Goal: Task Accomplishment & Management: Manage account settings

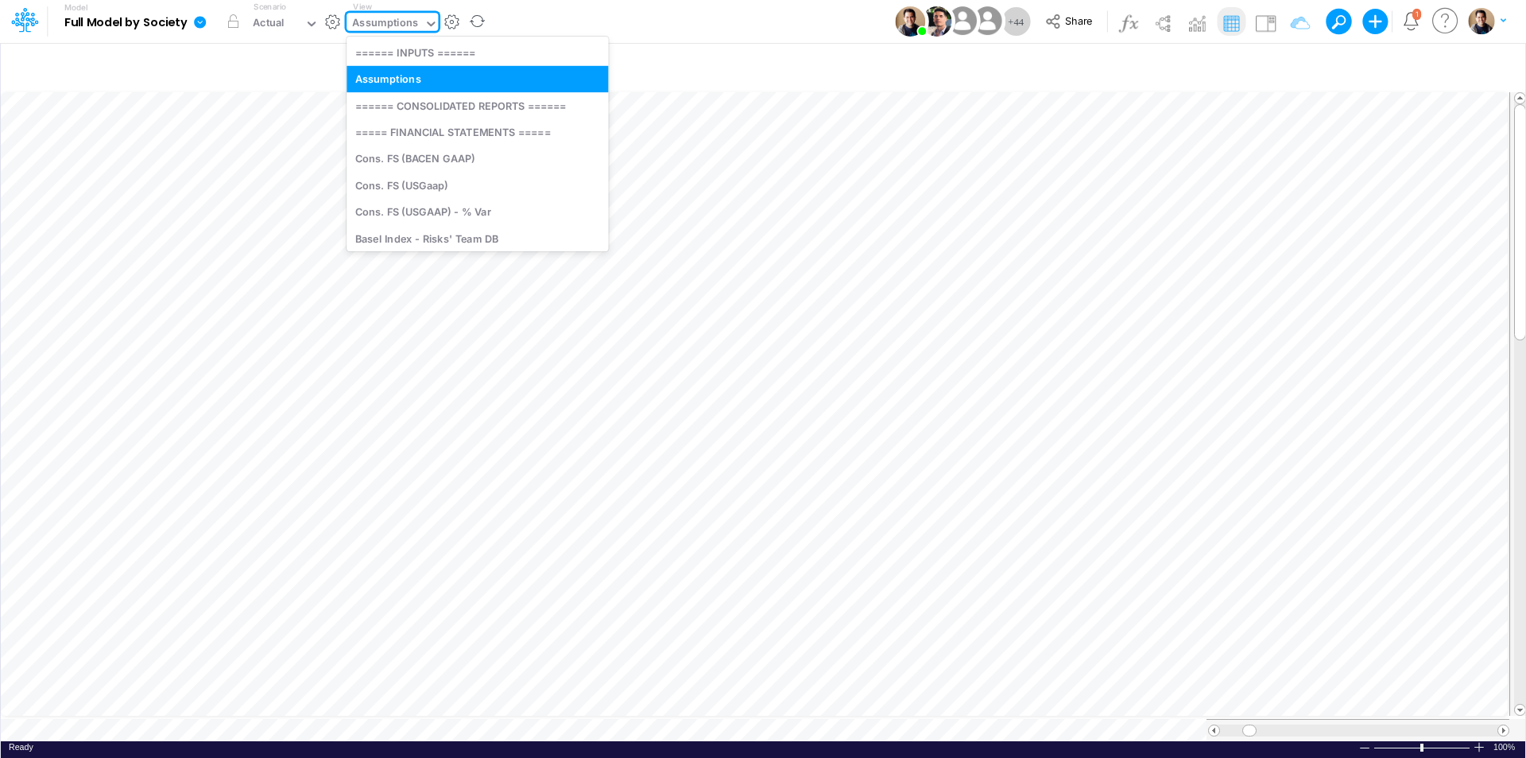
click at [400, 26] on div "Assumptions" at bounding box center [385, 24] width 66 height 18
click at [405, 49] on div "====== INPUTS ======" at bounding box center [478, 52] width 262 height 26
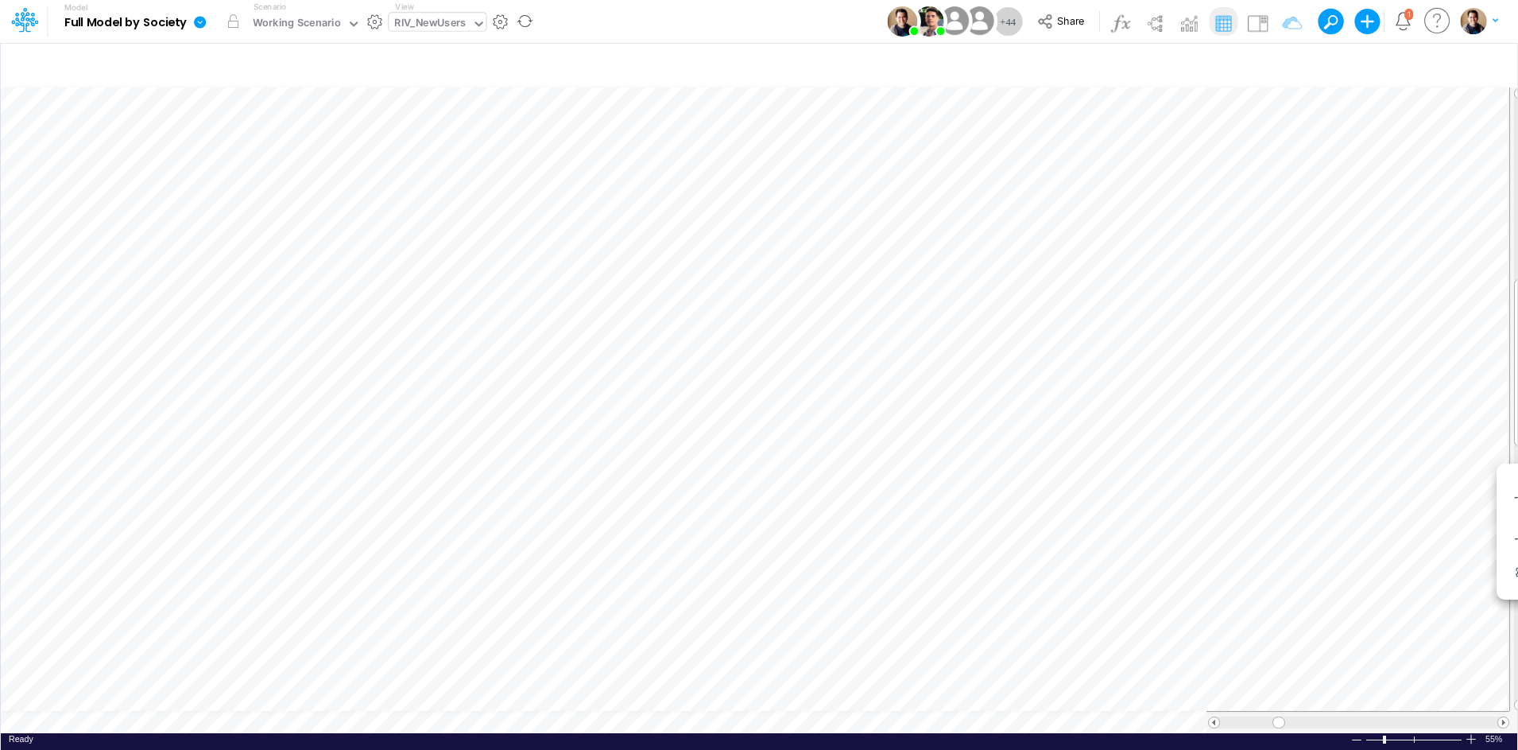
scroll to position [8, 1]
click at [428, 19] on div "RIV_NewUsers" at bounding box center [430, 24] width 72 height 18
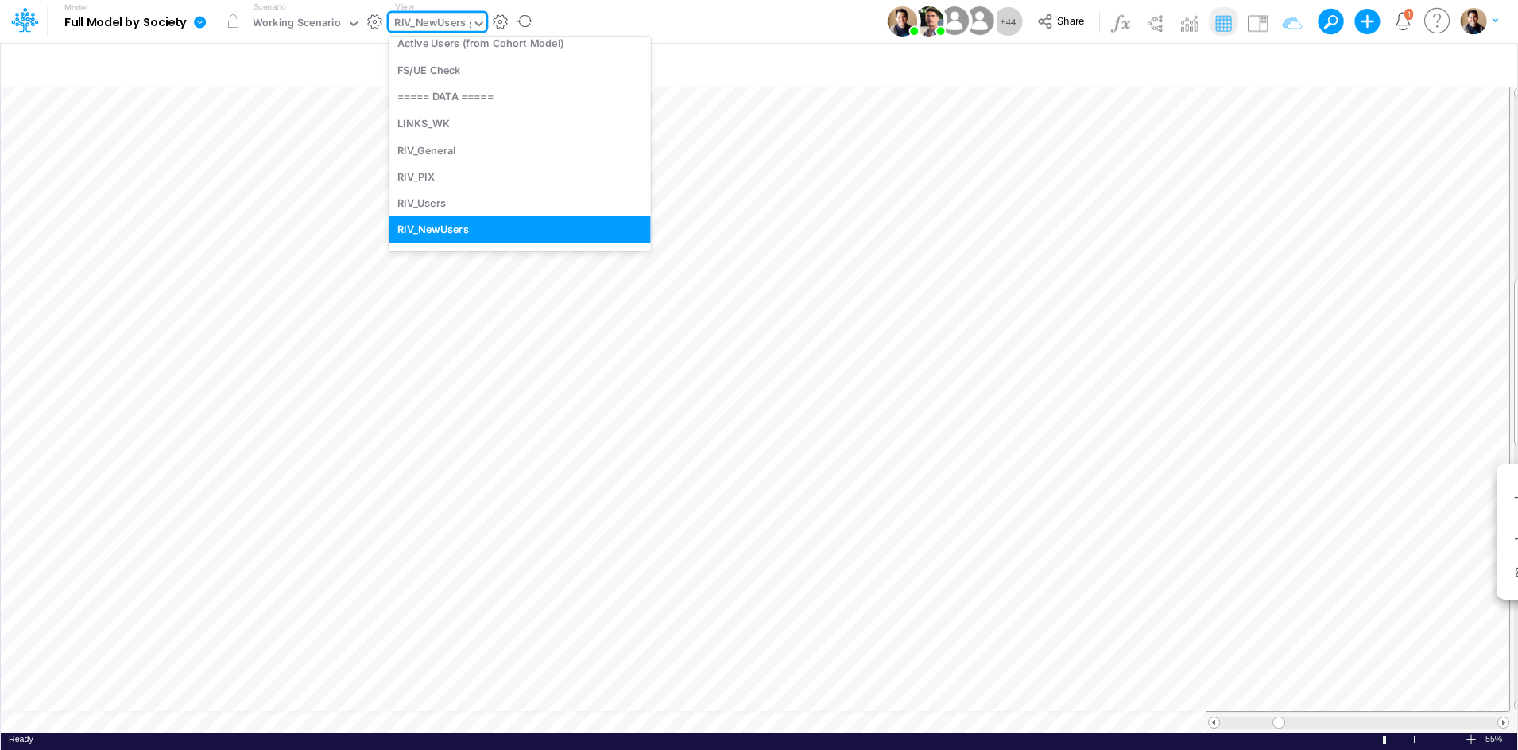
scroll to position [0, 0]
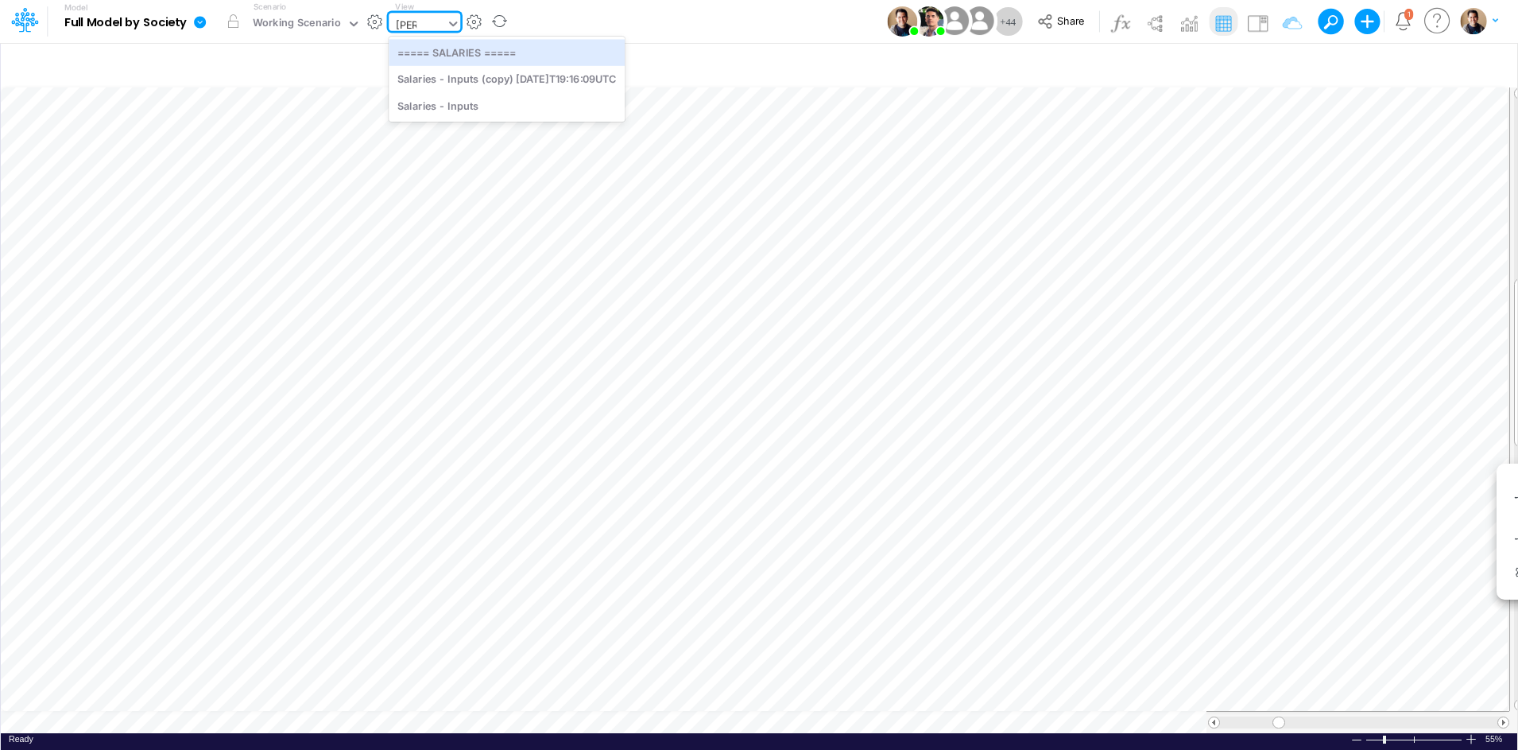
type input "SALA"
drag, startPoint x: 452, startPoint y: 53, endPoint x: 218, endPoint y: 2, distance: 239.4
click at [452, 53] on div "===== SALARIES =====" at bounding box center [507, 52] width 236 height 26
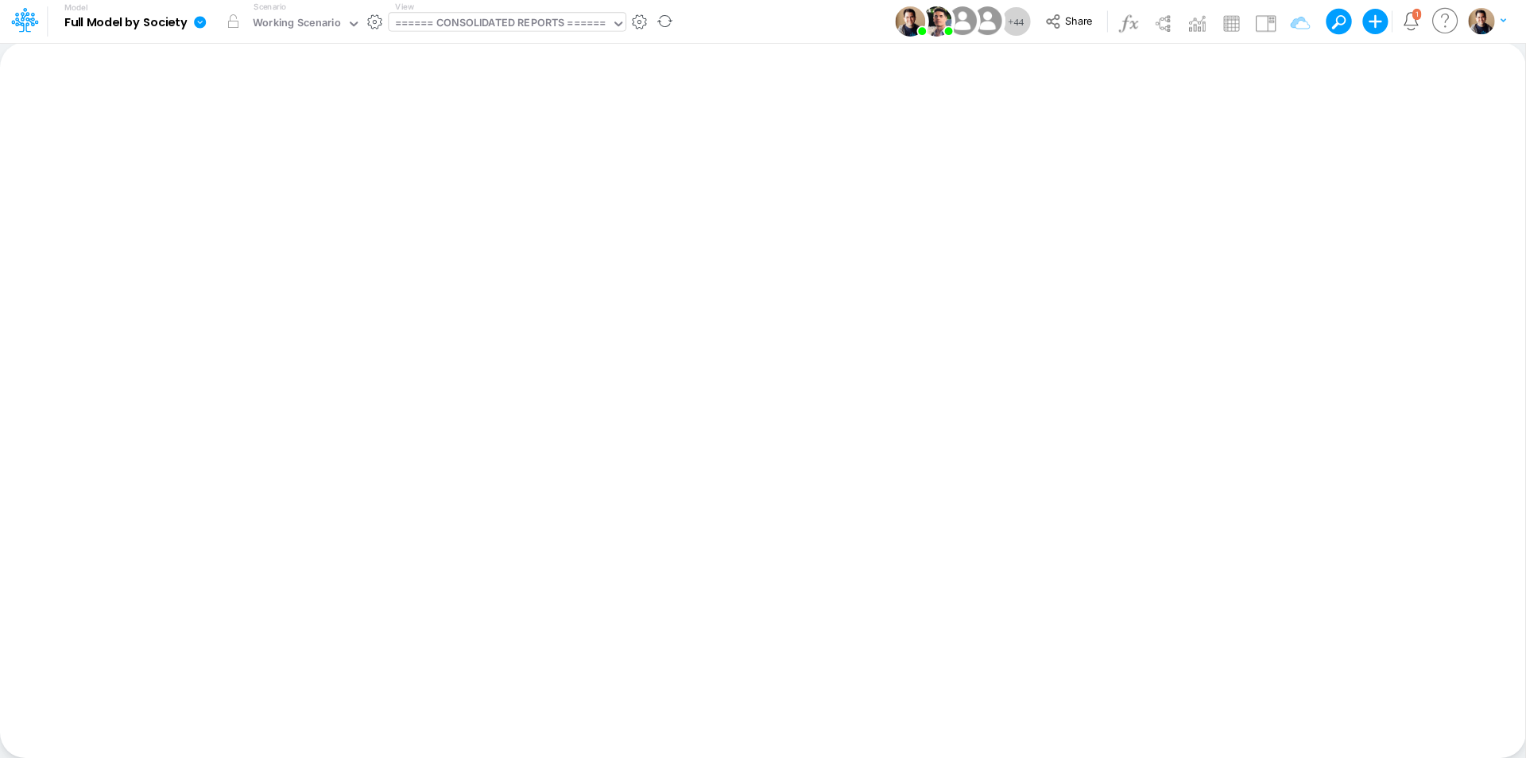
click at [471, 29] on div "====== CONSOLIDATED REPORTS ======" at bounding box center [500, 24] width 211 height 18
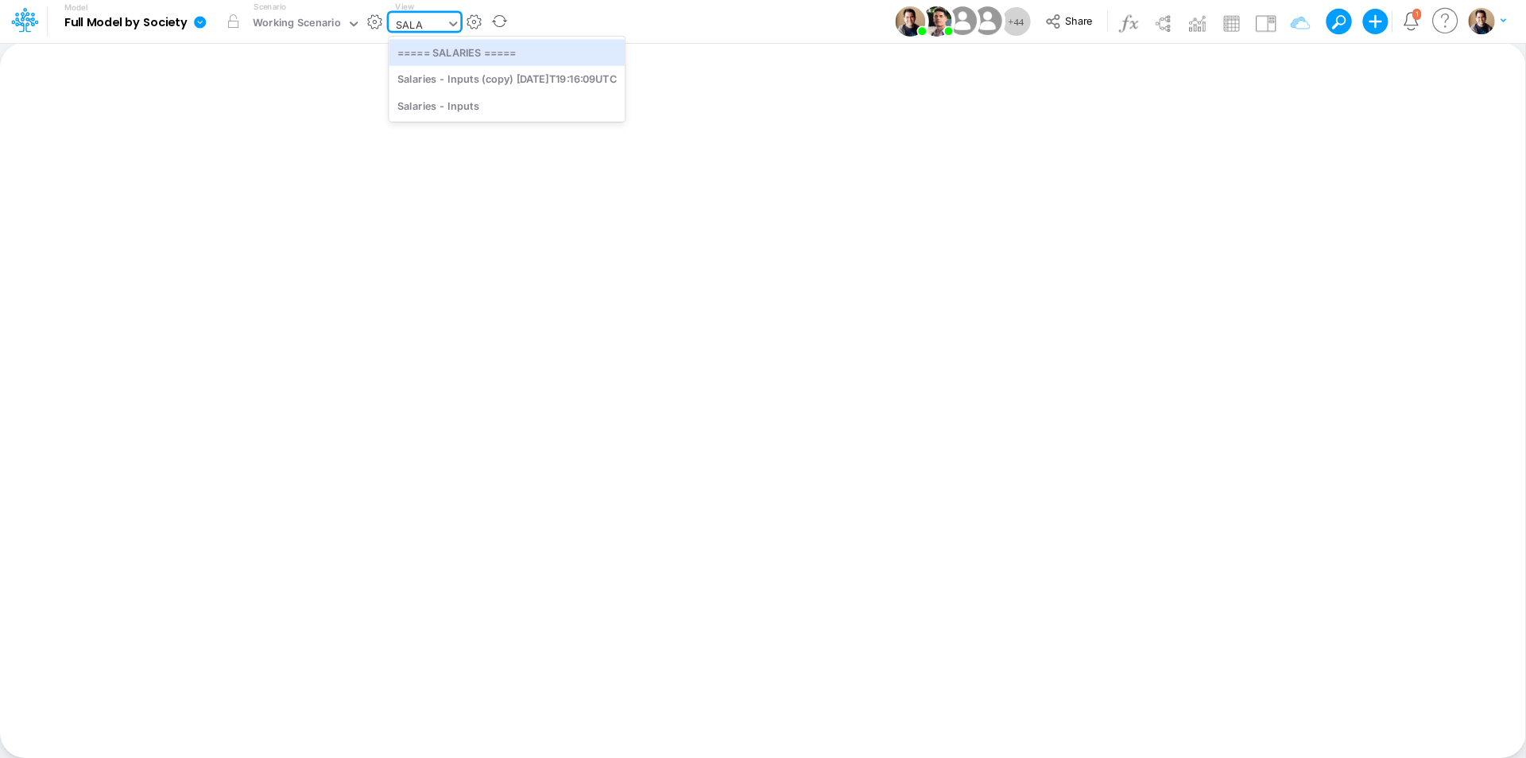
type input "SALA"
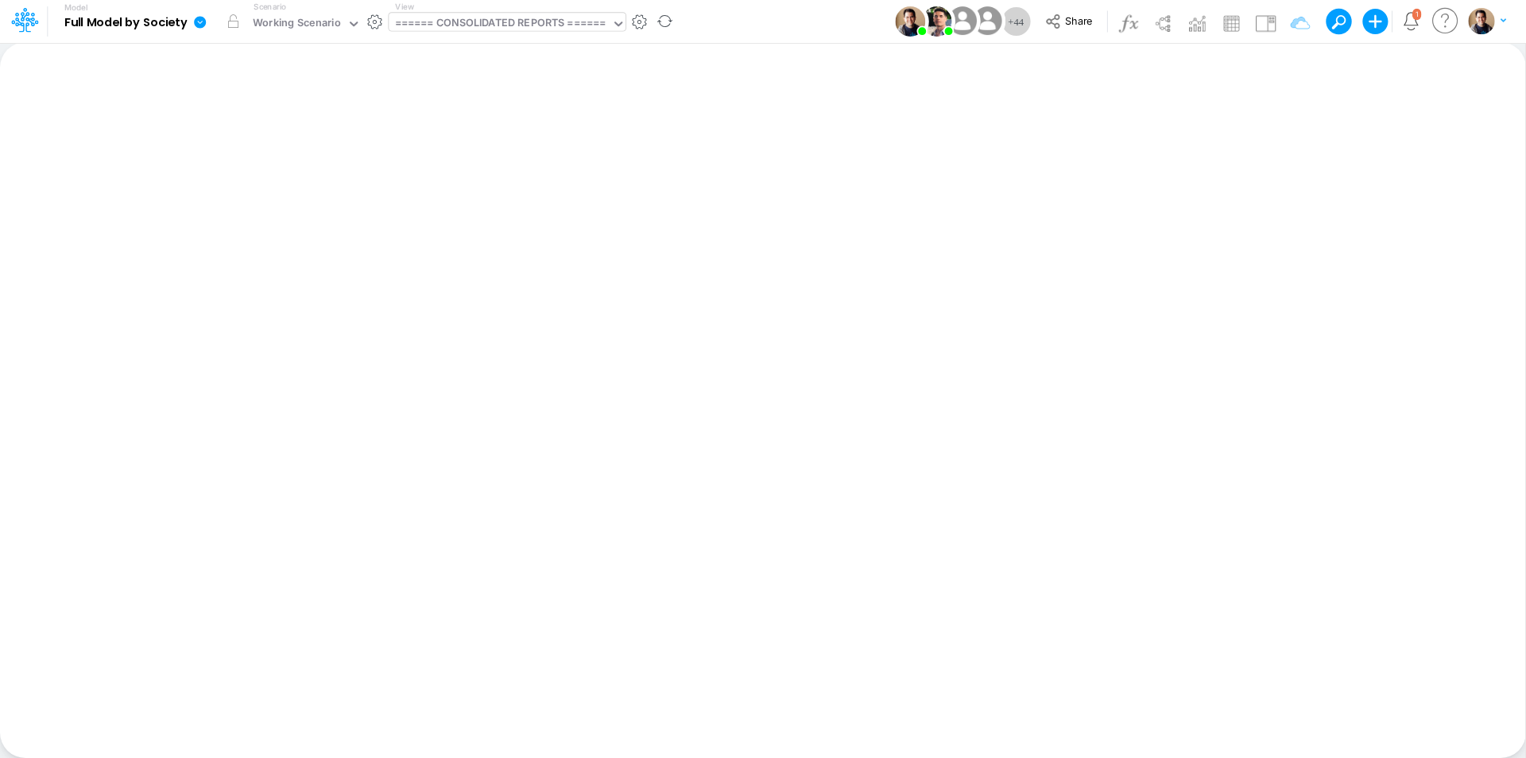
click at [200, 17] on icon at bounding box center [200, 22] width 12 height 12
click at [275, 85] on button "Duplicate" at bounding box center [280, 88] width 170 height 25
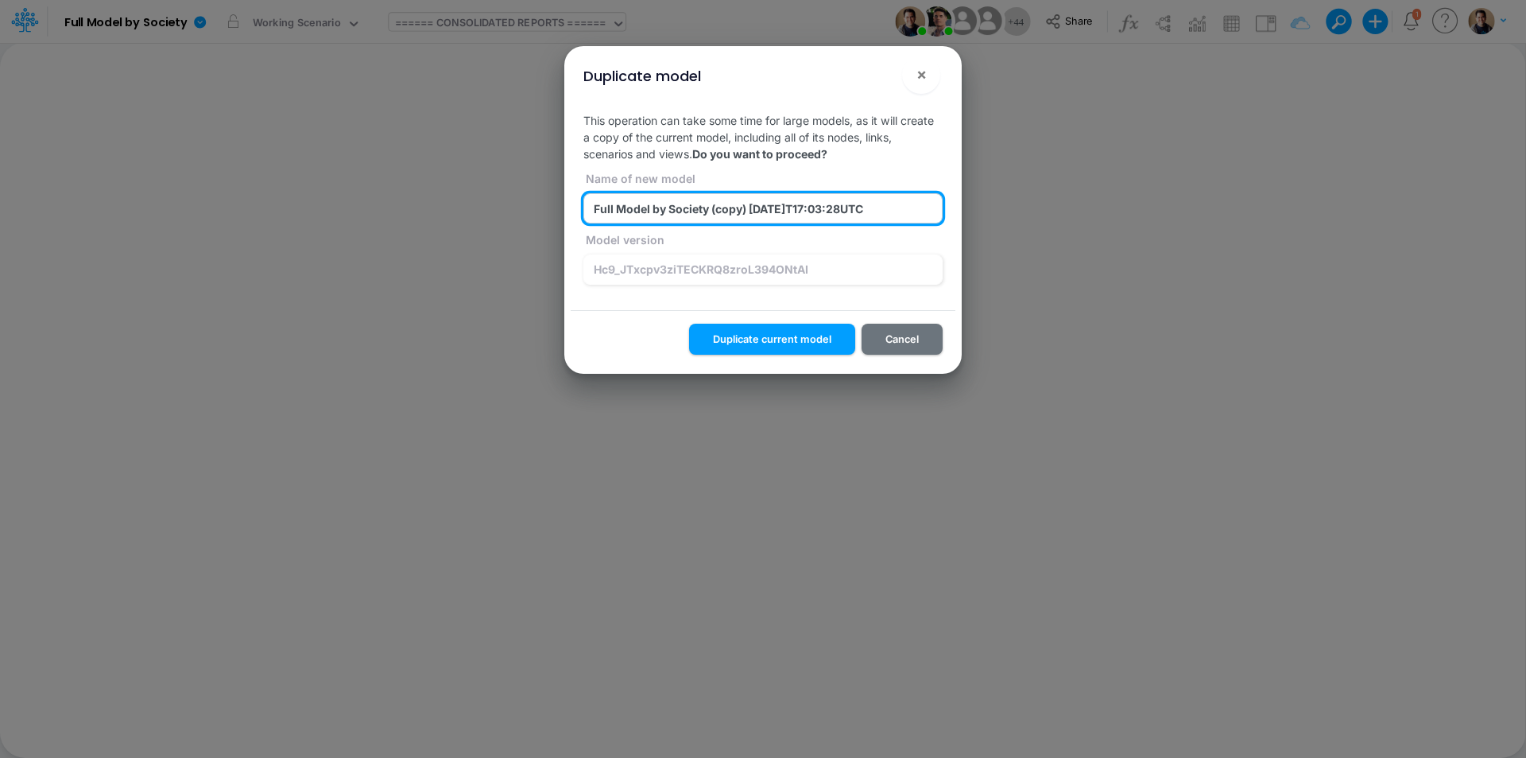
click at [630, 217] on input "Full Model by Society (copy) 2025-08-19T17:03:28UTC" at bounding box center [763, 208] width 359 height 30
type input "z_test_rec_views_1_Full Model by Society (copy) 2025-08-19T17:03:28UTC"
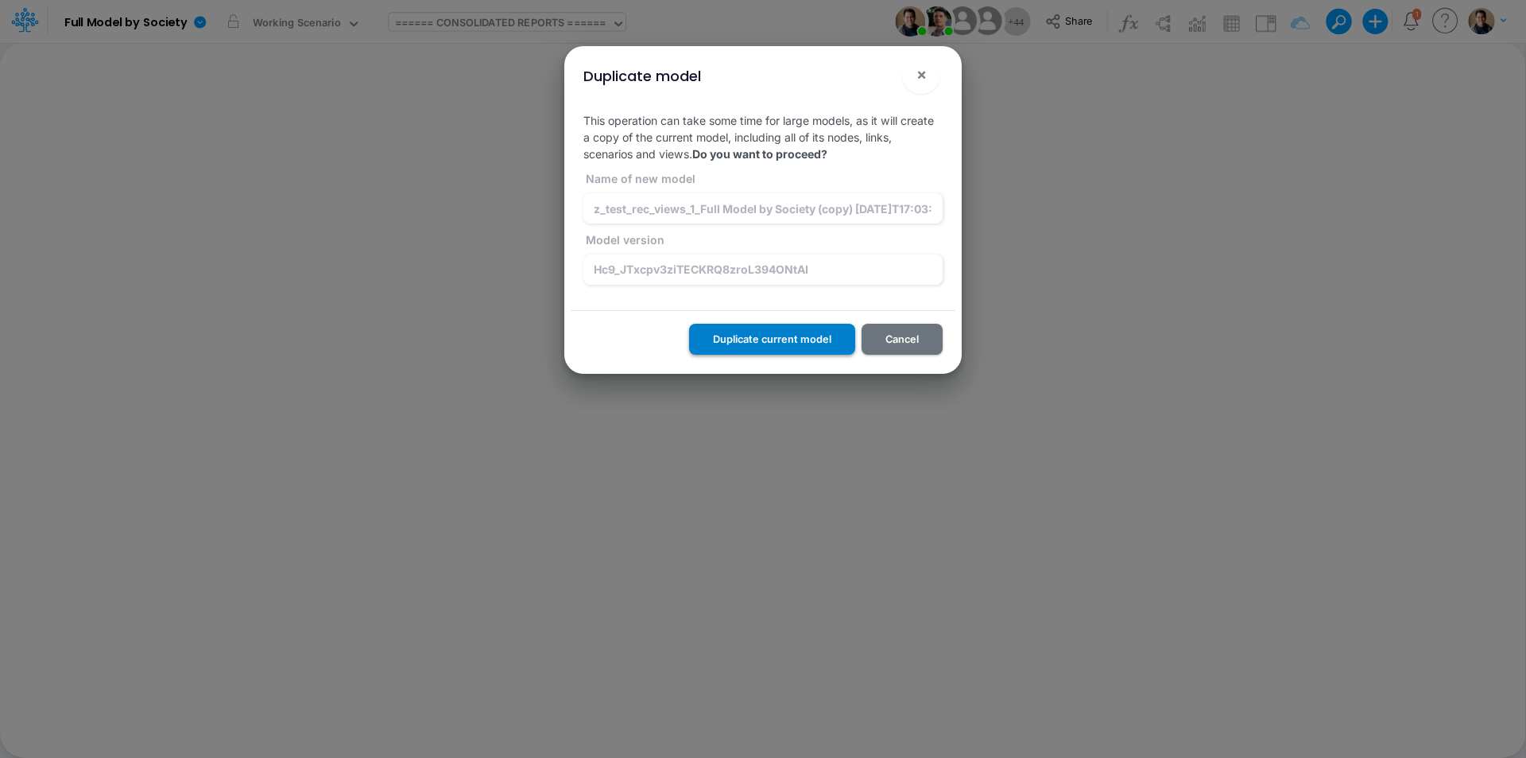
click at [813, 344] on button "Duplicate current model" at bounding box center [772, 339] width 166 height 31
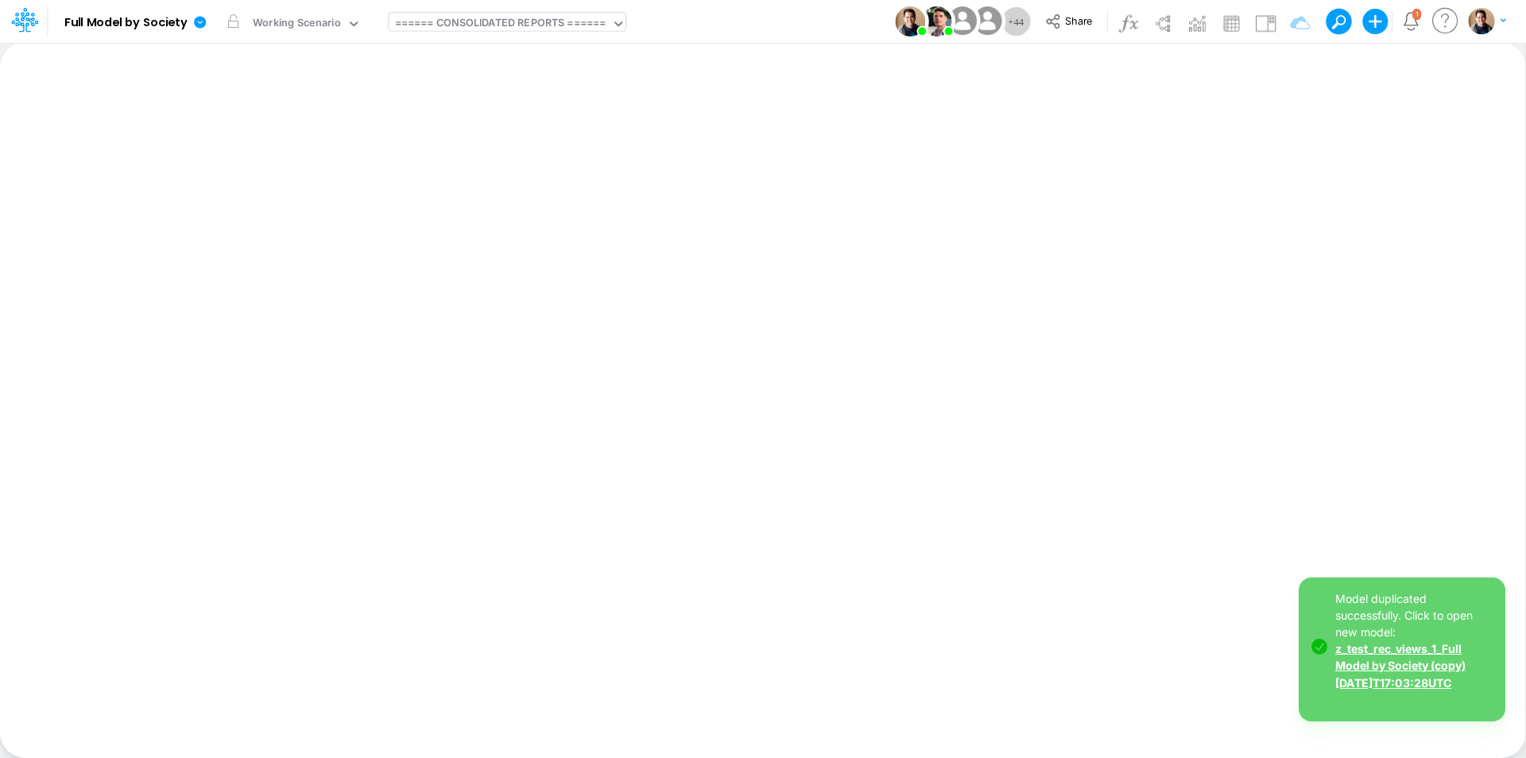
click at [1408, 669] on link "z_test_rec_views_1_Full Model by Society (copy) 2025-08-19T17:03:28UTC" at bounding box center [1401, 665] width 130 height 47
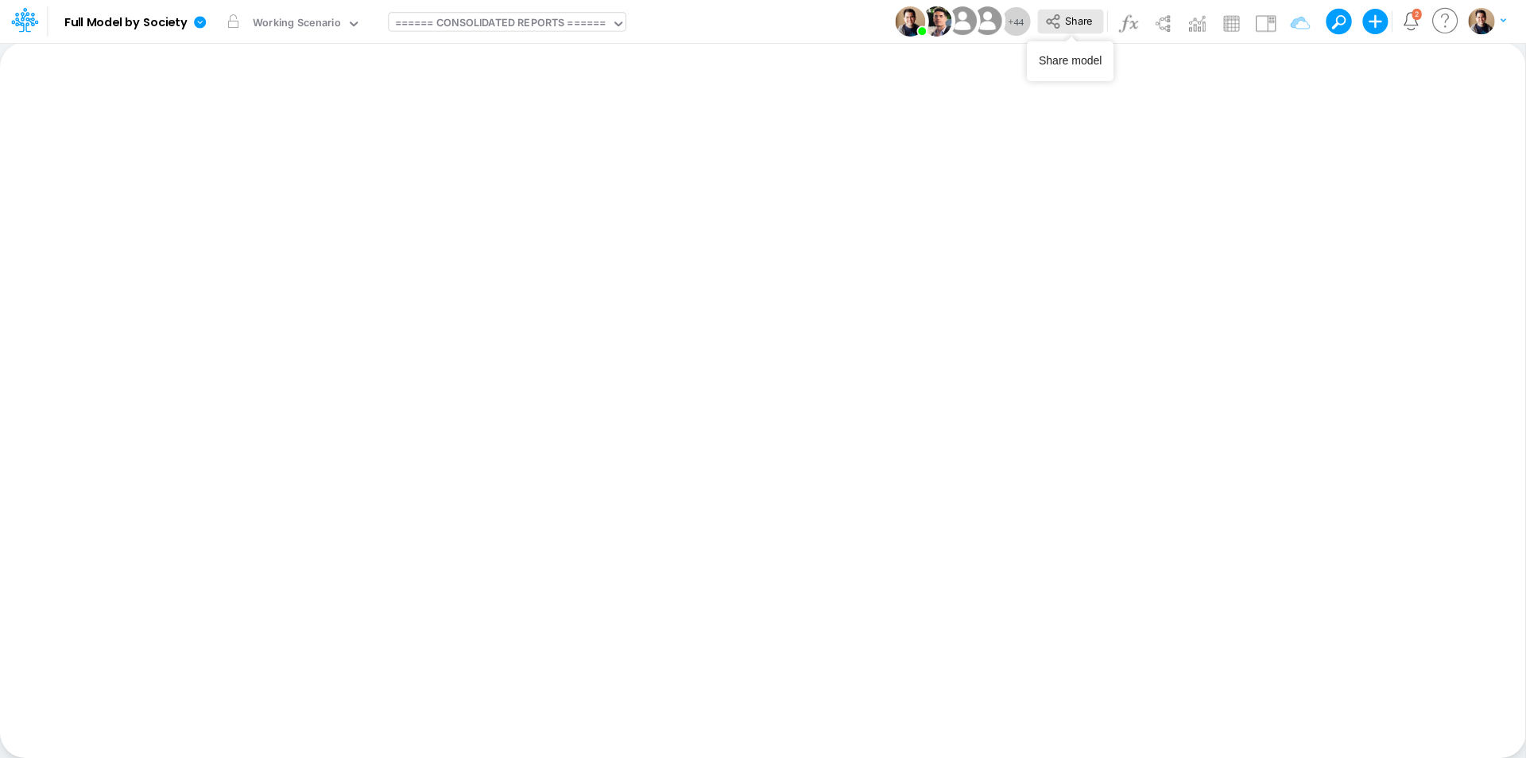
click at [1085, 17] on span "Share" at bounding box center [1078, 20] width 27 height 12
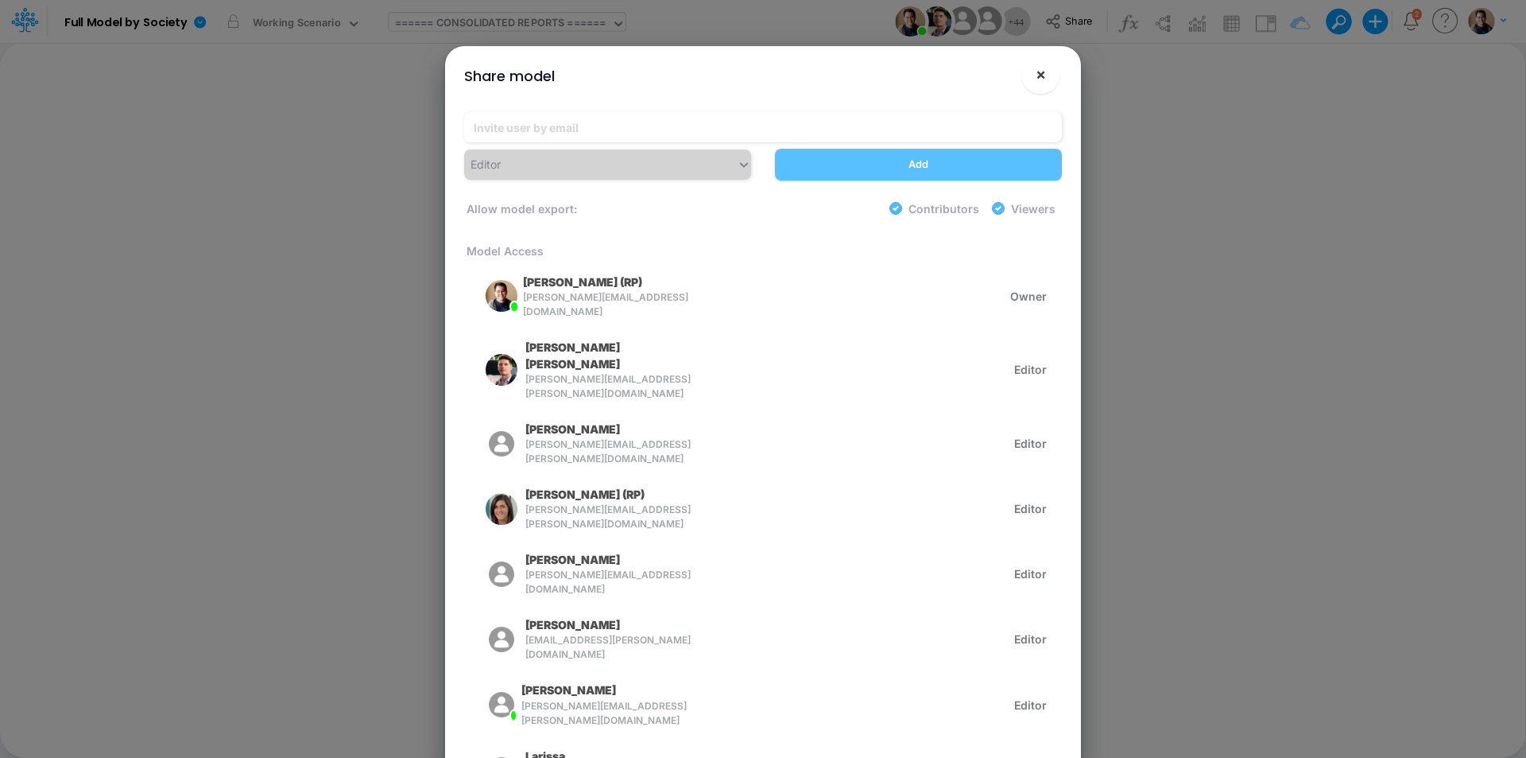
click at [1042, 76] on span "×" at bounding box center [1041, 73] width 10 height 19
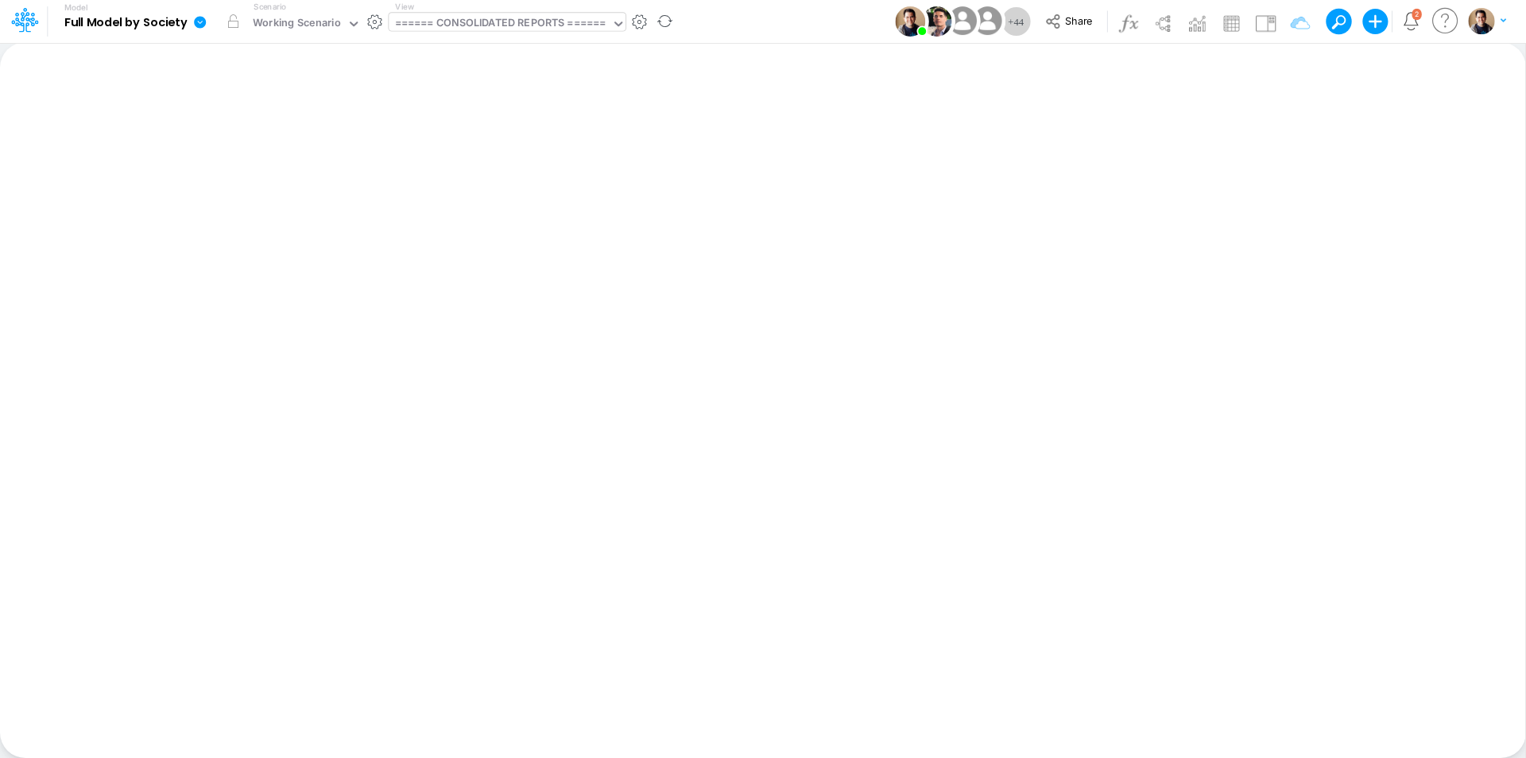
click at [206, 22] on icon at bounding box center [200, 22] width 12 height 12
click at [269, 161] on button "View model info" at bounding box center [280, 165] width 170 height 25
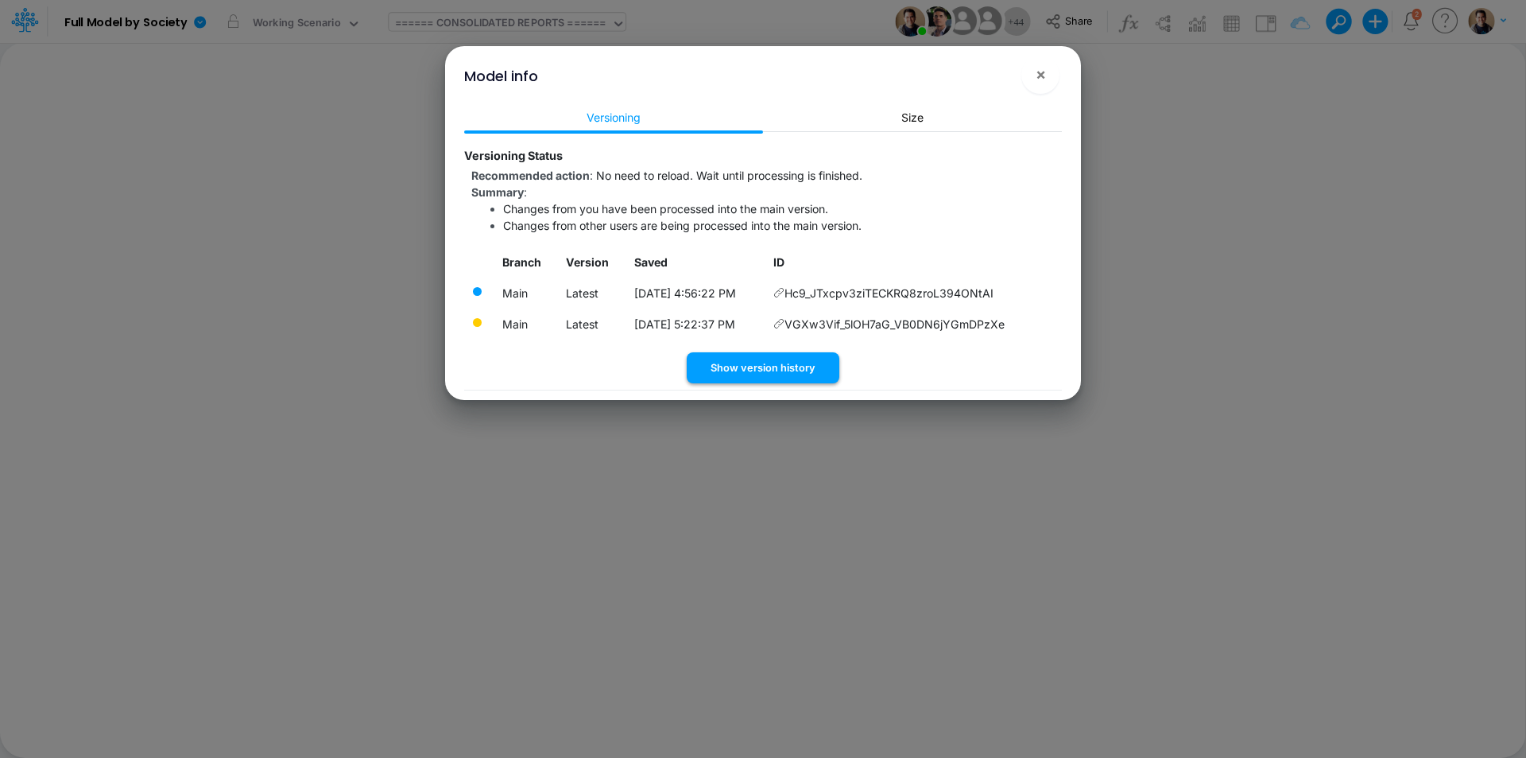
click at [764, 370] on button "Show version history" at bounding box center [763, 367] width 153 height 31
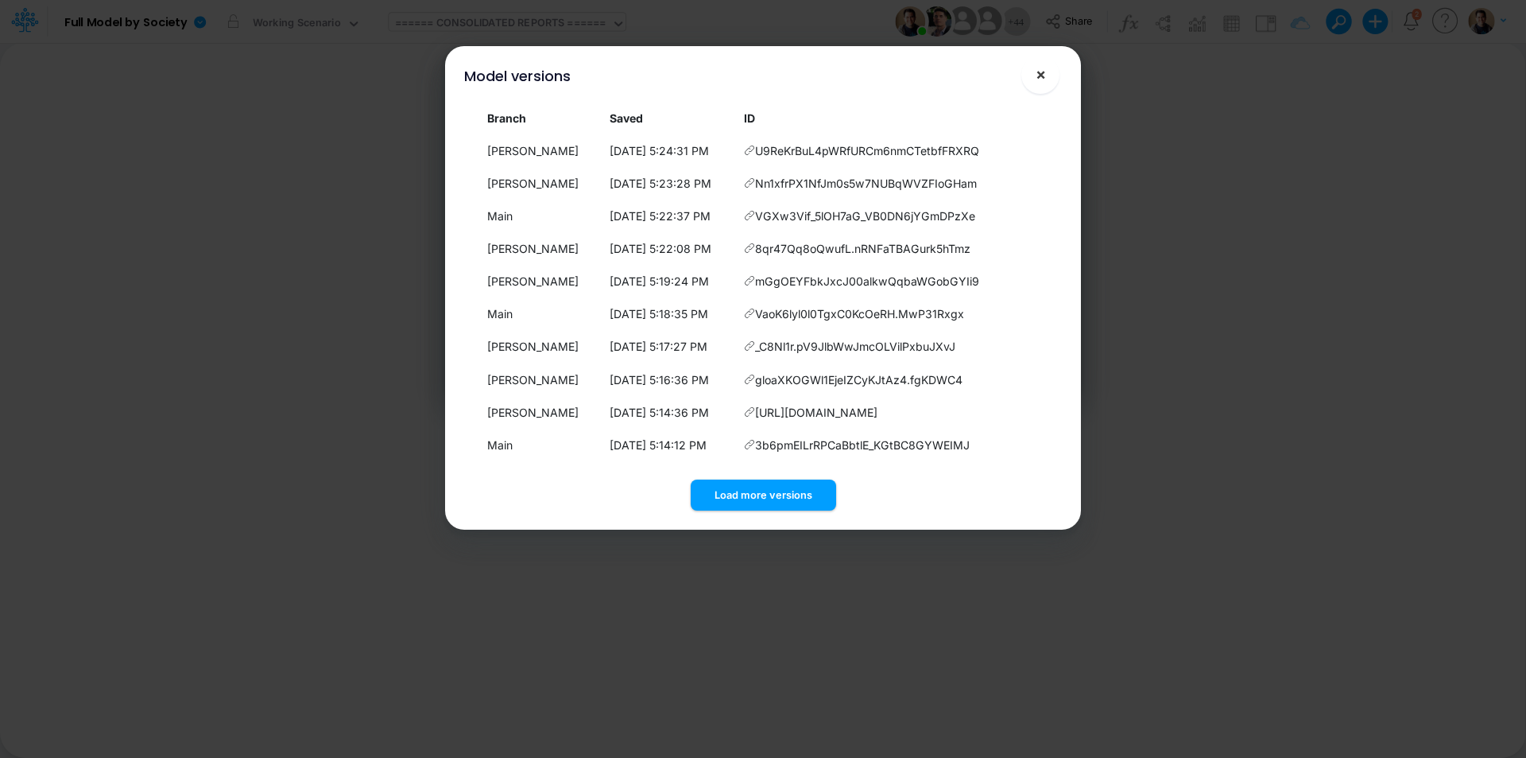
click at [1044, 72] on span "×" at bounding box center [1041, 73] width 10 height 19
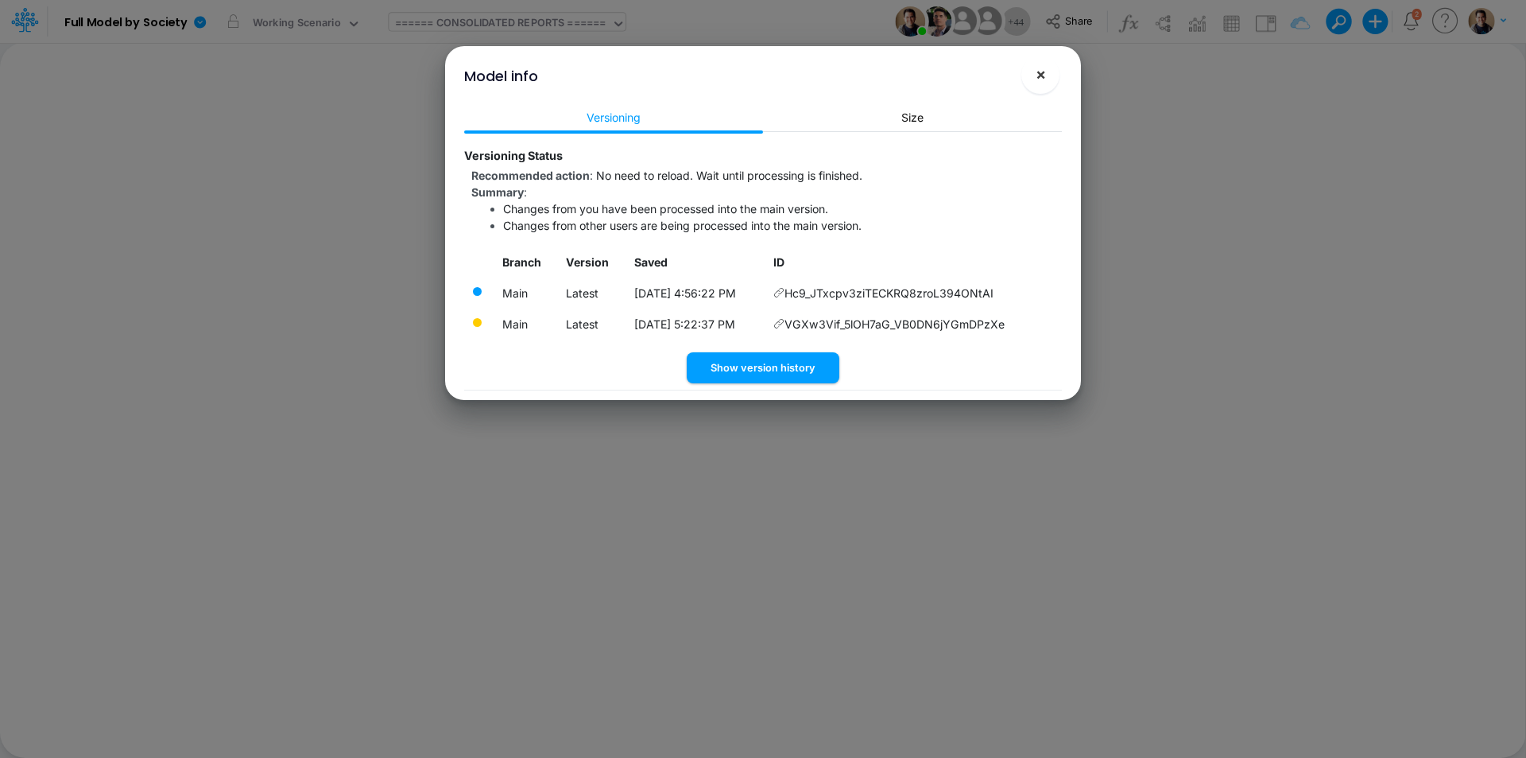
click at [1055, 73] on button "×" at bounding box center [1041, 75] width 38 height 38
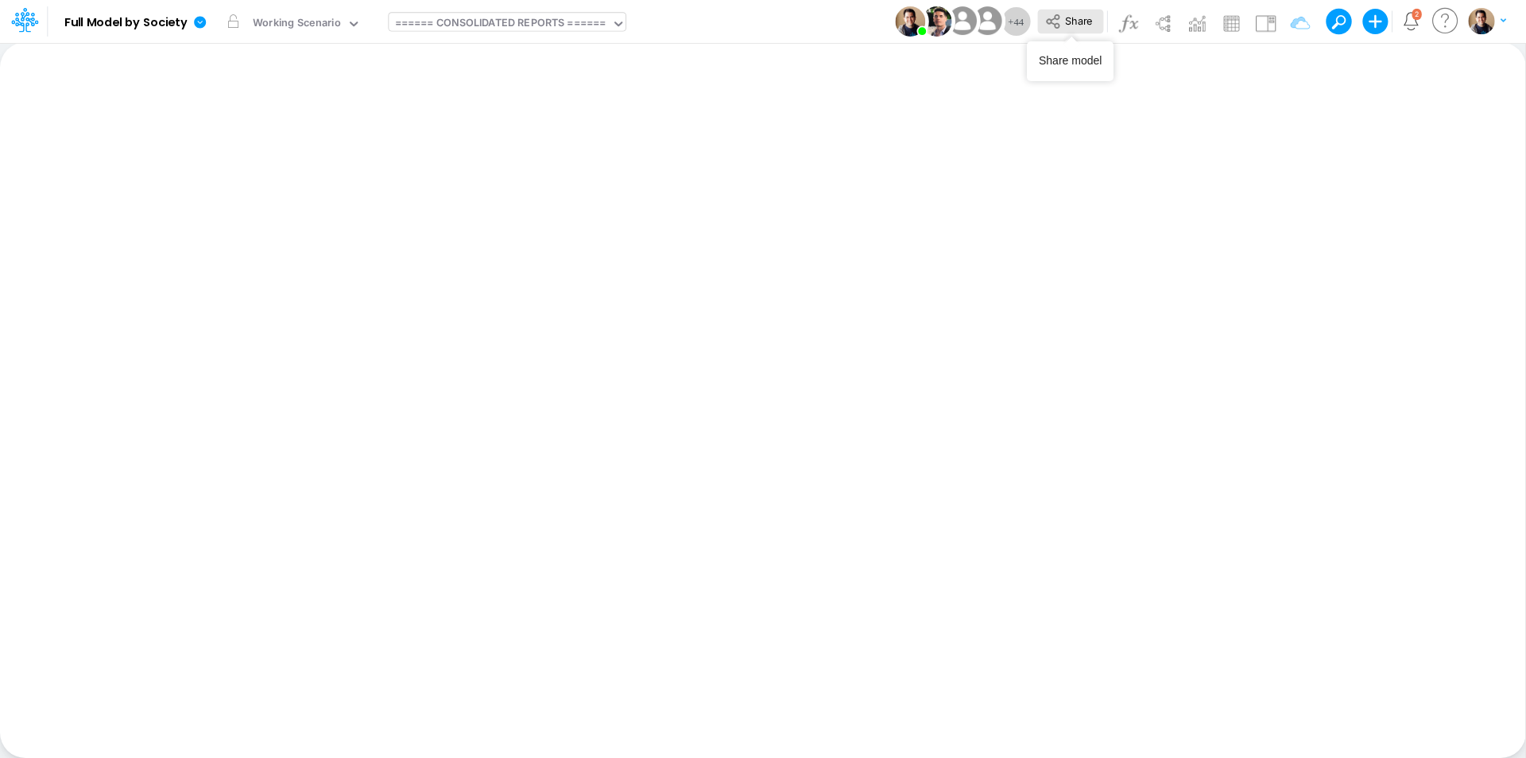
click at [1080, 25] on span "Share" at bounding box center [1078, 20] width 27 height 12
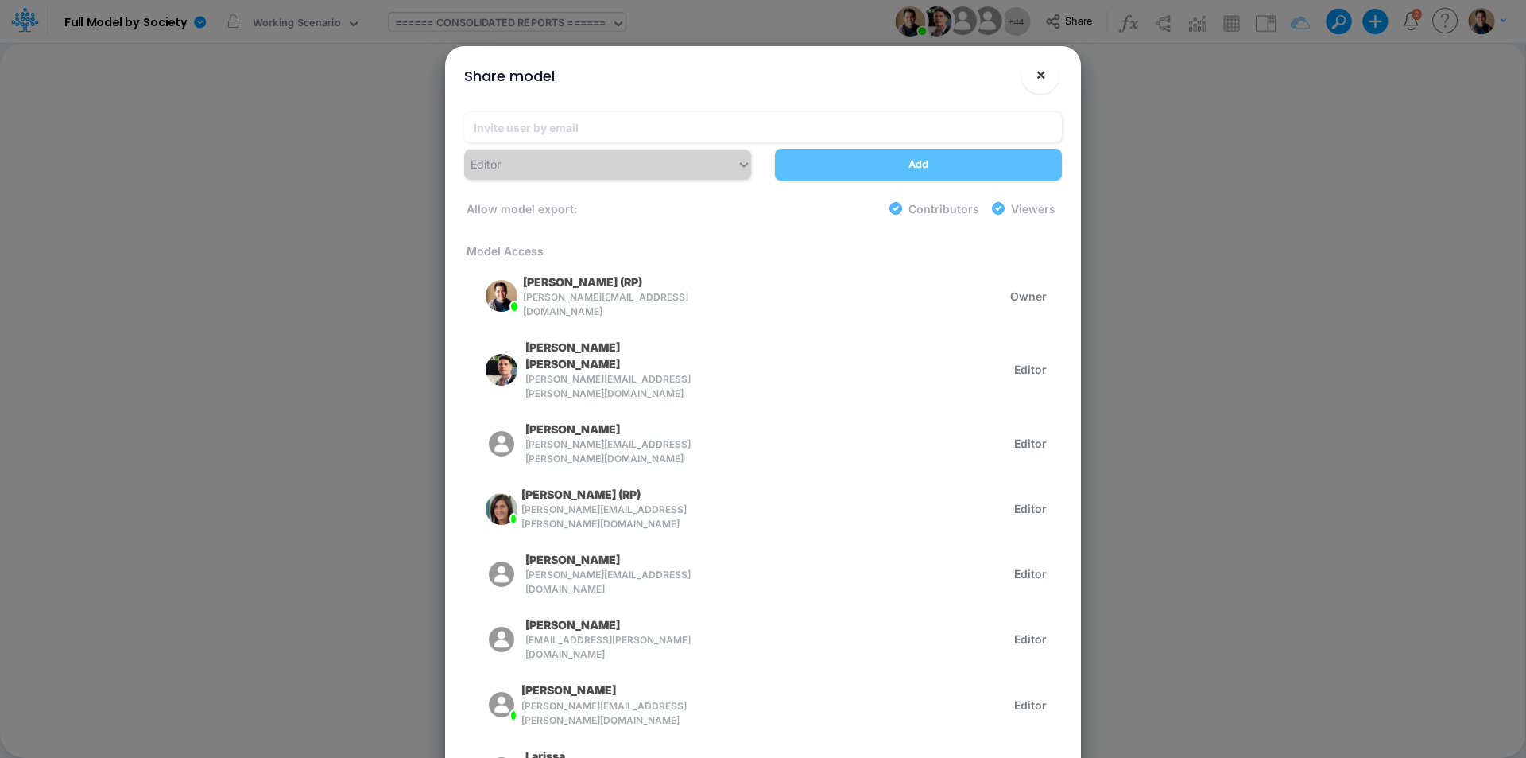
drag, startPoint x: 1039, startPoint y: 74, endPoint x: 298, endPoint y: 24, distance: 742.6
click at [1039, 74] on span "×" at bounding box center [1041, 73] width 10 height 19
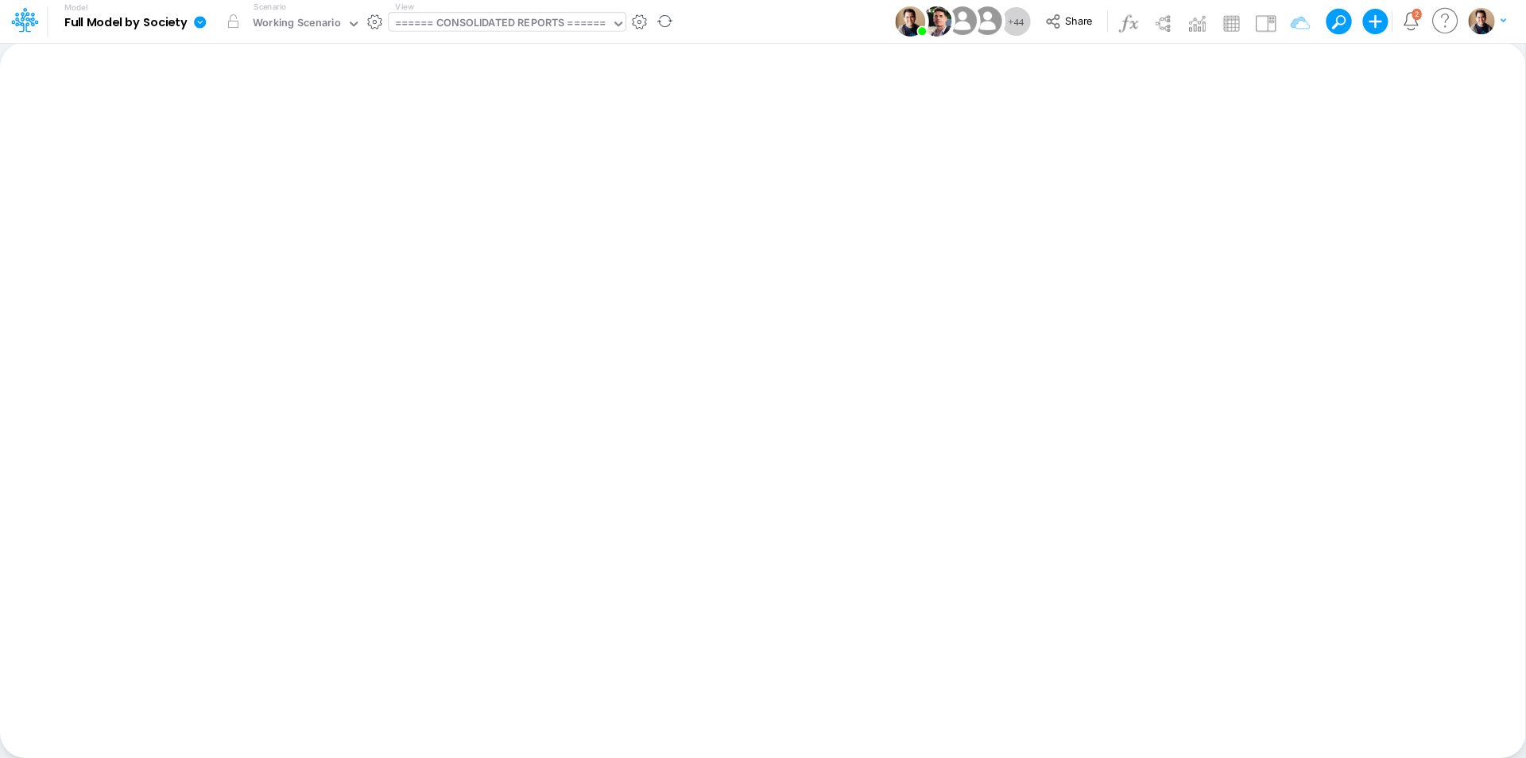
click at [195, 22] on icon at bounding box center [200, 22] width 12 height 12
click at [297, 168] on button "View model info" at bounding box center [280, 165] width 170 height 25
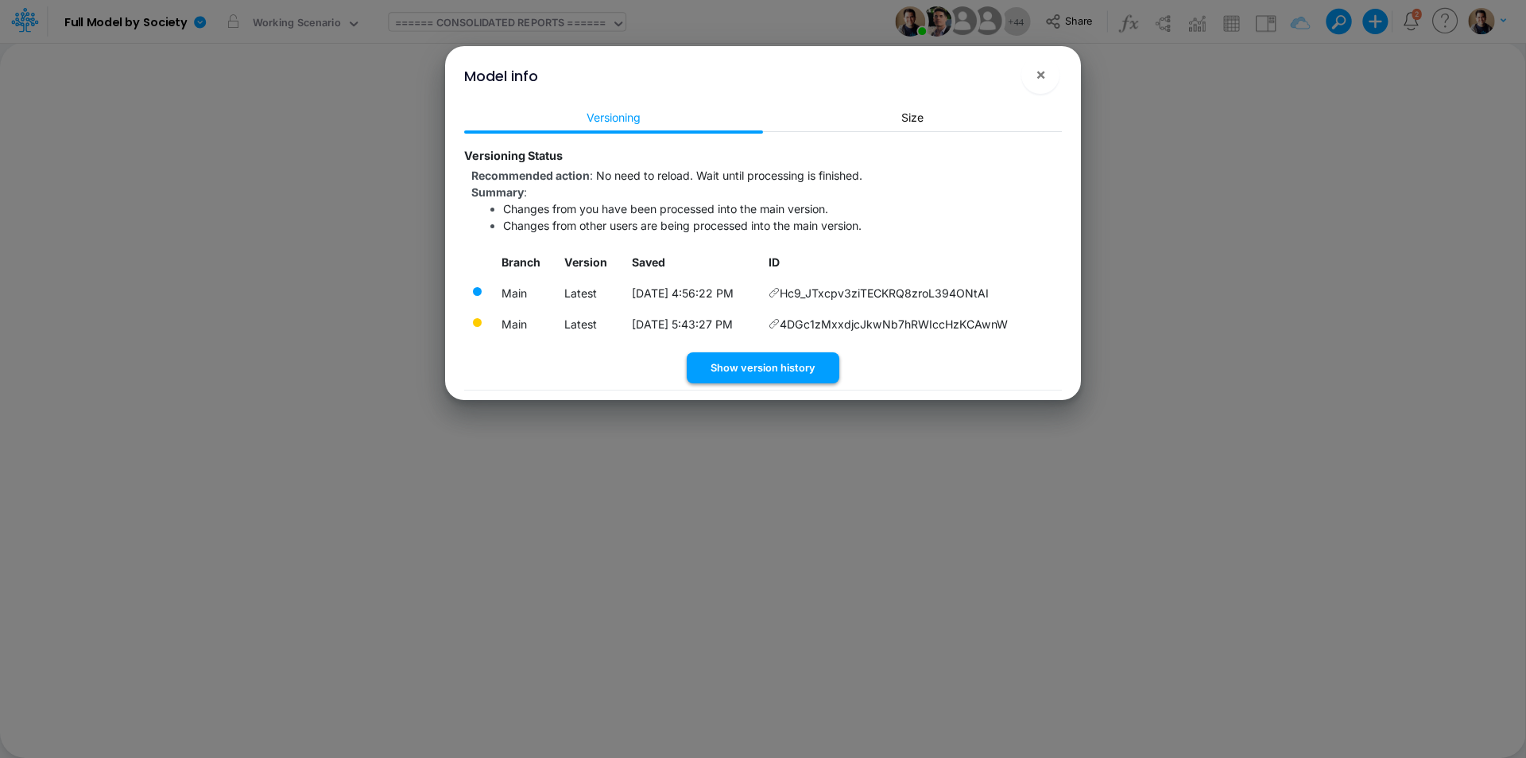
click at [764, 378] on button "Show version history" at bounding box center [763, 367] width 153 height 31
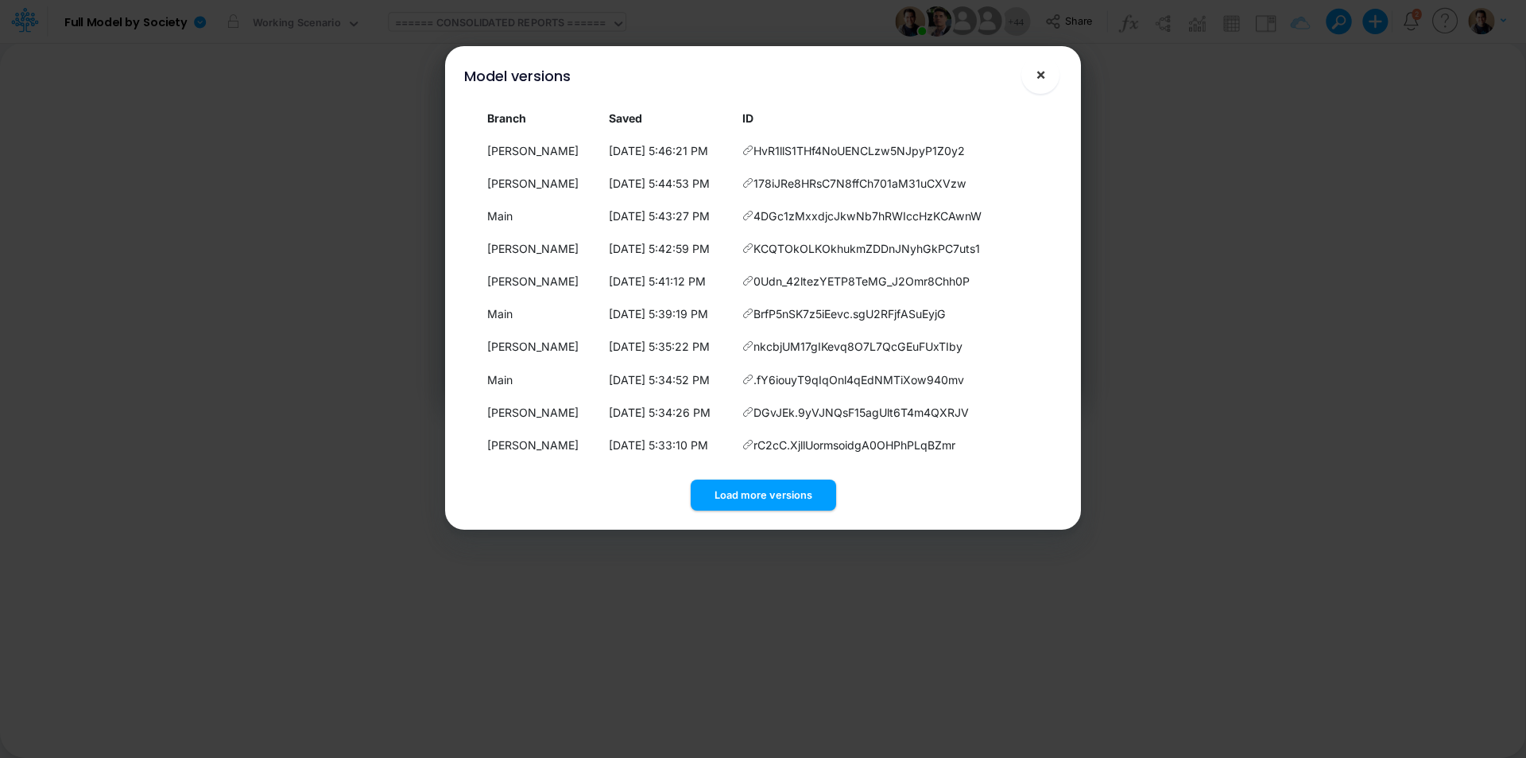
click at [1037, 78] on span "×" at bounding box center [1041, 73] width 10 height 19
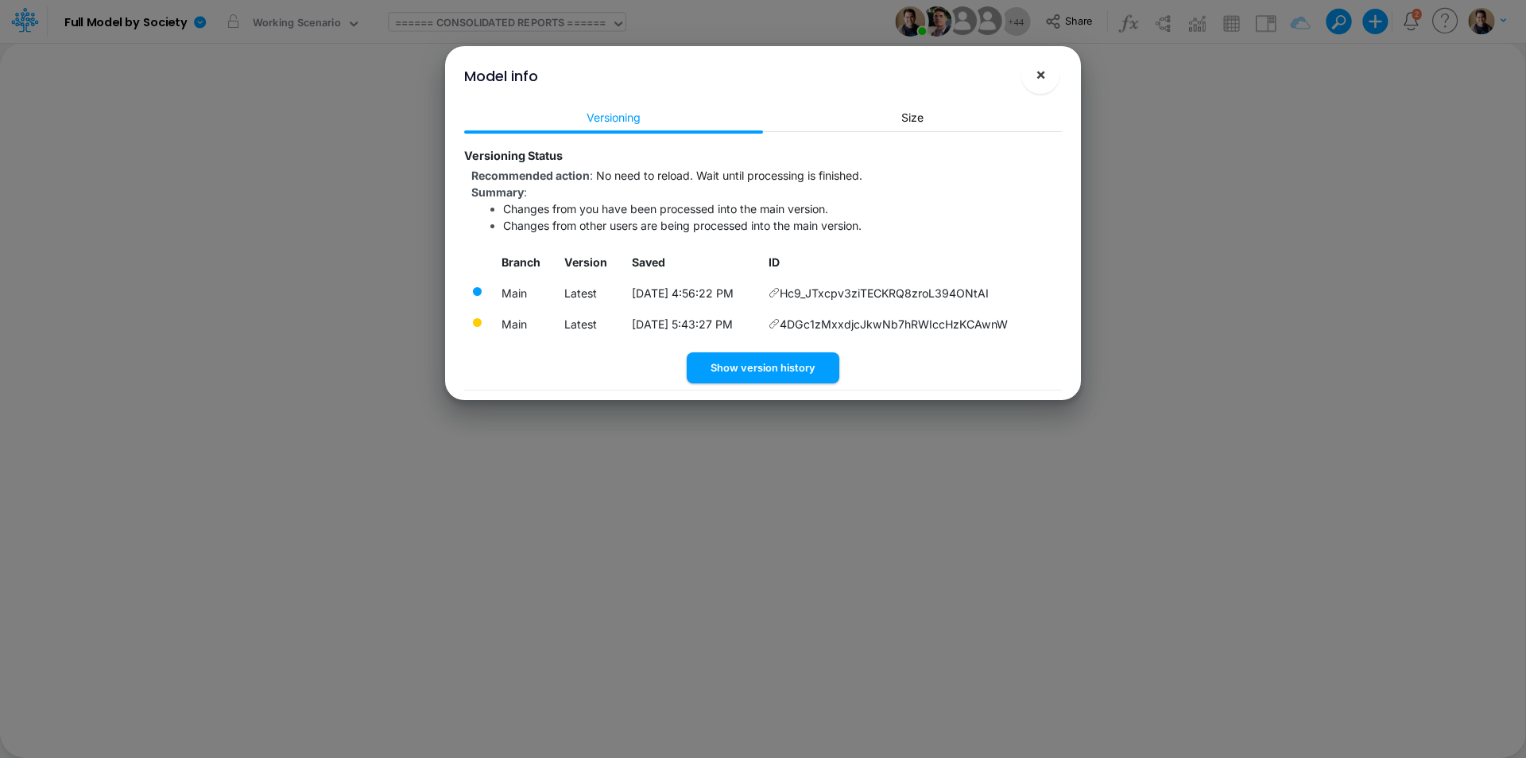
click at [1034, 80] on button "×" at bounding box center [1041, 75] width 38 height 38
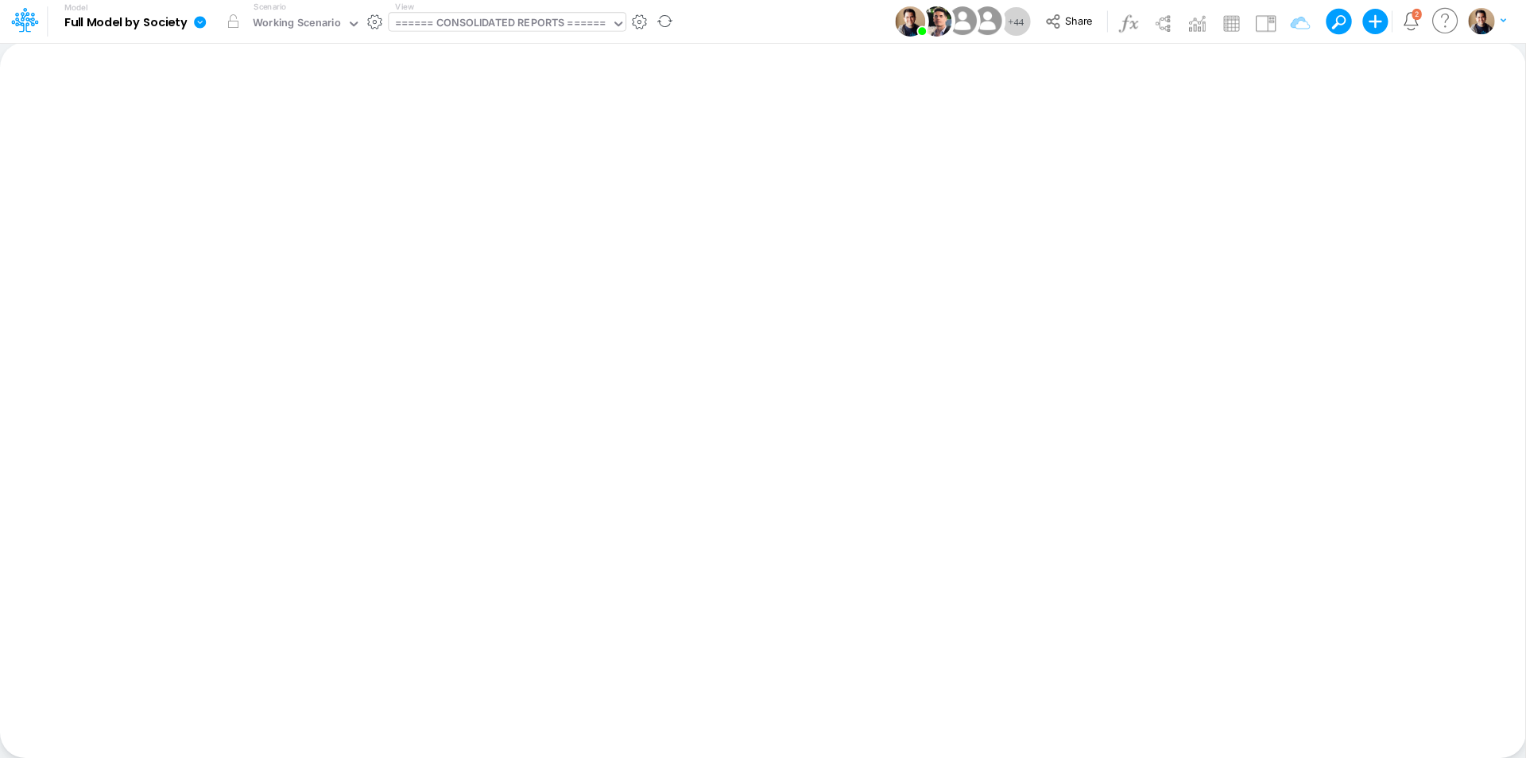
click at [211, 24] on link at bounding box center [204, 21] width 32 height 41
click at [270, 156] on button "View model info" at bounding box center [280, 165] width 170 height 25
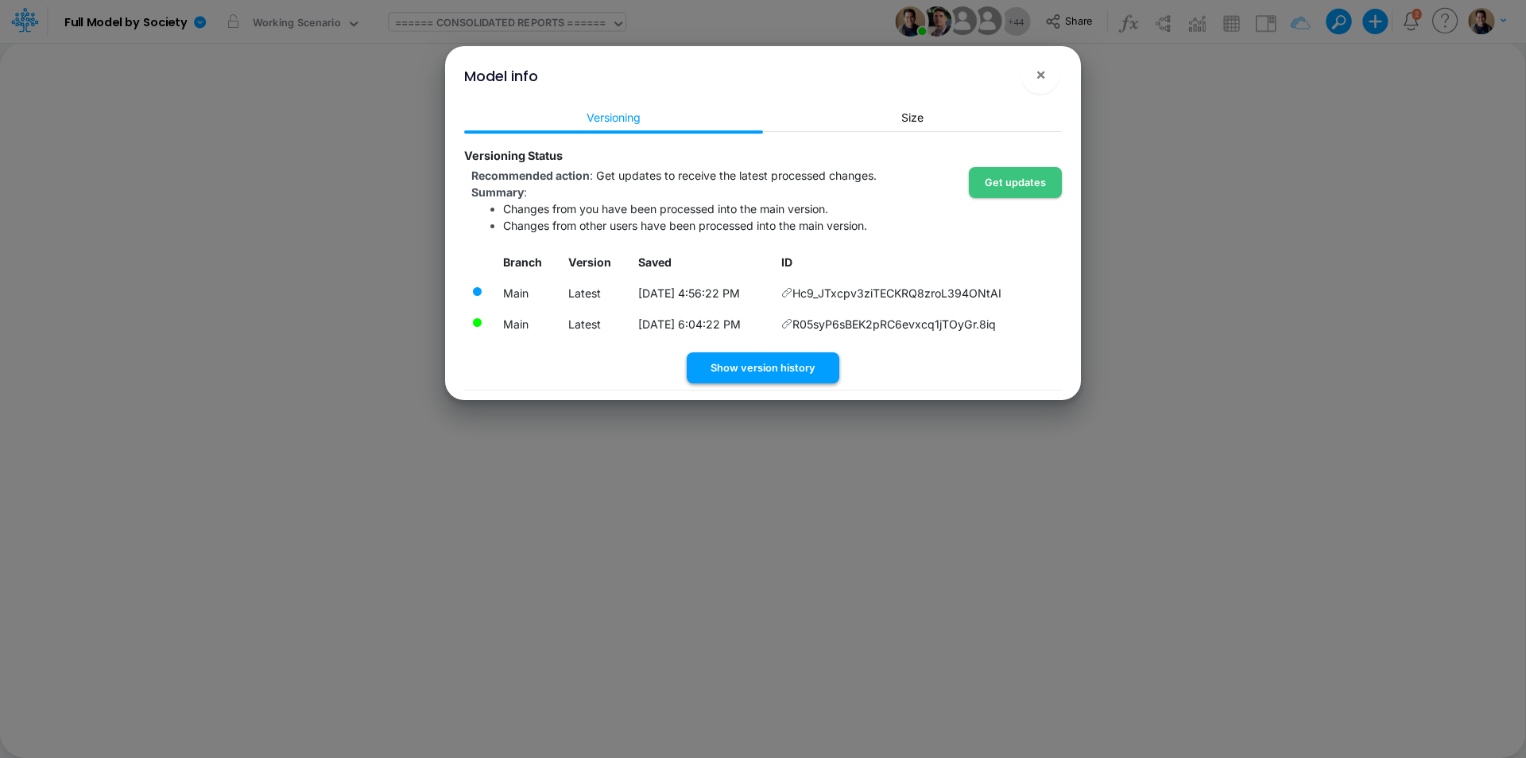
click at [809, 371] on button "Show version history" at bounding box center [763, 367] width 153 height 31
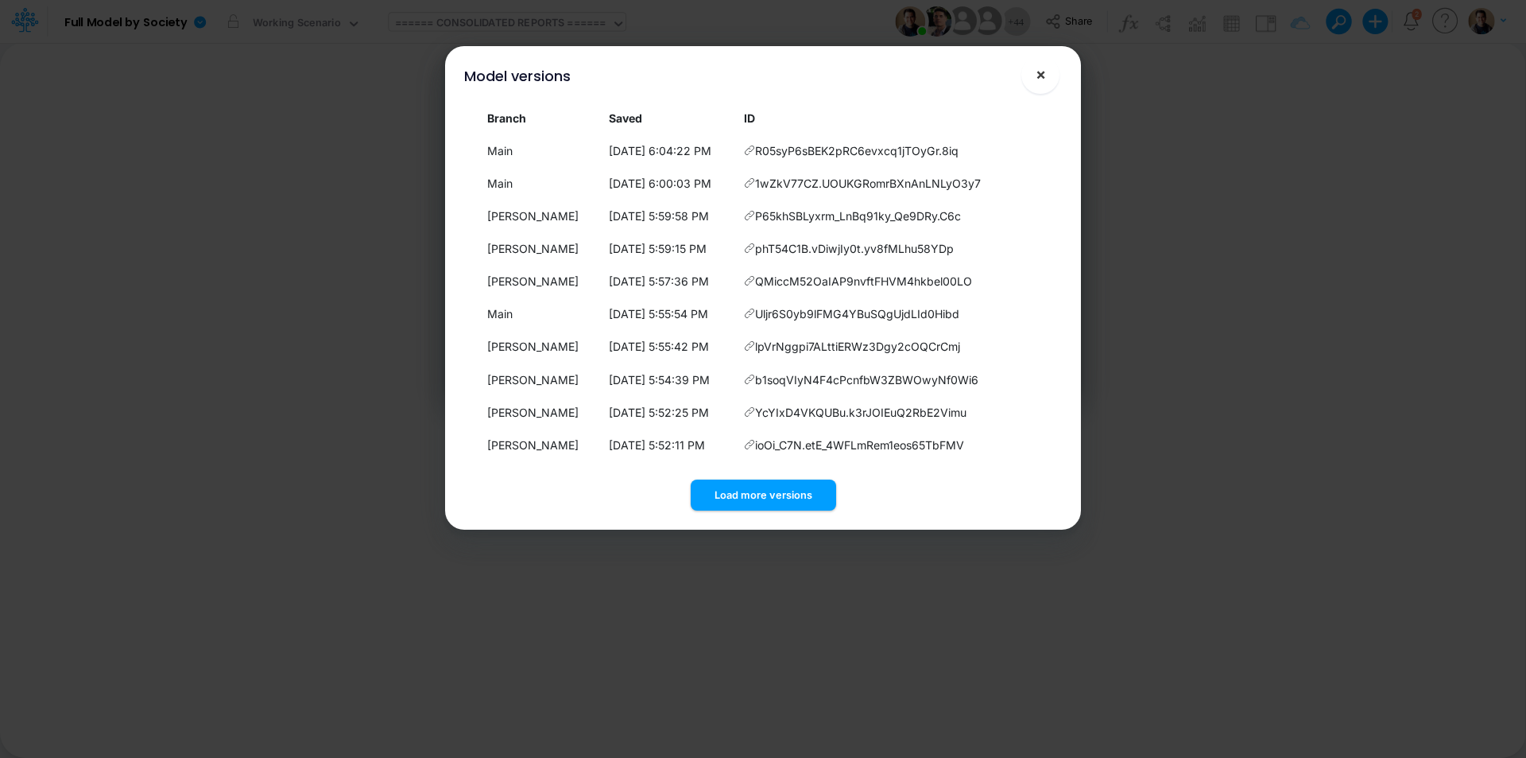
click at [1034, 76] on button "×" at bounding box center [1041, 75] width 38 height 38
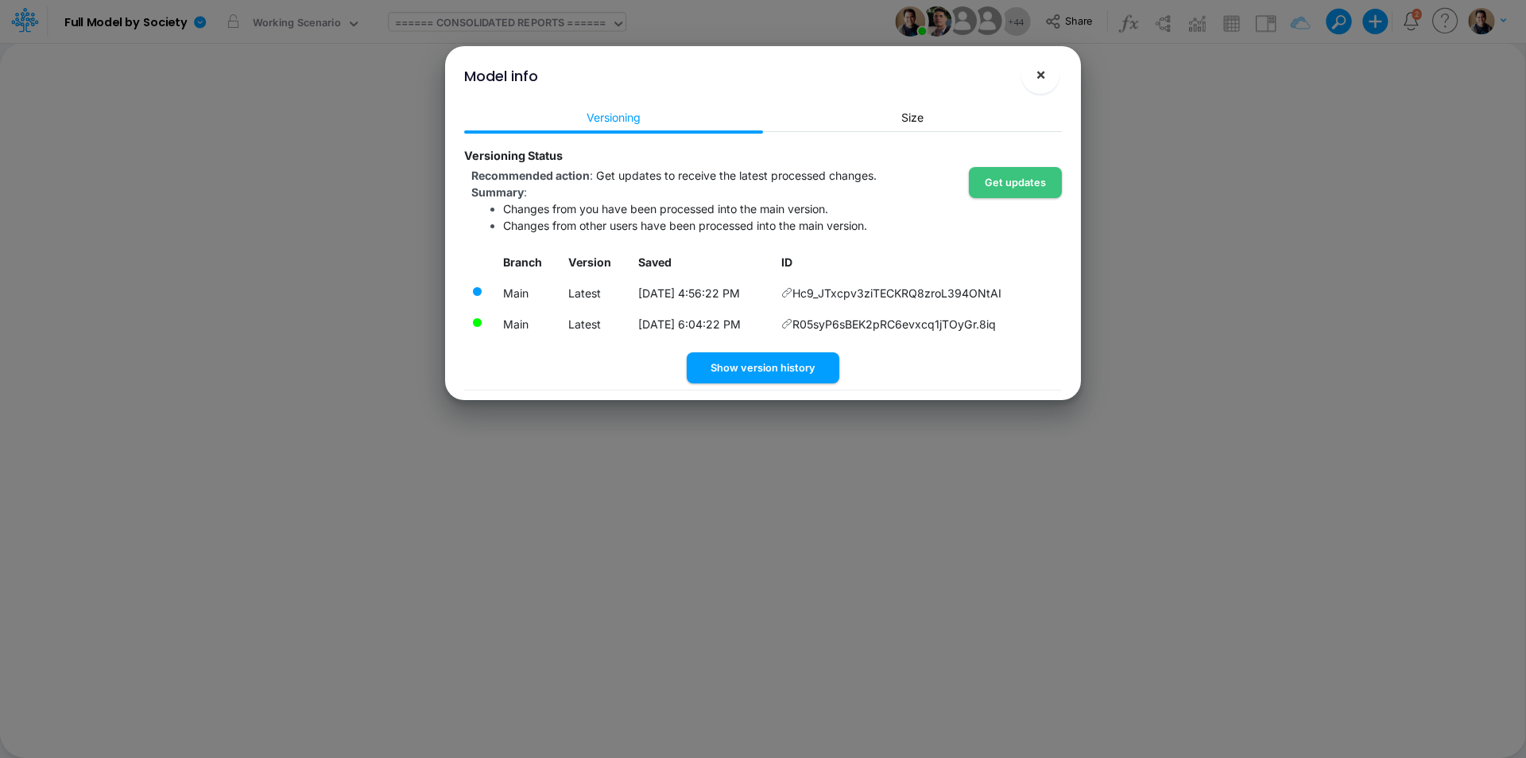
click at [1037, 80] on span "×" at bounding box center [1041, 73] width 10 height 19
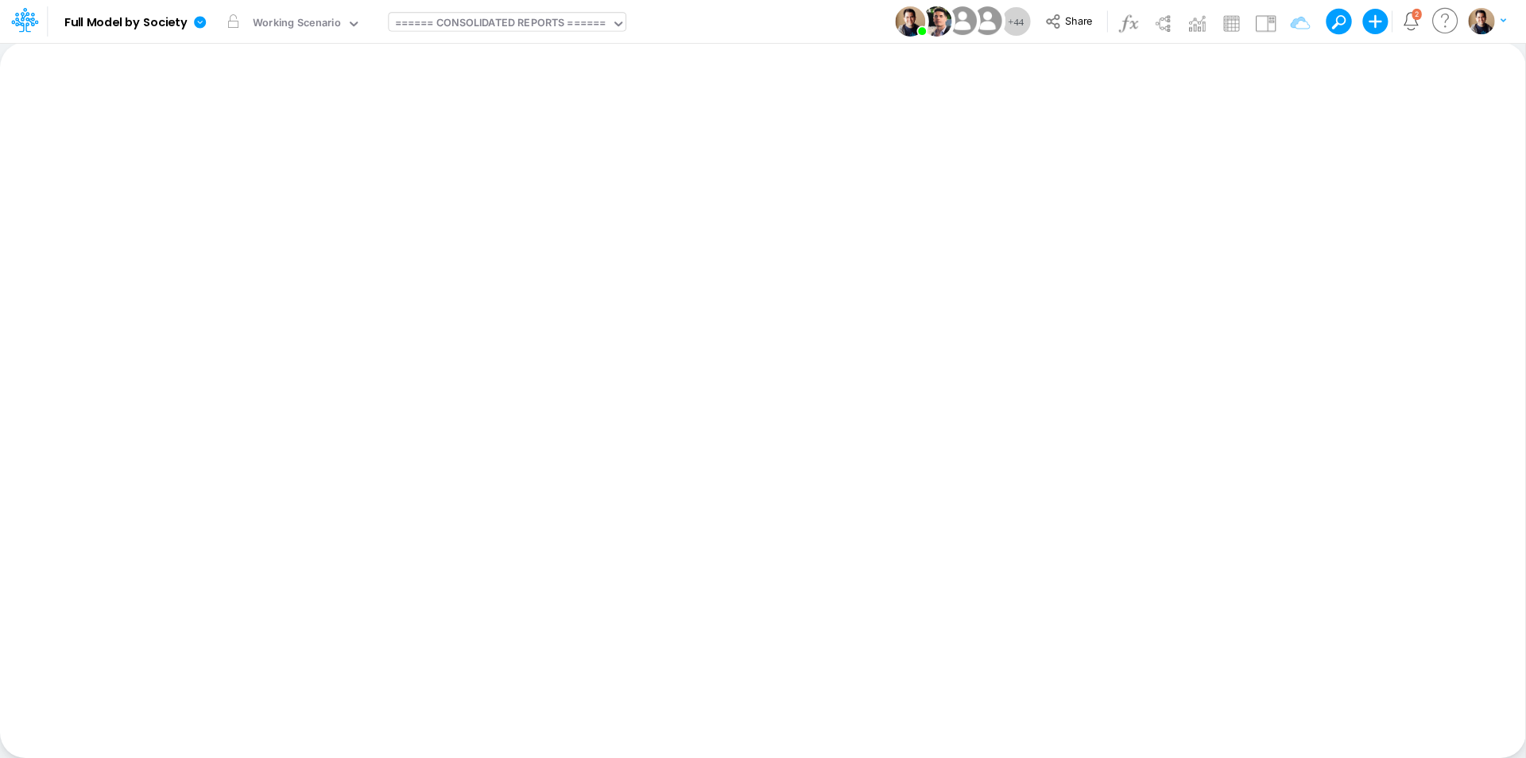
click at [1105, 29] on div "+ 44 Share Create new model Blank Model Use a template 2 My profile settings Lo…" at bounding box center [1204, 21] width 605 height 43
click at [1082, 25] on span "Share" at bounding box center [1078, 20] width 27 height 12
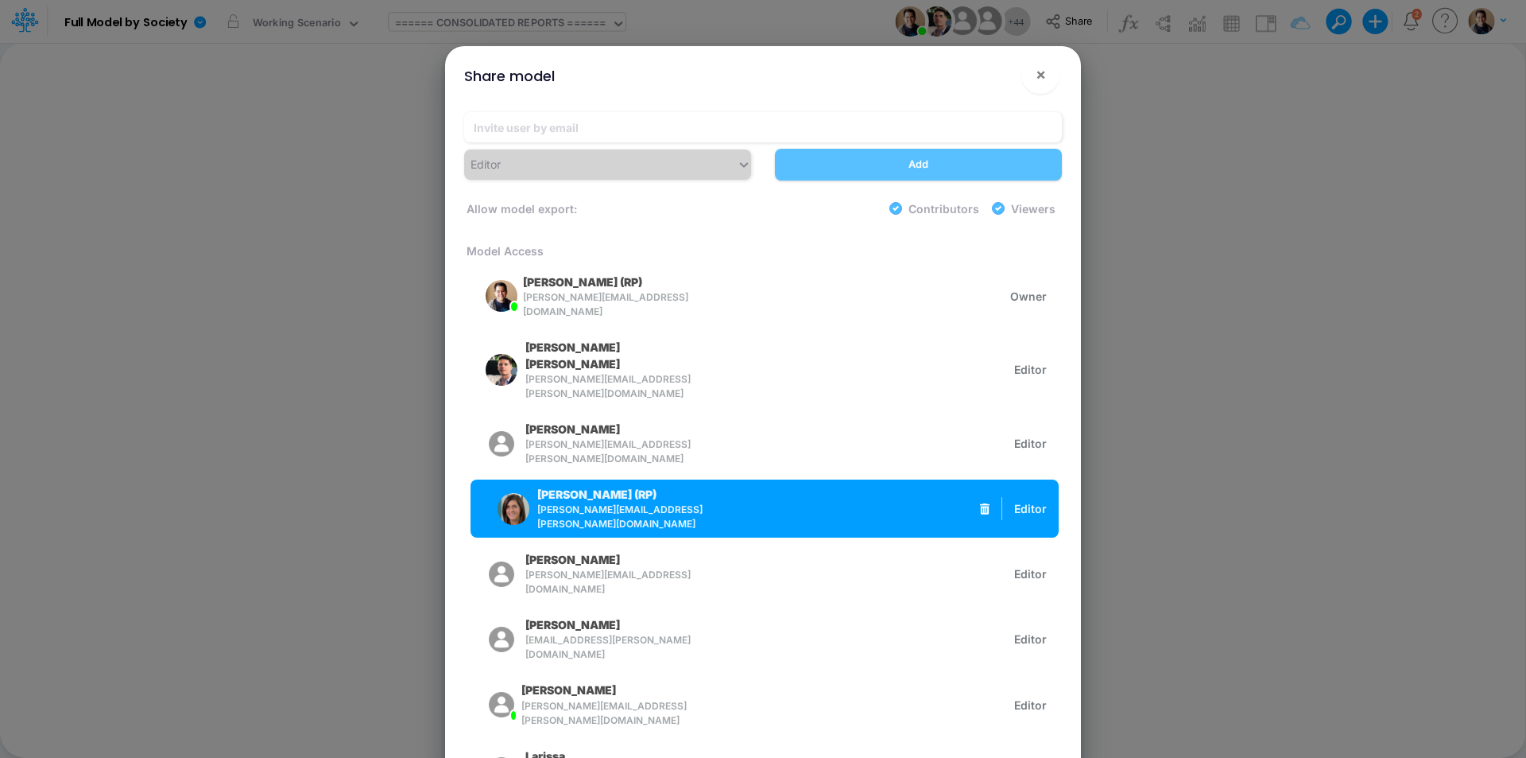
scroll to position [239, 0]
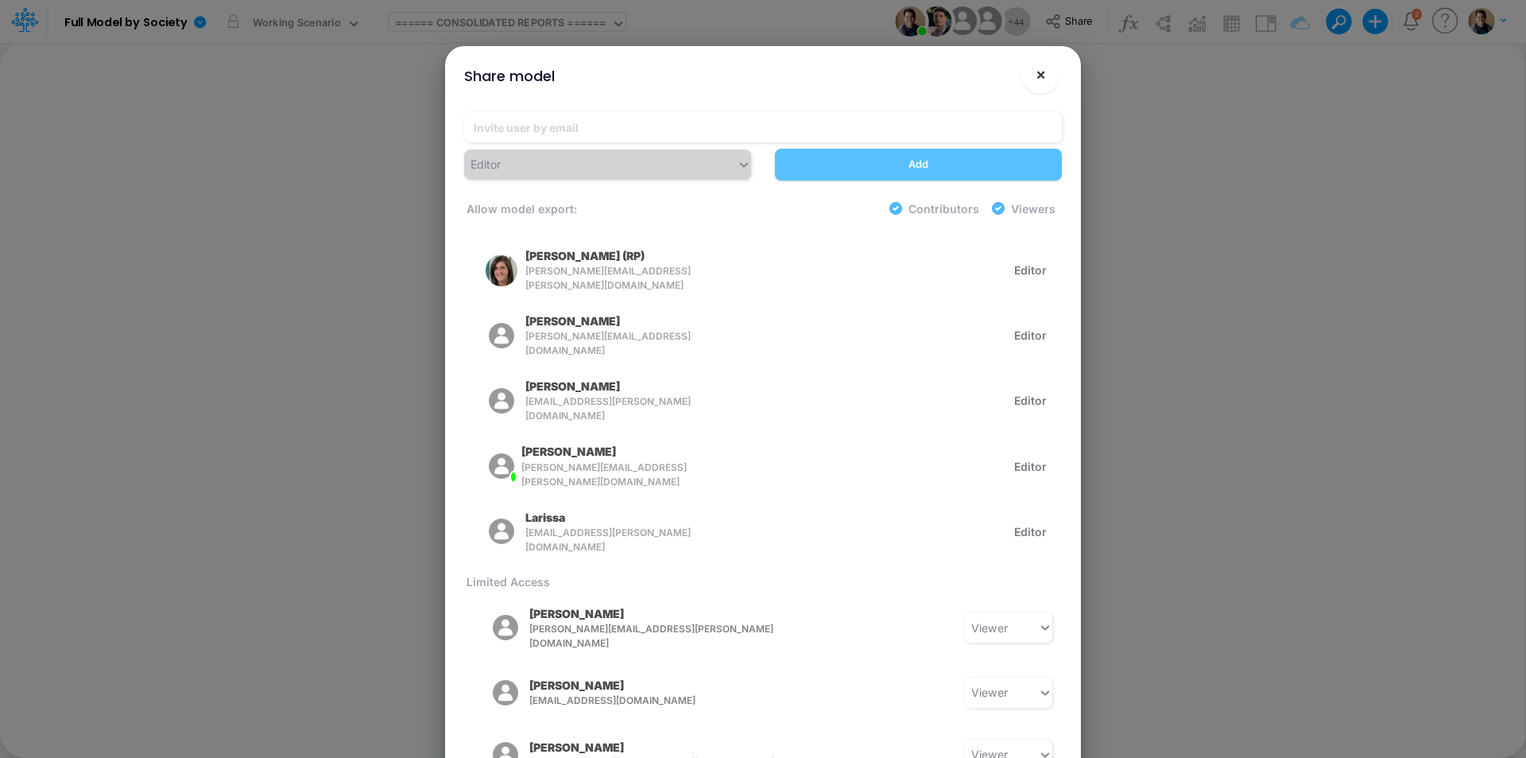
click at [1045, 77] on span "×" at bounding box center [1041, 73] width 10 height 19
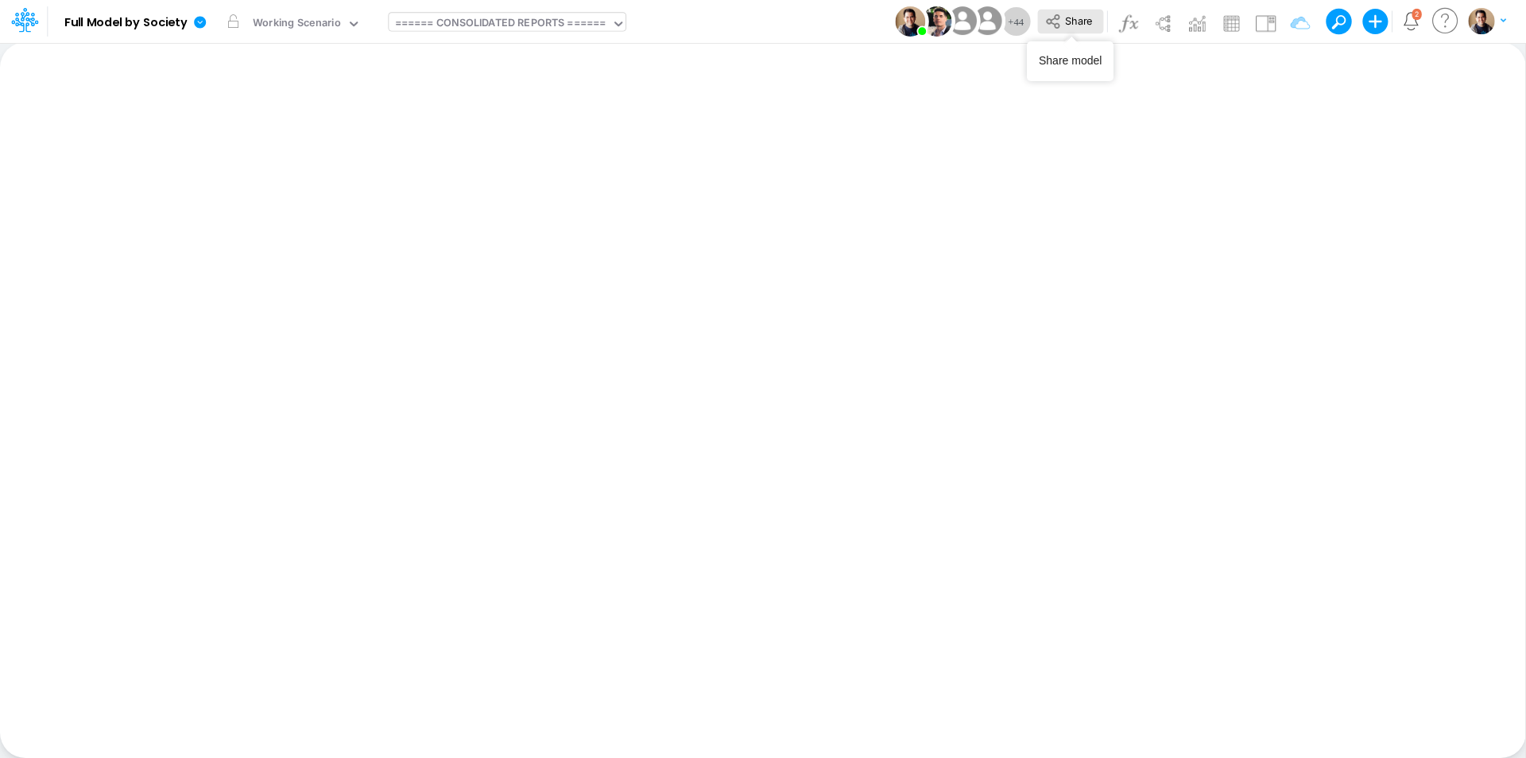
click at [1055, 18] on icon at bounding box center [1053, 21] width 14 height 14
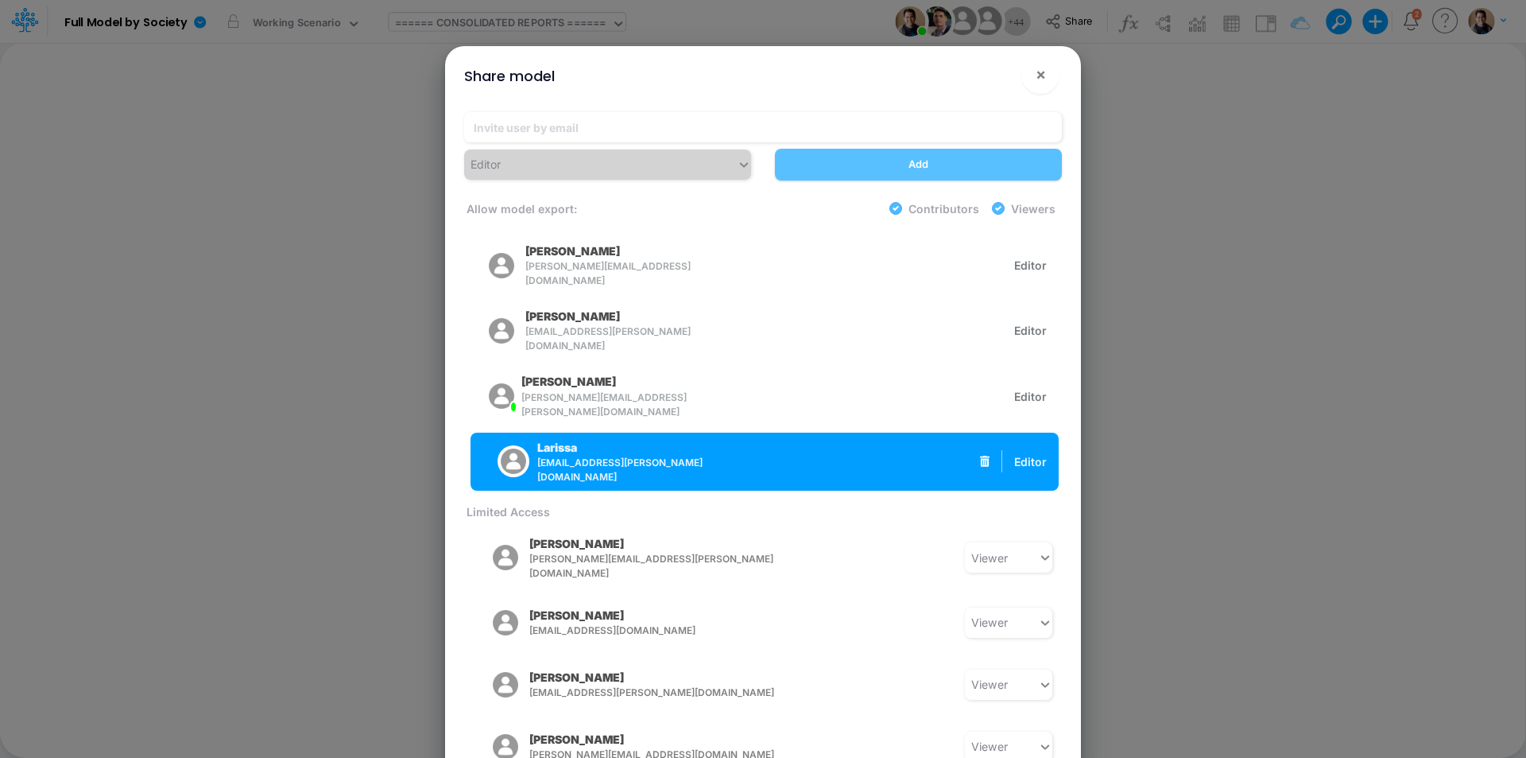
scroll to position [318, 0]
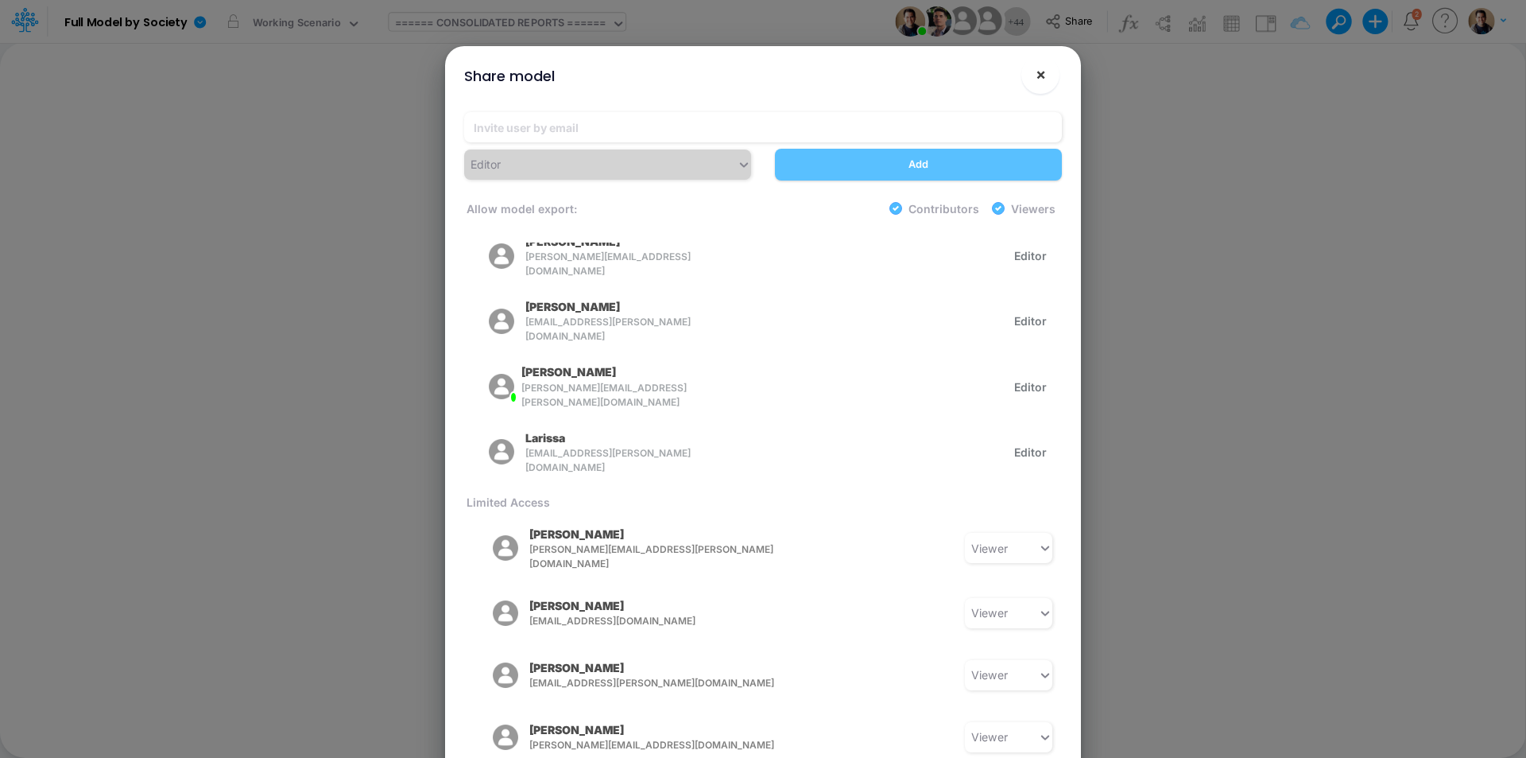
click at [1042, 78] on span "×" at bounding box center [1041, 73] width 10 height 19
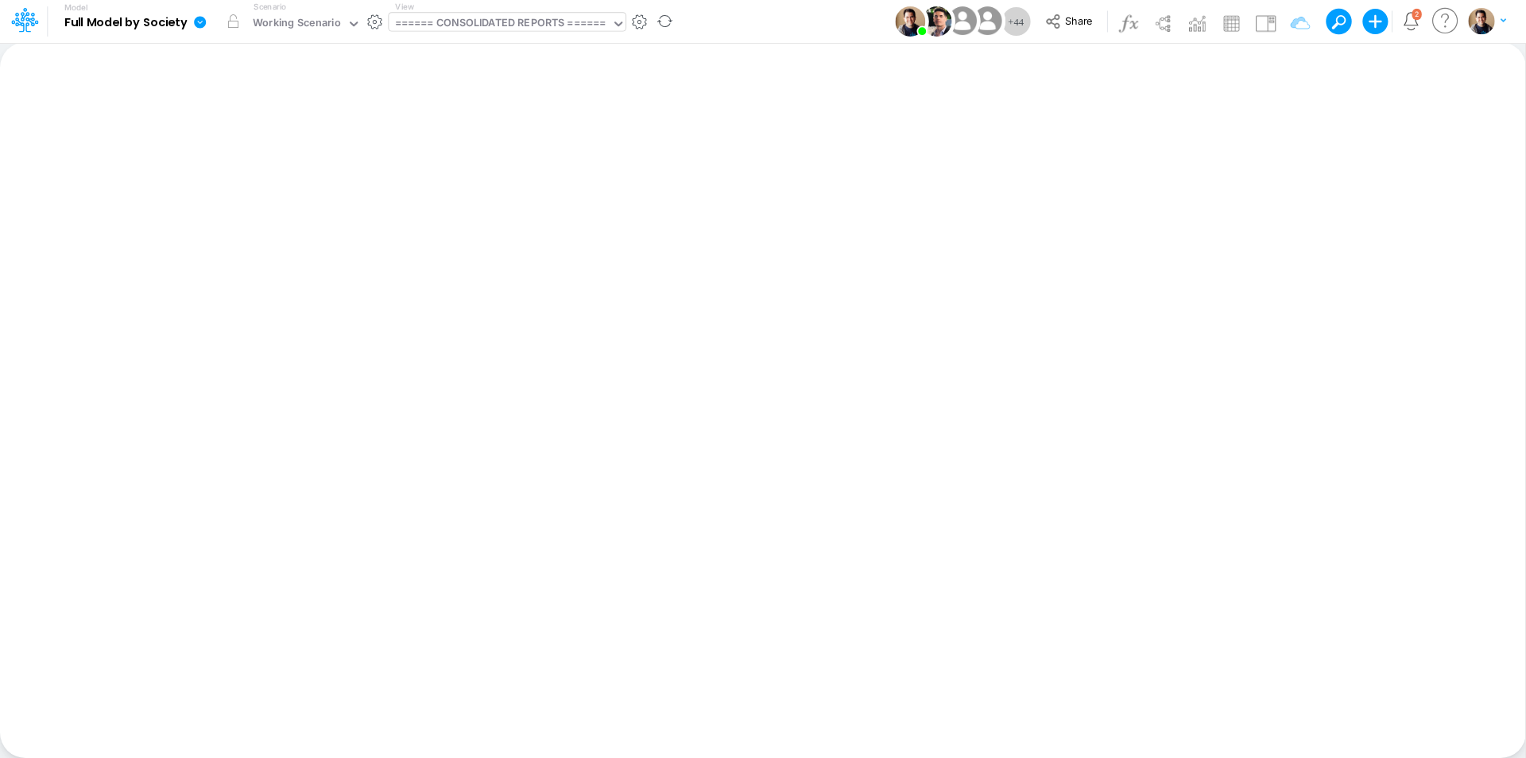
click at [202, 26] on icon at bounding box center [200, 22] width 12 height 12
click at [326, 165] on button "View model info" at bounding box center [280, 165] width 170 height 25
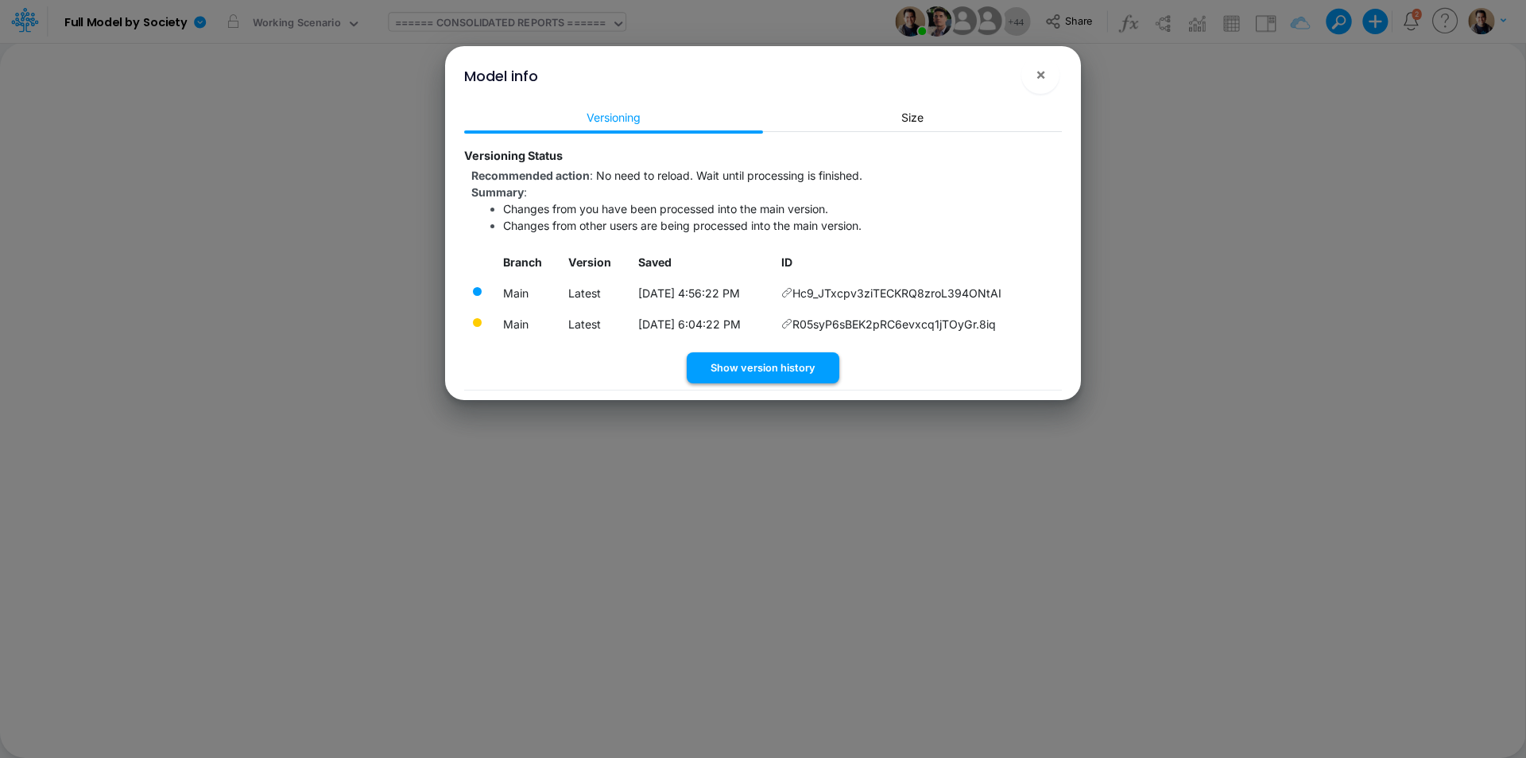
click at [800, 374] on button "Show version history" at bounding box center [763, 367] width 153 height 31
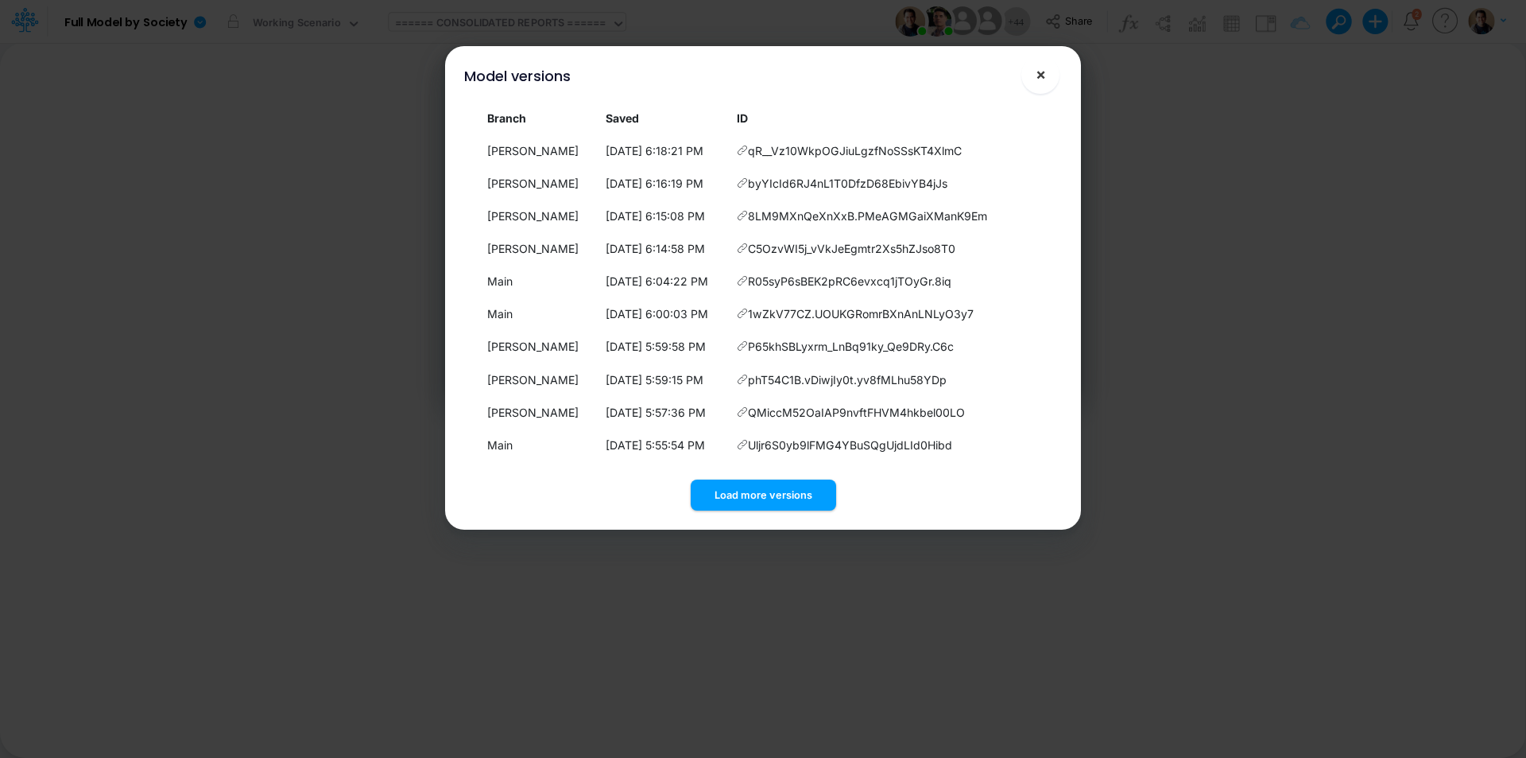
click at [1034, 73] on button "×" at bounding box center [1041, 75] width 38 height 38
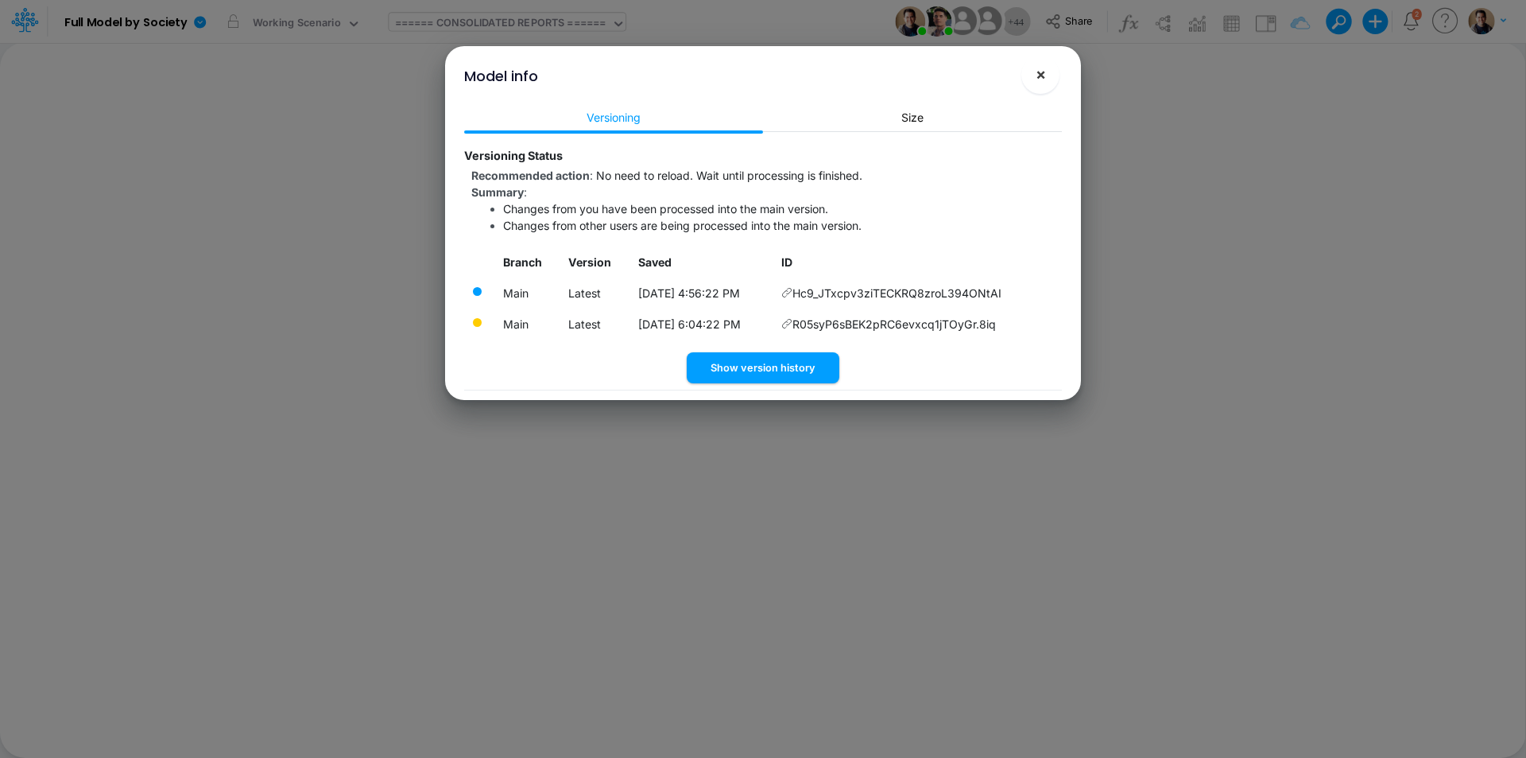
click at [1045, 77] on span "×" at bounding box center [1041, 73] width 10 height 19
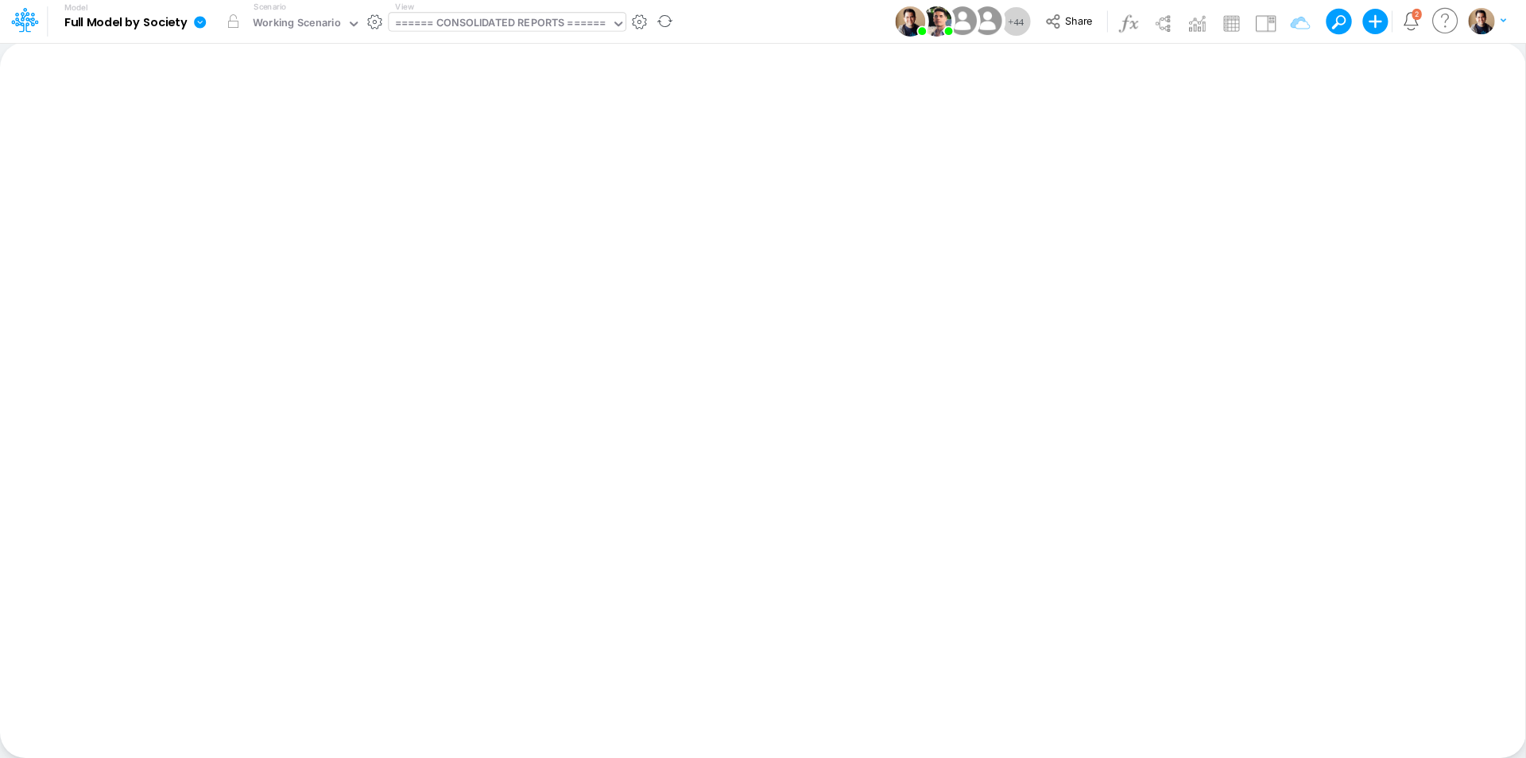
click at [205, 16] on icon at bounding box center [200, 22] width 14 height 14
click at [312, 164] on button "View model info" at bounding box center [280, 165] width 170 height 25
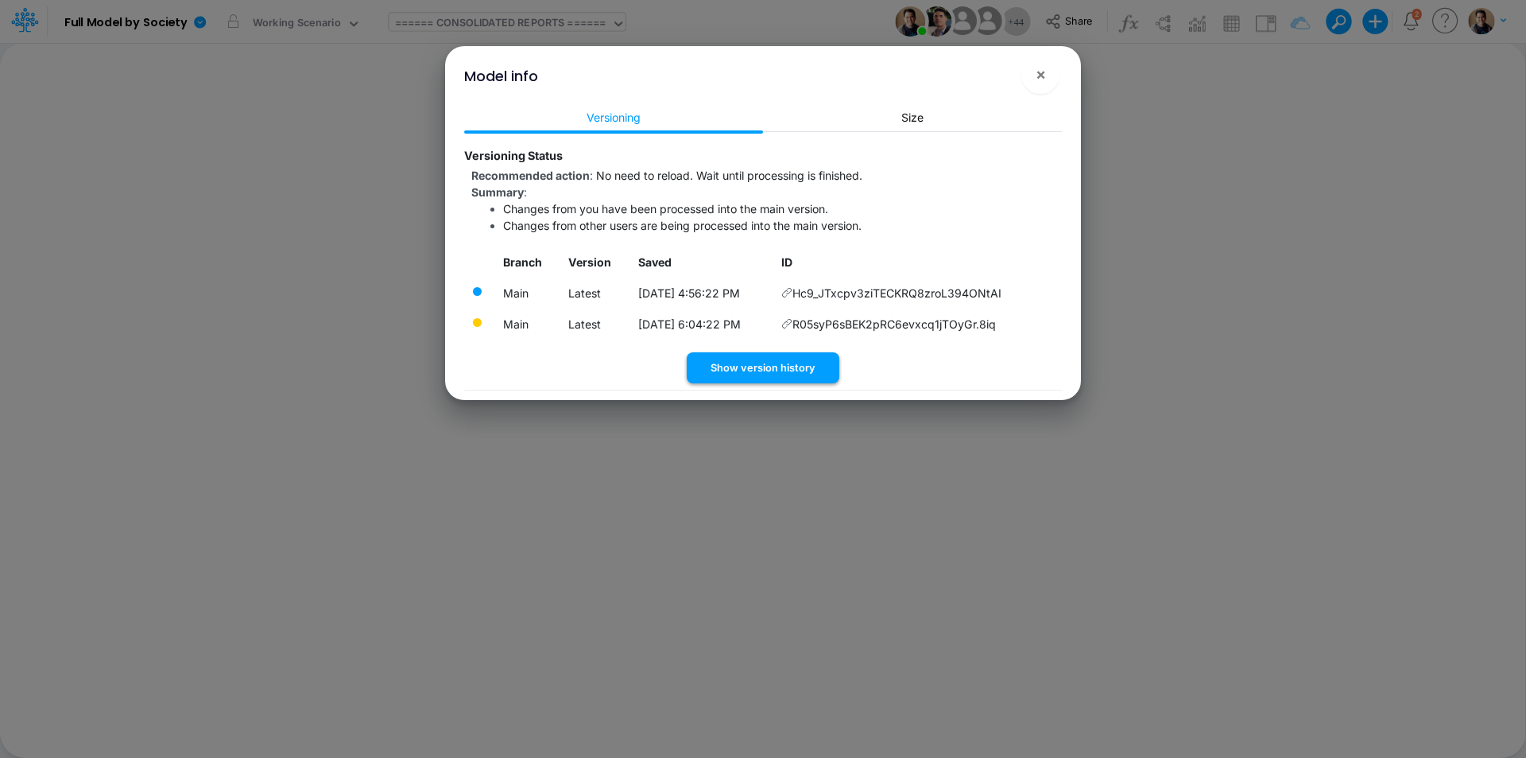
click at [804, 374] on button "Show version history" at bounding box center [763, 367] width 153 height 31
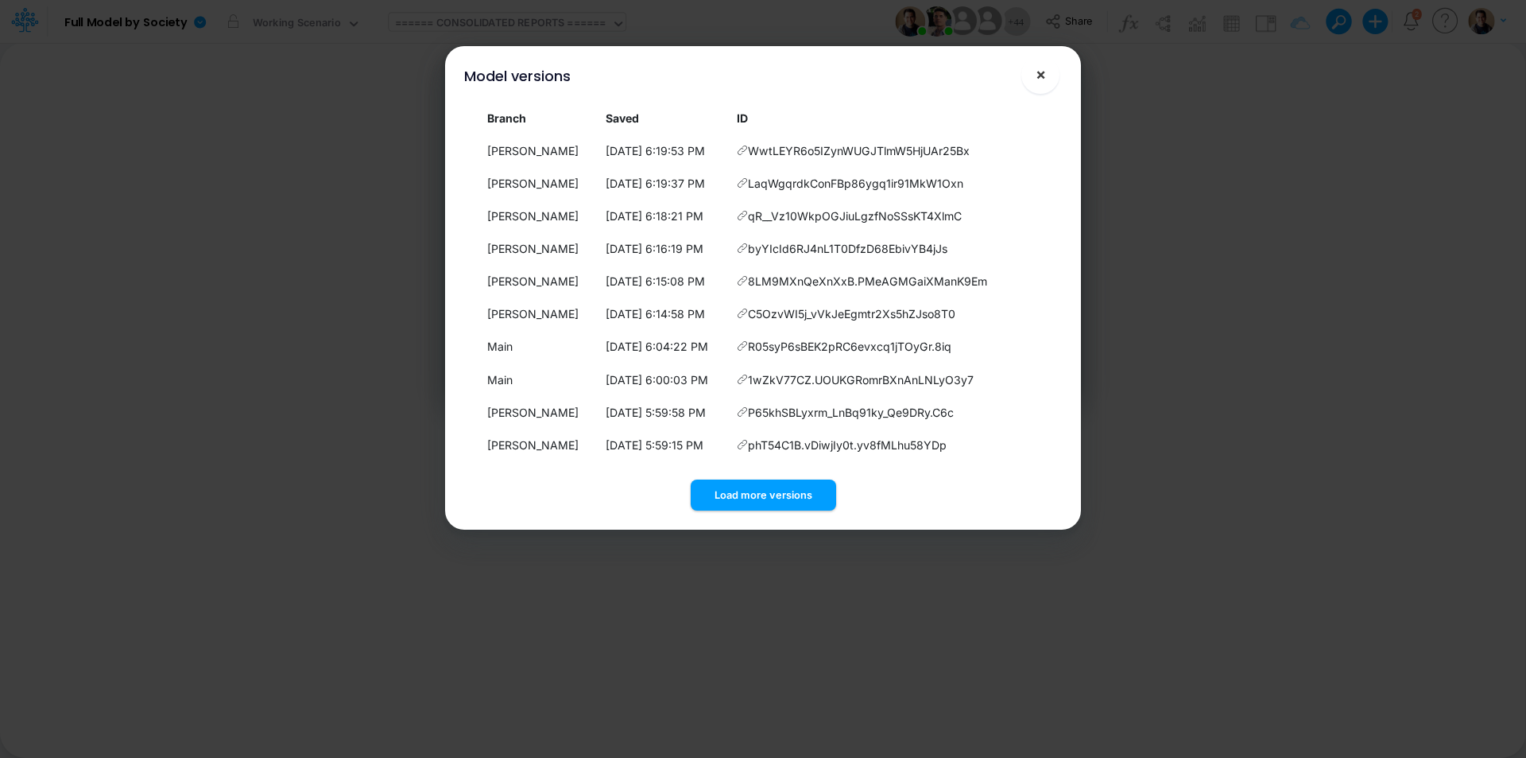
click at [1047, 78] on button "×" at bounding box center [1041, 75] width 38 height 38
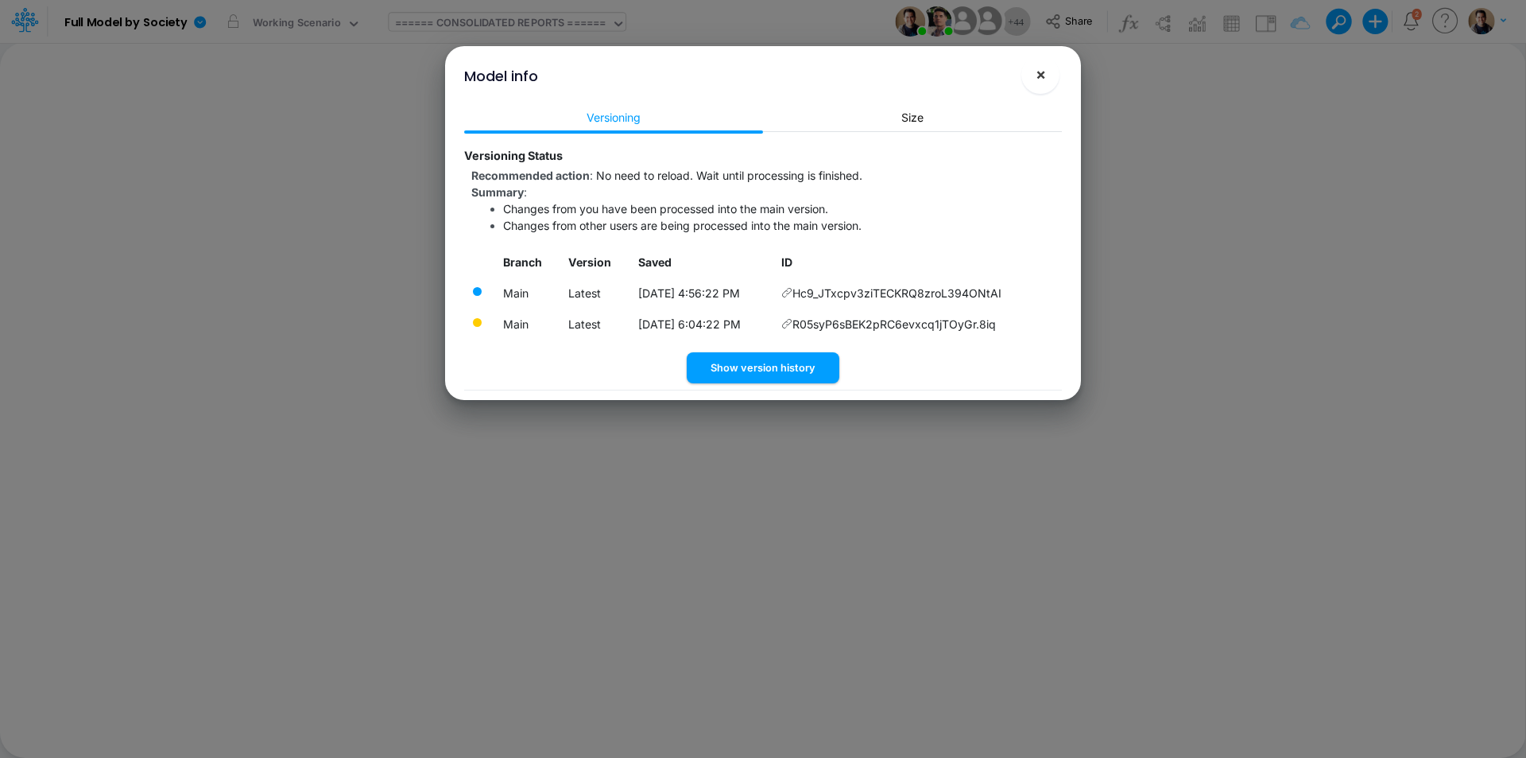
click at [1052, 72] on button "×" at bounding box center [1041, 75] width 38 height 38
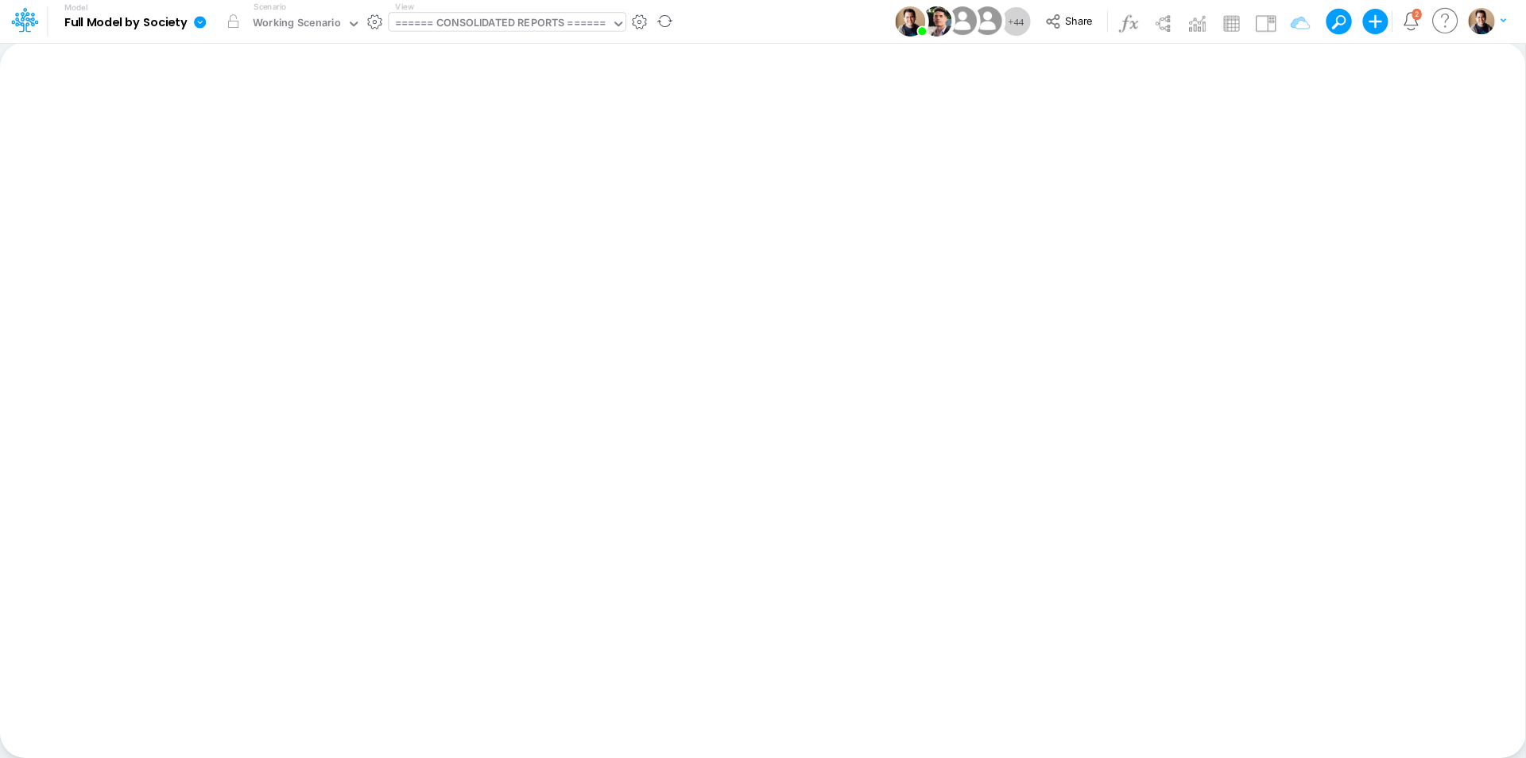
click at [202, 22] on icon at bounding box center [200, 22] width 14 height 14
click at [272, 161] on button "View model info" at bounding box center [280, 165] width 170 height 25
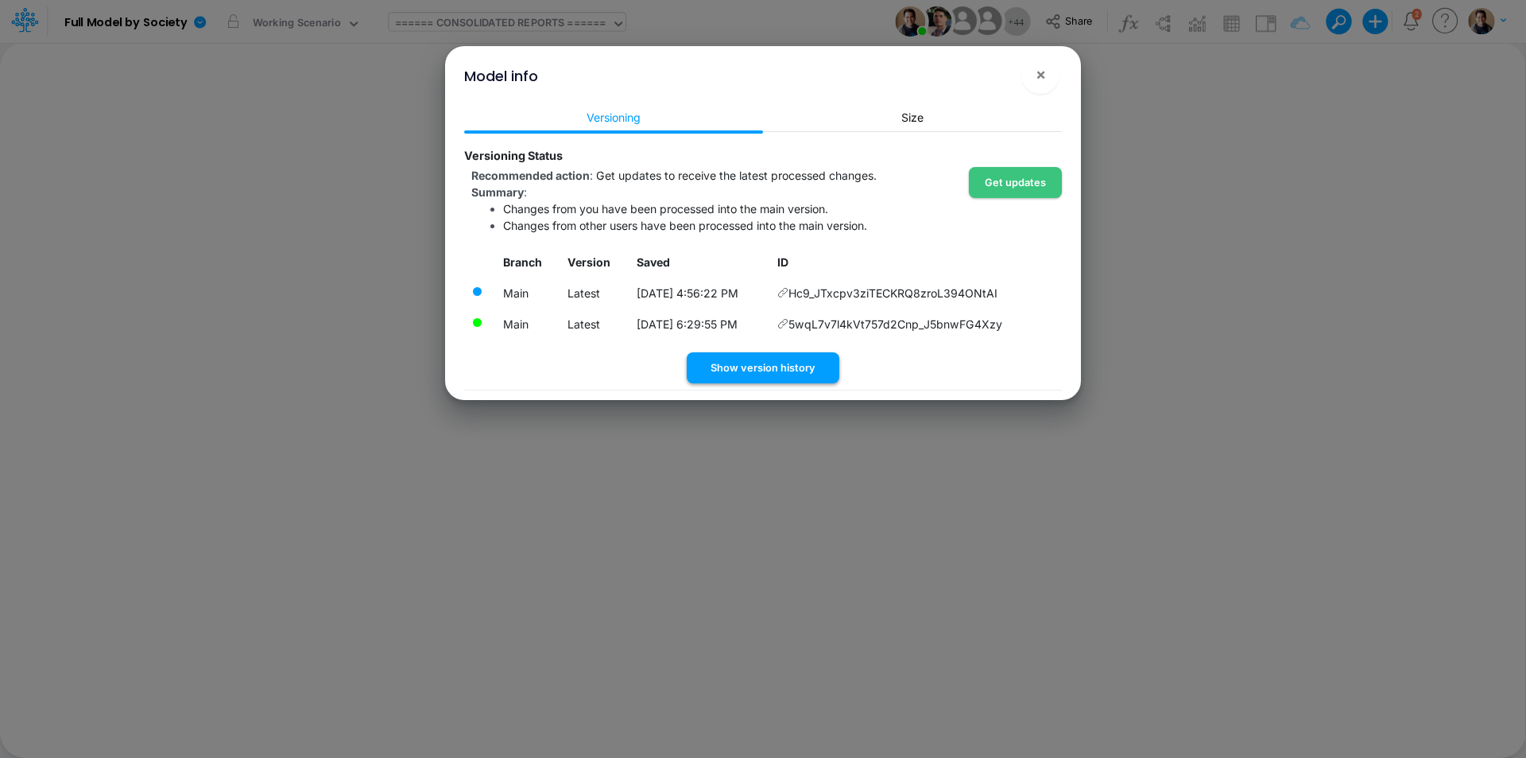
click at [774, 370] on button "Show version history" at bounding box center [763, 367] width 153 height 31
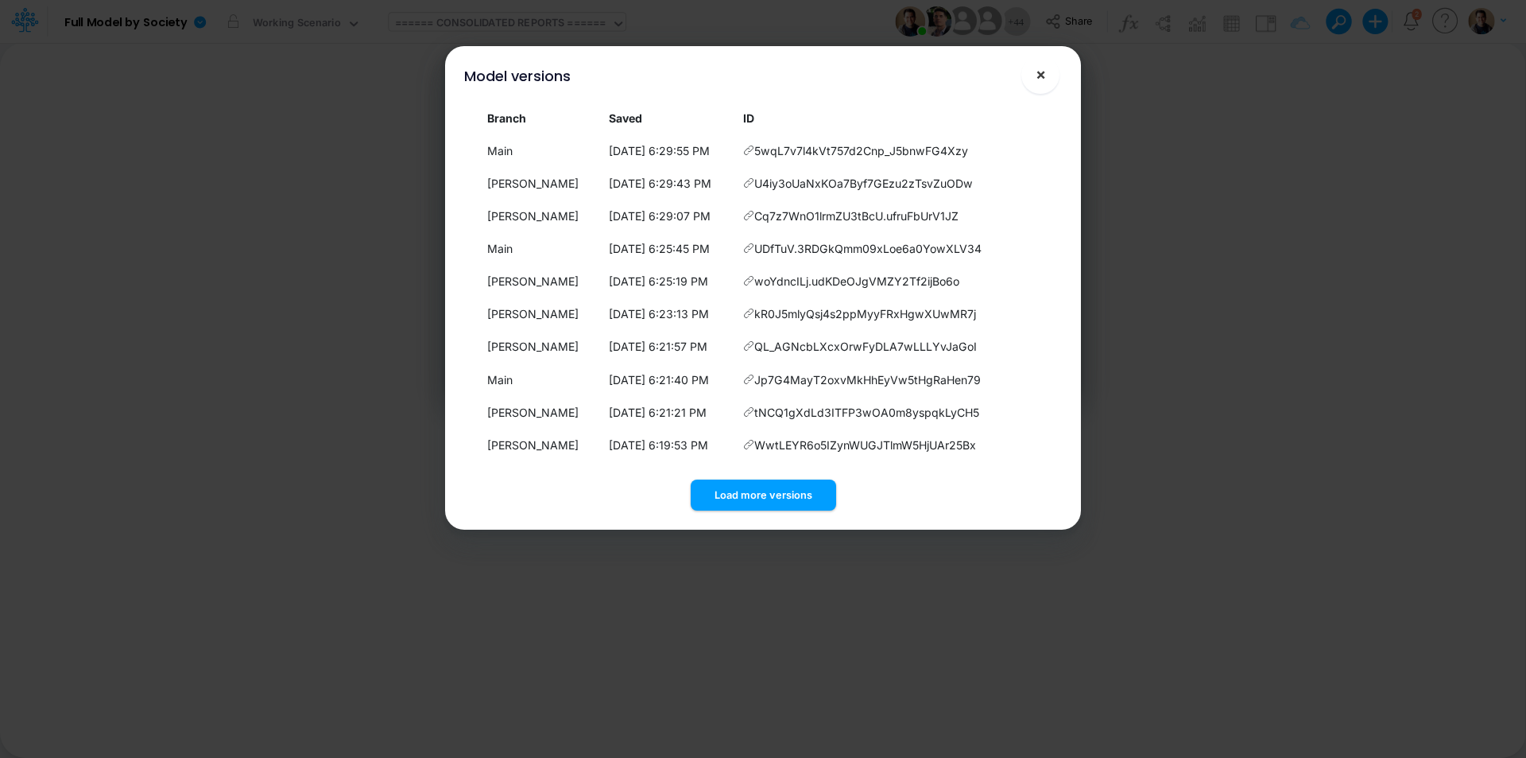
click at [1043, 78] on span "×" at bounding box center [1041, 73] width 10 height 19
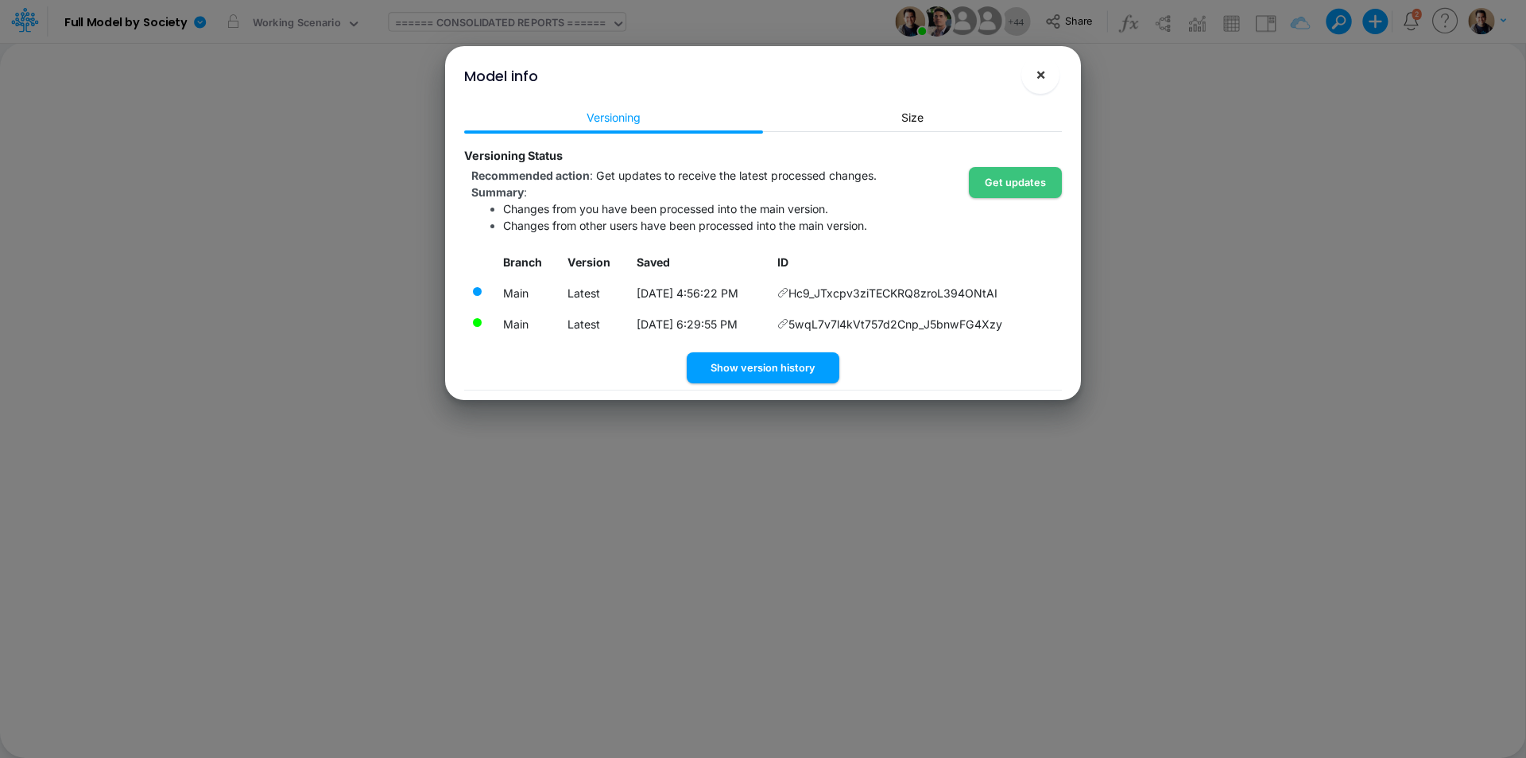
click at [1049, 72] on button "×" at bounding box center [1041, 75] width 38 height 38
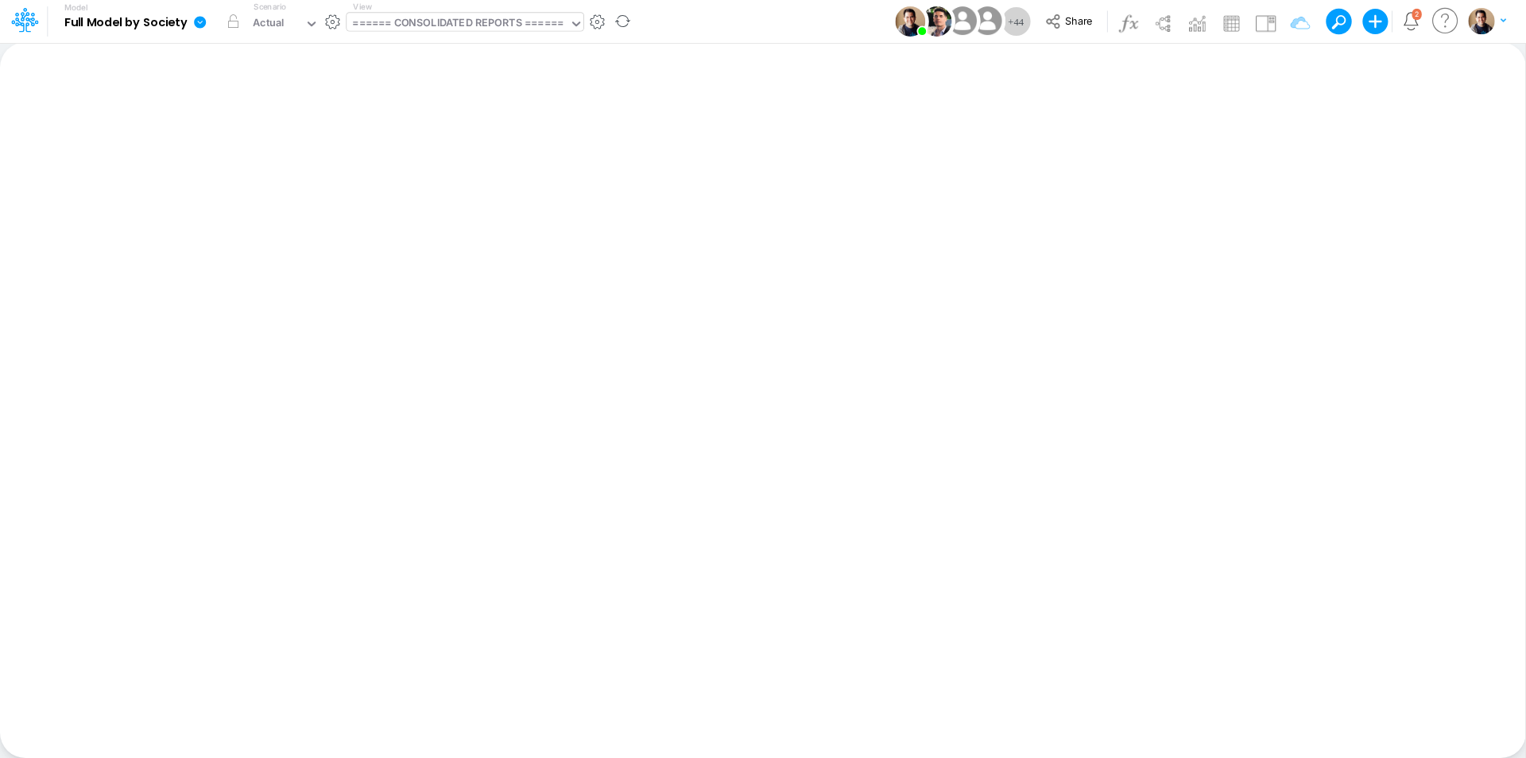
click at [441, 29] on div "====== CONSOLIDATED REPORTS ======" at bounding box center [457, 24] width 211 height 18
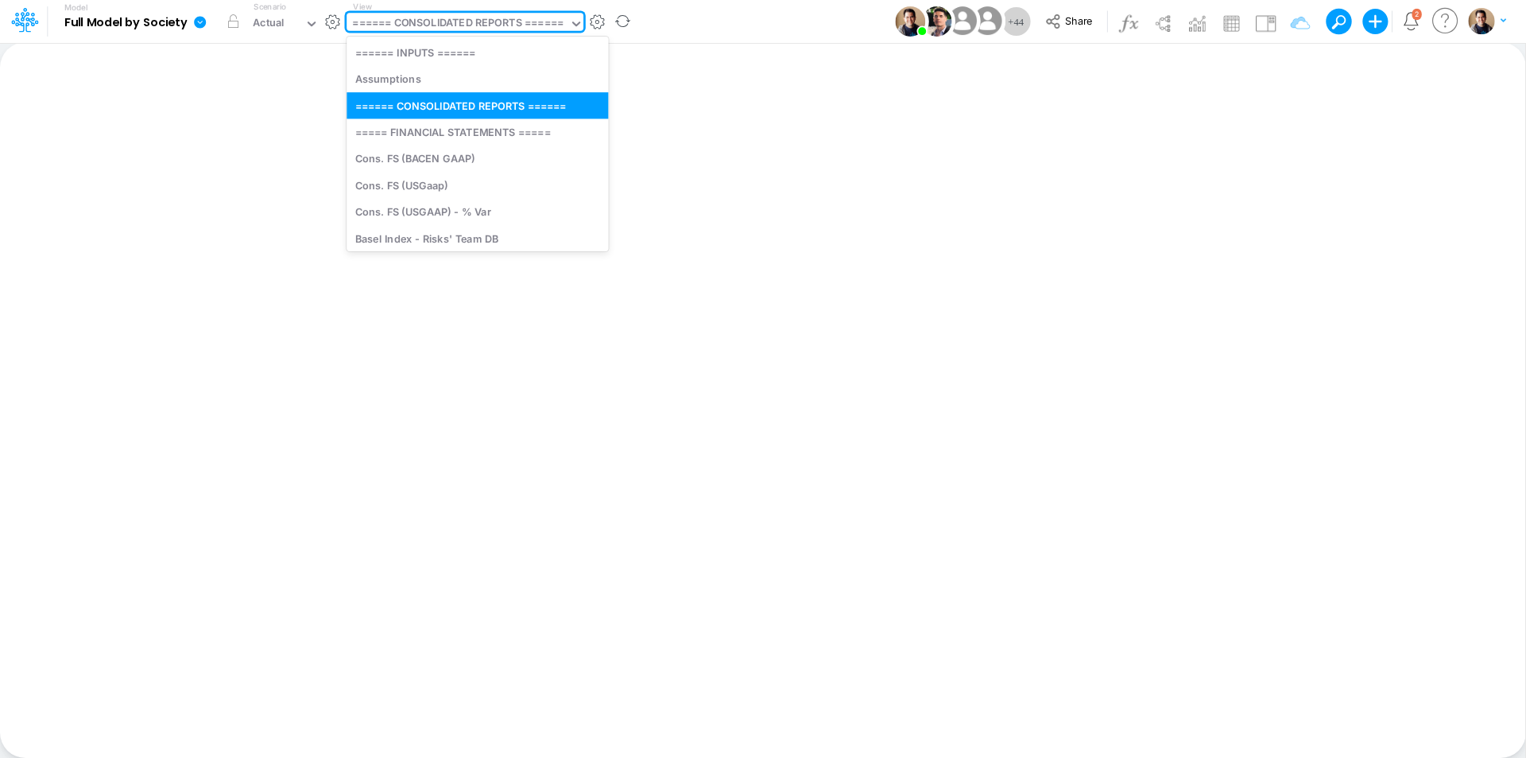
click at [442, 29] on div "====== CONSOLIDATED REPORTS ======" at bounding box center [457, 24] width 211 height 18
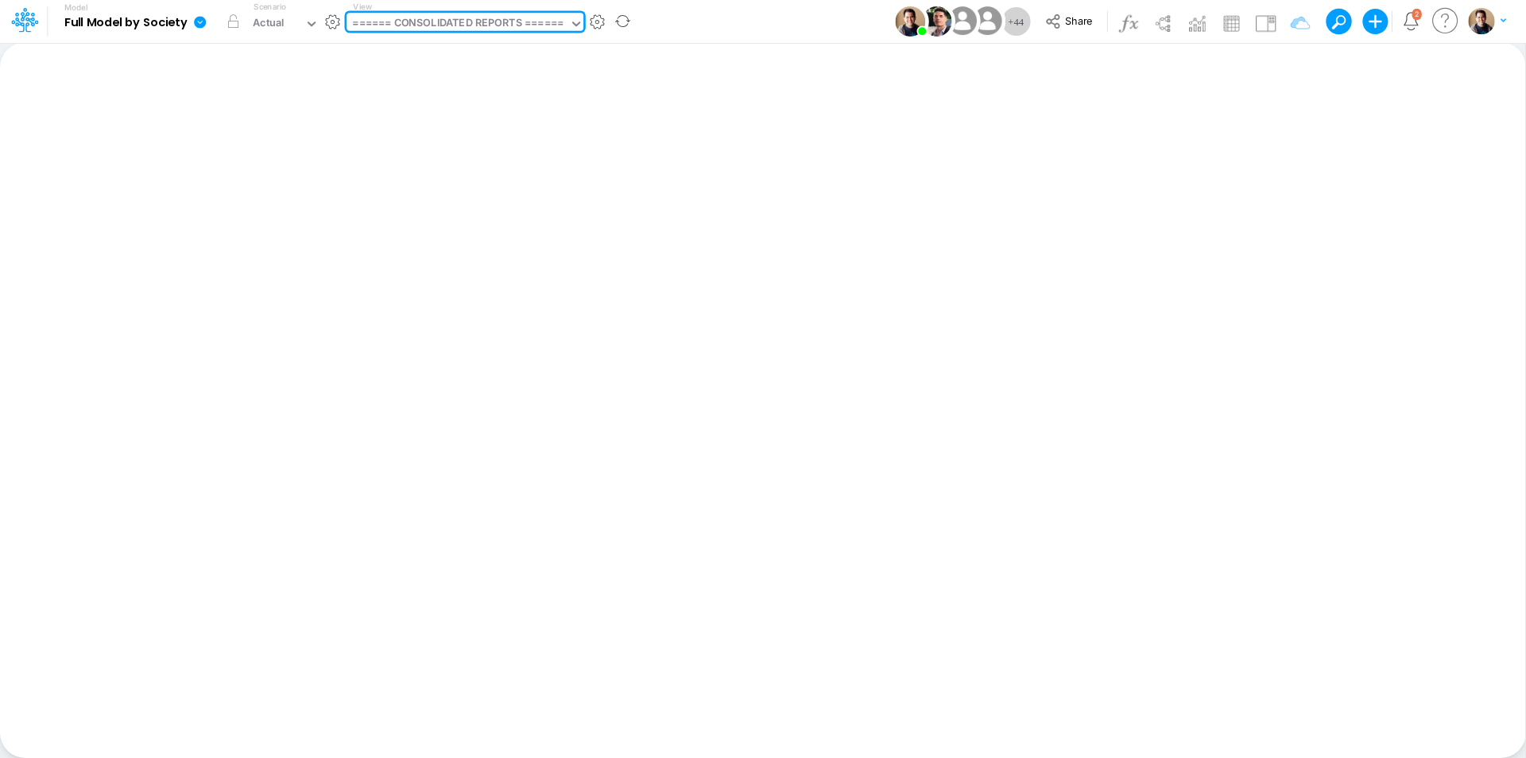
click at [204, 24] on icon at bounding box center [200, 22] width 12 height 12
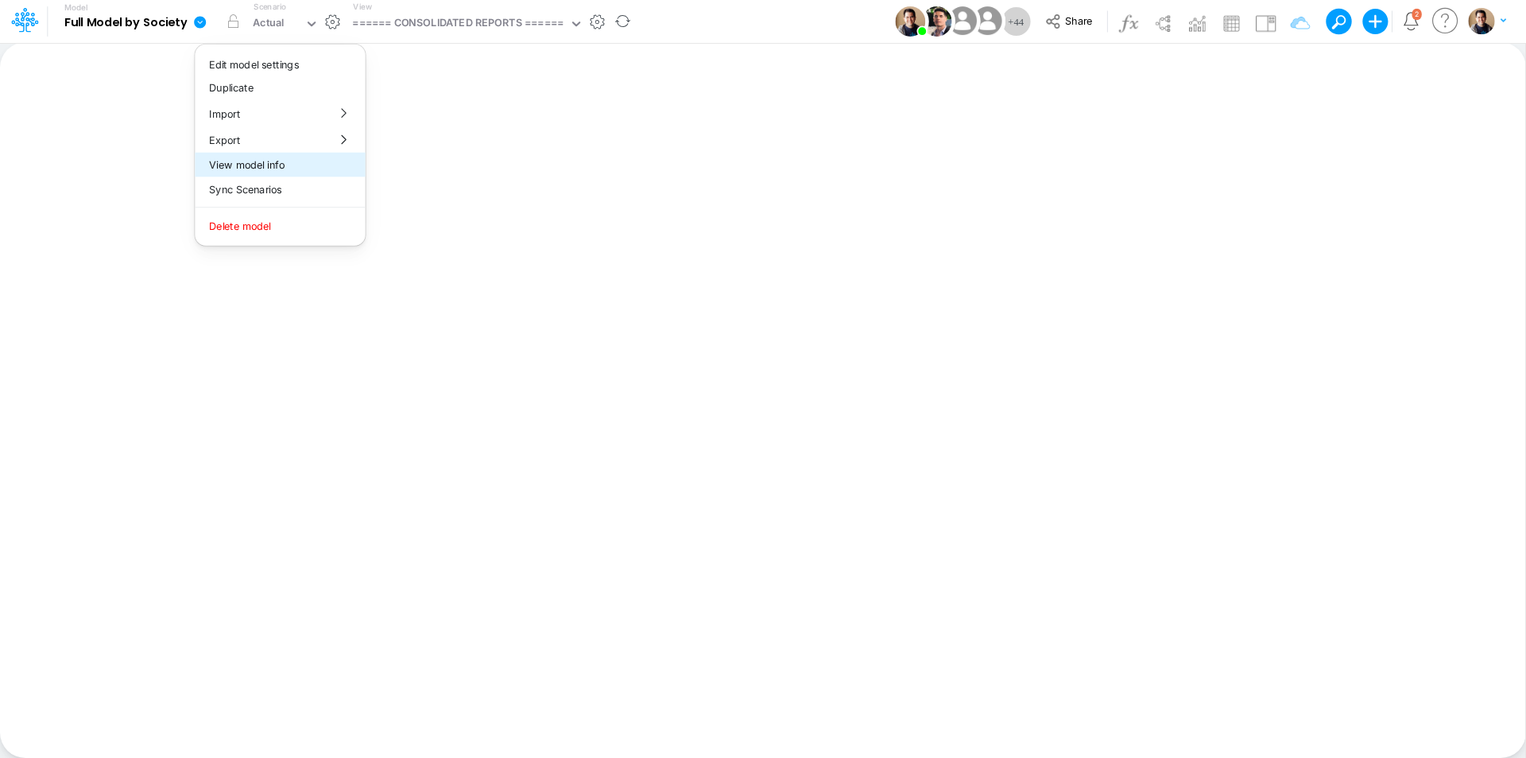
click at [295, 163] on button "View model info" at bounding box center [280, 165] width 170 height 25
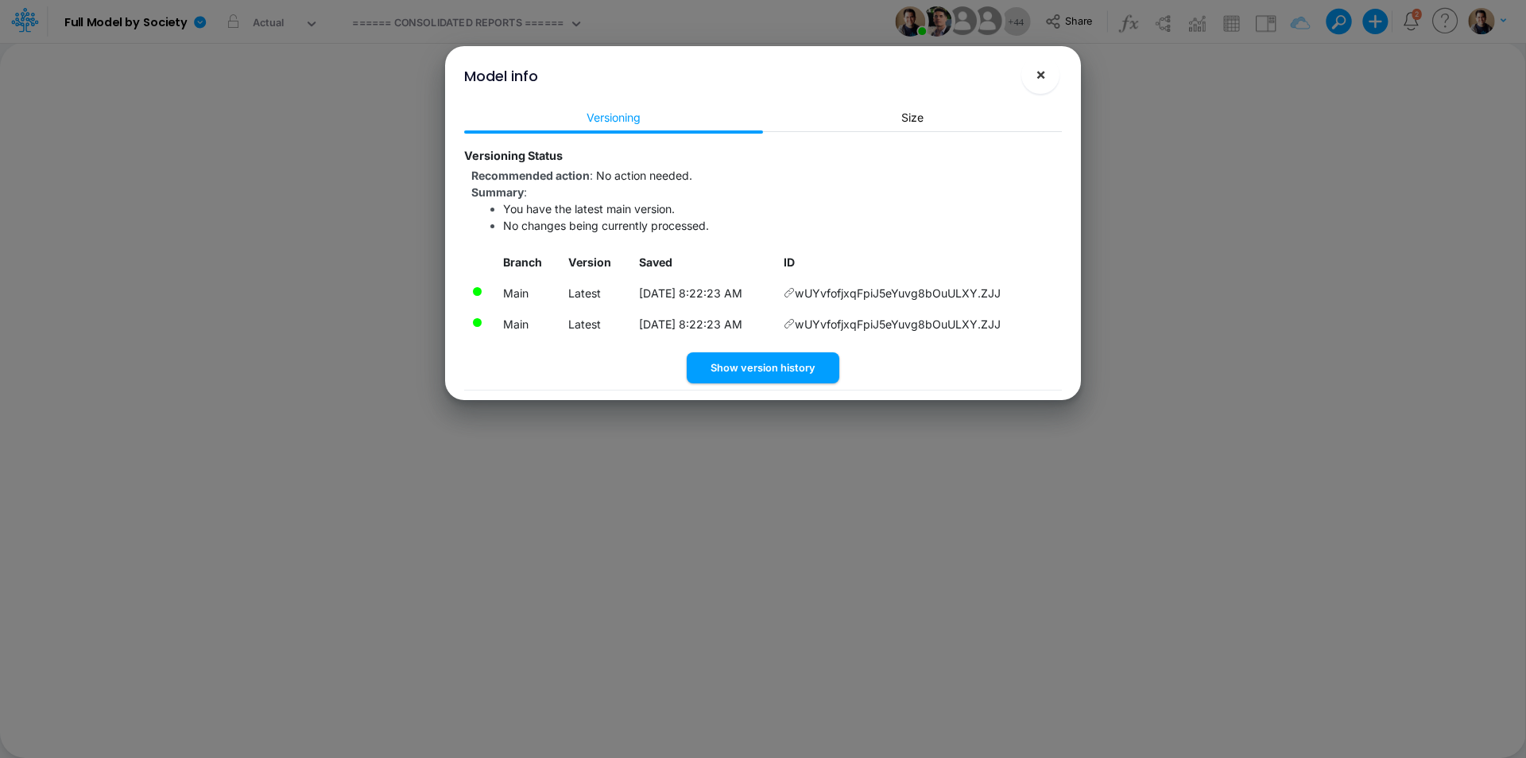
click at [1046, 73] on button "×" at bounding box center [1041, 75] width 38 height 38
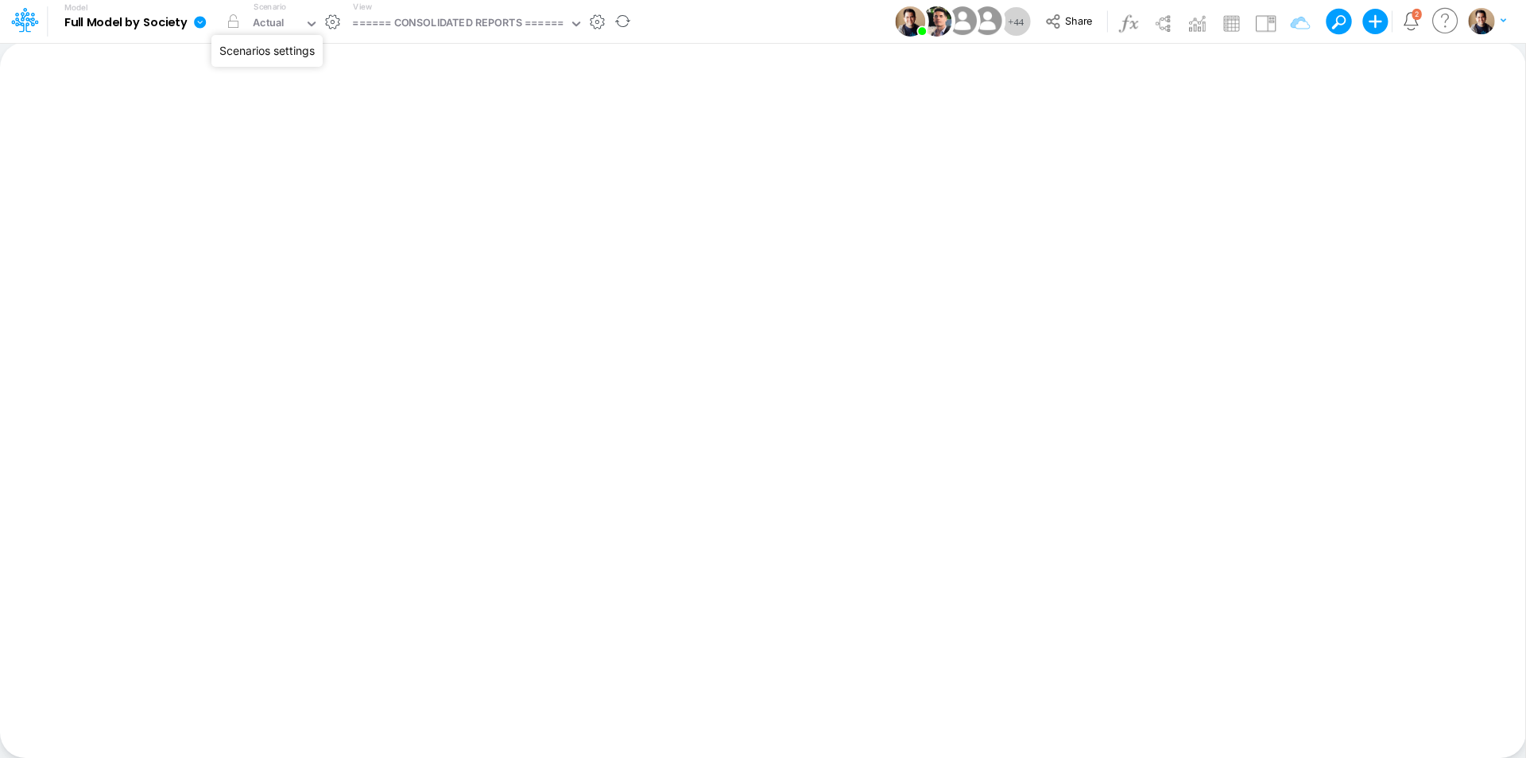
click at [337, 22] on button "button" at bounding box center [332, 22] width 17 height 17
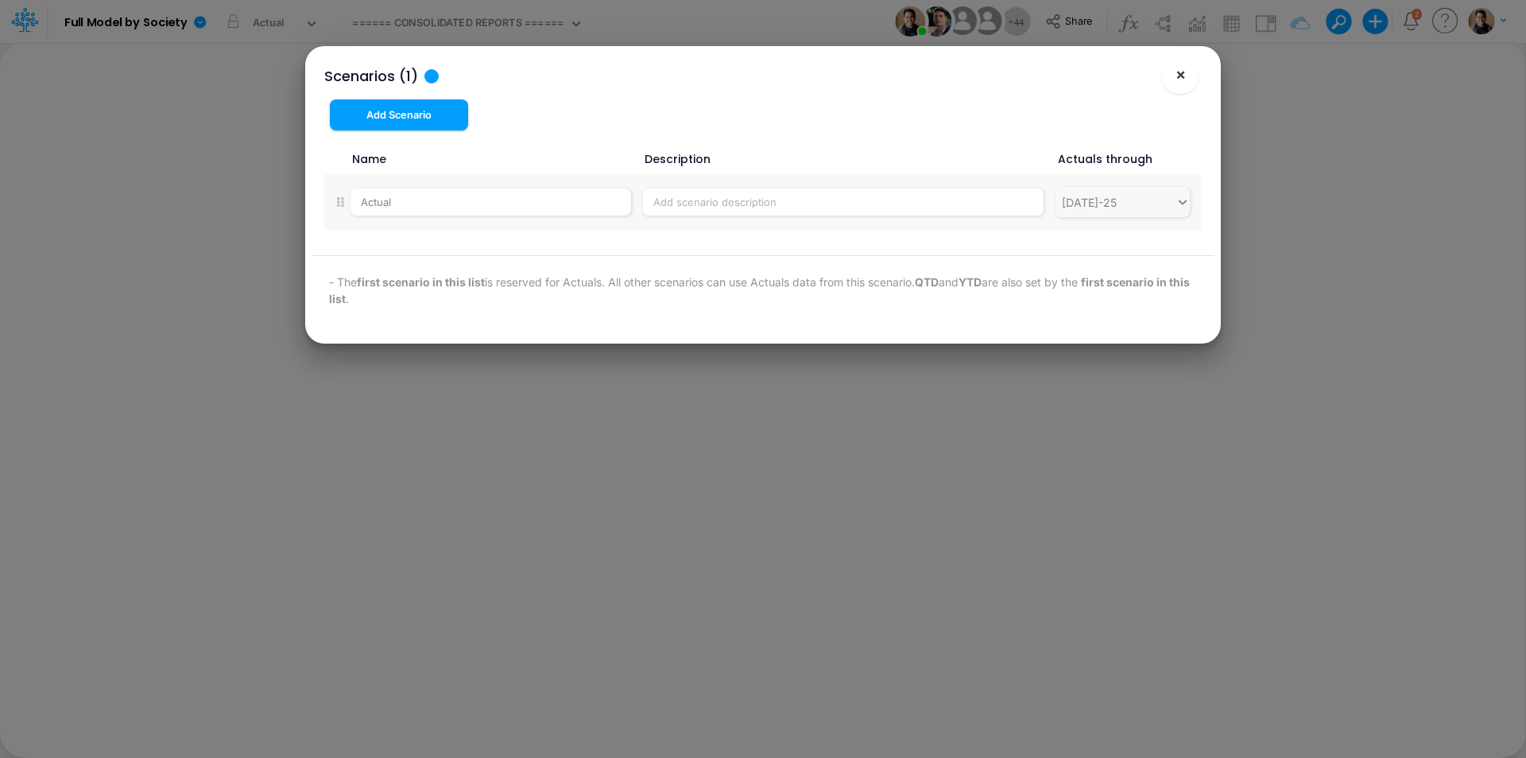
click at [1183, 69] on span "×" at bounding box center [1181, 73] width 10 height 19
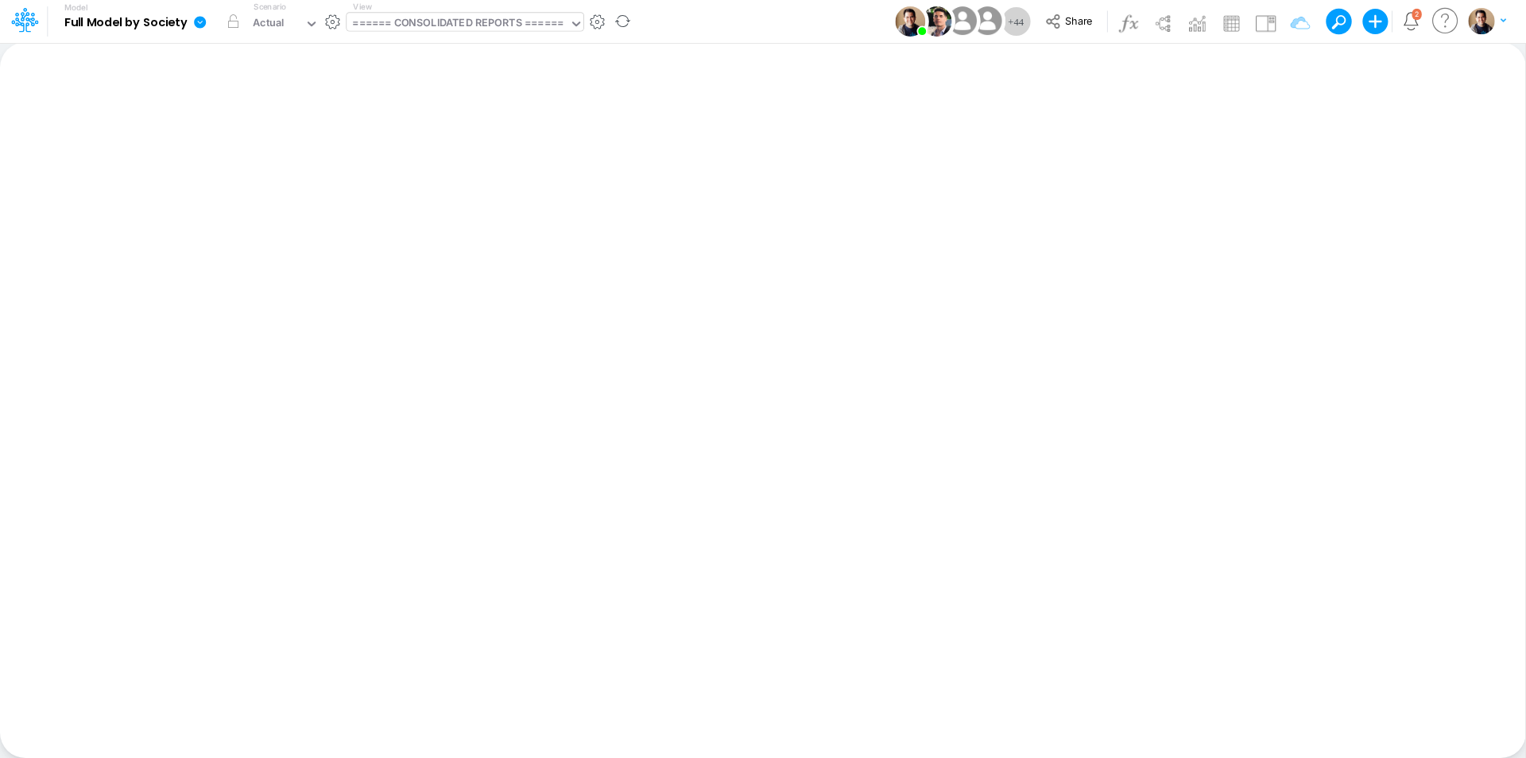
click at [404, 28] on div "====== CONSOLIDATED REPORTS ======" at bounding box center [457, 24] width 211 height 18
click at [197, 21] on icon at bounding box center [200, 22] width 12 height 12
click at [229, 157] on button "View model info" at bounding box center [280, 165] width 170 height 25
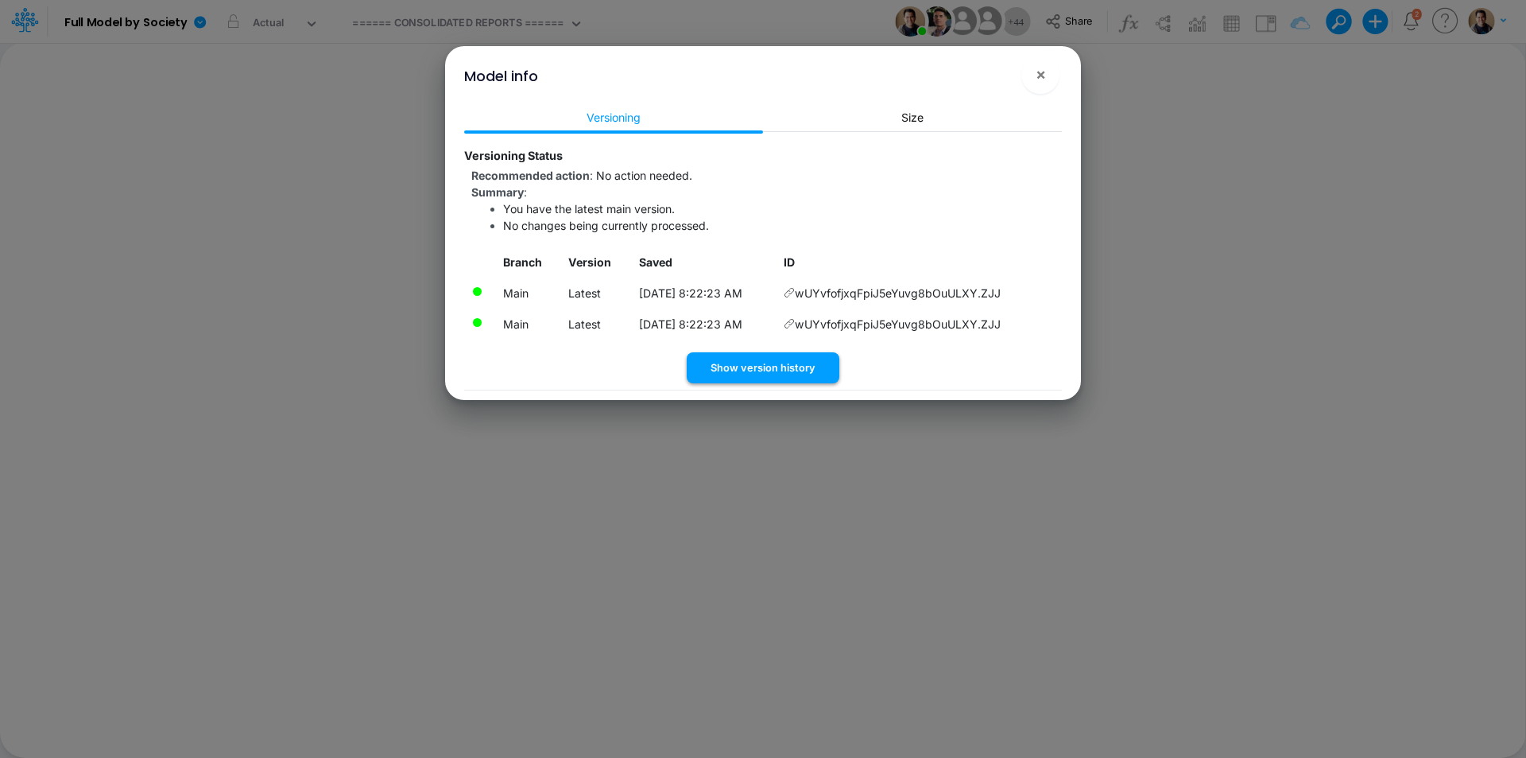
click at [766, 364] on button "Show version history" at bounding box center [763, 367] width 153 height 31
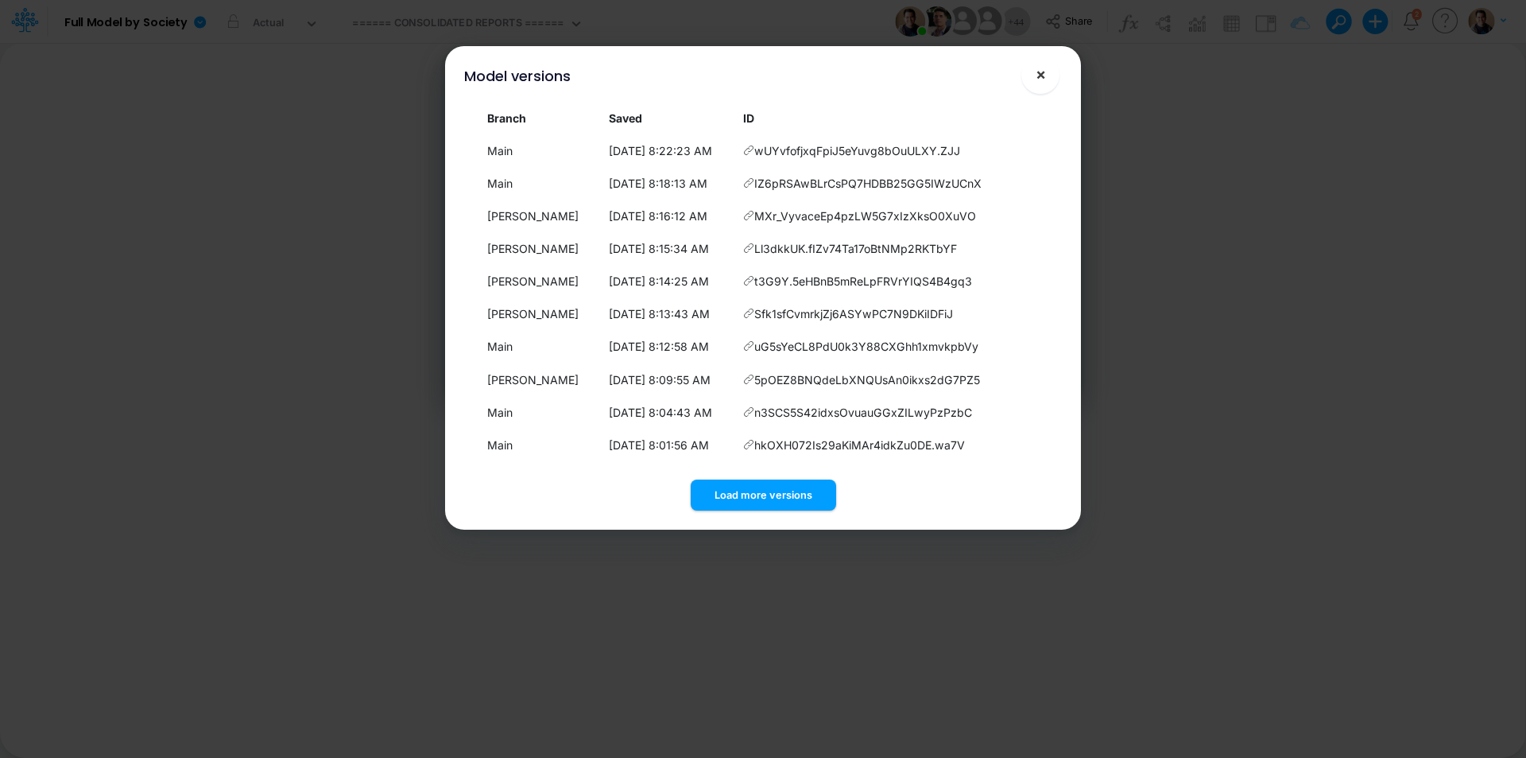
click at [1047, 74] on button "×" at bounding box center [1041, 75] width 38 height 38
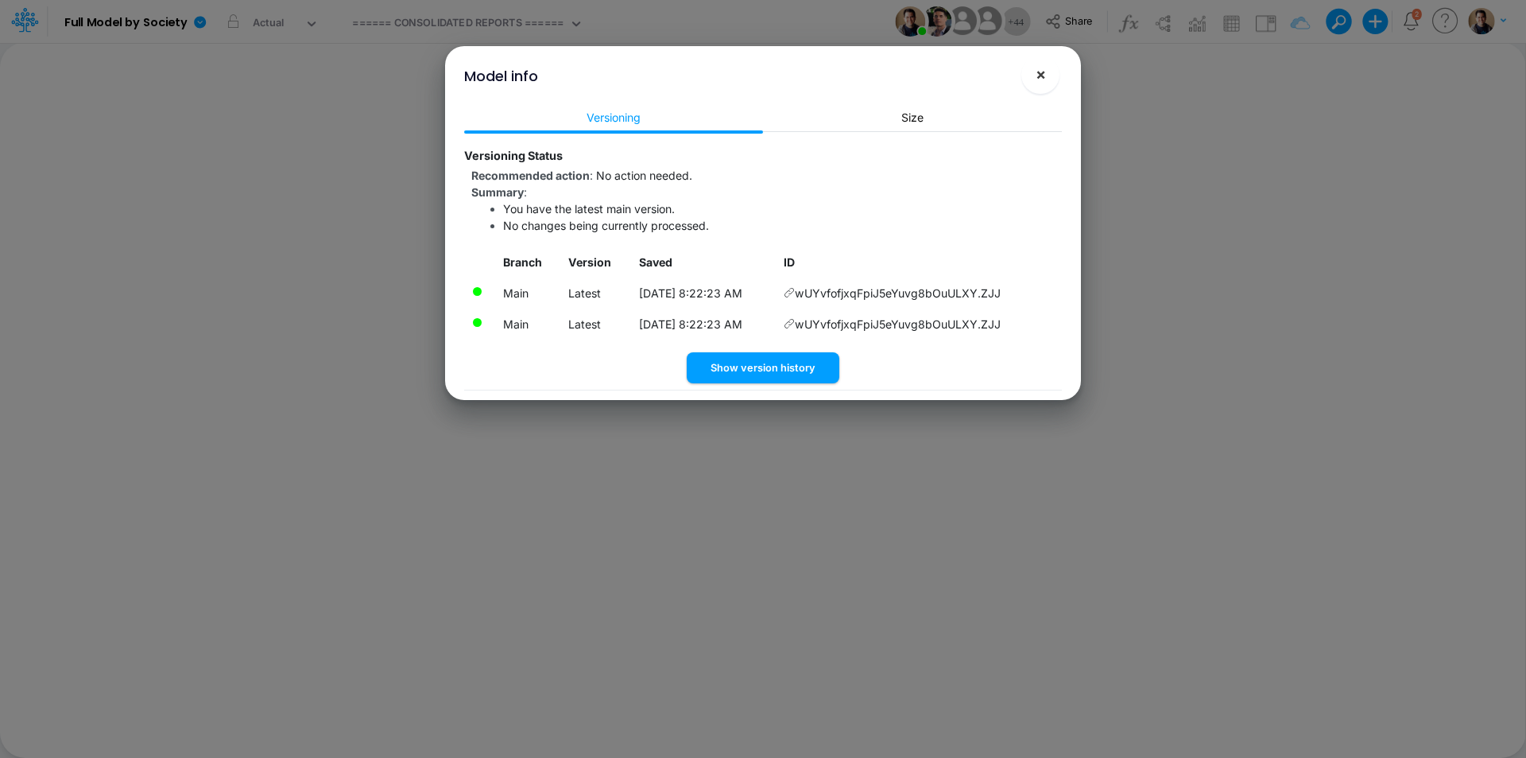
drag, startPoint x: 1035, startPoint y: 71, endPoint x: 763, endPoint y: 45, distance: 273.1
click at [1036, 72] on span "×" at bounding box center [1041, 73] width 10 height 19
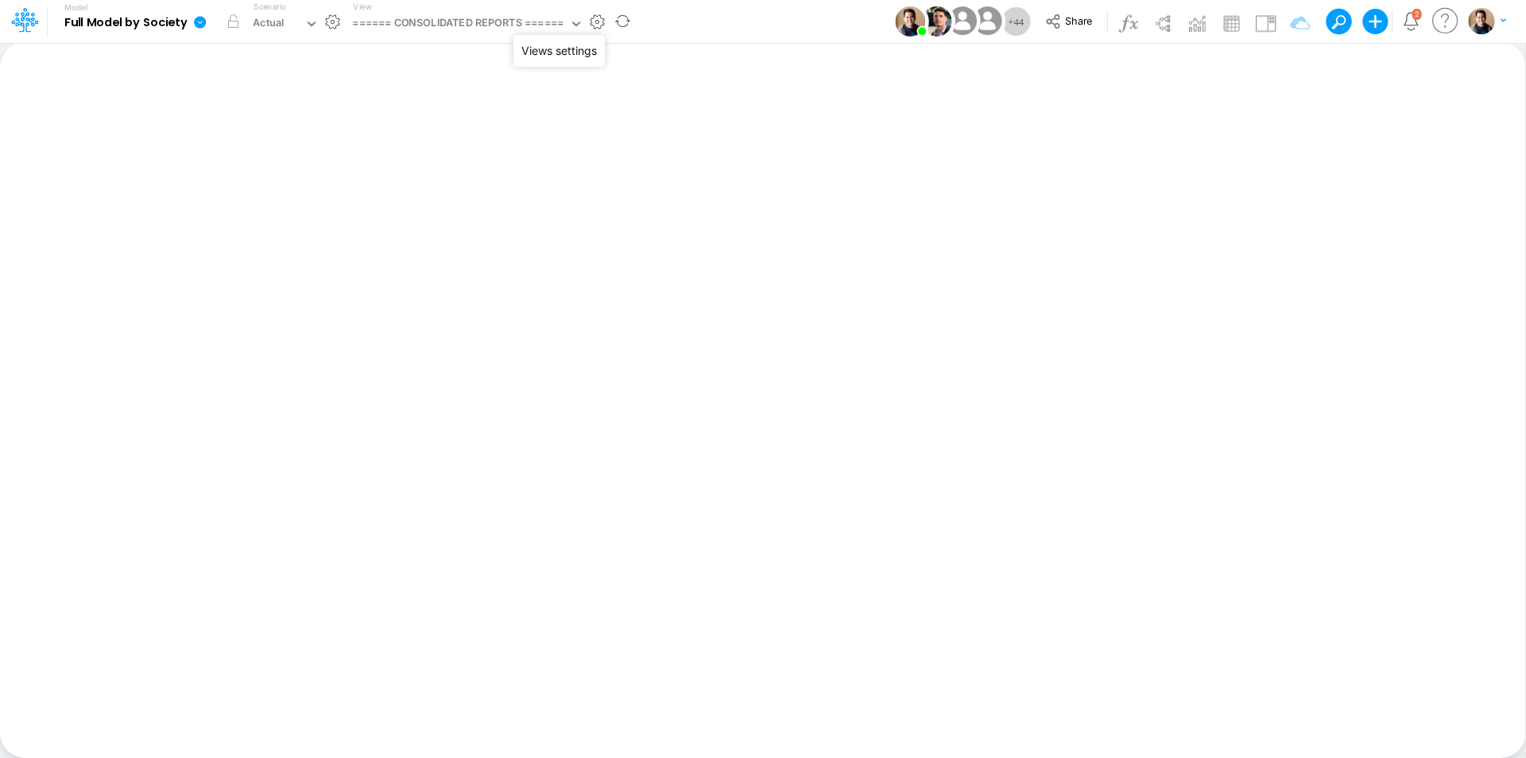
click at [600, 23] on button "button" at bounding box center [597, 22] width 17 height 17
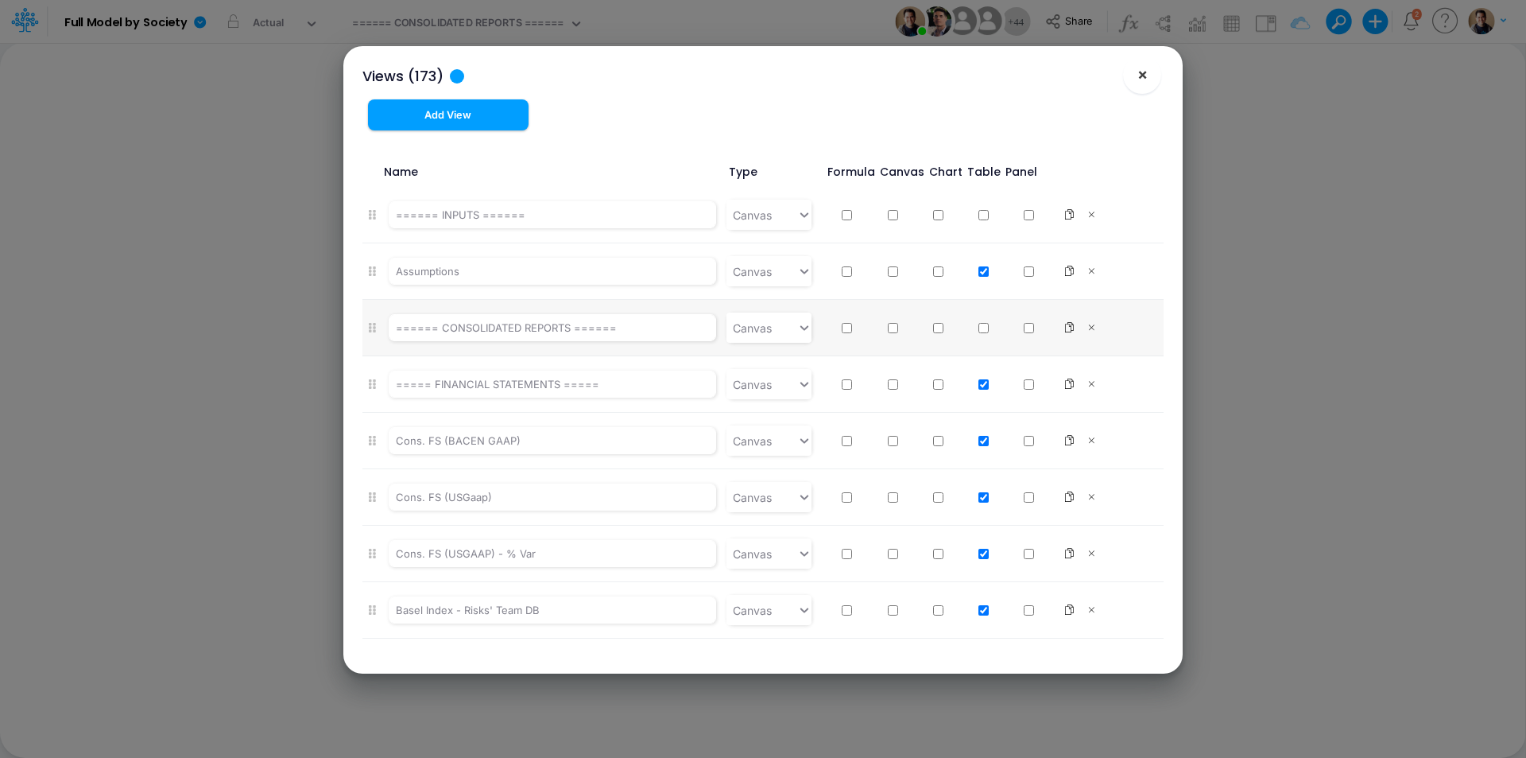
click at [1150, 72] on button "×" at bounding box center [1142, 75] width 38 height 38
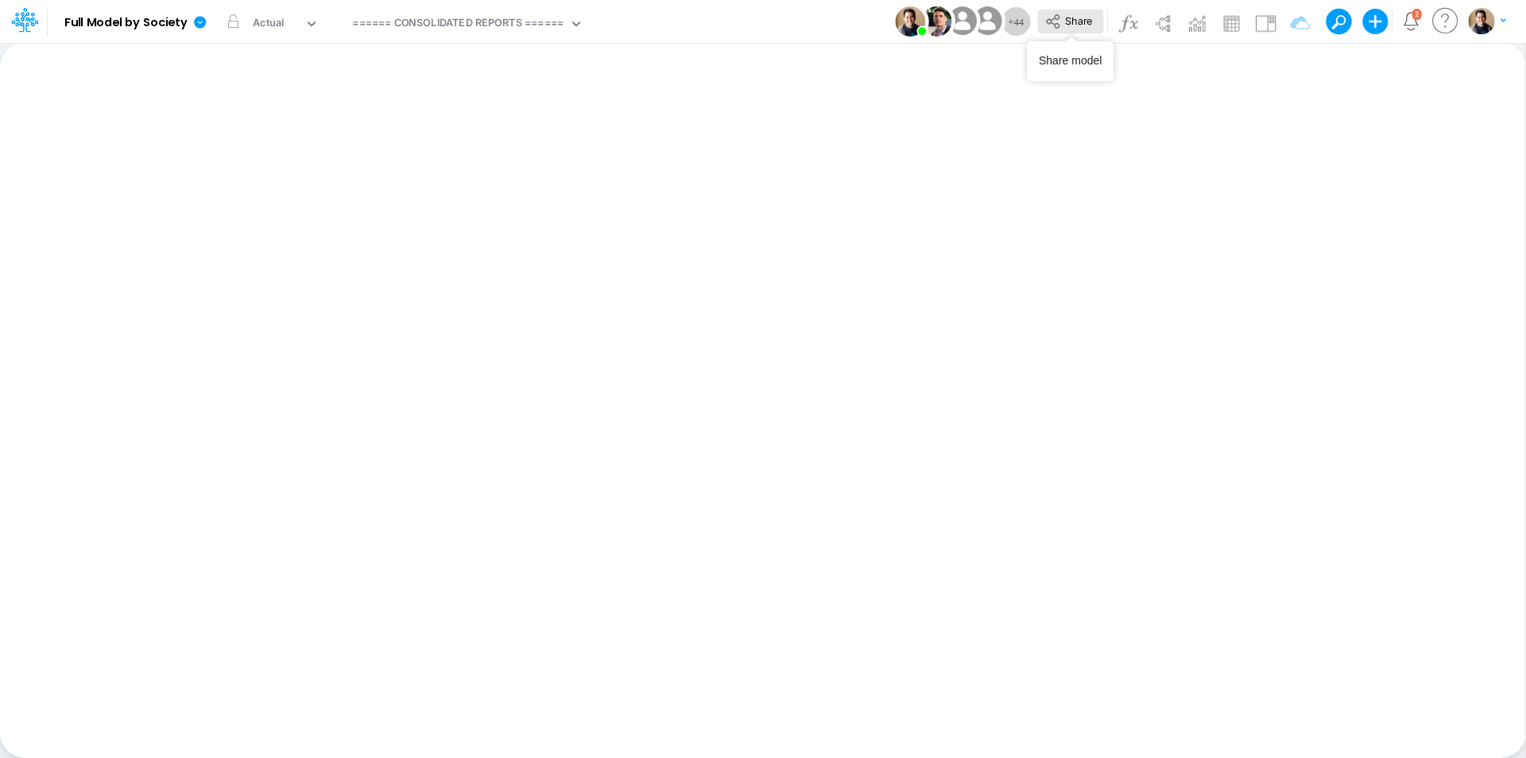
click at [1070, 32] on button "Share" at bounding box center [1070, 22] width 66 height 25
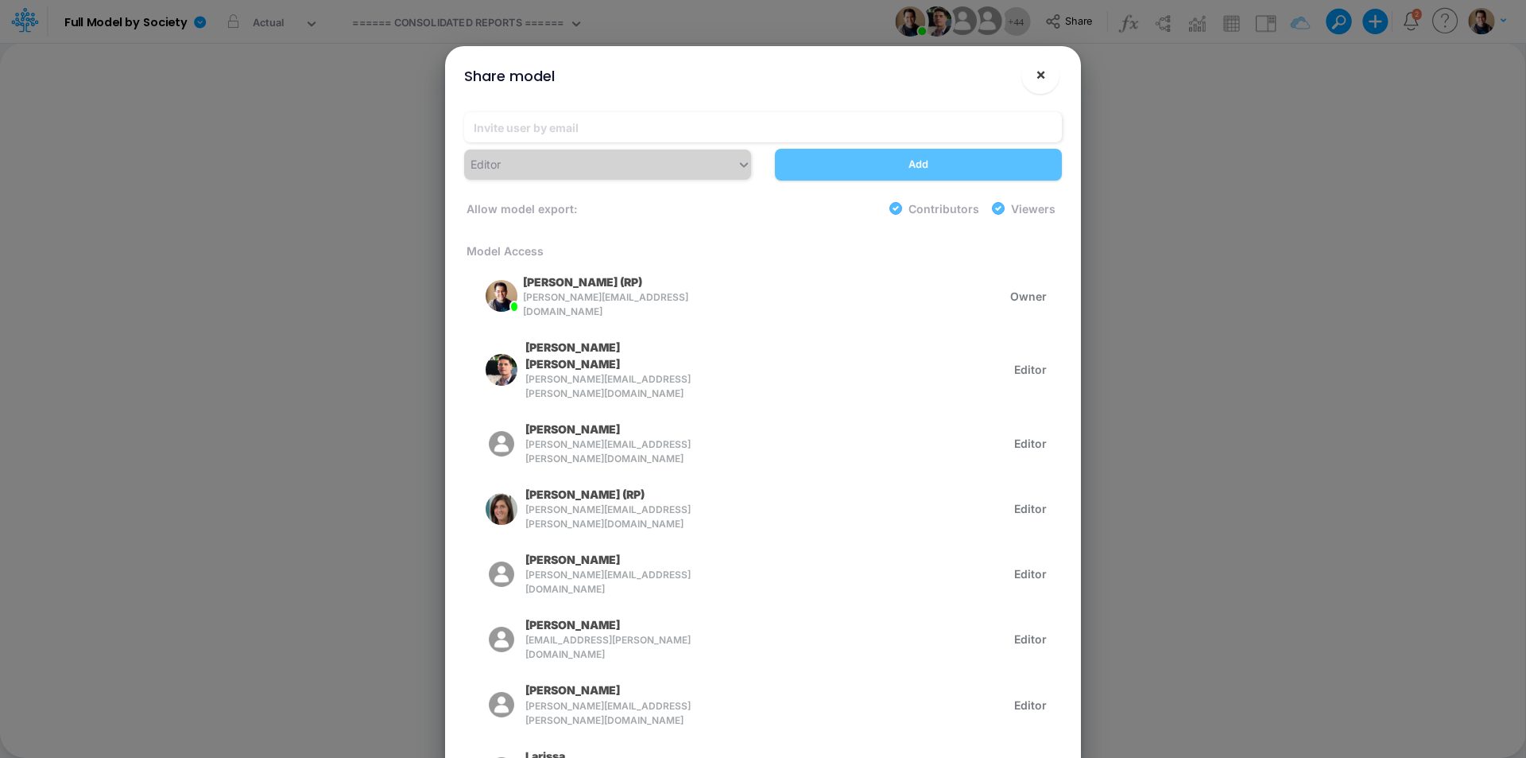
click at [1052, 75] on button "×" at bounding box center [1041, 75] width 38 height 38
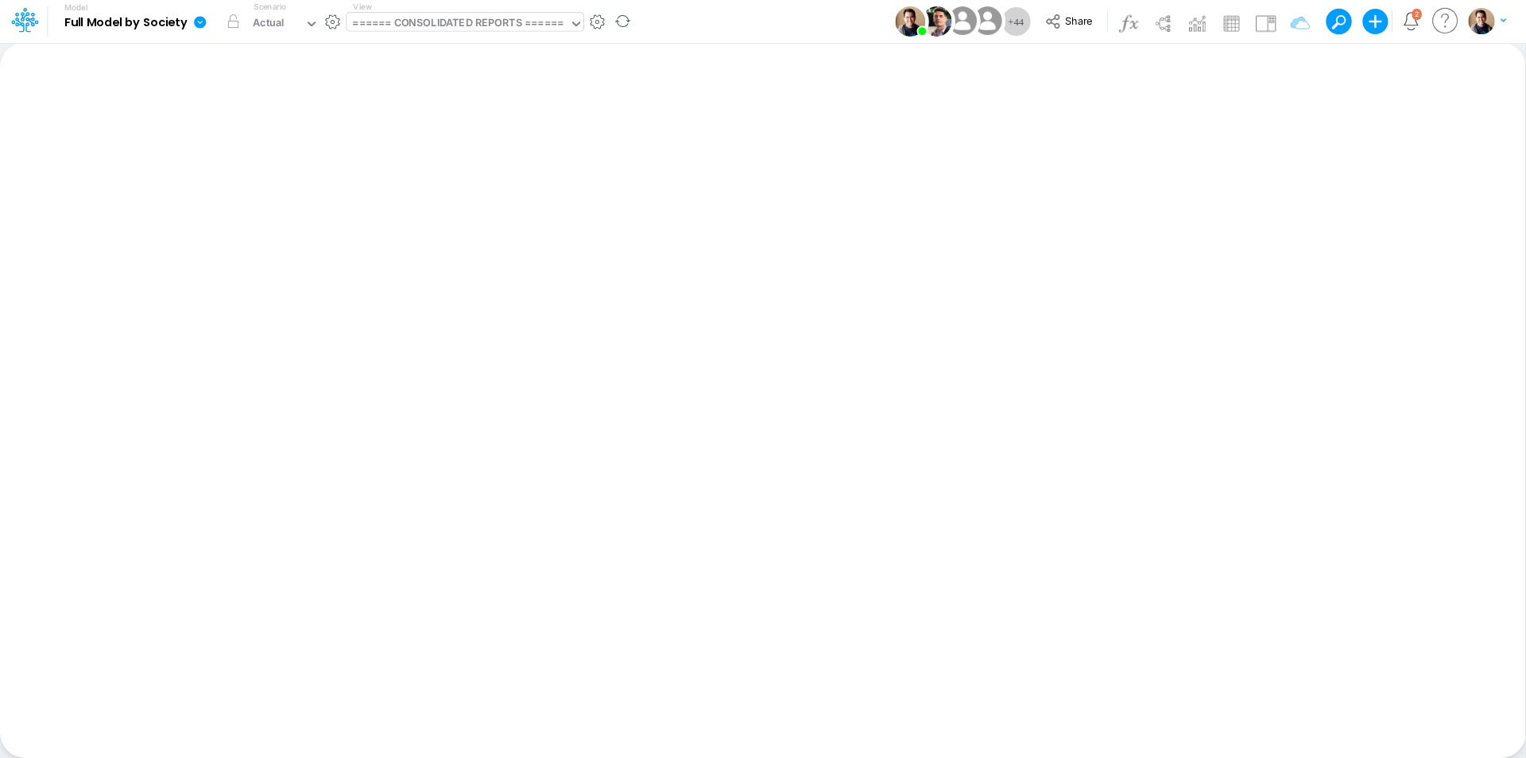
click at [477, 29] on div "====== CONSOLIDATED REPORTS ======" at bounding box center [457, 24] width 211 height 18
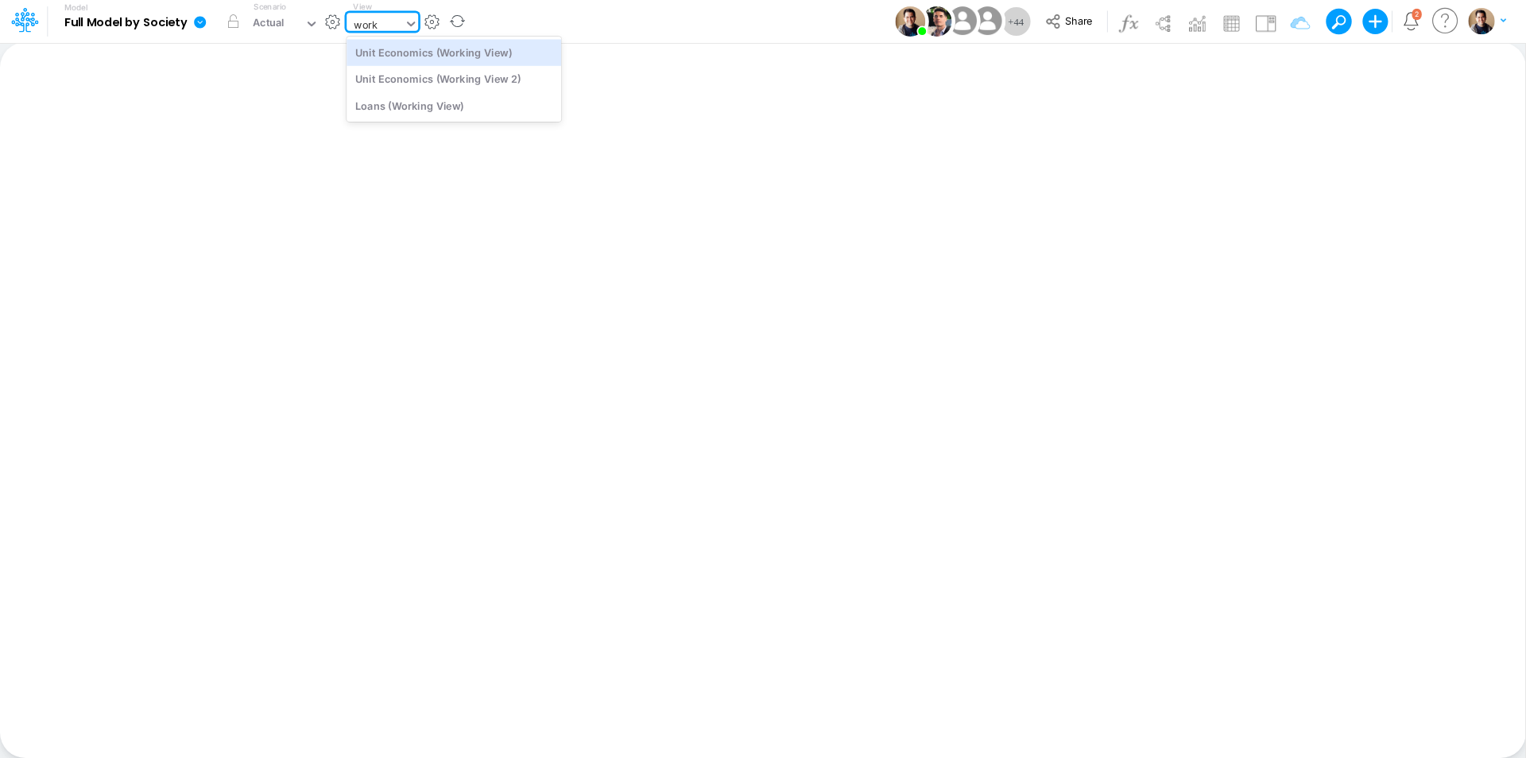
type input "work"
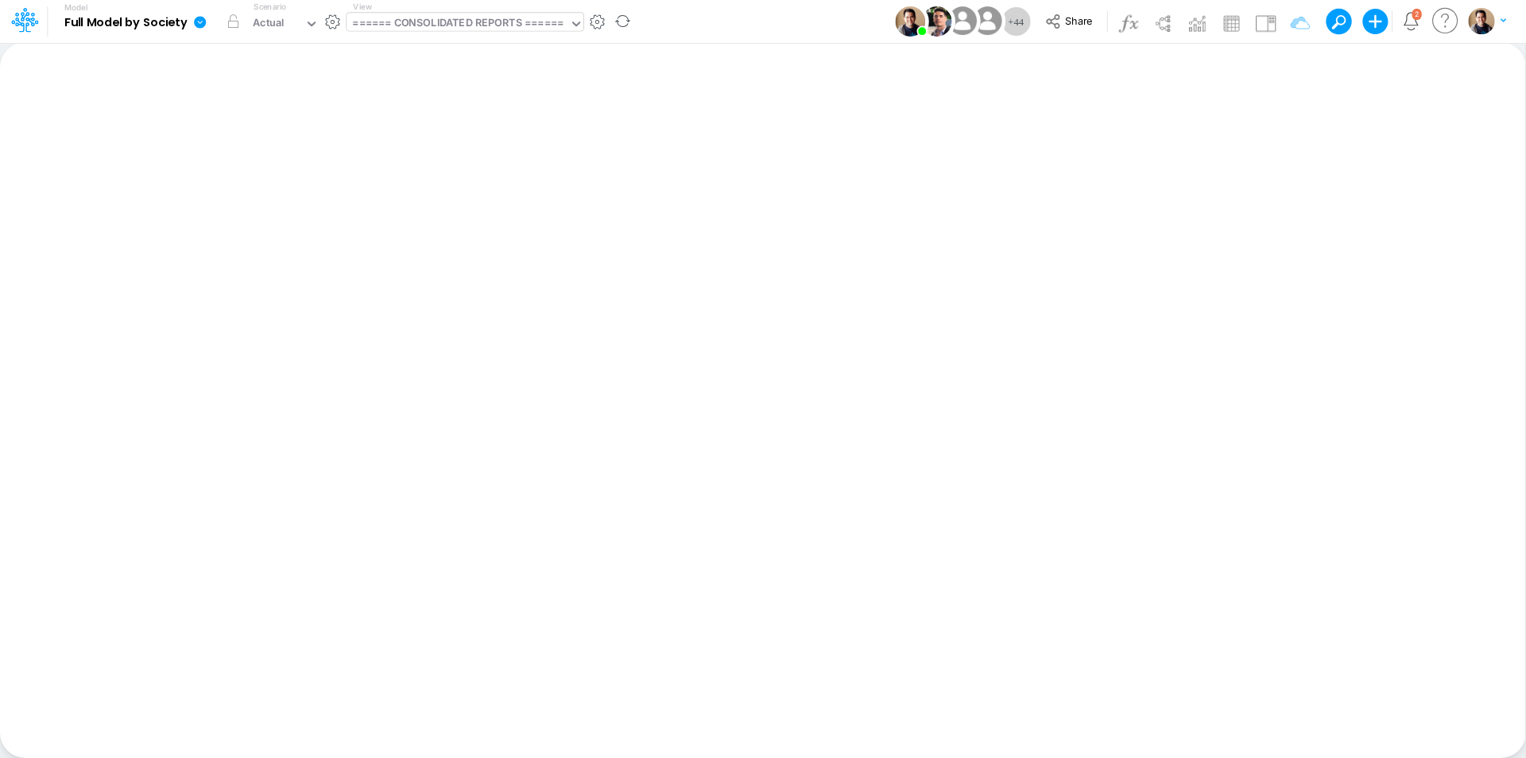
click at [566, 27] on div "Model Full Model by Society Edit model settings Duplicate Import QuickBooks Qui…" at bounding box center [763, 21] width 1374 height 43
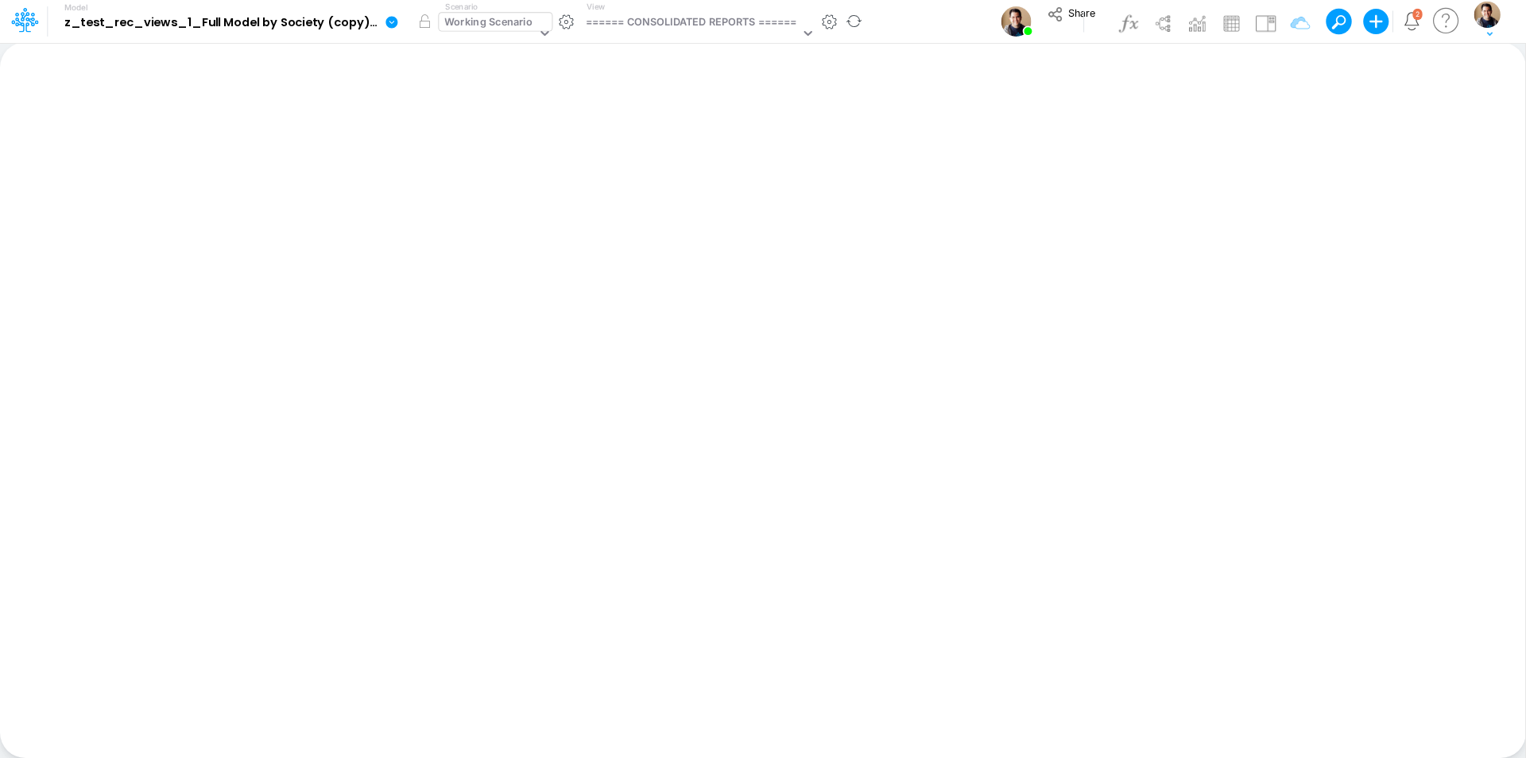
click at [502, 23] on div "Working Scenario" at bounding box center [489, 23] width 88 height 18
click at [683, 25] on div "====== CONSOLIDATED REPORTS ======" at bounding box center [691, 23] width 211 height 18
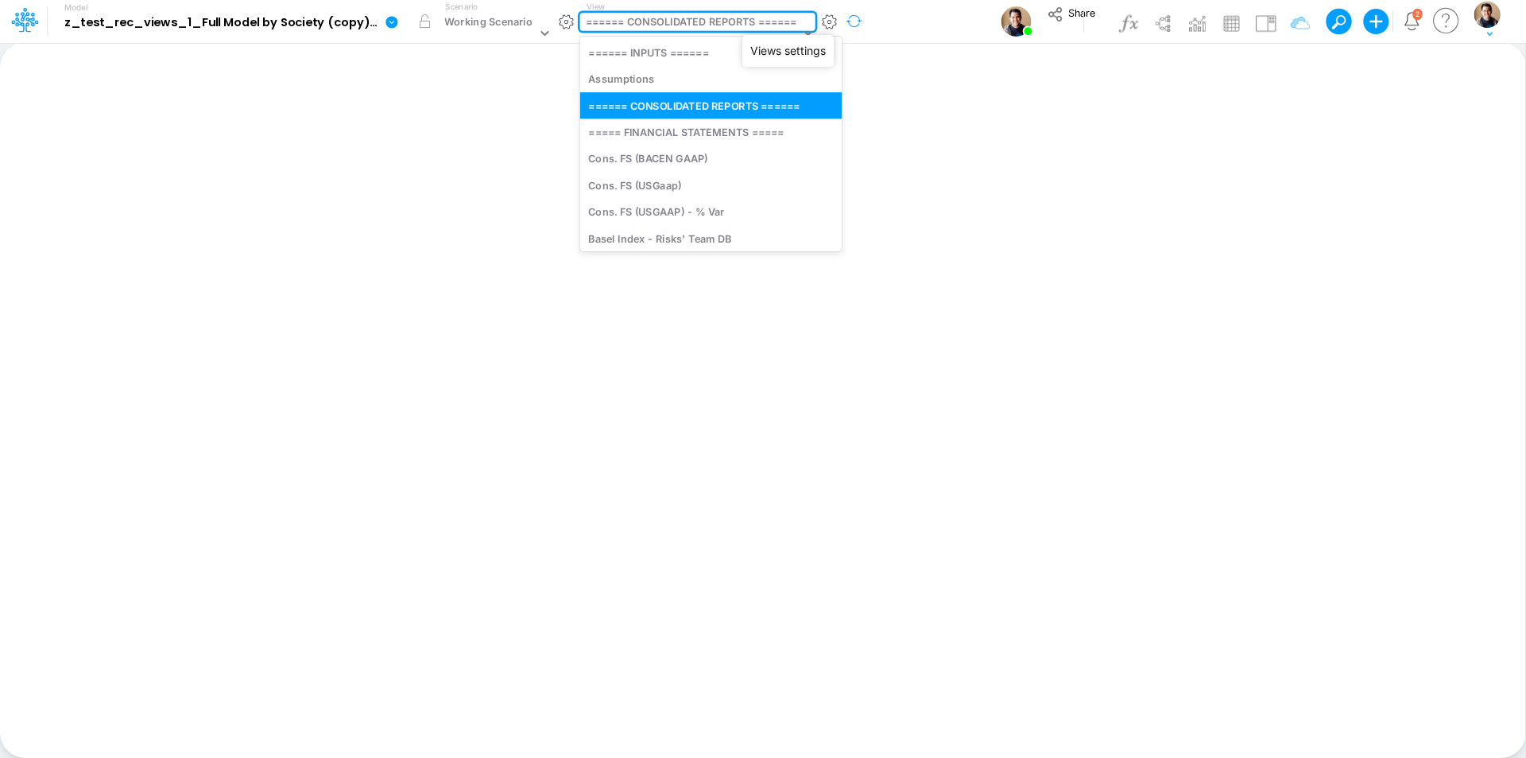
click at [840, 17] on button "button" at bounding box center [854, 21] width 33 height 41
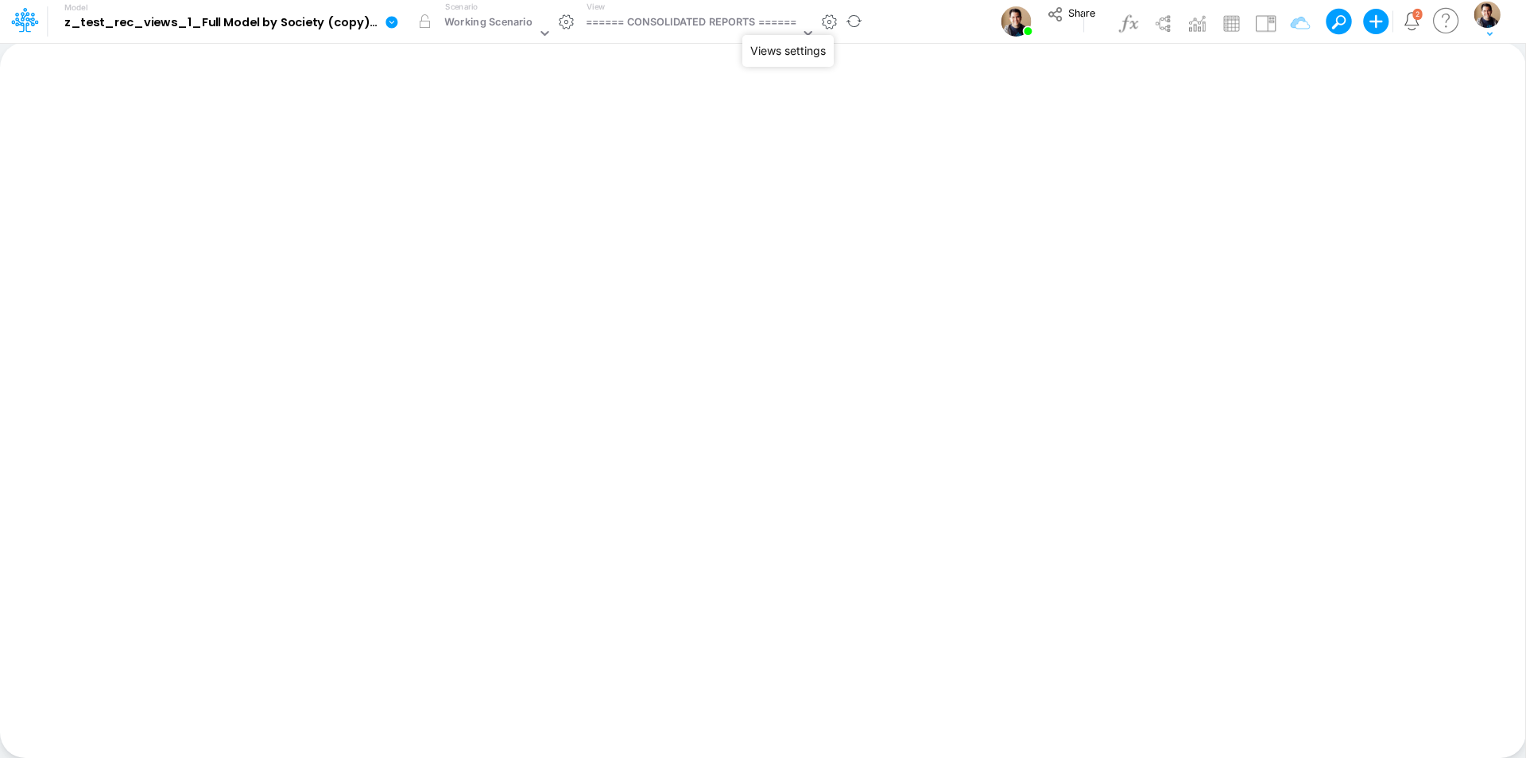
click at [827, 27] on button "button" at bounding box center [829, 22] width 17 height 17
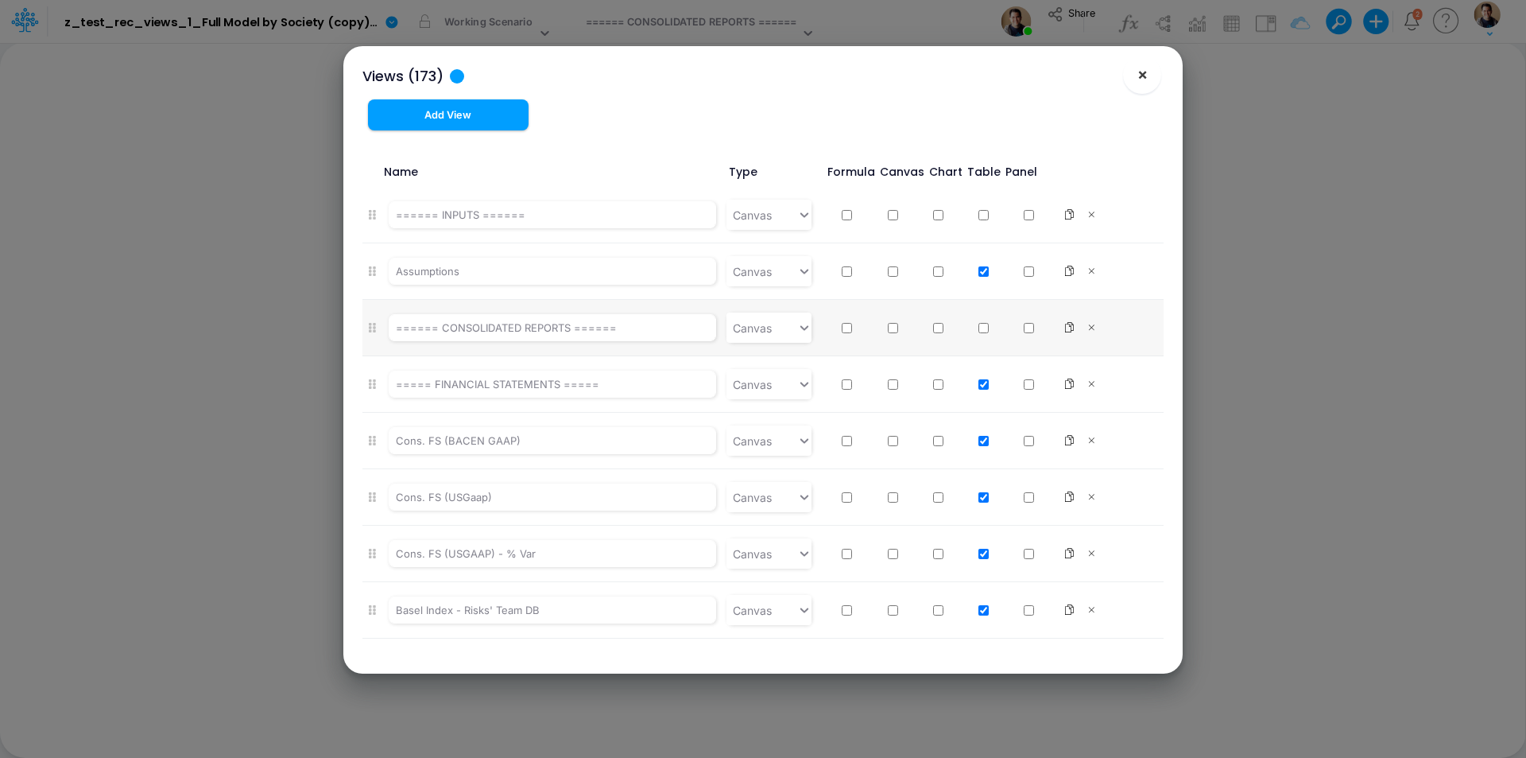
click at [1146, 73] on span "×" at bounding box center [1143, 73] width 10 height 19
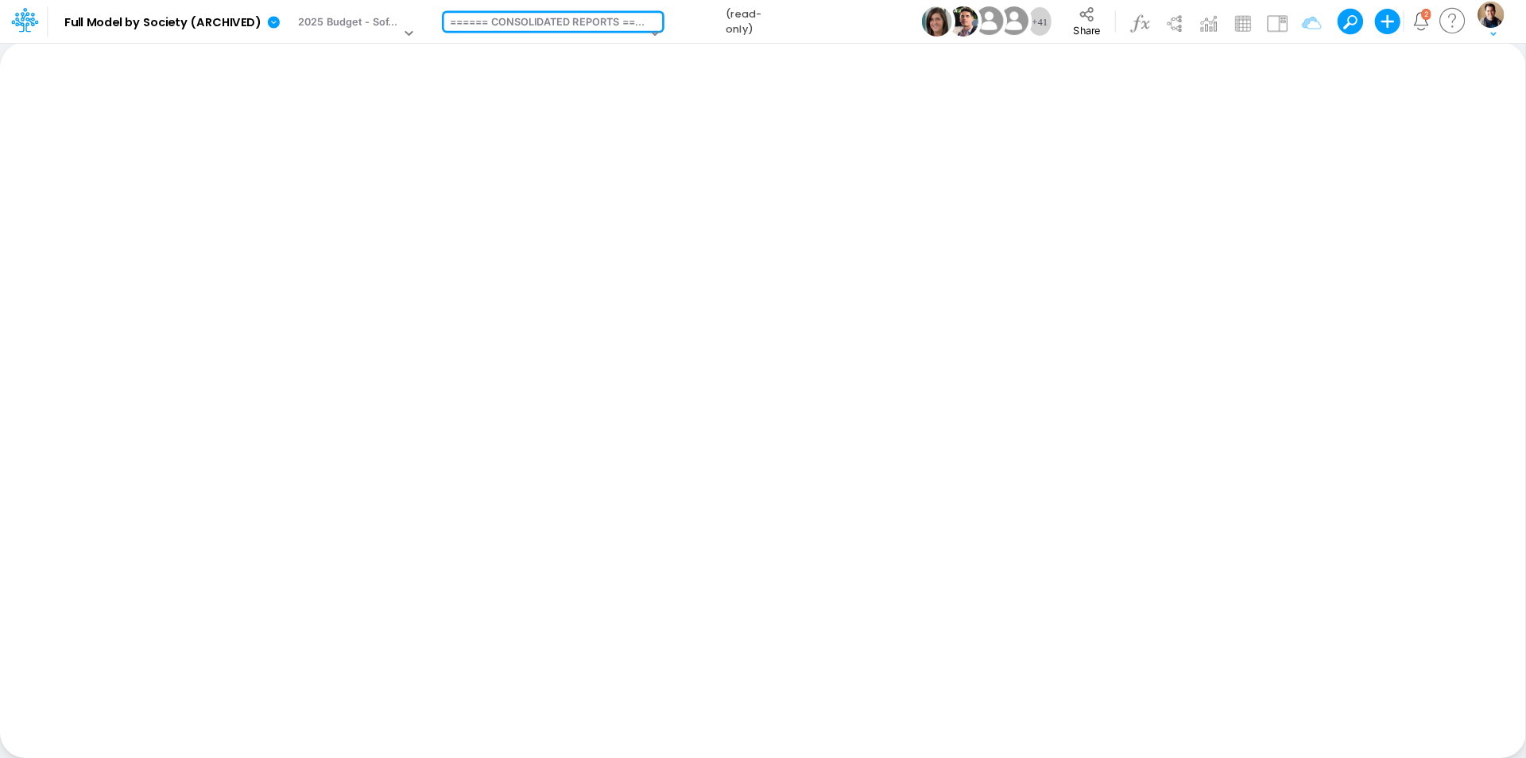
click at [591, 29] on div "====== CONSOLIDATED REPORTS ======" at bounding box center [548, 23] width 196 height 18
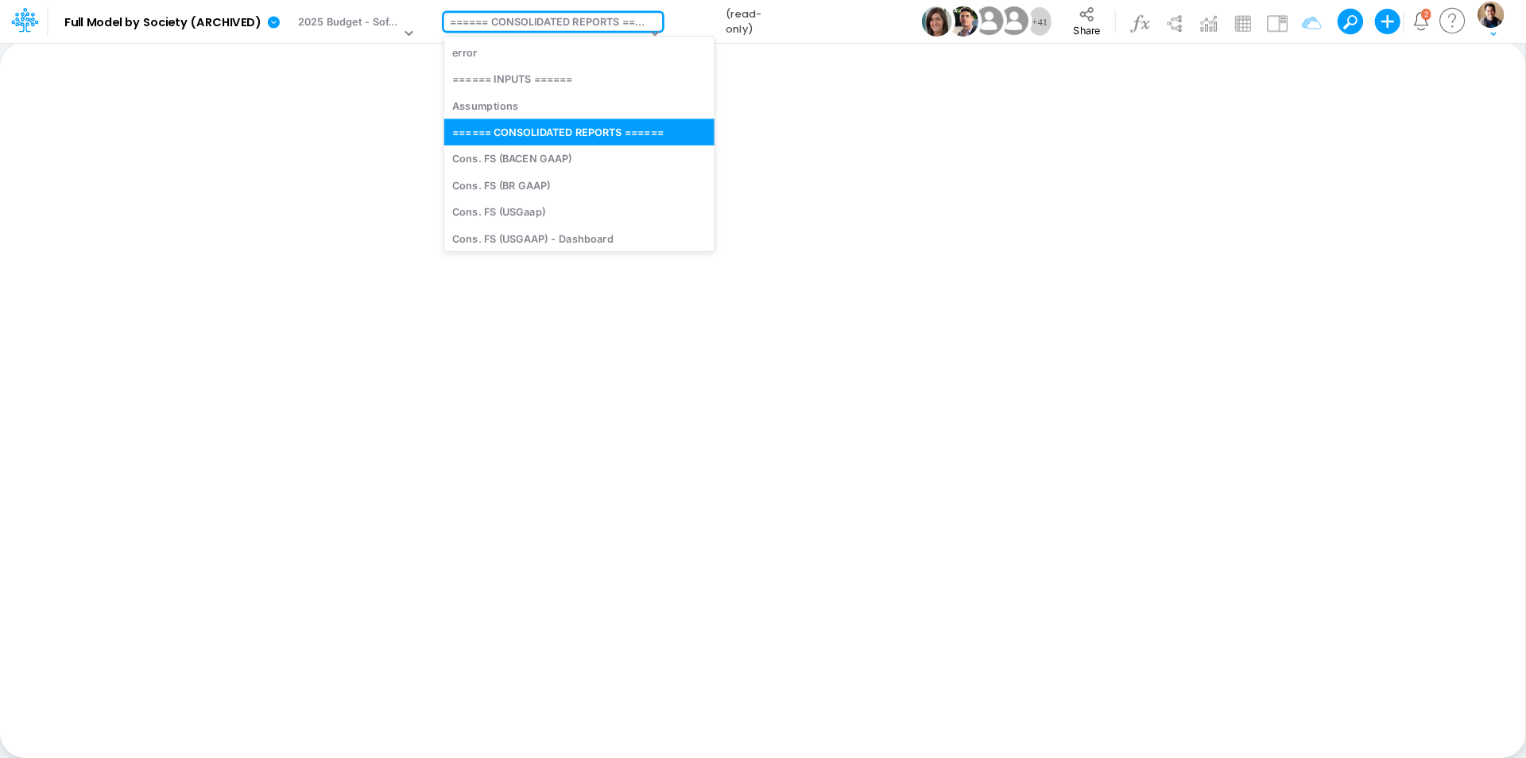
type input "sa"
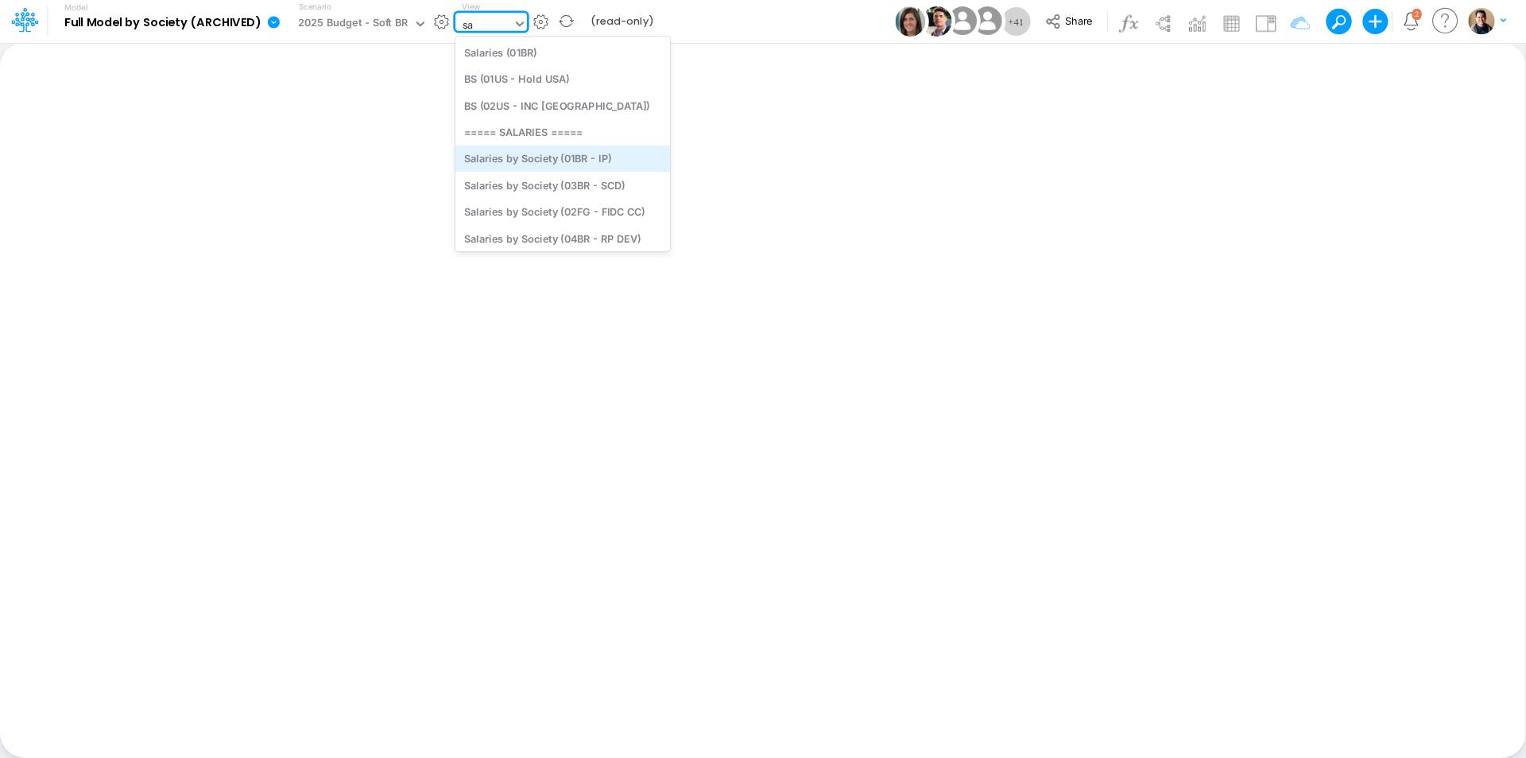
click at [609, 154] on div "Salaries by Society (01BR - IP)" at bounding box center [563, 158] width 215 height 26
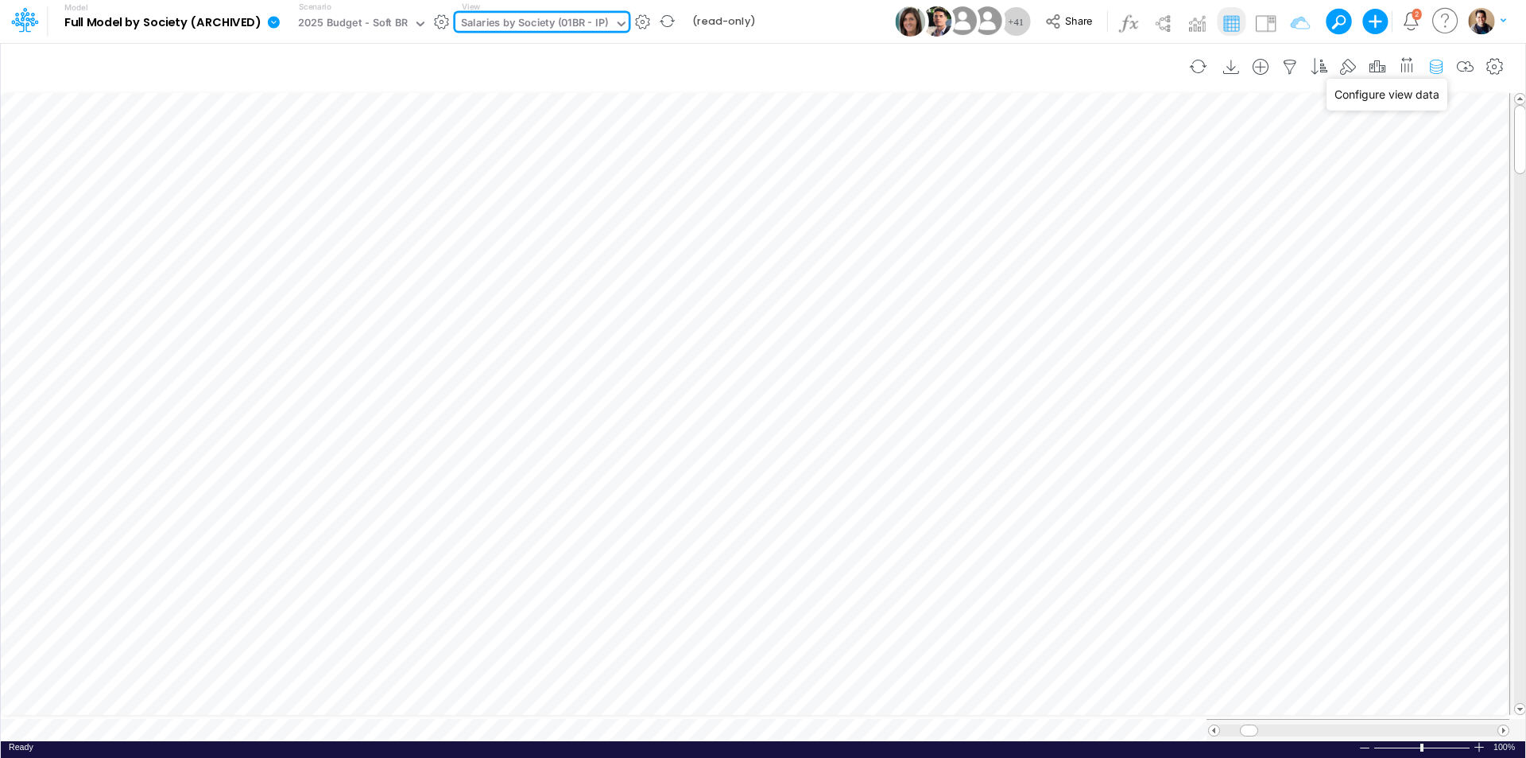
click at [1439, 64] on icon "button" at bounding box center [1437, 67] width 24 height 17
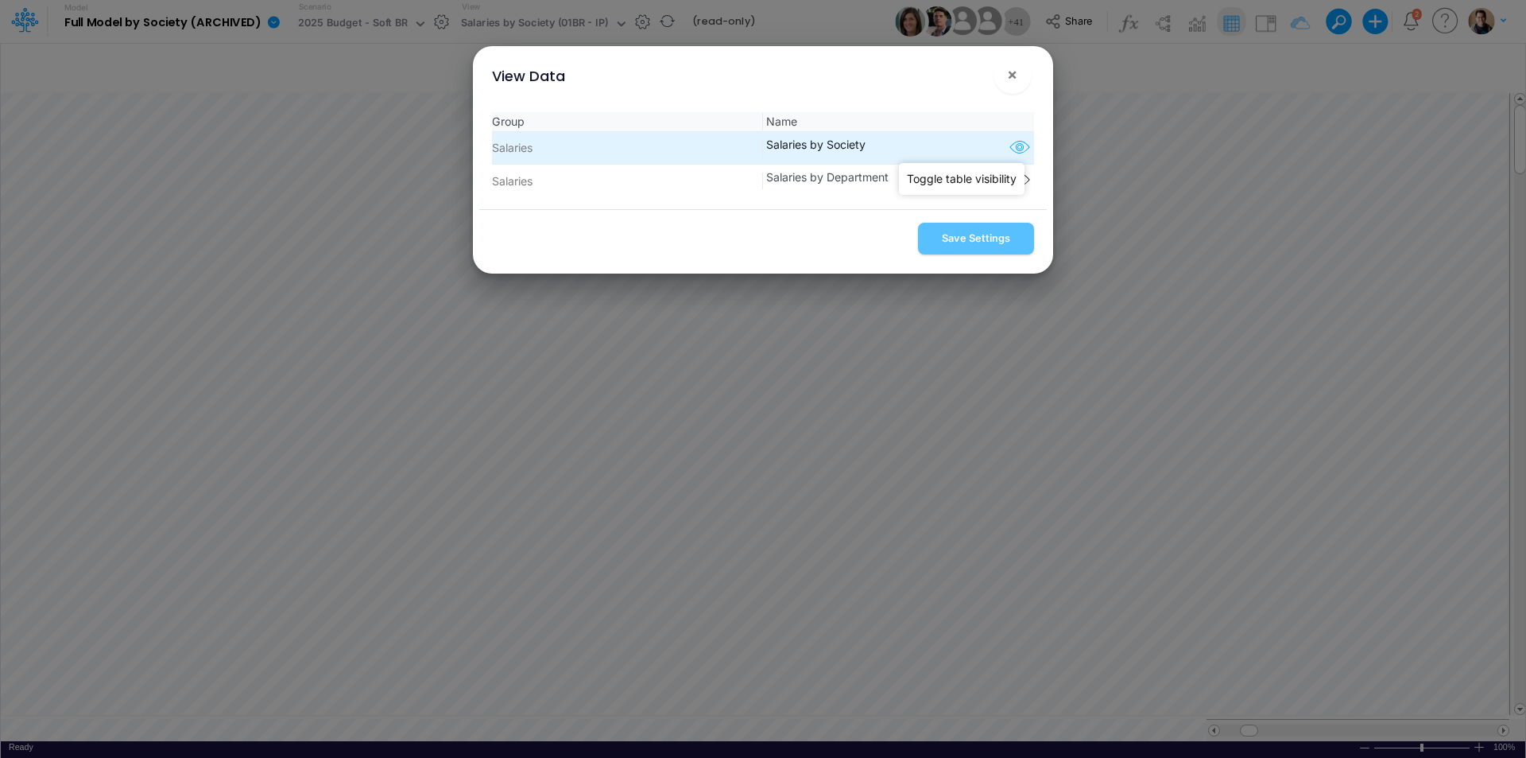
click at [1019, 146] on icon "button" at bounding box center [1020, 148] width 24 height 21
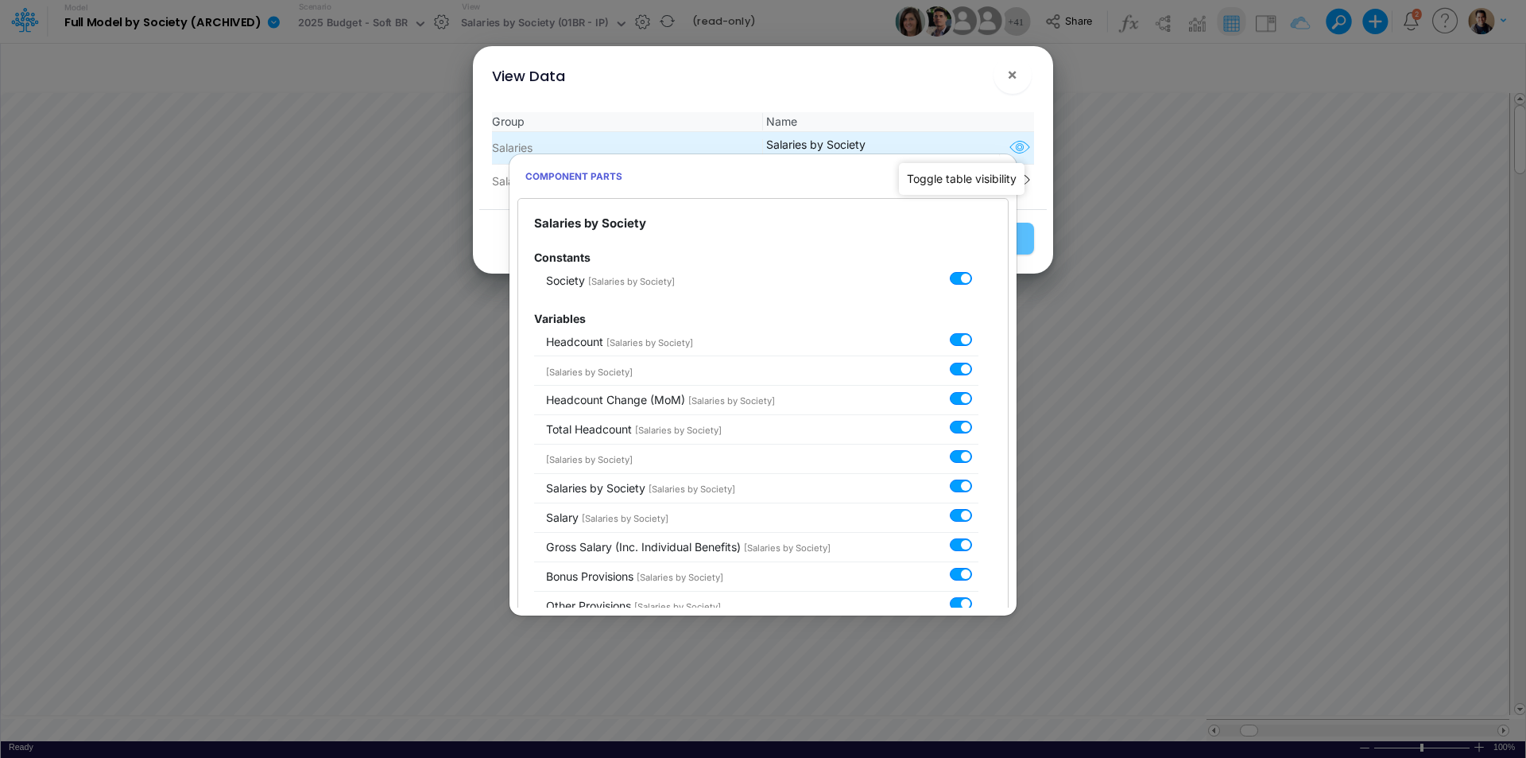
click at [1020, 145] on icon "button" at bounding box center [1020, 148] width 24 height 21
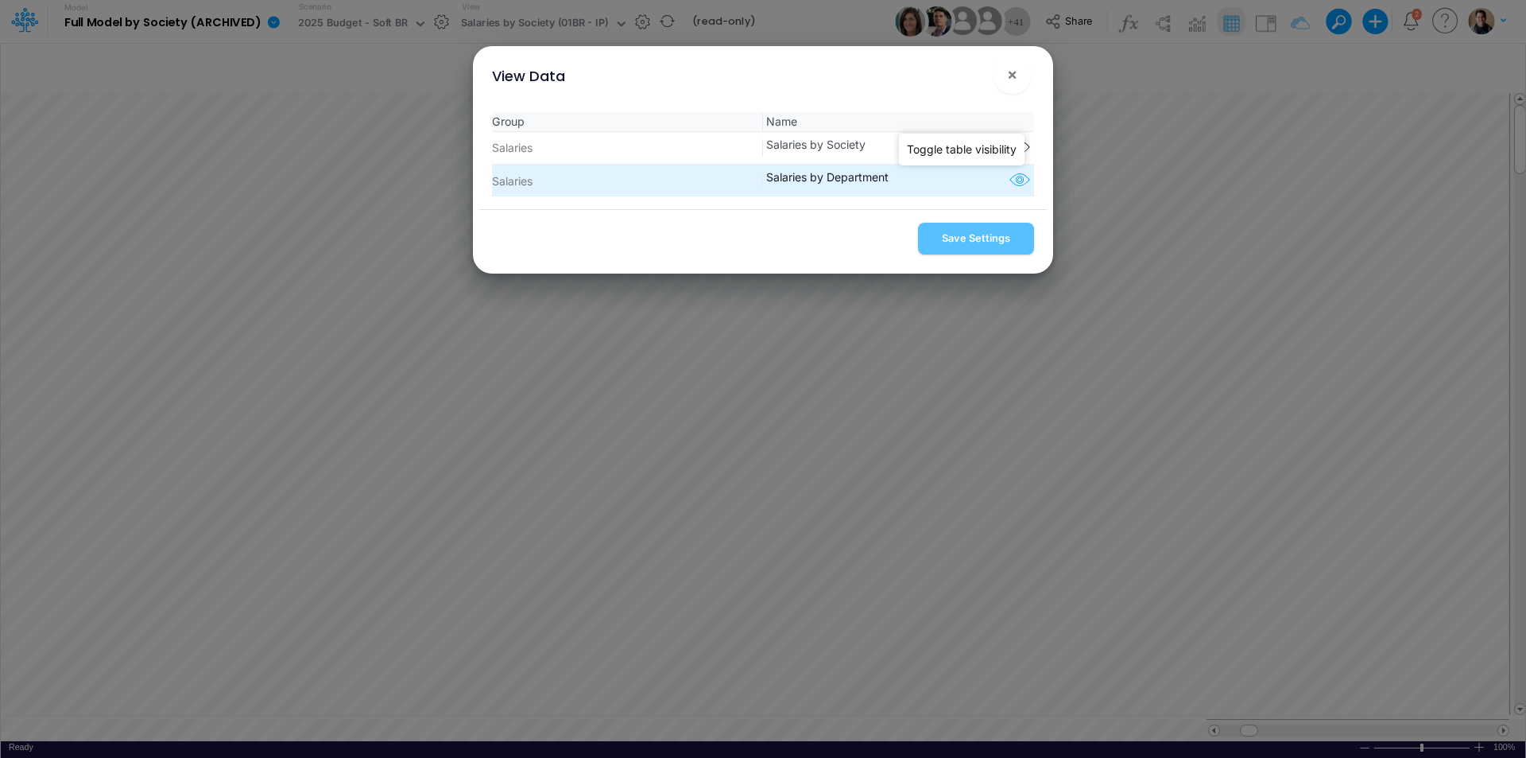
click at [1014, 184] on icon "button" at bounding box center [1020, 180] width 24 height 21
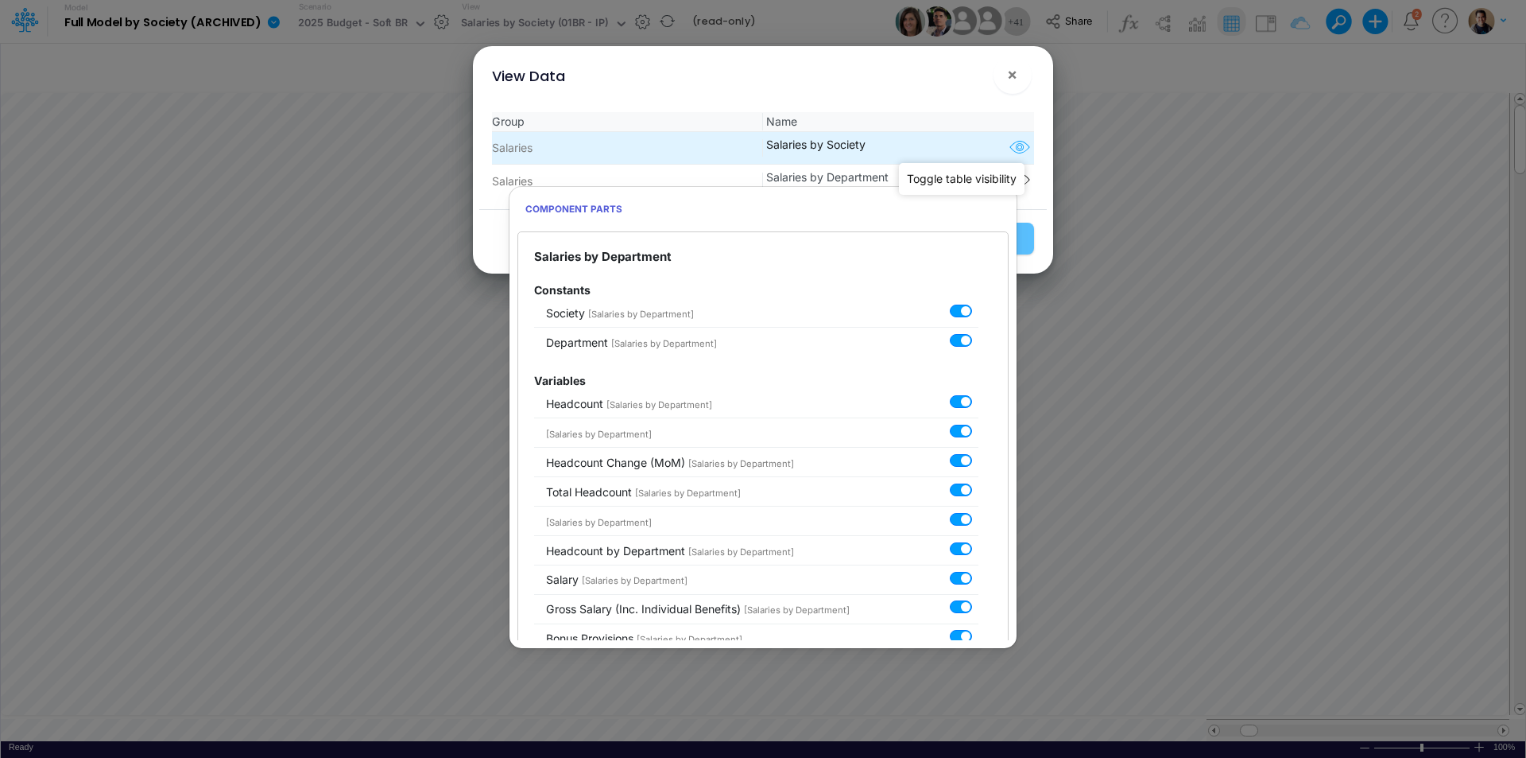
click at [1013, 145] on icon "button" at bounding box center [1020, 148] width 24 height 21
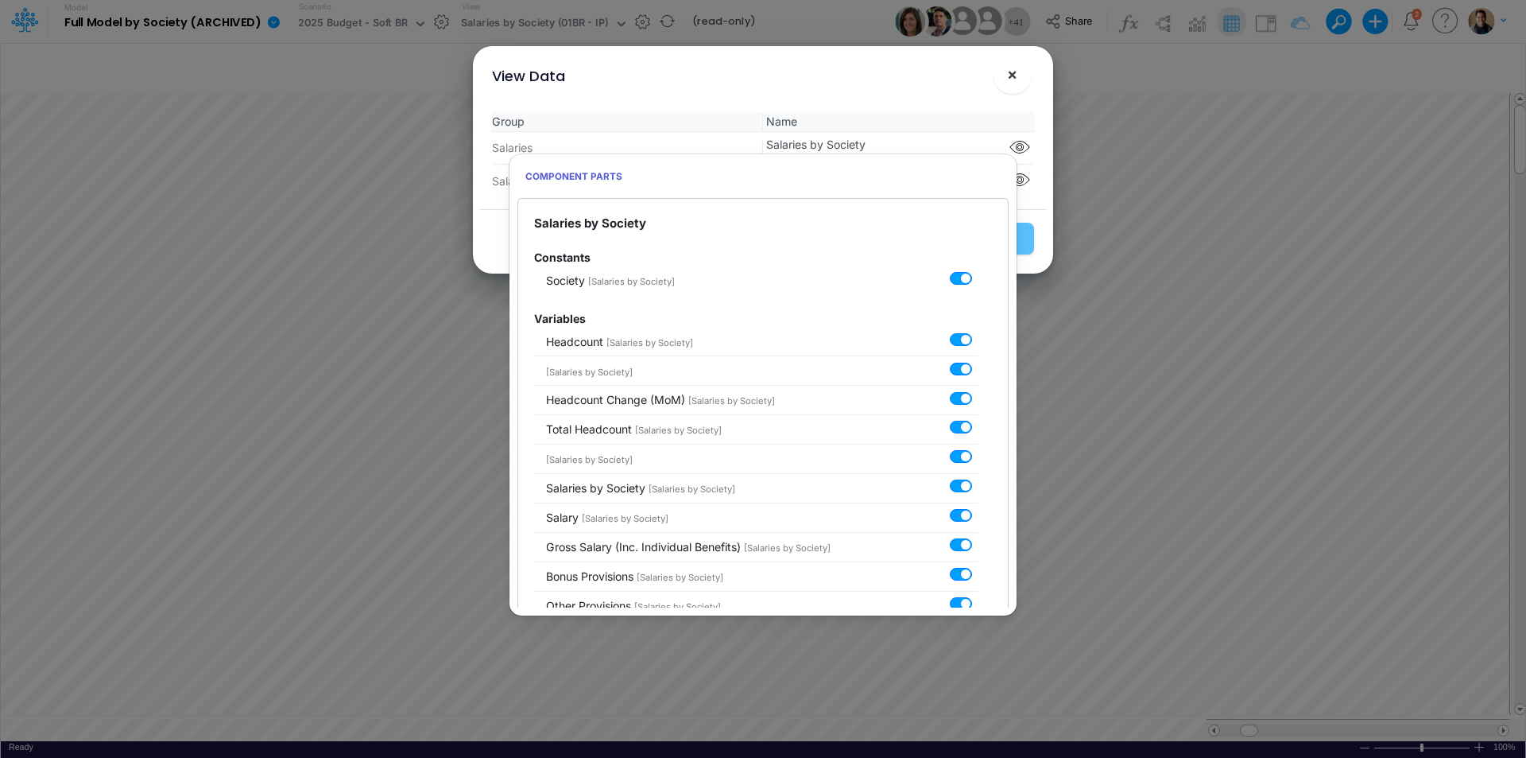
click at [1016, 80] on span "×" at bounding box center [1012, 73] width 10 height 19
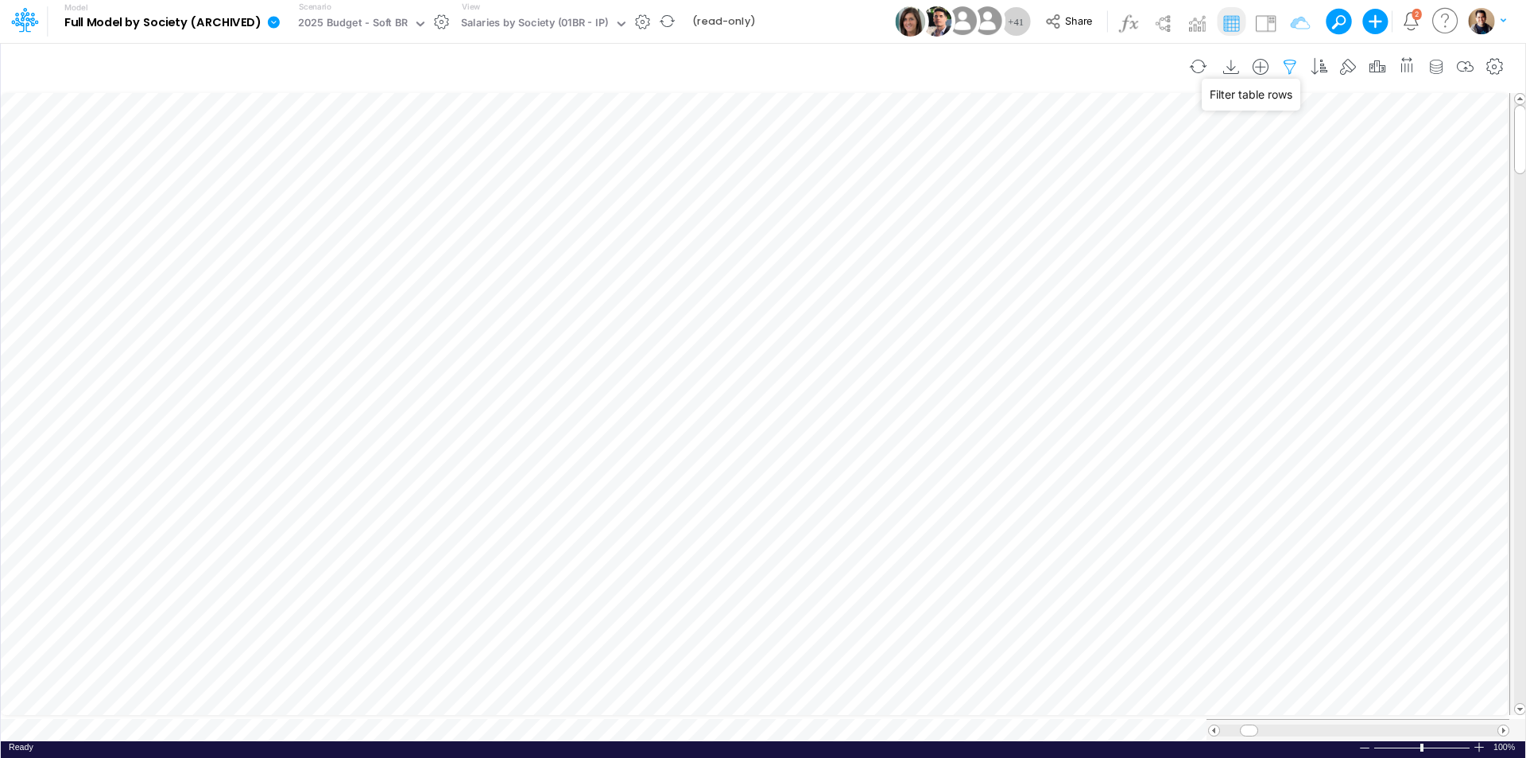
click at [1290, 64] on icon "button" at bounding box center [1290, 67] width 24 height 17
click at [1493, 72] on icon "button" at bounding box center [1495, 67] width 24 height 17
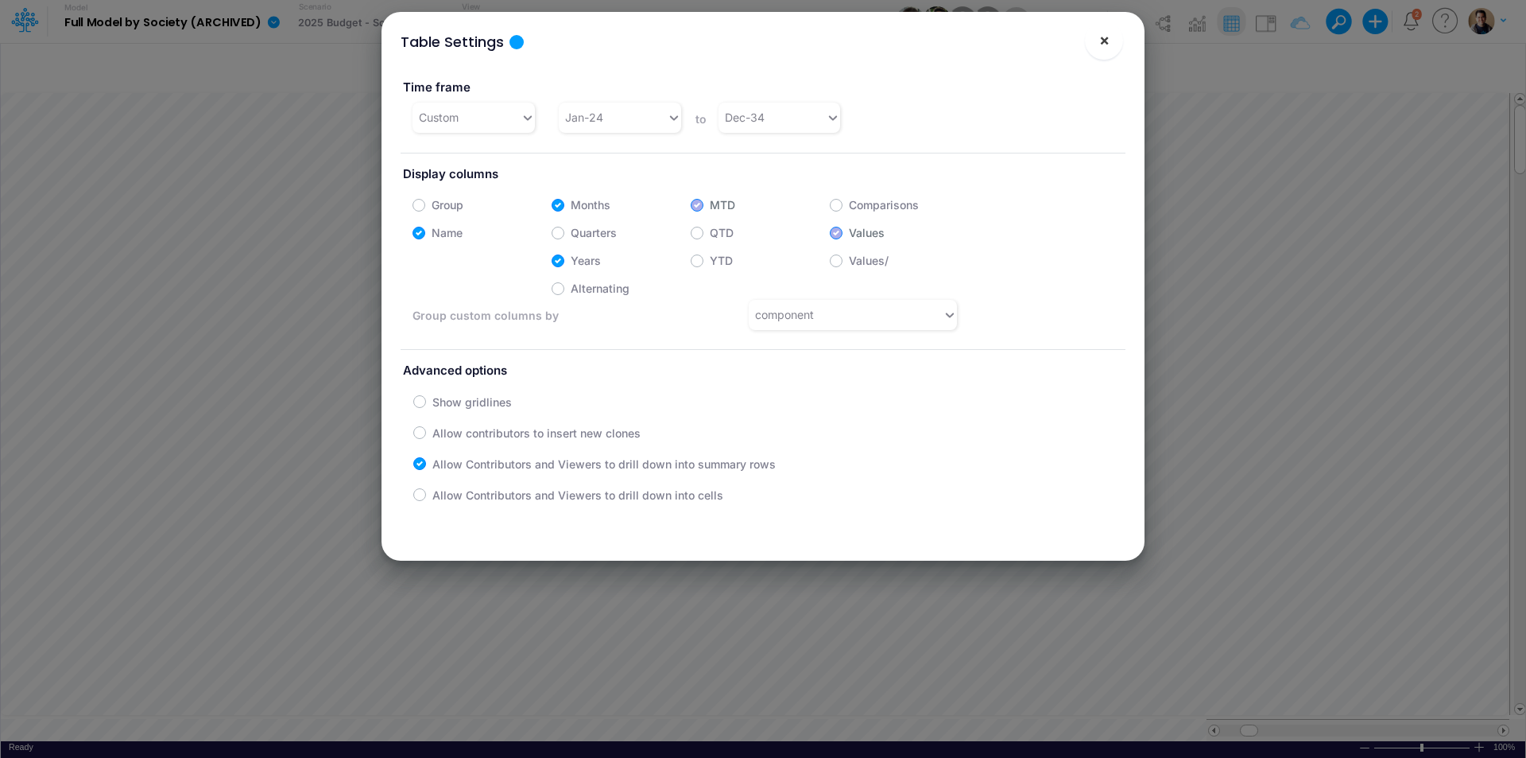
click at [1103, 42] on span "×" at bounding box center [1104, 39] width 10 height 19
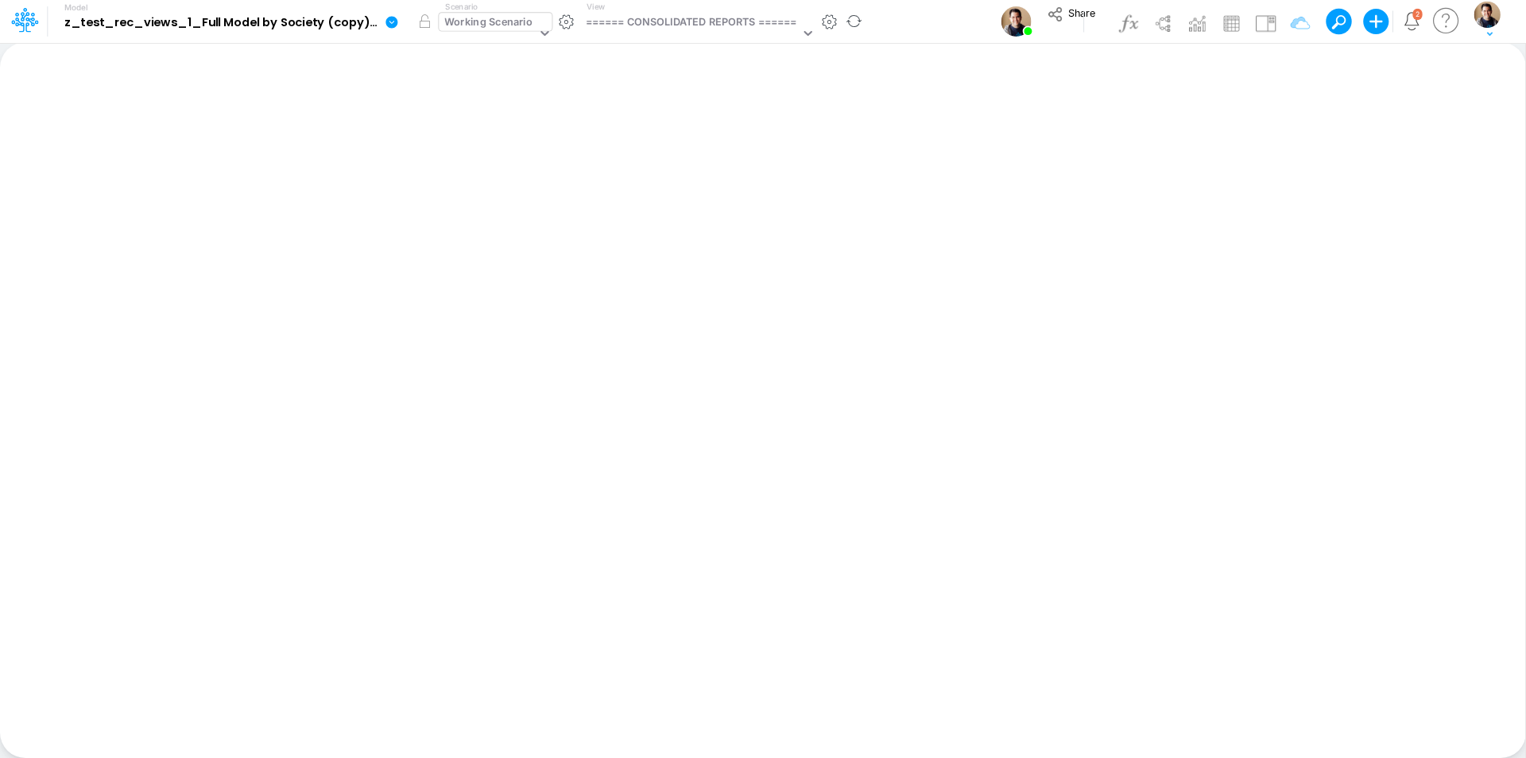
click at [497, 29] on div "Working Scenario" at bounding box center [489, 23] width 88 height 18
click at [642, 17] on div "====== CONSOLIDATED REPORTS ======" at bounding box center [691, 23] width 211 height 18
click at [834, 23] on button "button" at bounding box center [829, 22] width 17 height 17
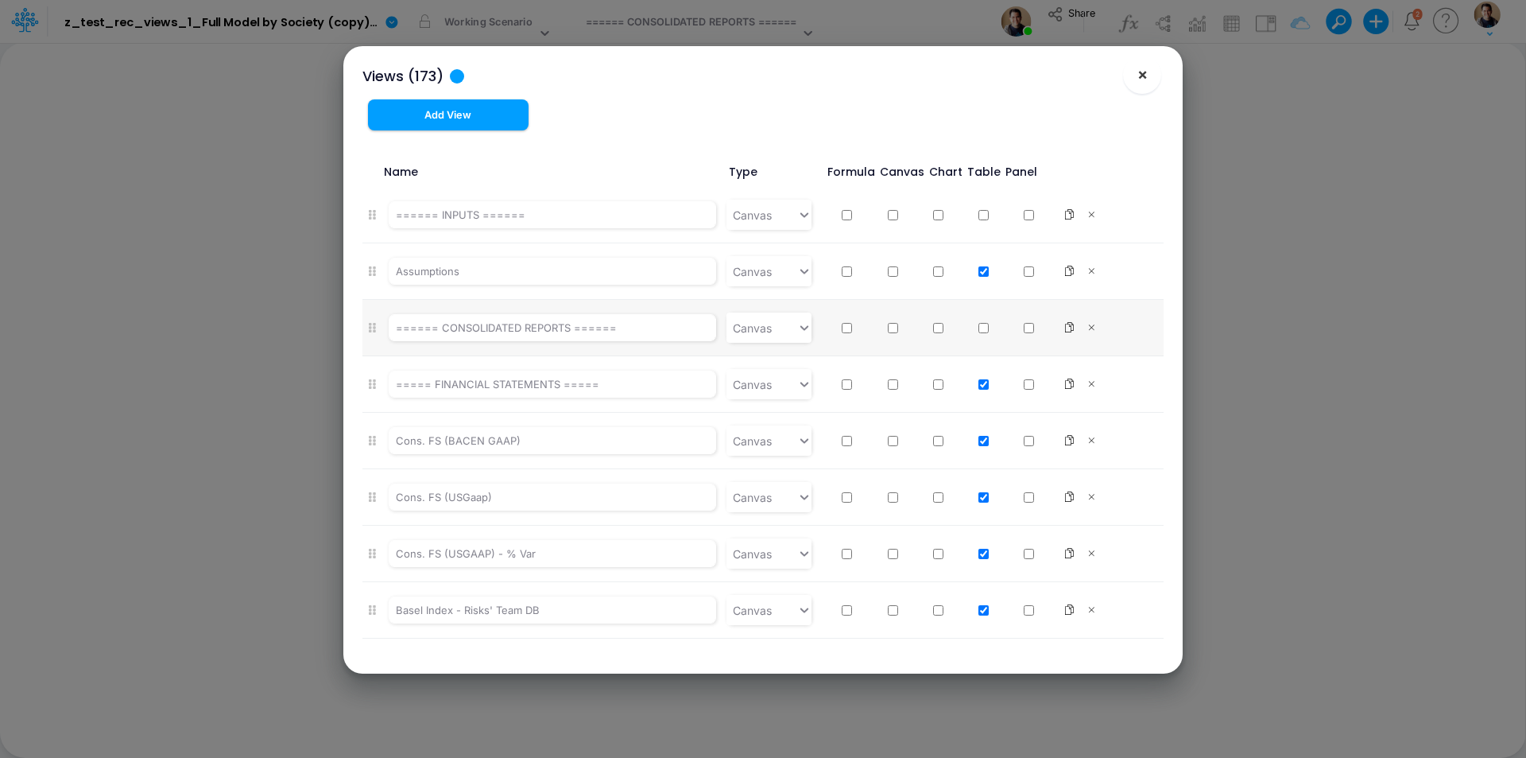
click at [1146, 78] on span "×" at bounding box center [1143, 73] width 10 height 19
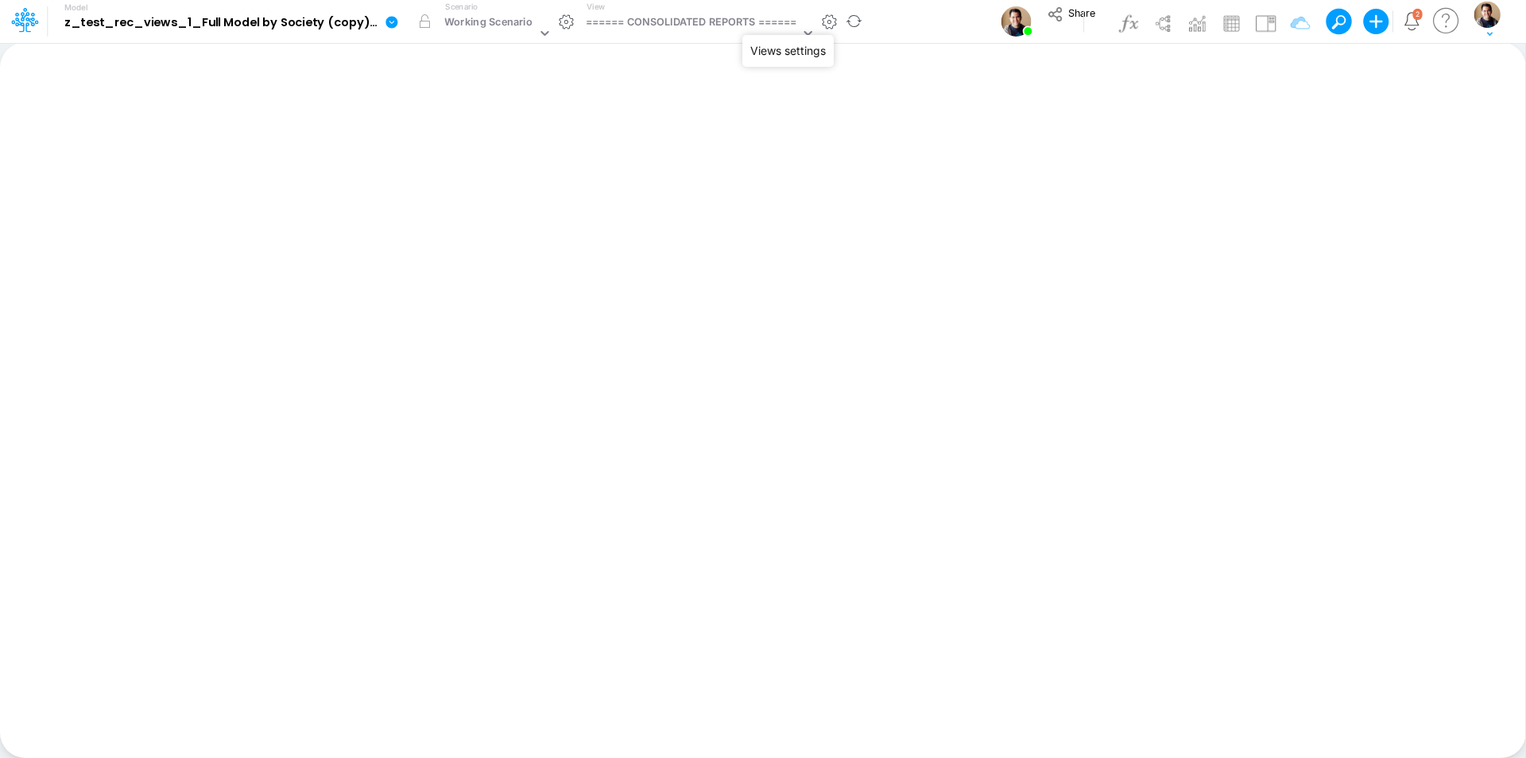
click at [831, 26] on button "button" at bounding box center [829, 22] width 17 height 17
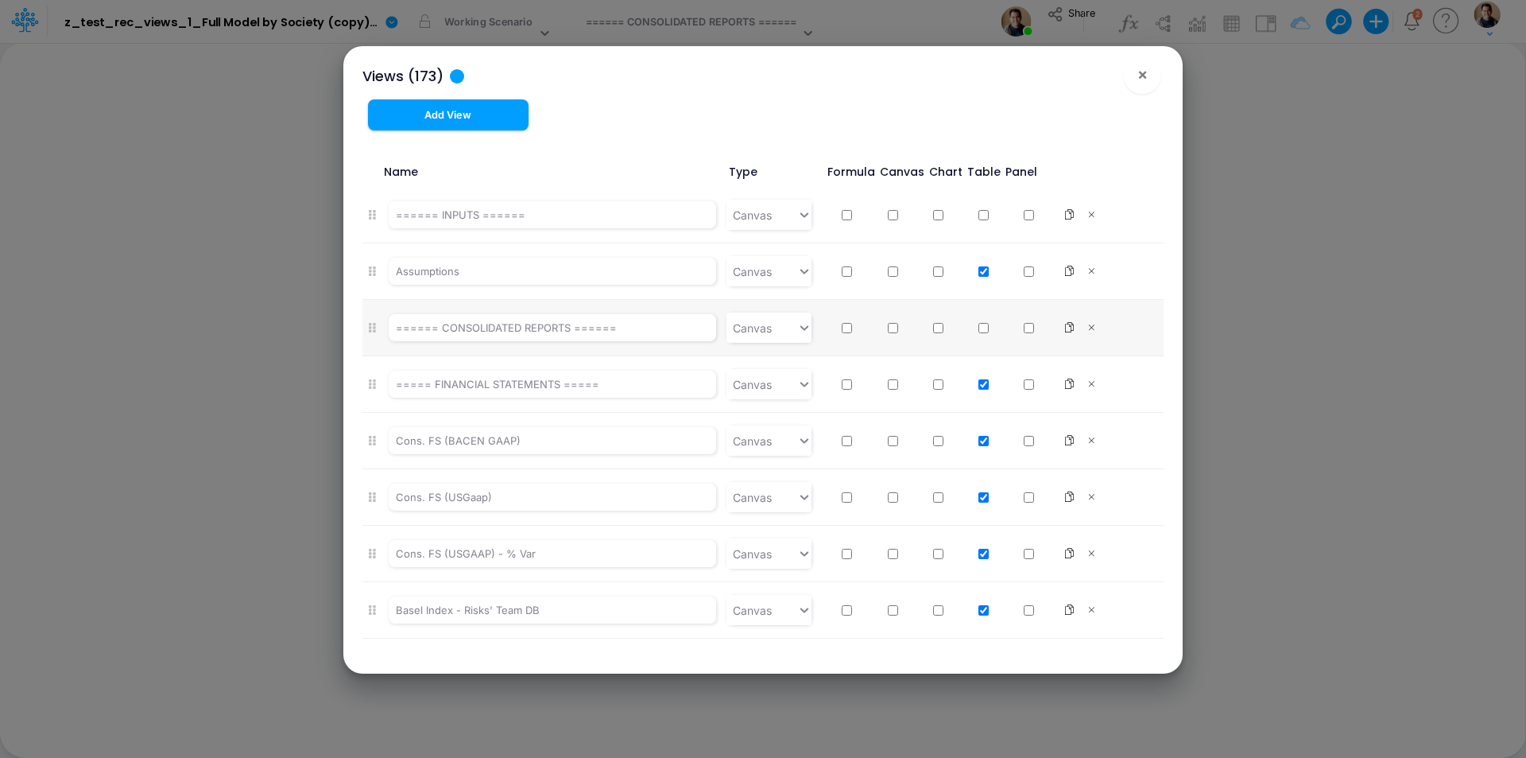
click at [1162, 68] on div "Views (173) ×" at bounding box center [763, 72] width 827 height 53
click at [1147, 79] on span "×" at bounding box center [1143, 73] width 10 height 19
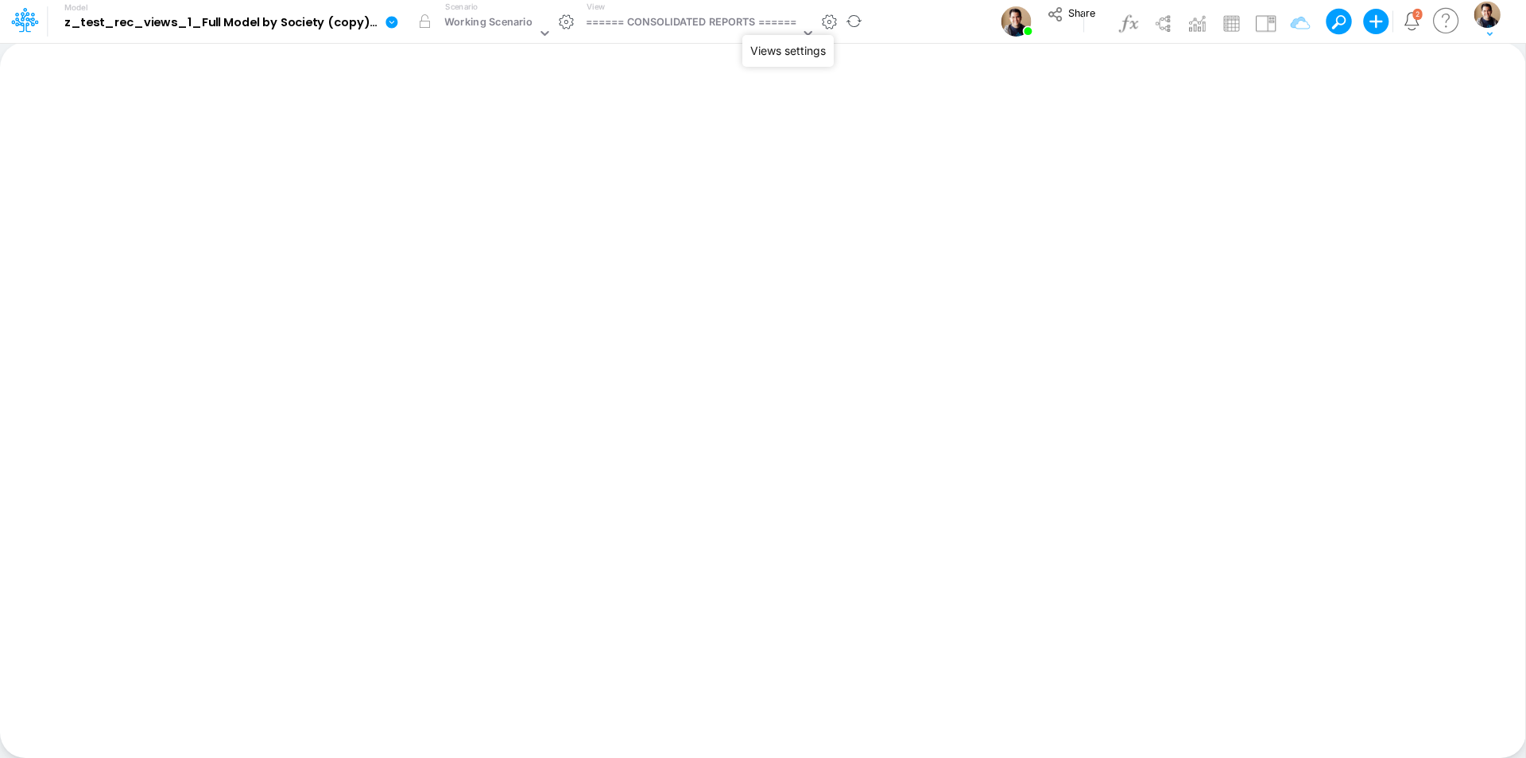
click at [828, 24] on button "button" at bounding box center [829, 22] width 17 height 17
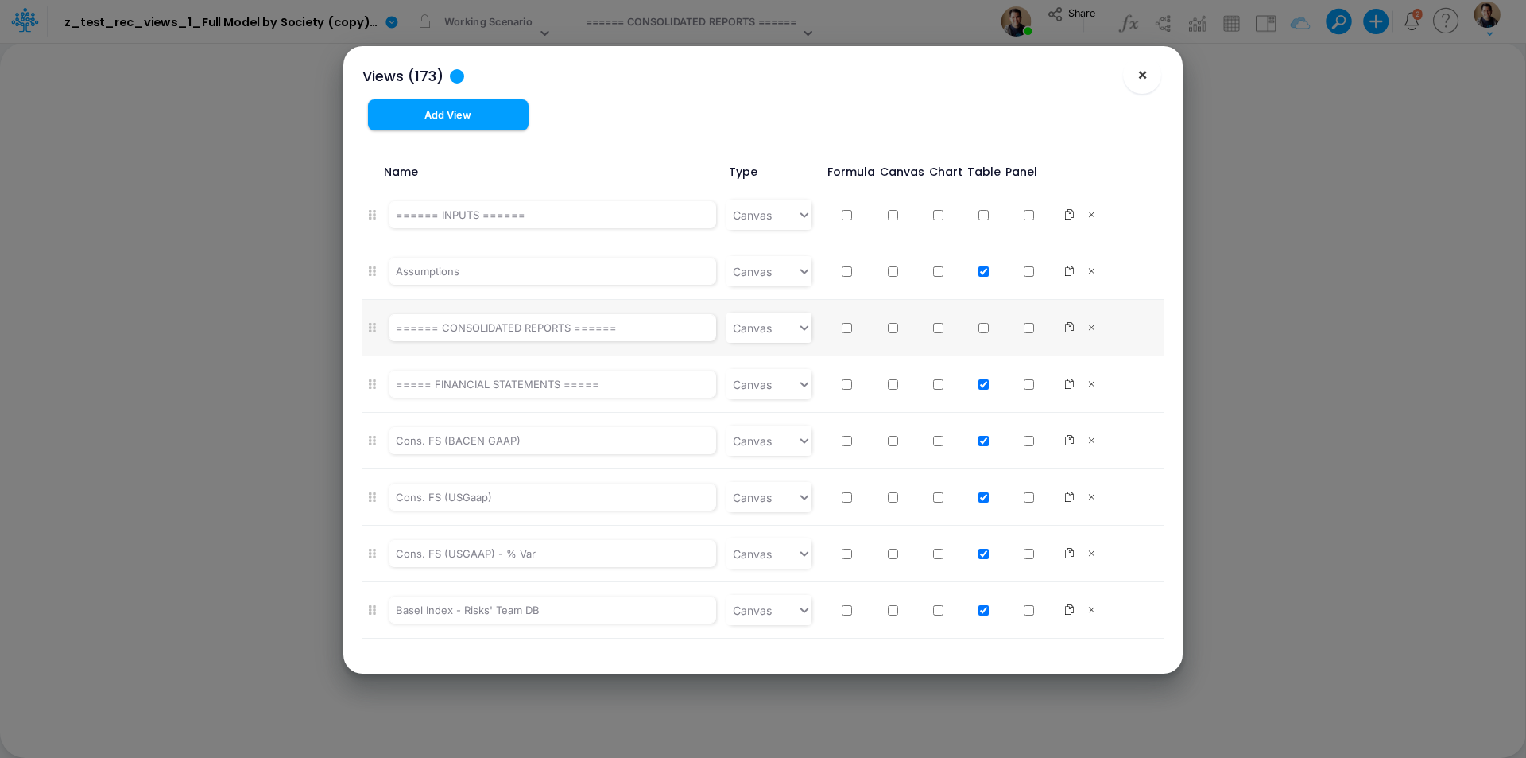
click at [1146, 70] on span "×" at bounding box center [1143, 73] width 10 height 19
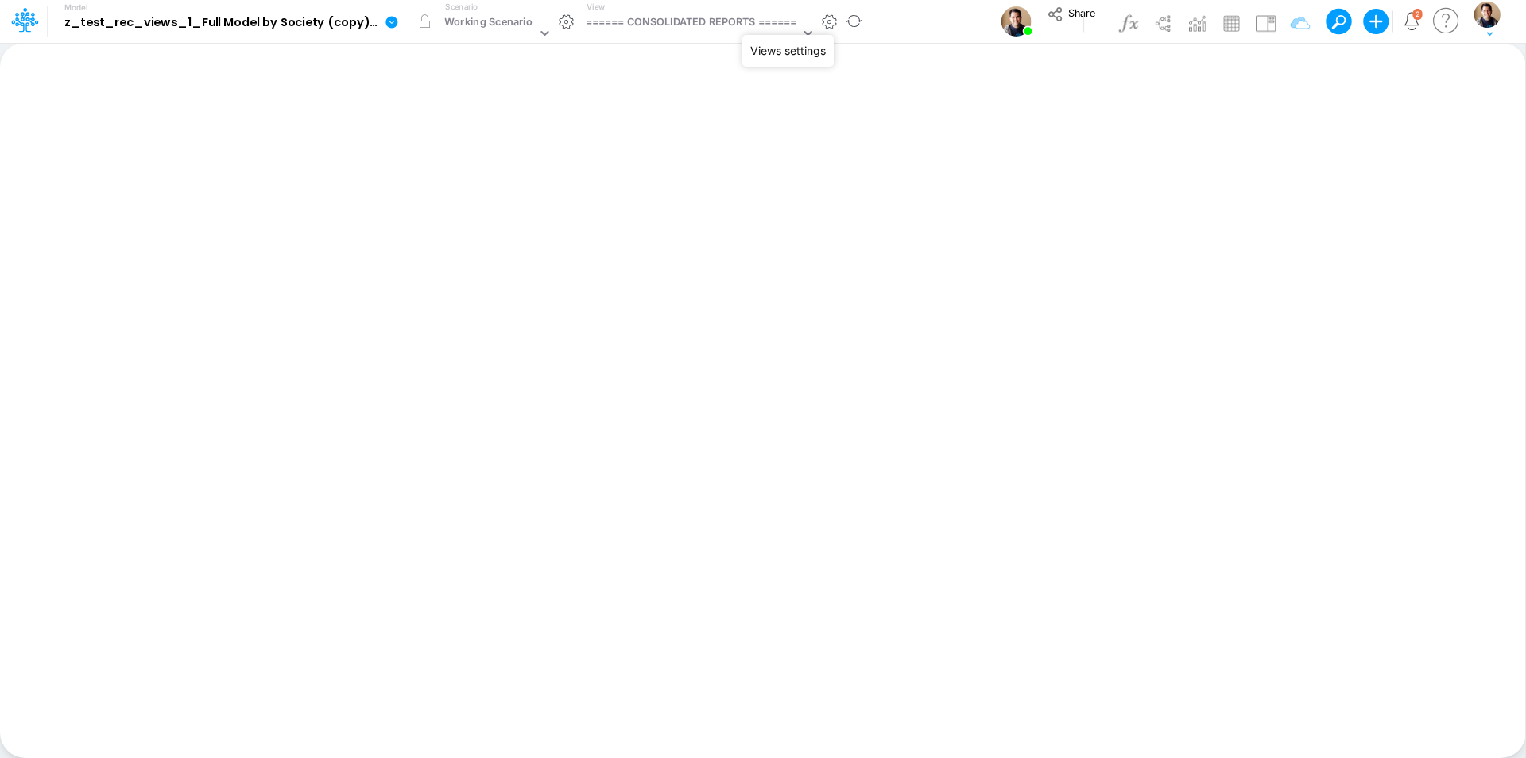
click at [830, 21] on button "button" at bounding box center [829, 22] width 17 height 17
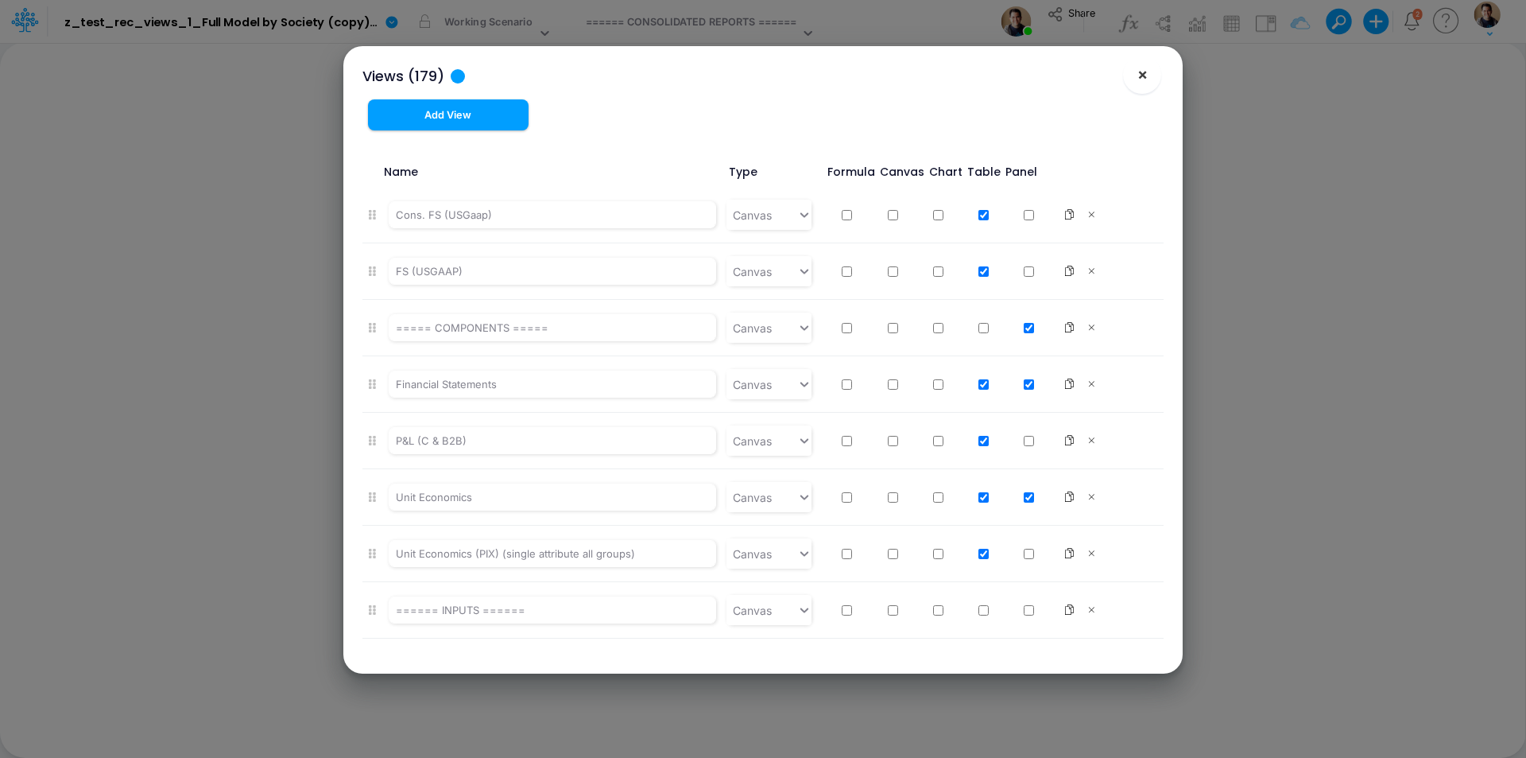
click at [1141, 76] on span "×" at bounding box center [1143, 73] width 10 height 19
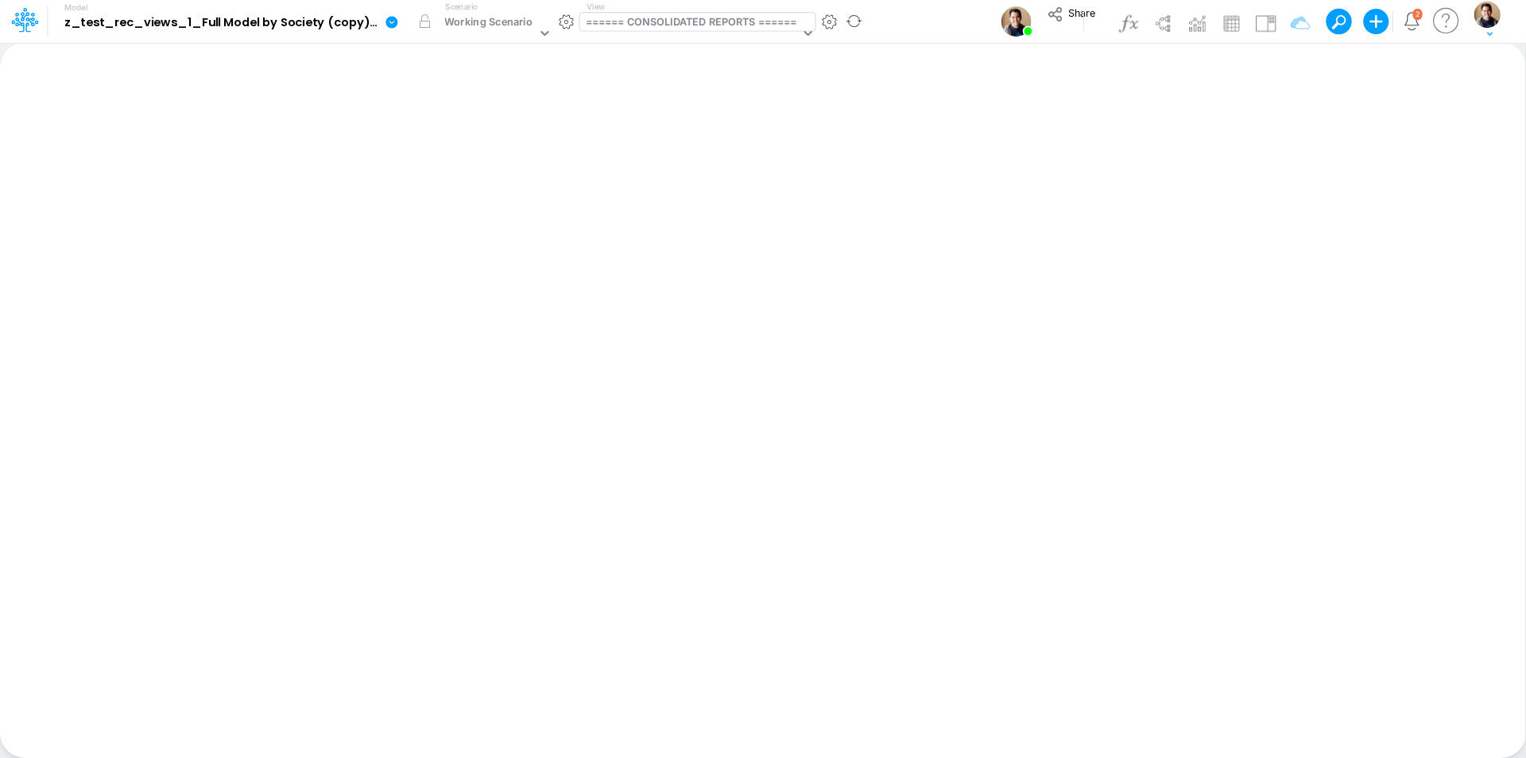
click at [694, 24] on div "====== CONSOLIDATED REPORTS ======" at bounding box center [691, 23] width 211 height 18
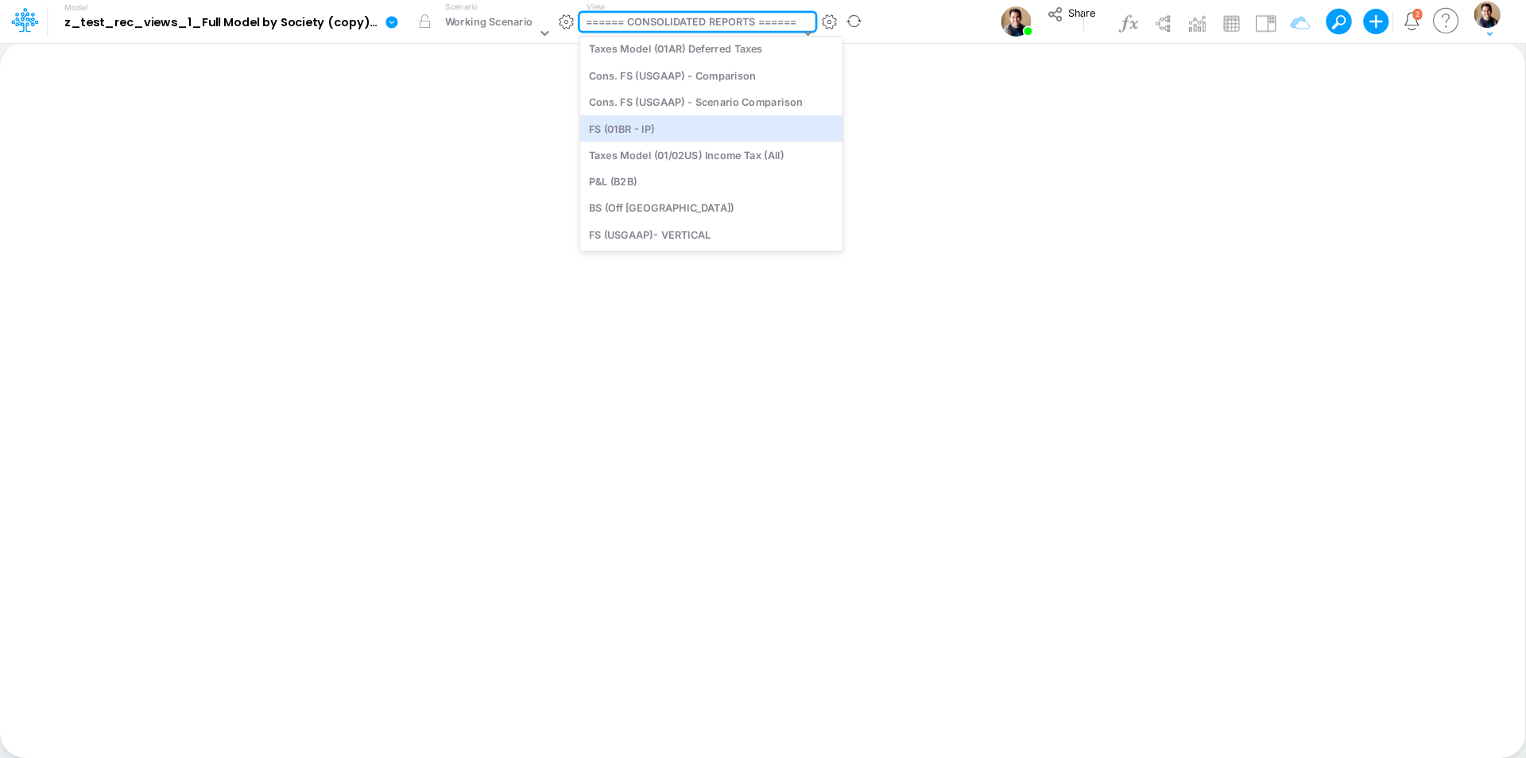
scroll to position [5048, 0]
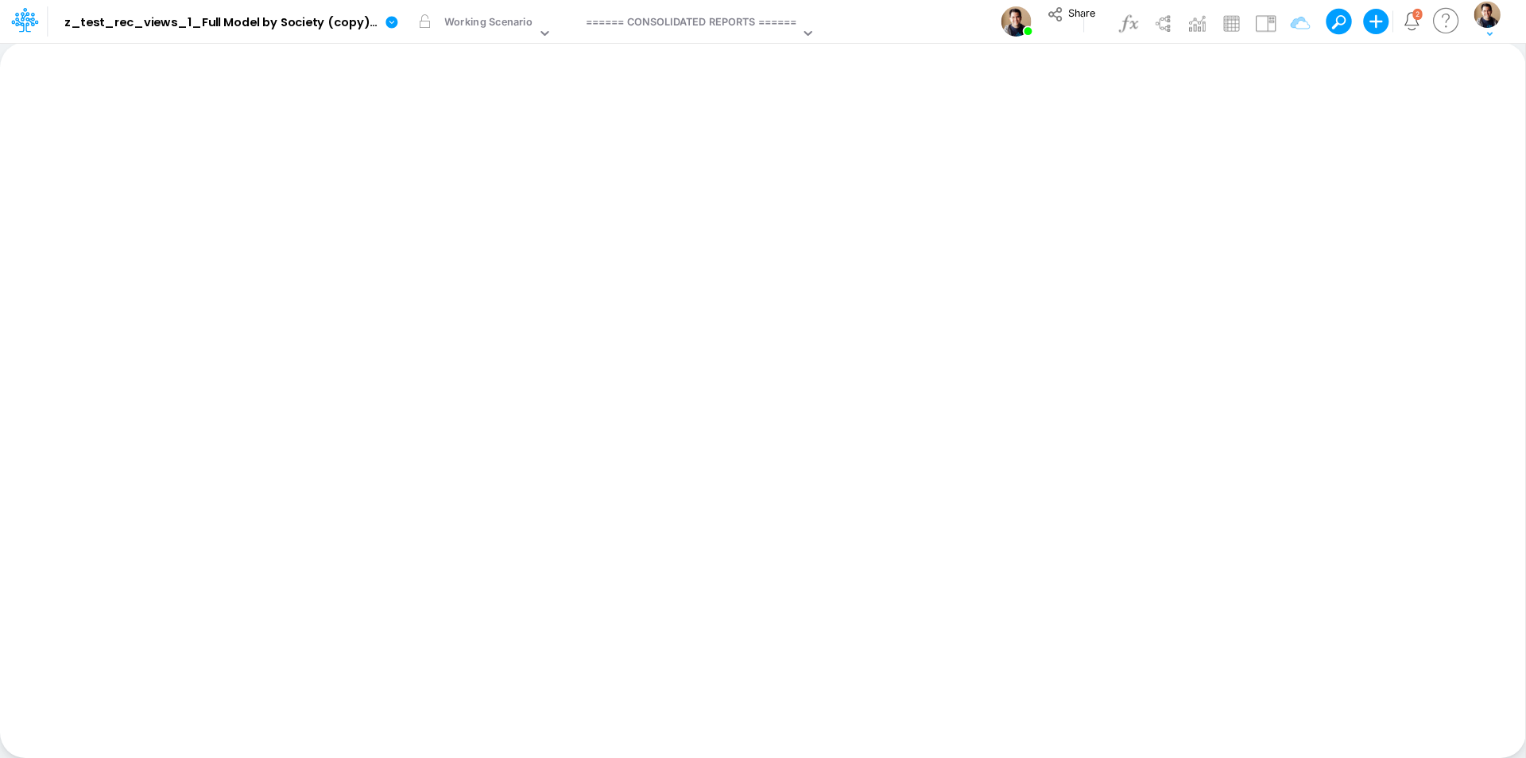
click at [938, 28] on div "Model z_test_rec_views_1_Full Model by Society (copy) 2025-08-19T17:03:28UTC Ed…" at bounding box center [763, 21] width 1374 height 43
click at [658, 22] on div "====== CONSOLIDATED REPORTS ======" at bounding box center [691, 23] width 211 height 18
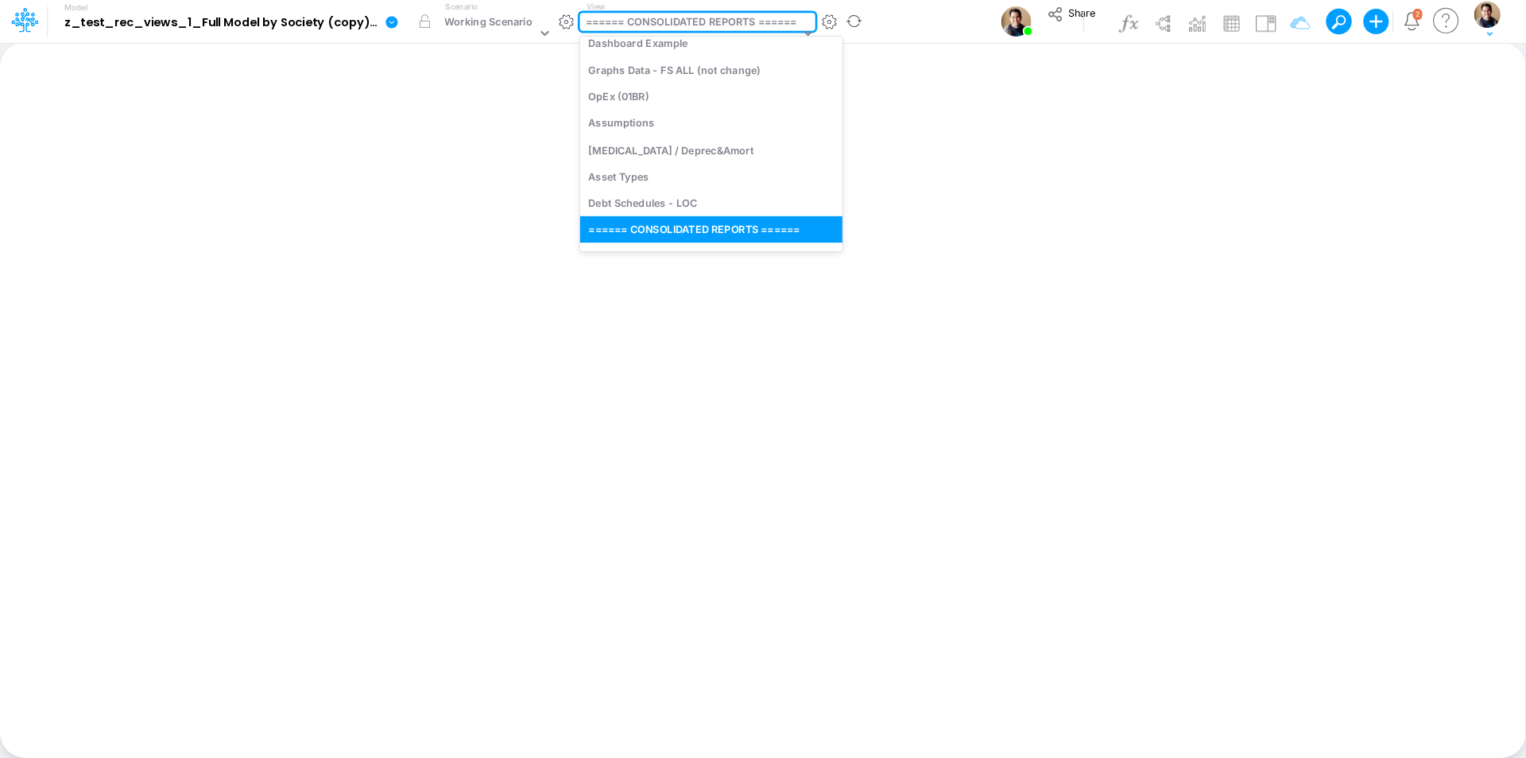
scroll to position [0, 0]
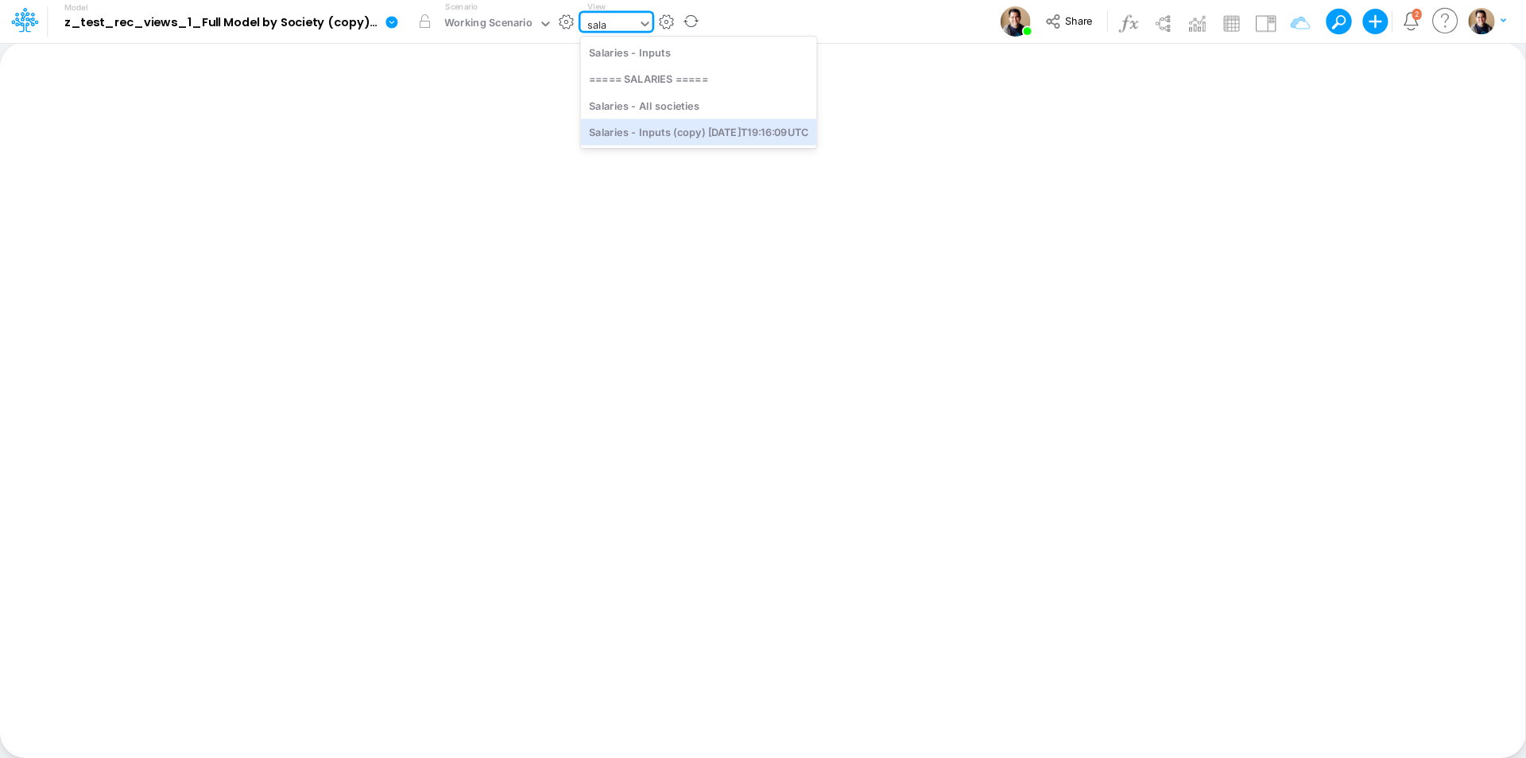
type input "sala"
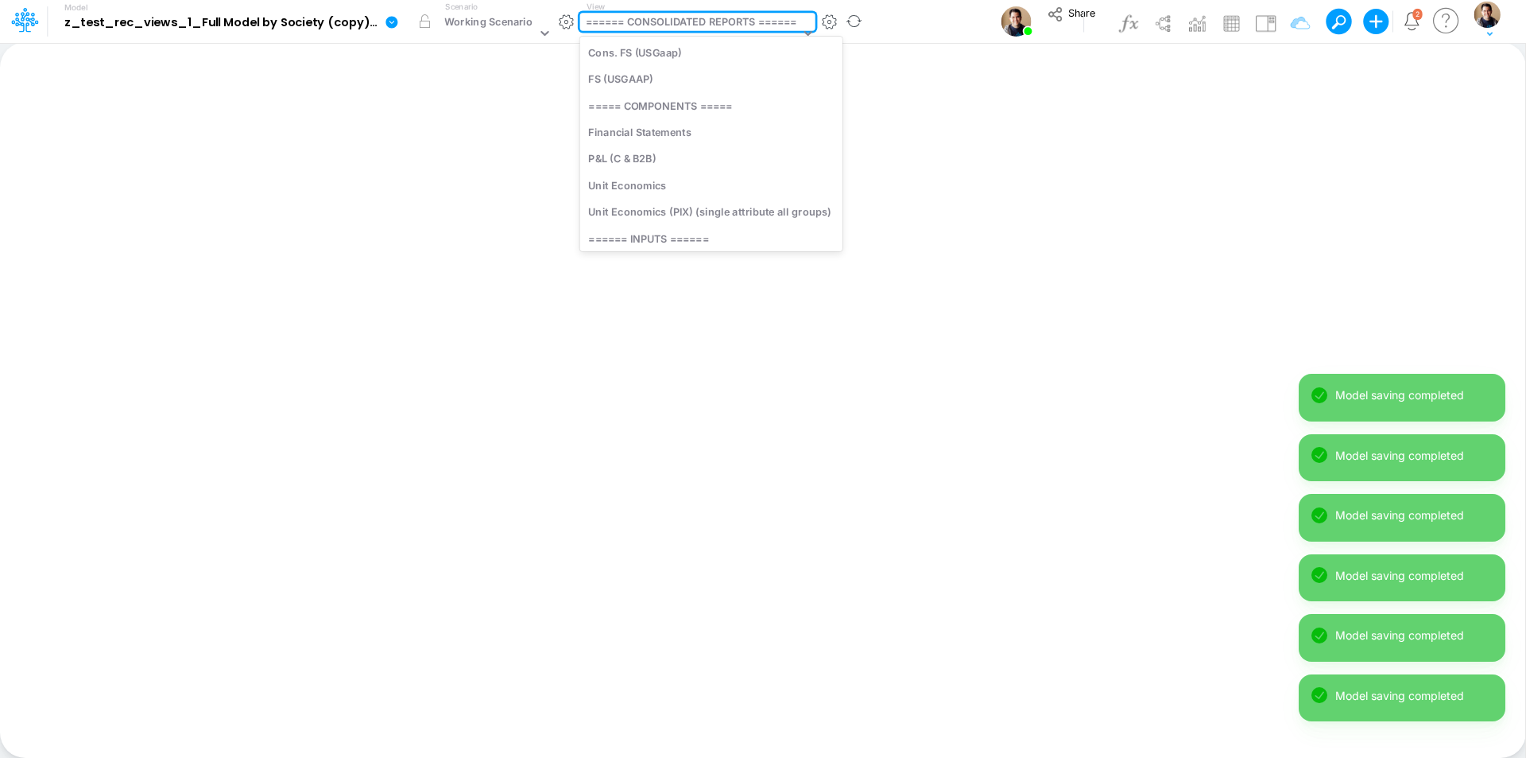
click at [657, 27] on div "====== CONSOLIDATED REPORTS ======" at bounding box center [691, 23] width 211 height 18
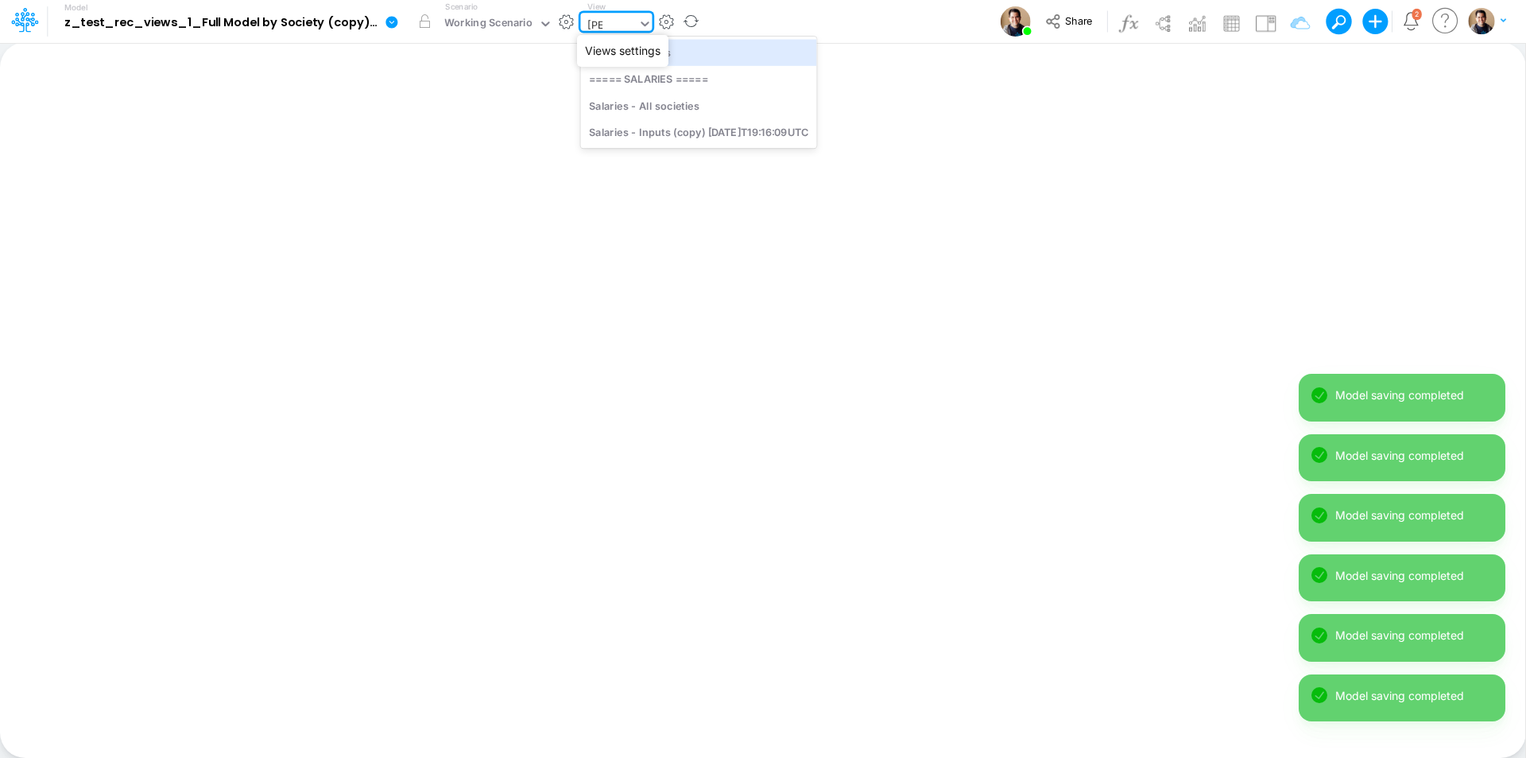
type input "sala"
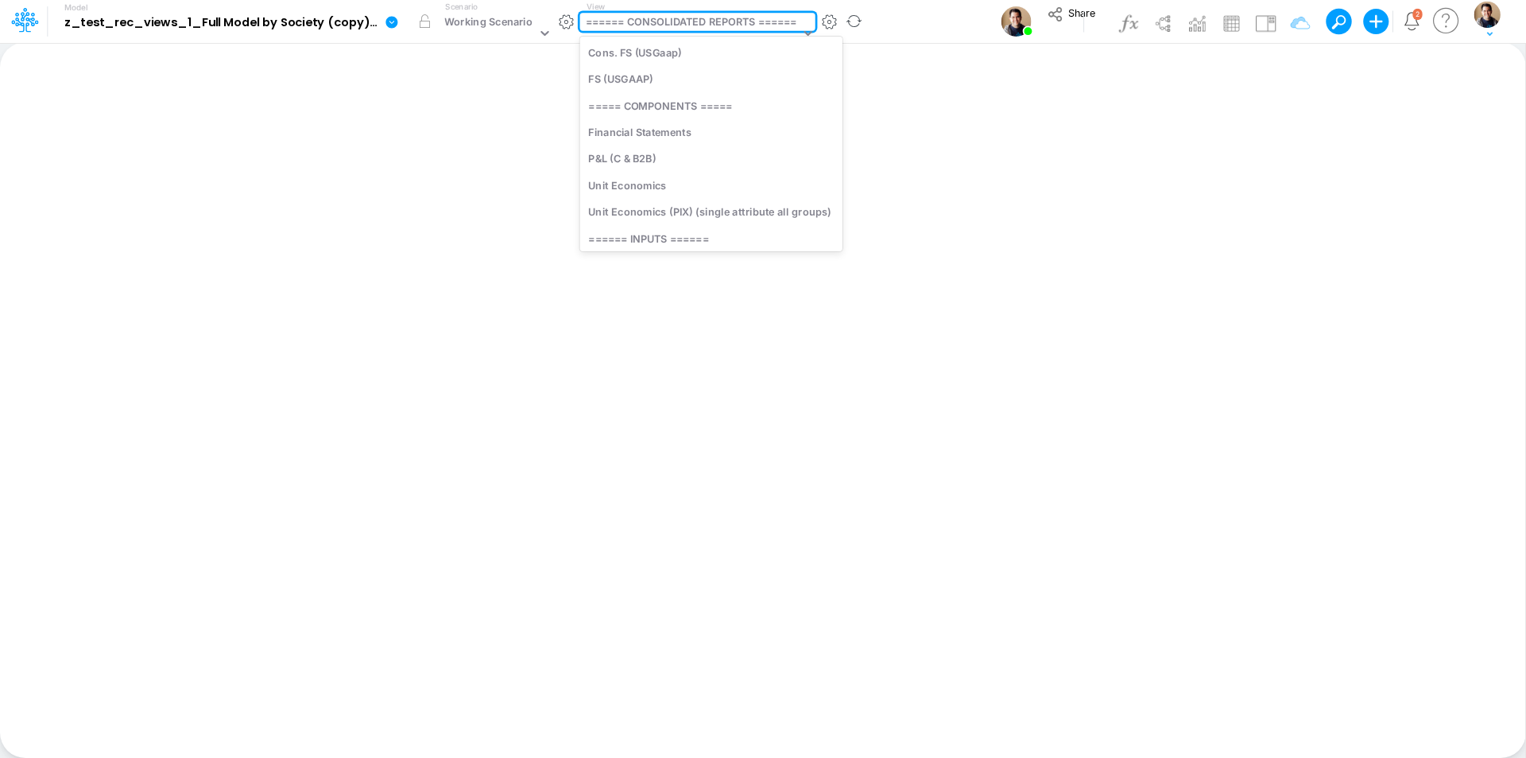
click at [627, 15] on div "====== CONSOLIDATED REPORTS ======" at bounding box center [691, 23] width 211 height 18
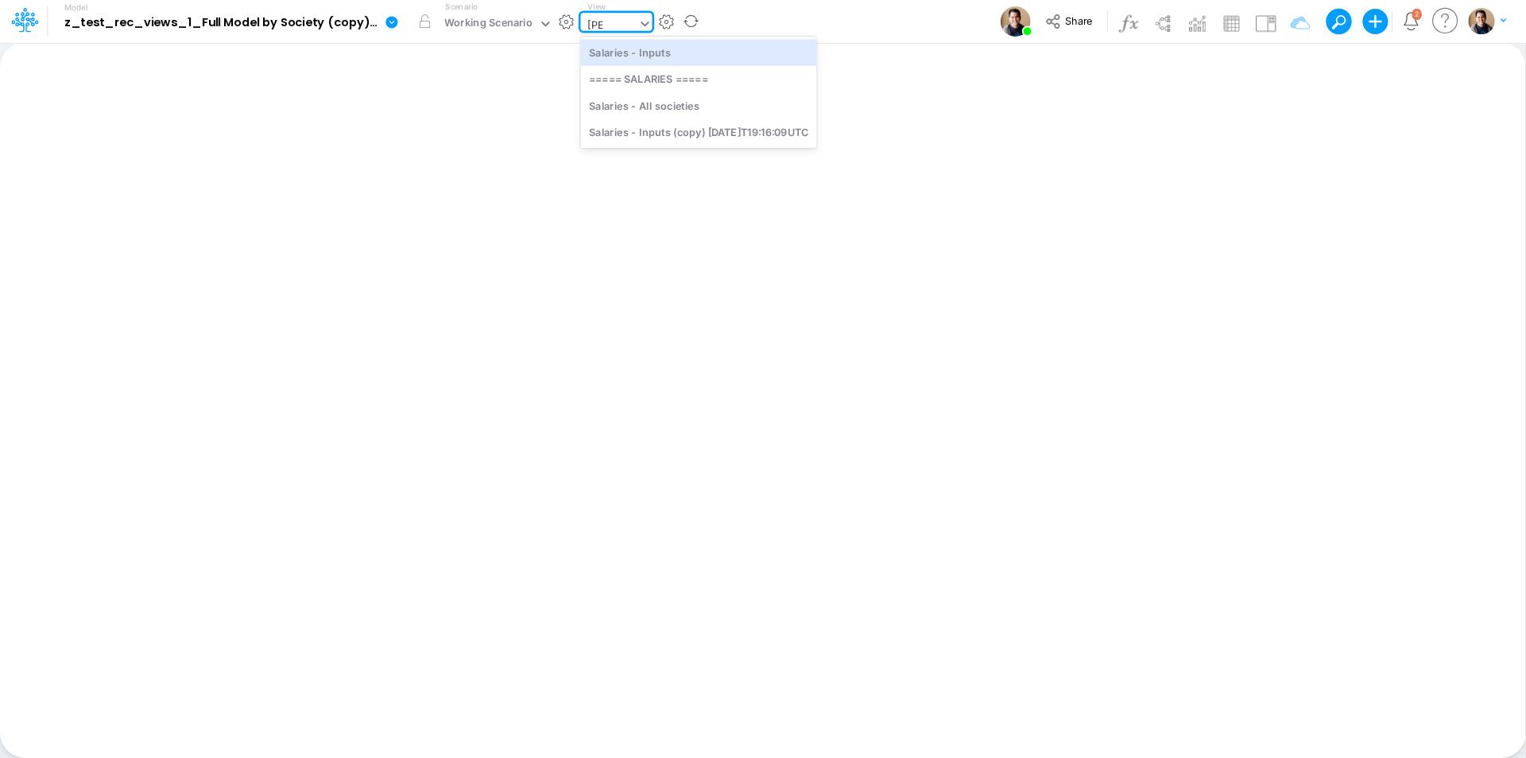
type input "sala"
click at [627, 15] on div "sala" at bounding box center [609, 25] width 57 height 24
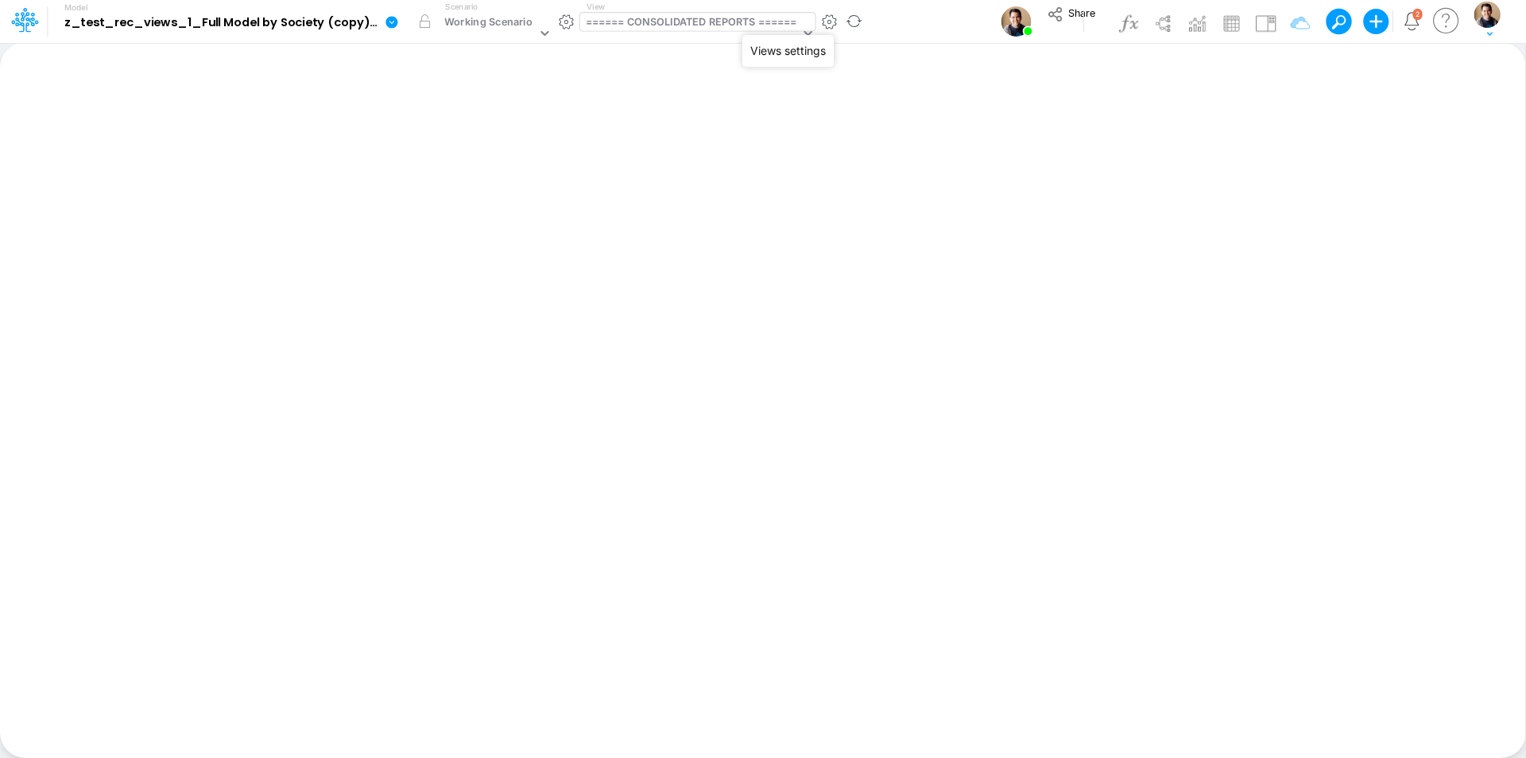
click at [834, 20] on button "button" at bounding box center [829, 22] width 17 height 17
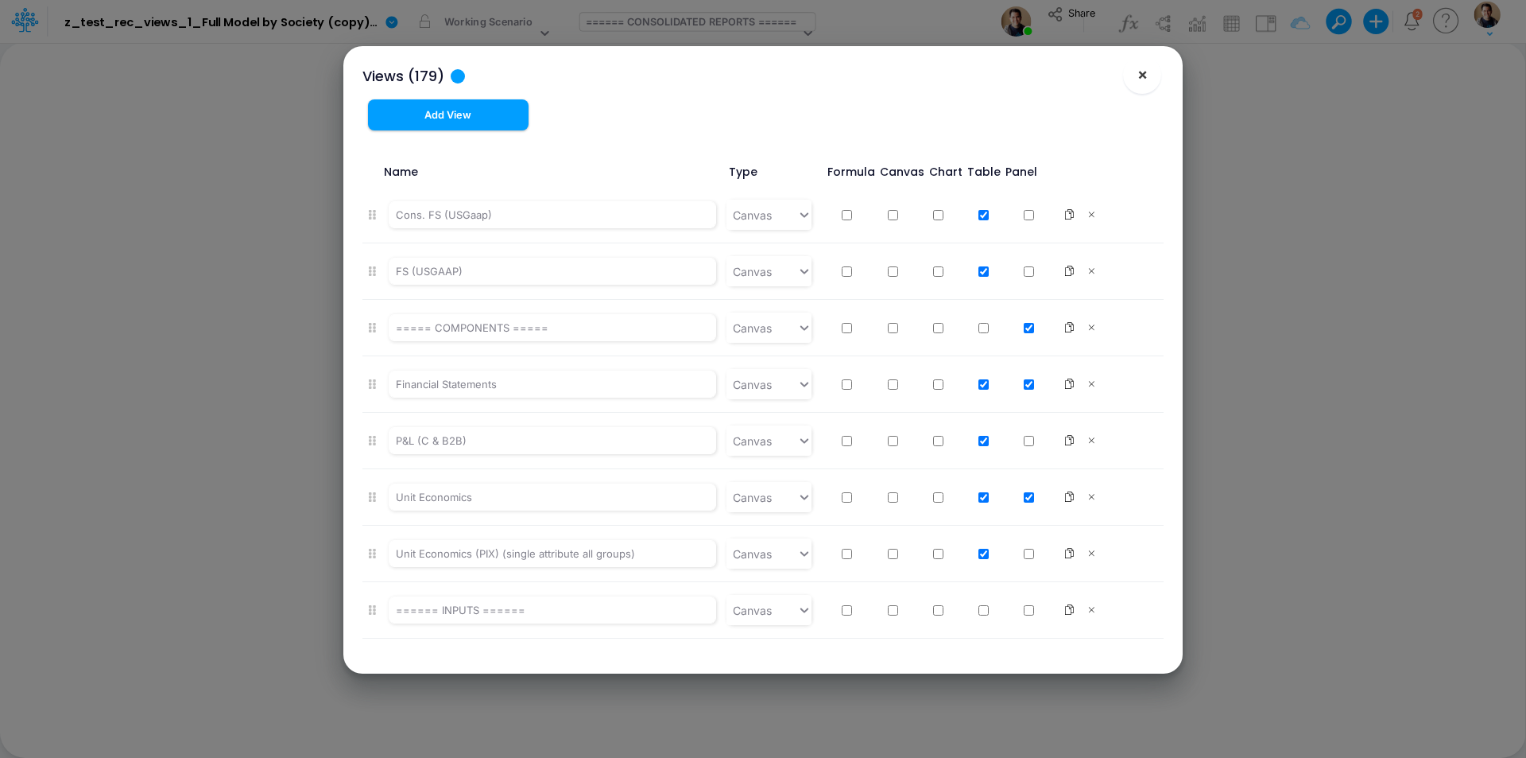
click at [1138, 65] on span "×" at bounding box center [1143, 73] width 10 height 19
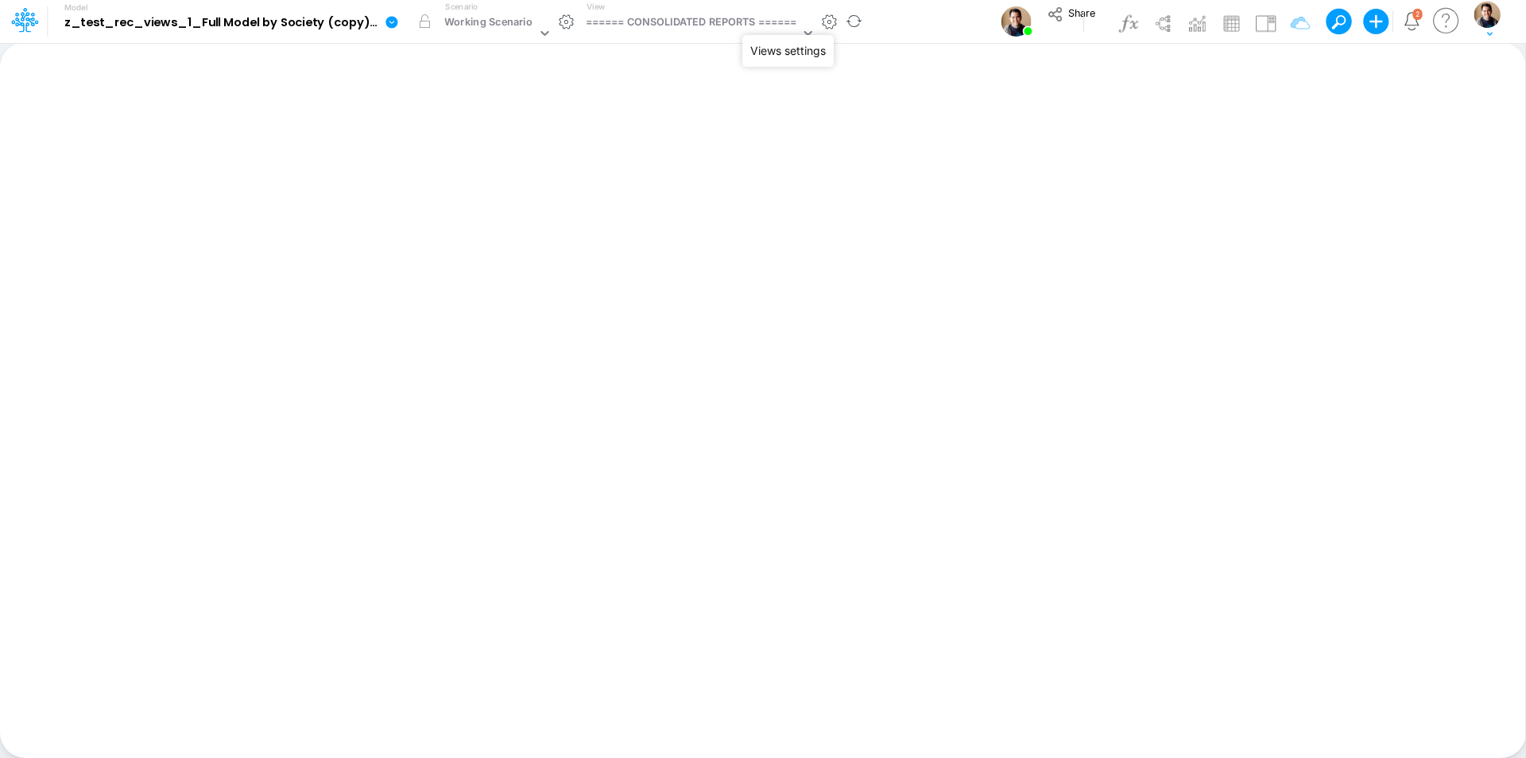
click at [829, 21] on button "button" at bounding box center [829, 22] width 17 height 17
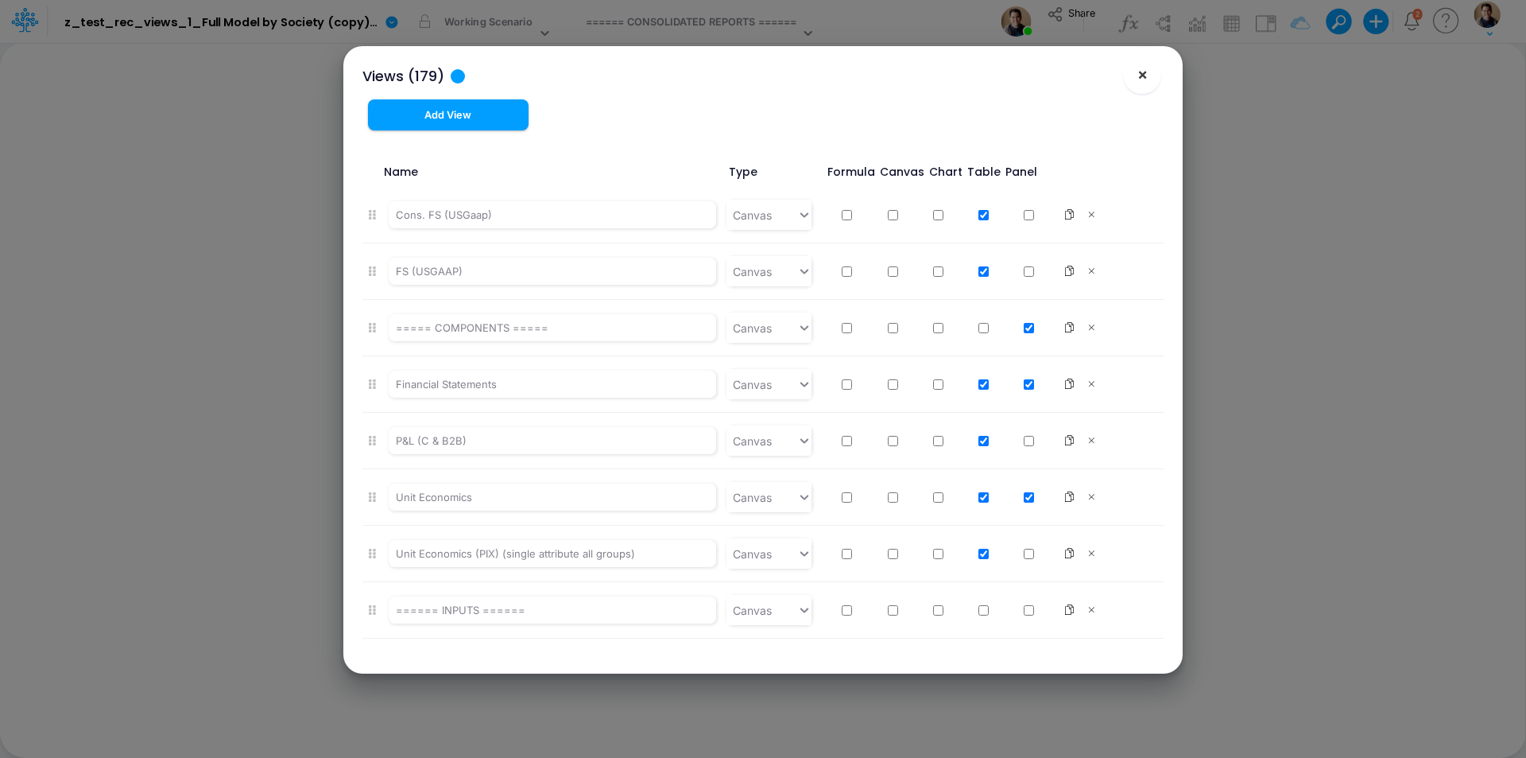
click at [1152, 73] on button "×" at bounding box center [1142, 75] width 38 height 38
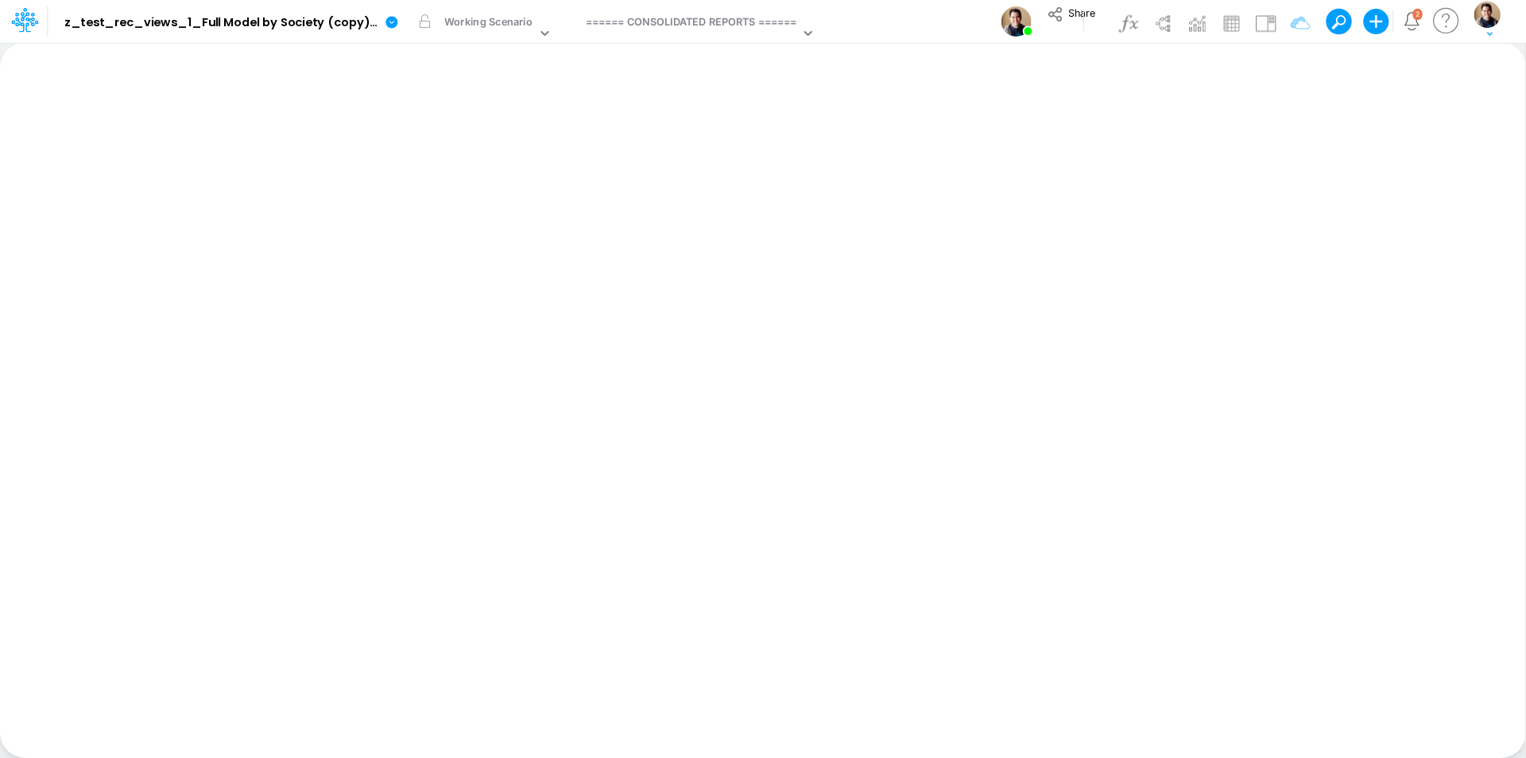
drag, startPoint x: 948, startPoint y: 21, endPoint x: 1079, endPoint y: 417, distance: 417.1
click at [1079, 417] on div "Insert new Conditional formatting Paste Cut Copy AutoFill Ready 100% Sum: null …" at bounding box center [763, 400] width 1526 height 716
click at [746, 28] on div "====== CONSOLIDATED REPORTS ======" at bounding box center [691, 23] width 211 height 18
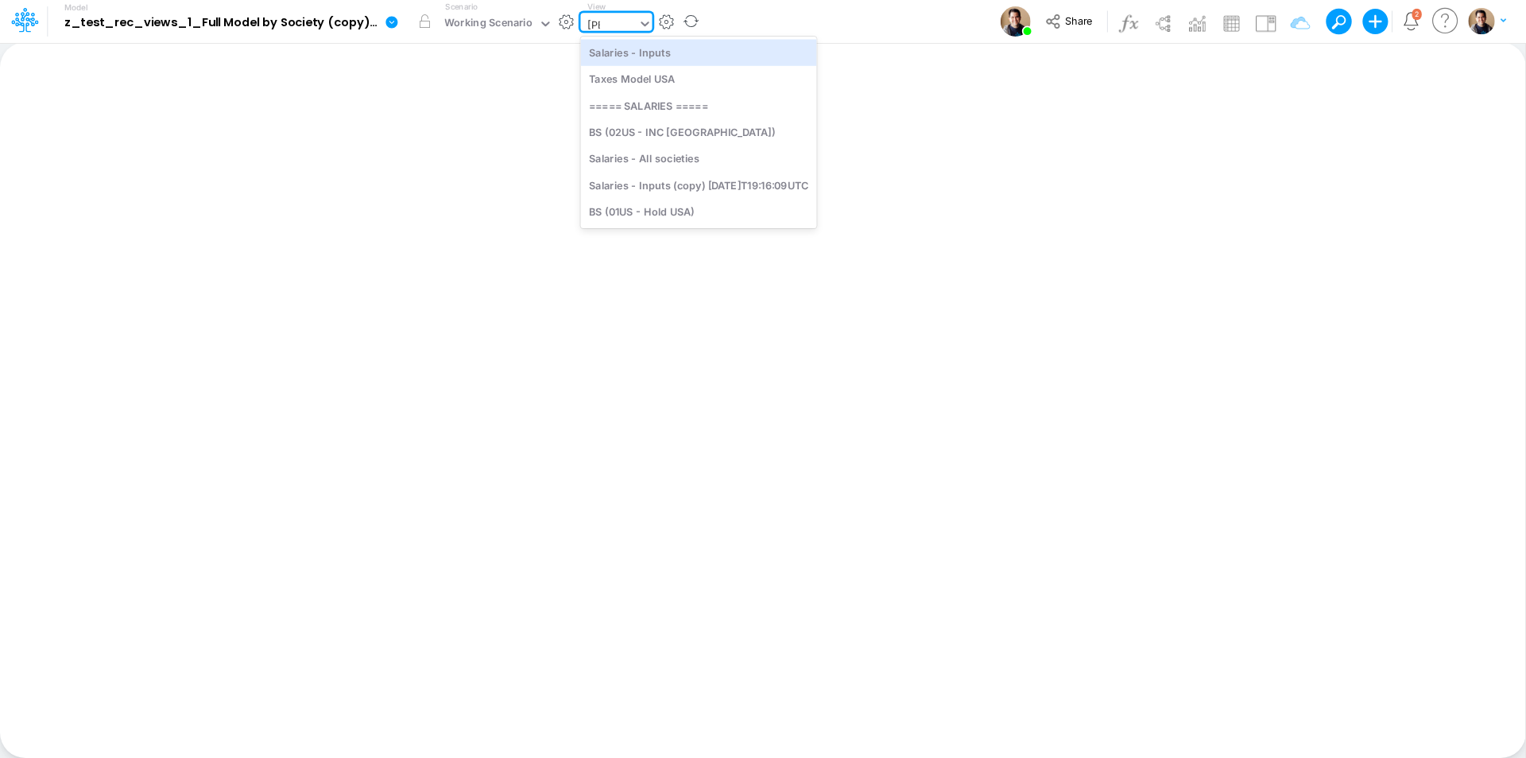
type input "sala"
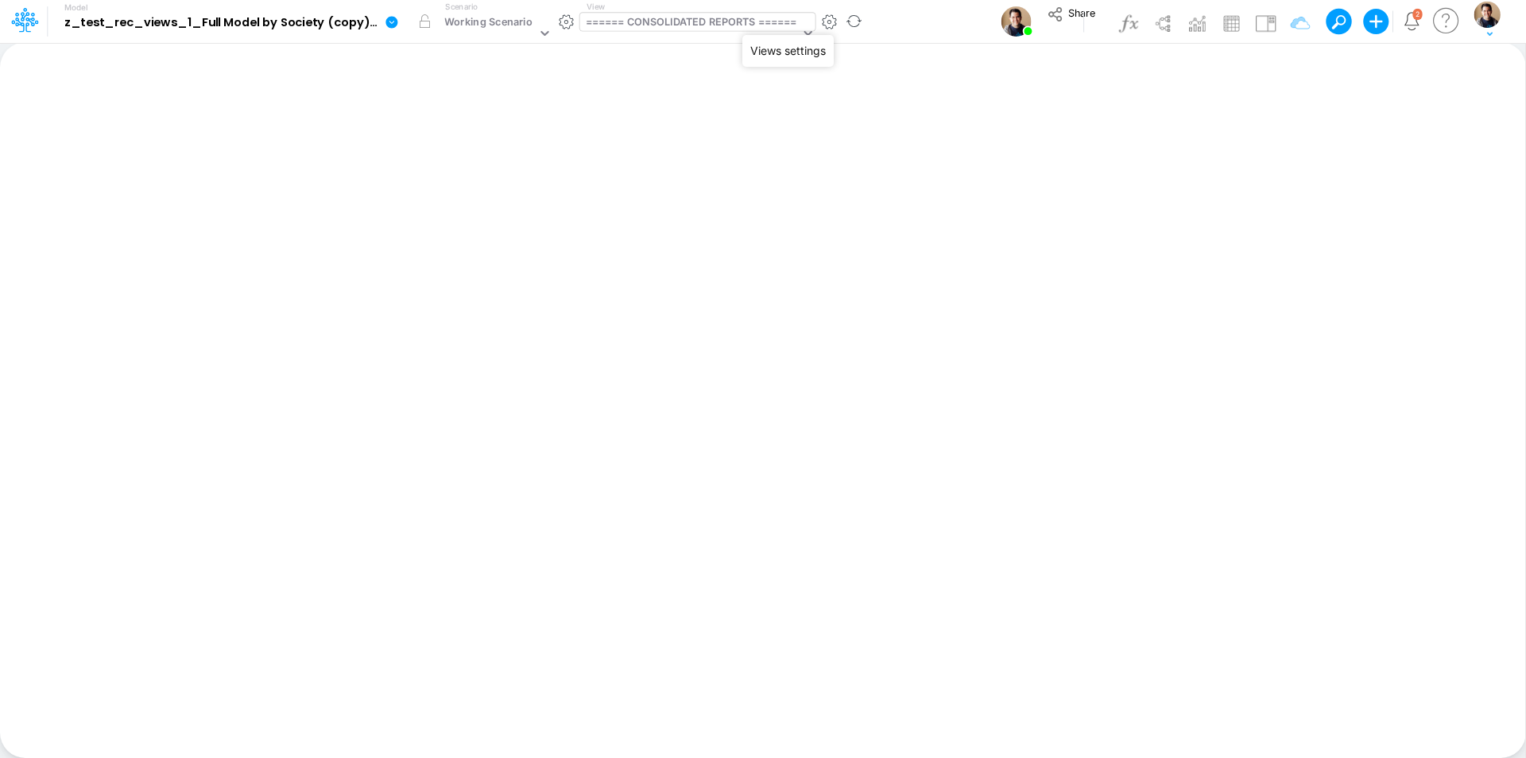
click at [828, 16] on button "button" at bounding box center [829, 22] width 17 height 17
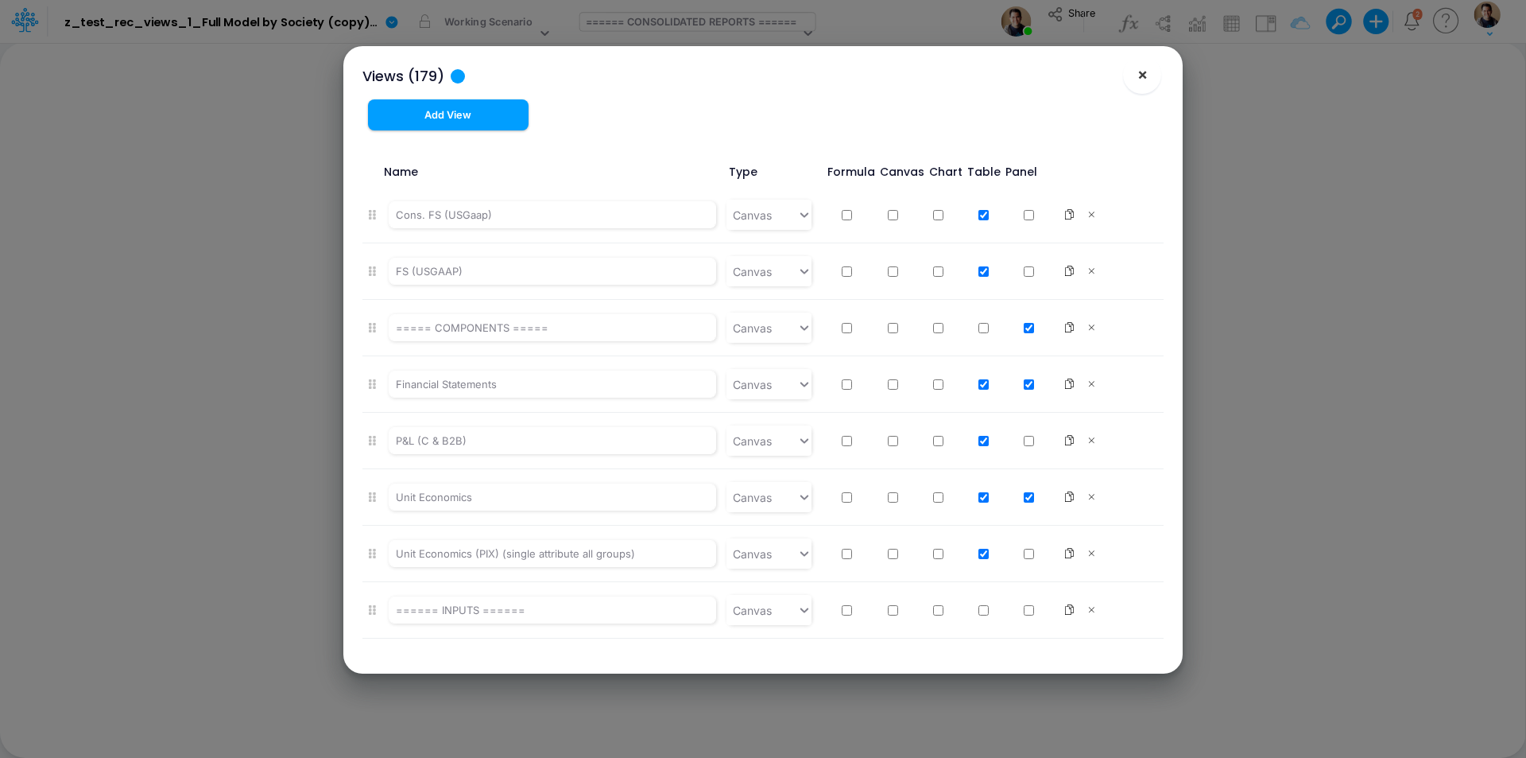
click at [1141, 72] on span "×" at bounding box center [1143, 73] width 10 height 19
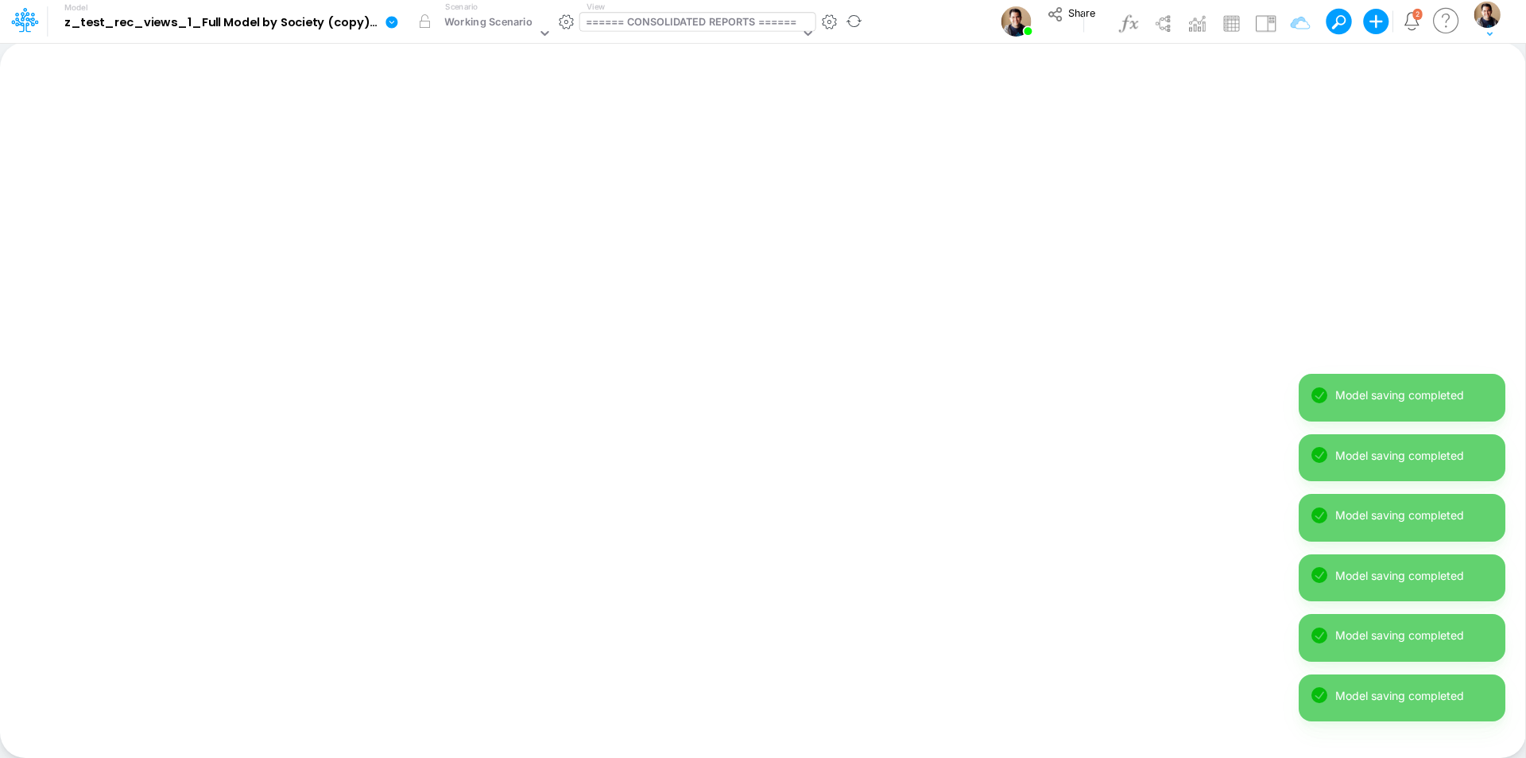
click at [387, 22] on icon at bounding box center [392, 22] width 12 height 12
click at [474, 166] on button "View model info" at bounding box center [472, 165] width 170 height 25
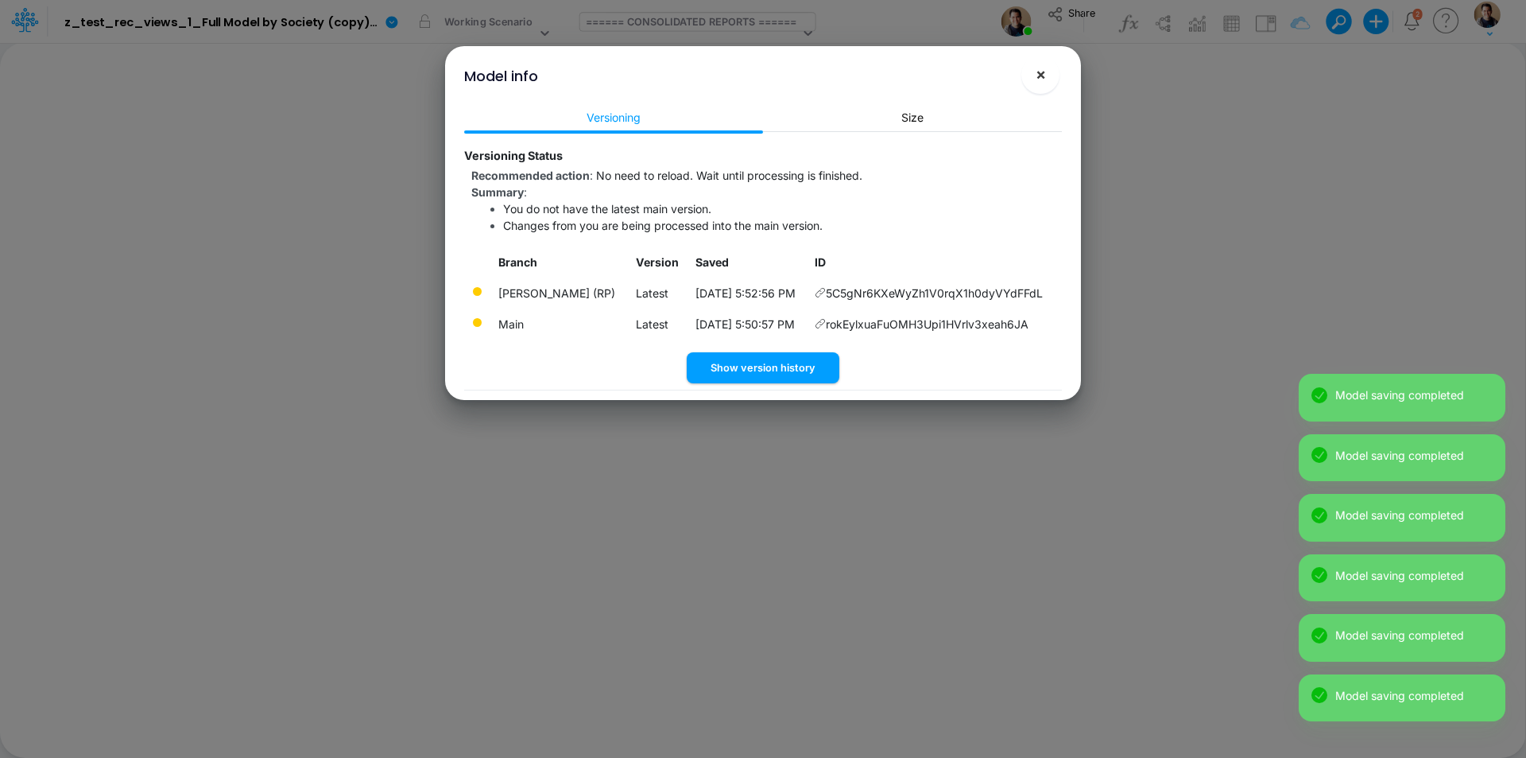
click at [1047, 76] on button "×" at bounding box center [1041, 75] width 38 height 38
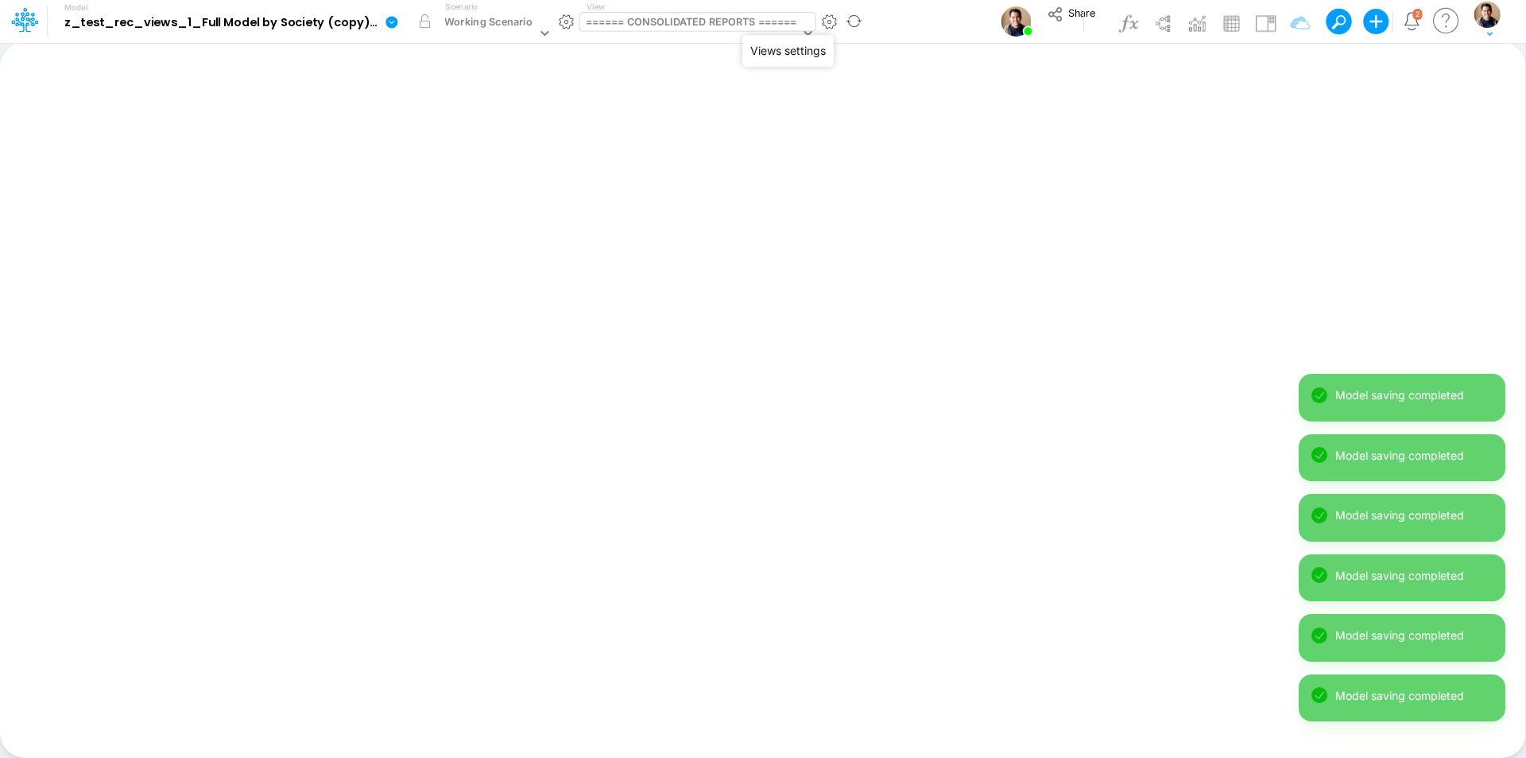
click at [829, 21] on button "button" at bounding box center [829, 22] width 17 height 17
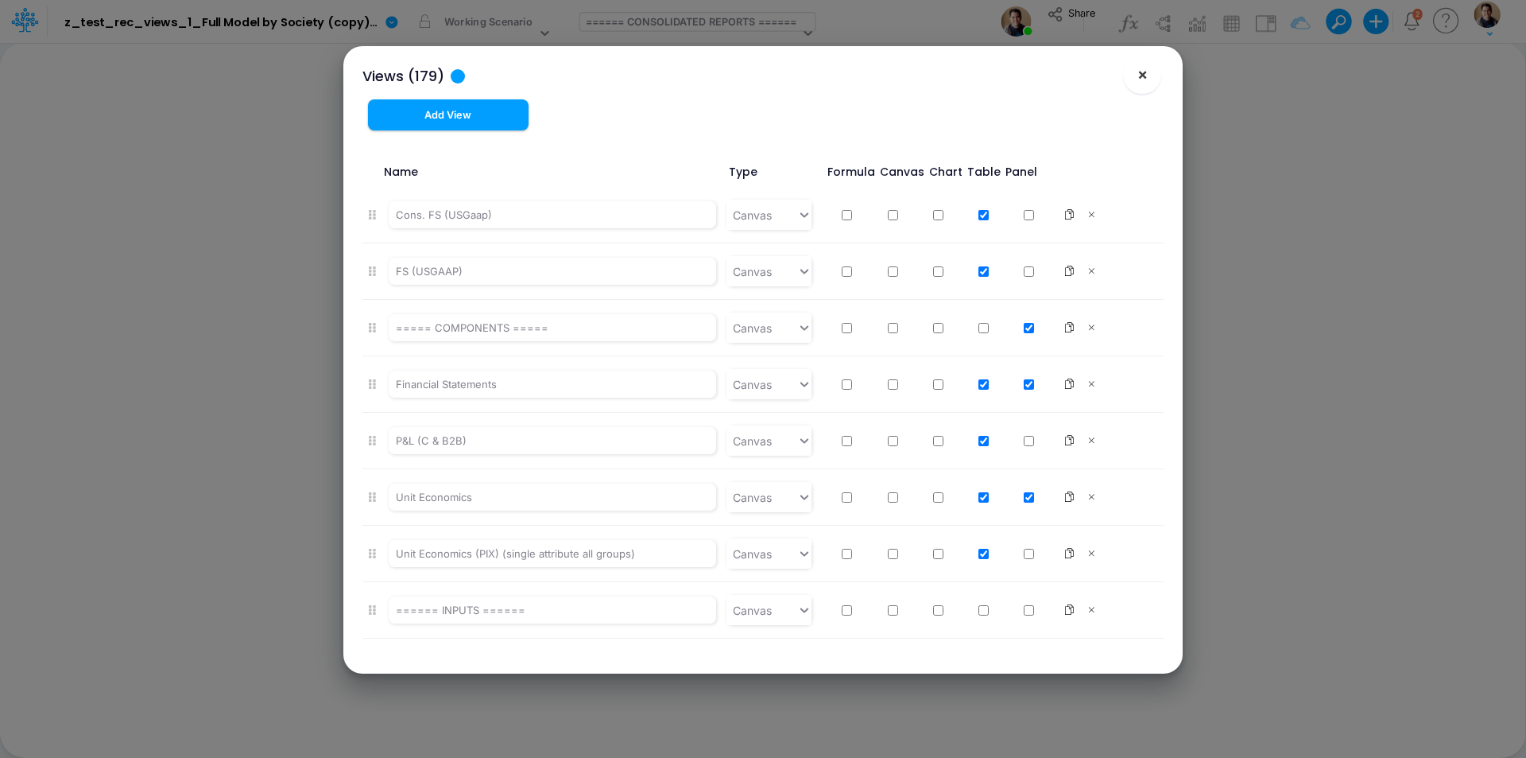
click at [1141, 73] on span "×" at bounding box center [1143, 73] width 10 height 19
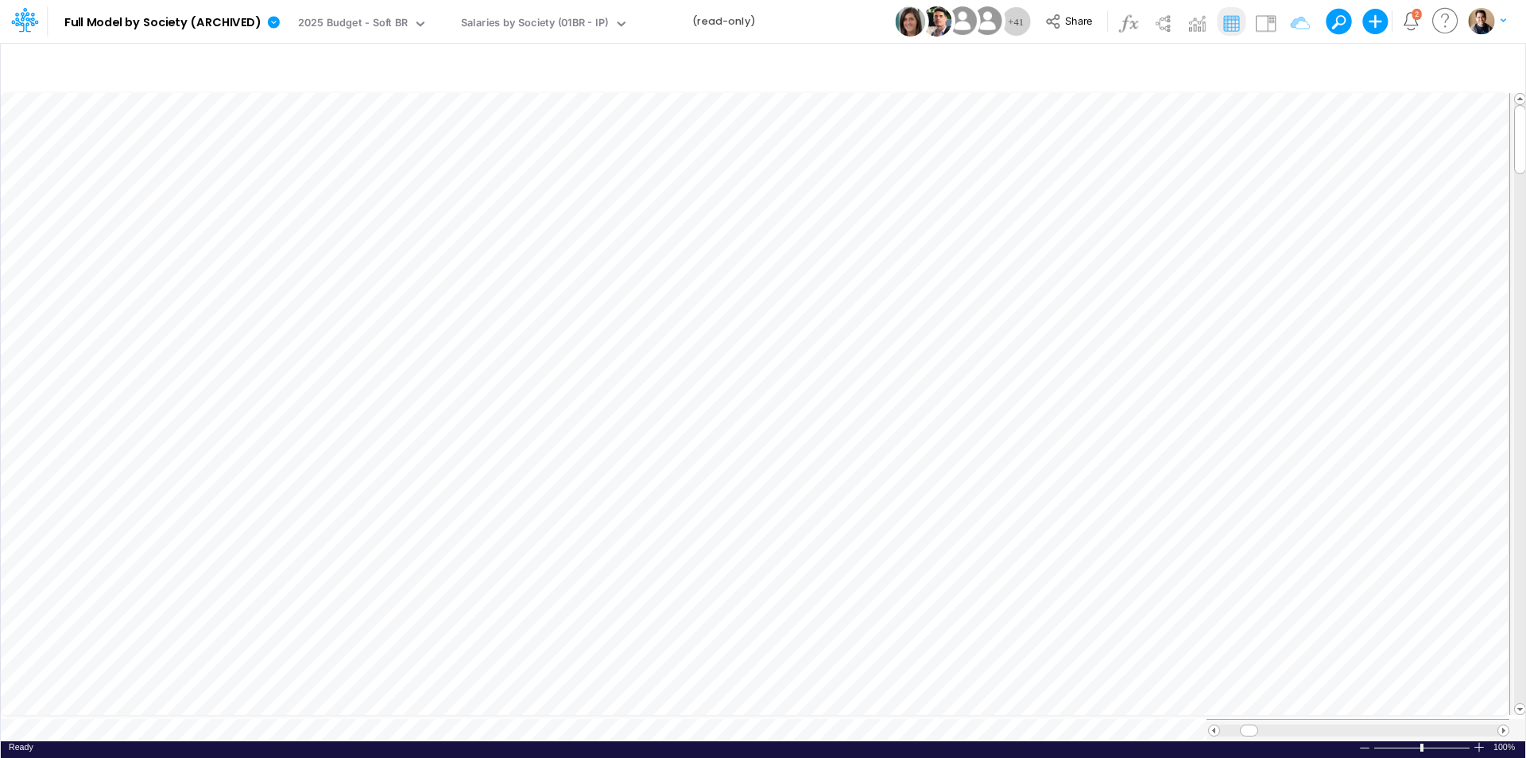
drag, startPoint x: 840, startPoint y: 20, endPoint x: 832, endPoint y: 21, distance: 8.8
click at [832, 21] on div "Model Full Model by Society (ARCHIVED) Edit model settings Duplicate Import Qui…" at bounding box center [763, 21] width 1374 height 43
click at [642, 21] on button "button" at bounding box center [642, 22] width 17 height 17
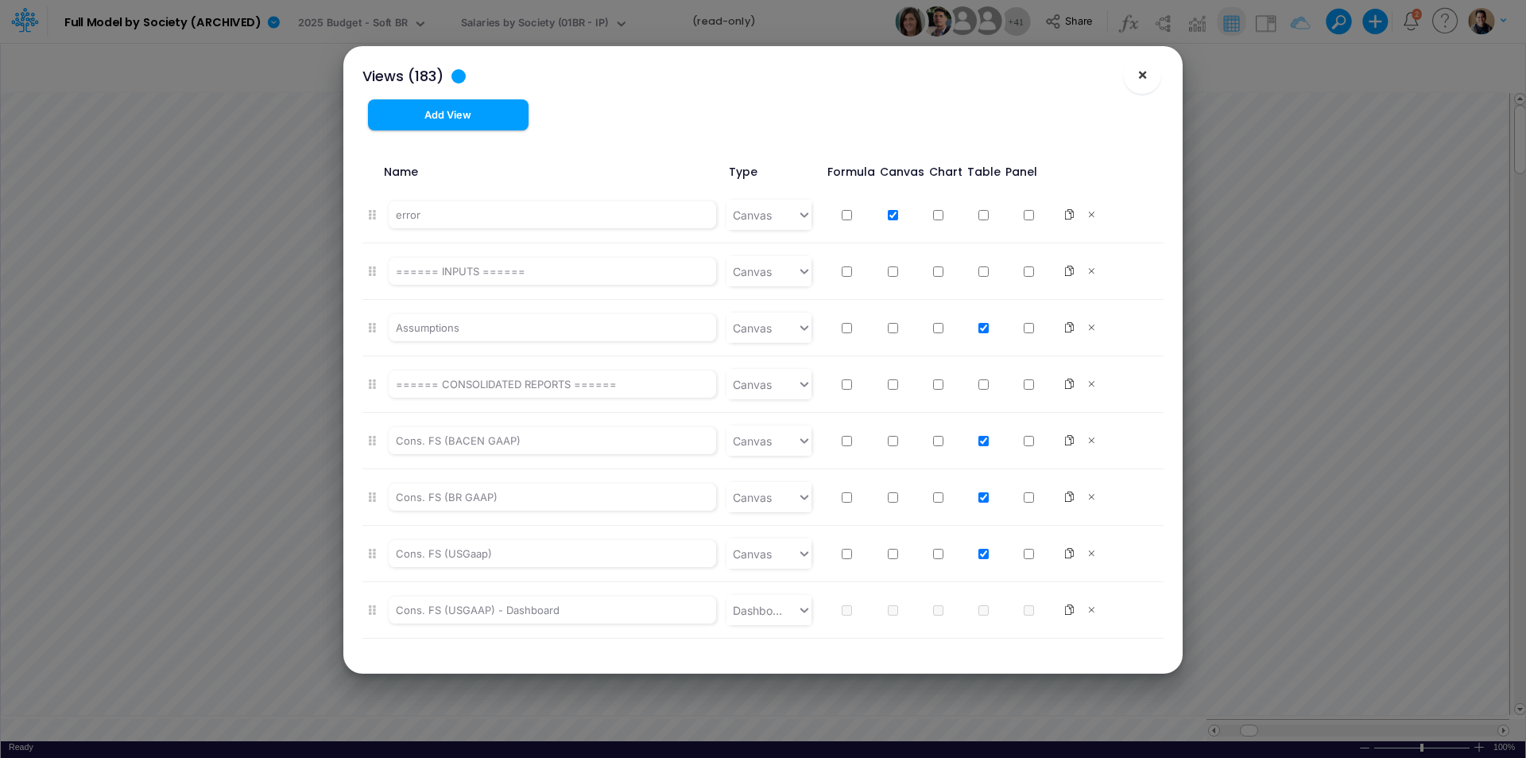
click at [1153, 72] on button "×" at bounding box center [1142, 75] width 38 height 38
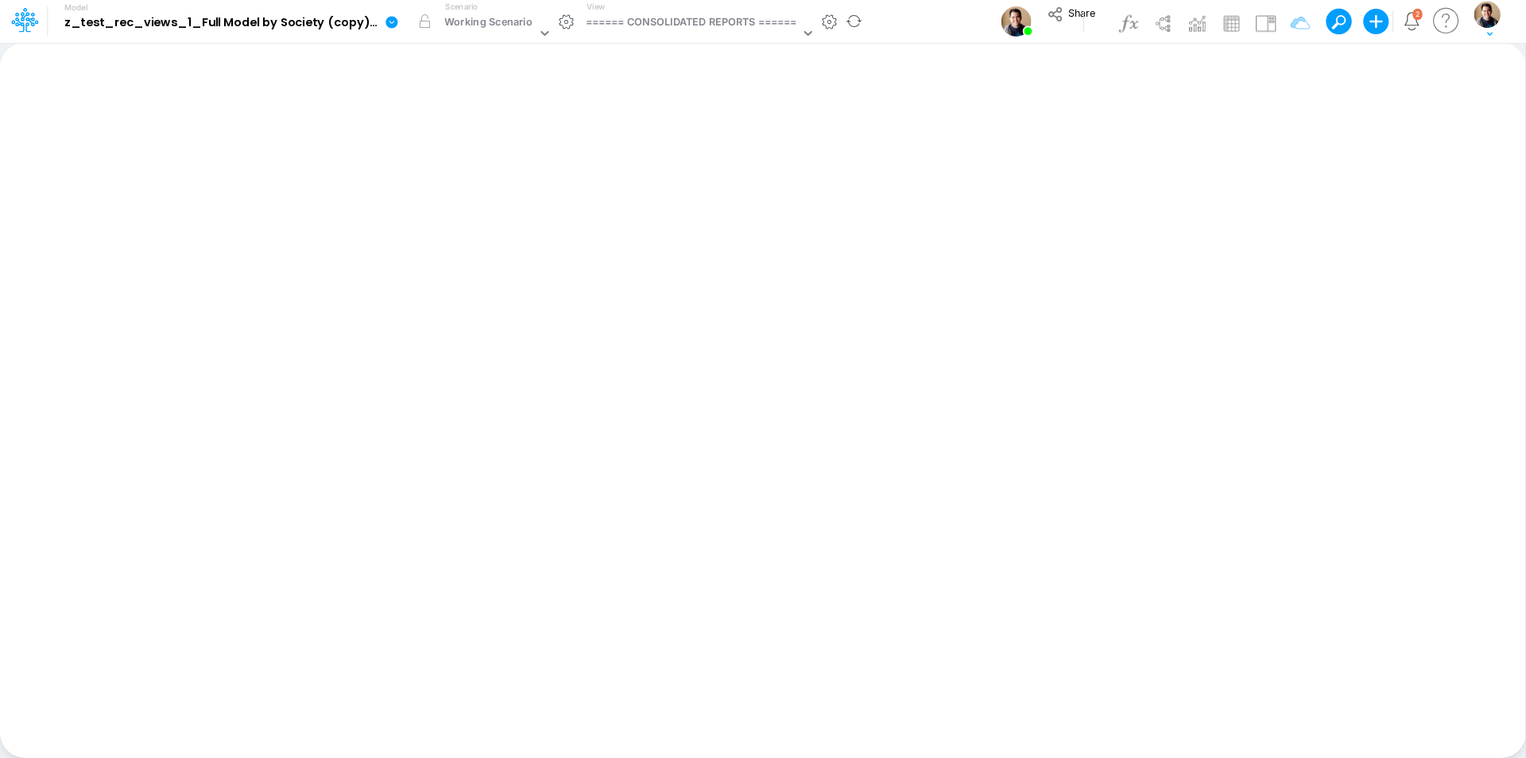
click at [830, 21] on button "button" at bounding box center [829, 22] width 17 height 17
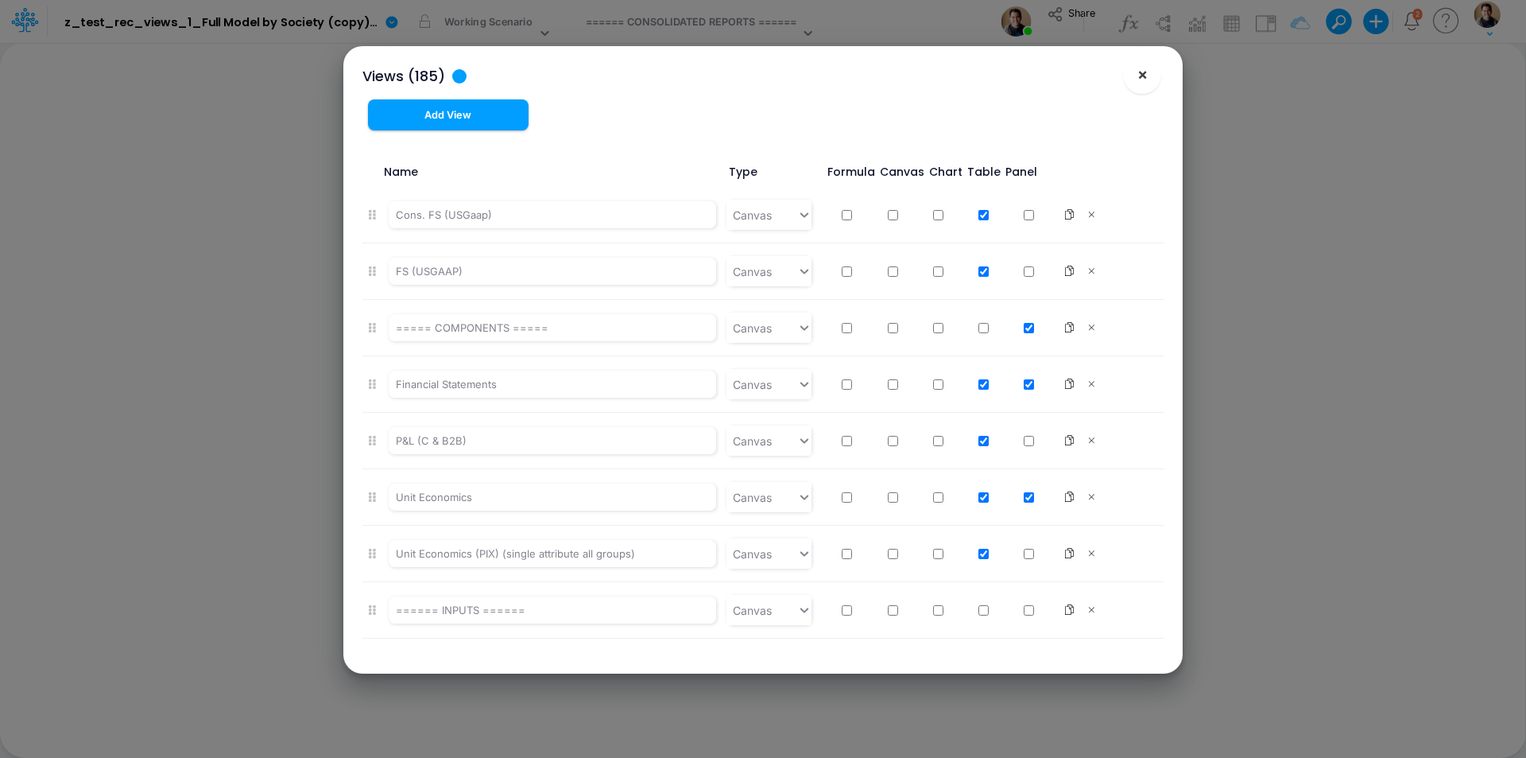
click at [1149, 72] on button "×" at bounding box center [1142, 75] width 38 height 38
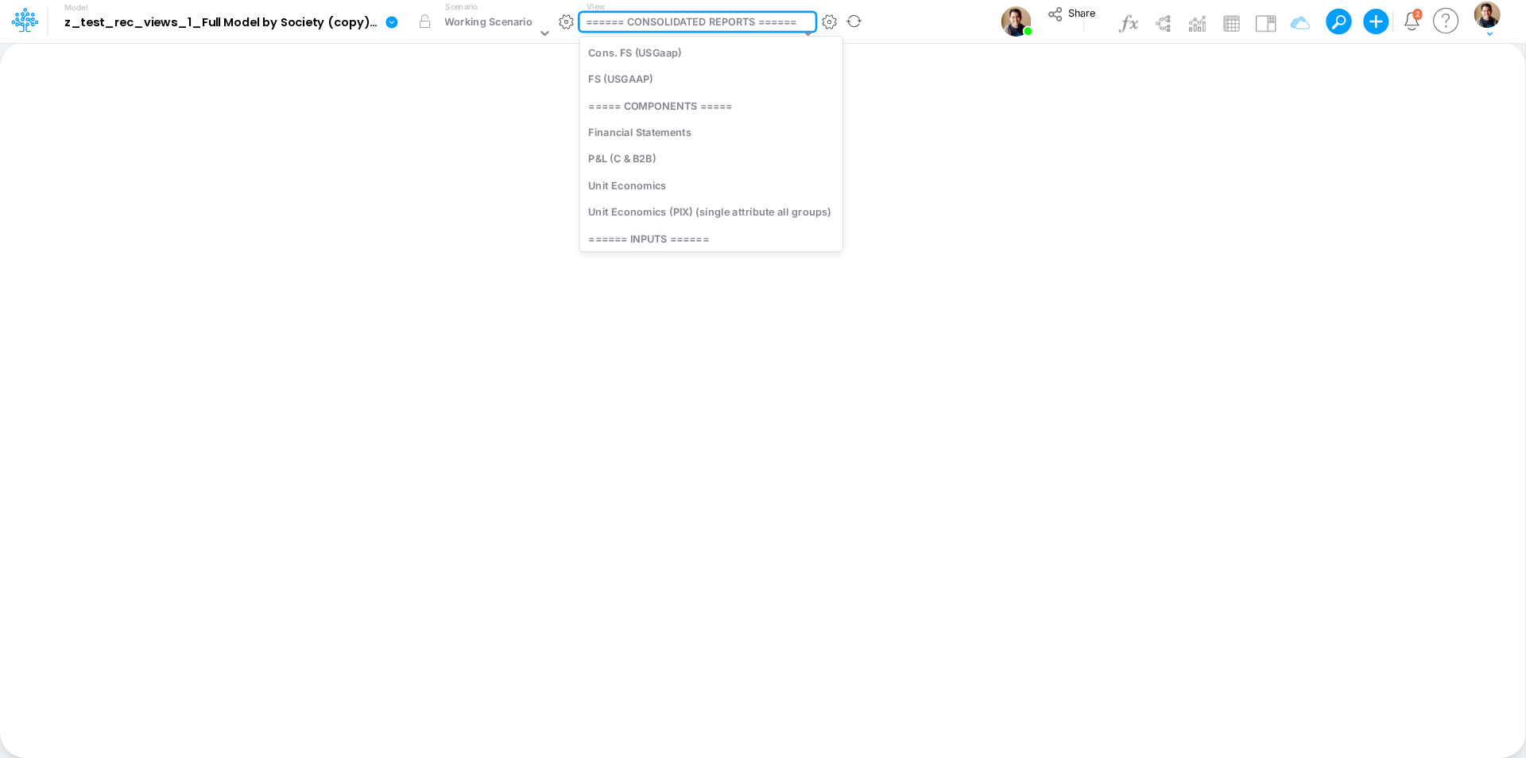
click at [687, 22] on div "====== CONSOLIDATED REPORTS ======" at bounding box center [691, 23] width 211 height 18
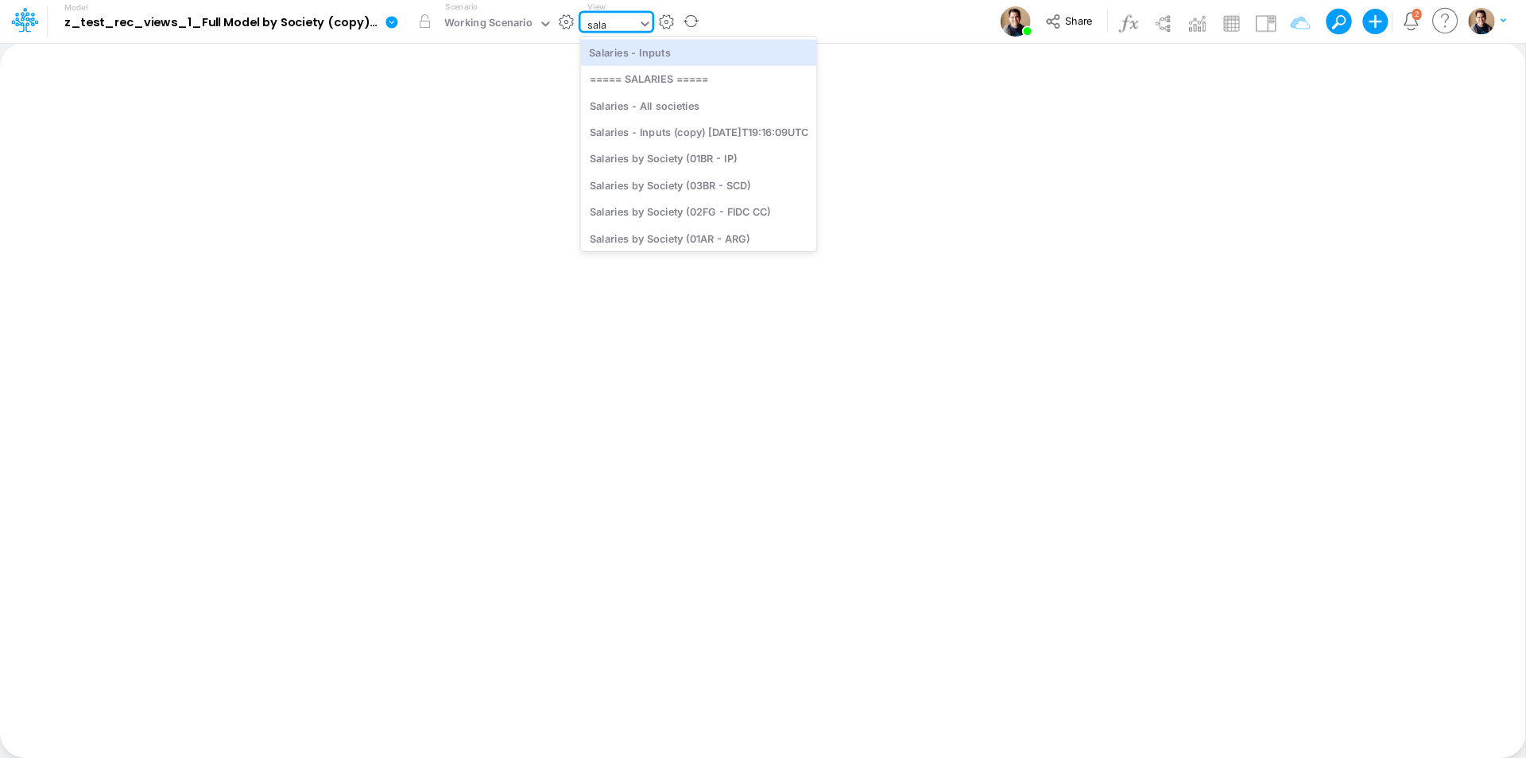
type input "sala"
click at [667, 25] on div "Model z_test_rec_views_1_Full Model by Society (copy) 2025-08-19T17:03:28UTC Ed…" at bounding box center [365, 21] width 686 height 41
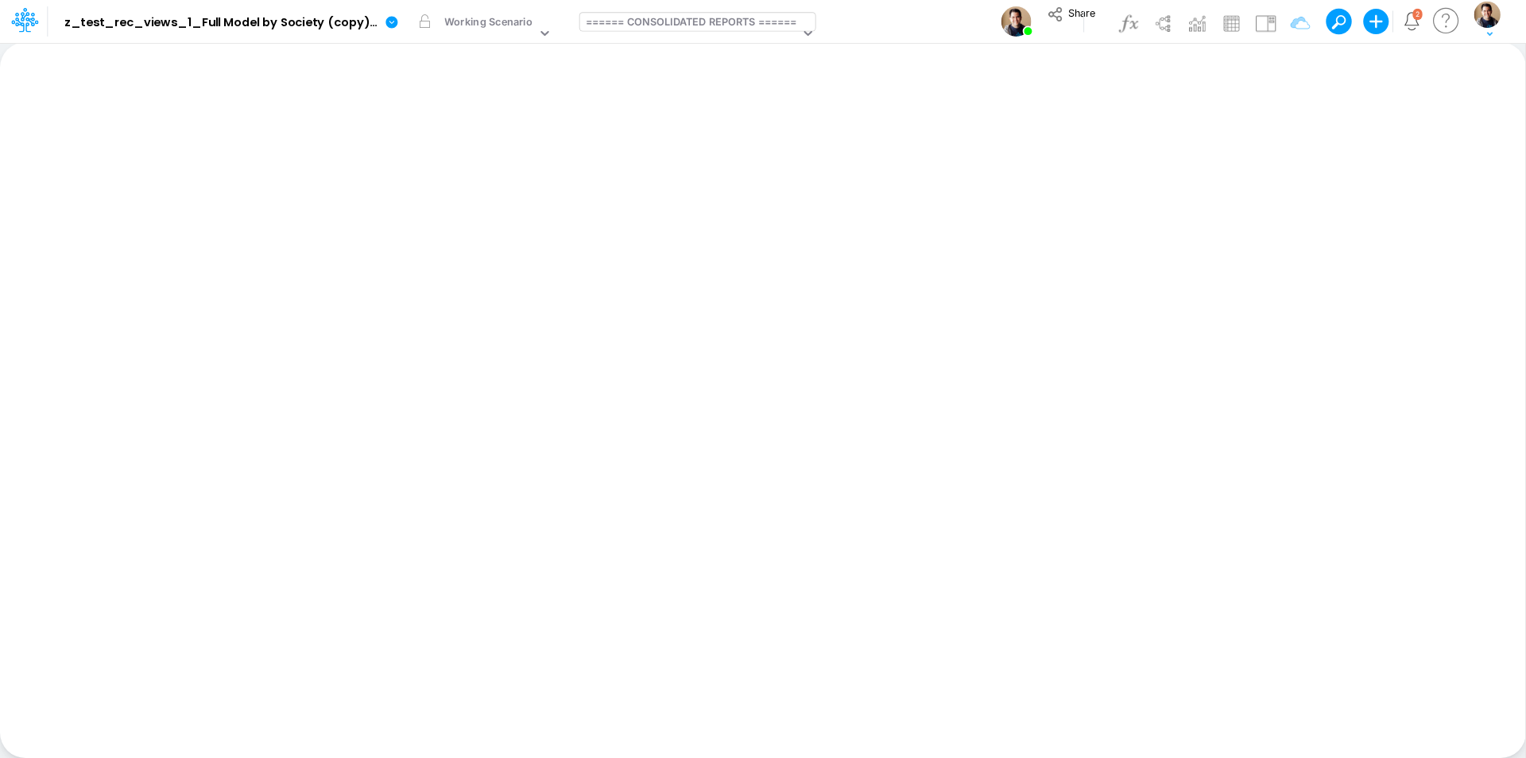
click at [680, 25] on div "====== CONSOLIDATED REPORTS ======" at bounding box center [691, 23] width 211 height 18
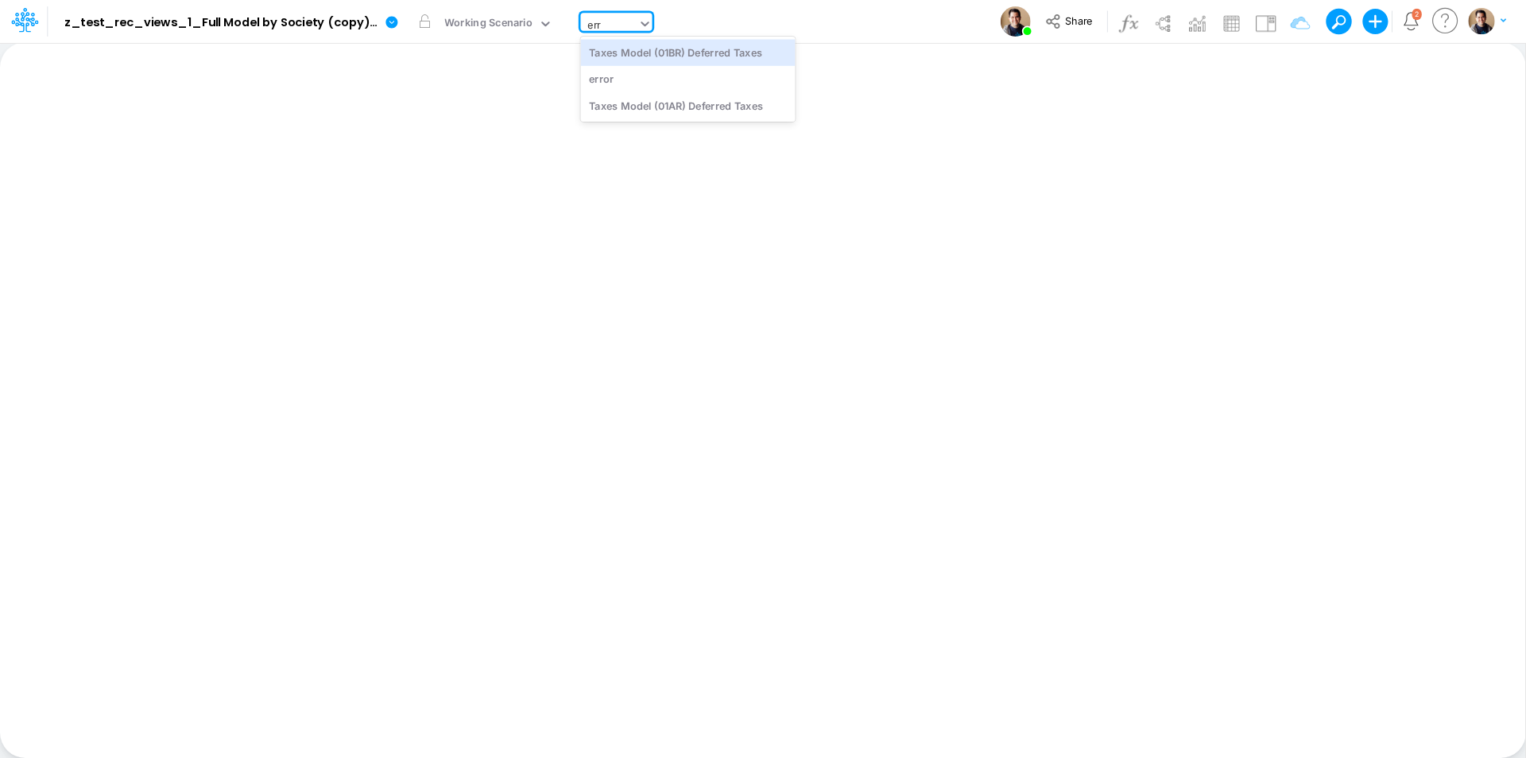
type input "err"
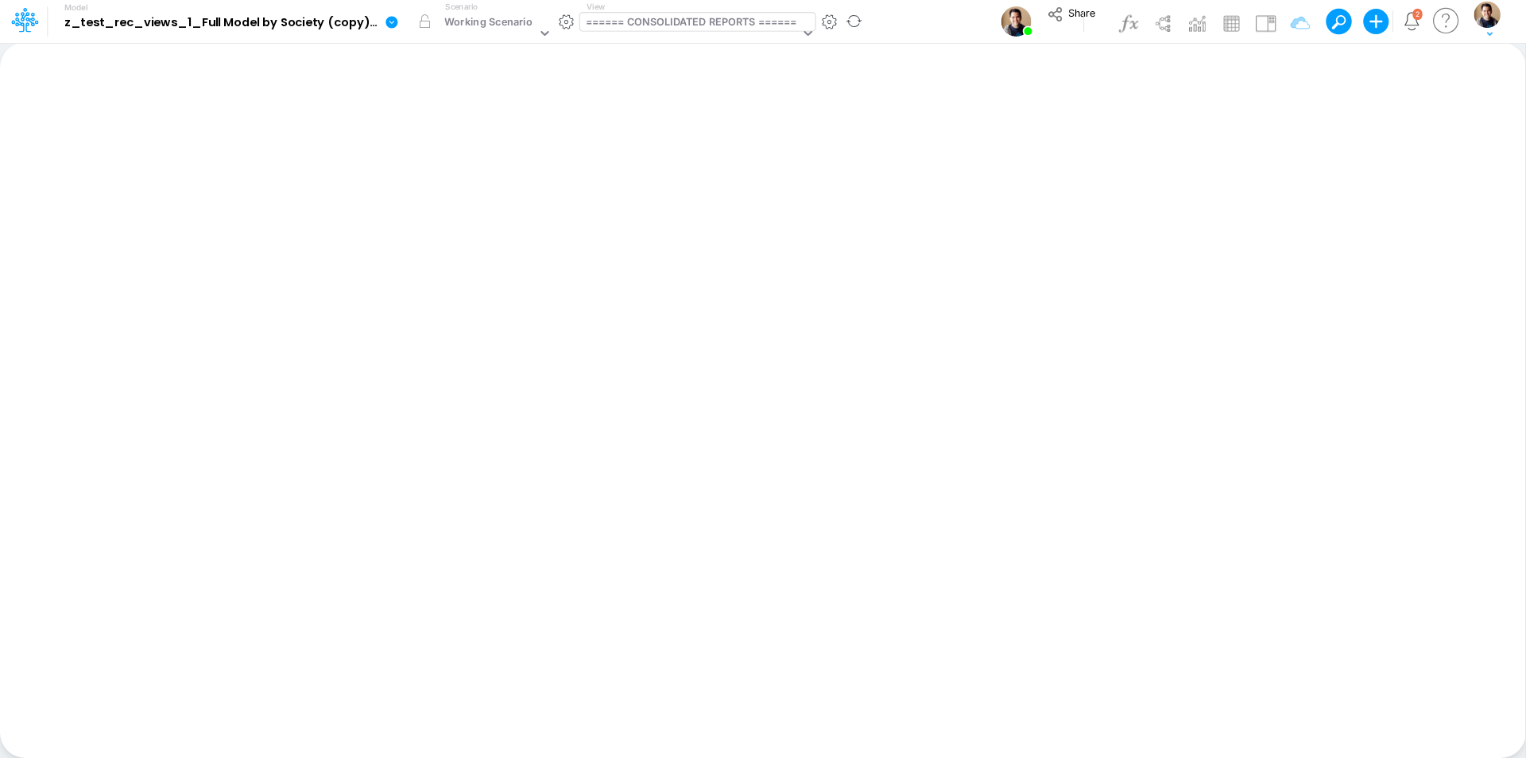
drag, startPoint x: 937, startPoint y: 16, endPoint x: 735, endPoint y: 21, distance: 201.2
click at [735, 21] on div "====== CONSOLIDATED REPORTS ======" at bounding box center [691, 23] width 211 height 18
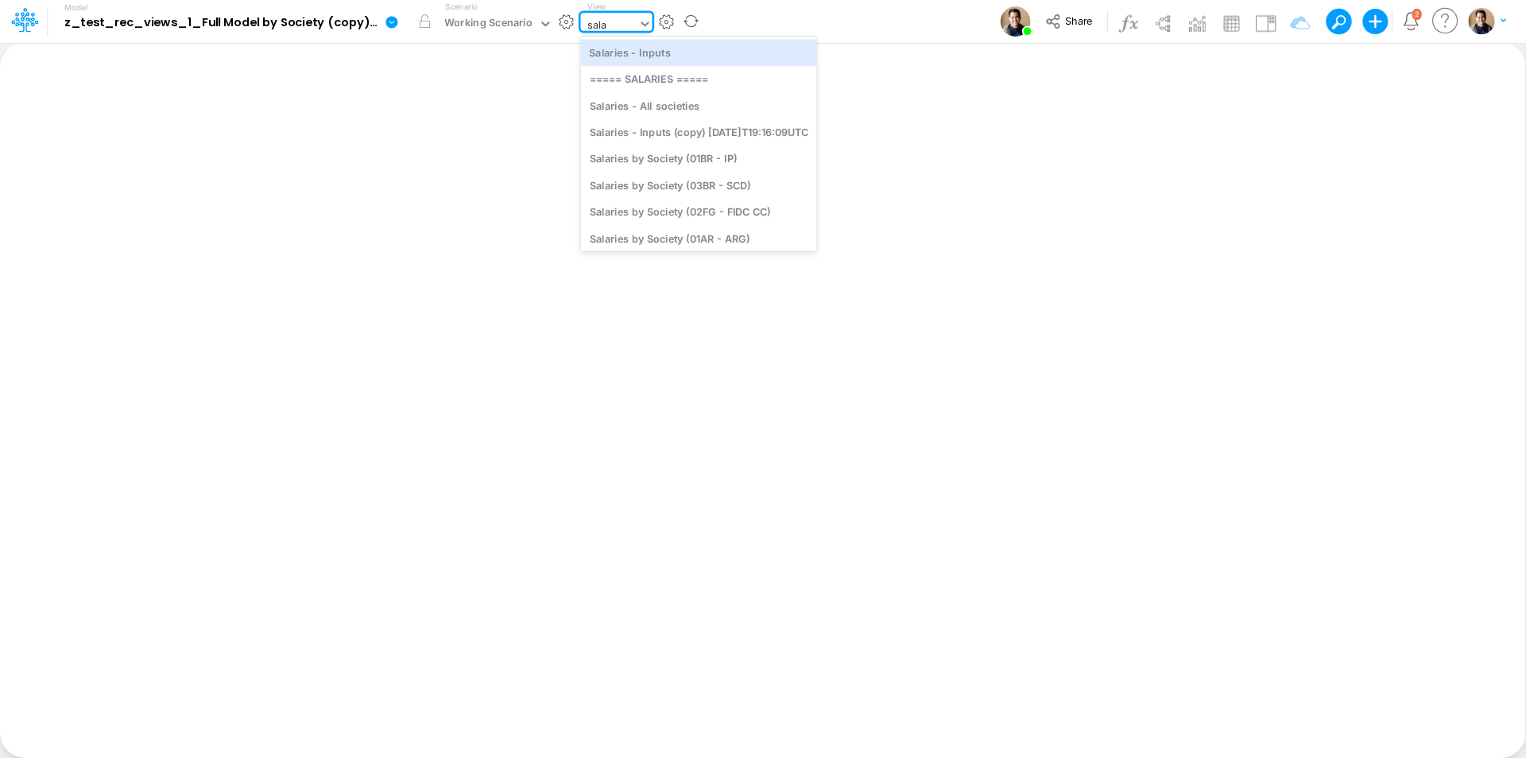
type input "sala"
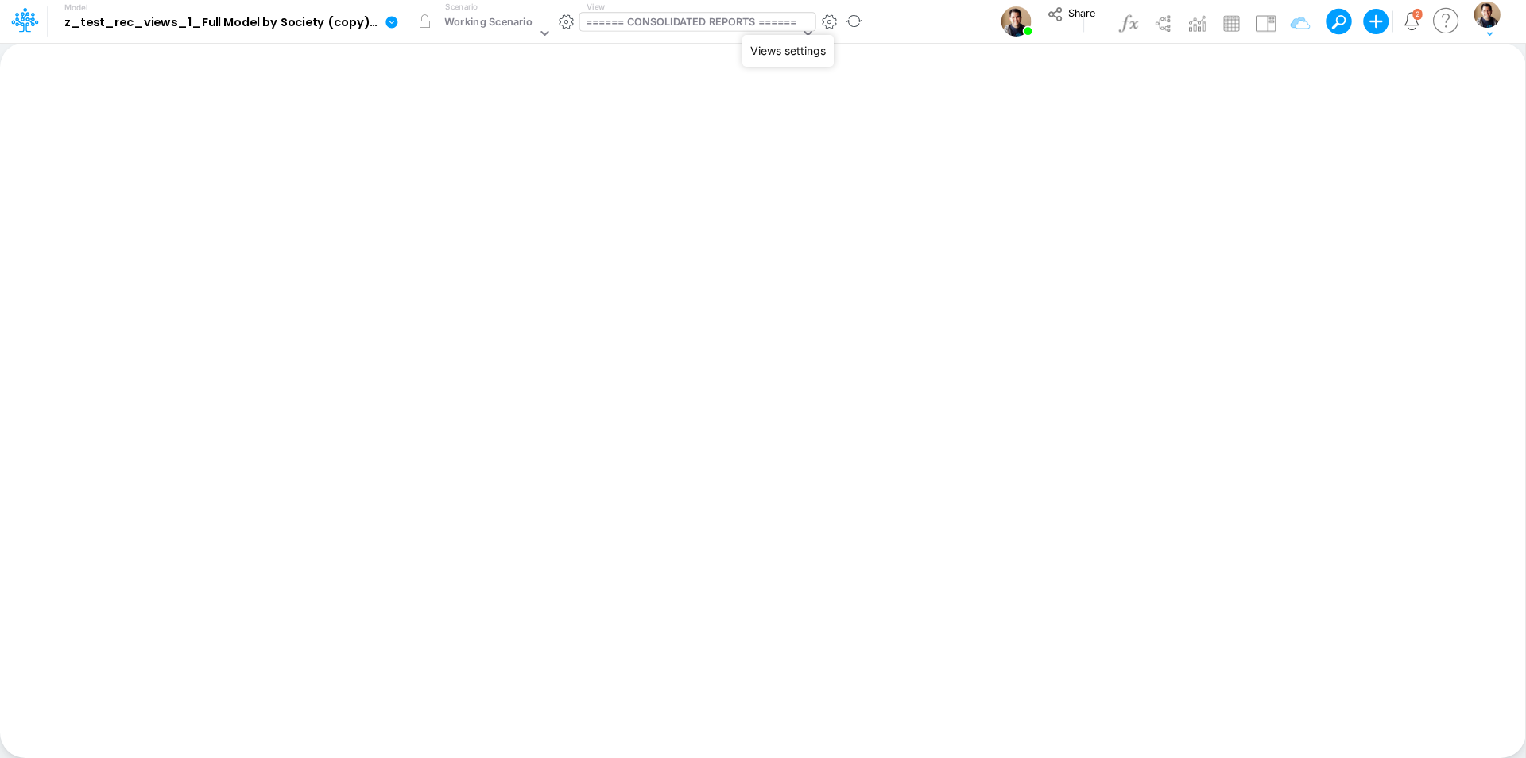
click at [832, 23] on button "button" at bounding box center [829, 22] width 17 height 17
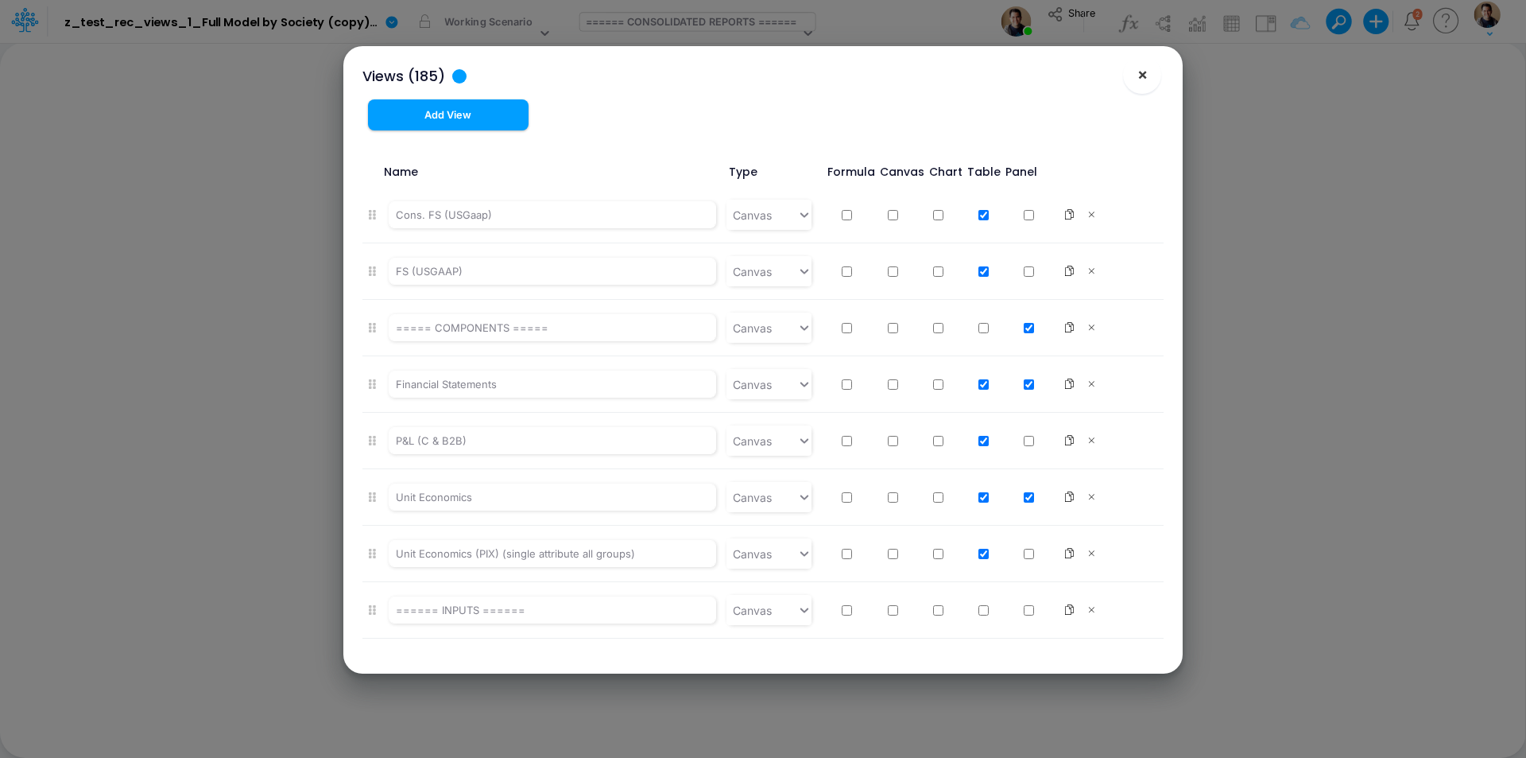
click at [1142, 76] on span "×" at bounding box center [1143, 73] width 10 height 19
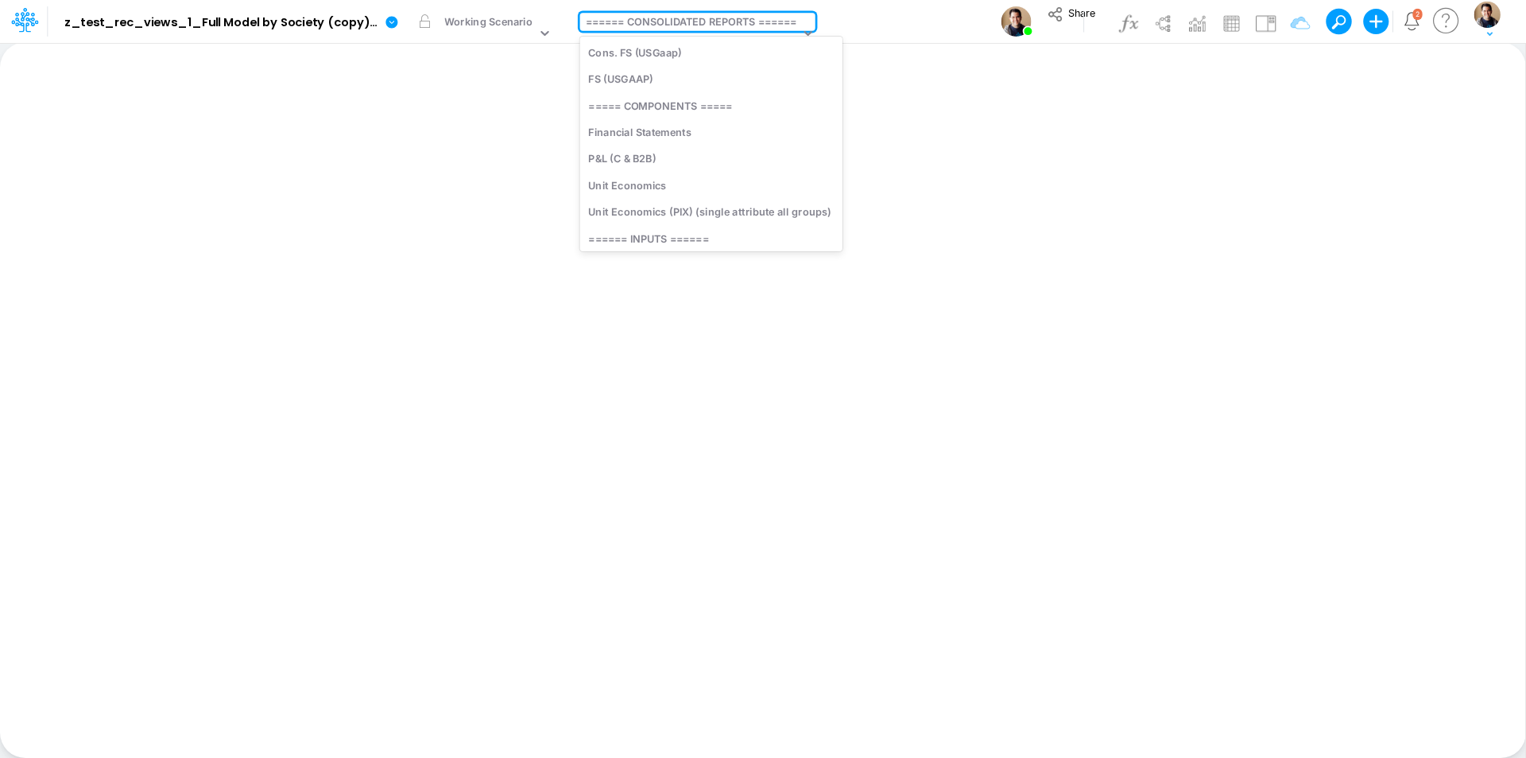
click at [641, 21] on div "====== CONSOLIDATED REPORTS ======" at bounding box center [691, 23] width 211 height 18
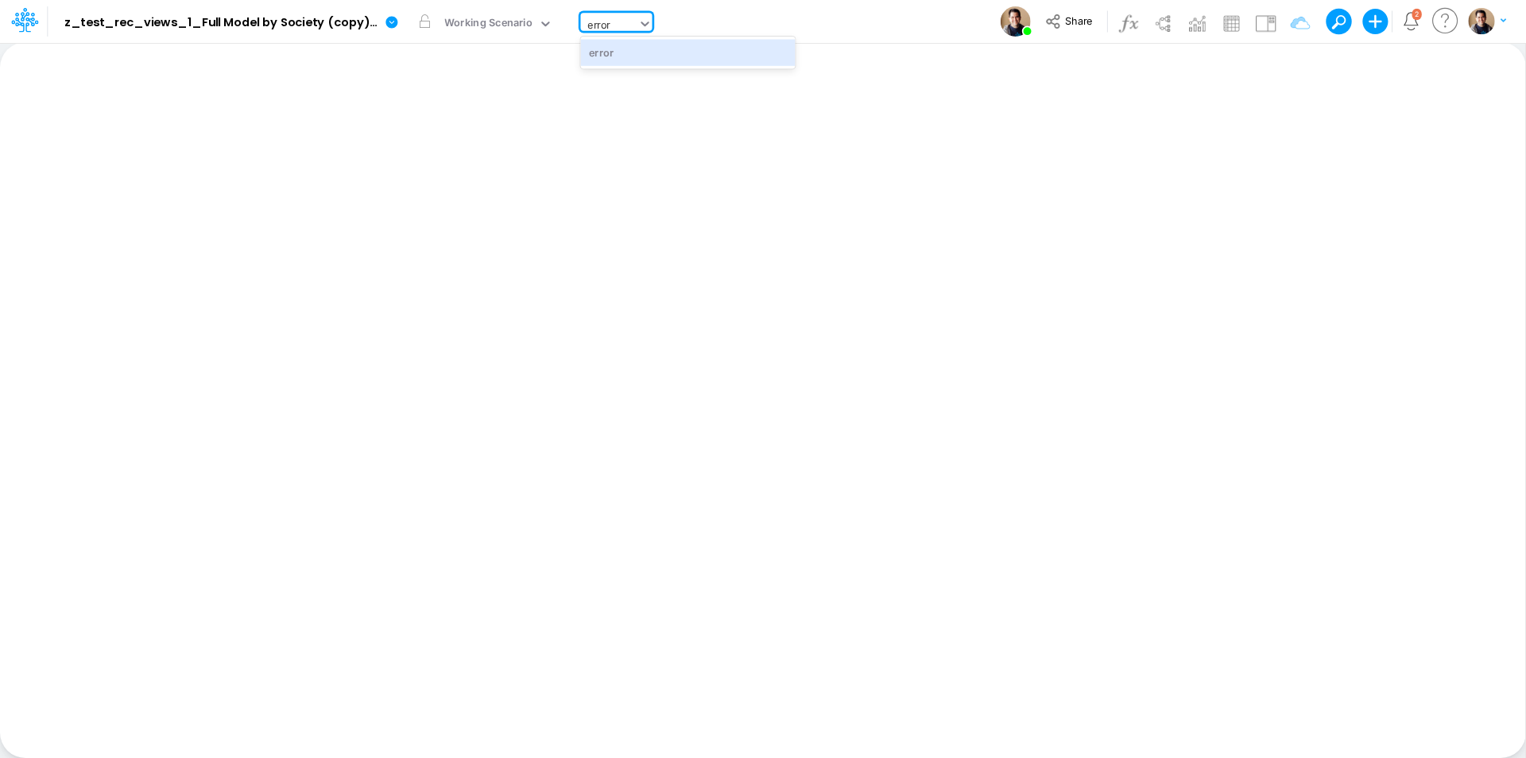
type input "error"
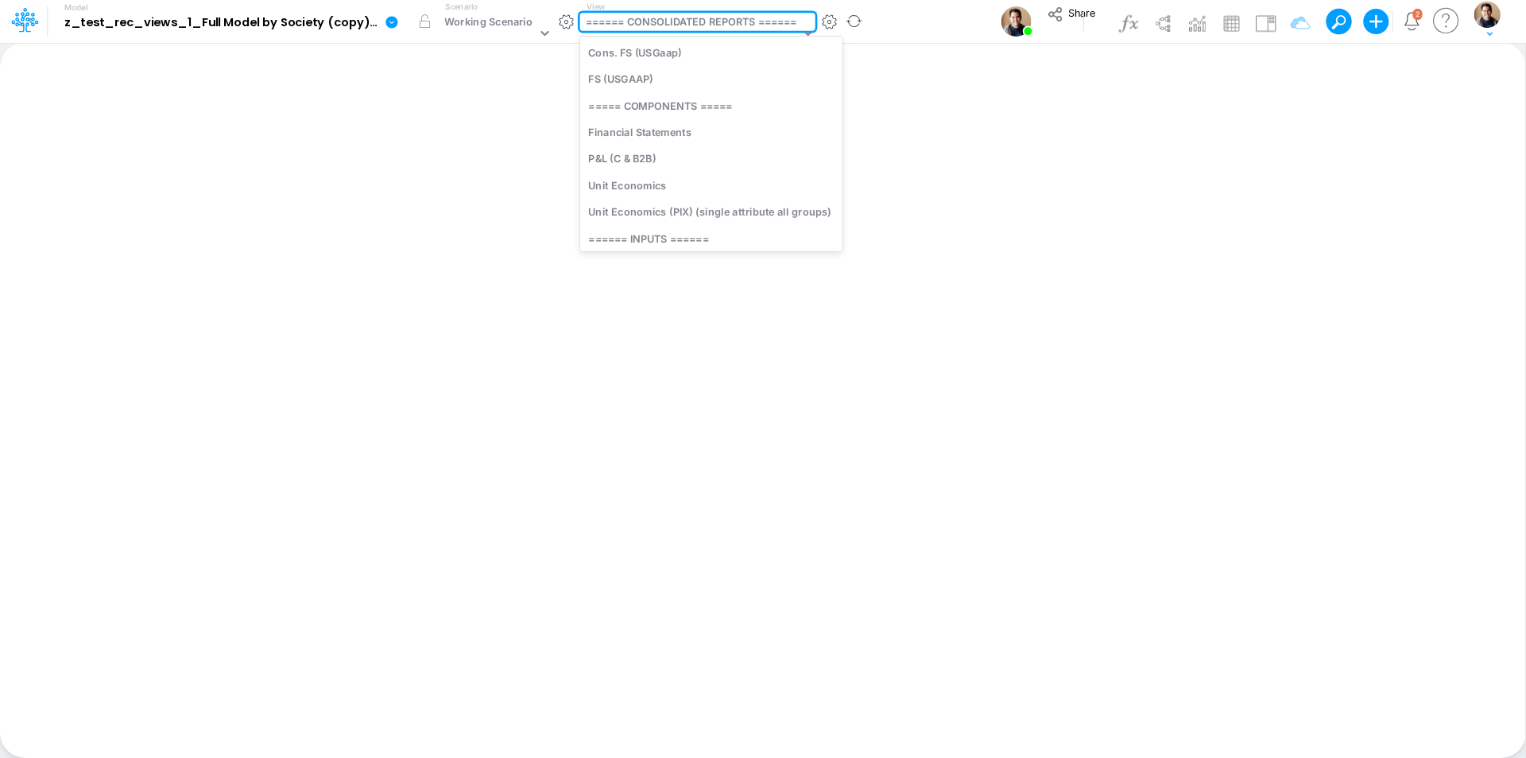
click at [653, 23] on div "====== CONSOLIDATED REPORTS ======" at bounding box center [691, 23] width 211 height 18
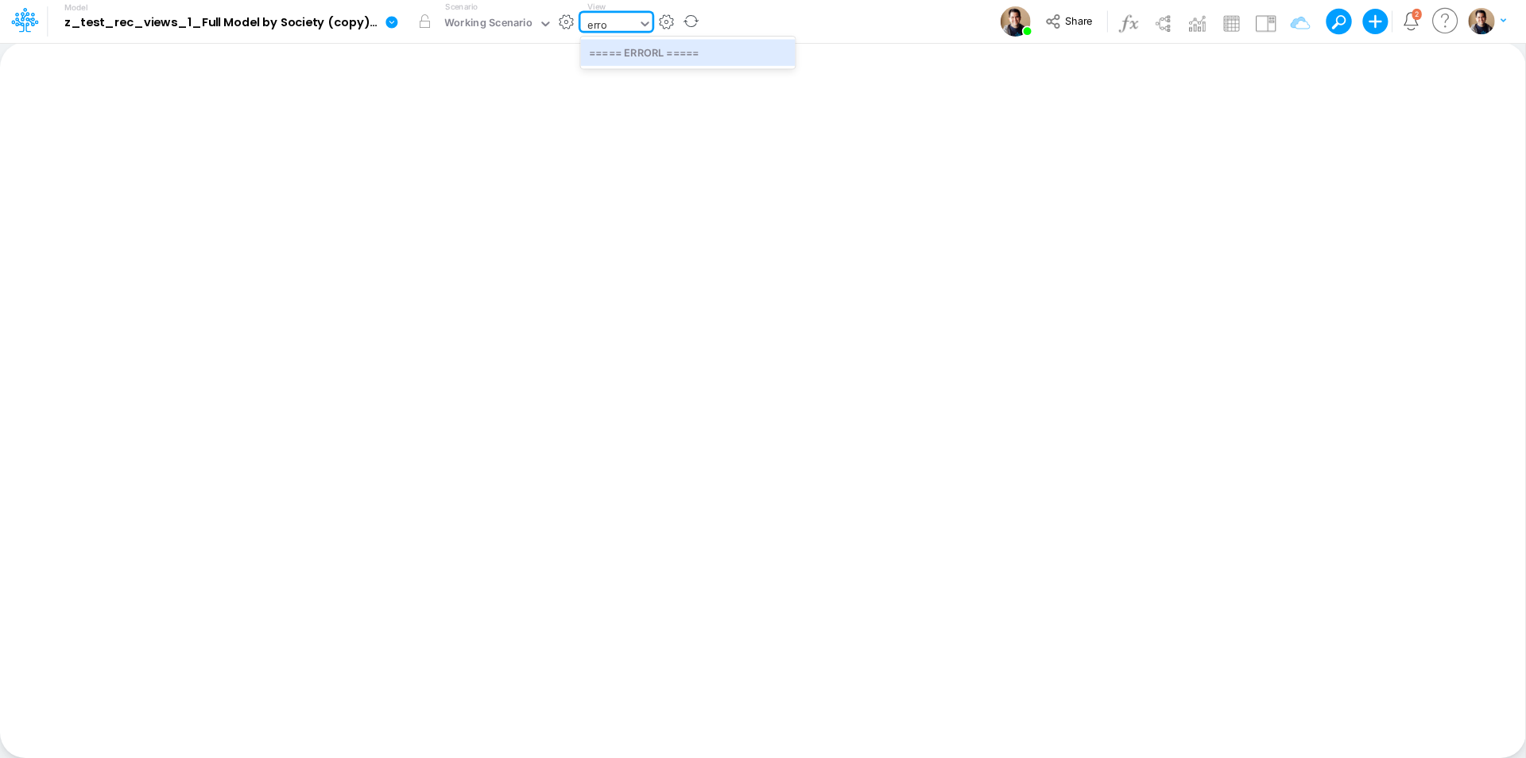
type input "error"
click at [708, 51] on div "===== ERRORL =====" at bounding box center [688, 52] width 215 height 26
click at [1222, 31] on img at bounding box center [1231, 22] width 25 height 25
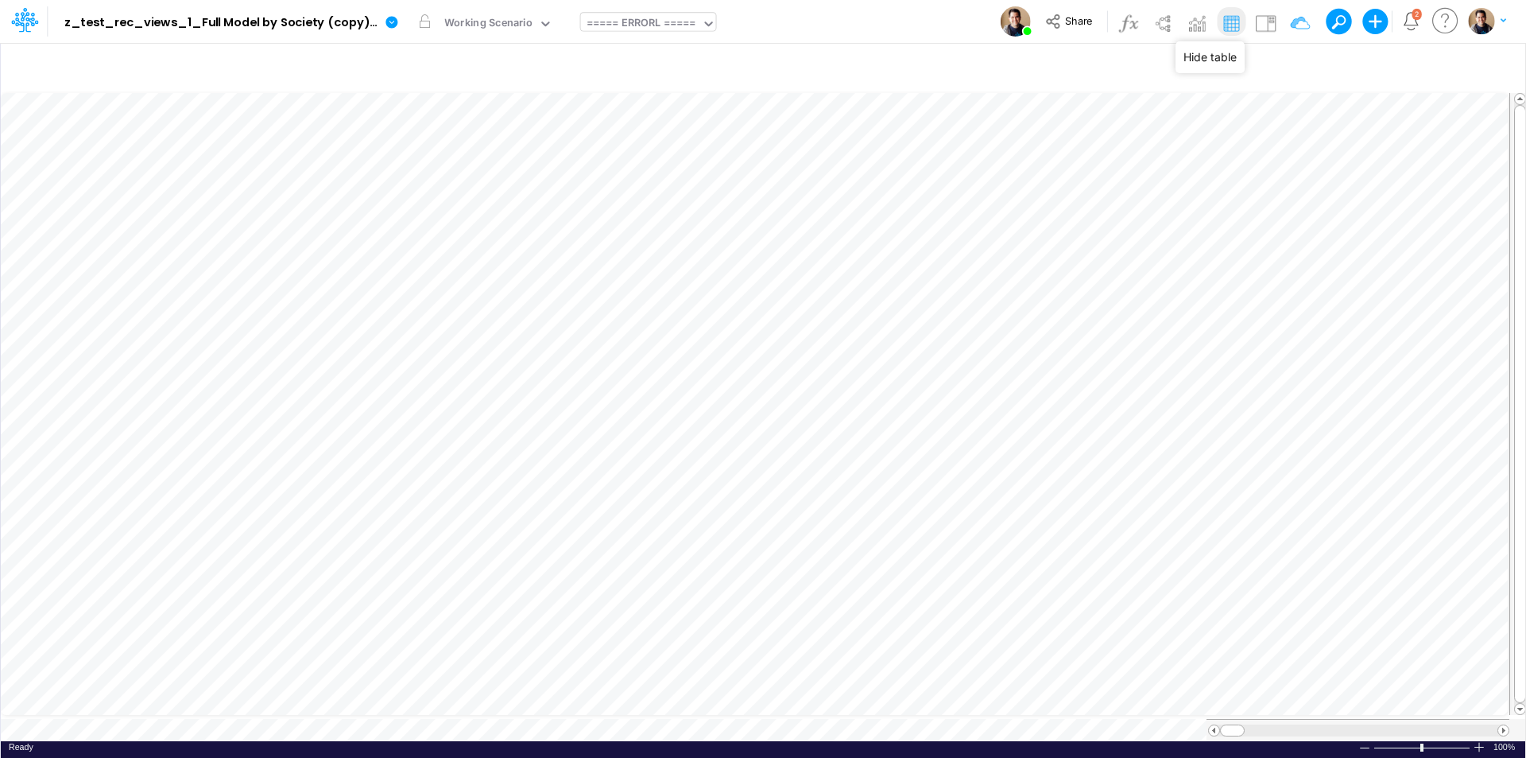
click at [1234, 29] on img at bounding box center [1231, 22] width 25 height 25
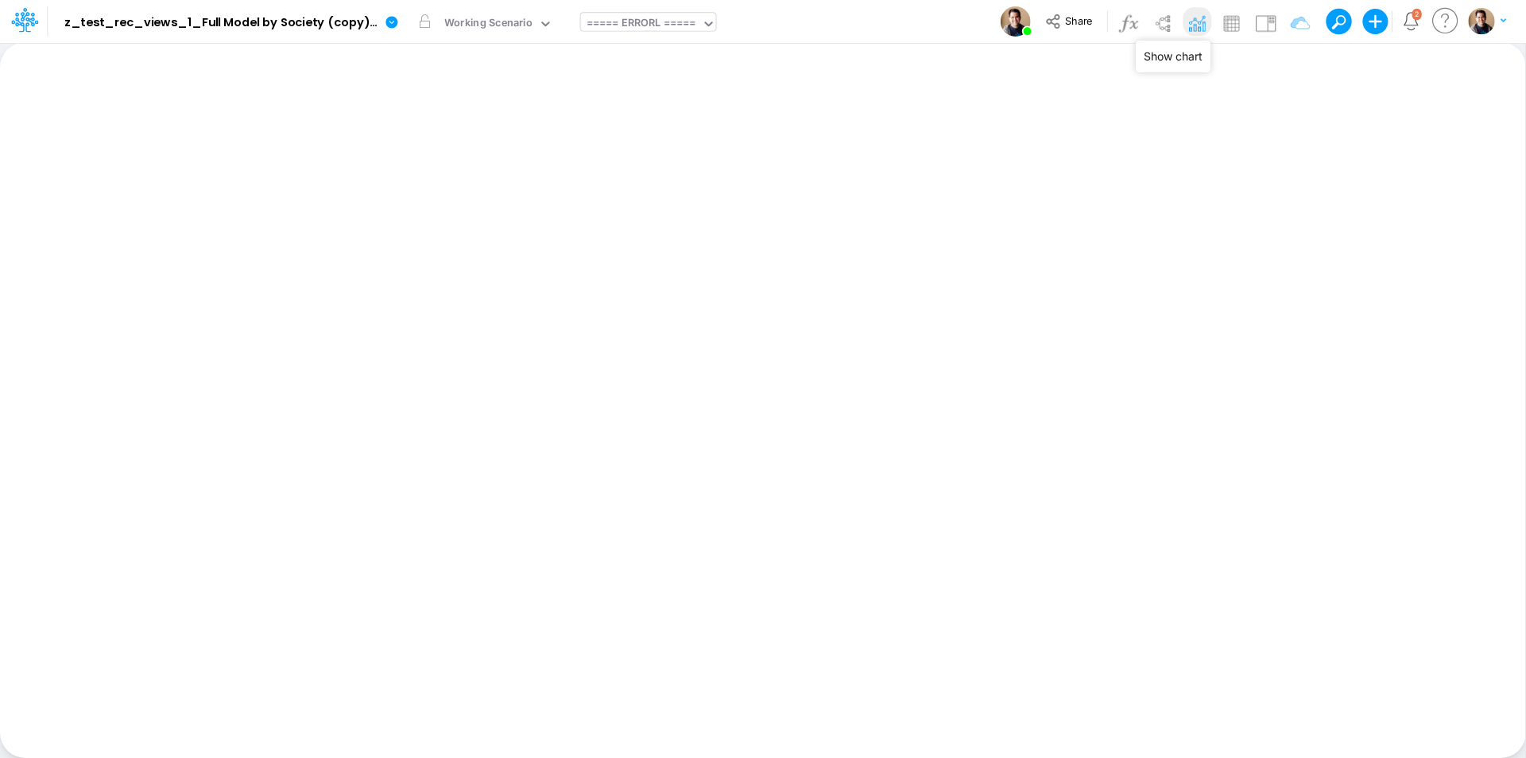
click at [1207, 29] on img at bounding box center [1197, 22] width 25 height 25
click at [1207, 28] on img at bounding box center [1197, 22] width 25 height 25
click at [1163, 24] on img at bounding box center [1162, 22] width 25 height 25
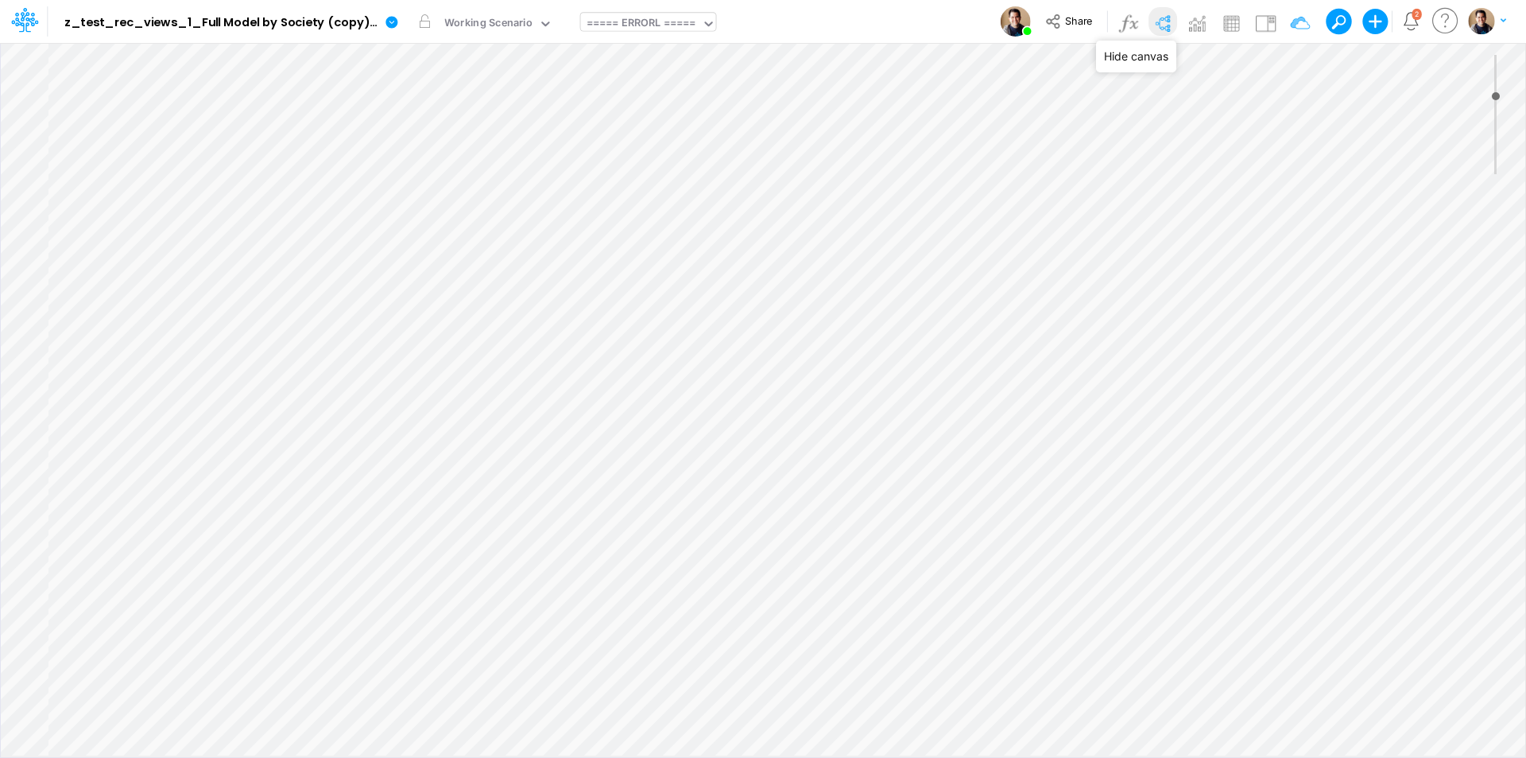
type input "0"
click at [1165, 24] on img at bounding box center [1162, 22] width 25 height 25
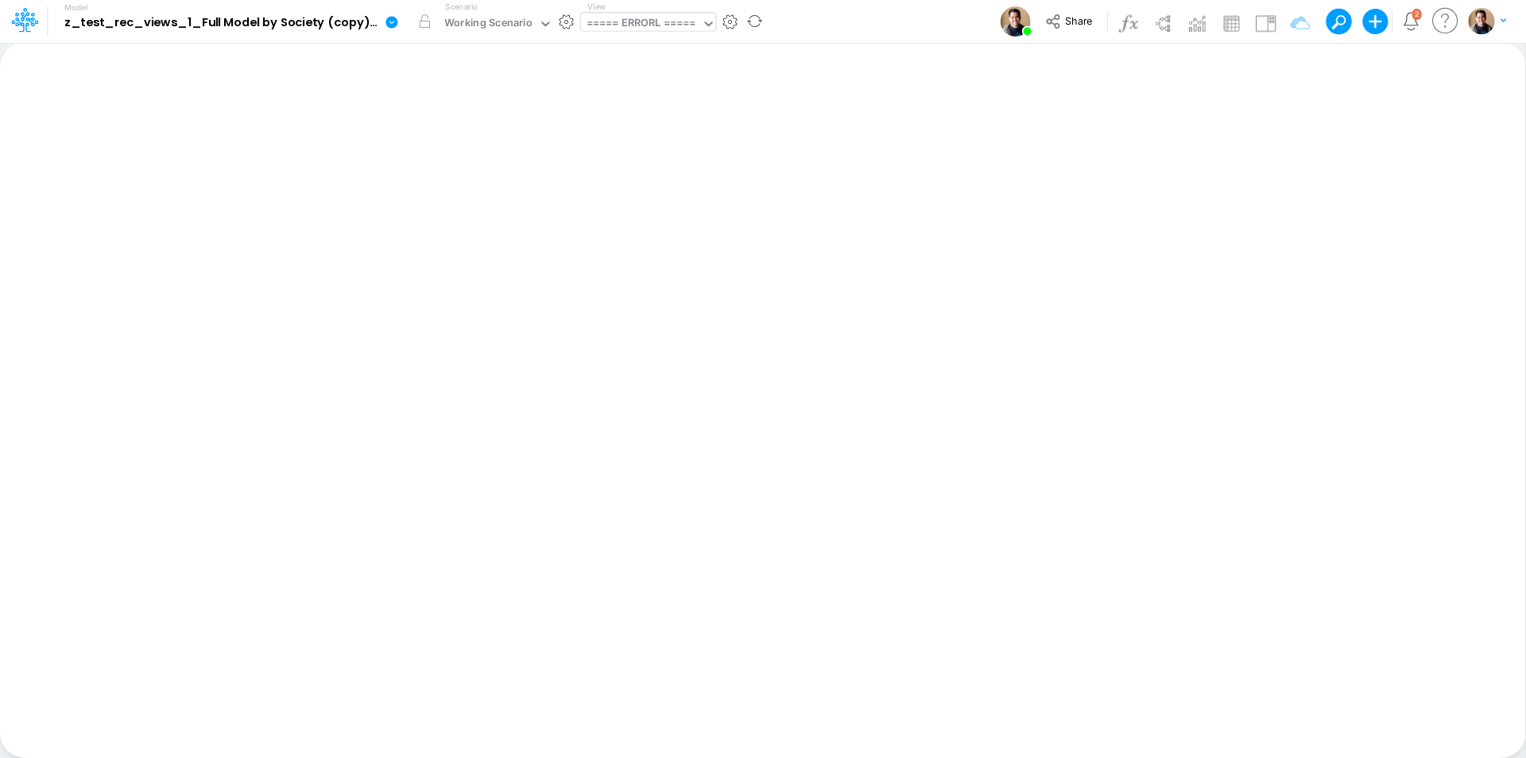
click at [728, 24] on button "button" at bounding box center [730, 22] width 17 height 17
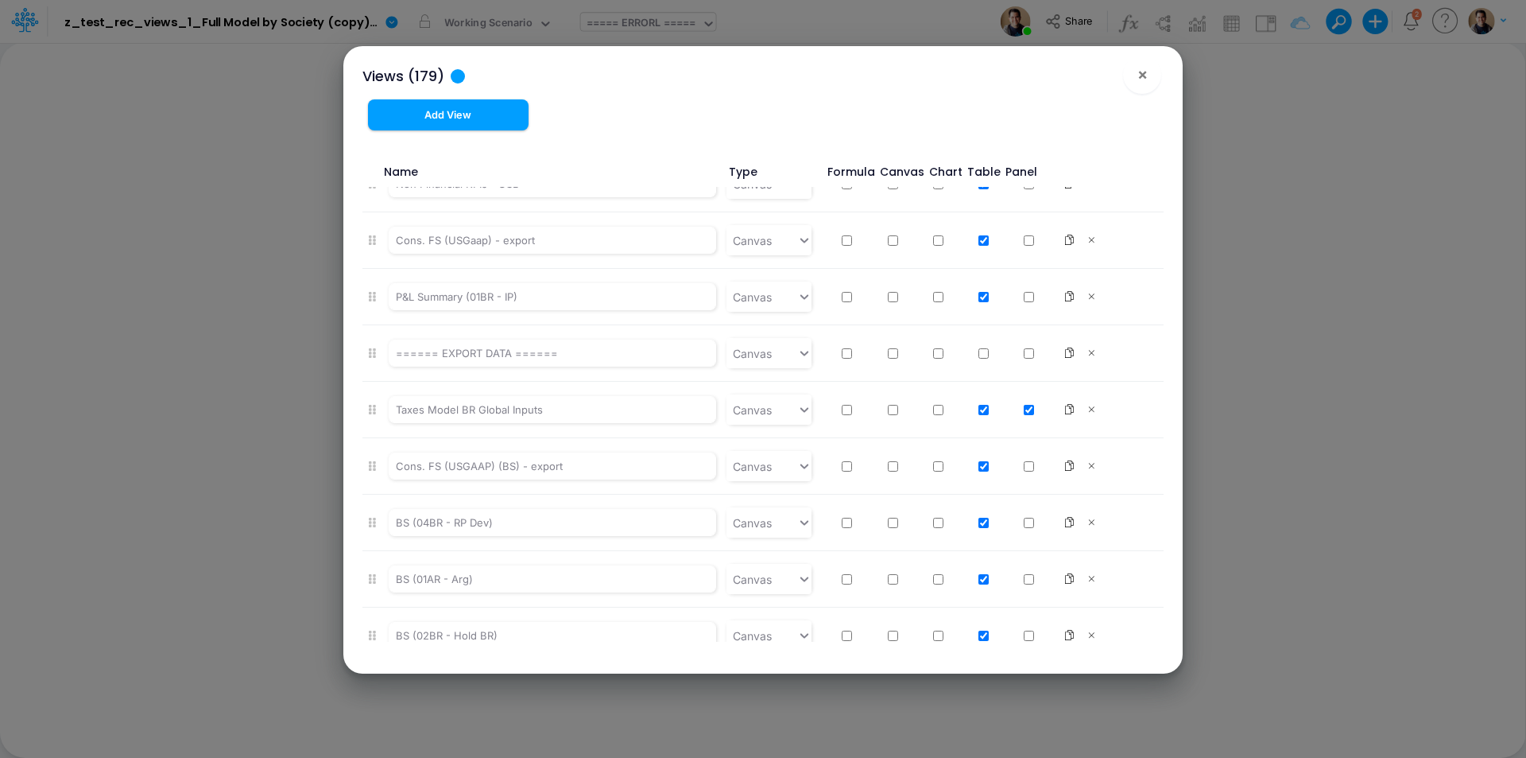
scroll to position [9648, 0]
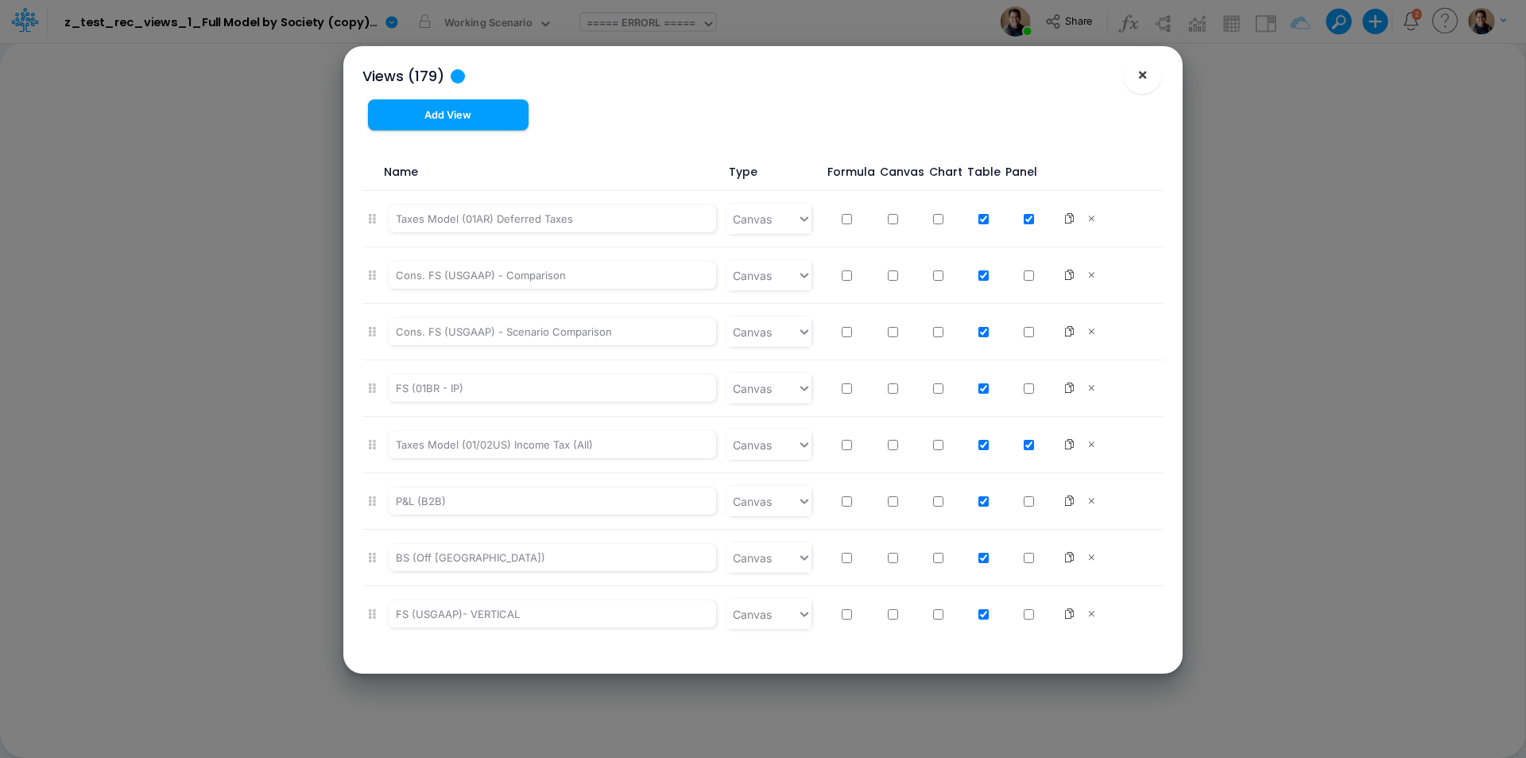
click at [1139, 71] on span "×" at bounding box center [1143, 73] width 10 height 19
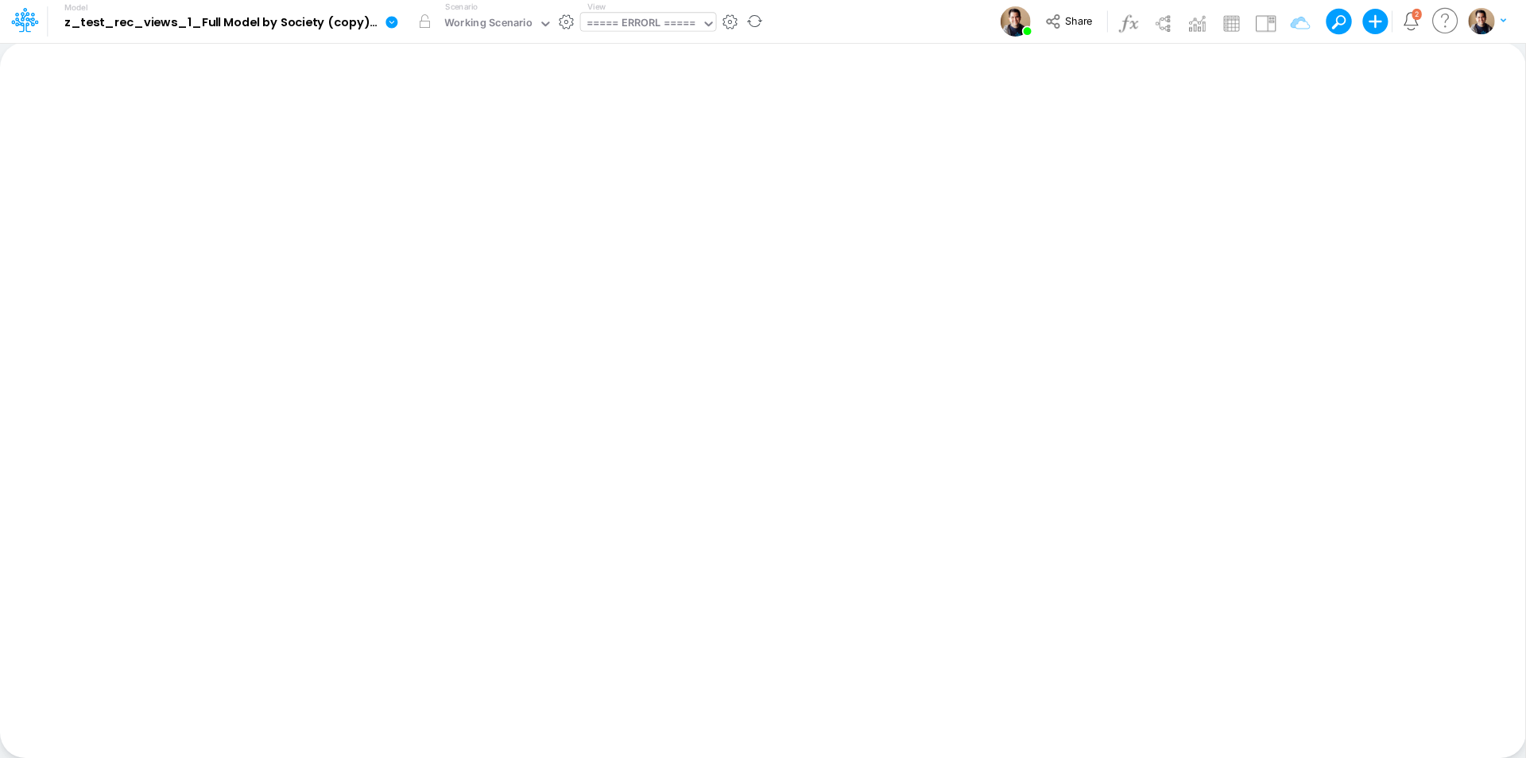
click at [390, 20] on icon at bounding box center [392, 22] width 12 height 12
click at [491, 166] on button "View model info" at bounding box center [472, 165] width 170 height 25
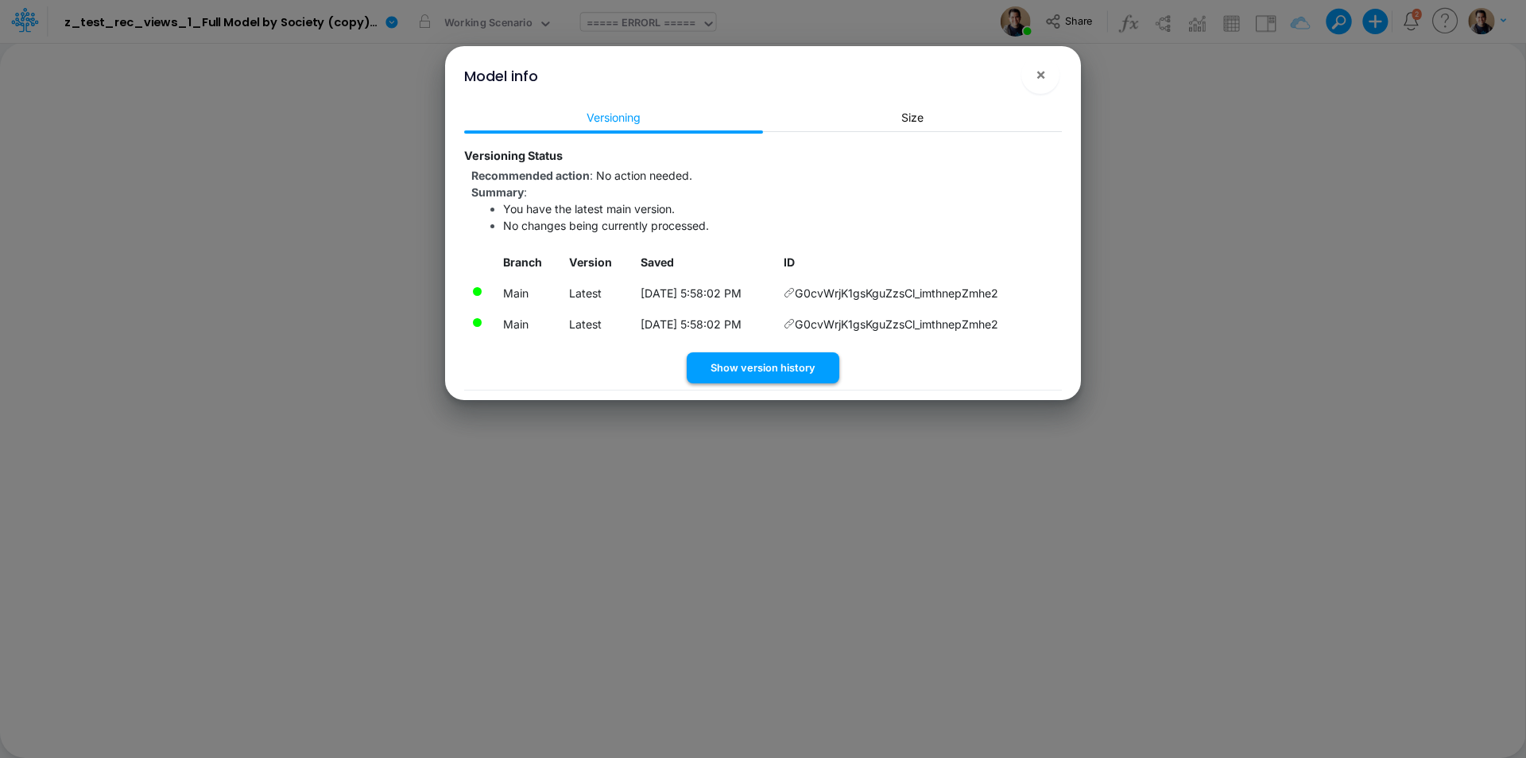
click at [812, 369] on button "Show version history" at bounding box center [763, 367] width 153 height 31
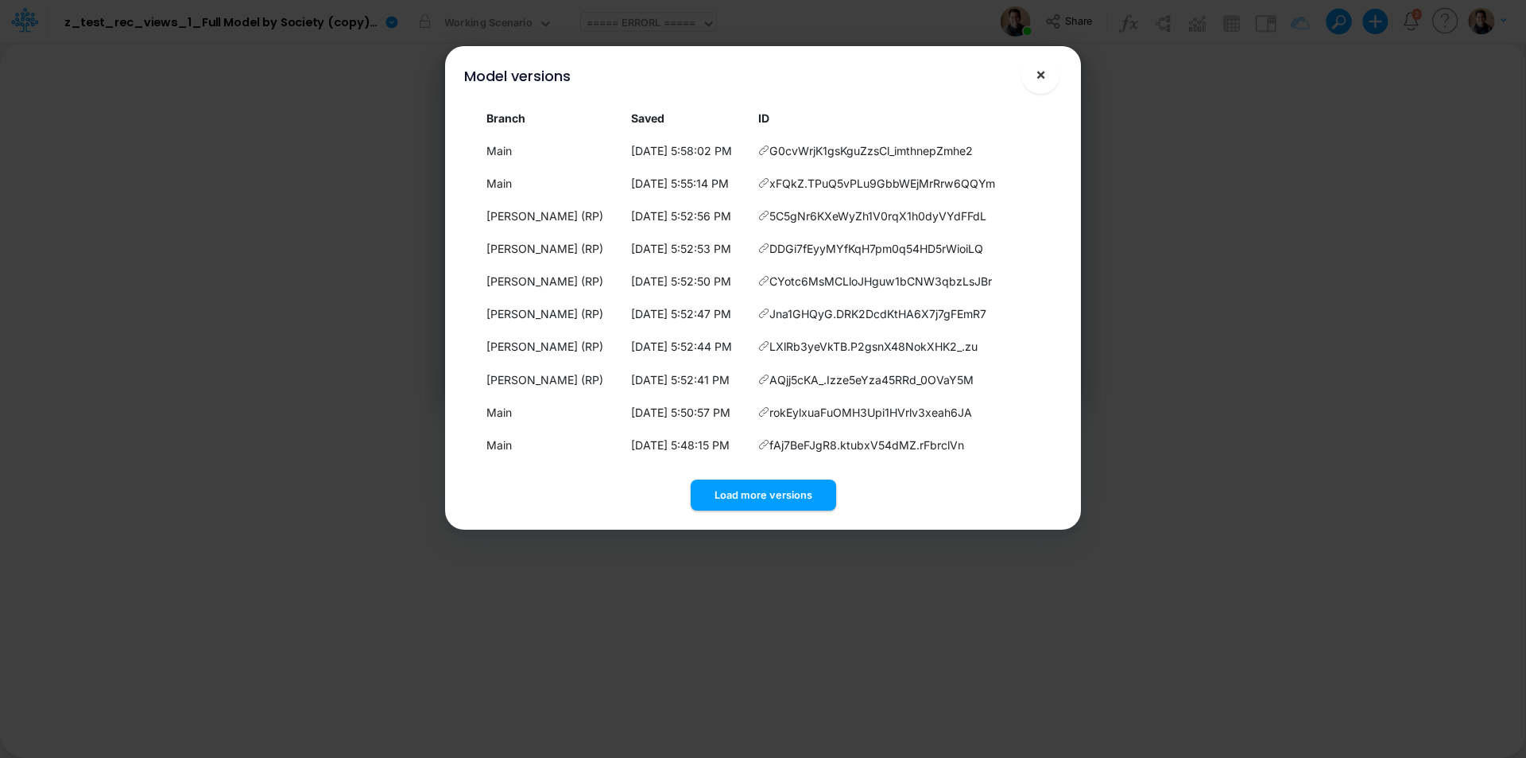
click at [1045, 77] on span "×" at bounding box center [1041, 73] width 10 height 19
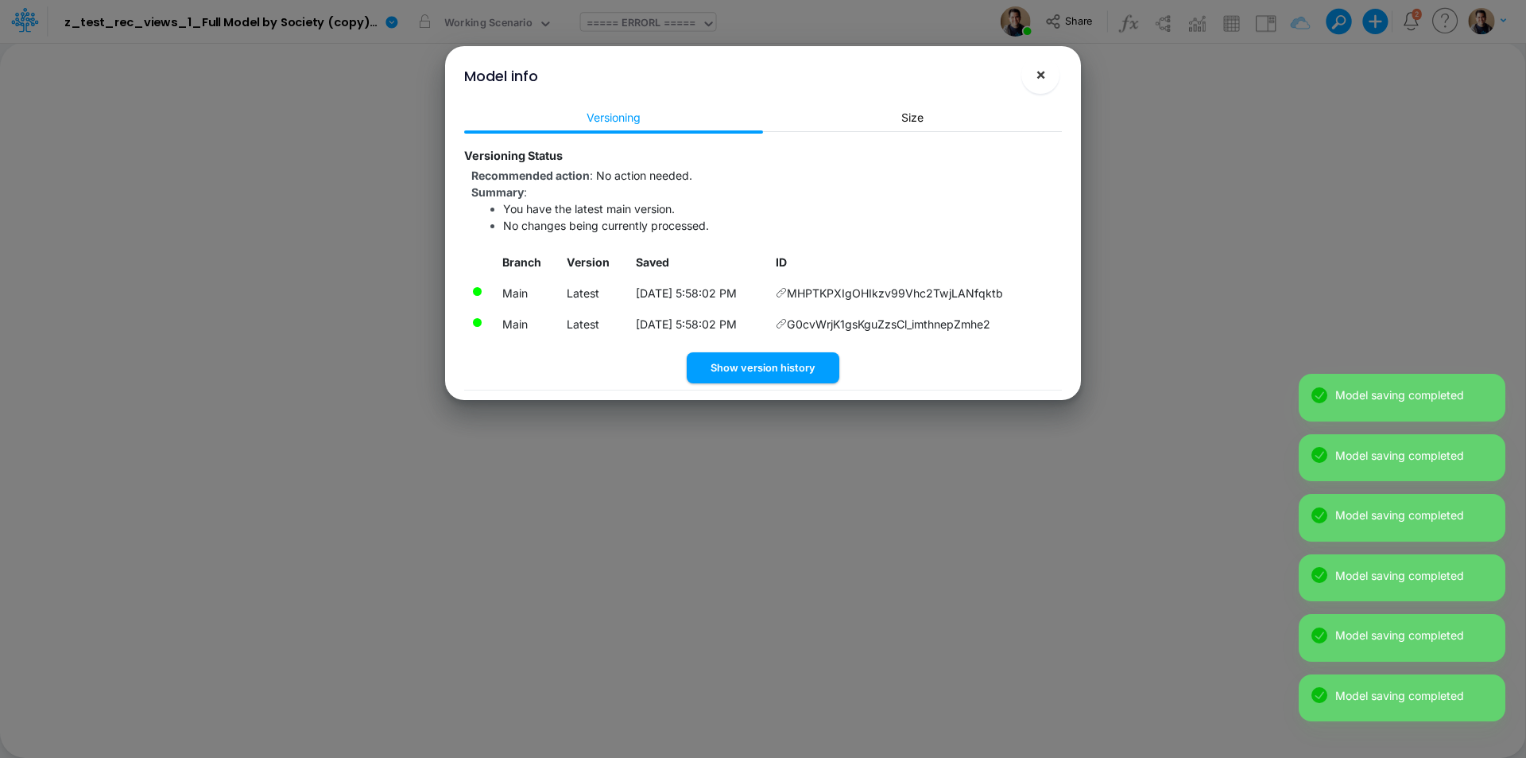
click at [1047, 72] on button "×" at bounding box center [1041, 75] width 38 height 38
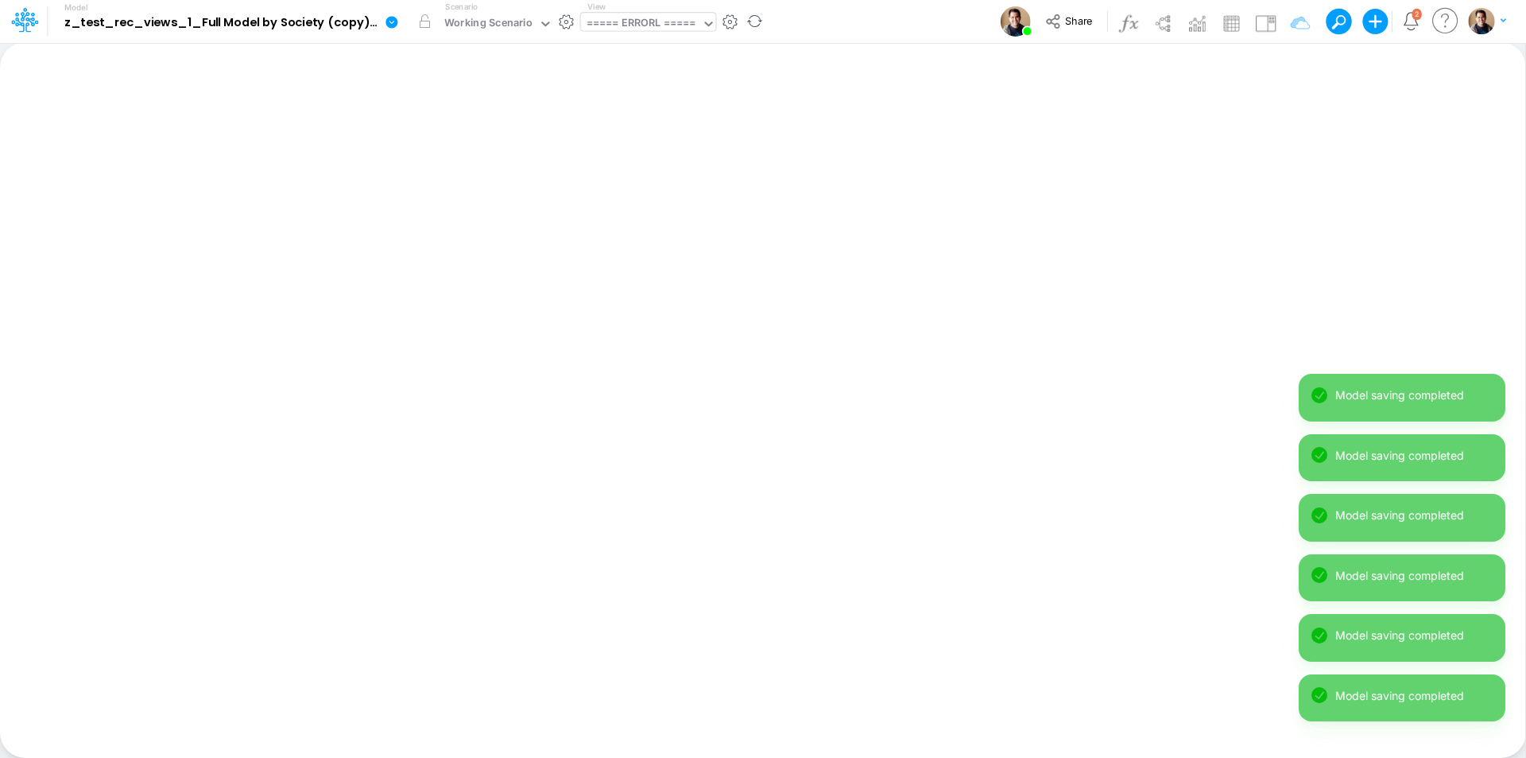
click at [386, 20] on icon at bounding box center [392, 22] width 14 height 14
click at [503, 165] on button "View model info" at bounding box center [472, 165] width 170 height 25
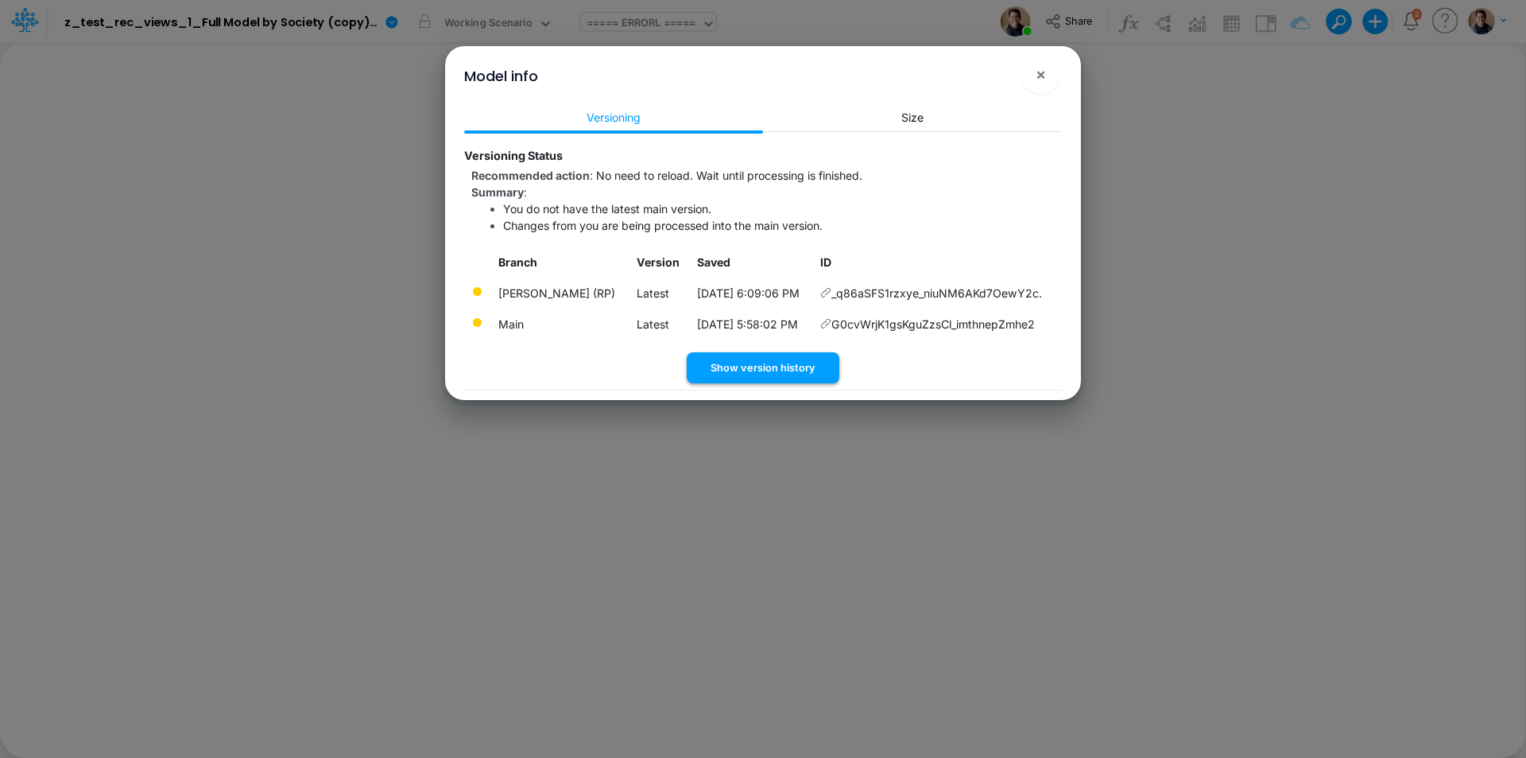
click at [790, 363] on button "Show version history" at bounding box center [763, 367] width 153 height 31
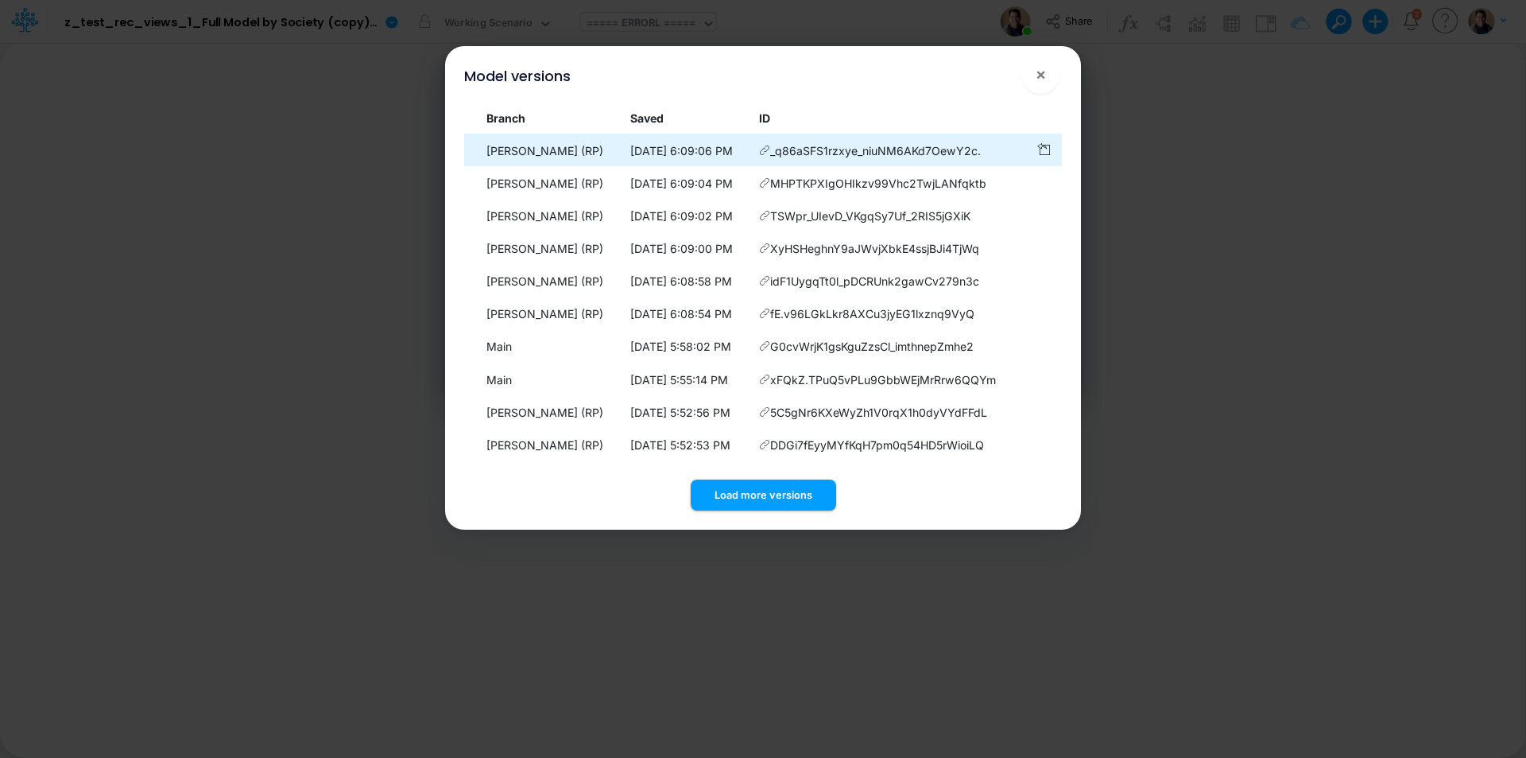
click at [769, 148] on icon at bounding box center [764, 150] width 11 height 11
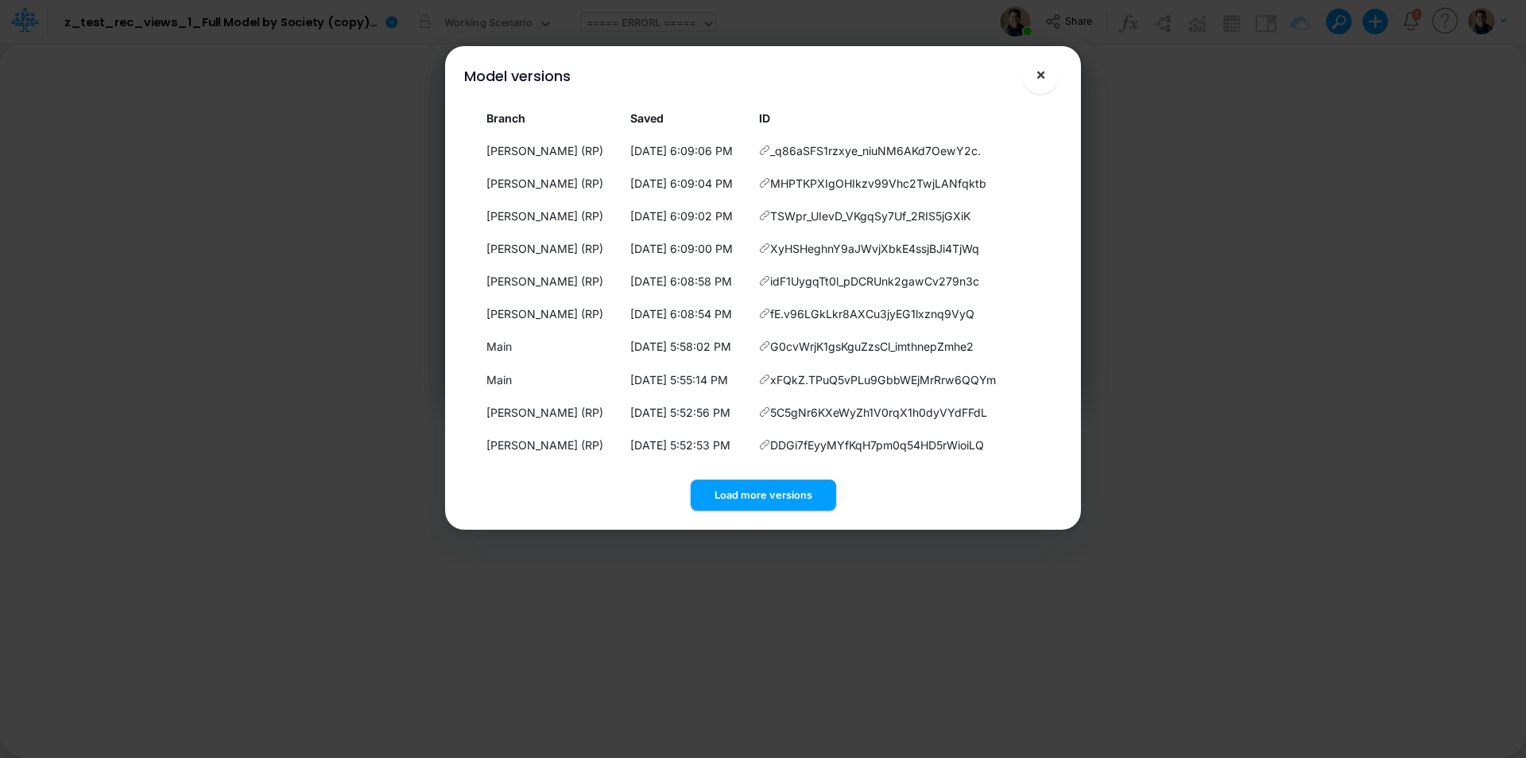
click at [1043, 74] on span "×" at bounding box center [1041, 73] width 10 height 19
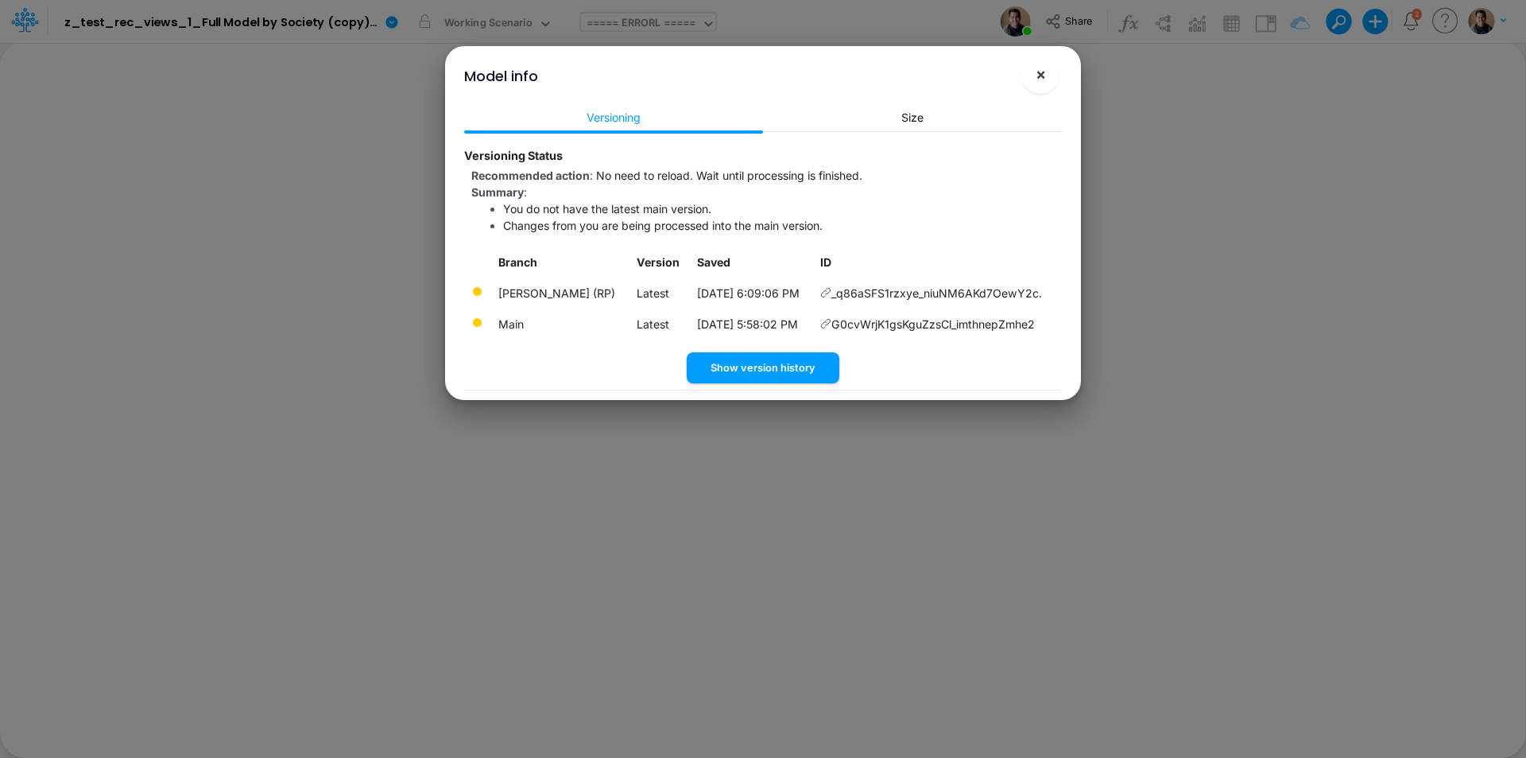
click at [1030, 76] on button "×" at bounding box center [1041, 75] width 38 height 38
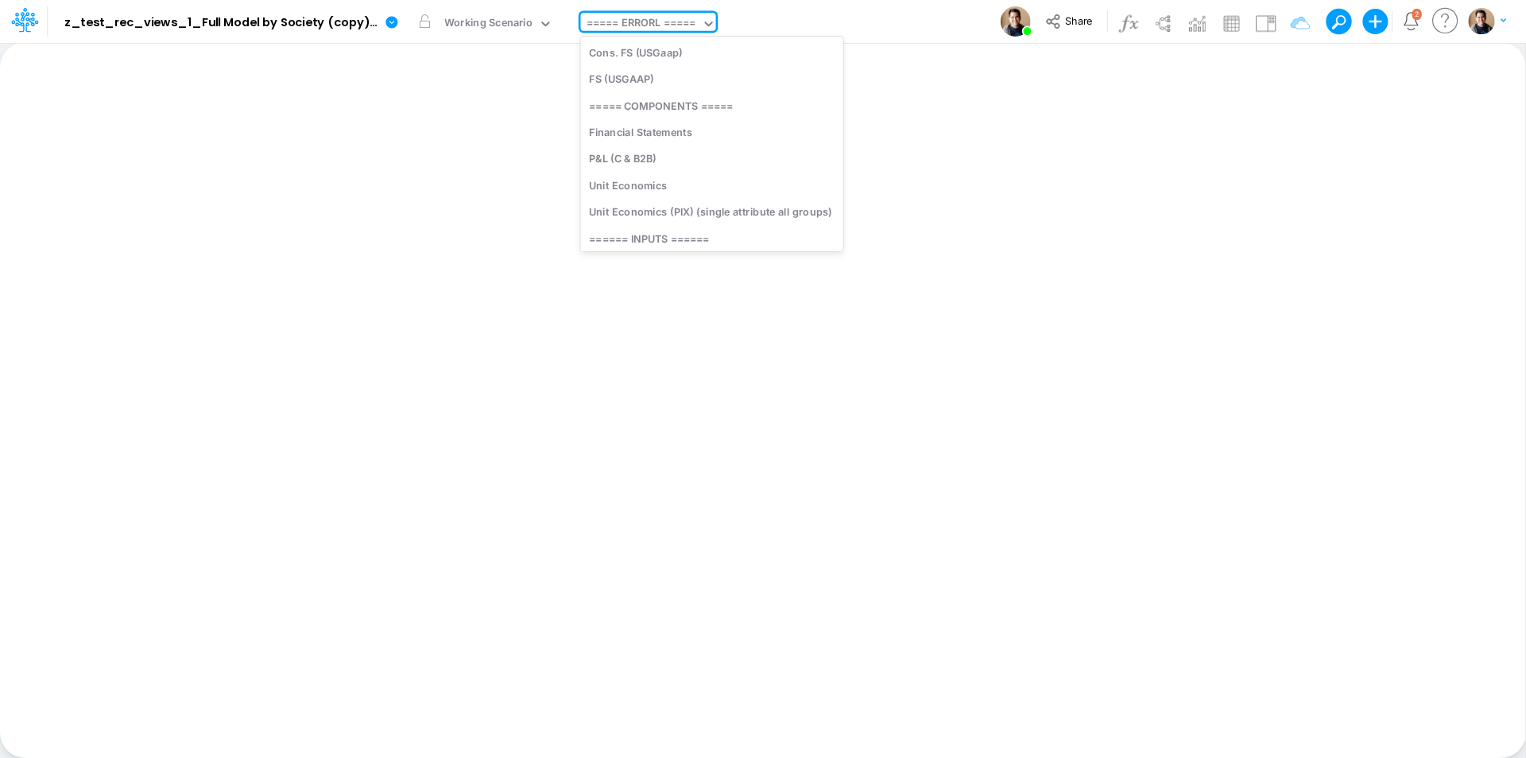
click at [646, 20] on div "===== ERRORL =====" at bounding box center [642, 24] width 110 height 18
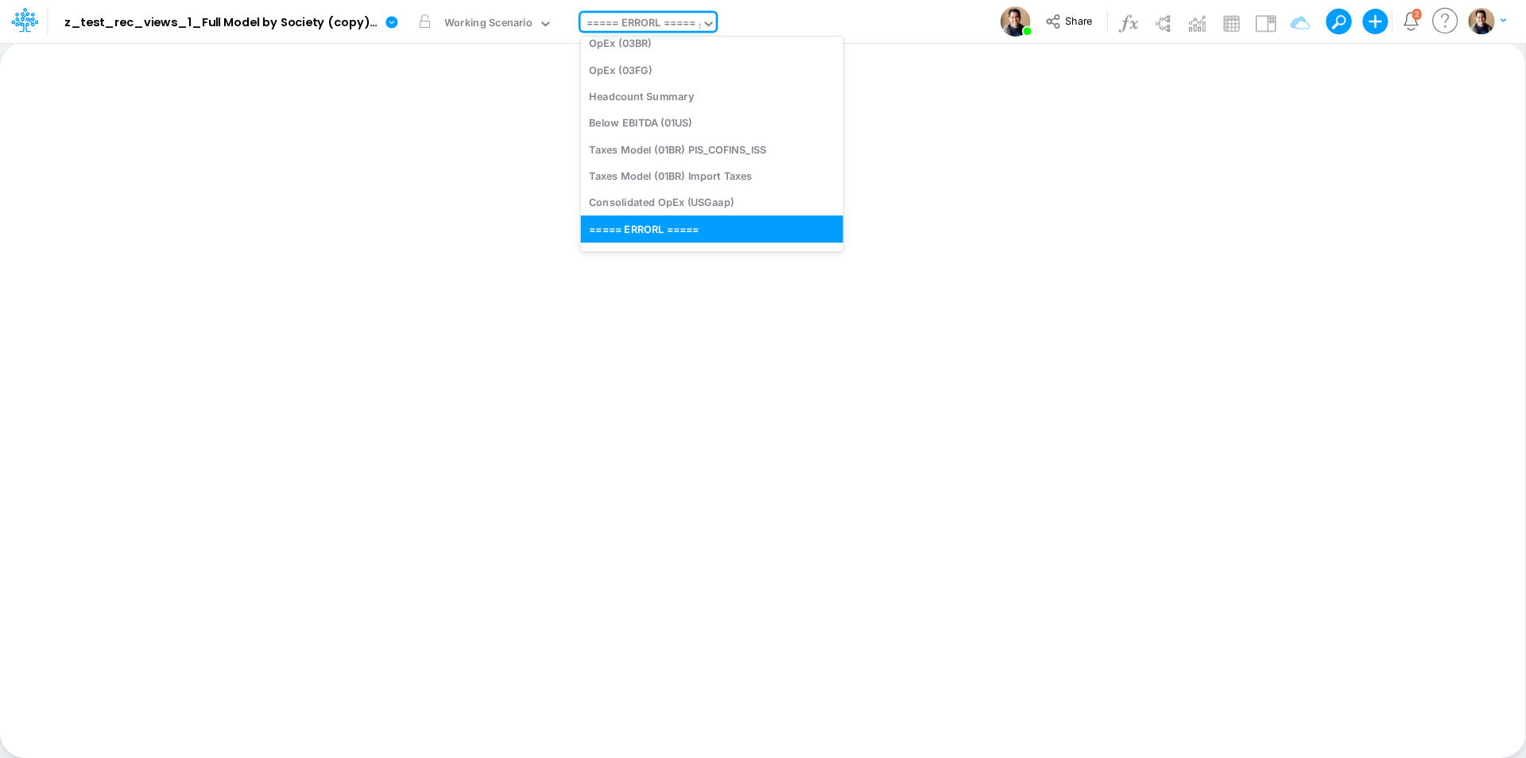
scroll to position [0, 0]
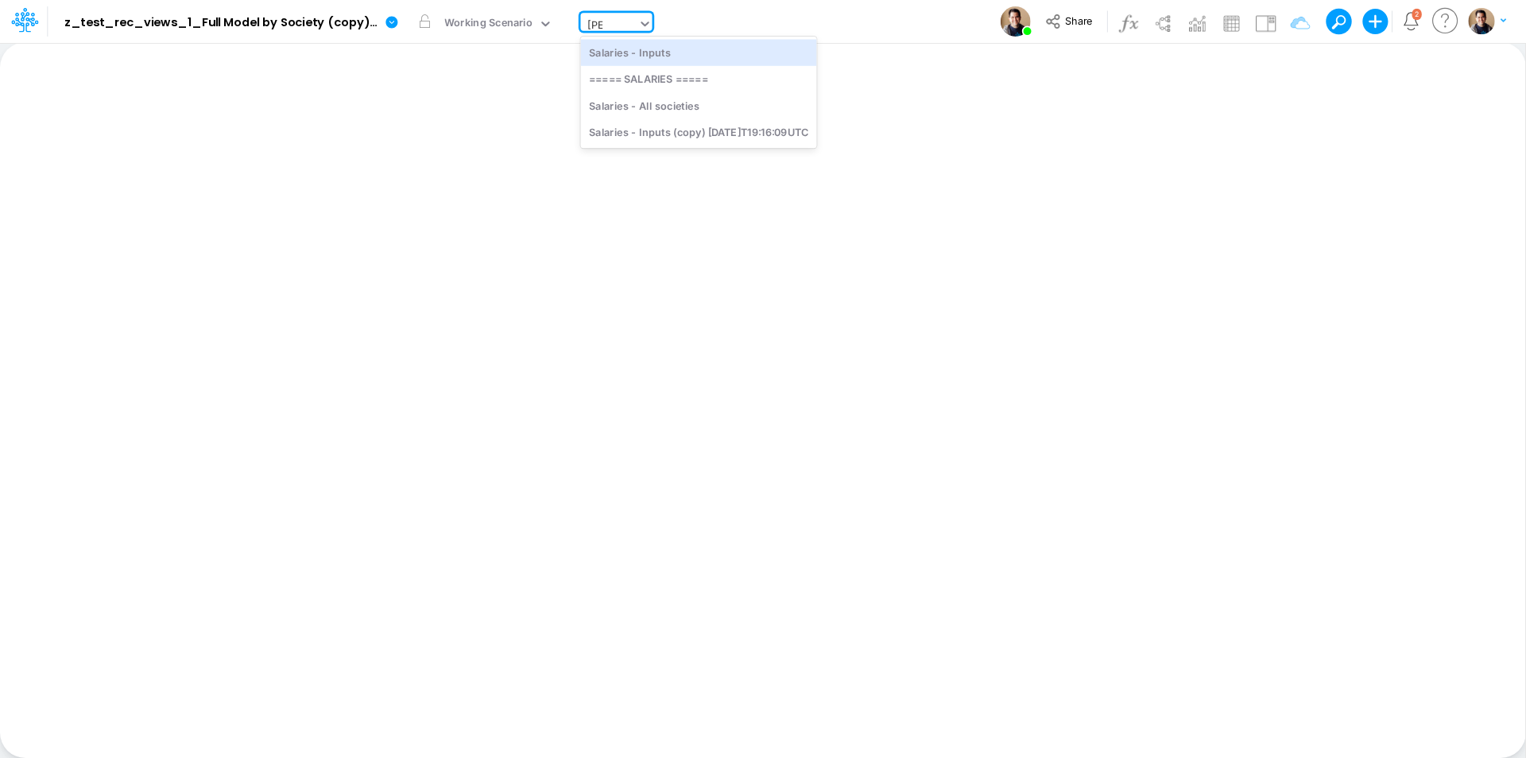
type input "sala"
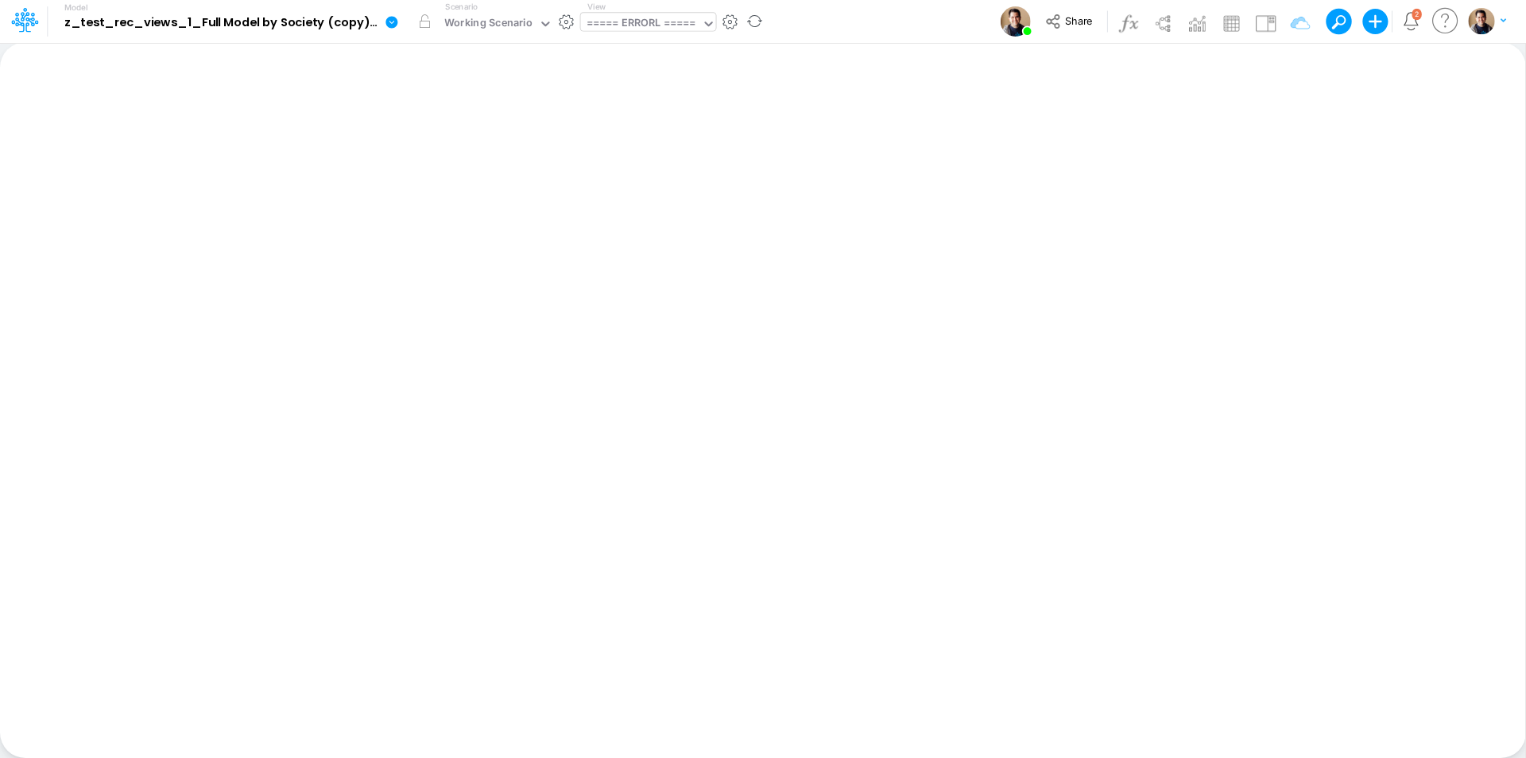
click at [389, 21] on icon at bounding box center [392, 22] width 12 height 12
click at [472, 166] on button "View model info" at bounding box center [472, 165] width 170 height 25
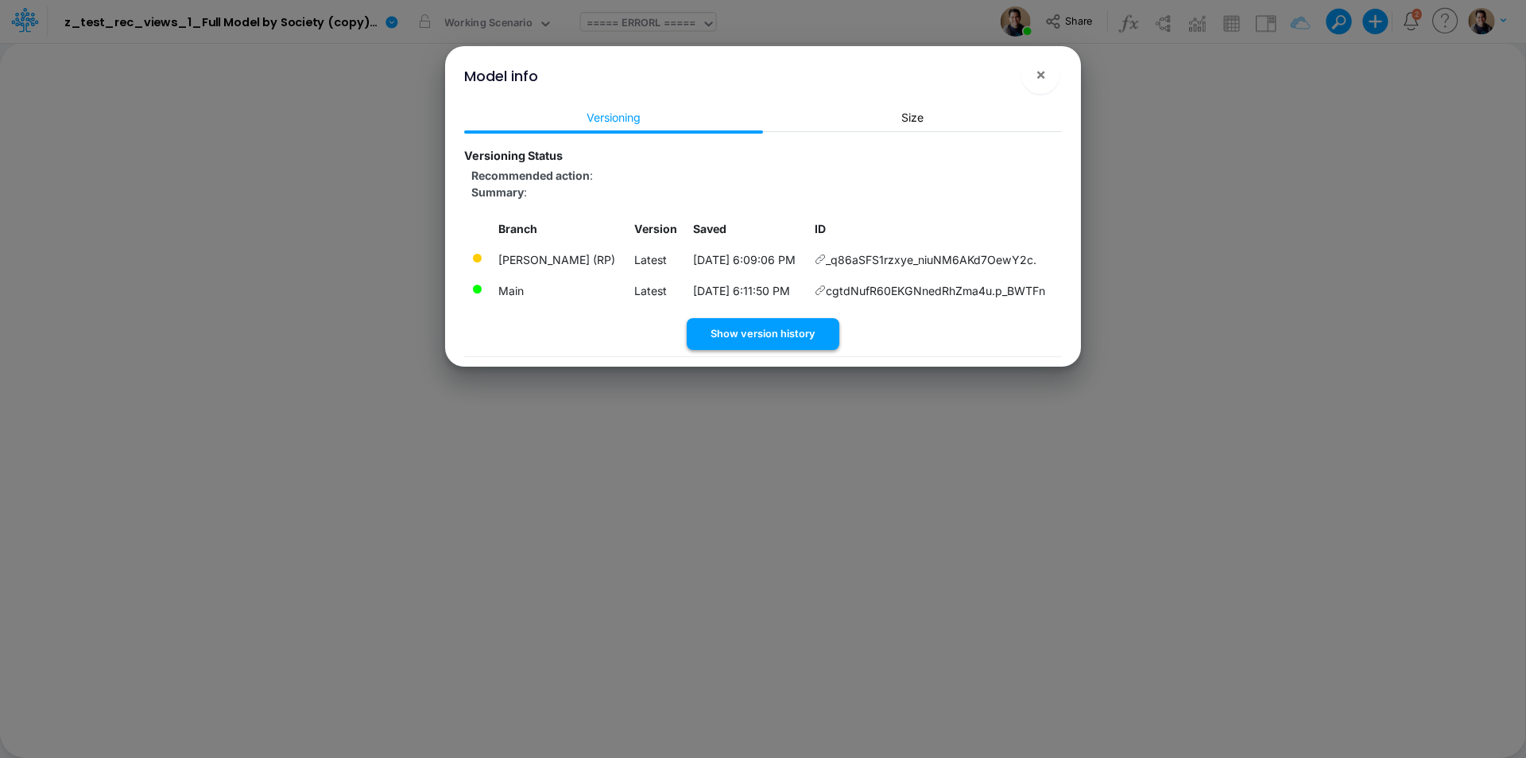
click at [773, 328] on button "Show version history" at bounding box center [763, 333] width 153 height 31
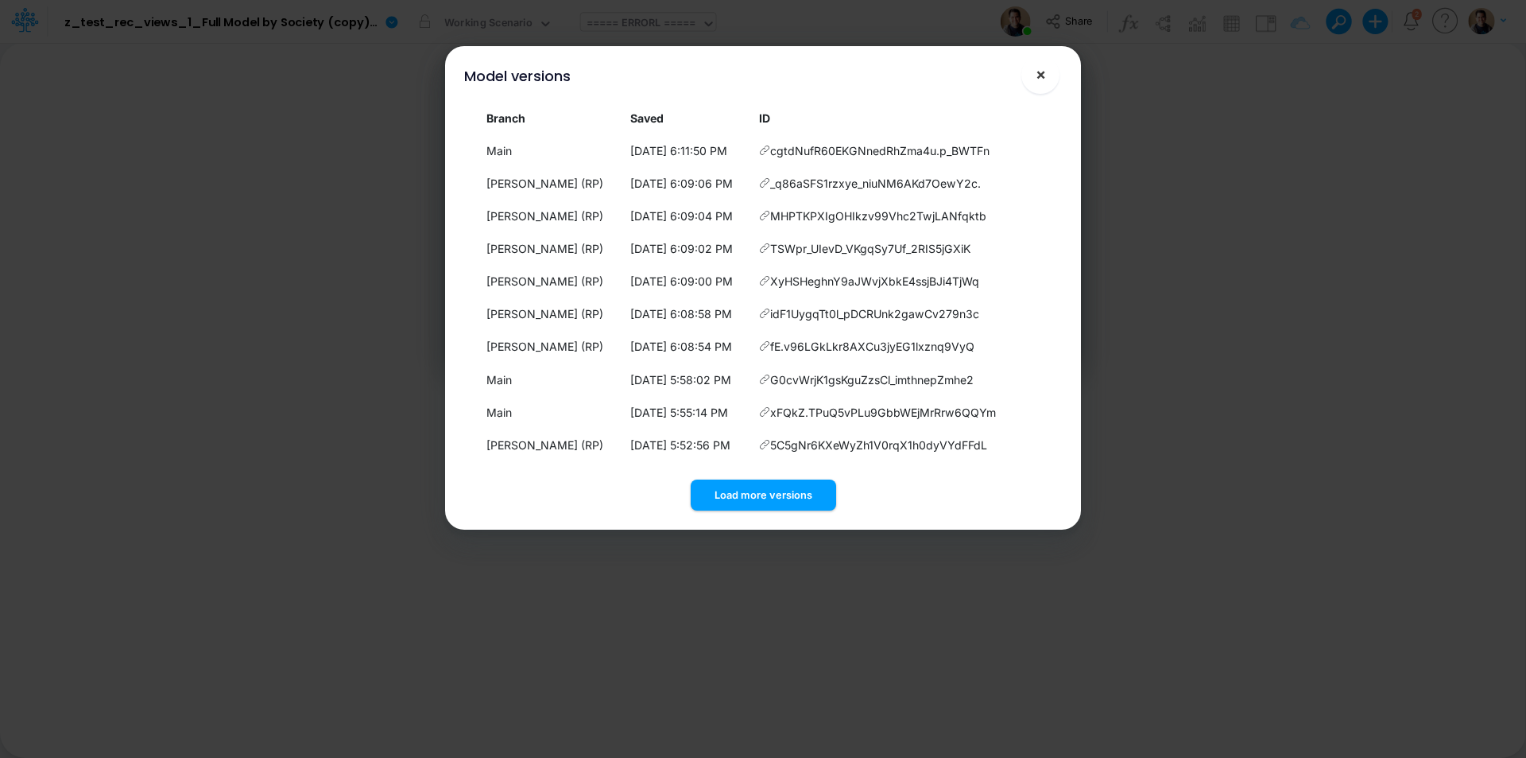
click at [1045, 80] on span "×" at bounding box center [1041, 73] width 10 height 19
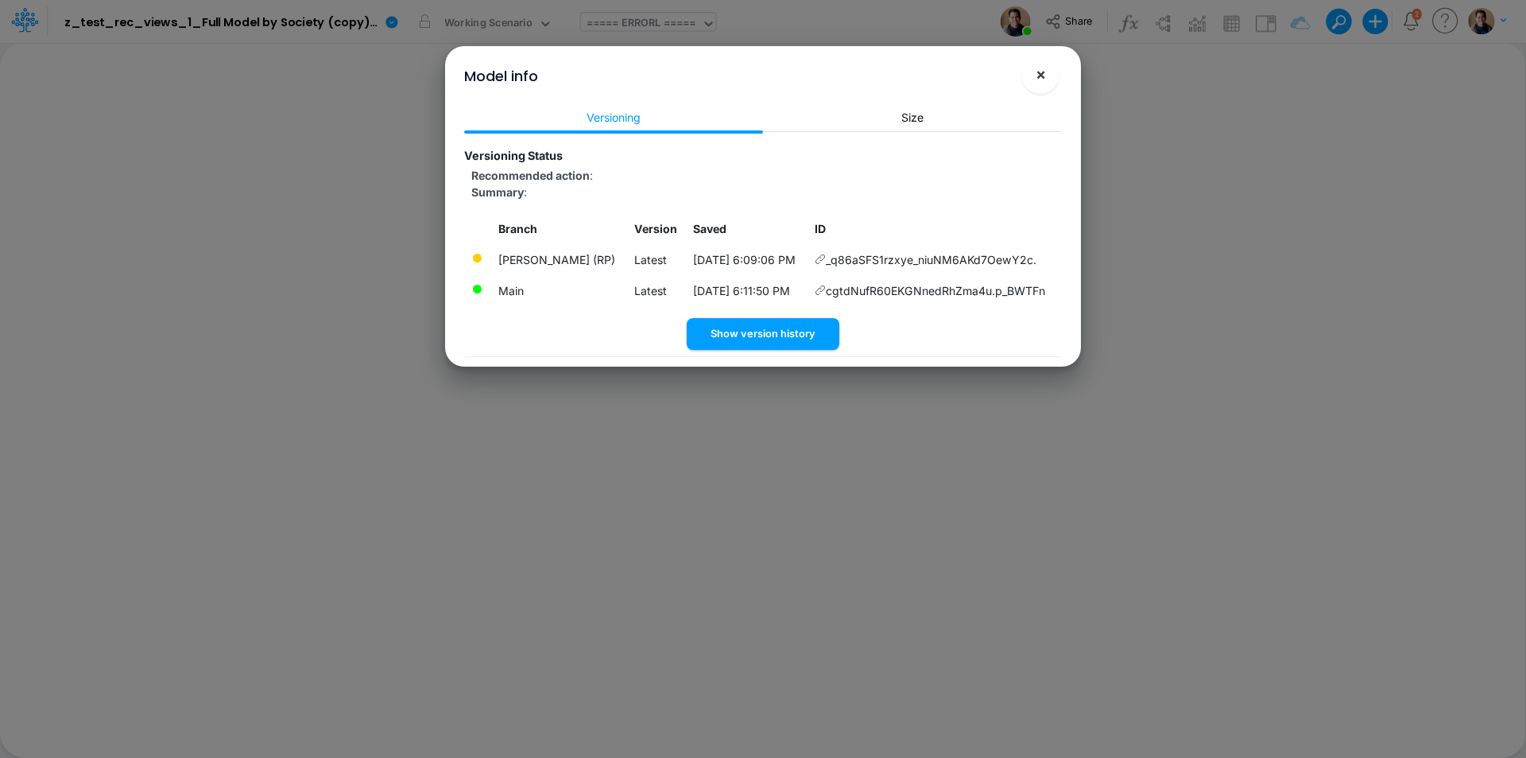
drag, startPoint x: 1041, startPoint y: 77, endPoint x: 809, endPoint y: 3, distance: 242.9
click at [1040, 77] on span "×" at bounding box center [1041, 73] width 10 height 19
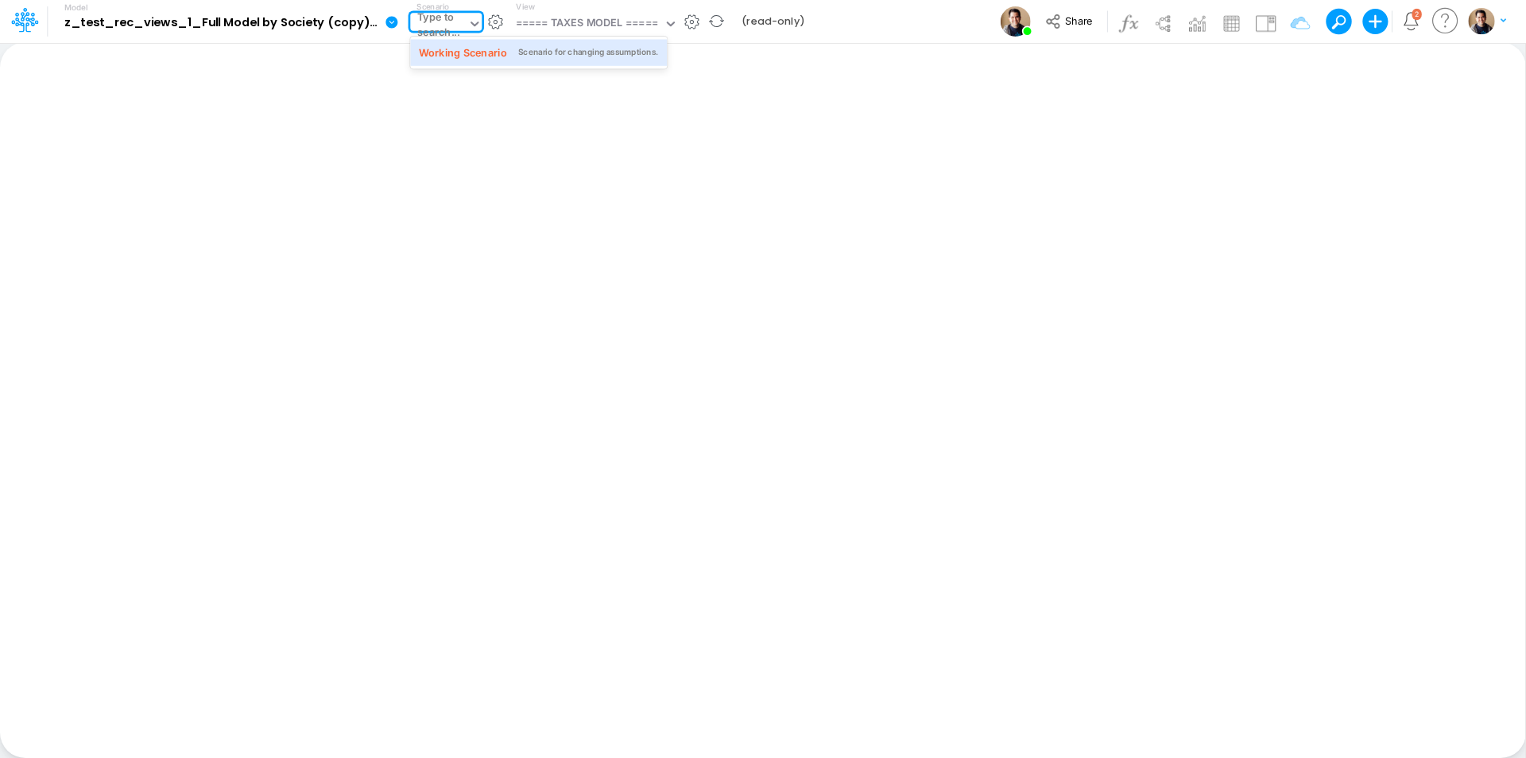
click at [470, 22] on icon at bounding box center [474, 24] width 14 height 14
click at [458, 45] on div "Working Scenario" at bounding box center [463, 52] width 88 height 15
click at [631, 20] on div "===== TAXES MODEL =====" at bounding box center [629, 24] width 142 height 18
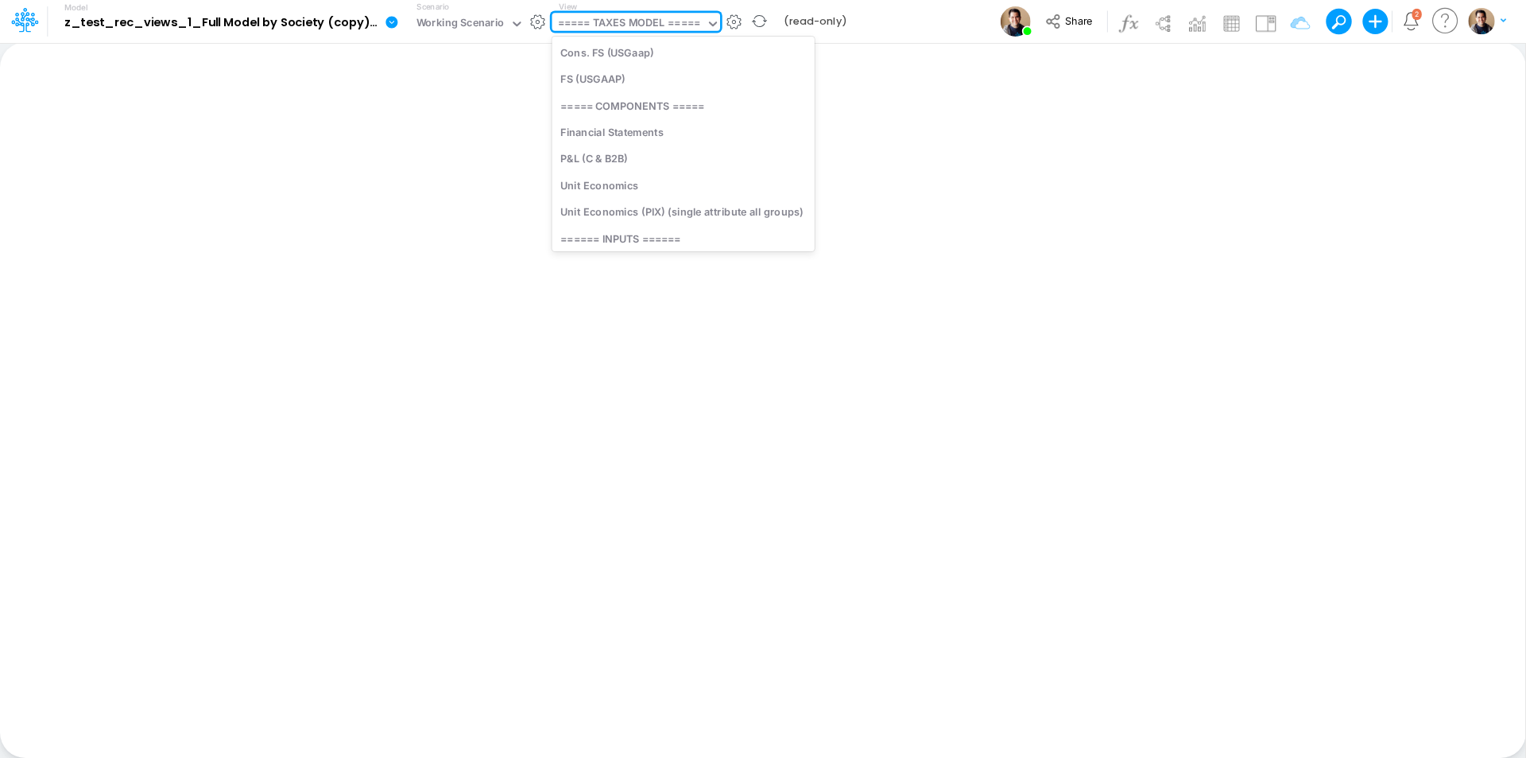
scroll to position [1840, 0]
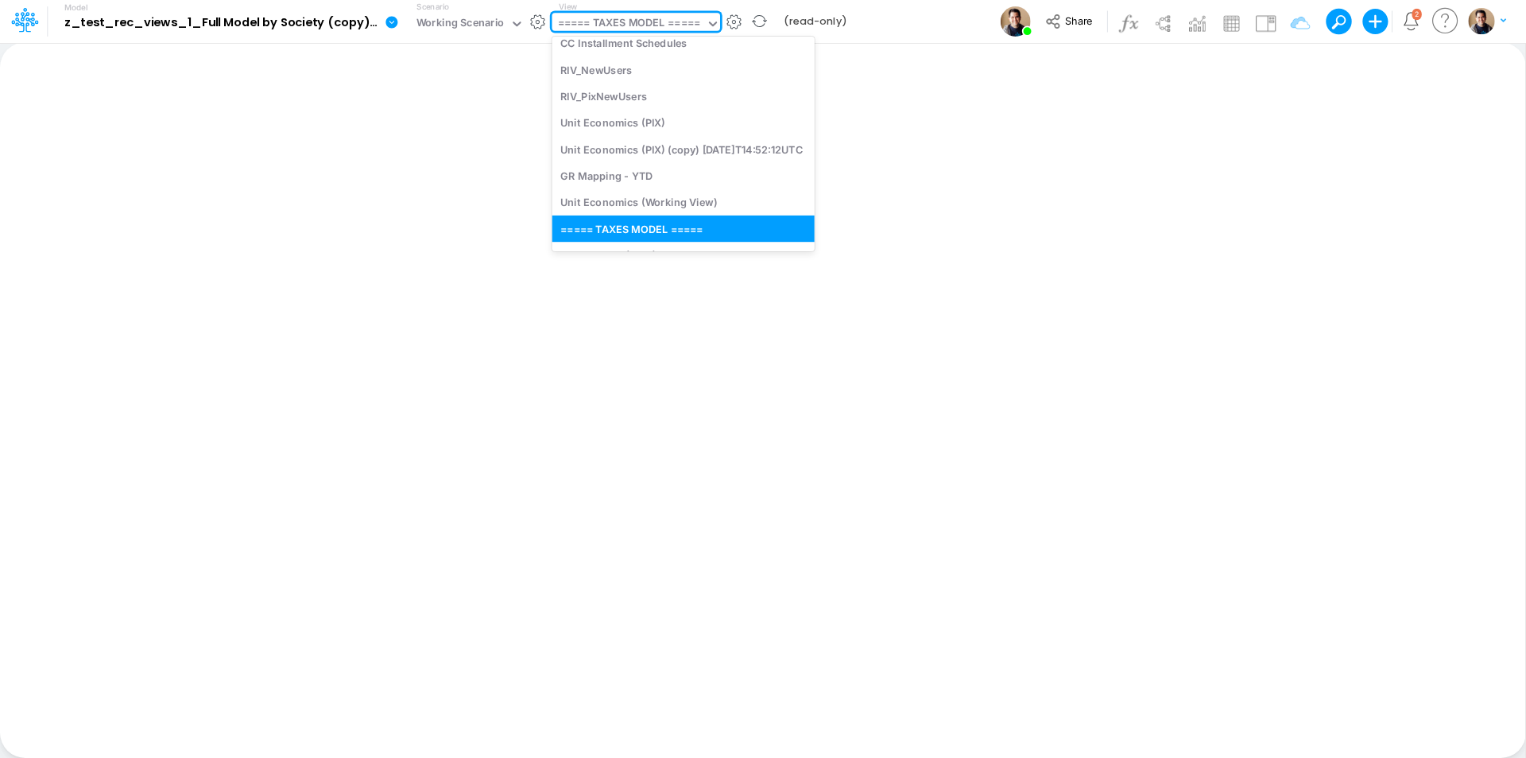
click at [739, 25] on button "button" at bounding box center [734, 22] width 17 height 17
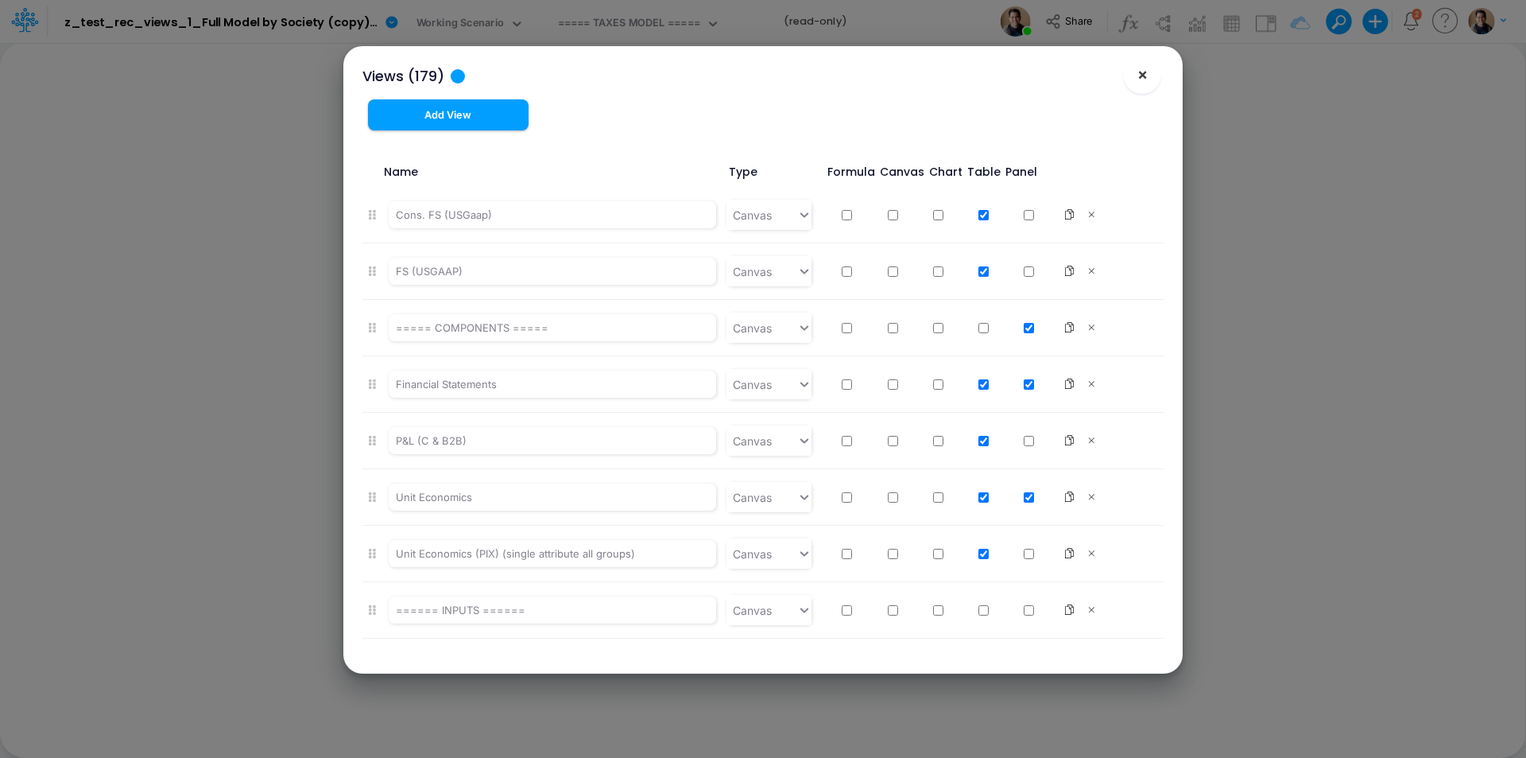
drag, startPoint x: 1144, startPoint y: 70, endPoint x: 875, endPoint y: 54, distance: 270.0
click at [1113, 66] on div "Views (179) ×" at bounding box center [763, 72] width 827 height 53
click at [1147, 71] on span "×" at bounding box center [1143, 73] width 10 height 19
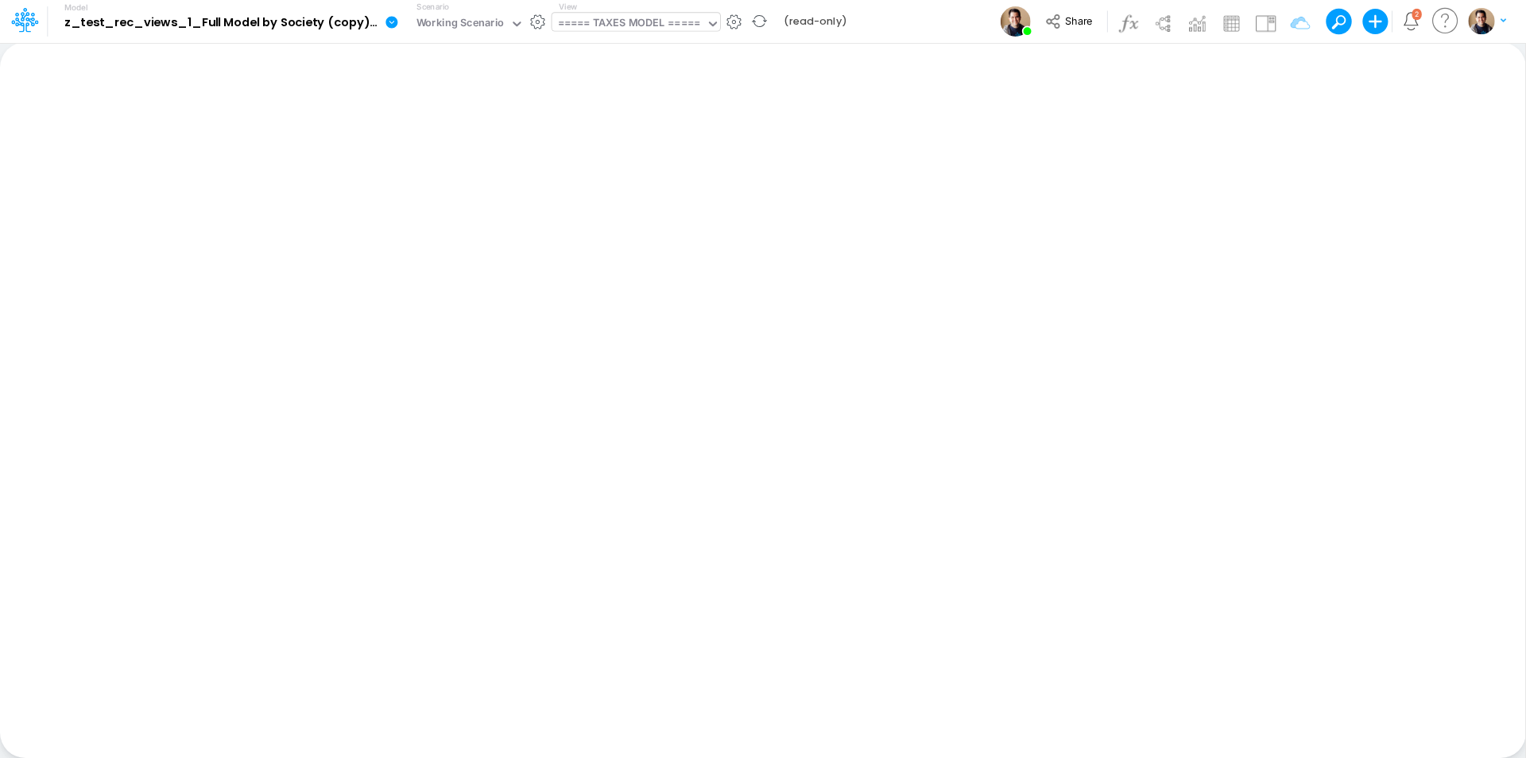
click at [677, 32] on div "===== TAXES MODEL =====" at bounding box center [629, 24] width 142 height 18
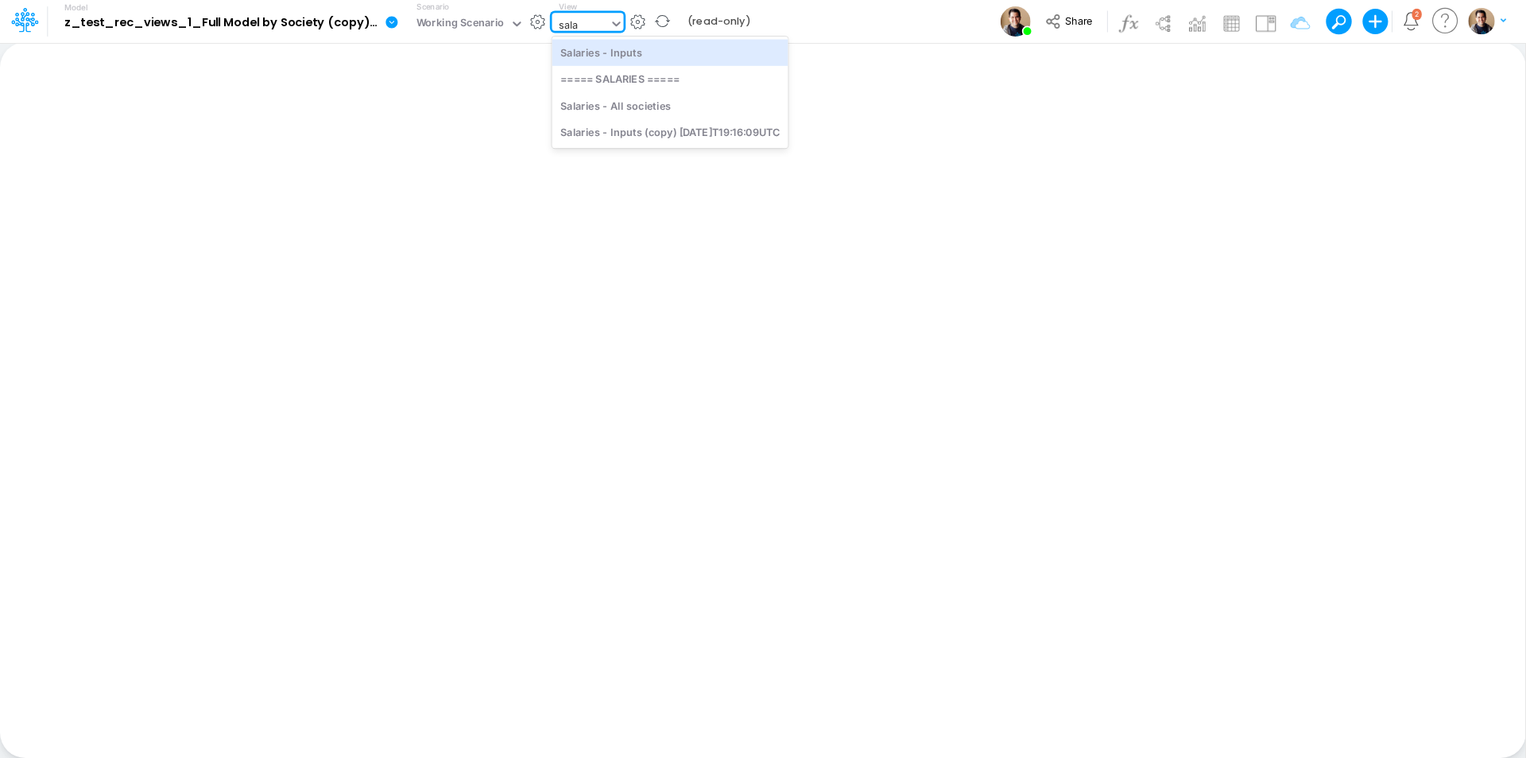
type input "sala"
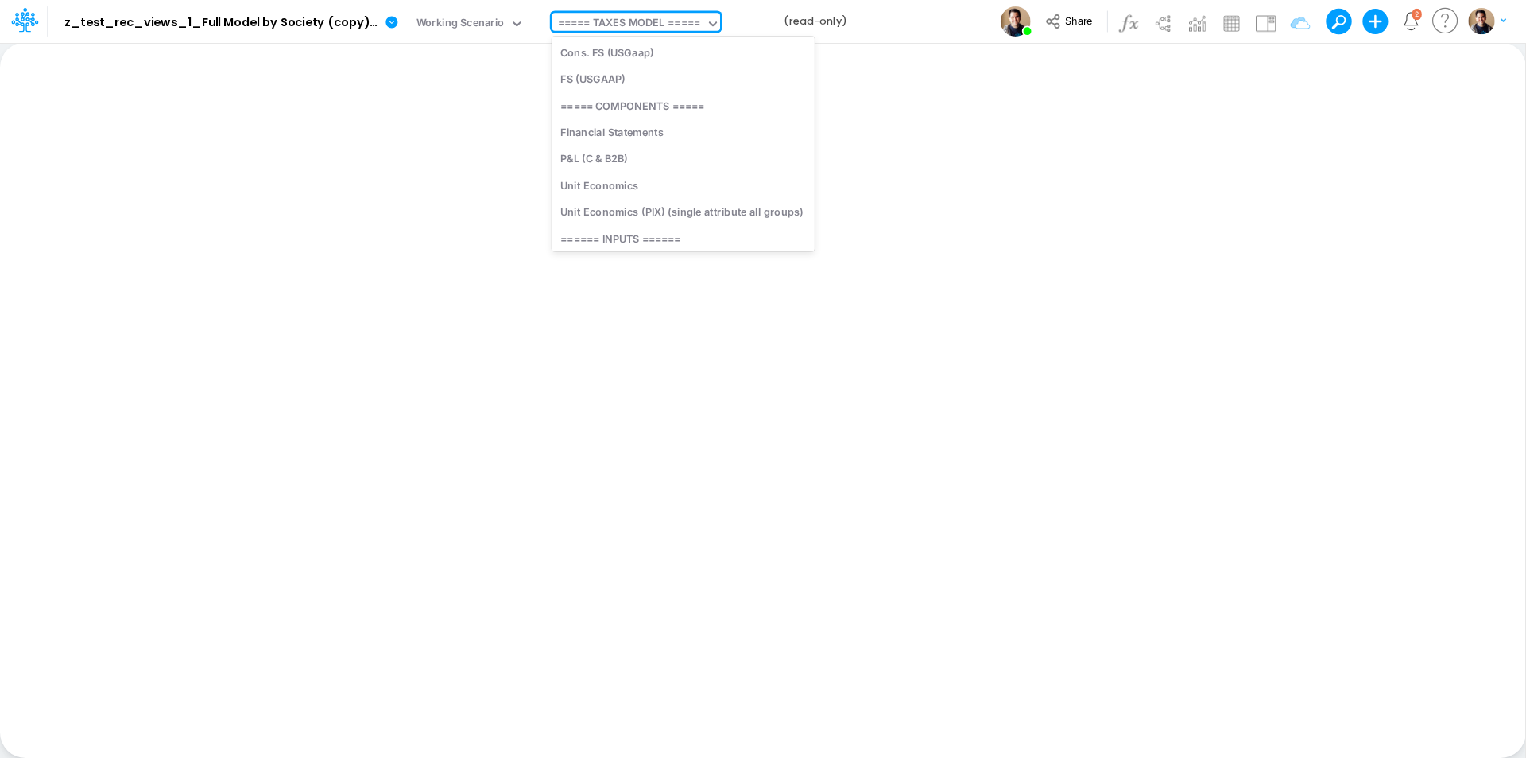
click at [622, 25] on div "===== TAXES MODEL =====" at bounding box center [629, 24] width 142 height 18
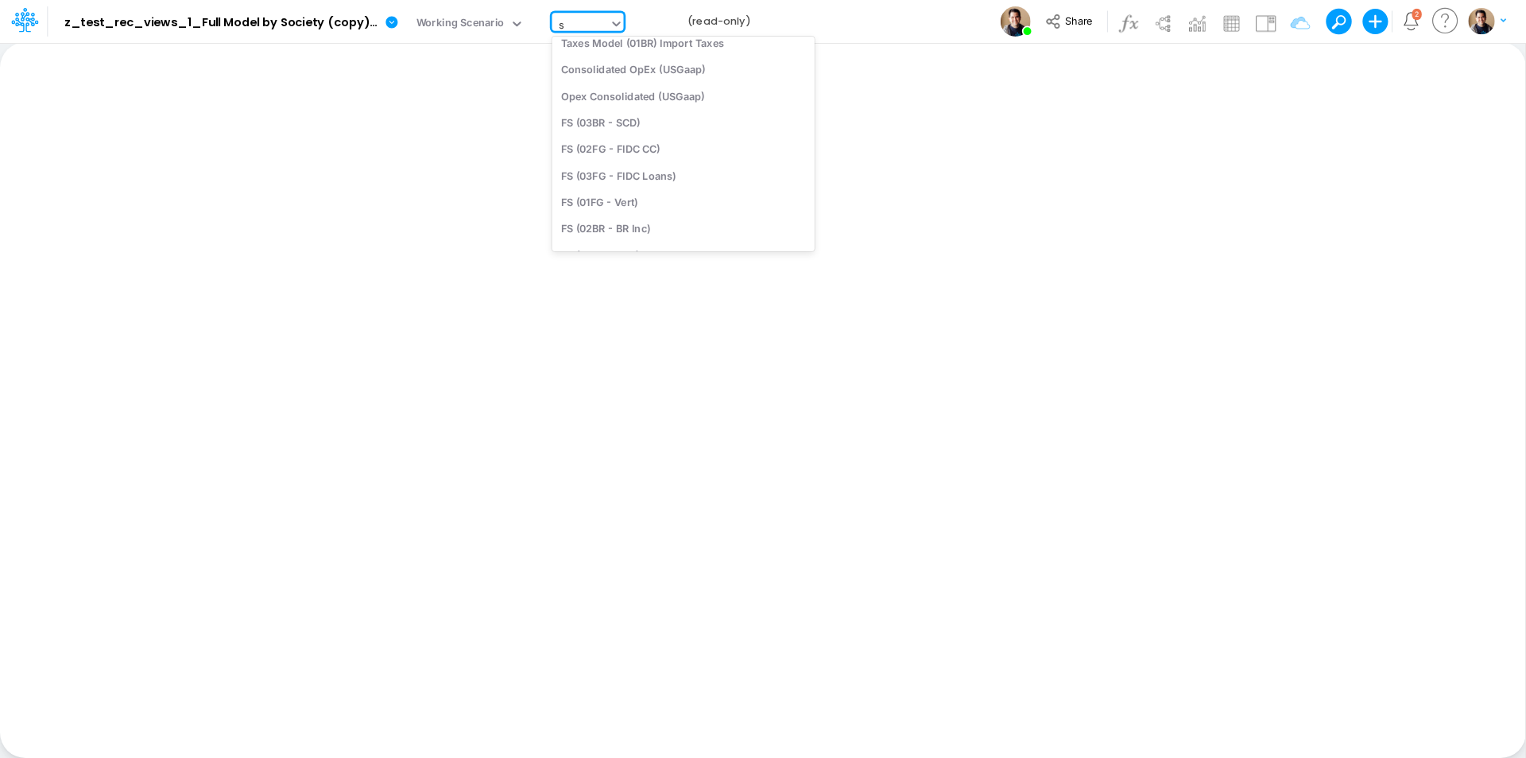
scroll to position [0, 0]
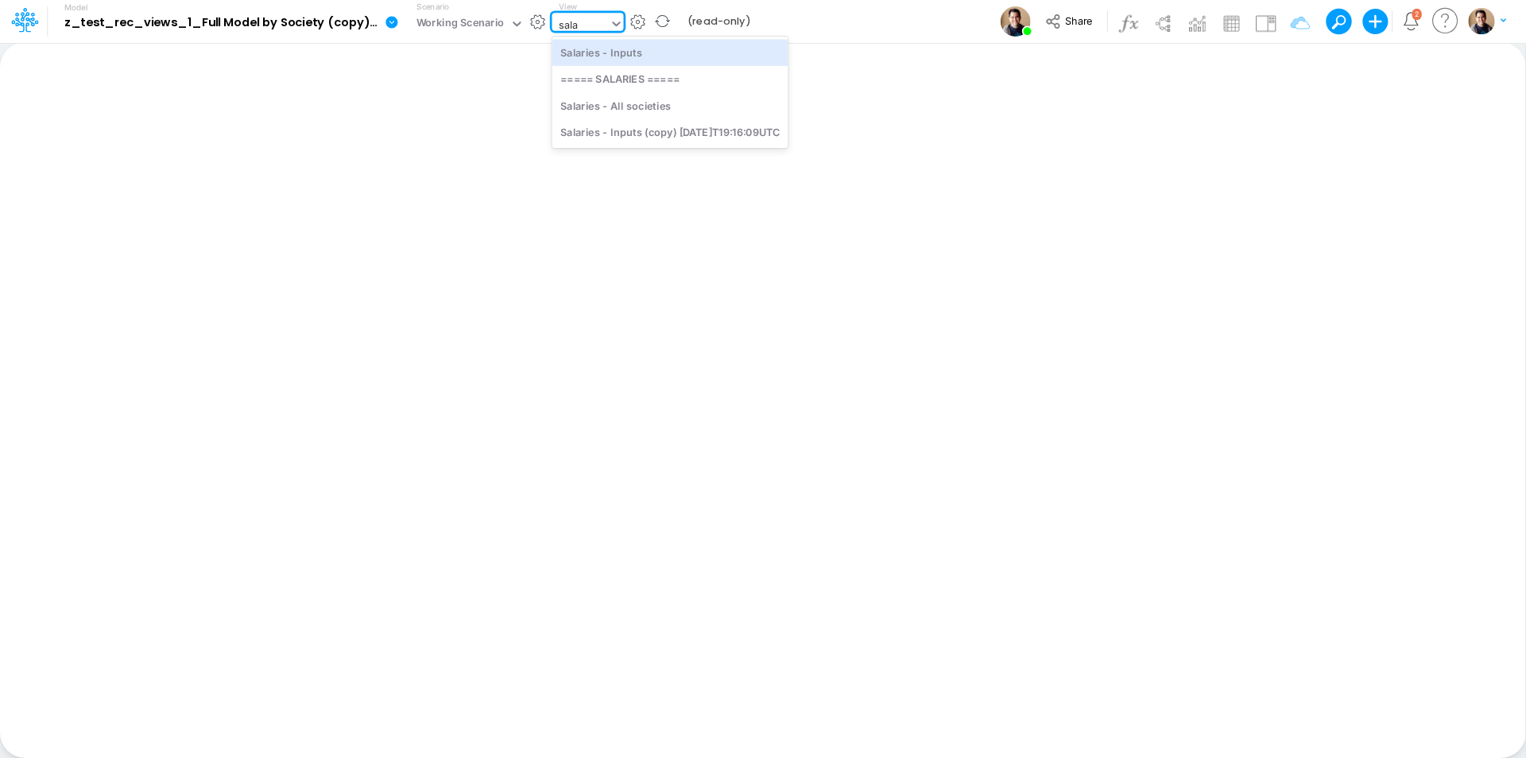
type input "sala"
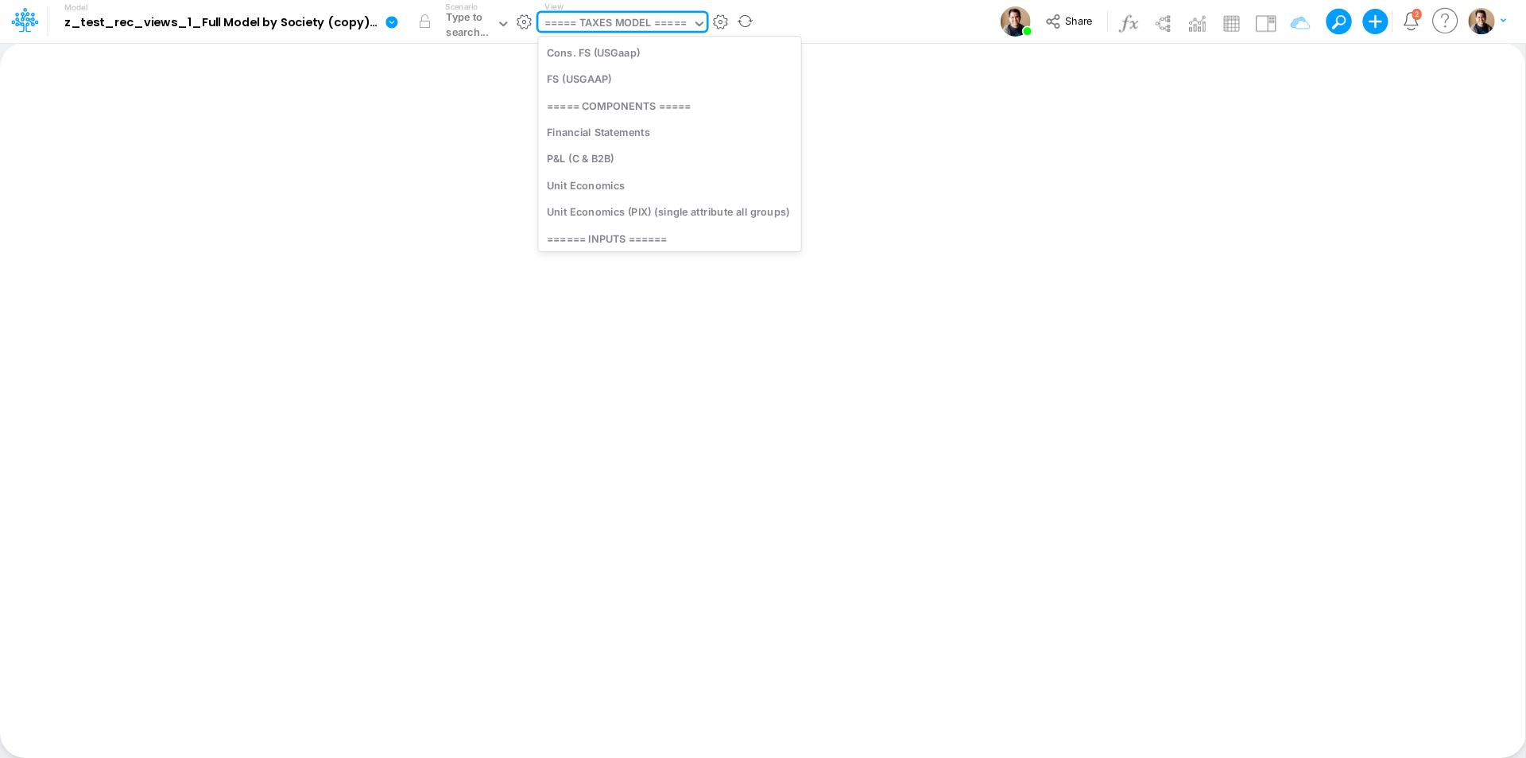
click at [630, 25] on div "===== TAXES MODEL =====" at bounding box center [616, 24] width 142 height 18
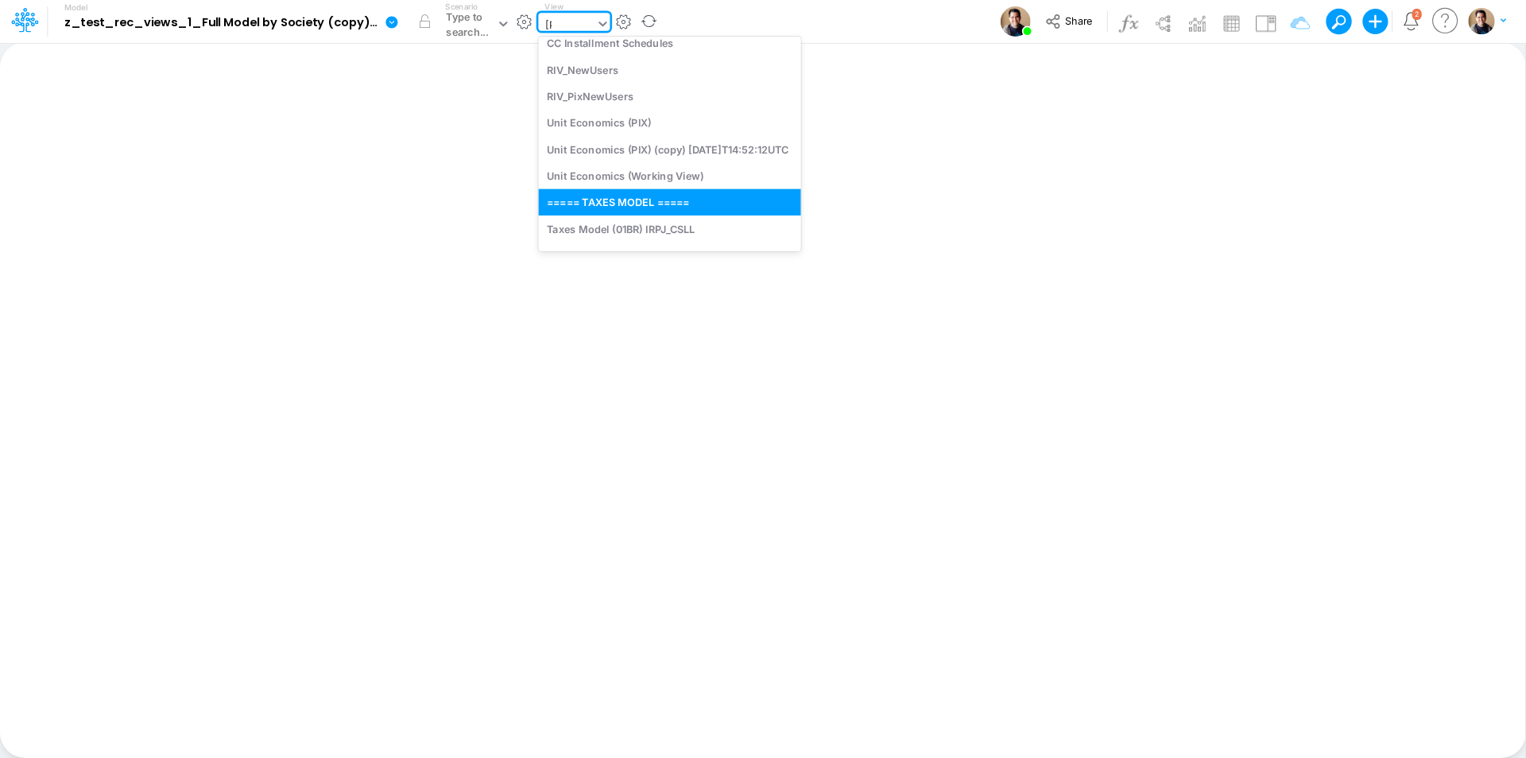
scroll to position [63, 0]
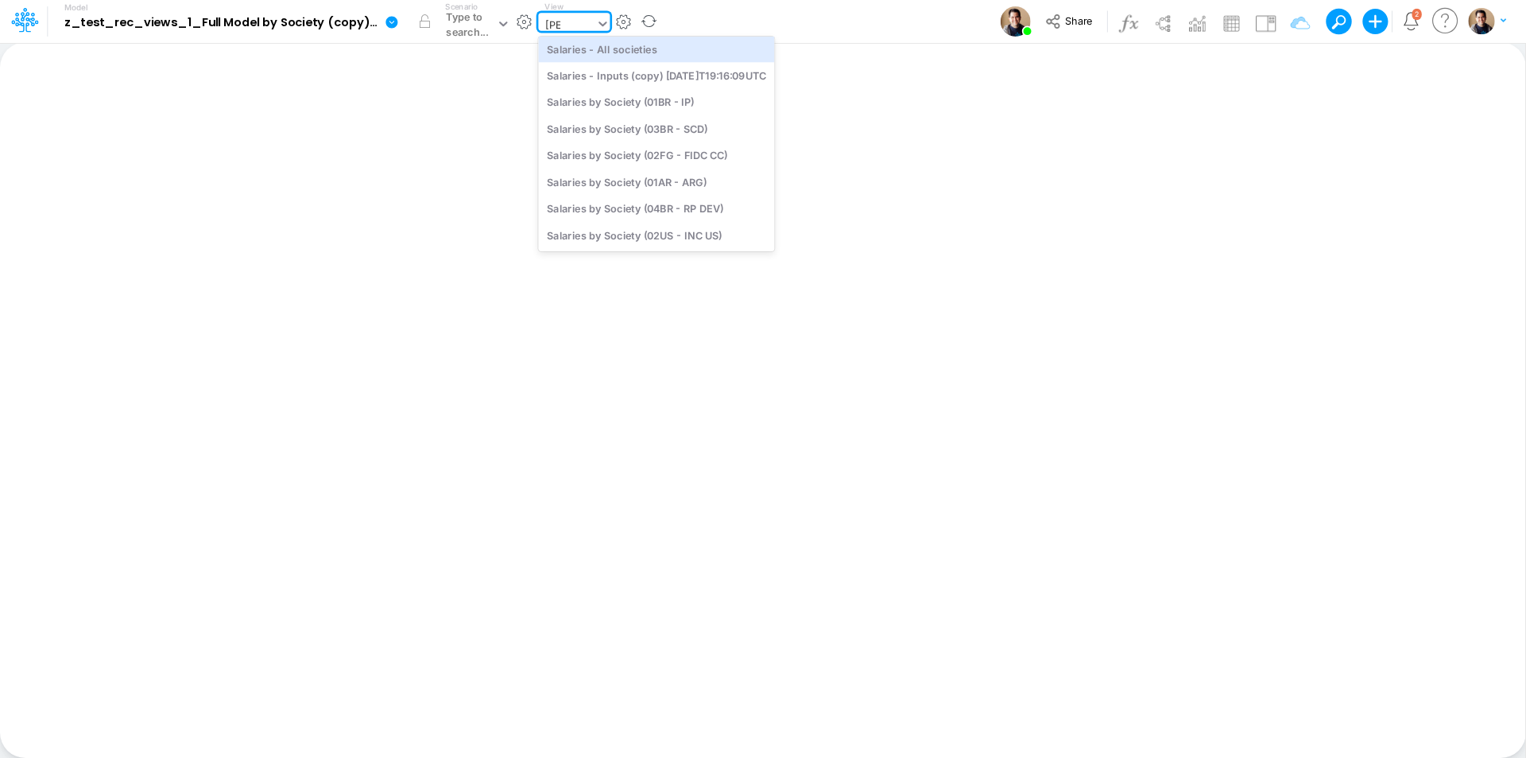
type input "[PERSON_NAME]"
click at [775, 6] on div "Model z_test_rec_views_1_Full Model by Society (copy) [DATE]T17:03:28UTC Edit m…" at bounding box center [763, 21] width 1374 height 43
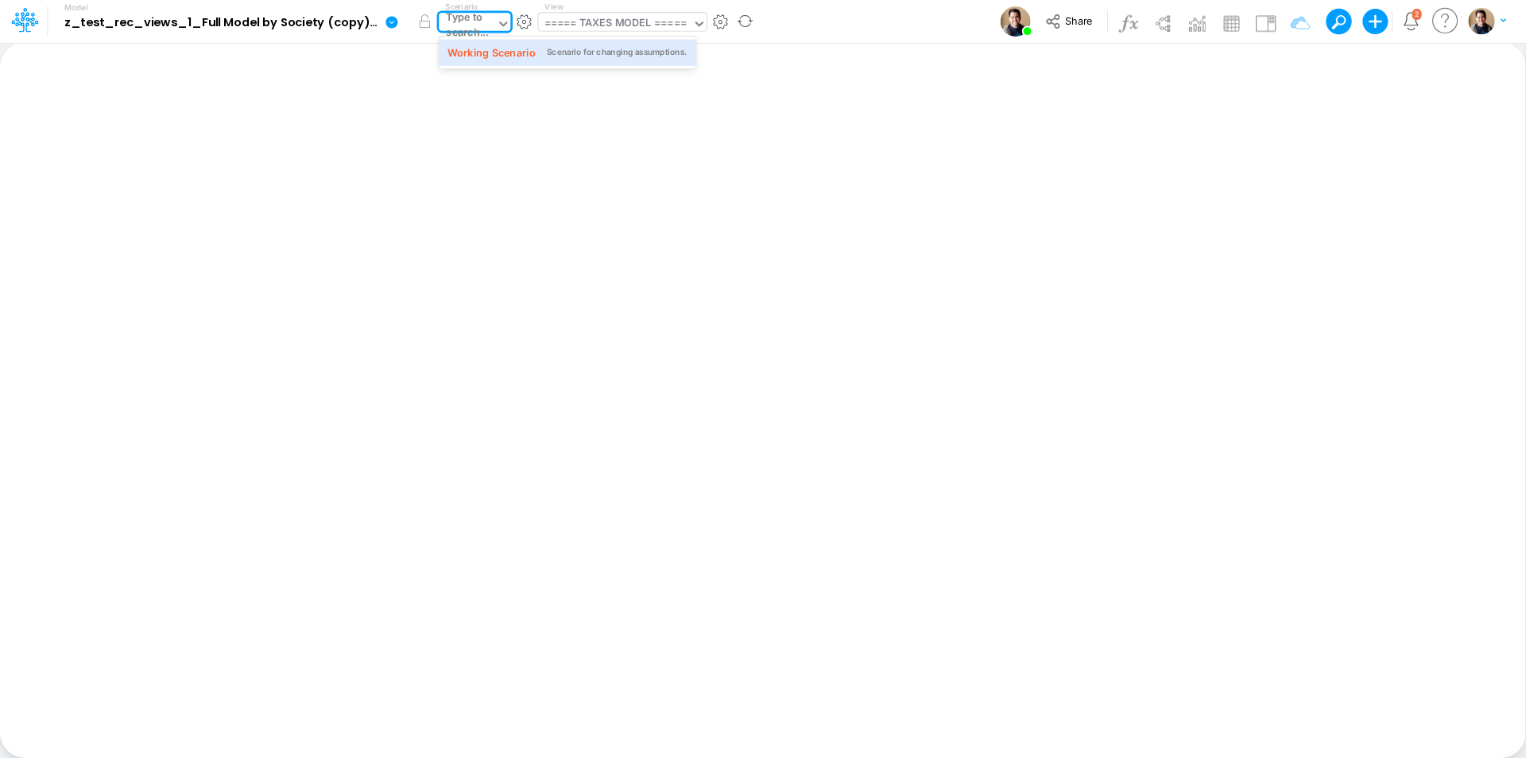
click at [487, 30] on div "Type to search..." at bounding box center [470, 25] width 48 height 30
click at [502, 53] on div "Working Scenario" at bounding box center [492, 52] width 88 height 15
click at [672, 26] on div "===== TAXES MODEL =====" at bounding box center [658, 24] width 142 height 18
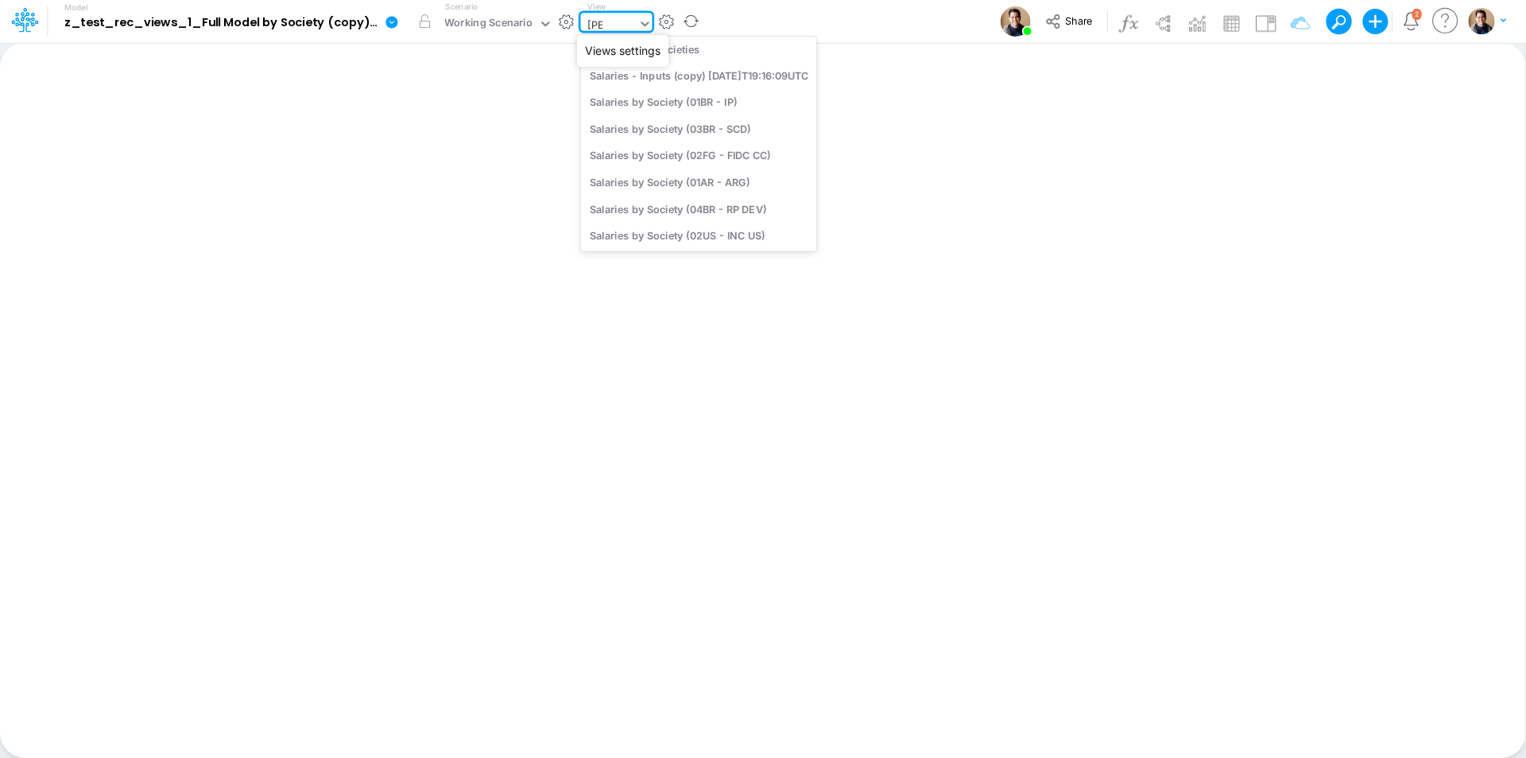
type input "sala"
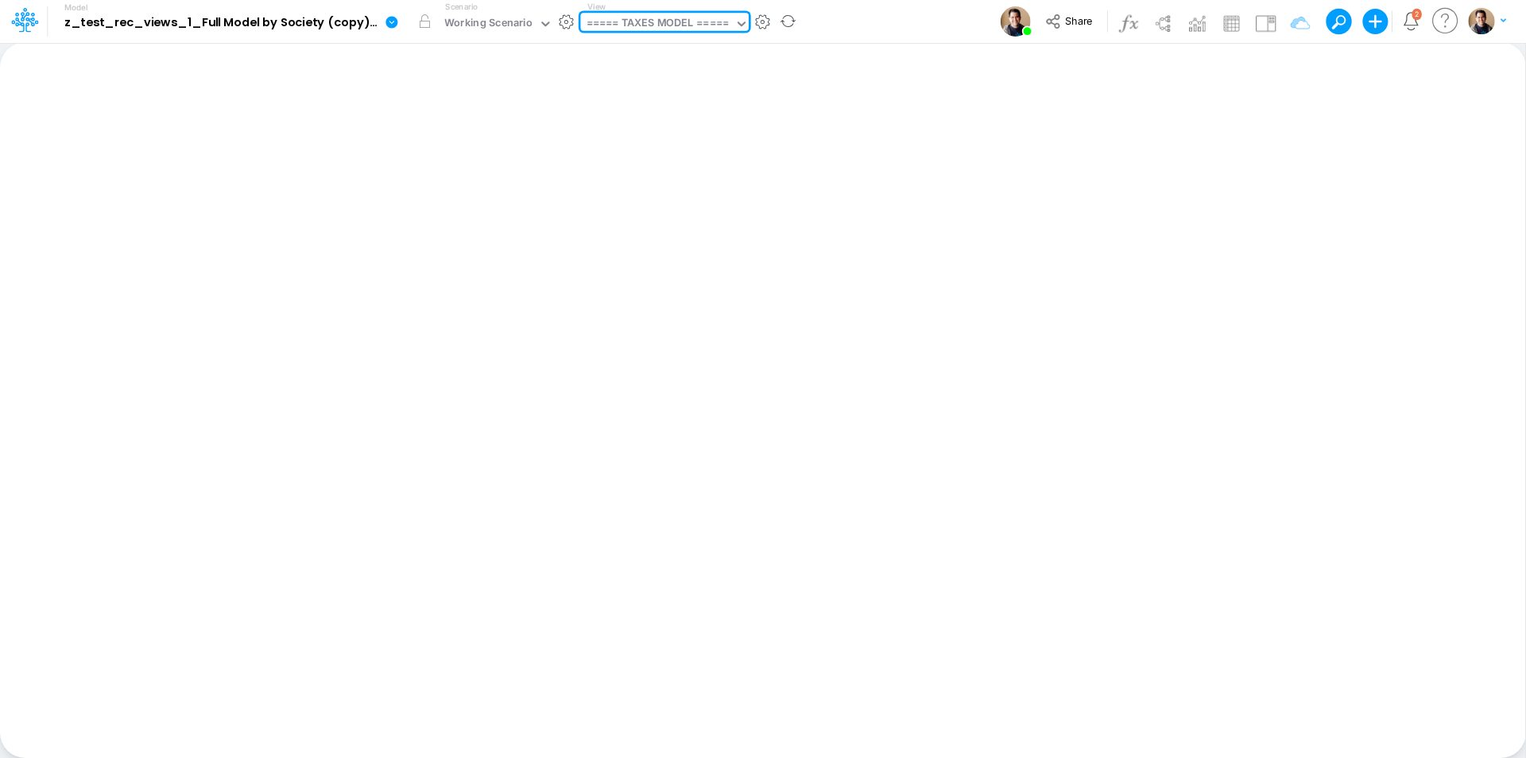
click at [636, 25] on div "===== TAXES MODEL =====" at bounding box center [658, 25] width 154 height 24
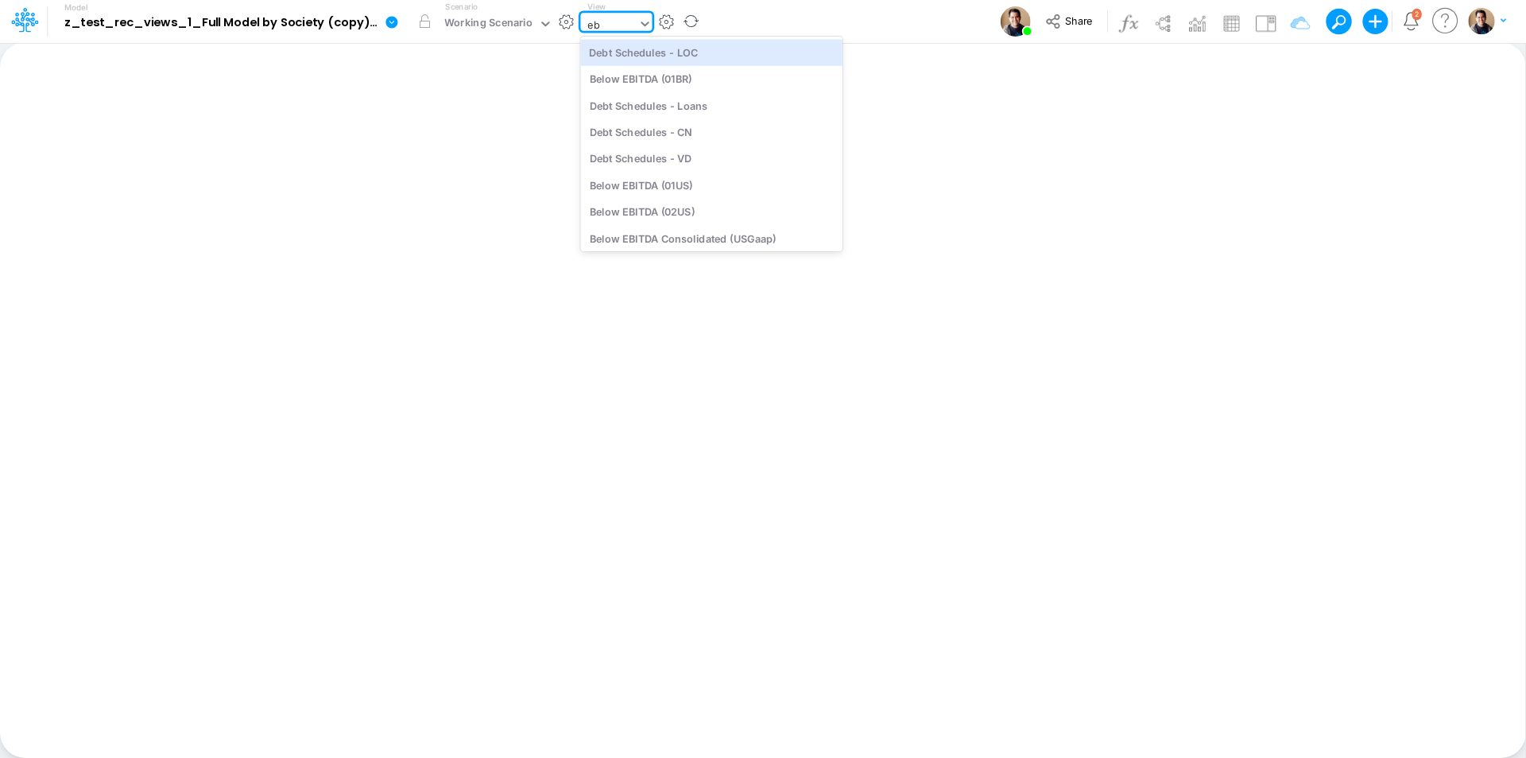
type input "e"
type input "belo"
click at [635, 25] on div "===== TAXES MODEL =====" at bounding box center [658, 24] width 142 height 18
type input "belo"
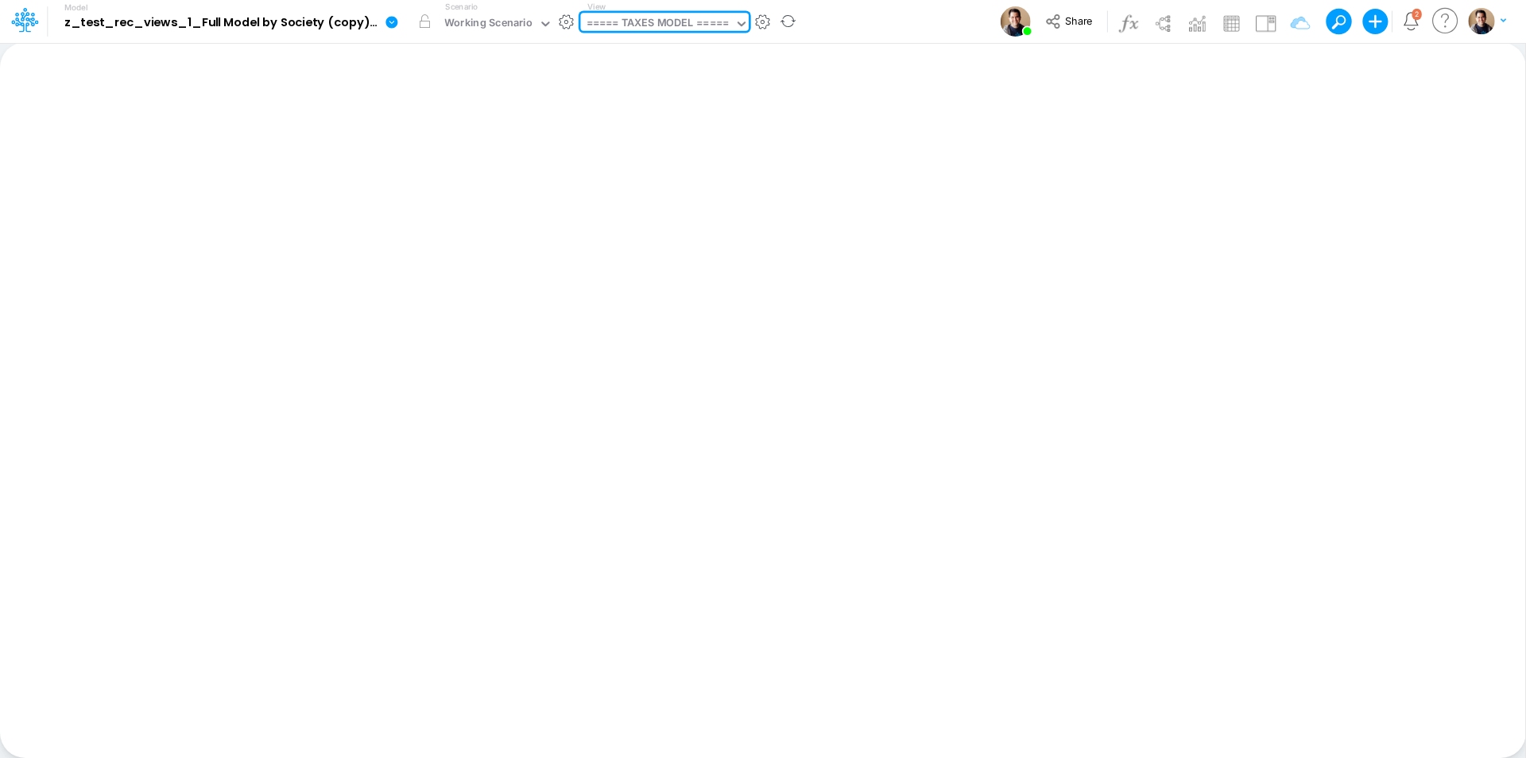
click at [647, 20] on div "===== TAXES MODEL =====" at bounding box center [658, 24] width 142 height 18
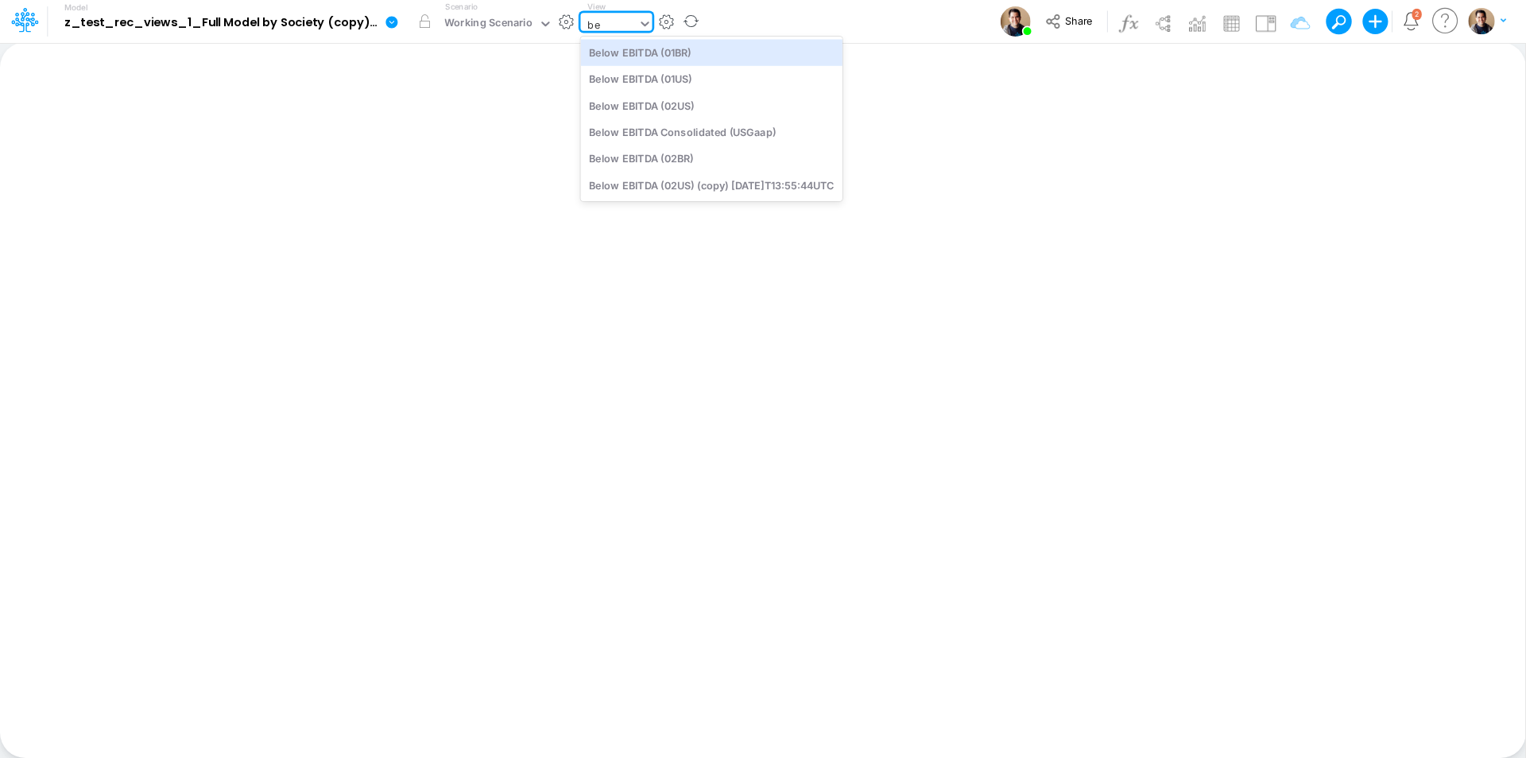
type input "bel"
click at [615, 23] on div "bel" at bounding box center [609, 25] width 57 height 24
type input "erro"
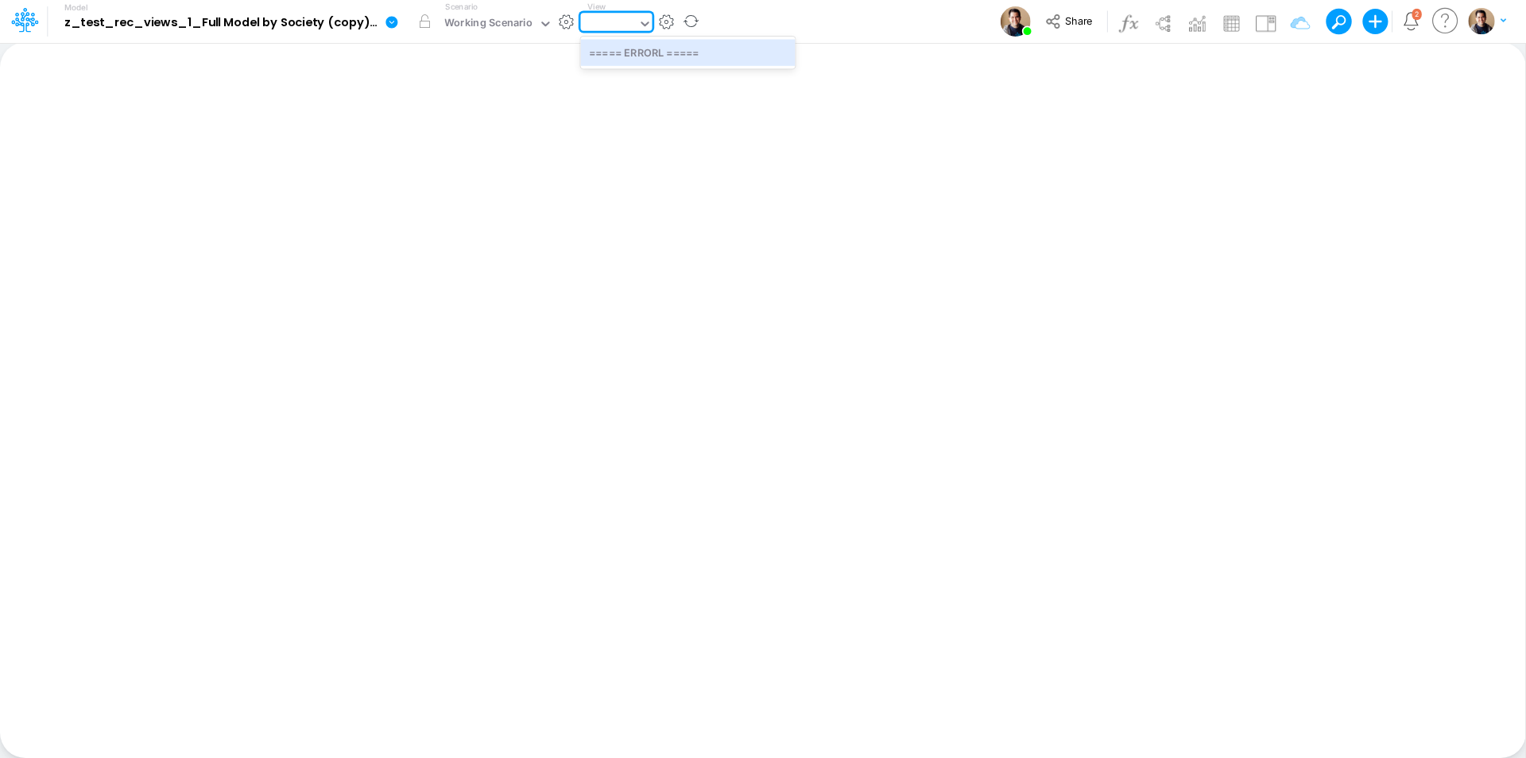
click at [615, 23] on div "erro" at bounding box center [609, 25] width 57 height 24
click at [615, 23] on div "===== TAXES MODEL =====" at bounding box center [658, 24] width 142 height 18
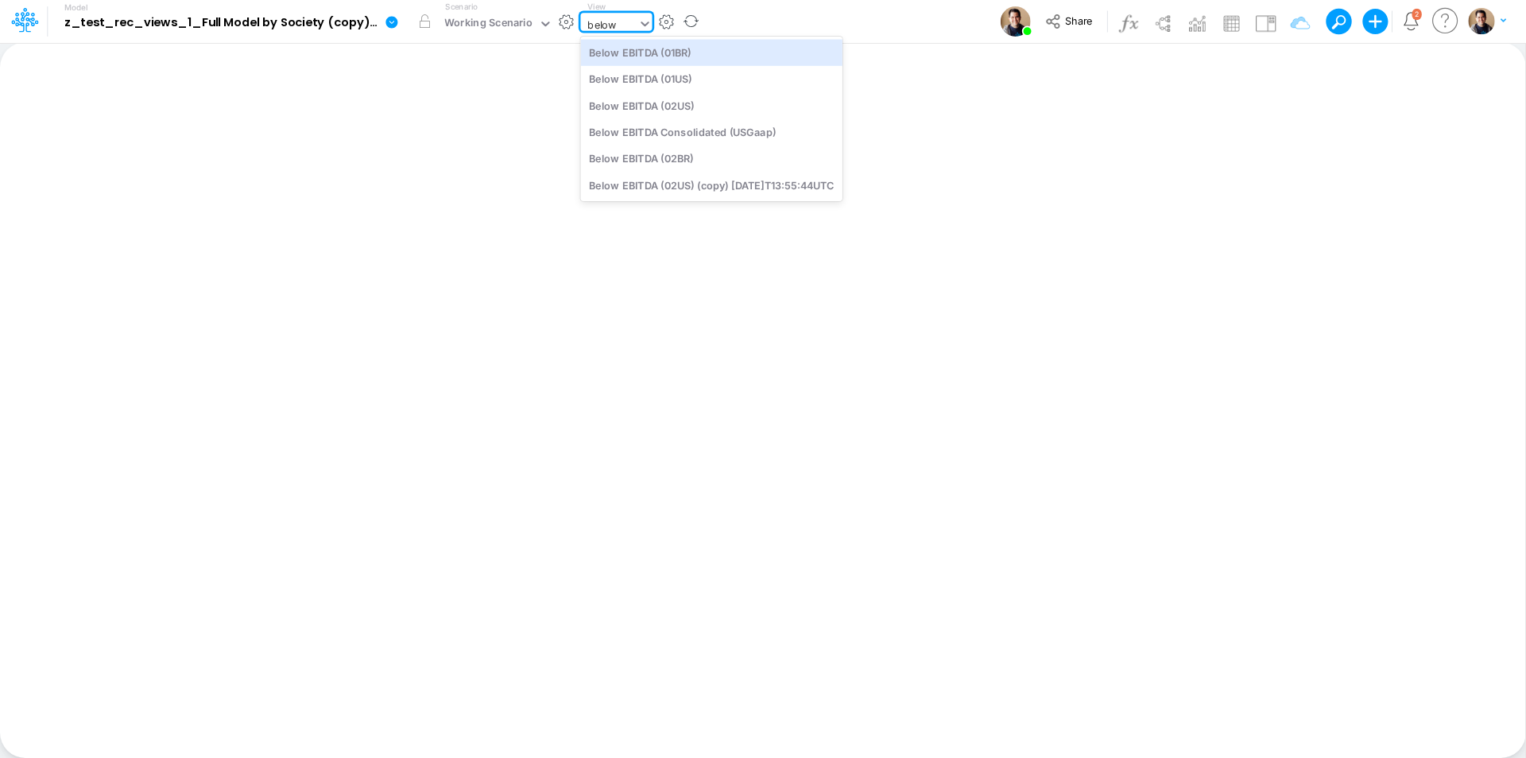
type input "below"
click at [808, 17] on div "Model z_test_rec_views_1_Full Model by Society (copy) 2025-08-19T17:03:28UTC Ed…" at bounding box center [763, 21] width 1374 height 43
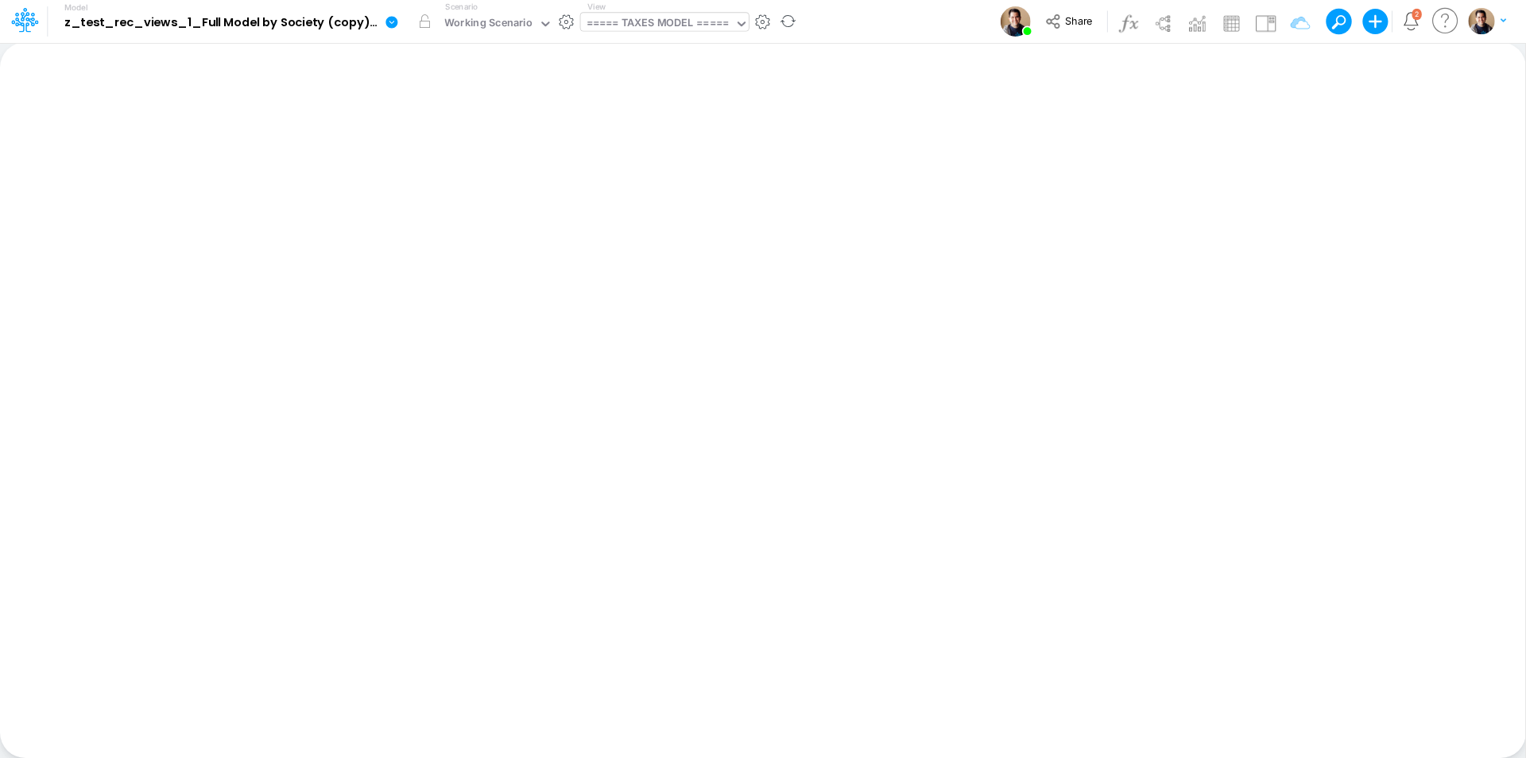
click at [628, 25] on div "===== TAXES MODEL =====" at bounding box center [658, 24] width 142 height 18
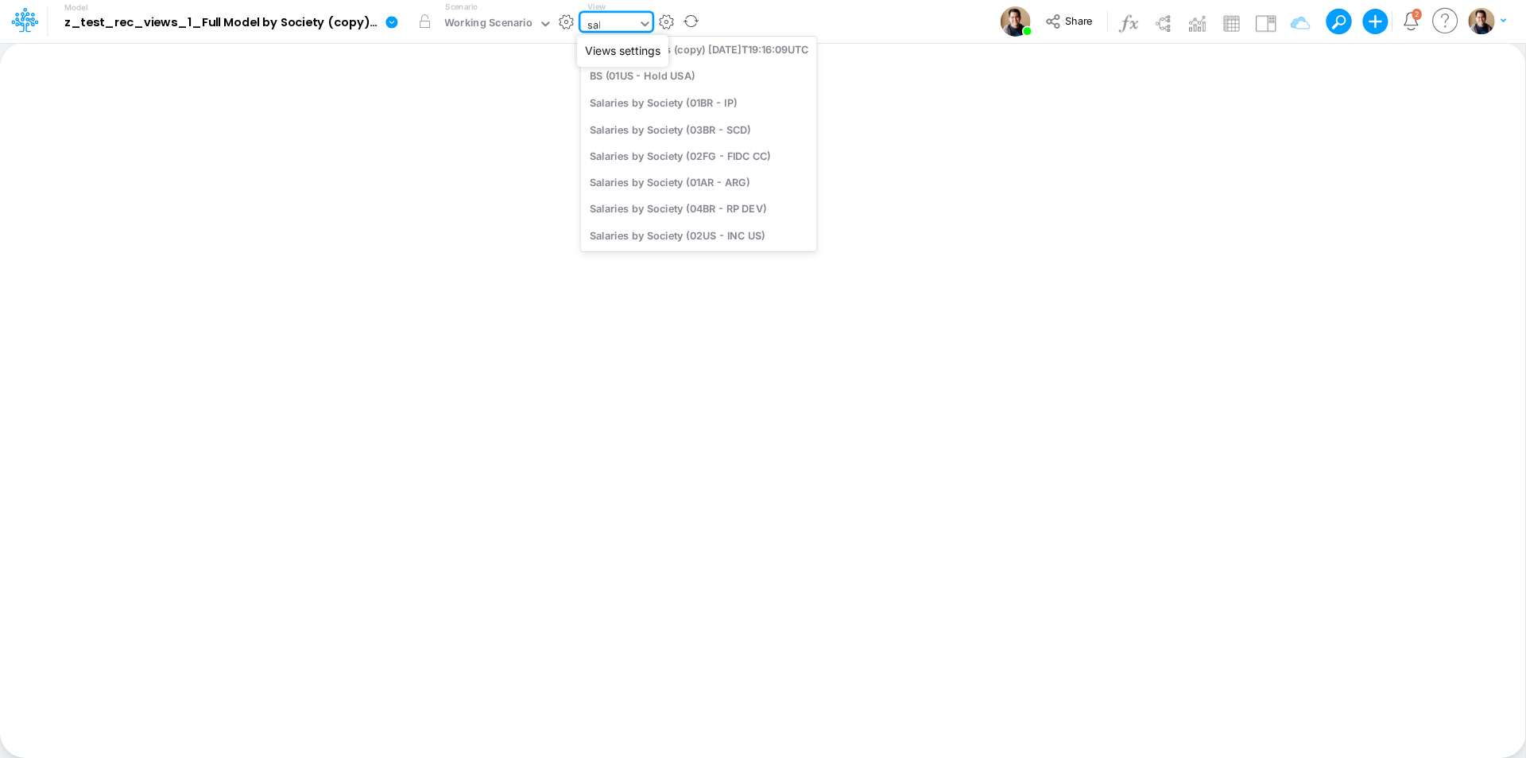
scroll to position [63, 0]
type input "sala"
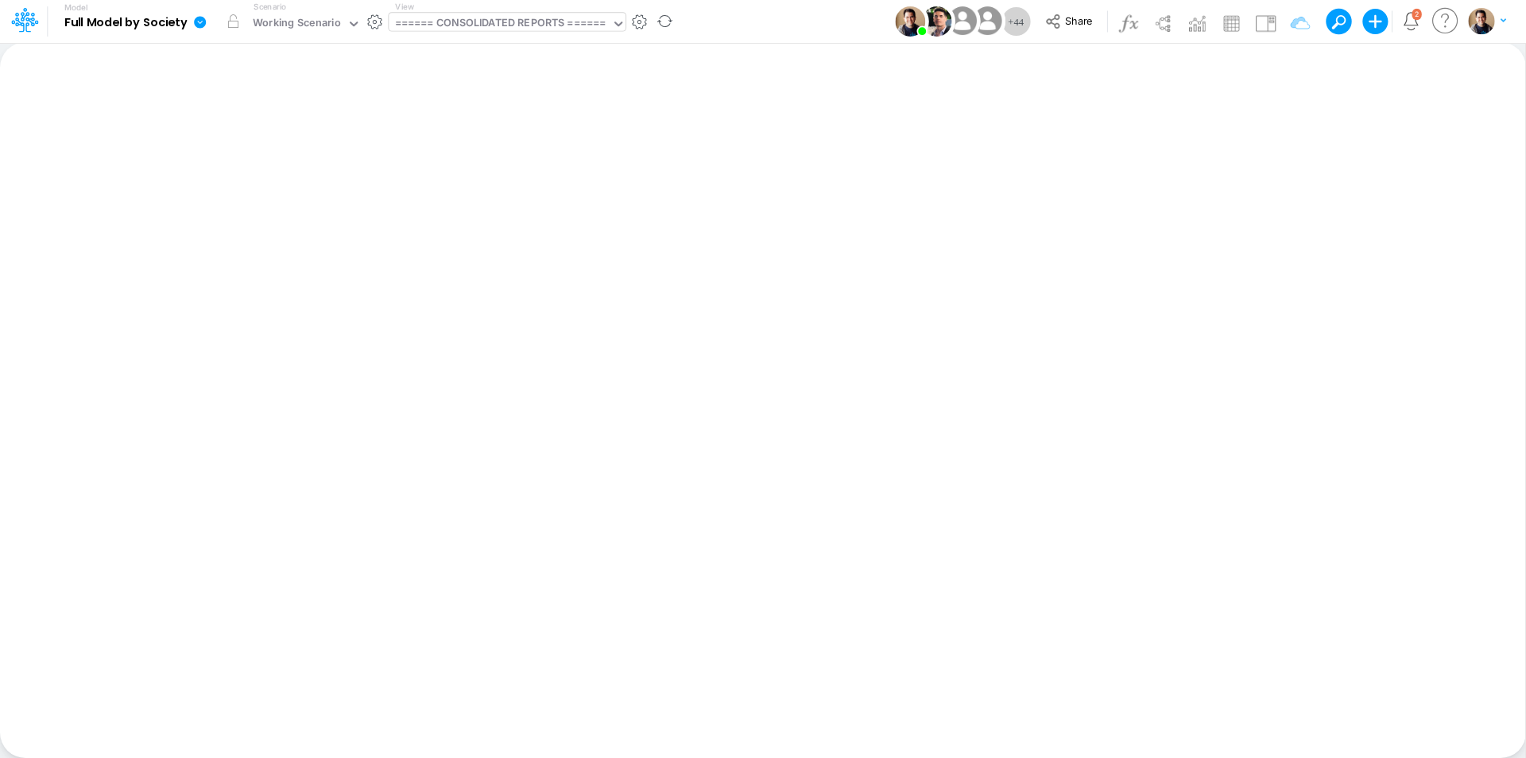
click at [545, 27] on div "====== CONSOLIDATED REPORTS ======" at bounding box center [500, 24] width 211 height 18
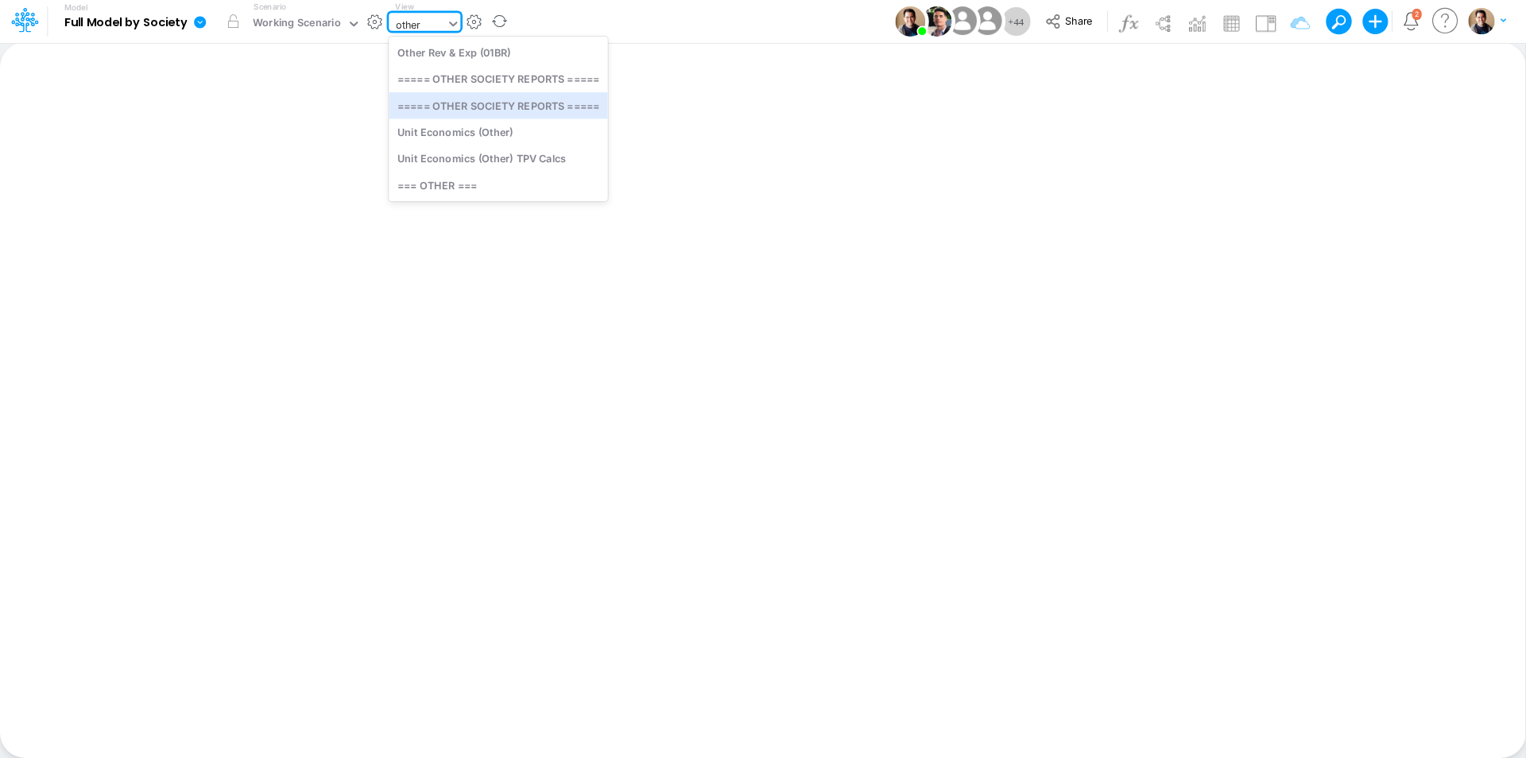
type input "other"
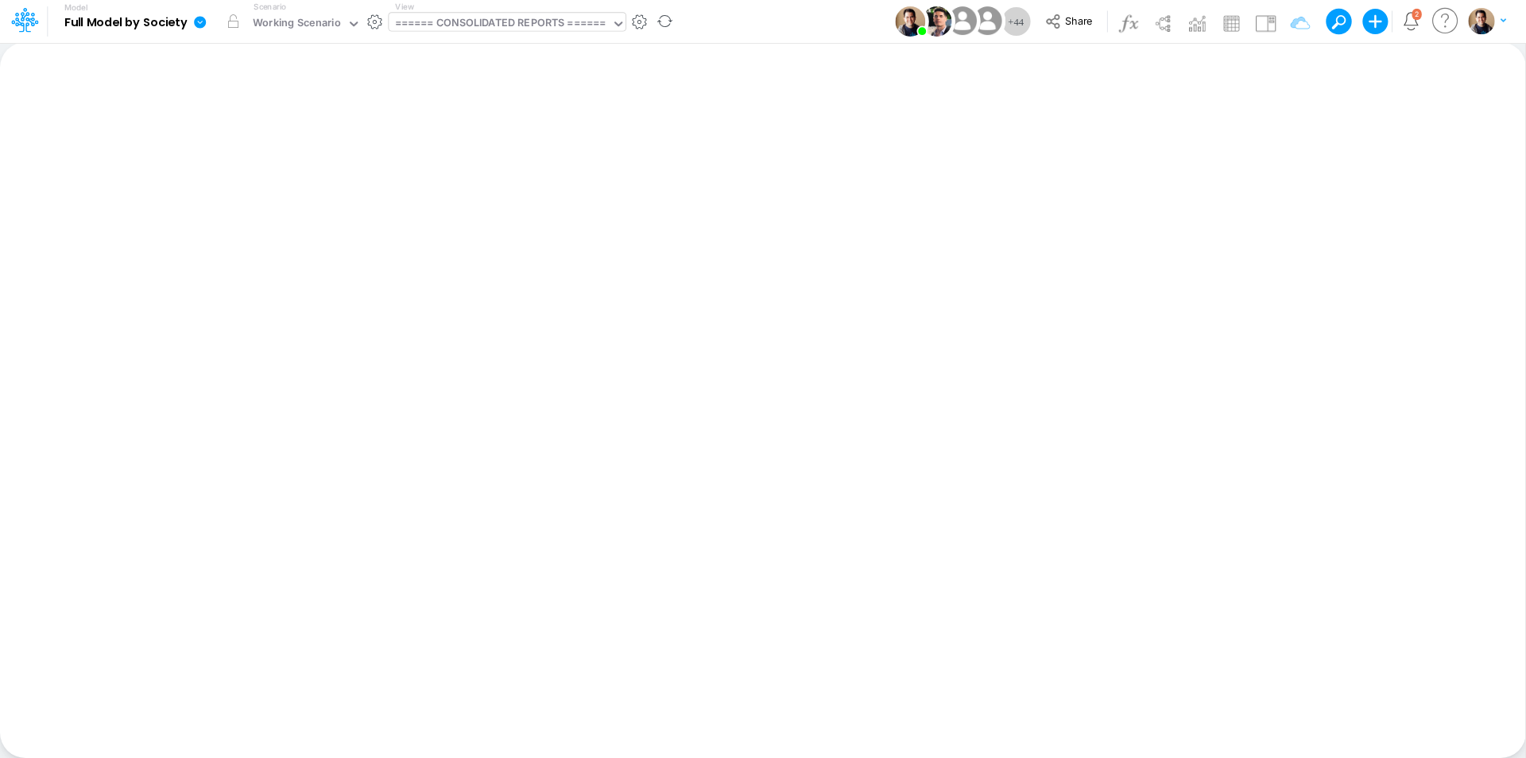
click at [511, 21] on div "====== CONSOLIDATED REPORTS ======" at bounding box center [500, 24] width 211 height 18
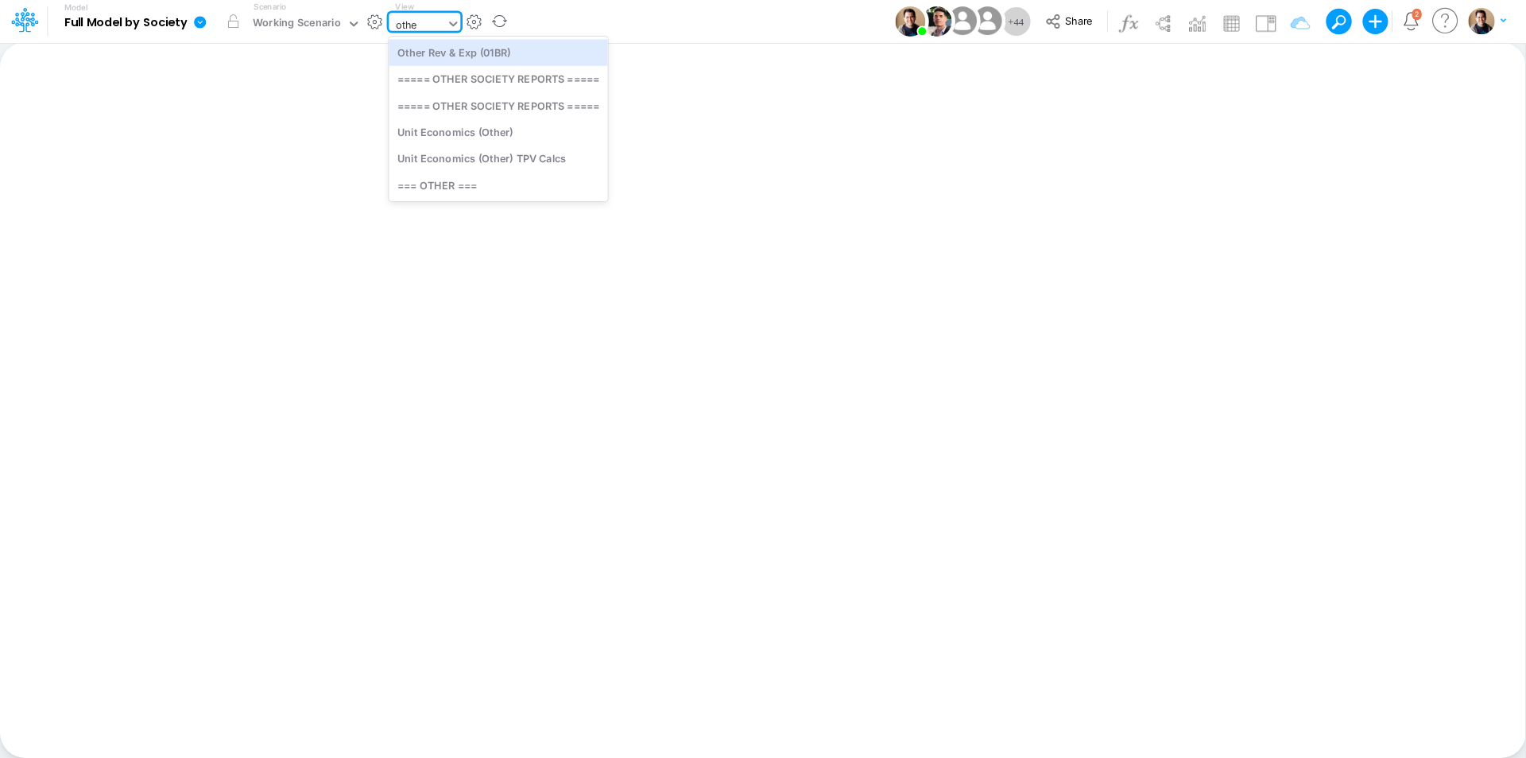
type input "other"
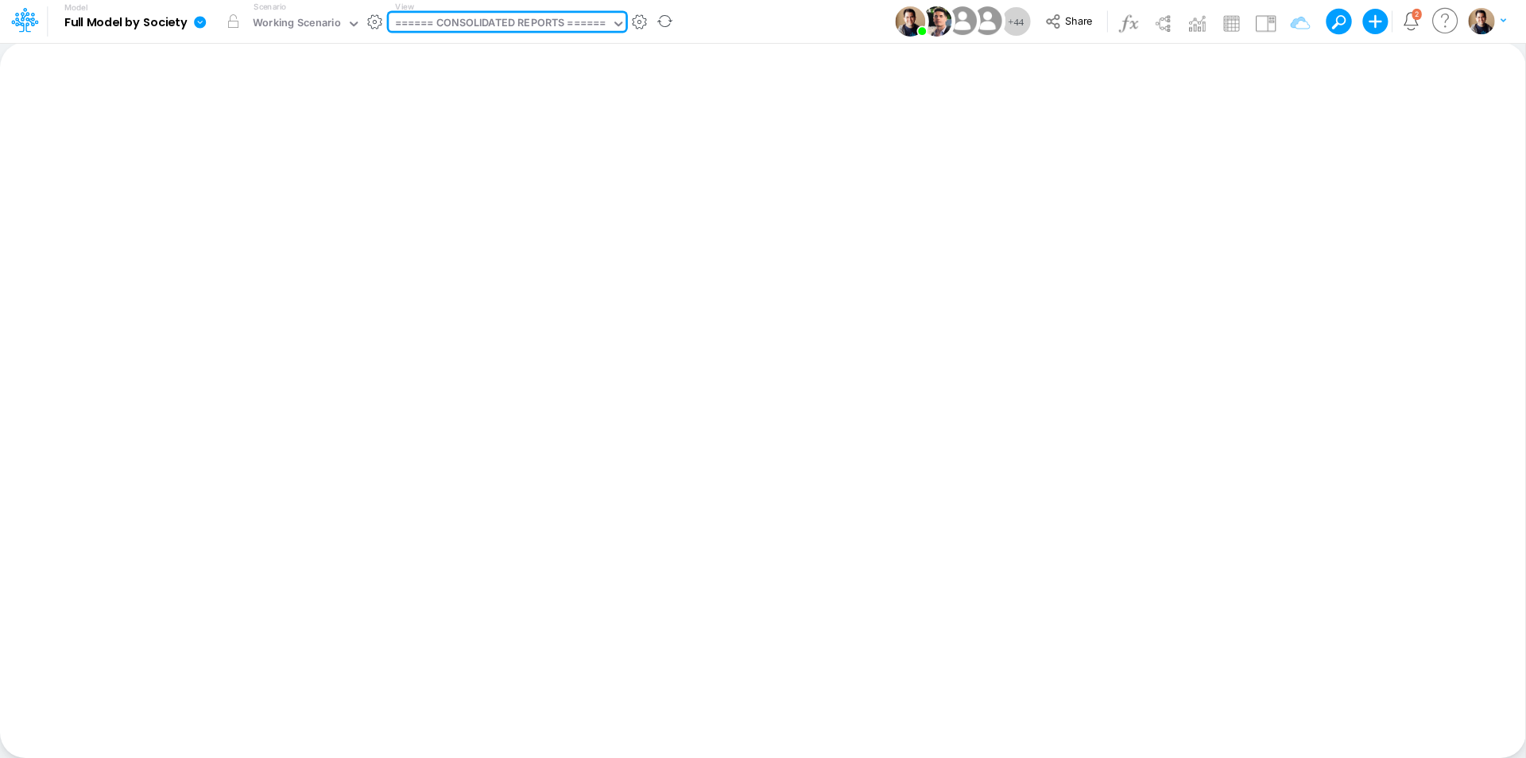
click at [438, 18] on div "====== CONSOLIDATED REPORTS ======" at bounding box center [500, 25] width 223 height 24
click at [515, 25] on div "====== CONSOLIDATED REPORTS ======" at bounding box center [500, 24] width 211 height 18
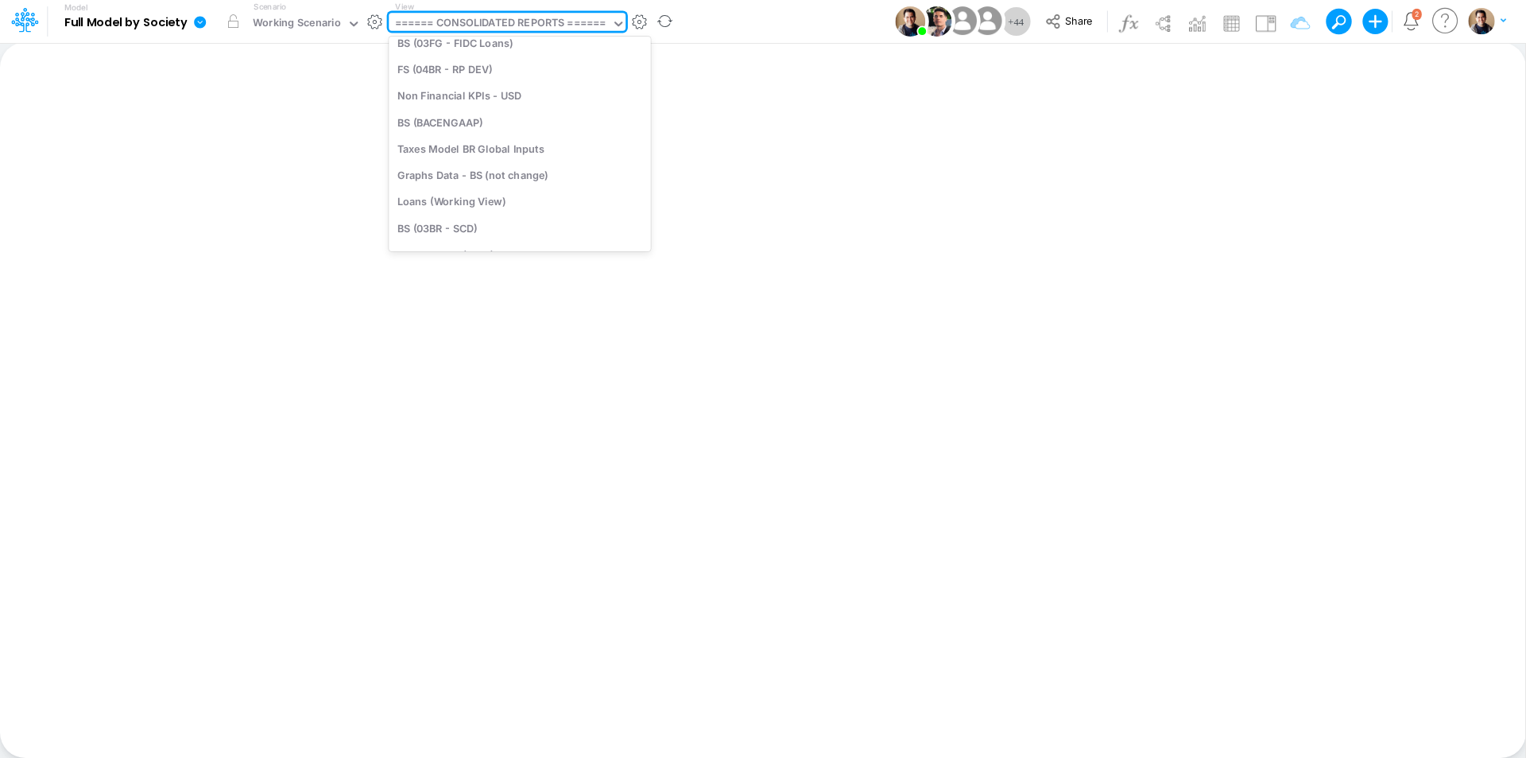
scroll to position [4872, 0]
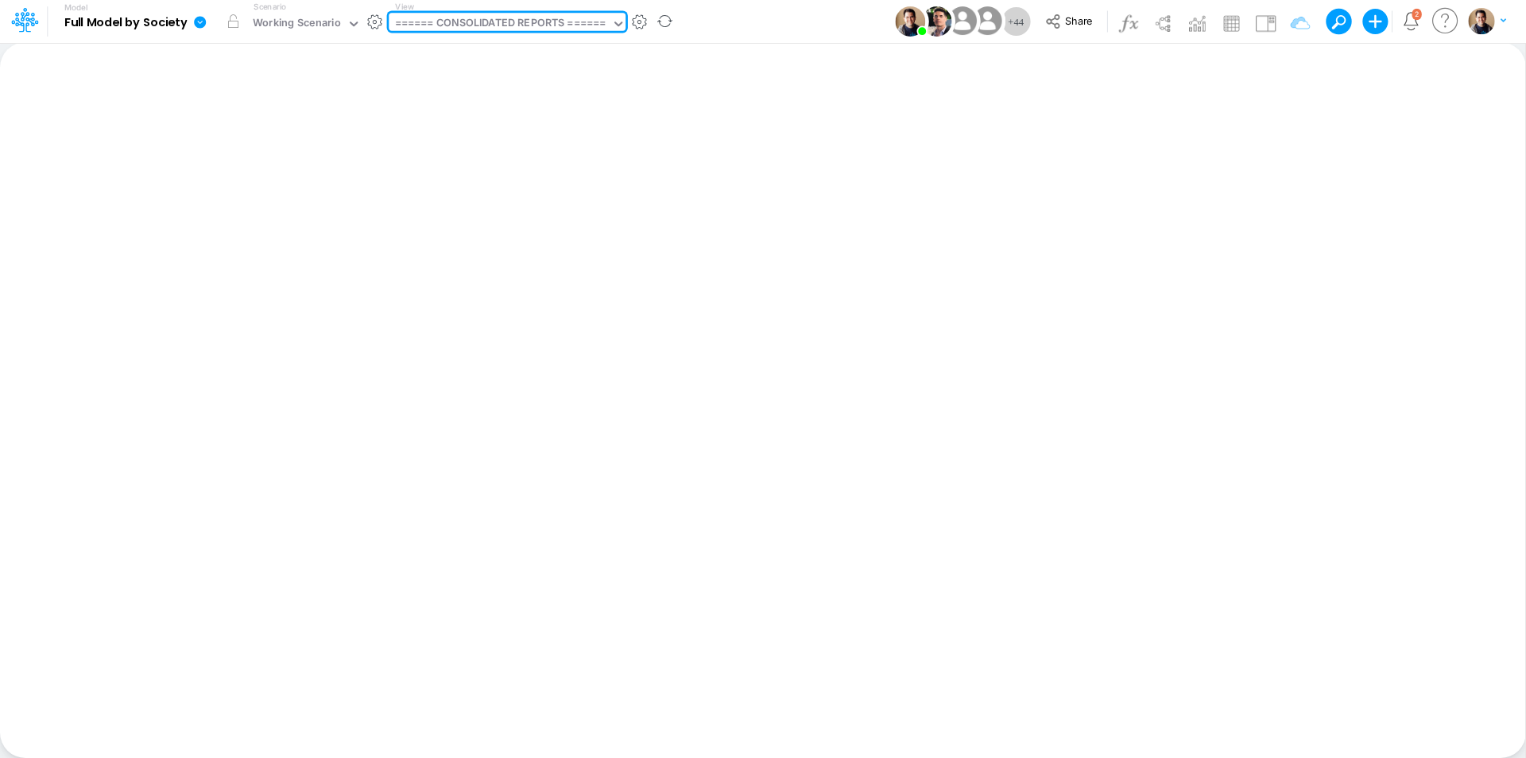
click at [475, 19] on div "====== CONSOLIDATED REPORTS ======" at bounding box center [500, 24] width 211 height 18
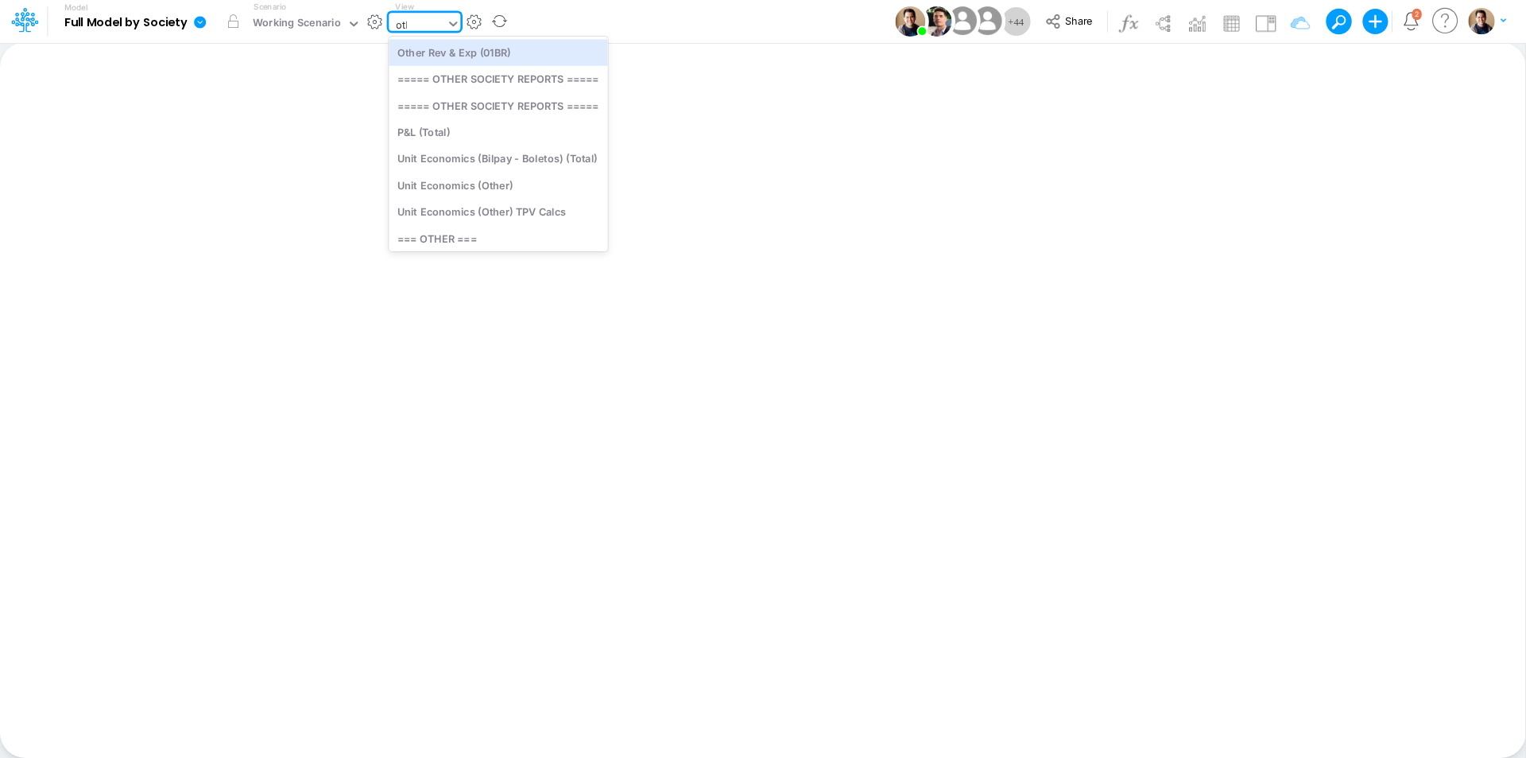
type input "othe"
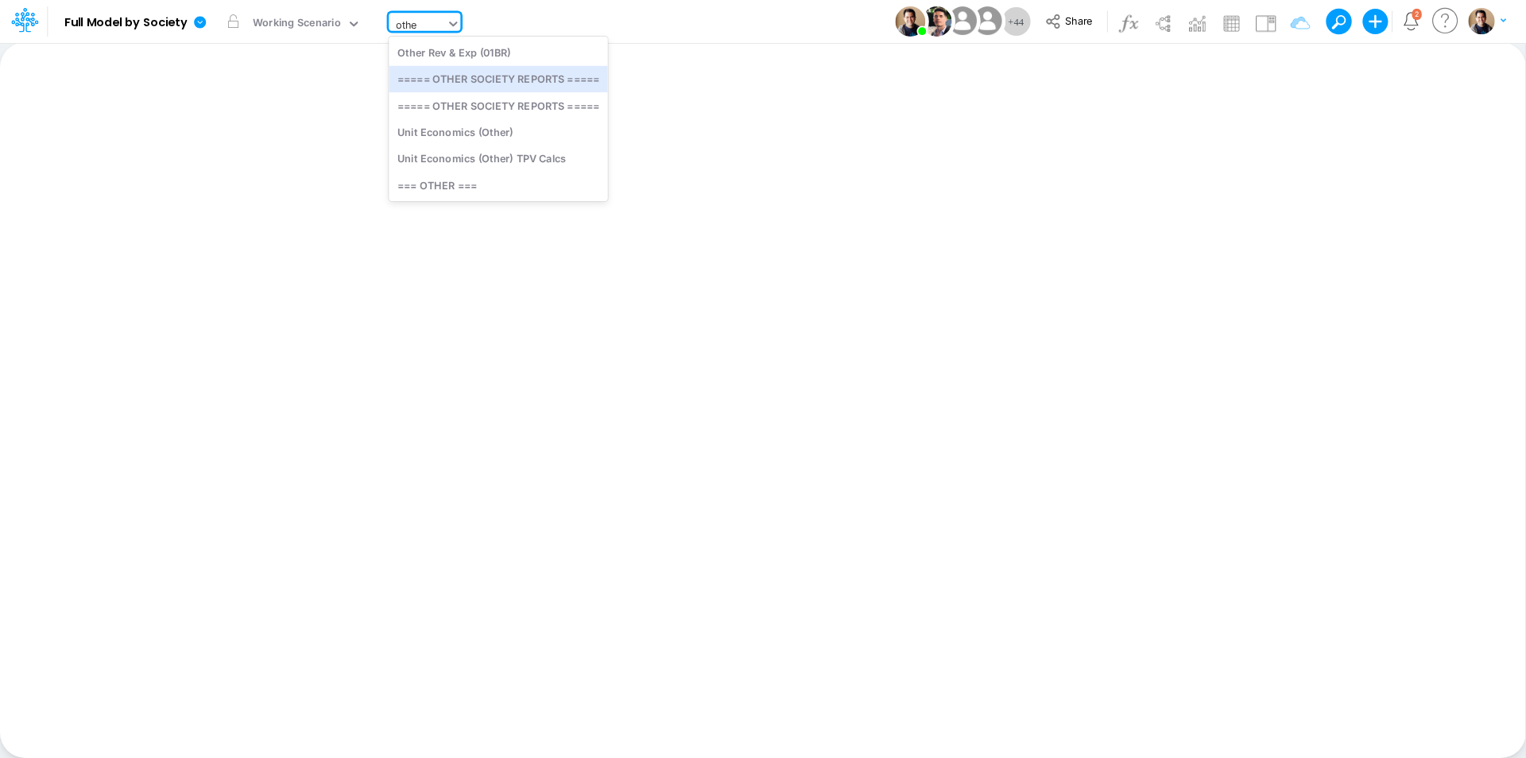
drag, startPoint x: 567, startPoint y: 83, endPoint x: 982, endPoint y: 118, distance: 416.5
click at [565, 83] on div "===== OTHER SOCIETY REPORTS =====" at bounding box center [498, 79] width 219 height 26
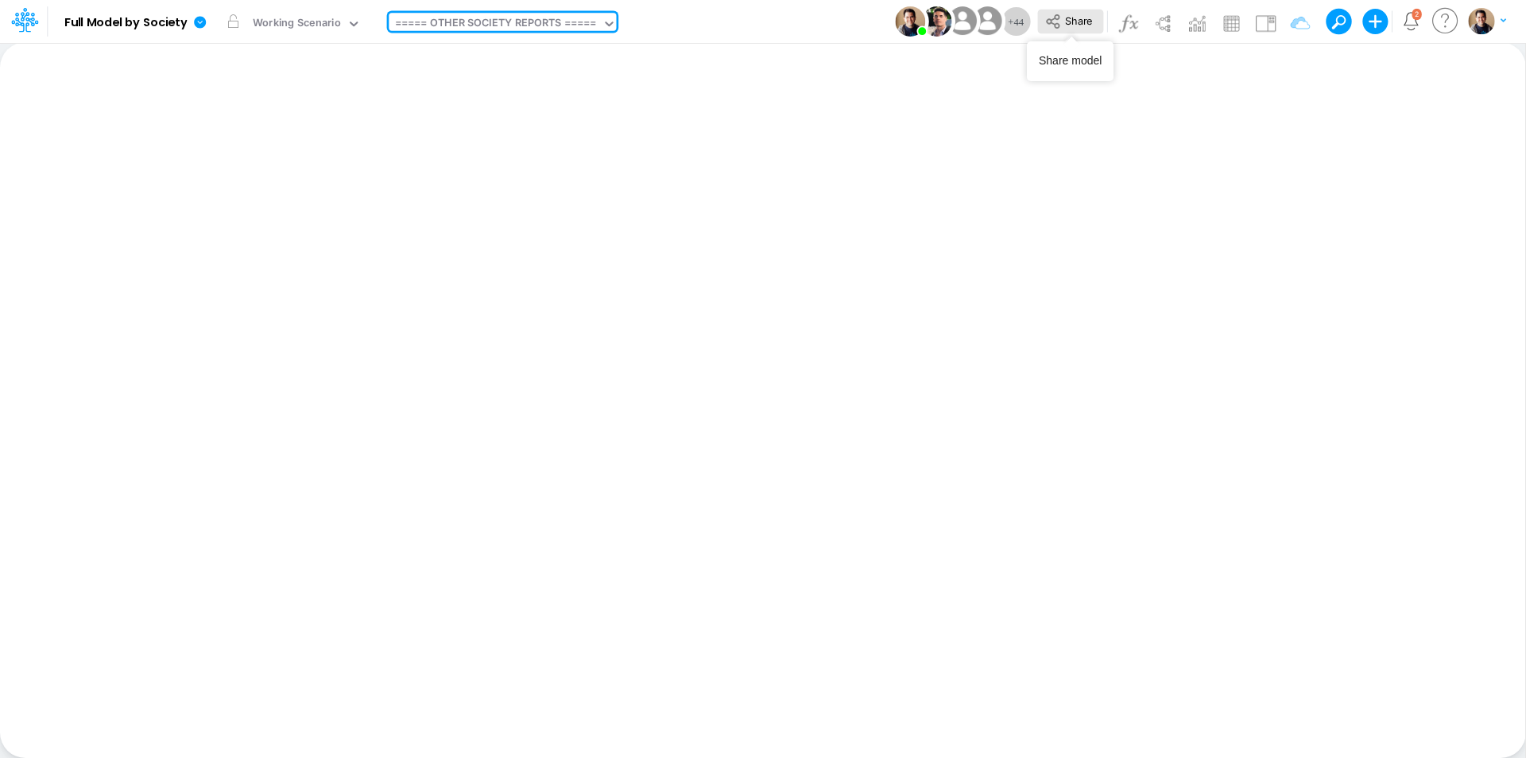
click at [1061, 19] on icon at bounding box center [1053, 21] width 17 height 17
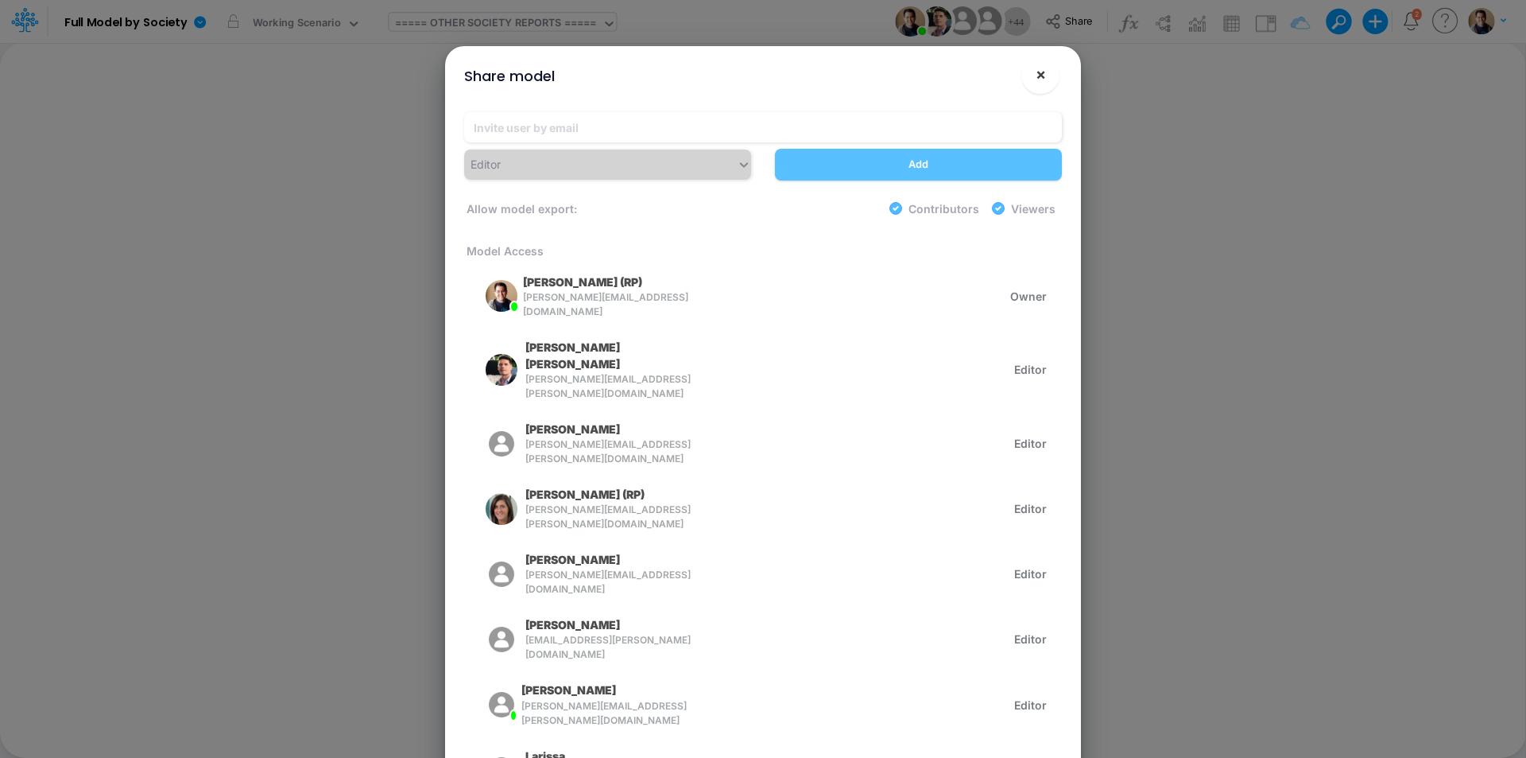
click at [1037, 79] on span "×" at bounding box center [1041, 73] width 10 height 19
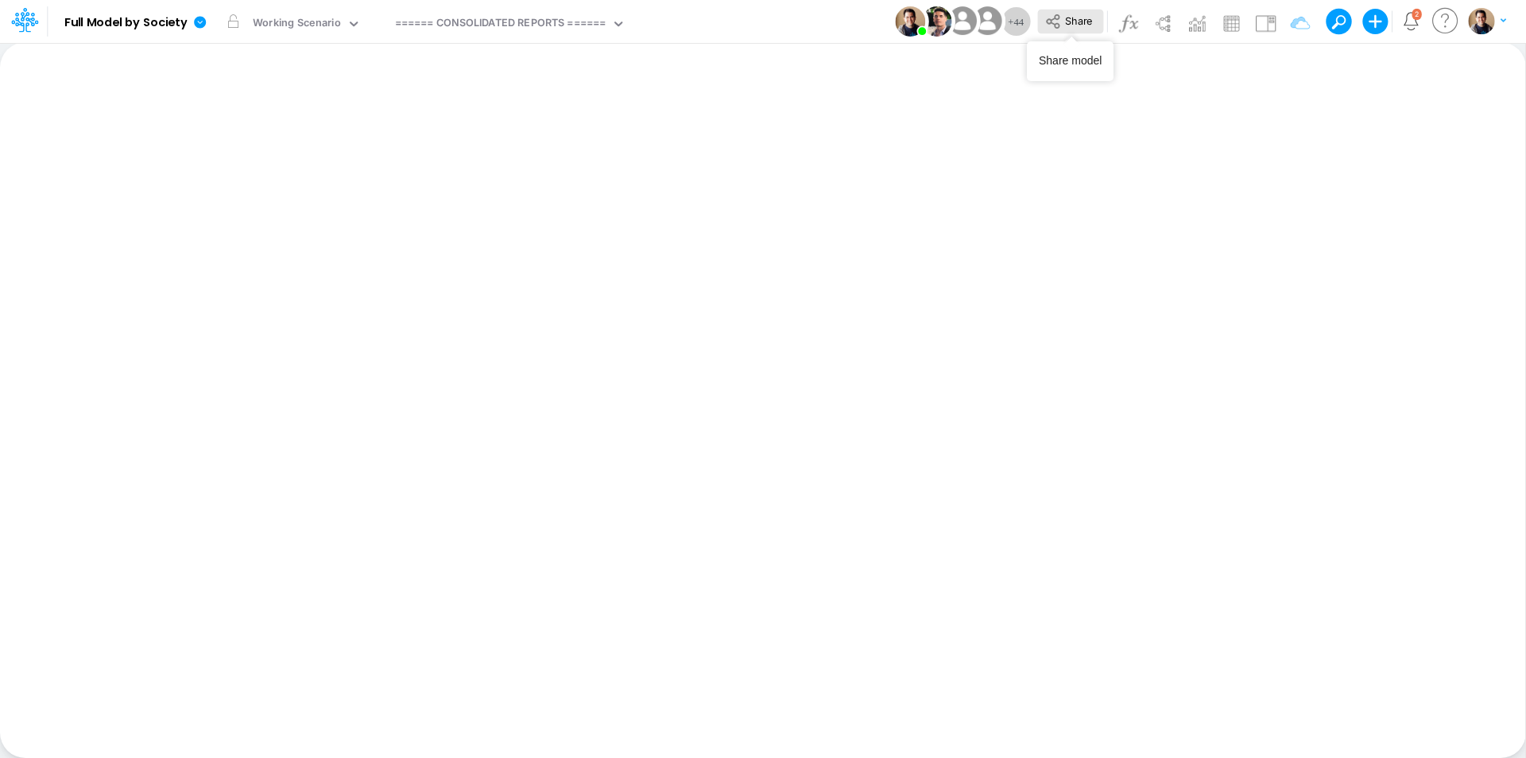
click at [1092, 18] on span "Share" at bounding box center [1078, 20] width 27 height 12
click at [197, 27] on icon at bounding box center [200, 22] width 12 height 12
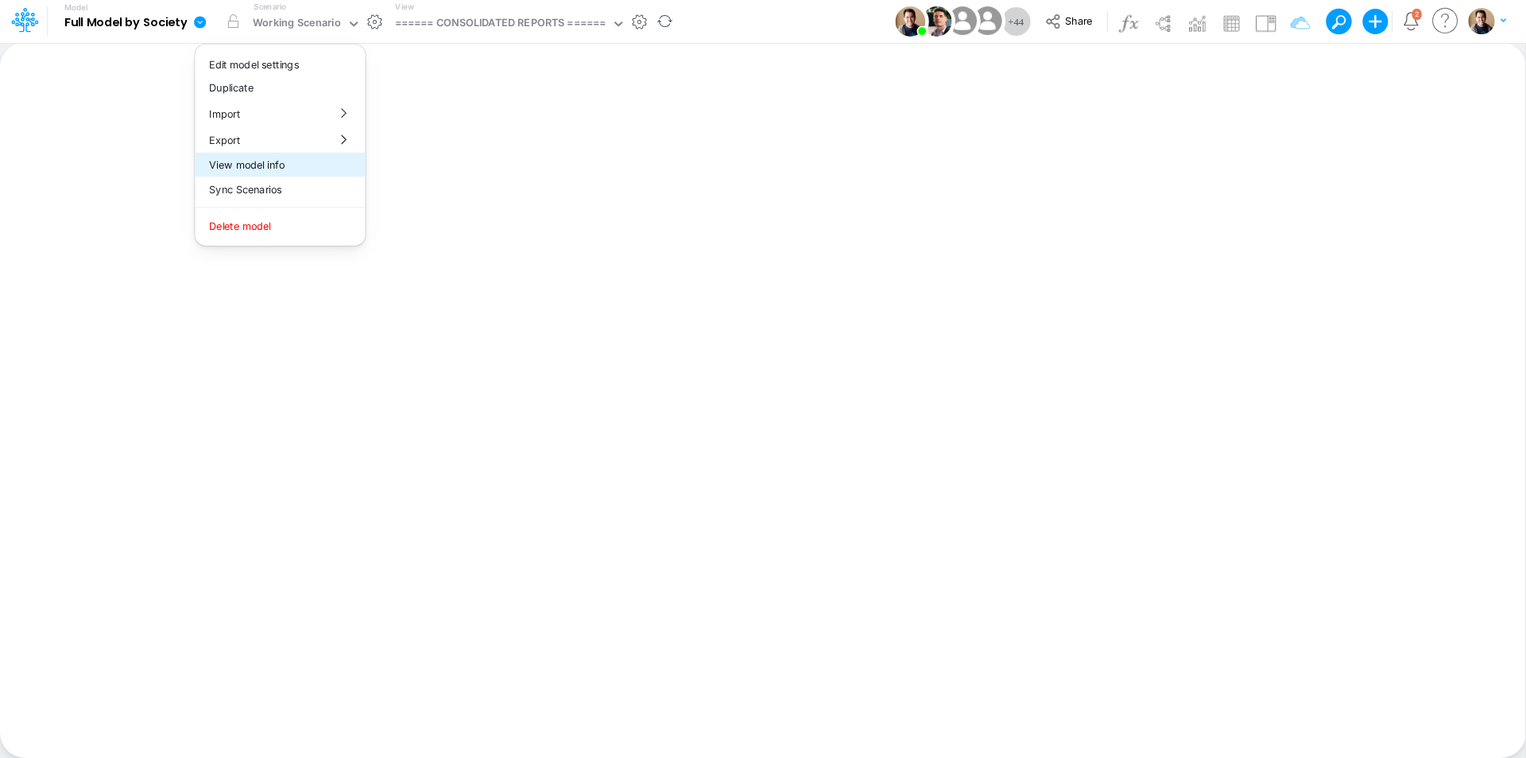
click at [297, 161] on button "View model info" at bounding box center [280, 165] width 170 height 25
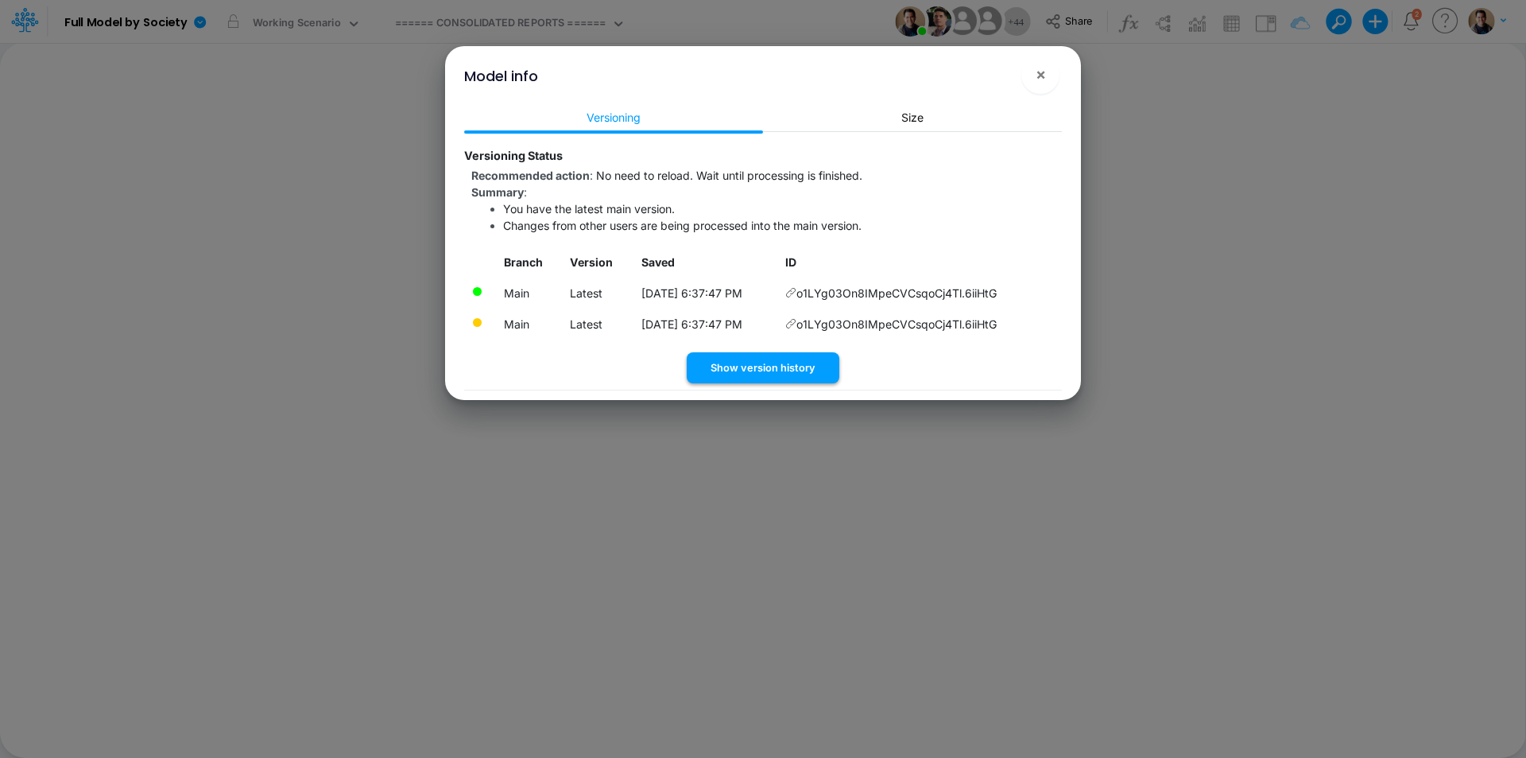
click at [809, 374] on button "Show version history" at bounding box center [763, 367] width 153 height 31
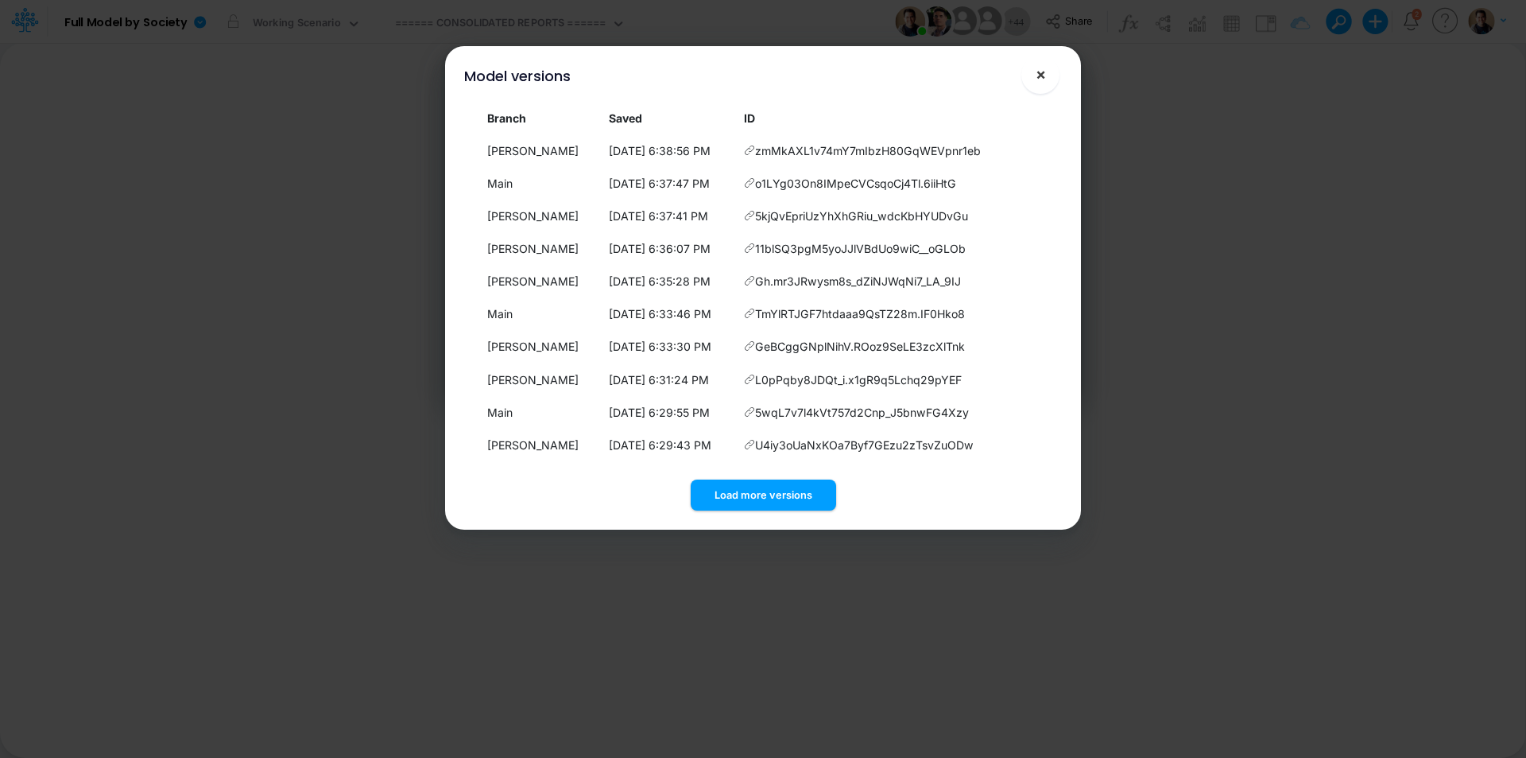
click at [1044, 72] on span "×" at bounding box center [1041, 73] width 10 height 19
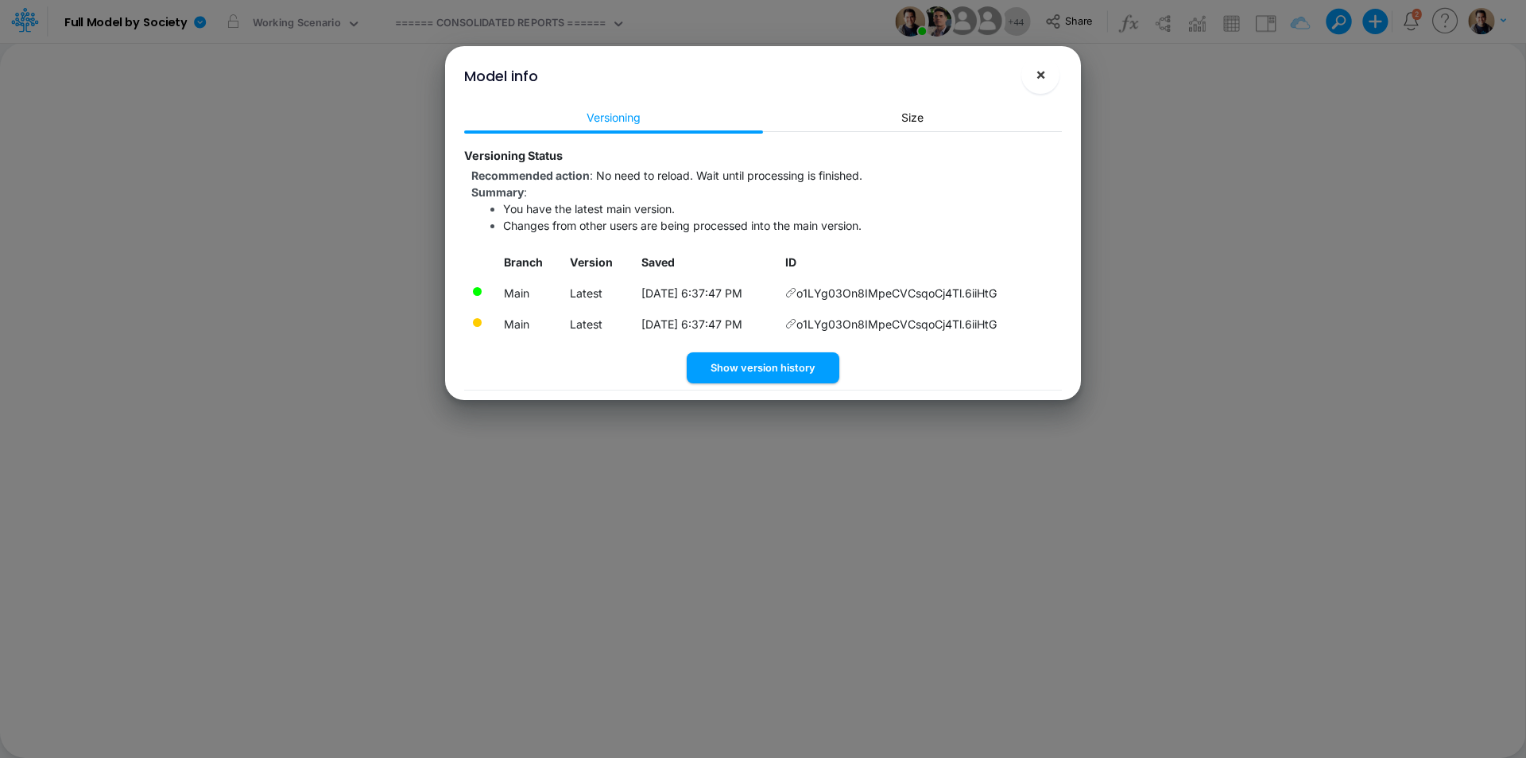
click at [1042, 80] on span "×" at bounding box center [1041, 73] width 10 height 19
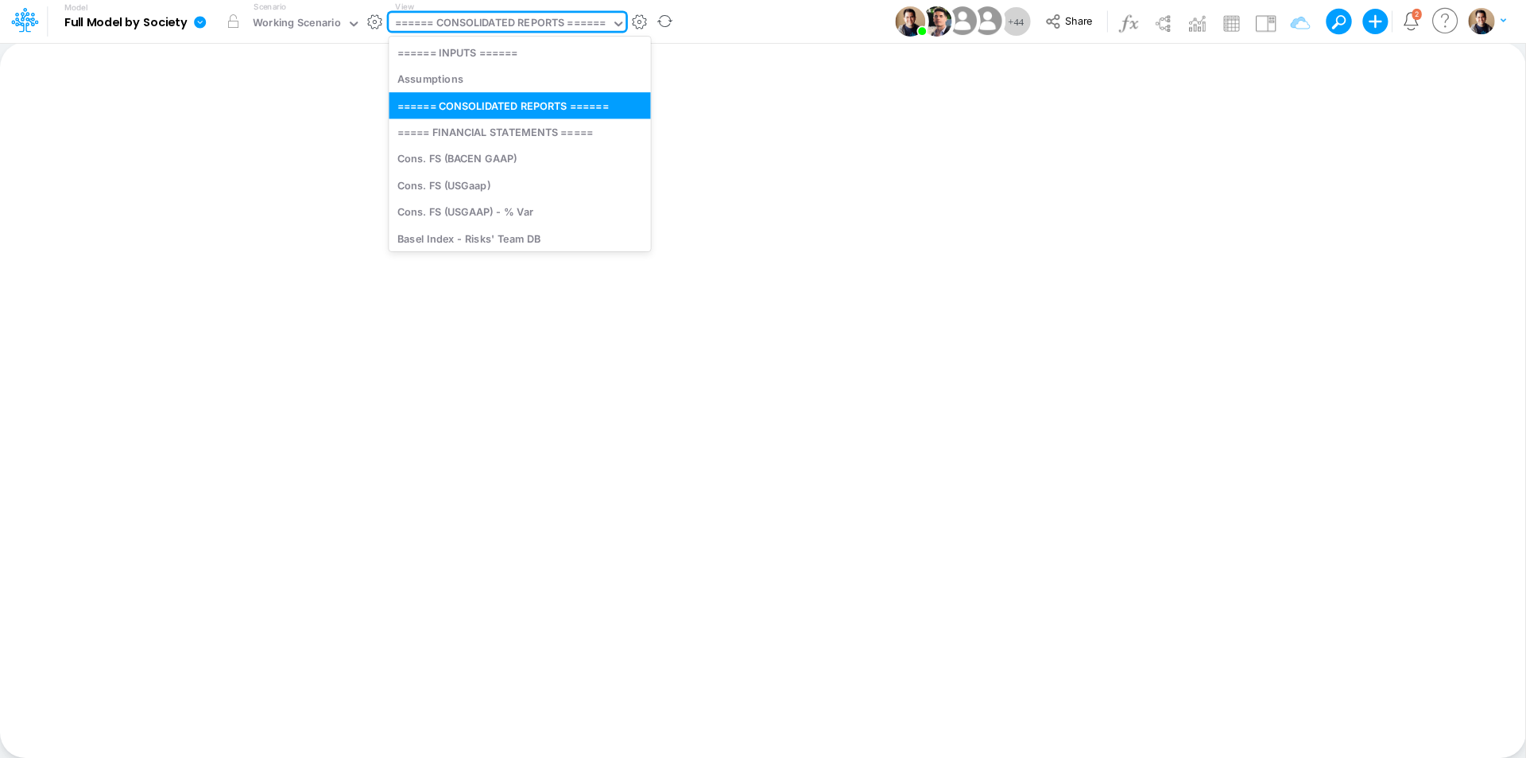
click at [476, 28] on div "====== CONSOLIDATED REPORTS ======" at bounding box center [500, 24] width 211 height 18
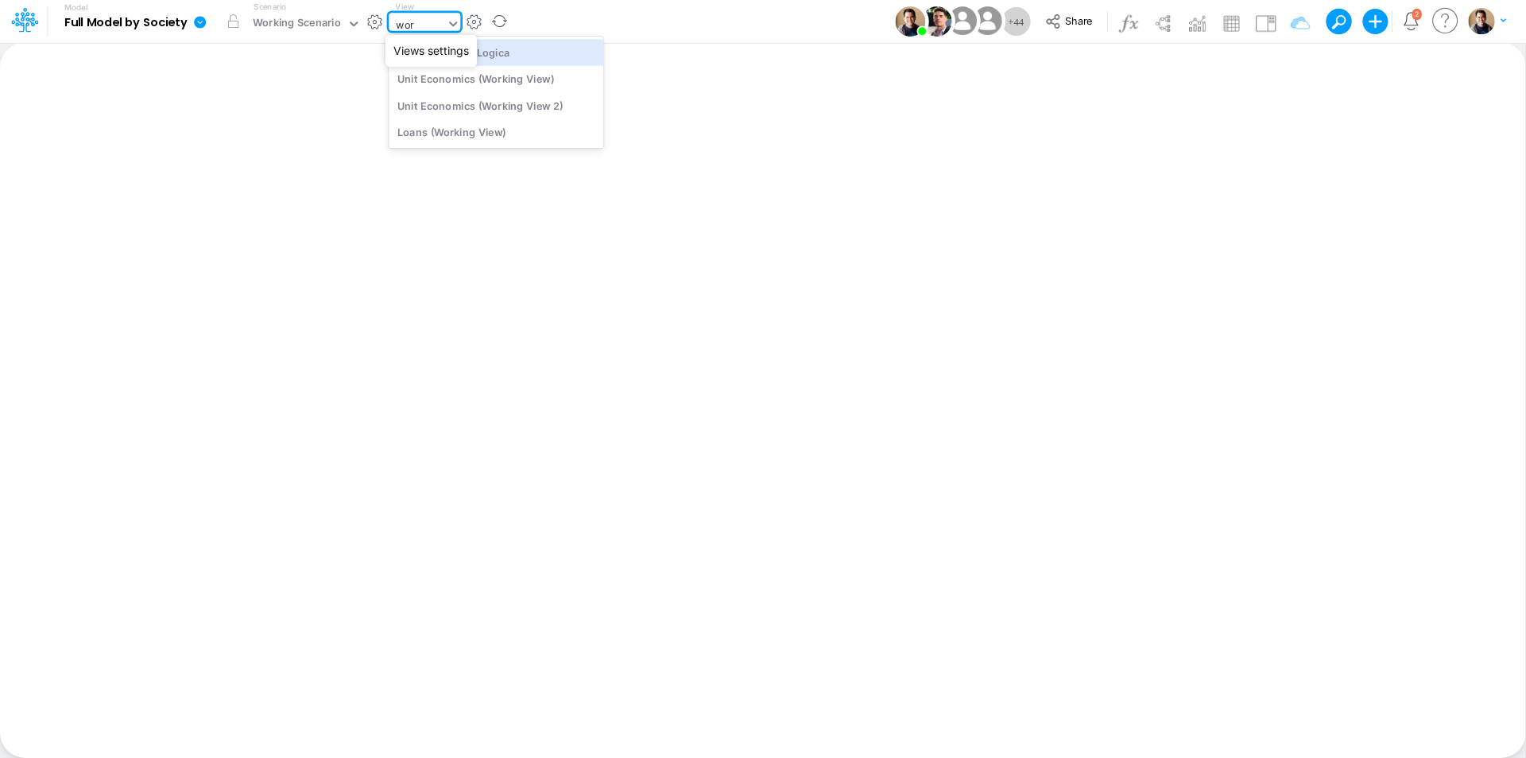
type input "work"
click at [540, 59] on div "Working View - Logica" at bounding box center [496, 52] width 215 height 26
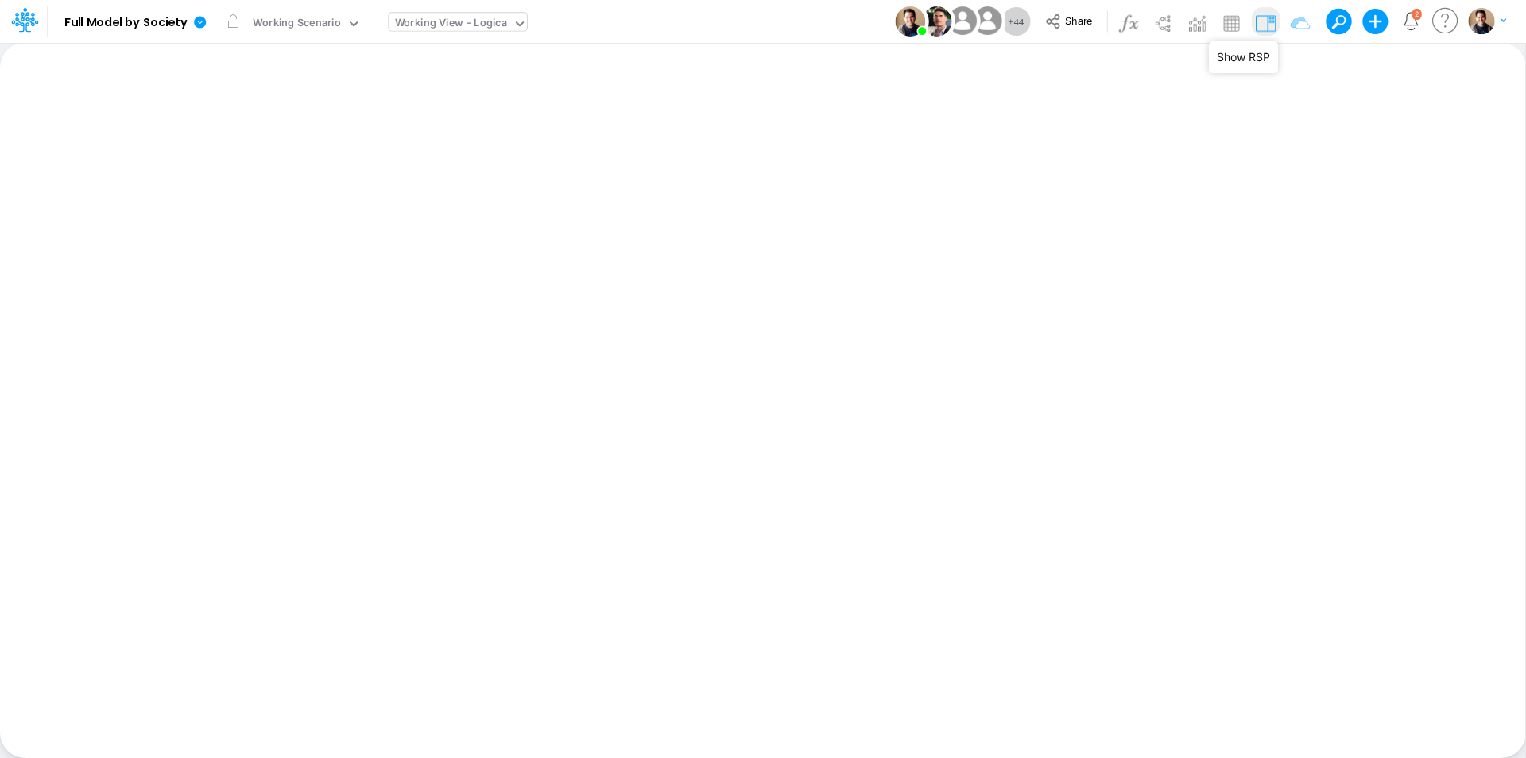
drag, startPoint x: 1266, startPoint y: 22, endPoint x: 1277, endPoint y: 31, distance: 14.2
click at [1266, 22] on img at bounding box center [1265, 22] width 25 height 25
click at [1302, 29] on img at bounding box center [1299, 22] width 25 height 25
click at [199, 25] on icon at bounding box center [200, 22] width 12 height 12
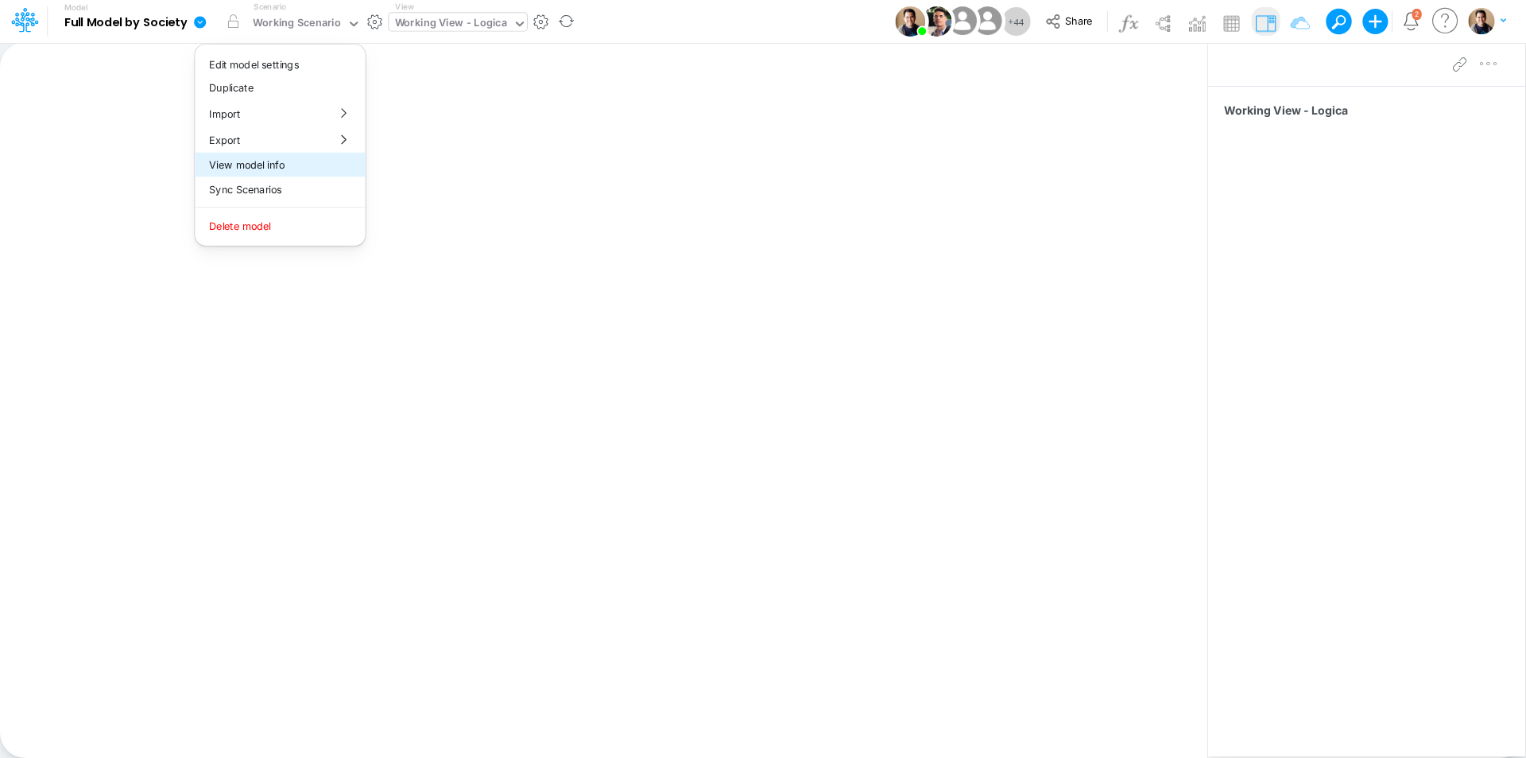
click at [289, 162] on button "View model info" at bounding box center [280, 165] width 170 height 25
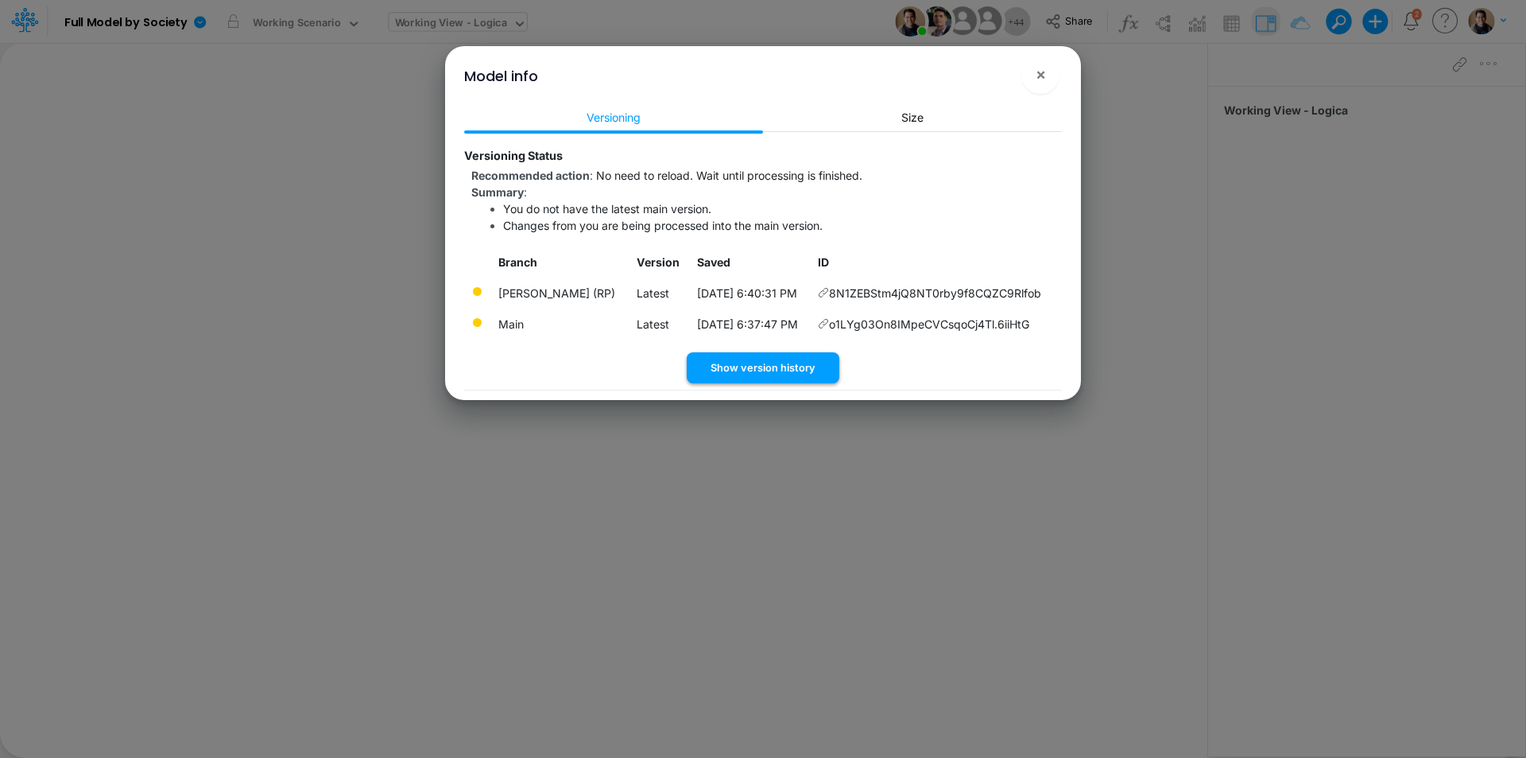
click at [748, 370] on button "Show version history" at bounding box center [763, 367] width 153 height 31
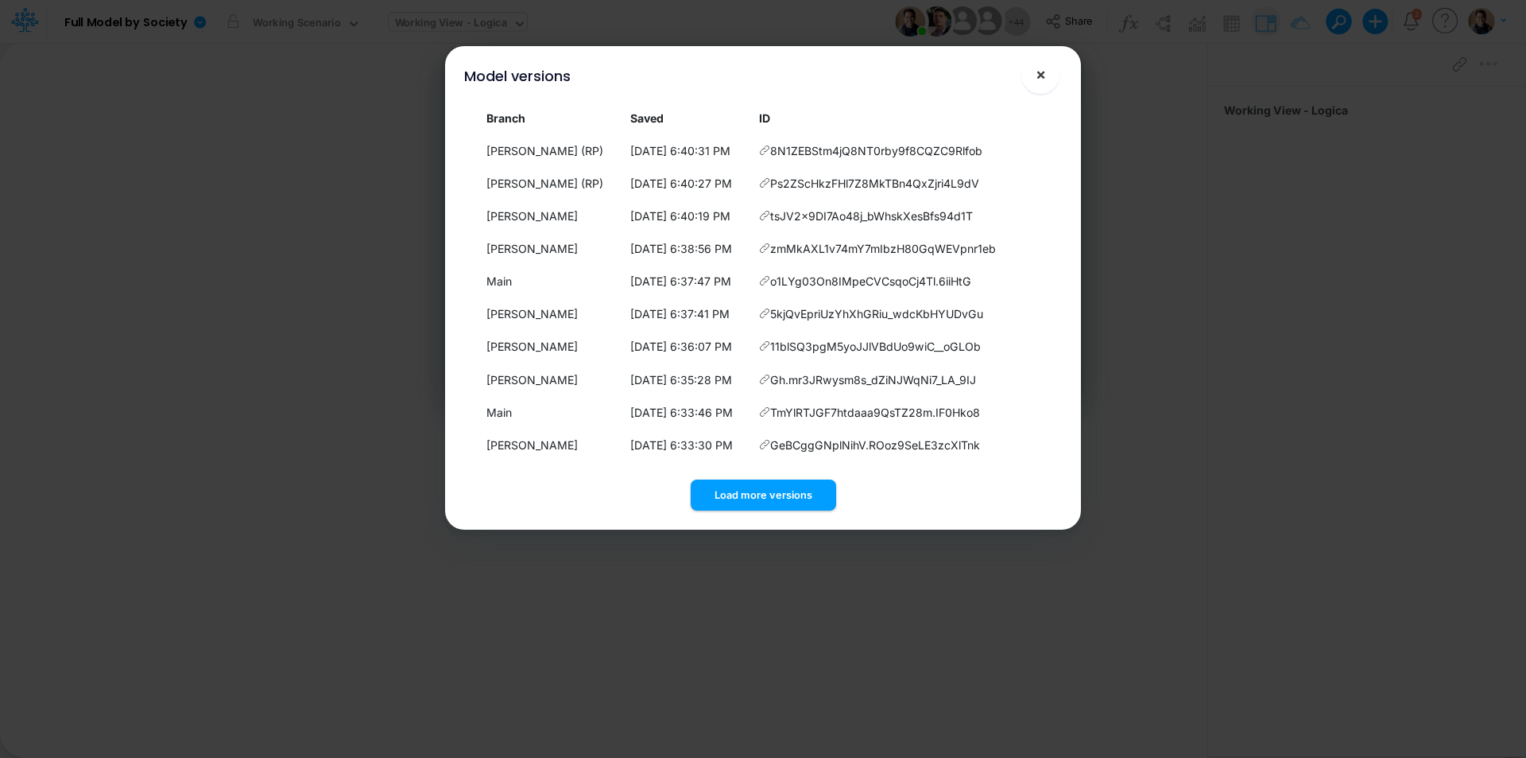
click at [1042, 83] on span "×" at bounding box center [1041, 73] width 10 height 19
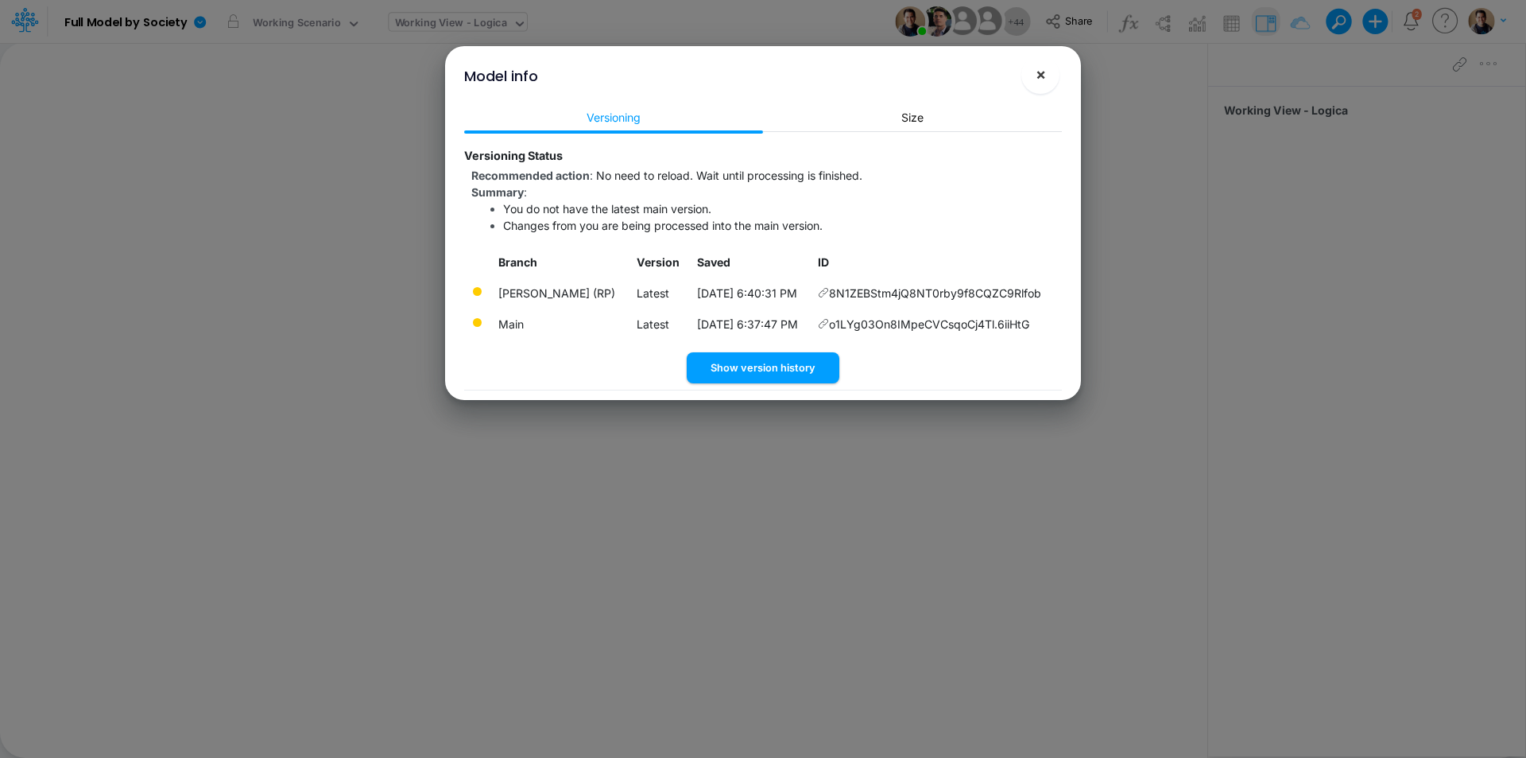
click at [1041, 76] on span "×" at bounding box center [1041, 73] width 10 height 19
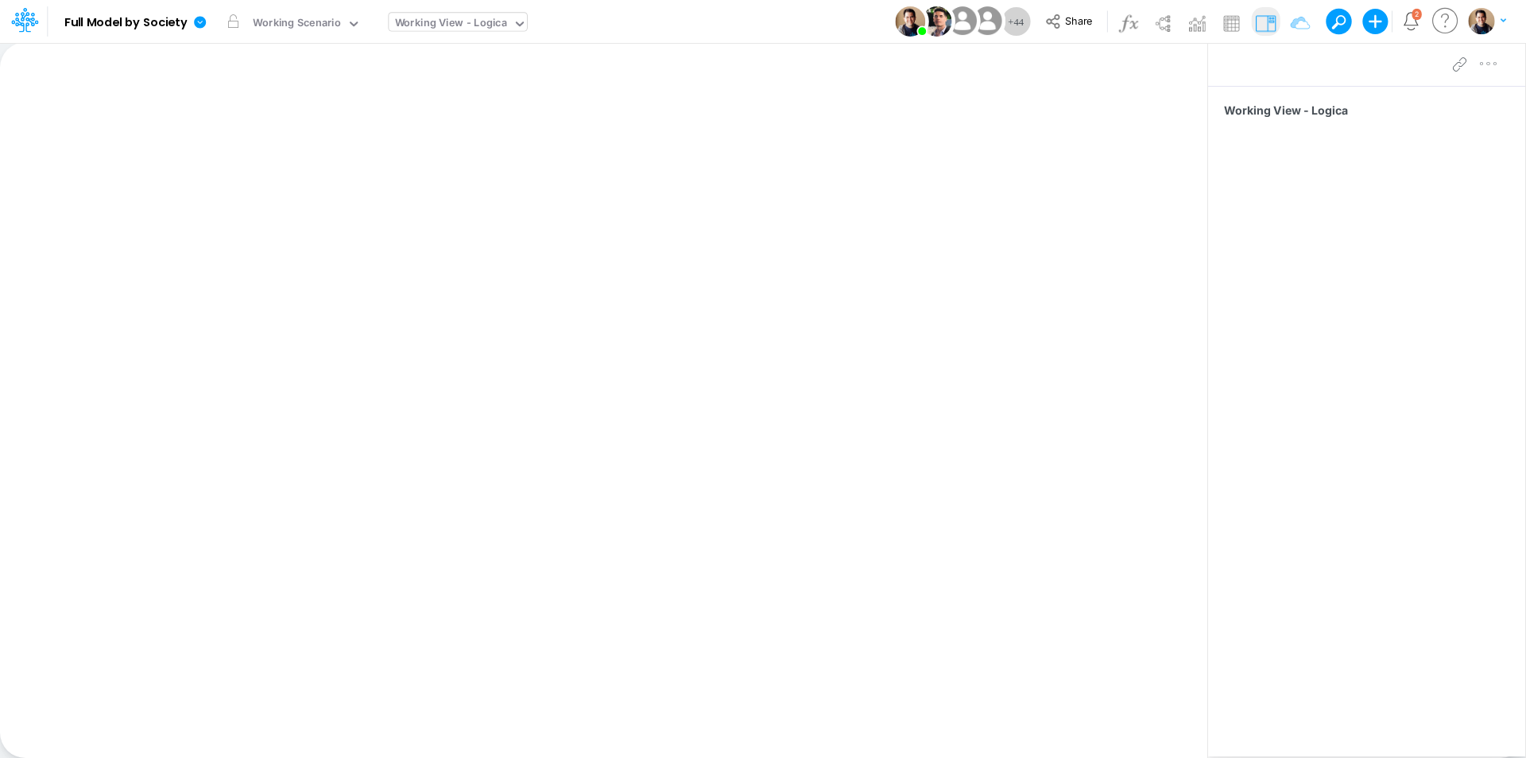
click at [451, 25] on div "Working View - Logica" at bounding box center [451, 24] width 112 height 18
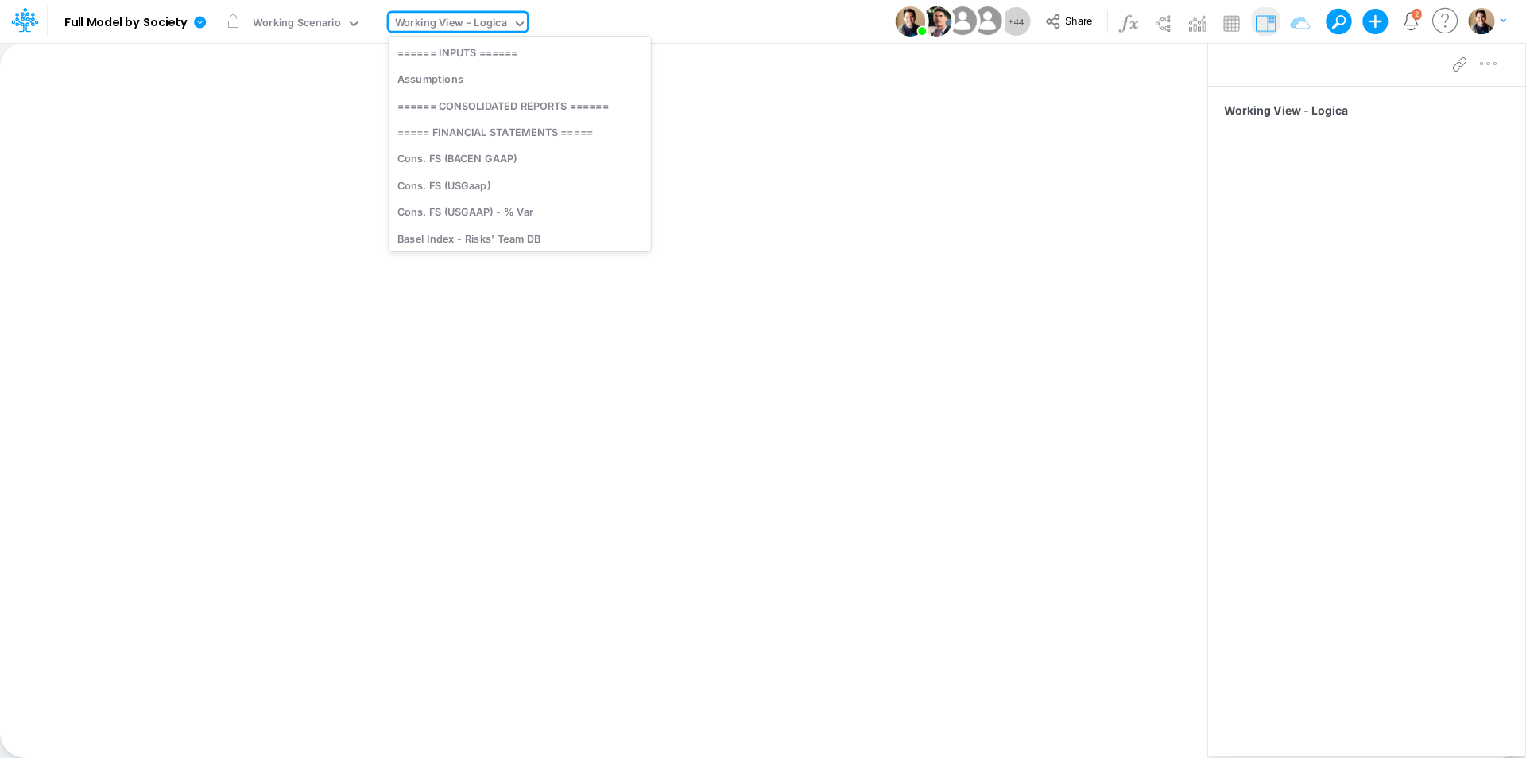
scroll to position [1633, 0]
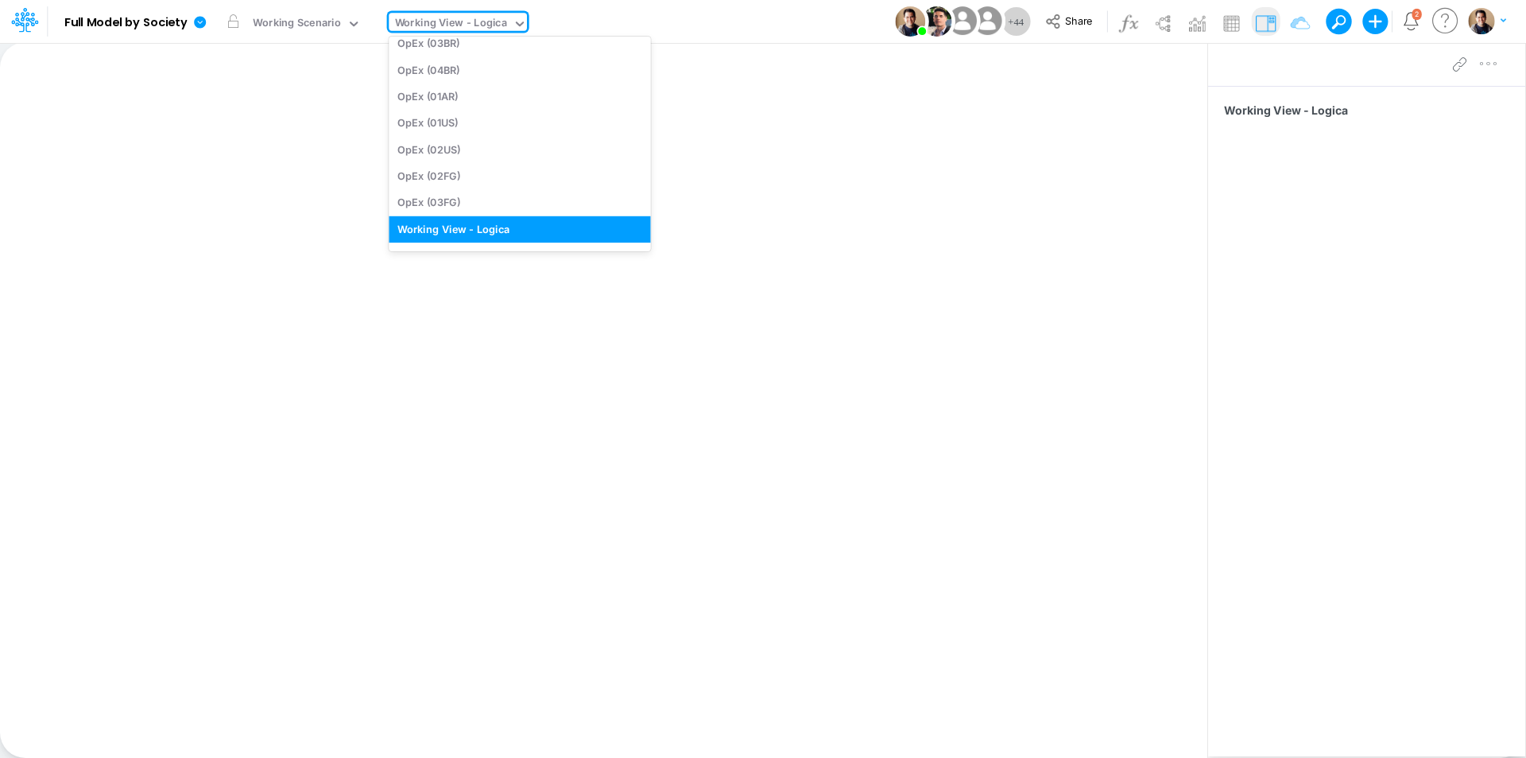
click at [451, 25] on div "Working View - Logica" at bounding box center [451, 24] width 112 height 18
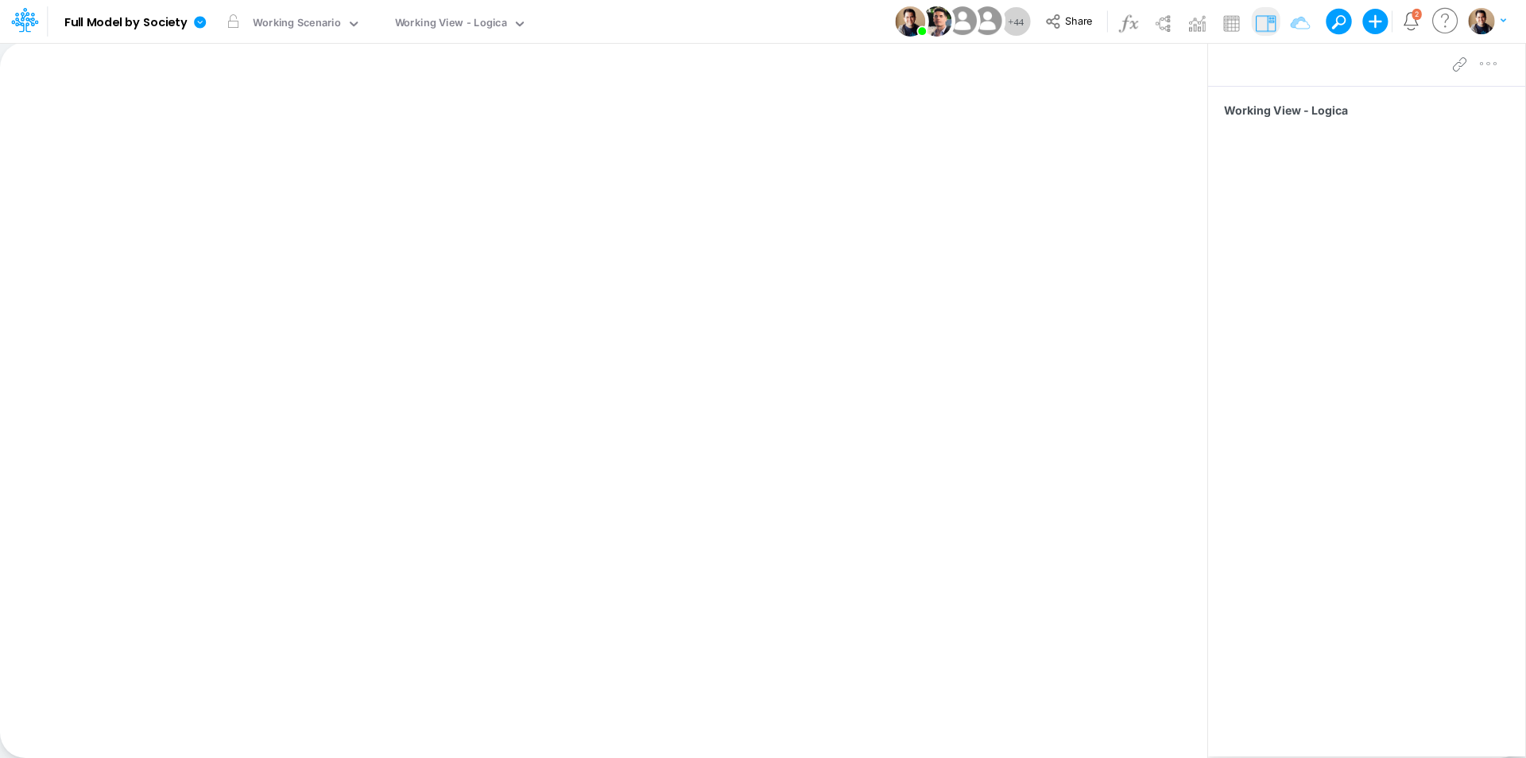
click at [198, 21] on icon at bounding box center [200, 22] width 14 height 14
click at [324, 161] on button "View model info" at bounding box center [280, 165] width 170 height 25
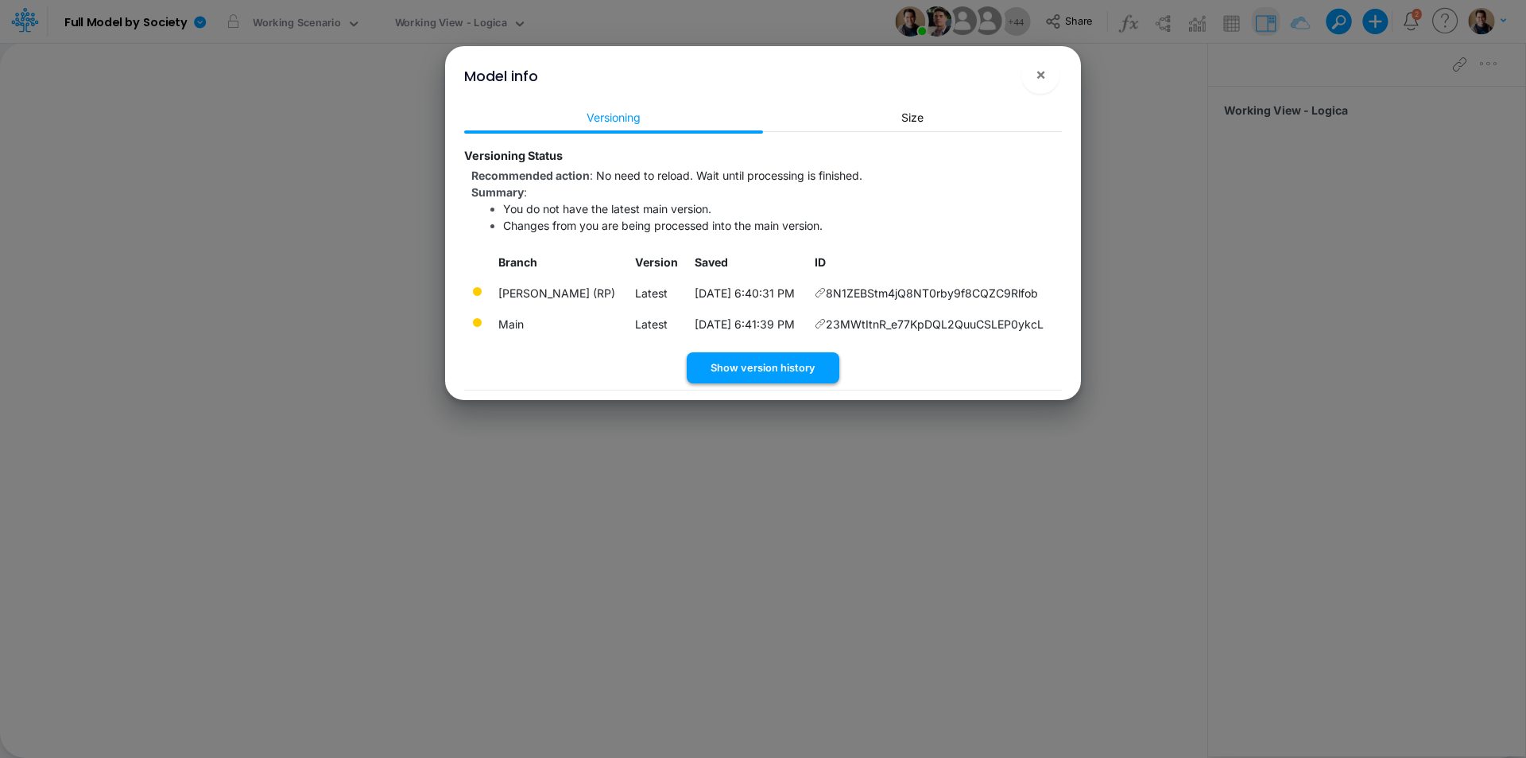
click at [798, 359] on button "Show version history" at bounding box center [763, 367] width 153 height 31
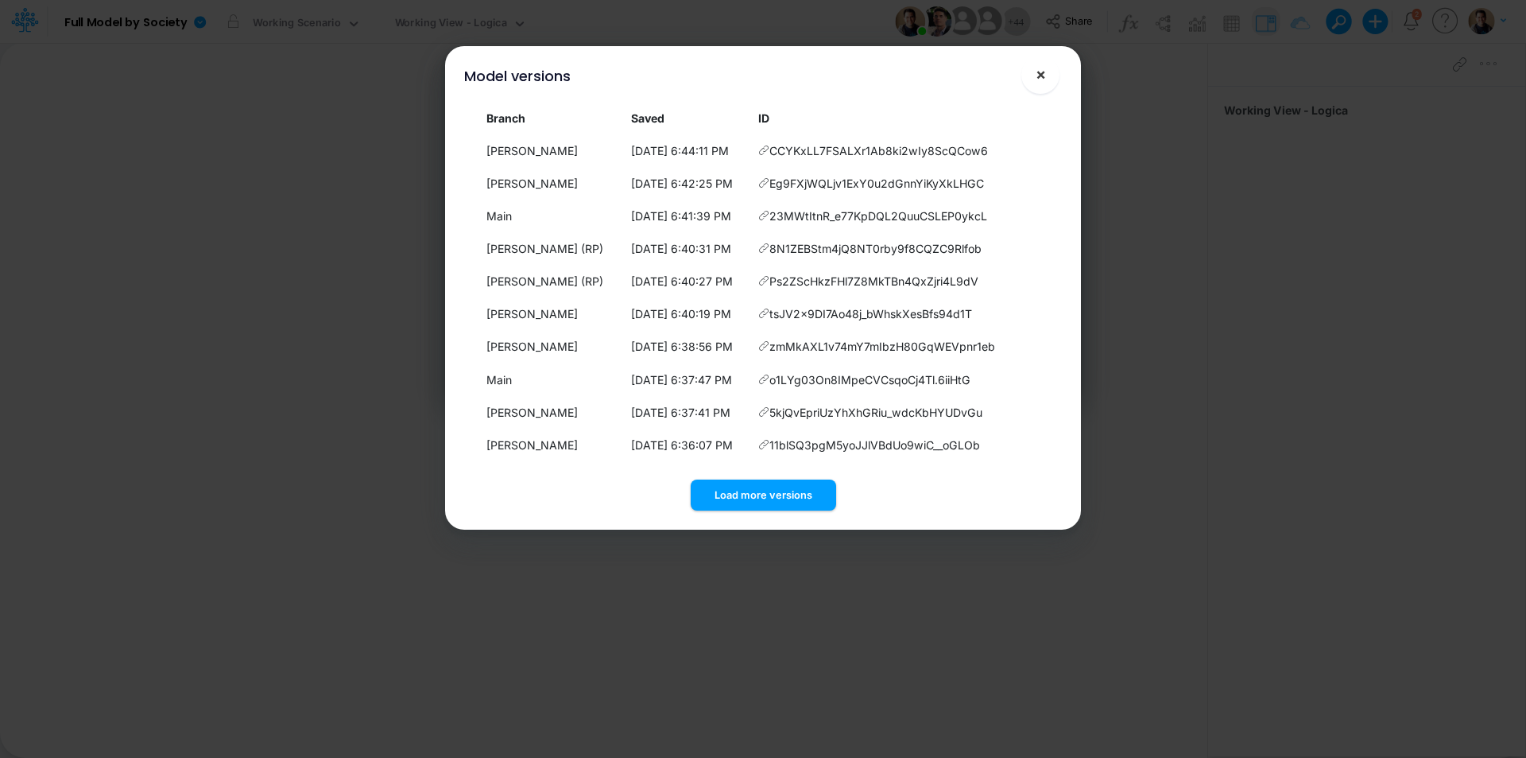
click at [1044, 73] on span "×" at bounding box center [1041, 73] width 10 height 19
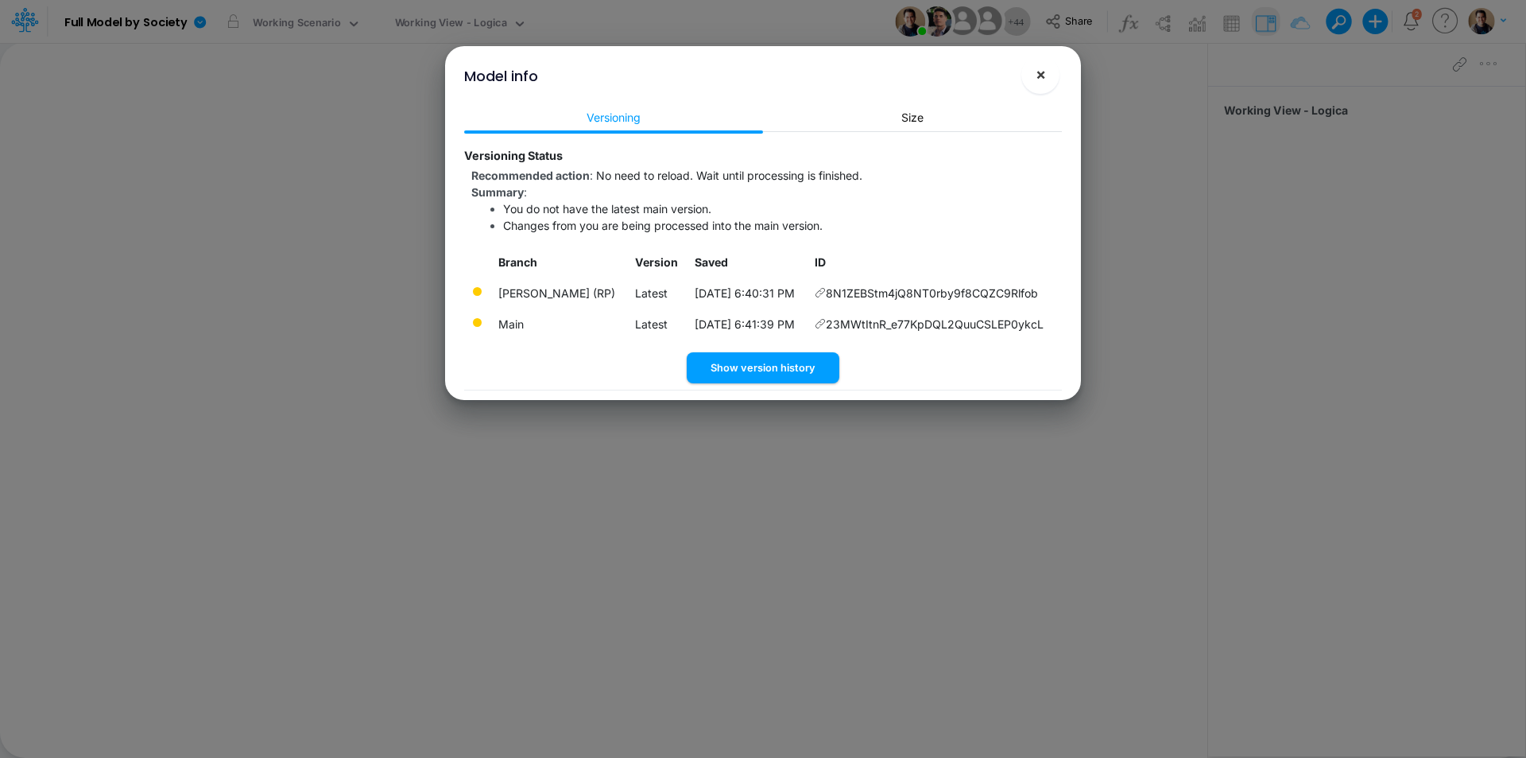
click at [1045, 76] on span "×" at bounding box center [1041, 73] width 10 height 19
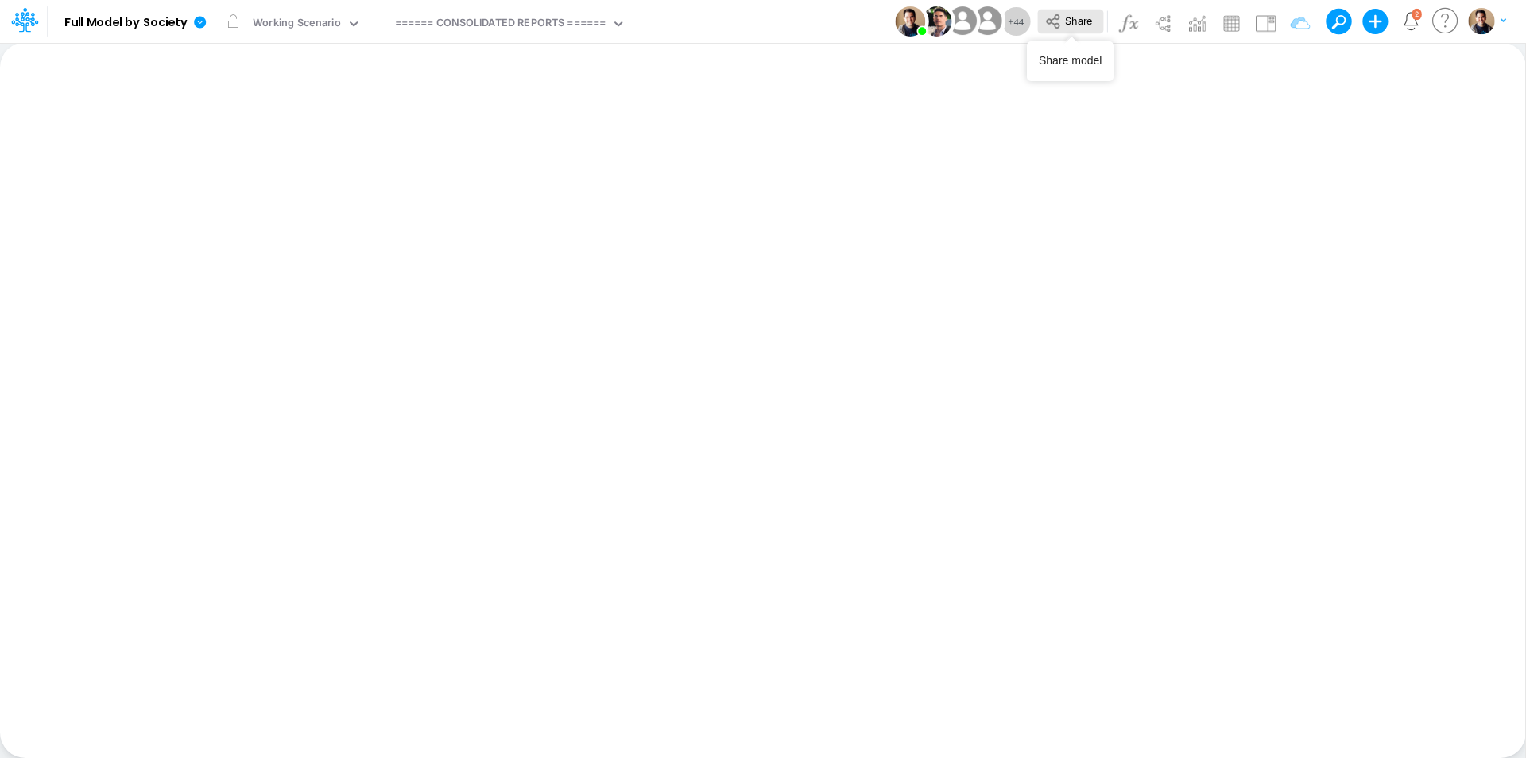
click at [1064, 16] on button "Share" at bounding box center [1070, 22] width 66 height 25
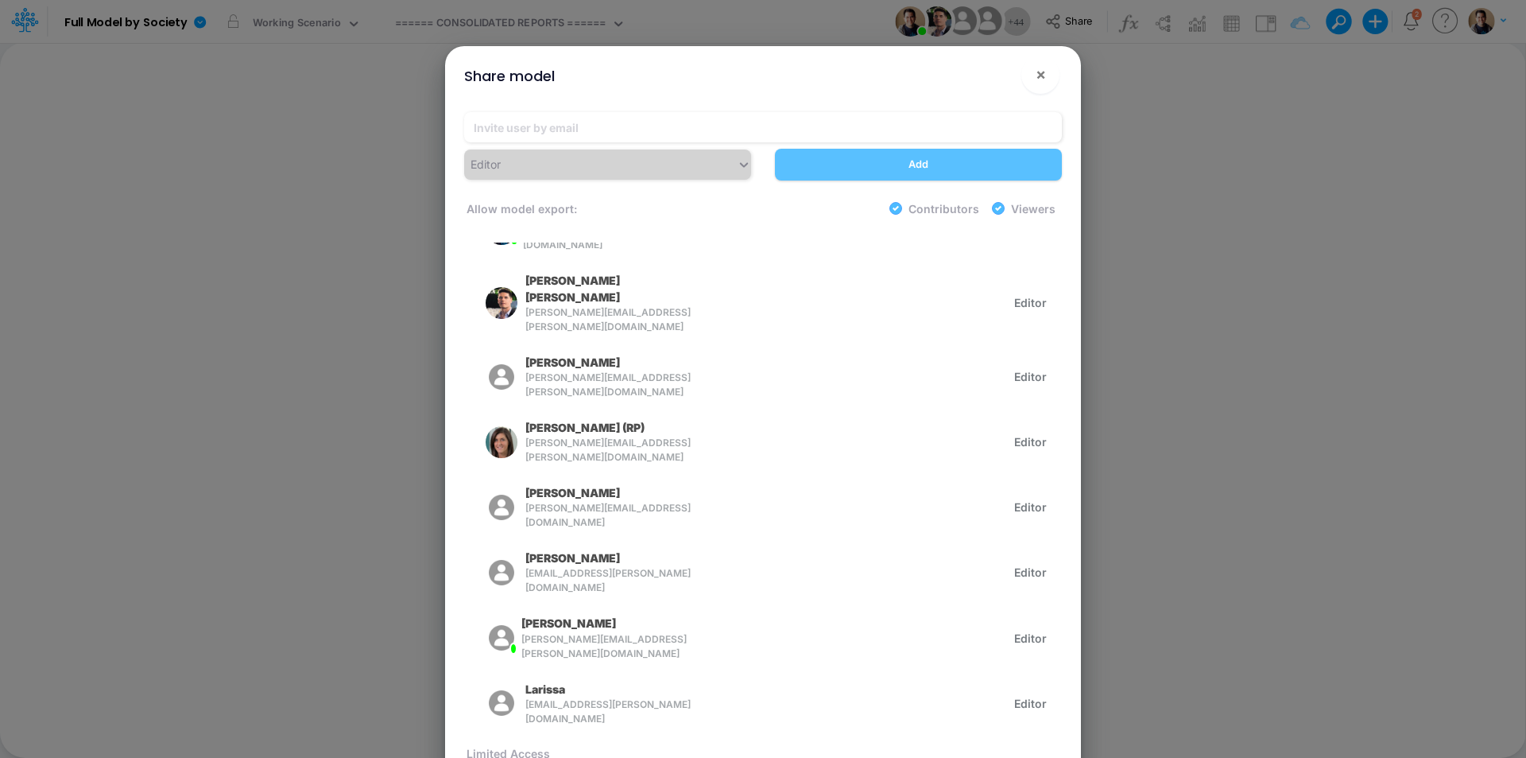
scroll to position [159, 0]
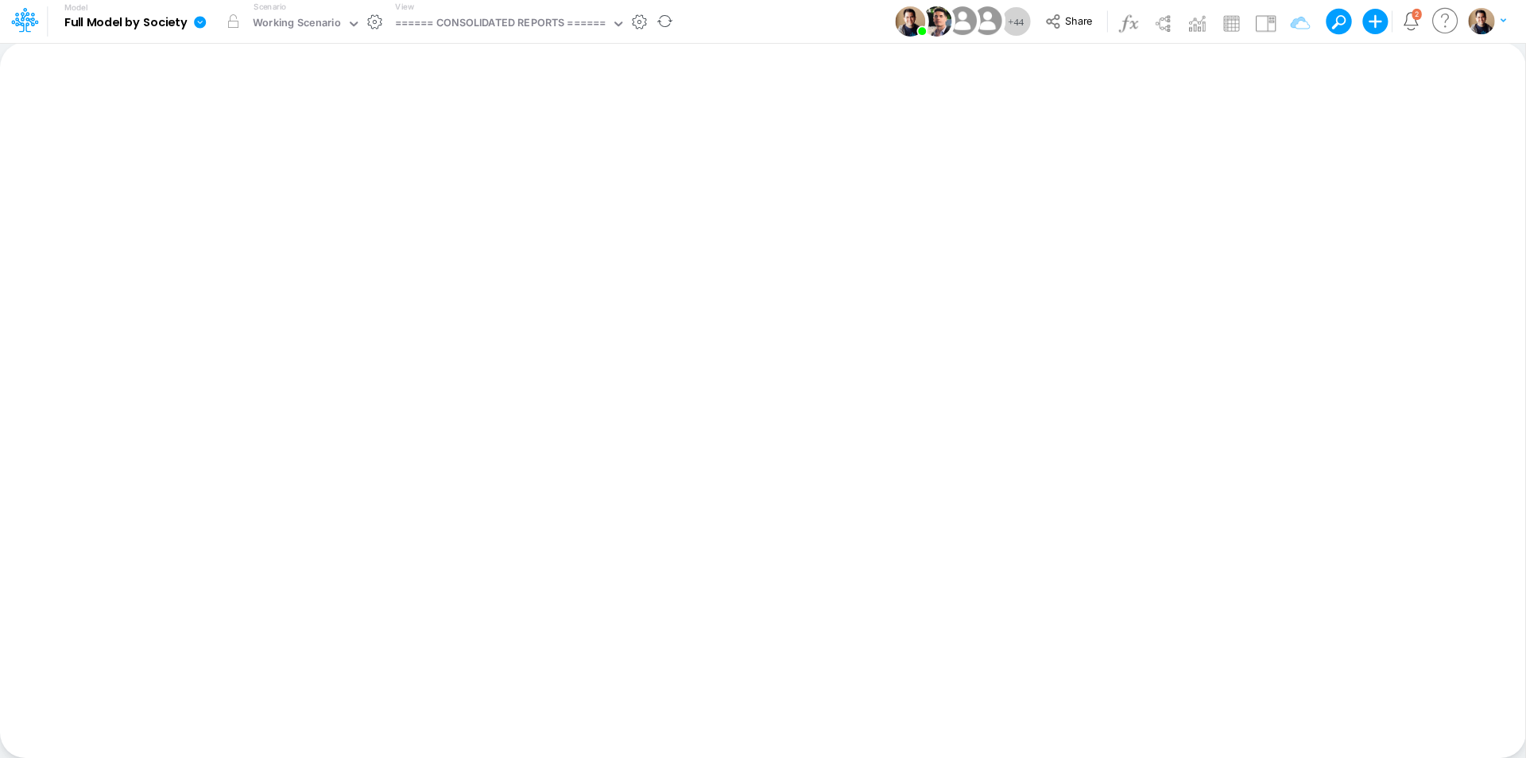
click at [203, 27] on icon at bounding box center [200, 22] width 12 height 12
click at [298, 169] on button "View model info" at bounding box center [280, 165] width 170 height 25
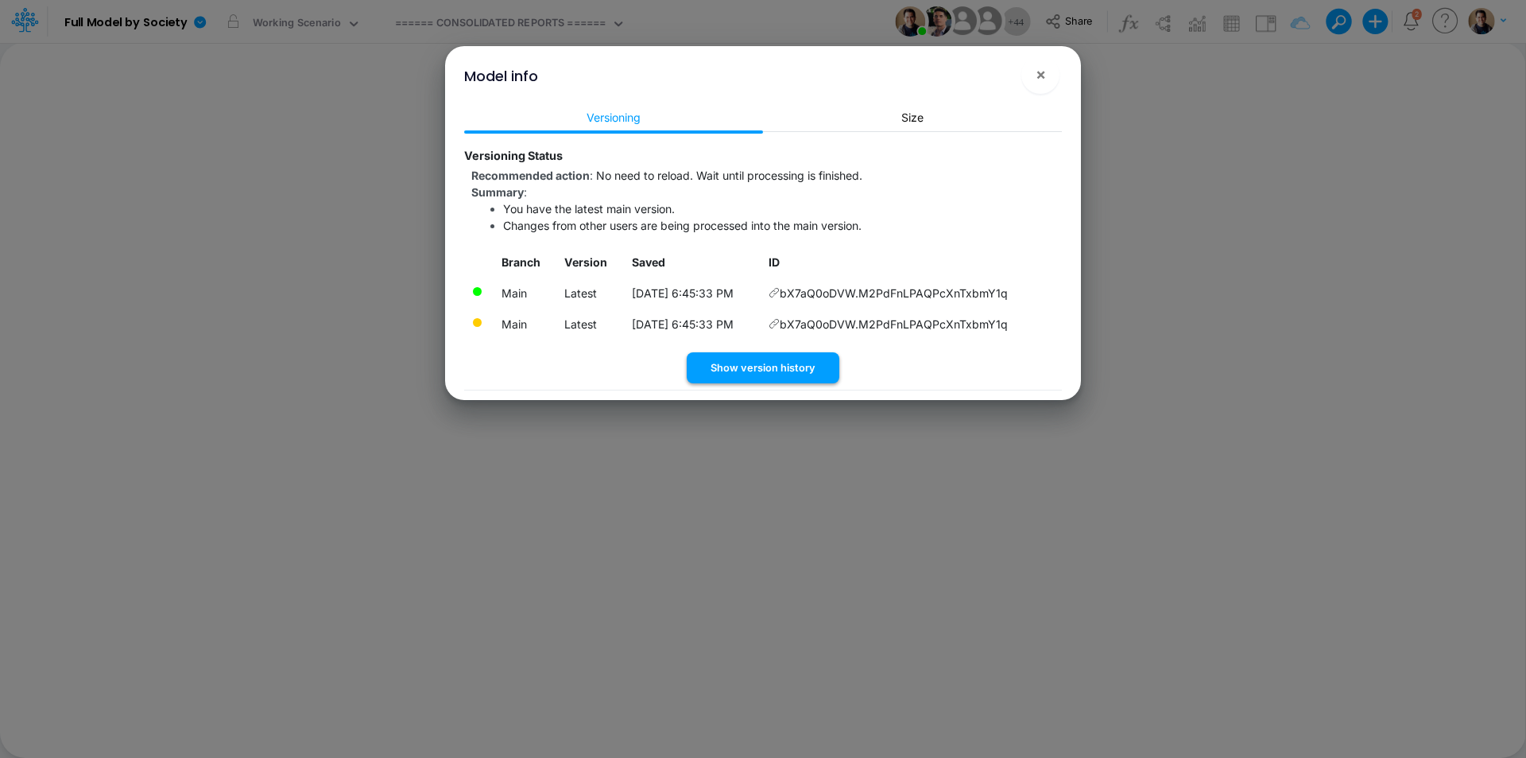
click at [793, 371] on button "Show version history" at bounding box center [763, 367] width 153 height 31
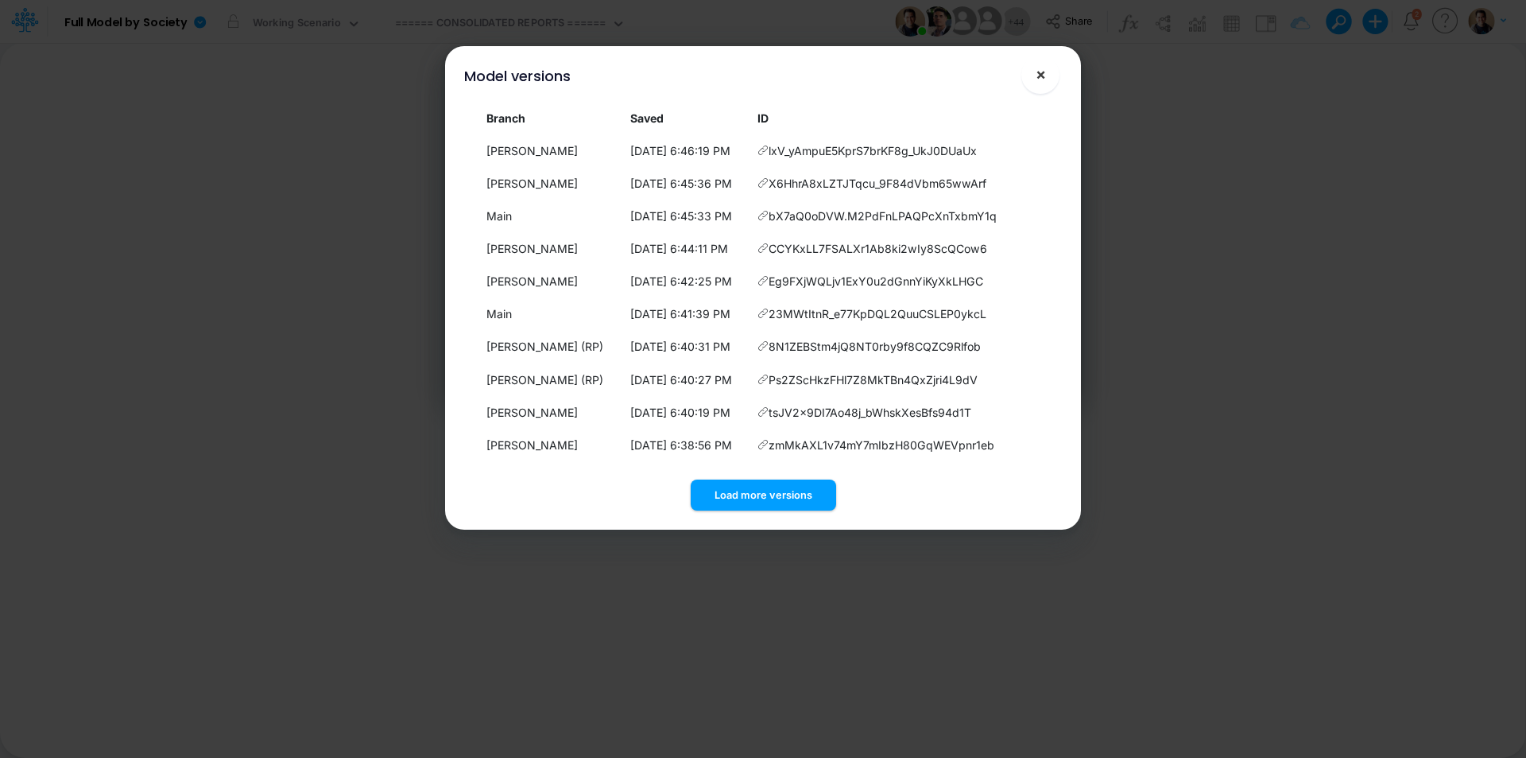
click at [1045, 80] on span "×" at bounding box center [1041, 73] width 10 height 19
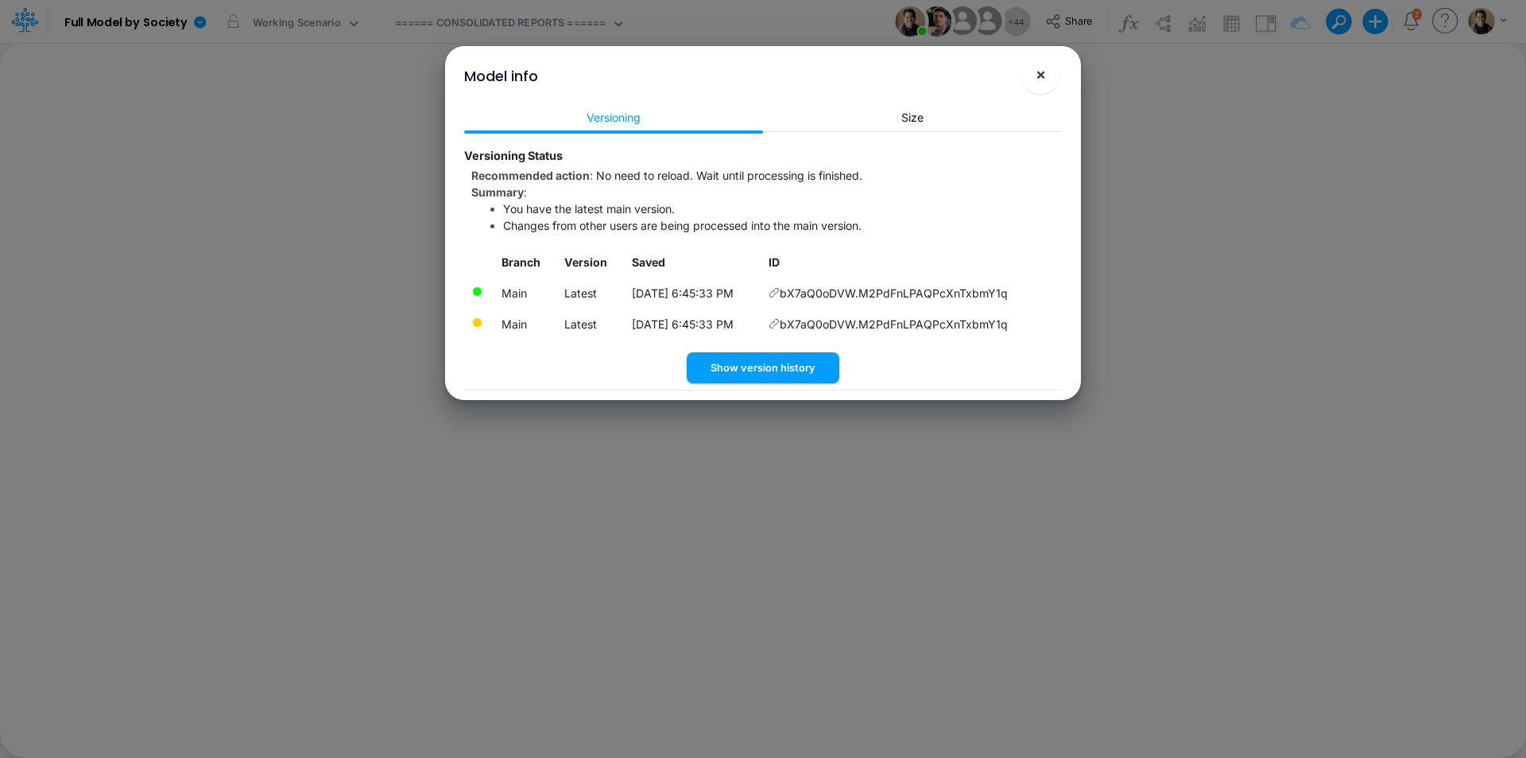
click at [1047, 73] on button "×" at bounding box center [1041, 75] width 38 height 38
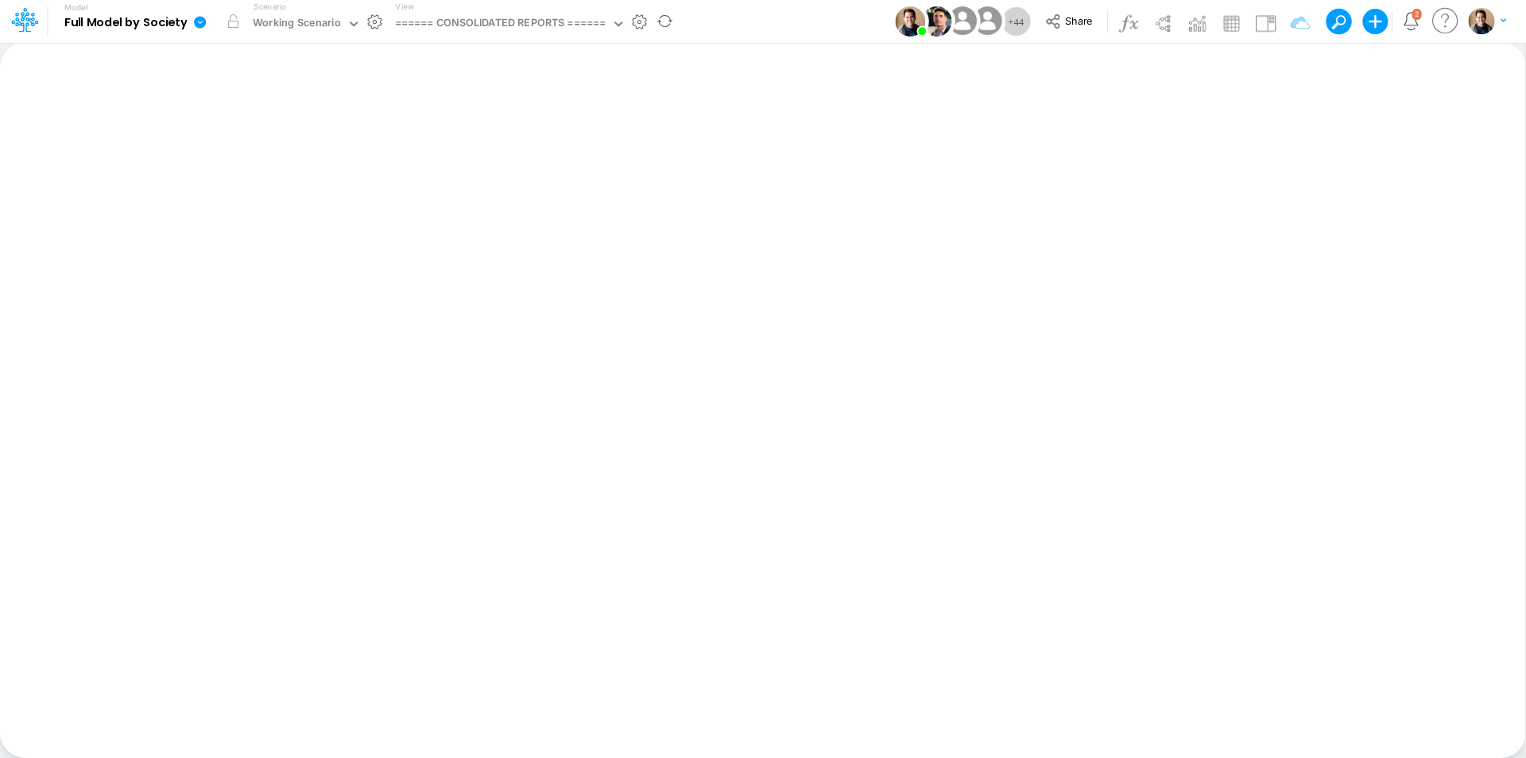
click at [202, 21] on icon at bounding box center [200, 22] width 12 height 12
click at [320, 167] on button "View model info" at bounding box center [280, 165] width 170 height 25
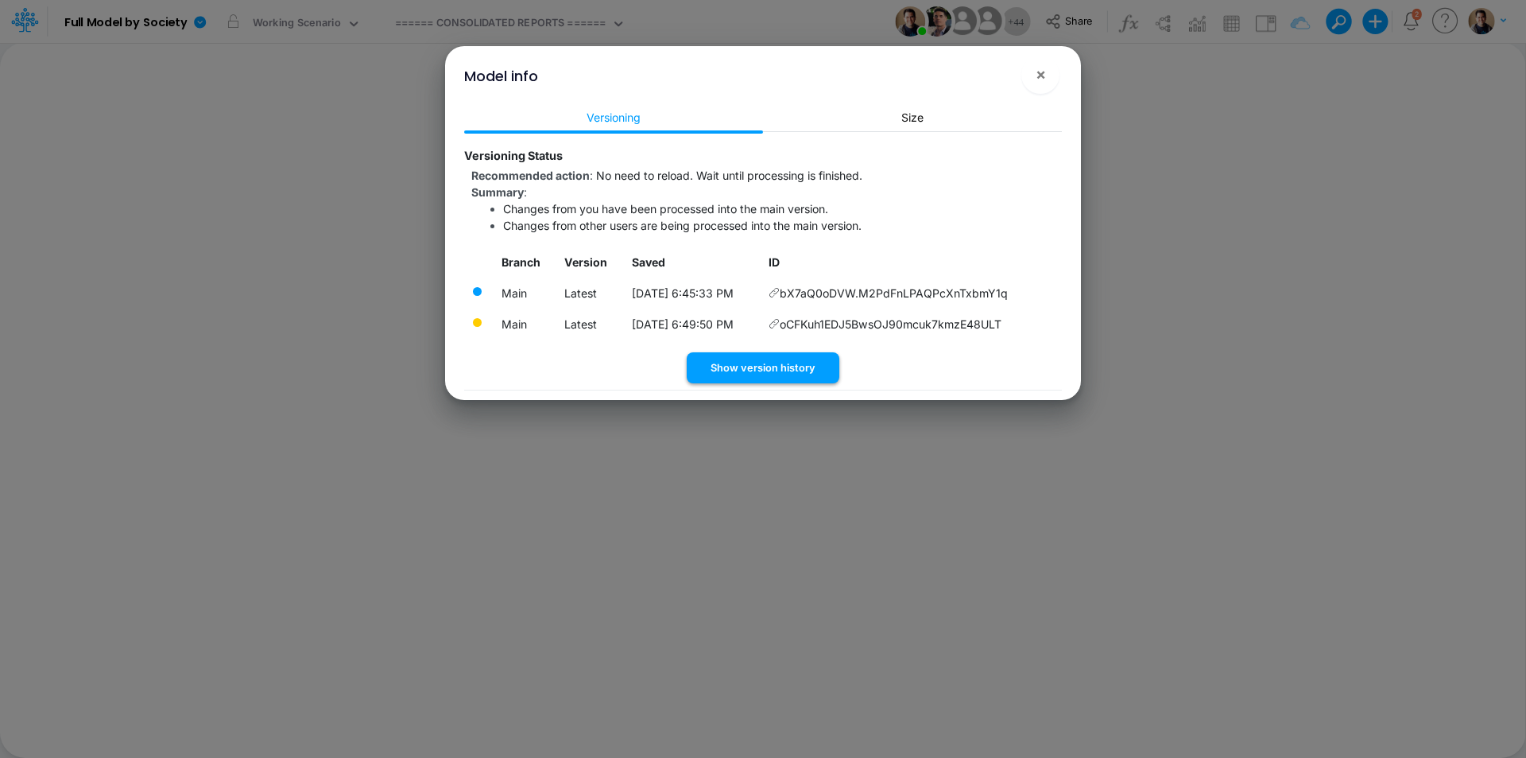
click at [789, 362] on button "Show version history" at bounding box center [763, 367] width 153 height 31
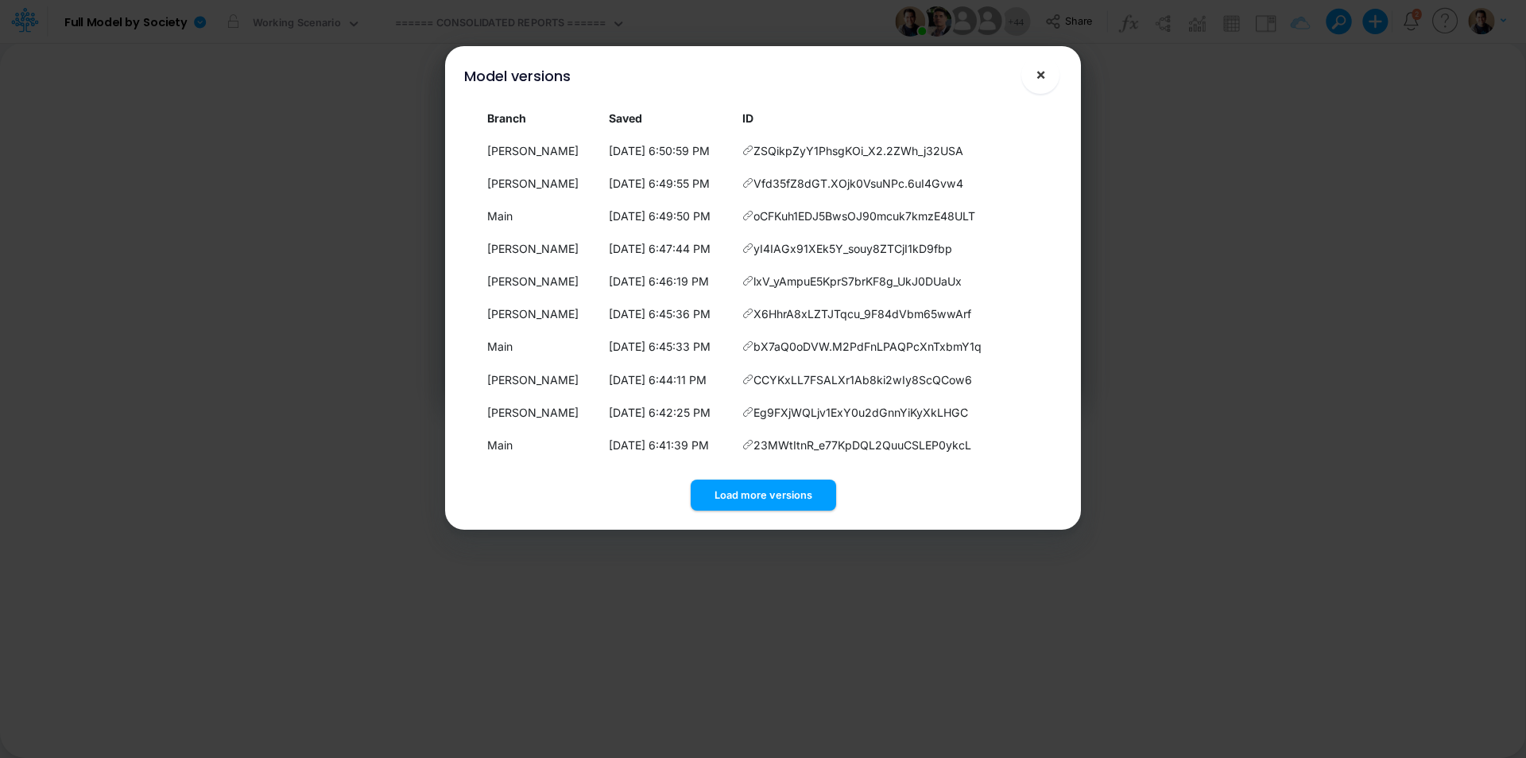
click at [1048, 76] on button "×" at bounding box center [1041, 75] width 38 height 38
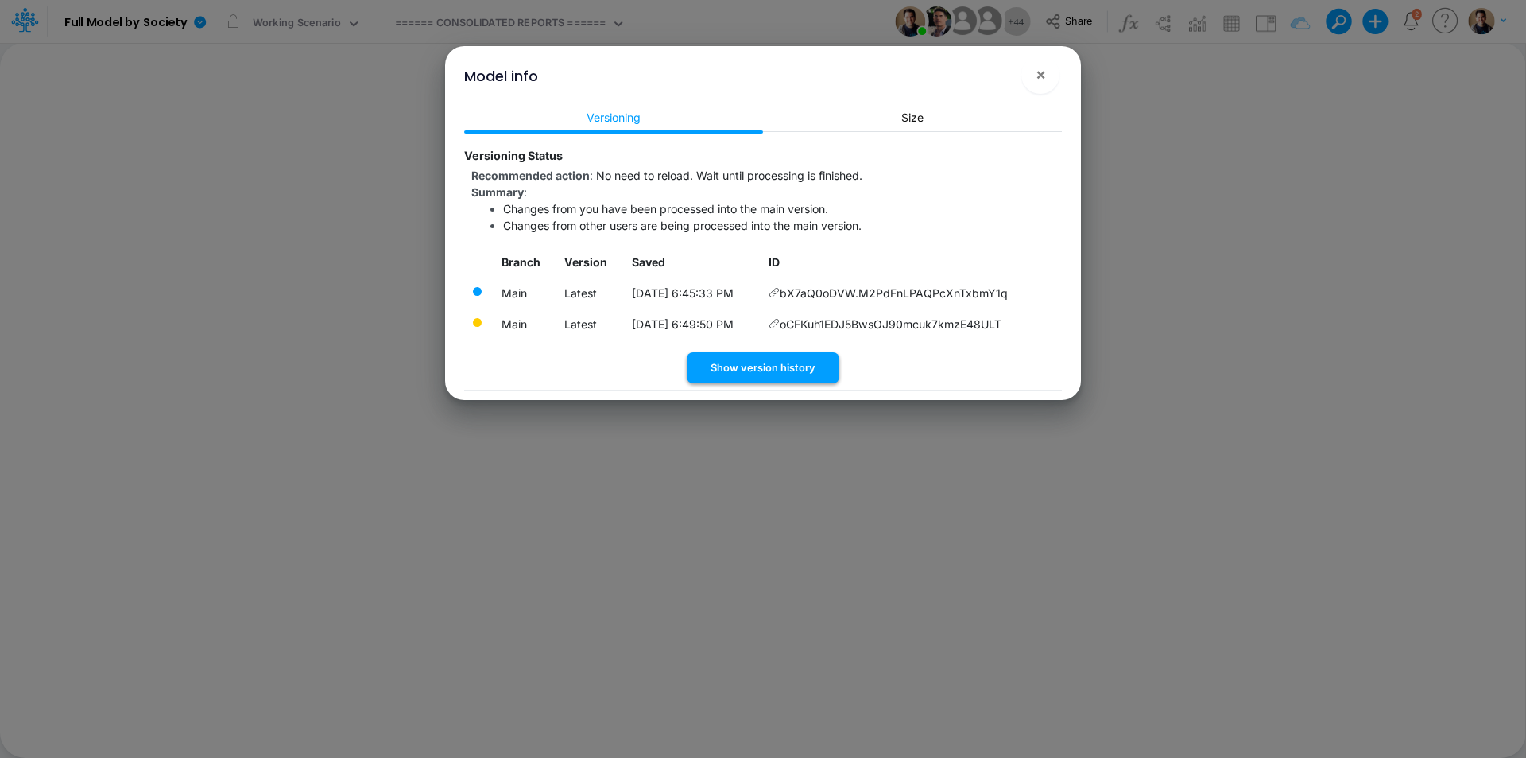
click at [795, 364] on button "Show version history" at bounding box center [763, 367] width 153 height 31
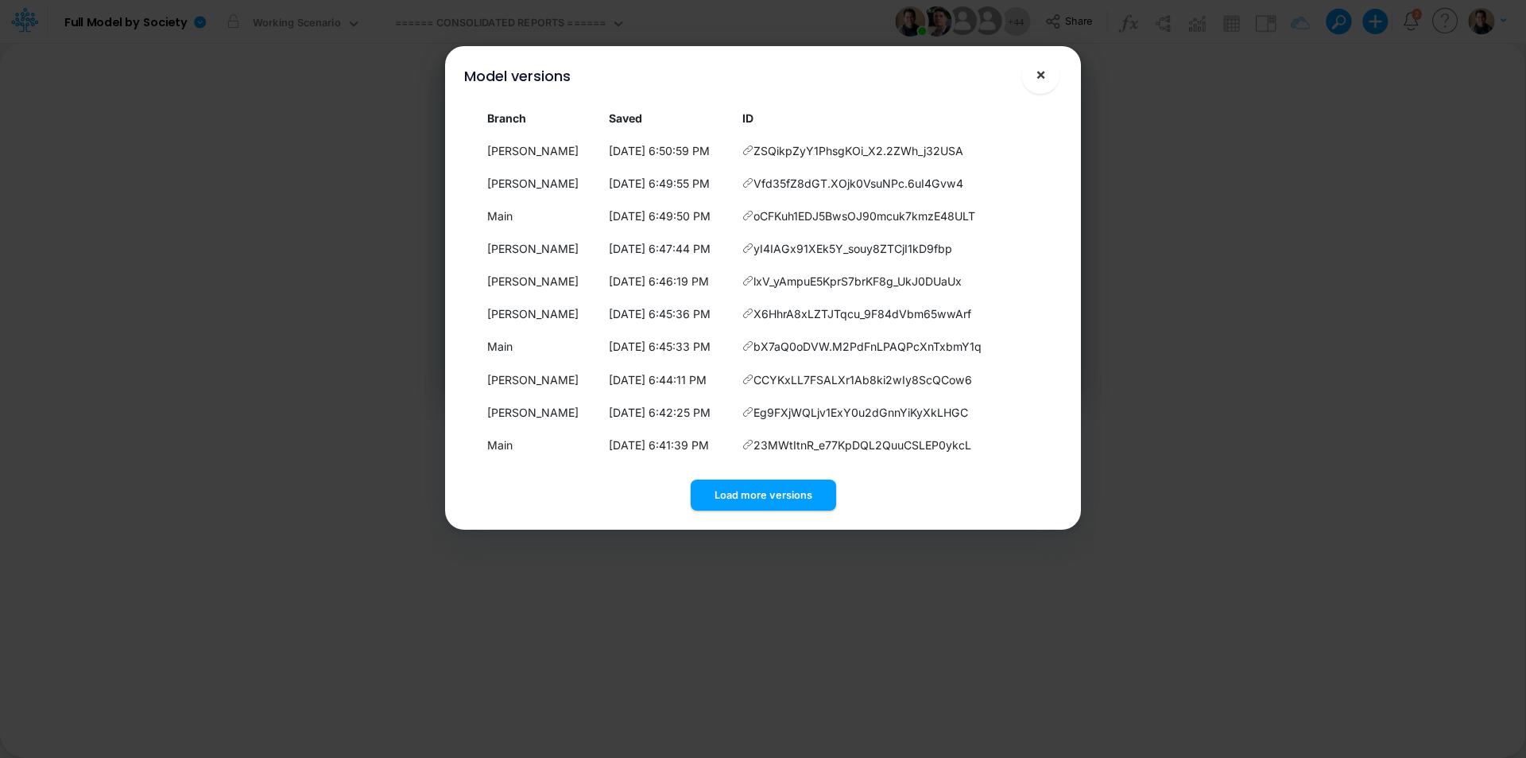
click at [1045, 72] on span "×" at bounding box center [1041, 73] width 10 height 19
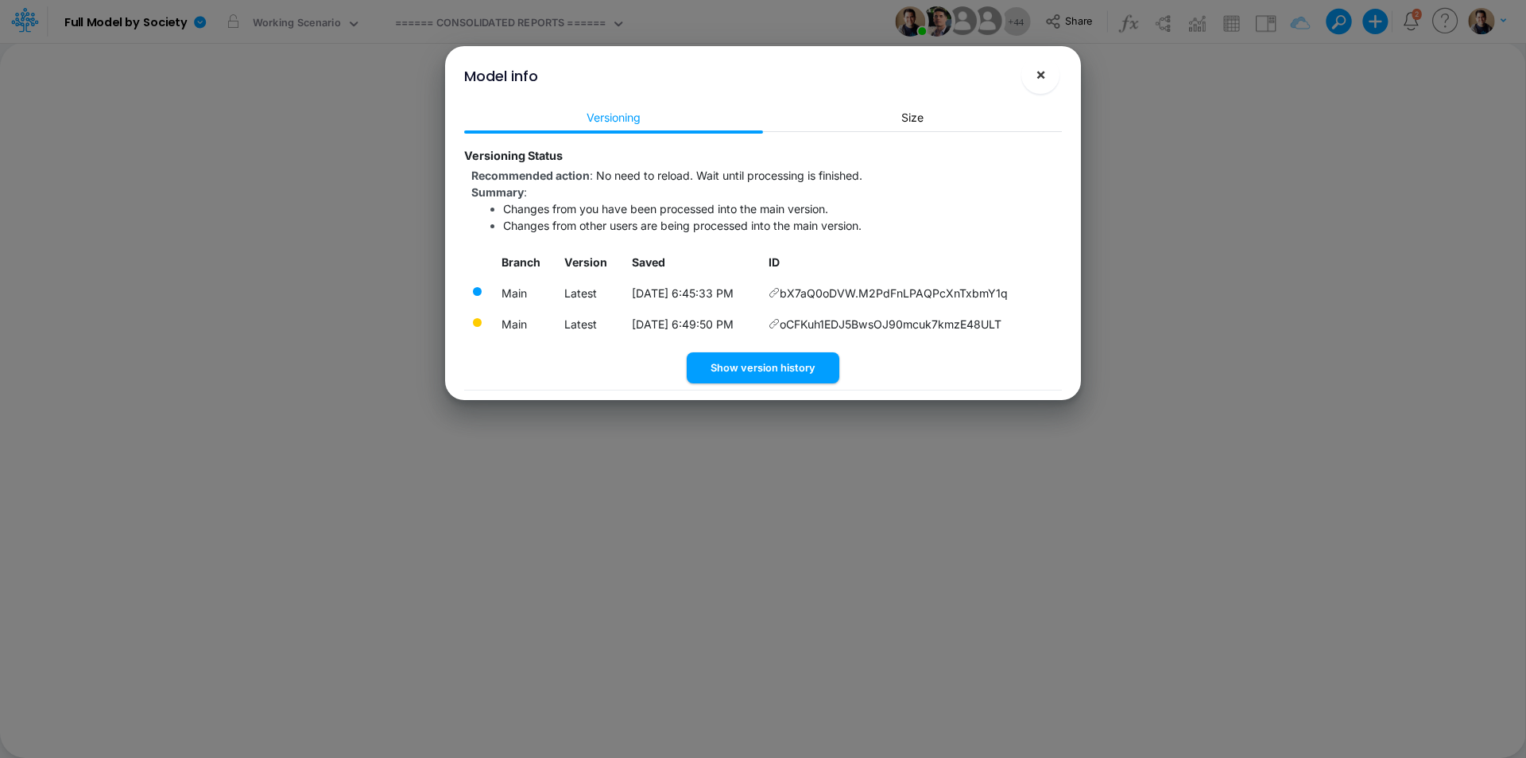
click at [1029, 78] on button "×" at bounding box center [1041, 75] width 38 height 38
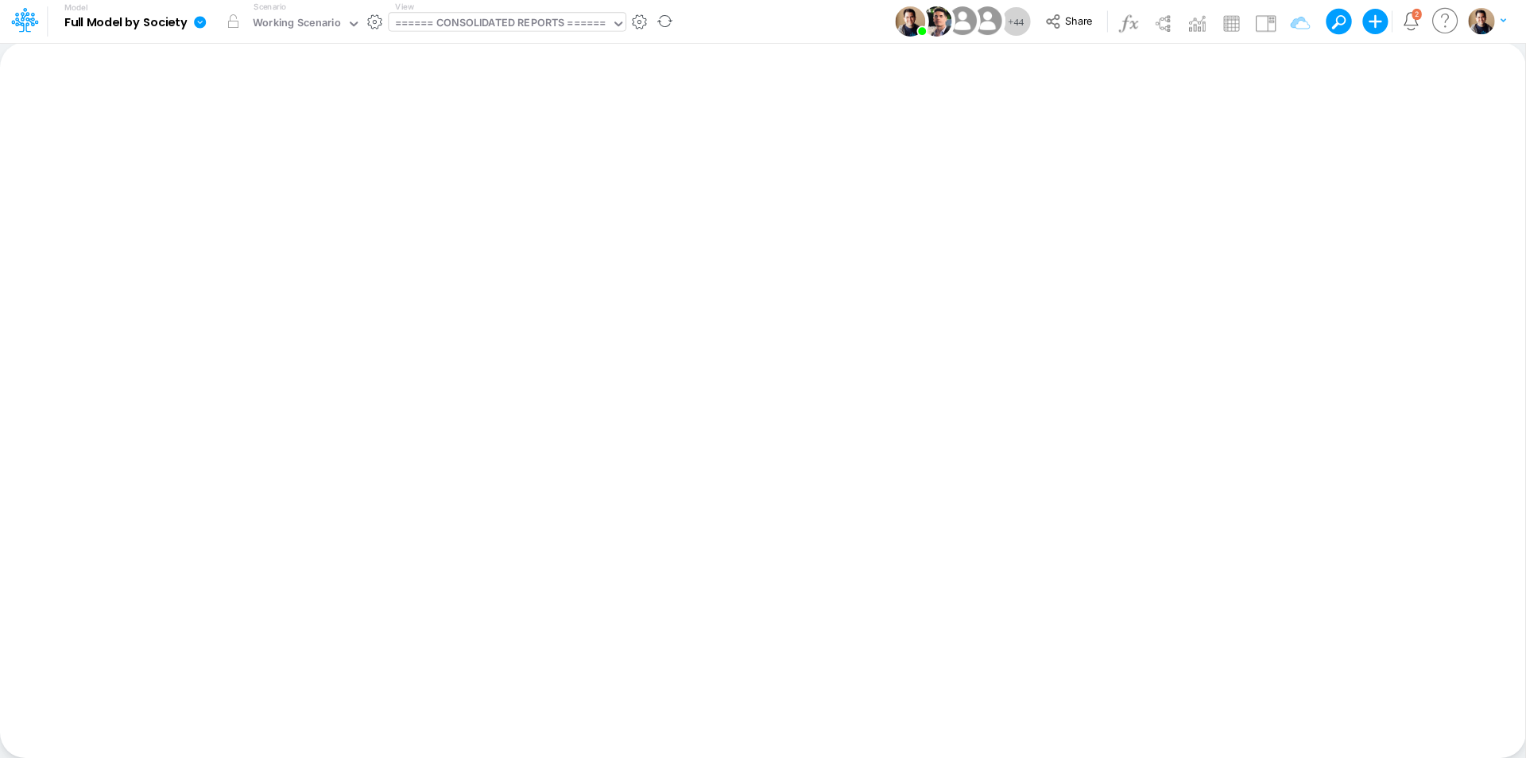
click at [525, 25] on div "====== CONSOLIDATED REPORTS ======" at bounding box center [500, 24] width 211 height 18
type input "logi"
click at [498, 29] on div "====== CONSOLIDATED REPORTS ======" at bounding box center [500, 24] width 211 height 18
click at [203, 15] on icon at bounding box center [200, 22] width 14 height 14
click at [253, 162] on button "View model info" at bounding box center [280, 165] width 170 height 25
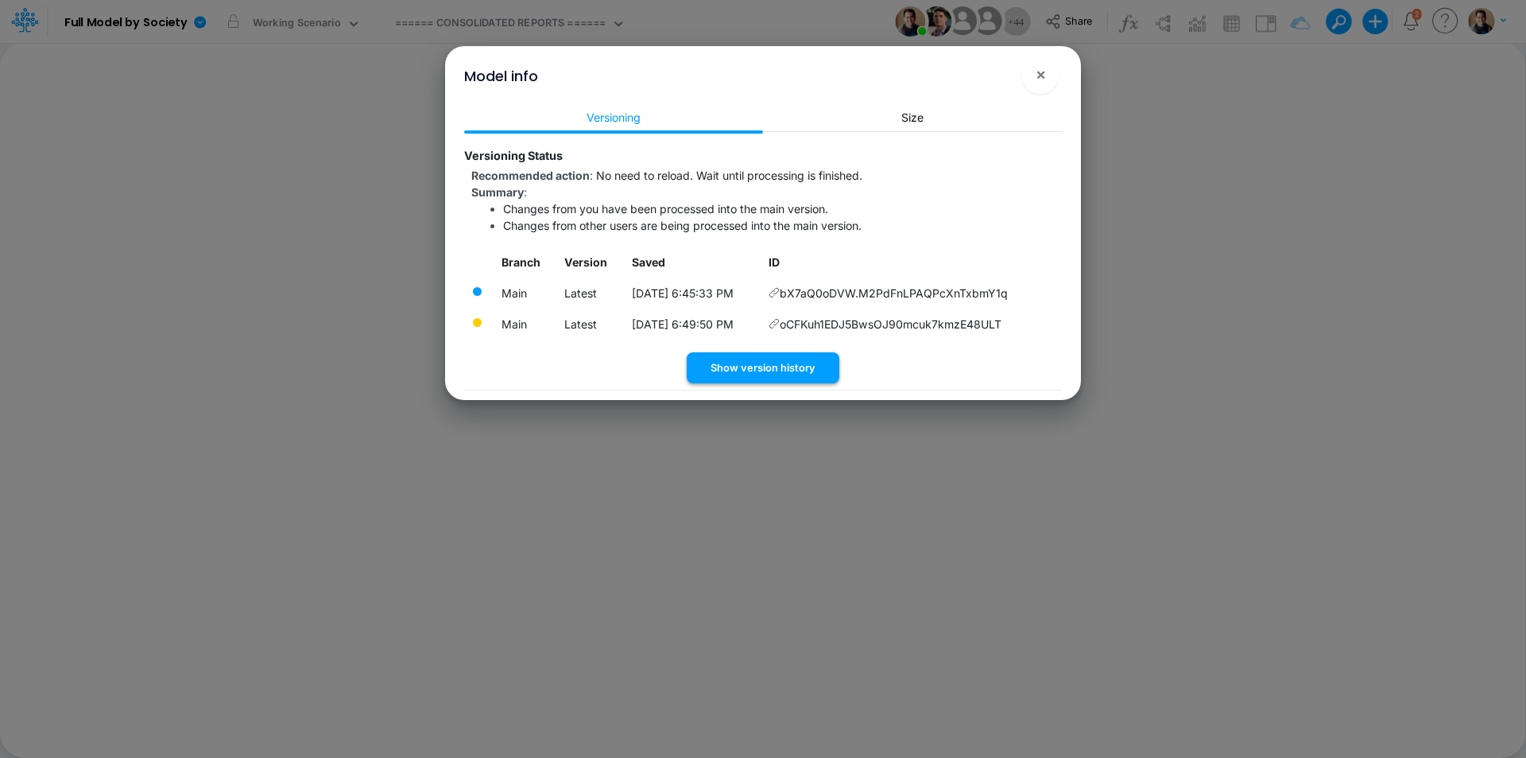
click at [806, 363] on button "Show version history" at bounding box center [763, 367] width 153 height 31
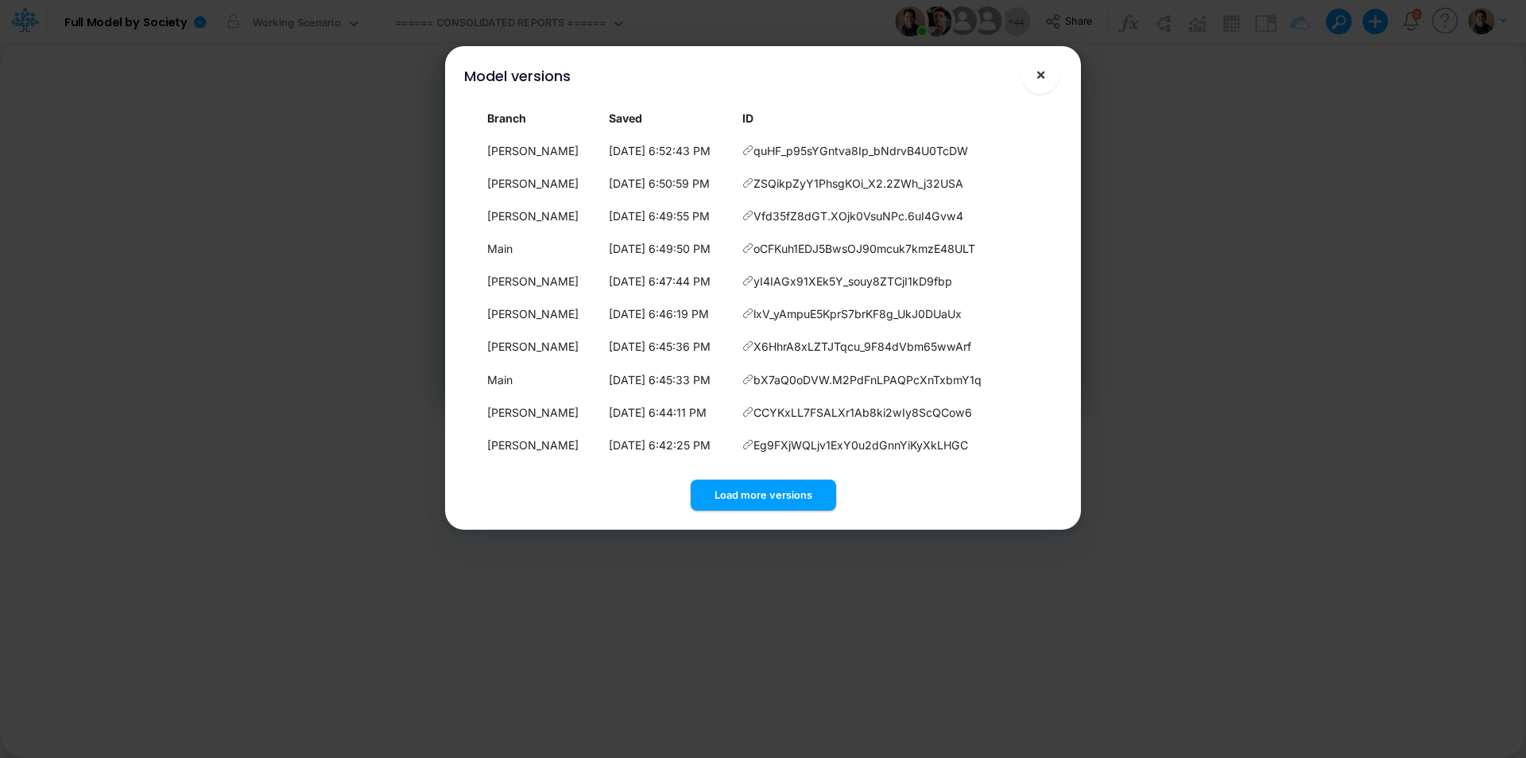
click at [1049, 66] on button "×" at bounding box center [1041, 75] width 38 height 38
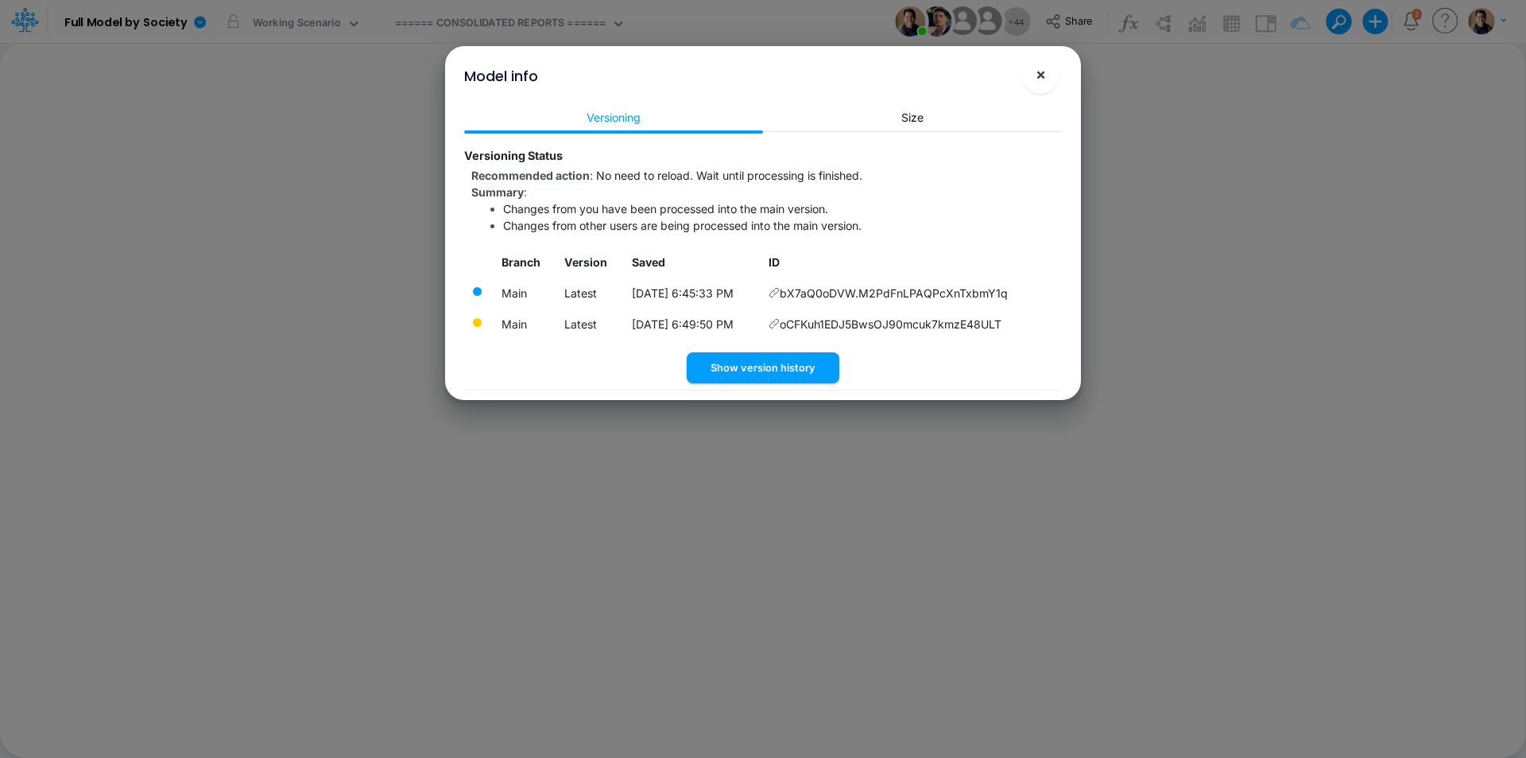
click at [1051, 77] on button "×" at bounding box center [1041, 75] width 38 height 38
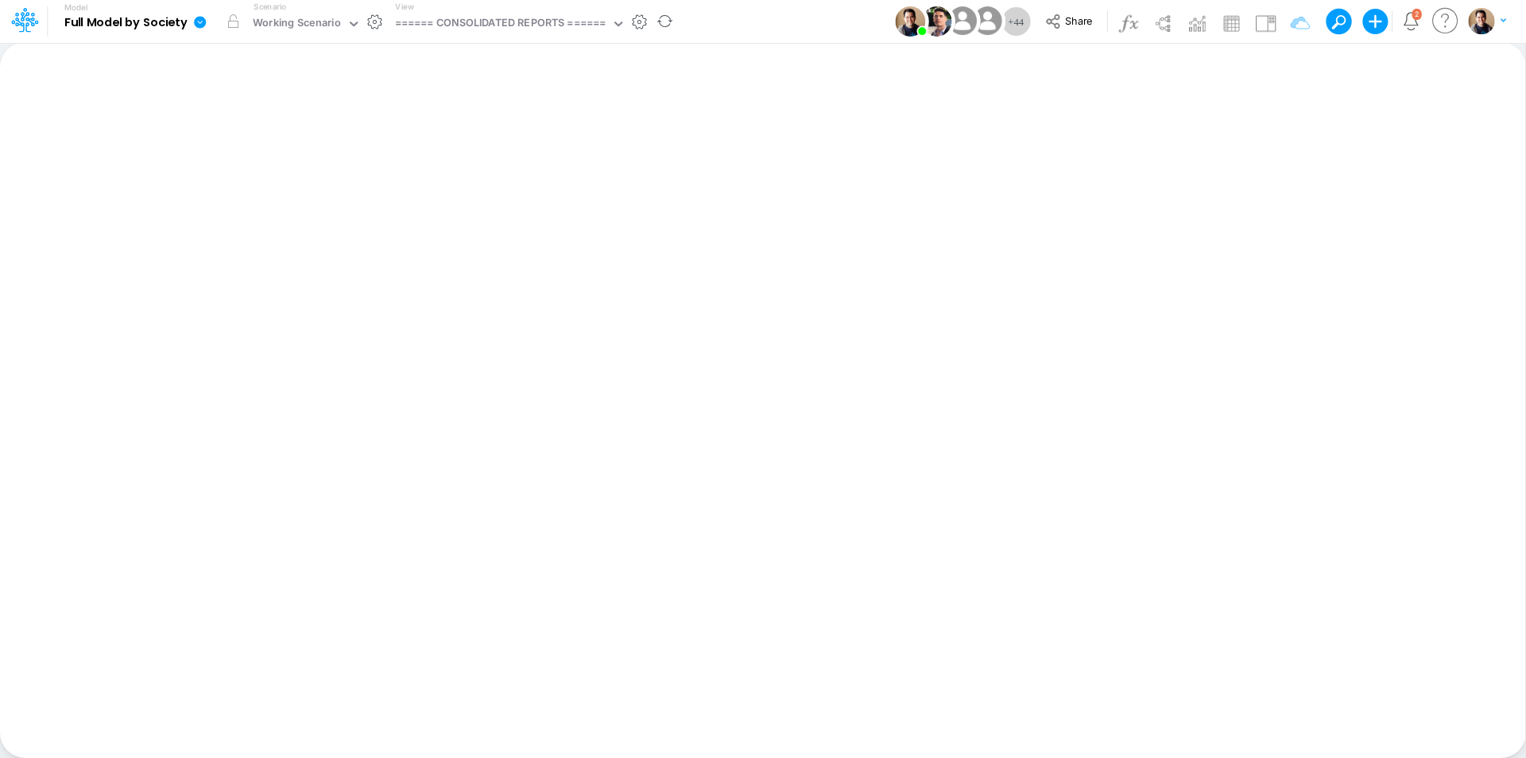
click at [200, 21] on icon at bounding box center [200, 22] width 12 height 12
click at [294, 171] on button "View model info" at bounding box center [280, 165] width 170 height 25
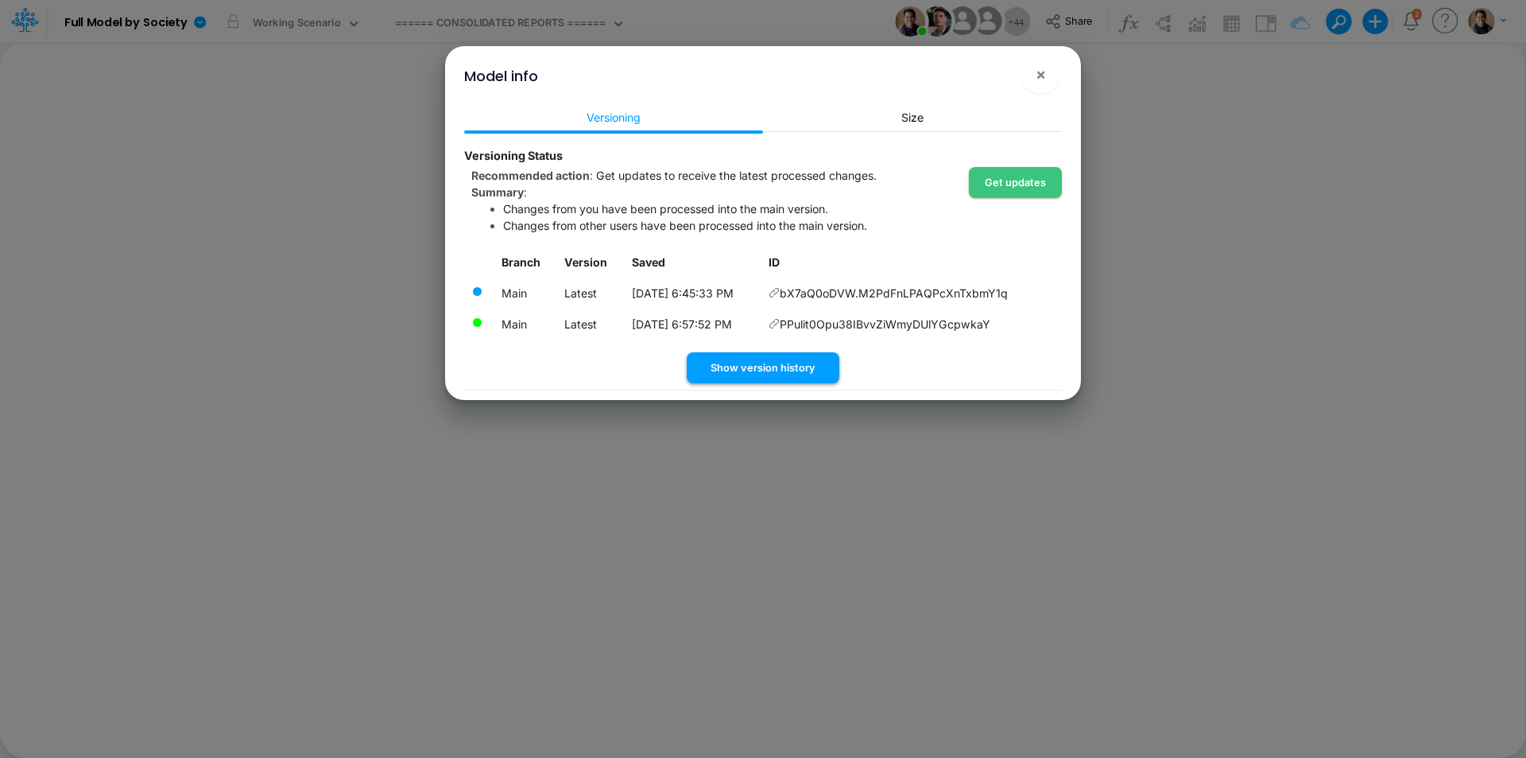
click at [770, 361] on button "Show version history" at bounding box center [763, 367] width 153 height 31
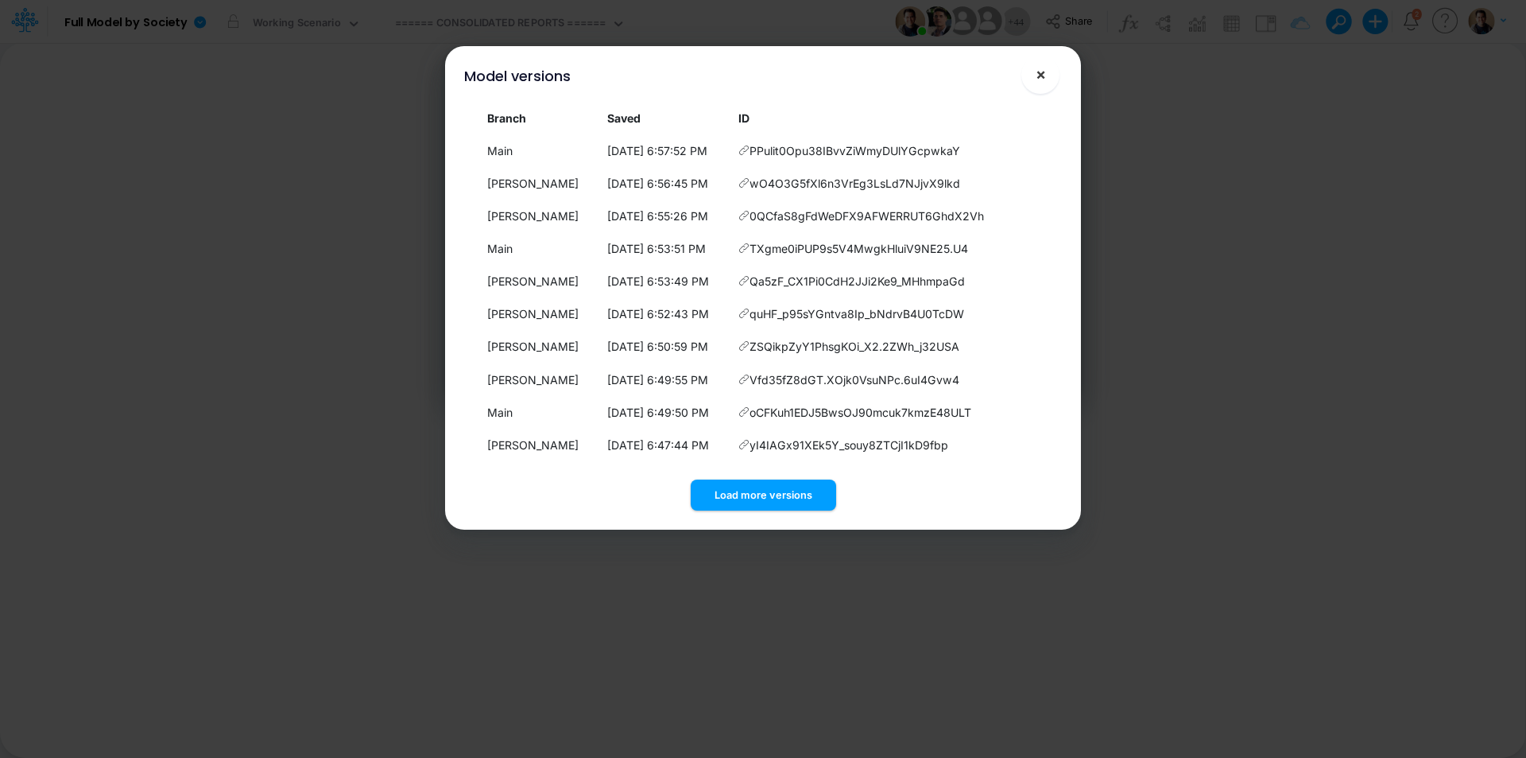
click at [1043, 72] on span "×" at bounding box center [1041, 73] width 10 height 19
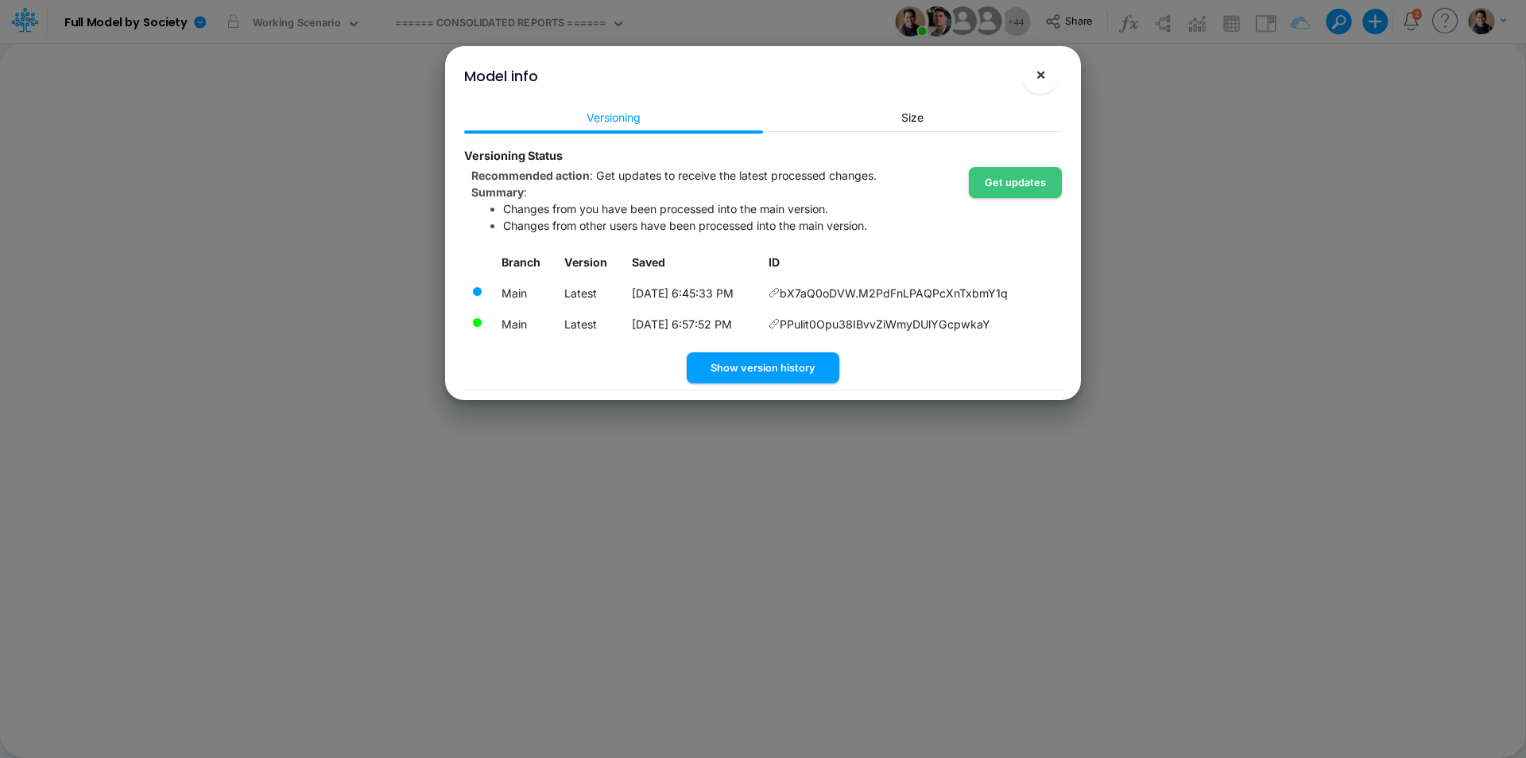
click at [1044, 72] on span "×" at bounding box center [1041, 73] width 10 height 19
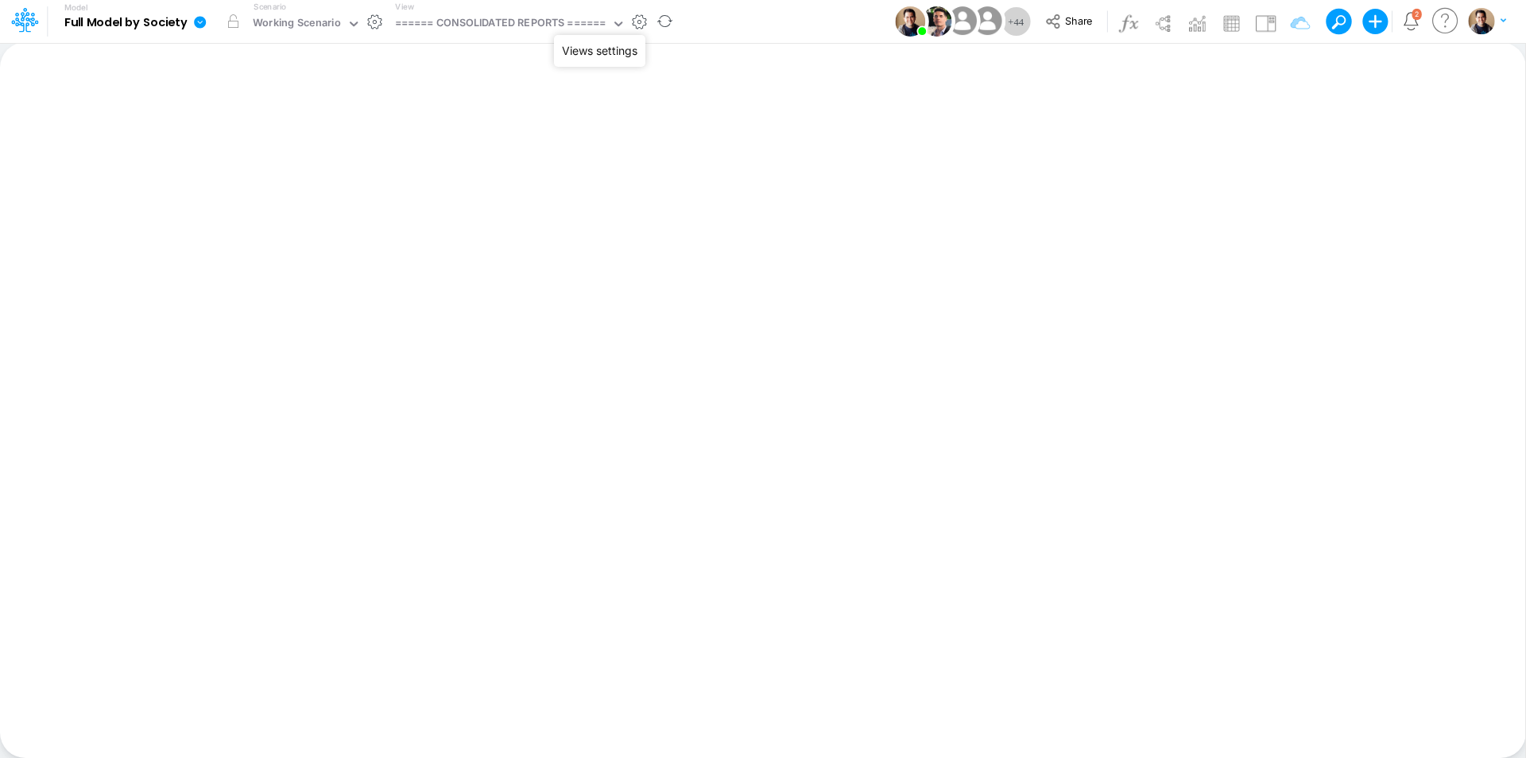
click at [641, 22] on button "button" at bounding box center [639, 22] width 17 height 17
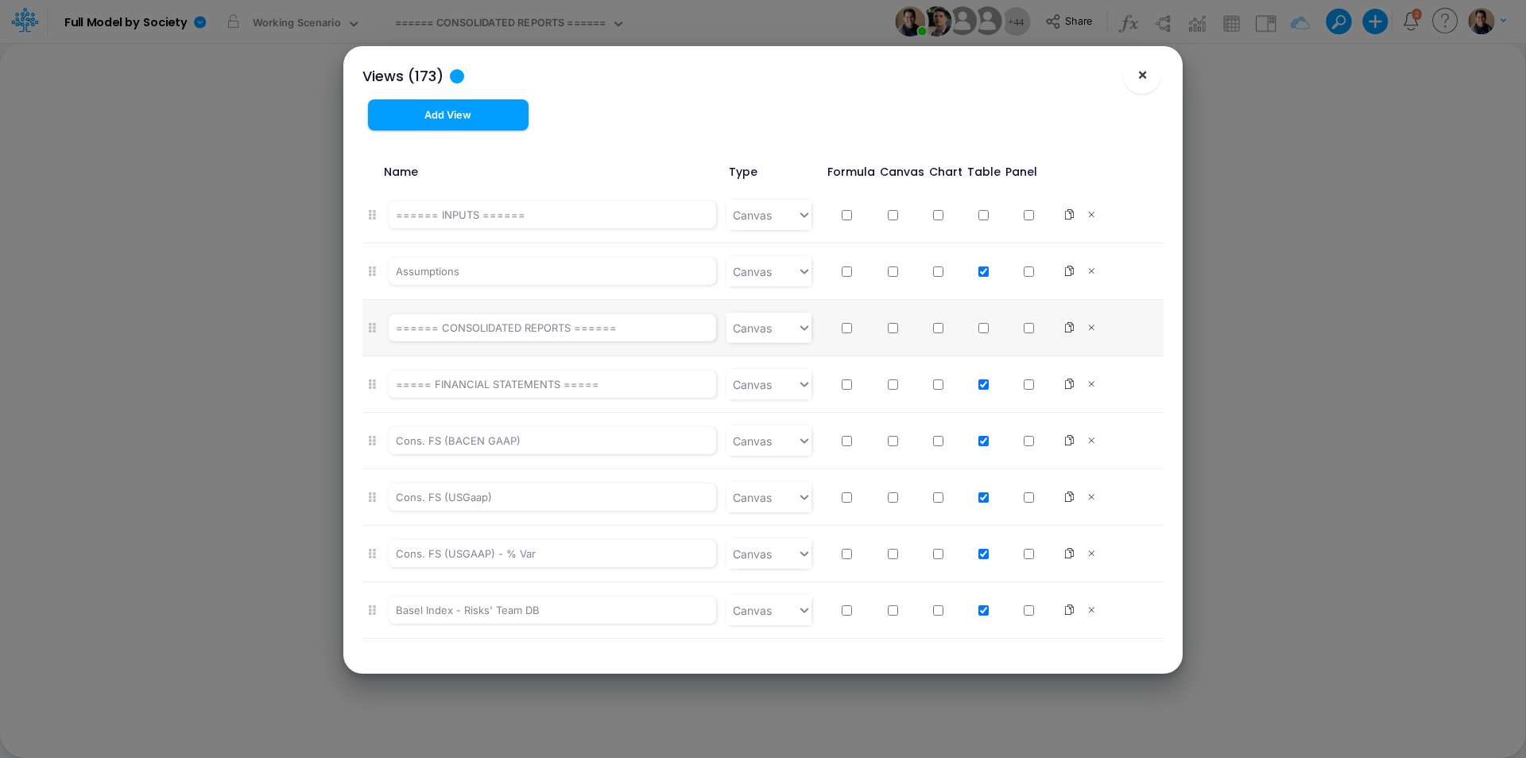
click at [1143, 70] on span "×" at bounding box center [1143, 73] width 10 height 19
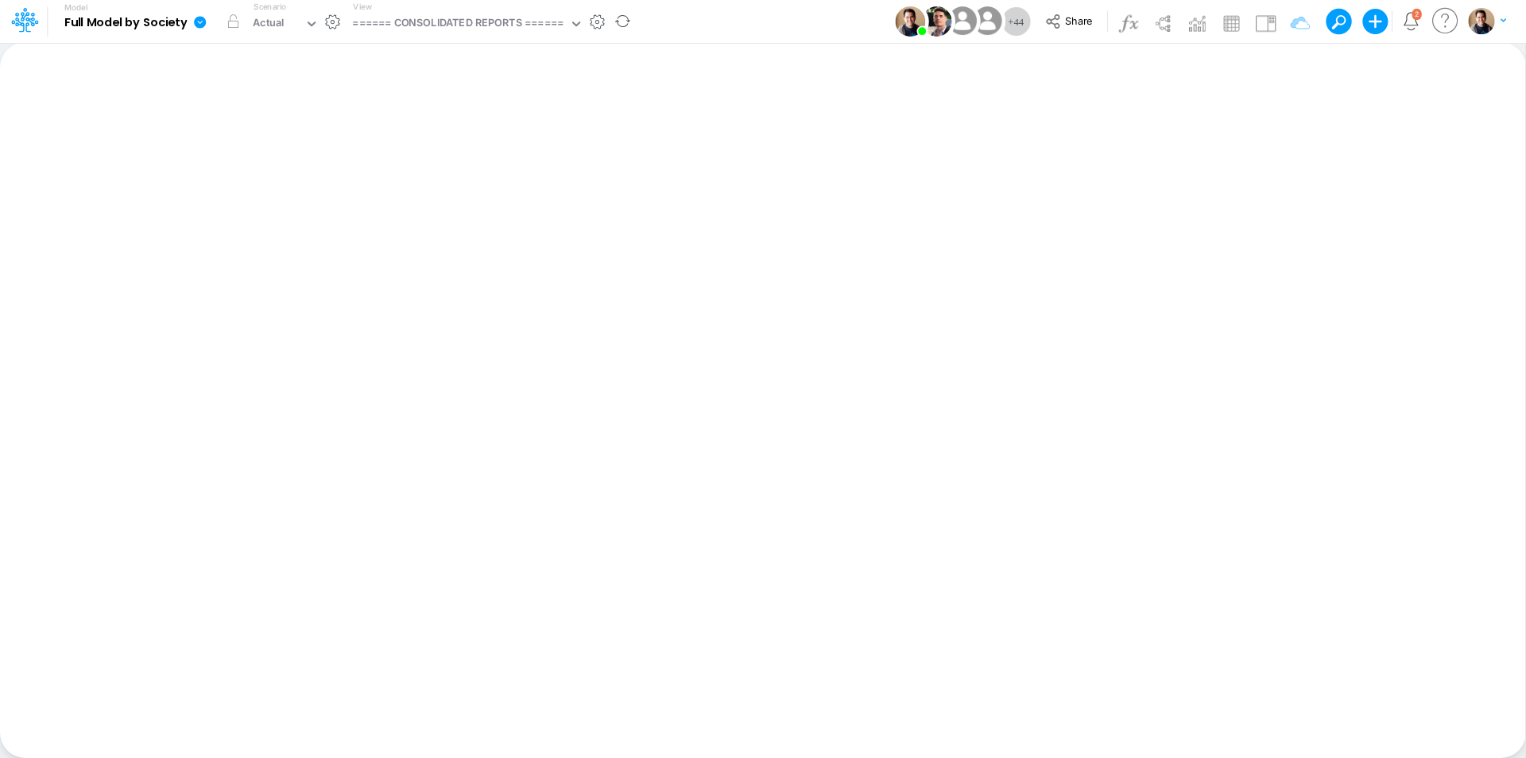
click at [199, 26] on icon at bounding box center [200, 22] width 12 height 12
click at [289, 166] on button "View model info" at bounding box center [280, 165] width 170 height 25
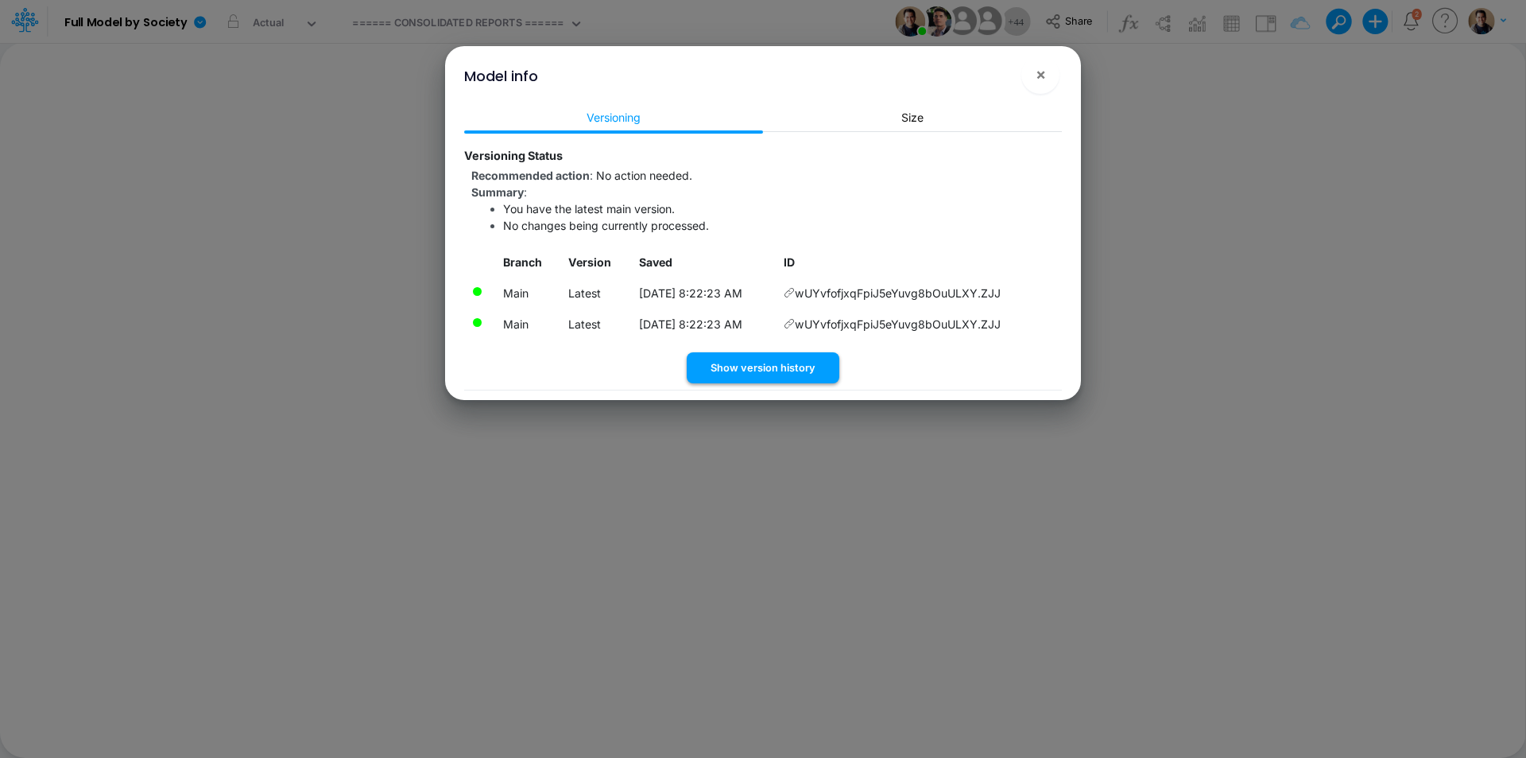
click at [789, 370] on button "Show version history" at bounding box center [763, 367] width 153 height 31
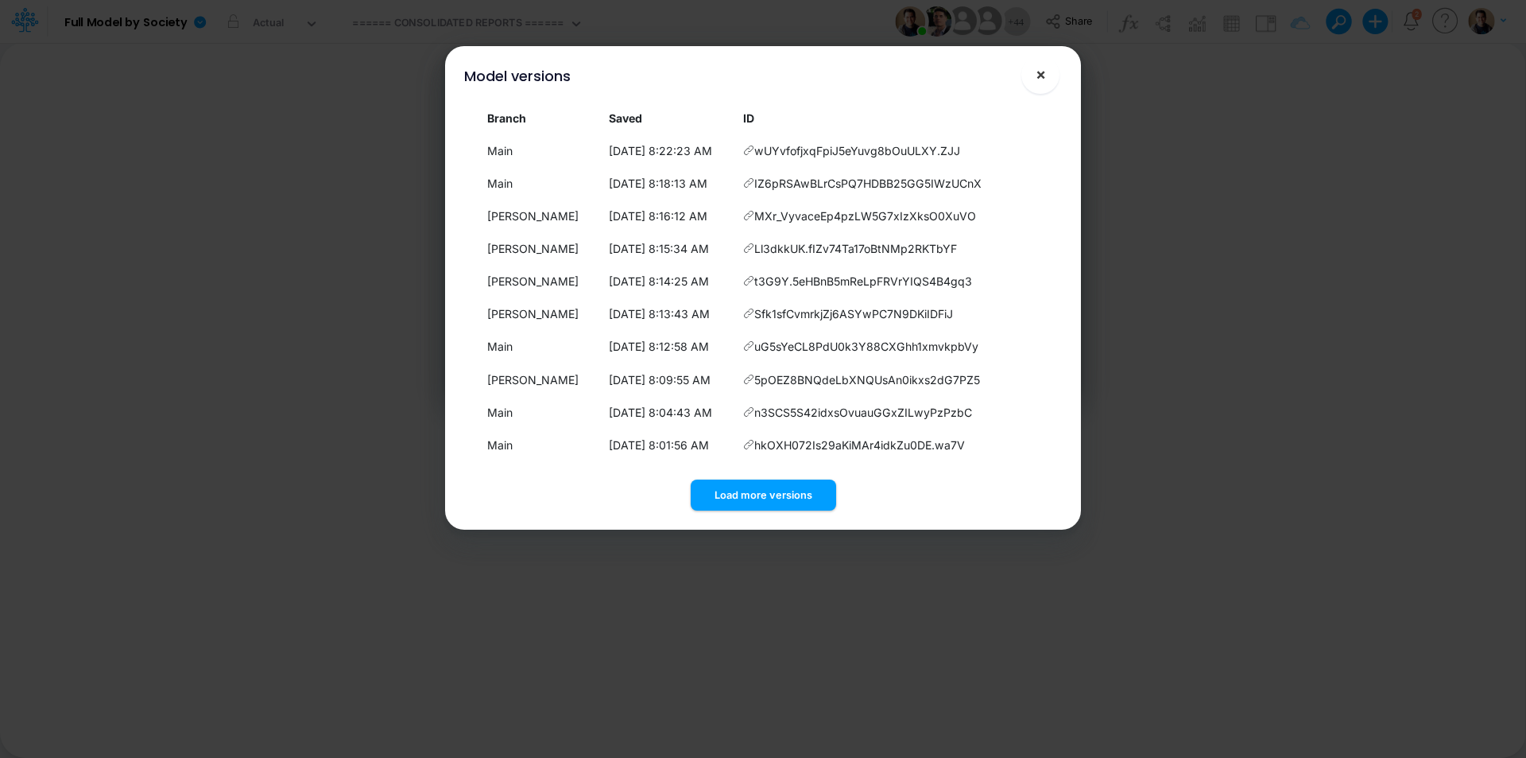
click at [1043, 76] on span "×" at bounding box center [1041, 73] width 10 height 19
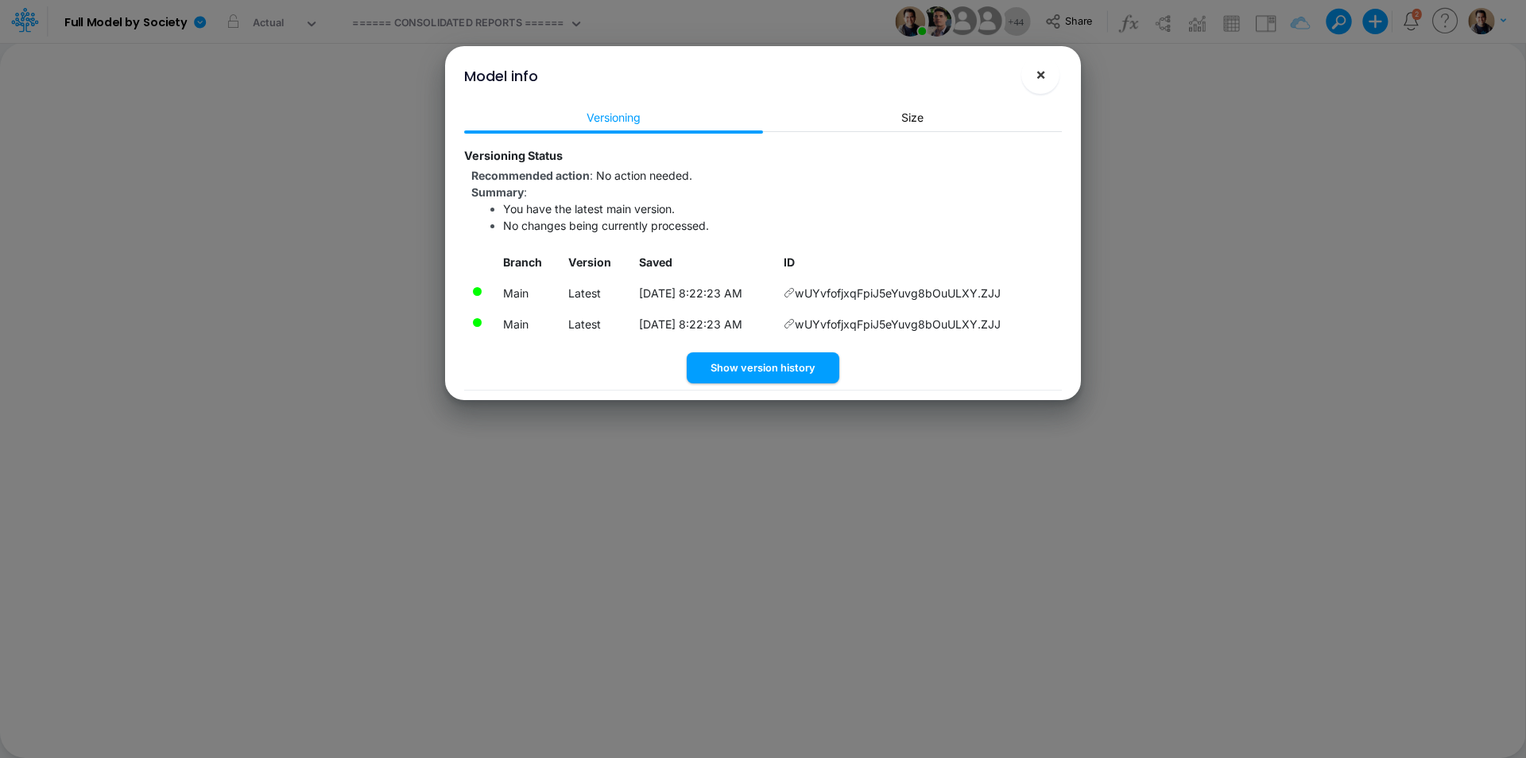
click at [1044, 77] on span "×" at bounding box center [1041, 73] width 10 height 19
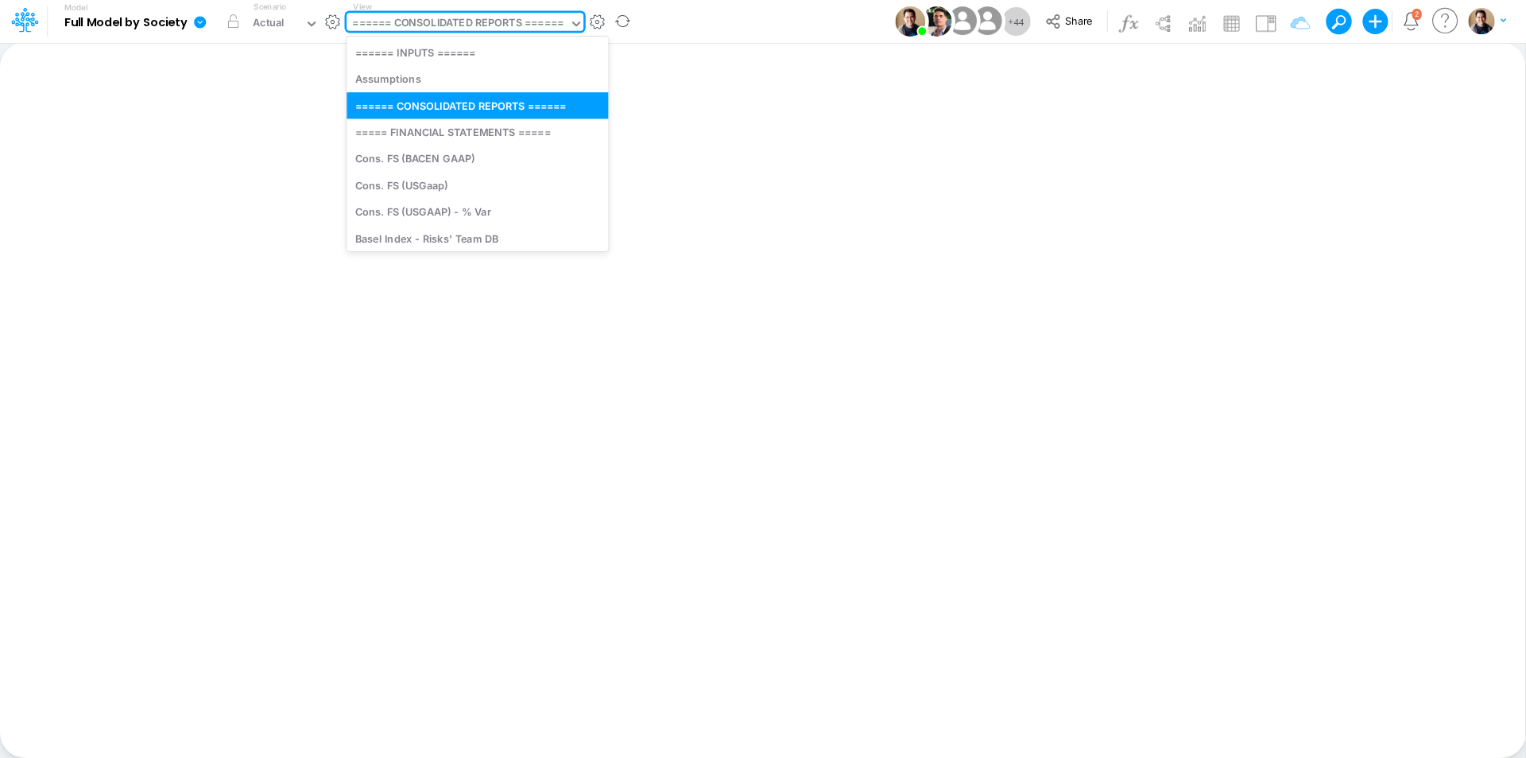
click at [515, 26] on div "====== CONSOLIDATED REPORTS ======" at bounding box center [457, 24] width 211 height 18
click at [707, 28] on div "Model Full Model by Society Edit model settings Duplicate Import QuickBooks Qui…" at bounding box center [763, 21] width 1374 height 43
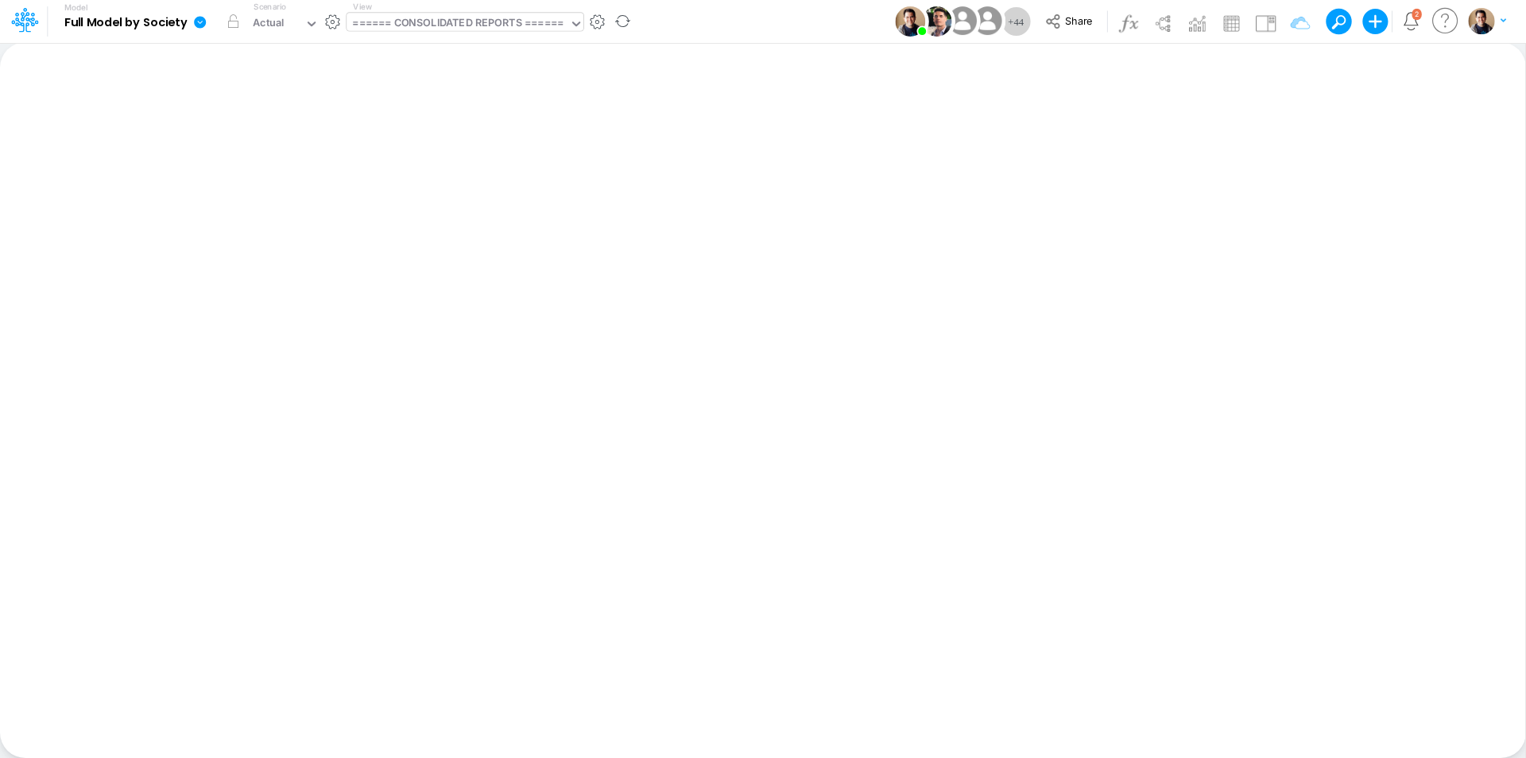
click at [520, 25] on div "====== CONSOLIDATED REPORTS ======" at bounding box center [457, 24] width 211 height 18
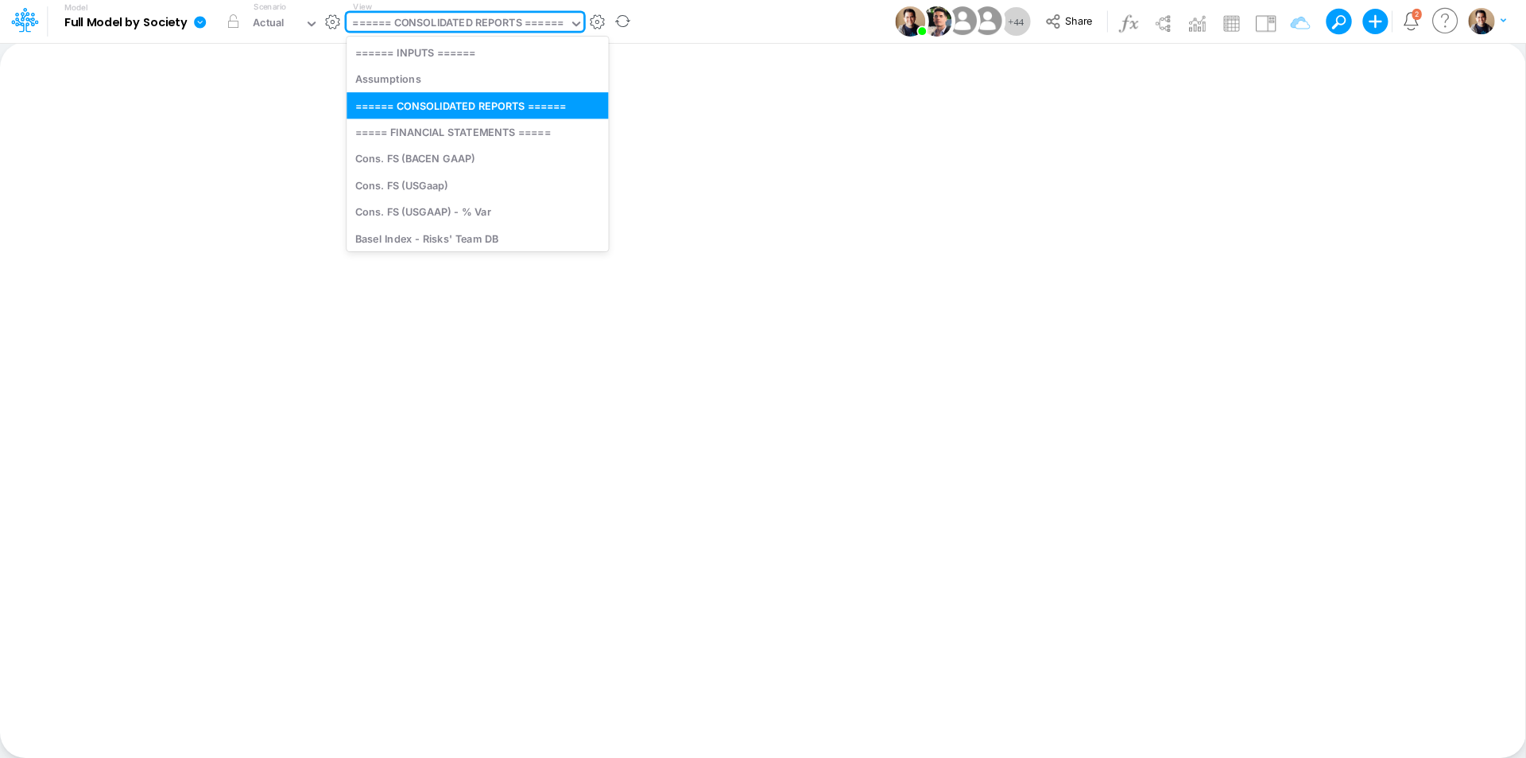
click at [520, 25] on div "====== CONSOLIDATED REPORTS ======" at bounding box center [457, 24] width 211 height 18
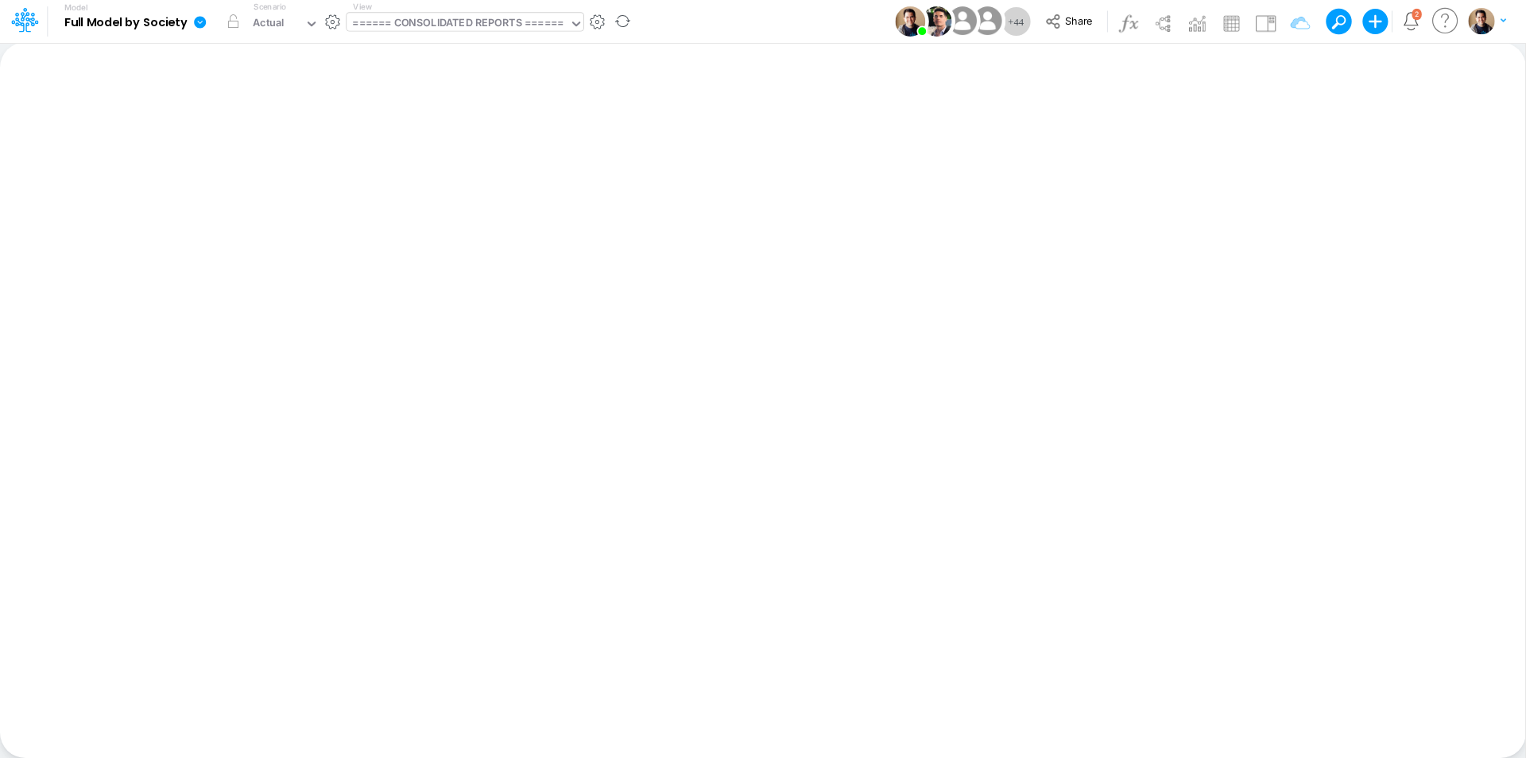
click at [496, 24] on div "====== CONSOLIDATED REPORTS ======" at bounding box center [457, 24] width 211 height 18
type input "logic"
click at [603, 24] on button "button" at bounding box center [597, 22] width 17 height 17
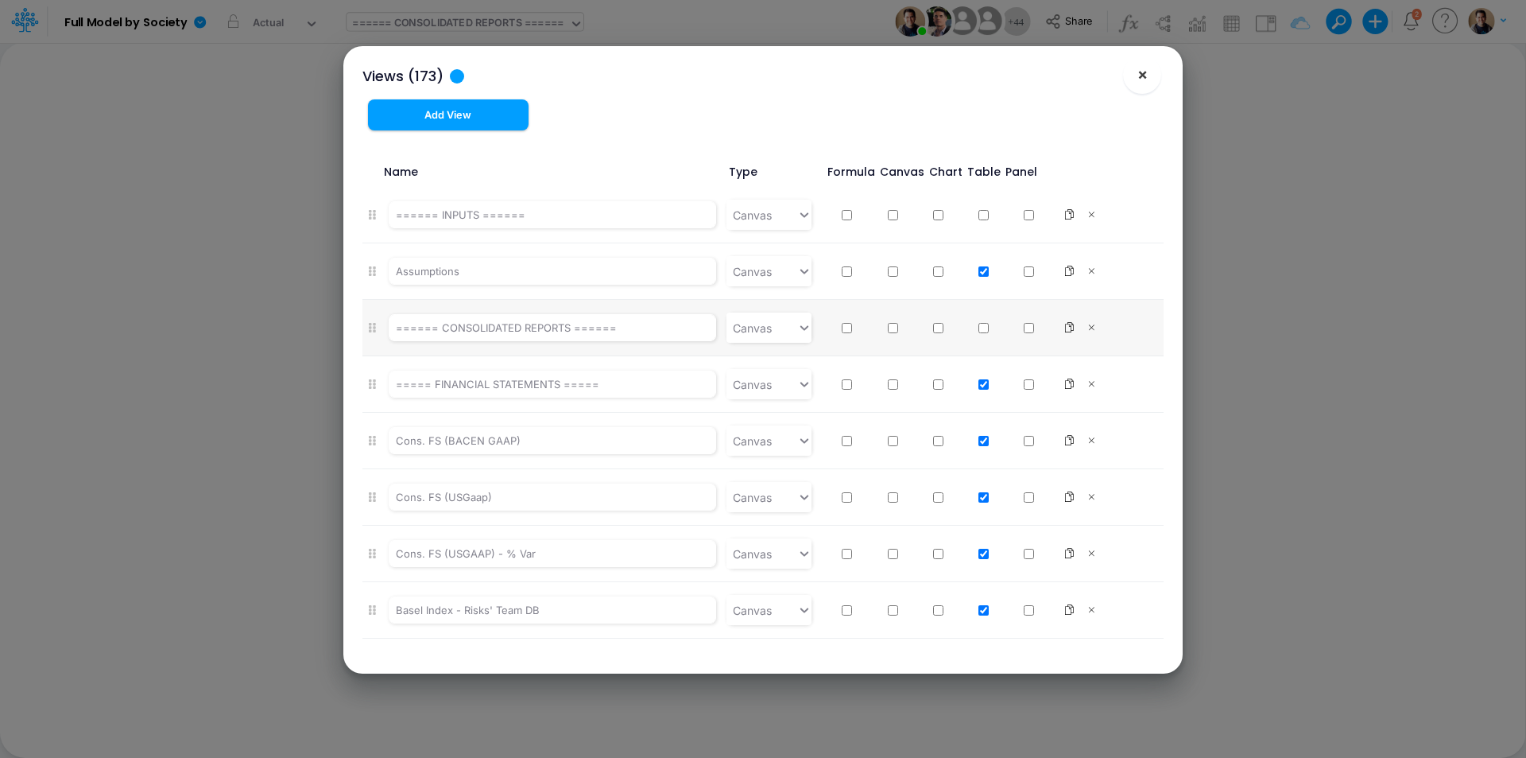
click at [1145, 72] on span "×" at bounding box center [1143, 73] width 10 height 19
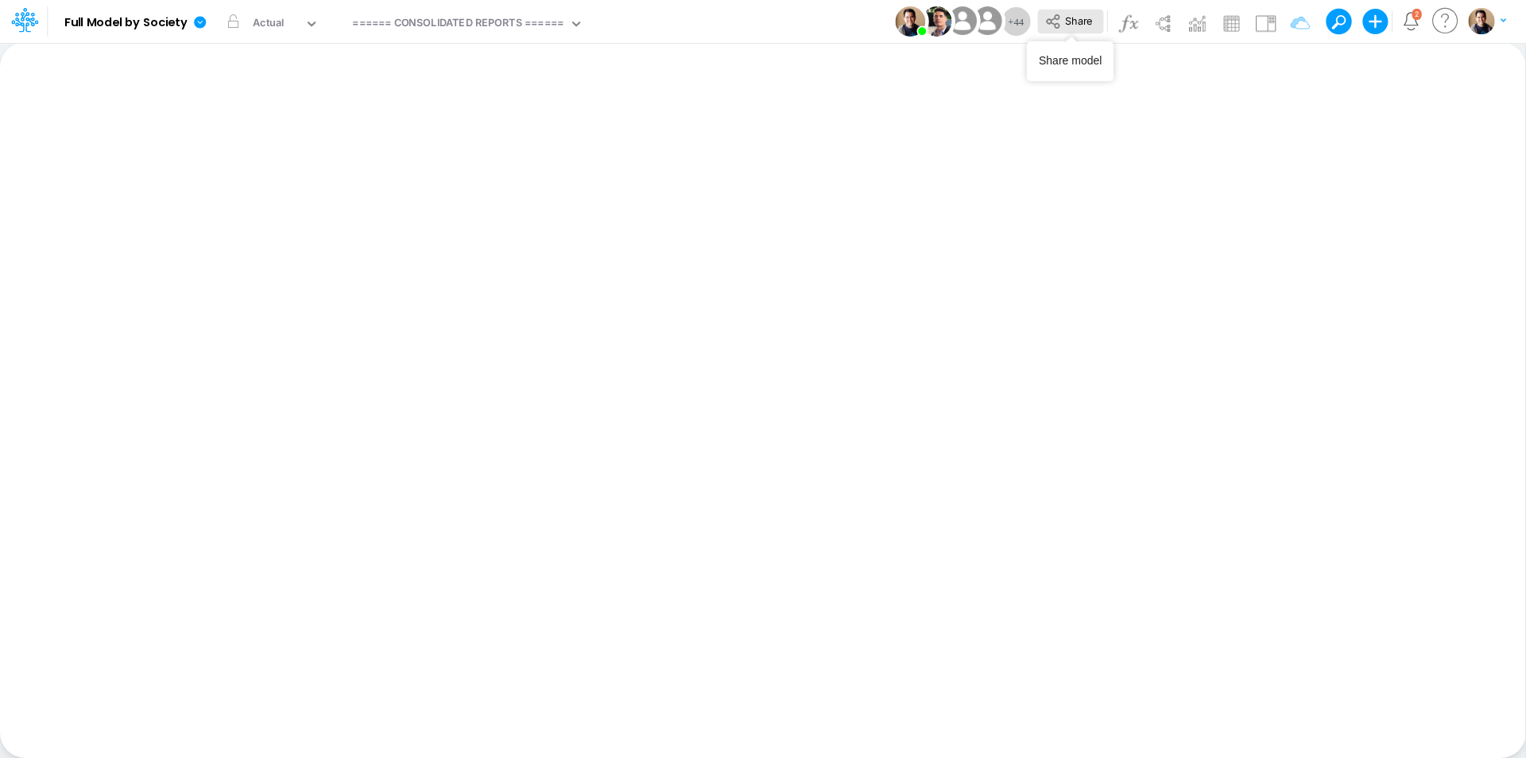
click at [1076, 24] on span "Share" at bounding box center [1078, 20] width 27 height 12
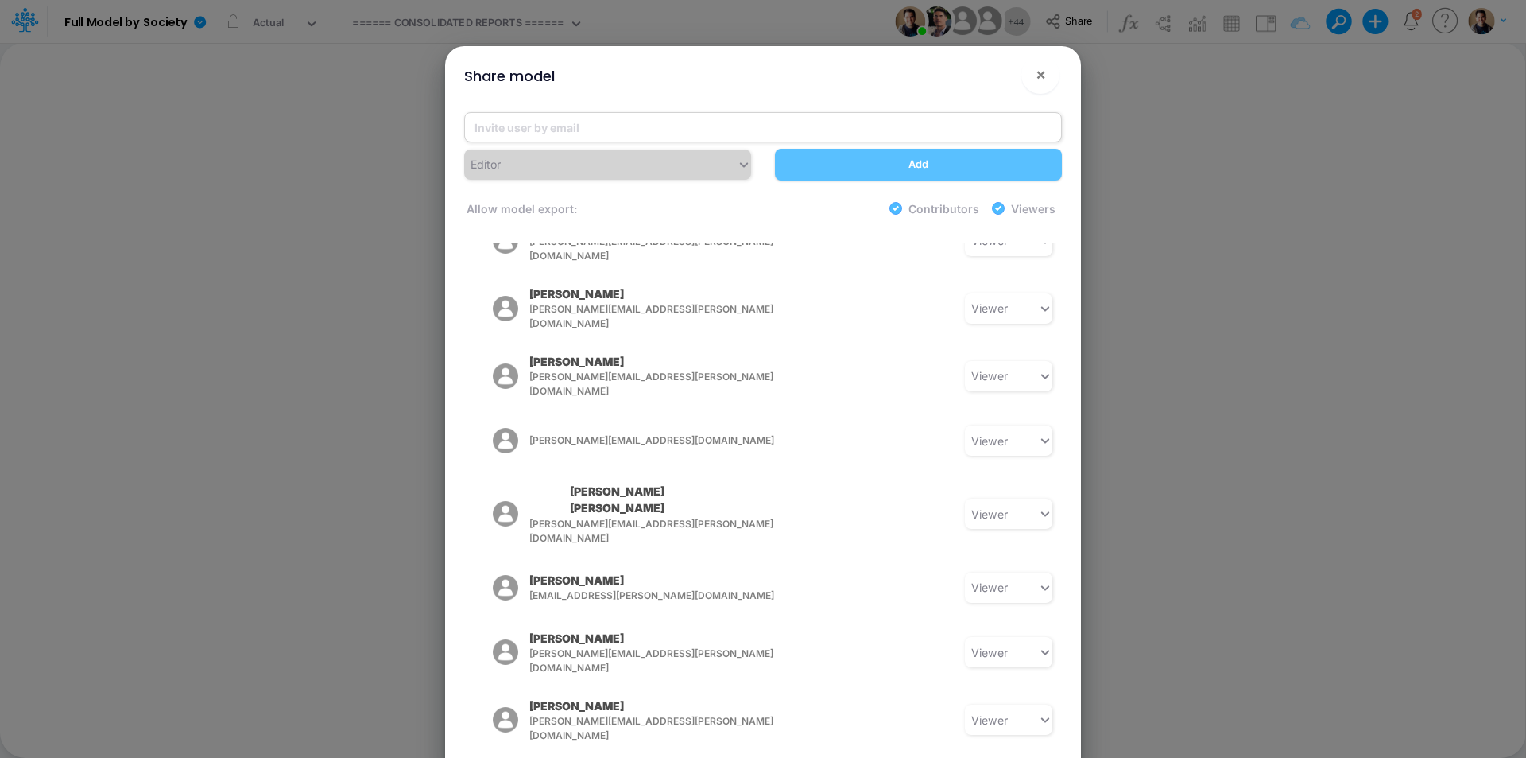
scroll to position [1034, 0]
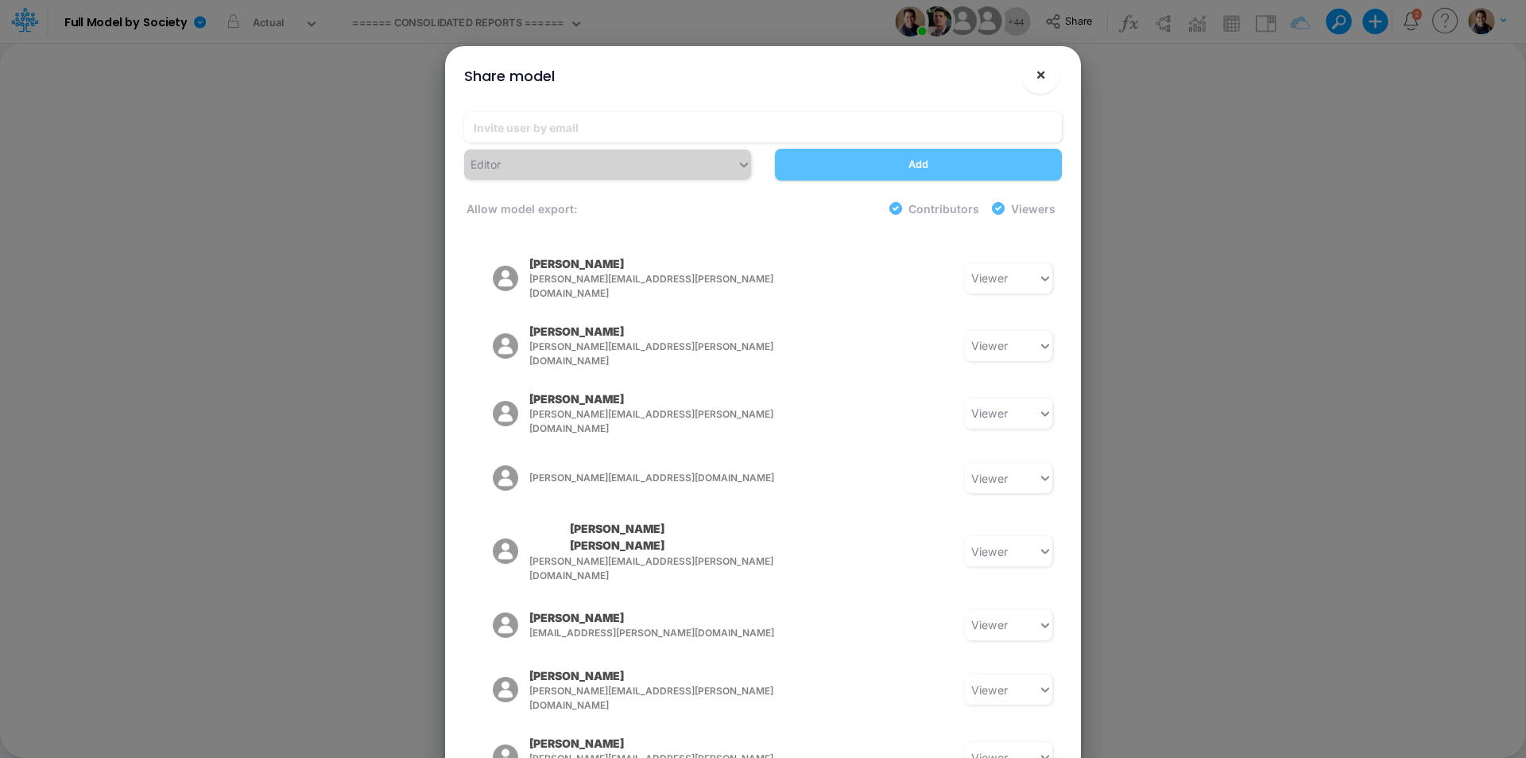
click at [1050, 82] on button "×" at bounding box center [1041, 75] width 38 height 38
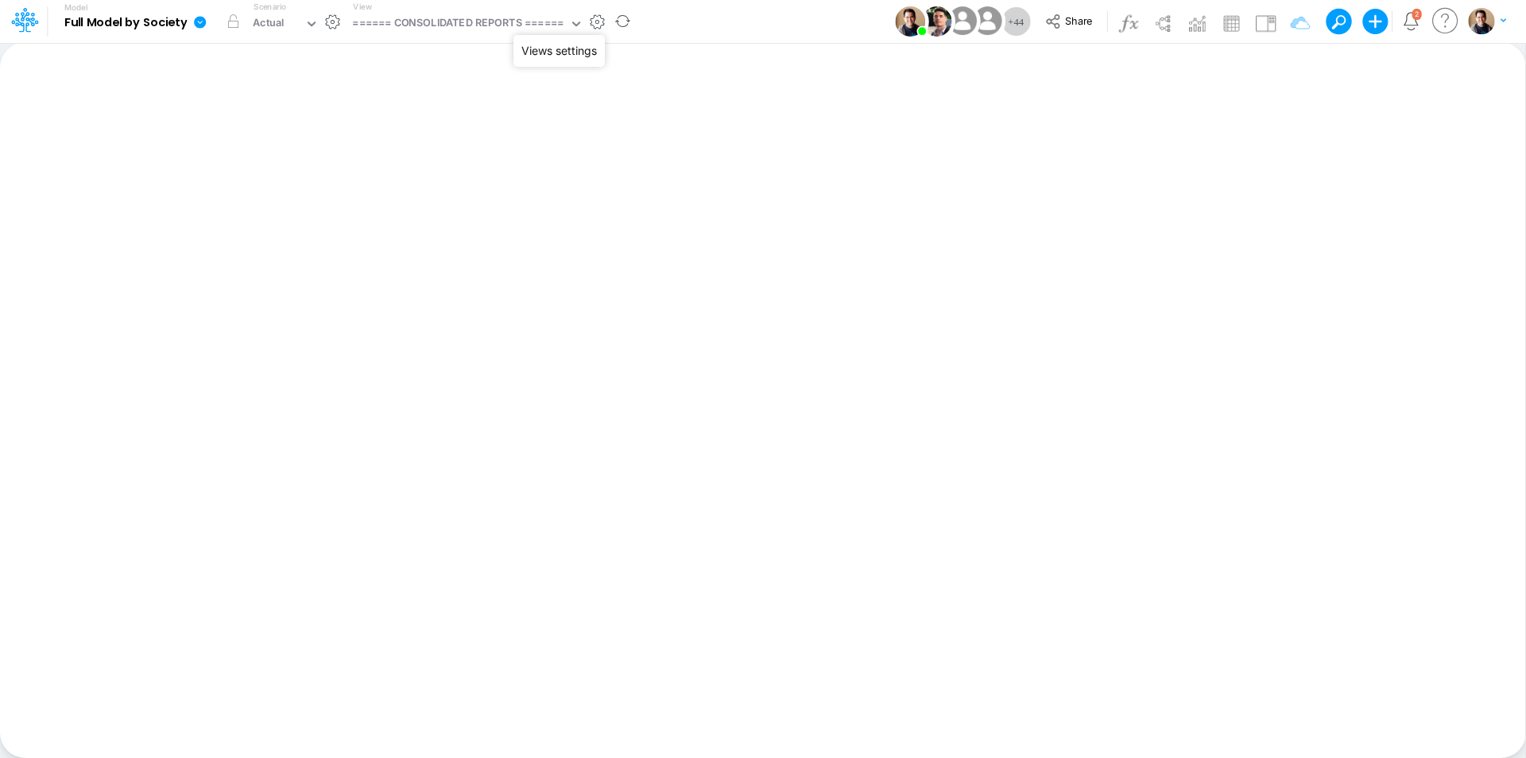
click at [606, 16] on button "button" at bounding box center [597, 22] width 17 height 17
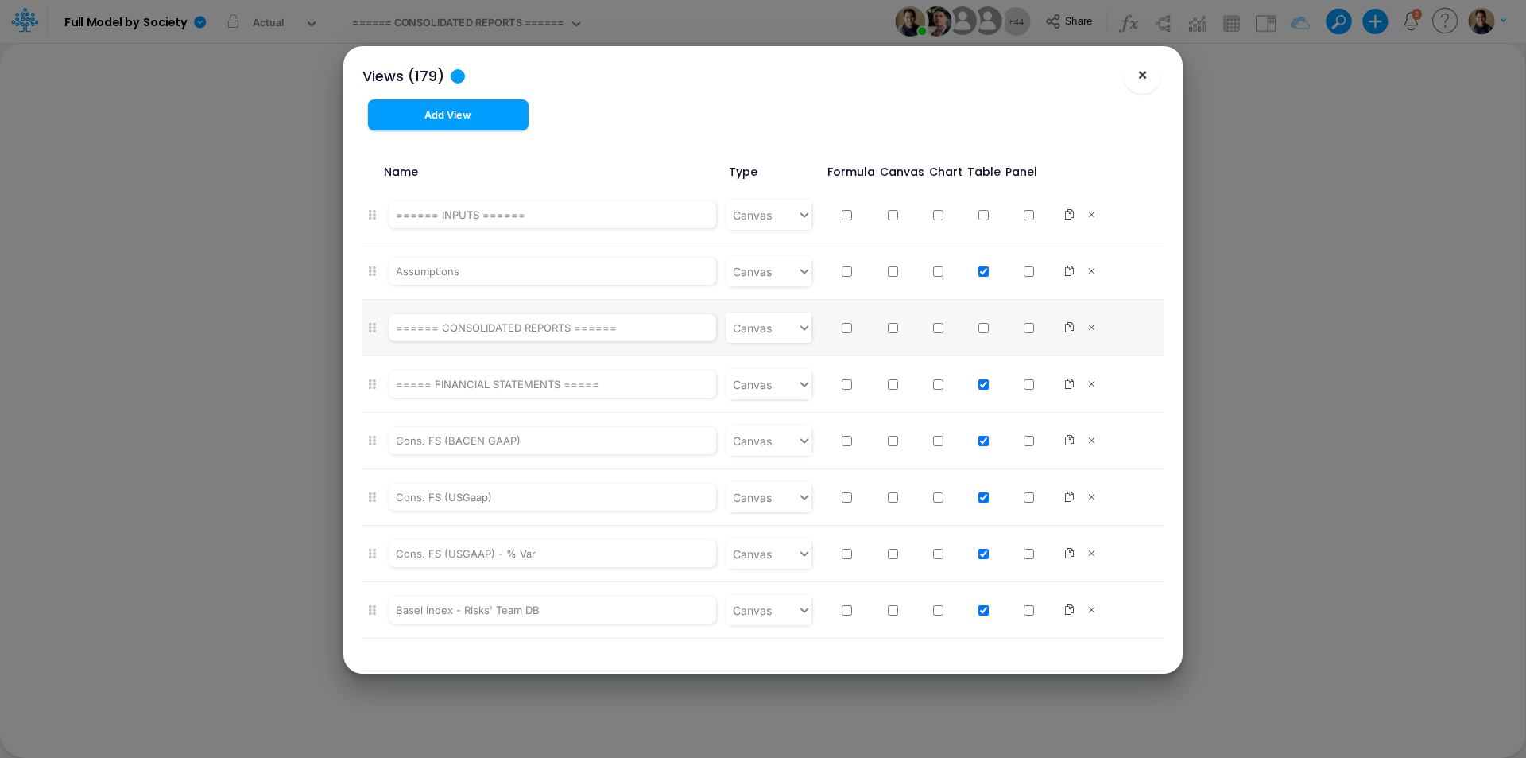
click at [1147, 72] on span "×" at bounding box center [1143, 73] width 10 height 19
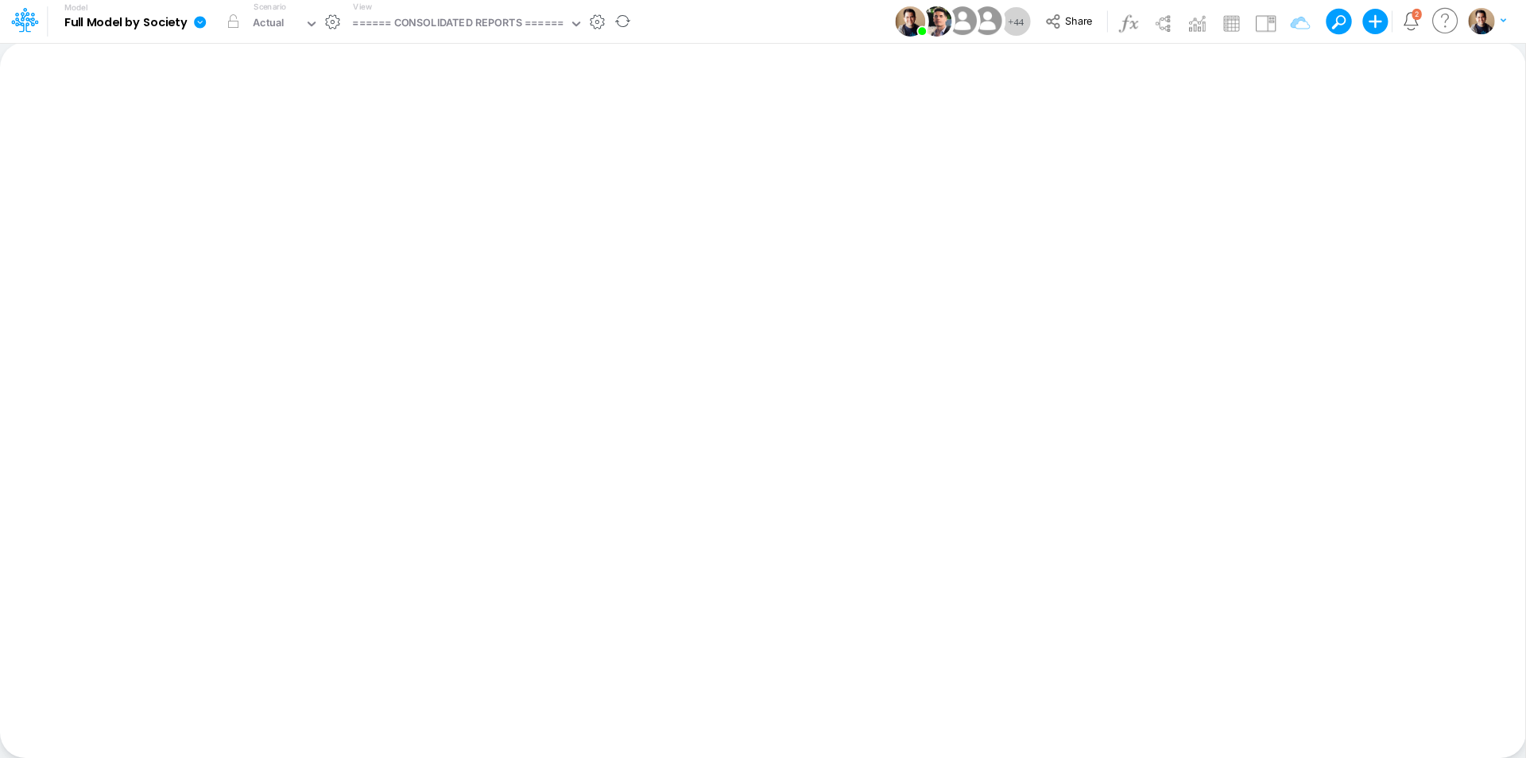
click at [206, 25] on icon at bounding box center [200, 22] width 14 height 14
click at [265, 161] on button "View model info" at bounding box center [280, 165] width 170 height 25
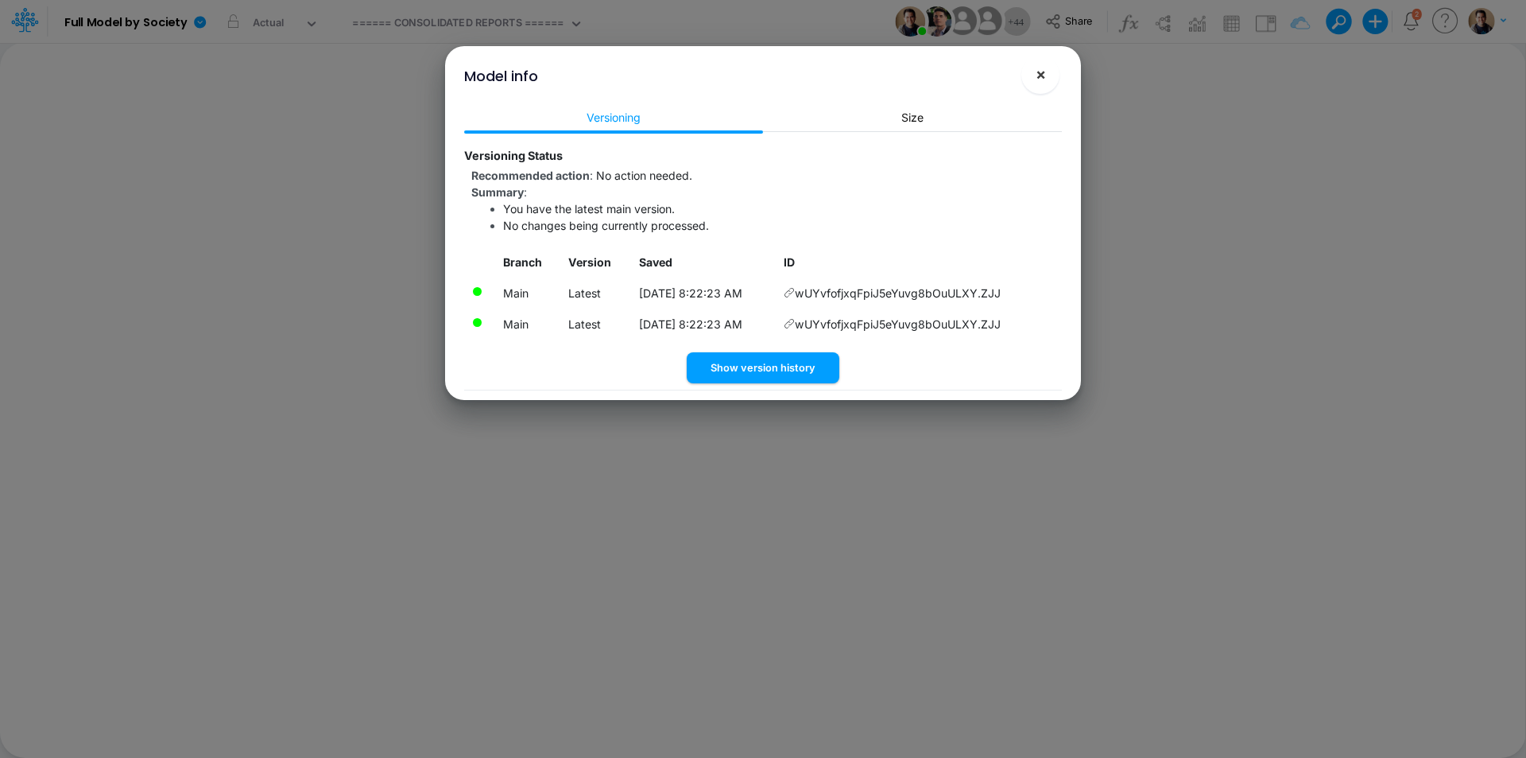
click at [1041, 74] on span "×" at bounding box center [1041, 73] width 10 height 19
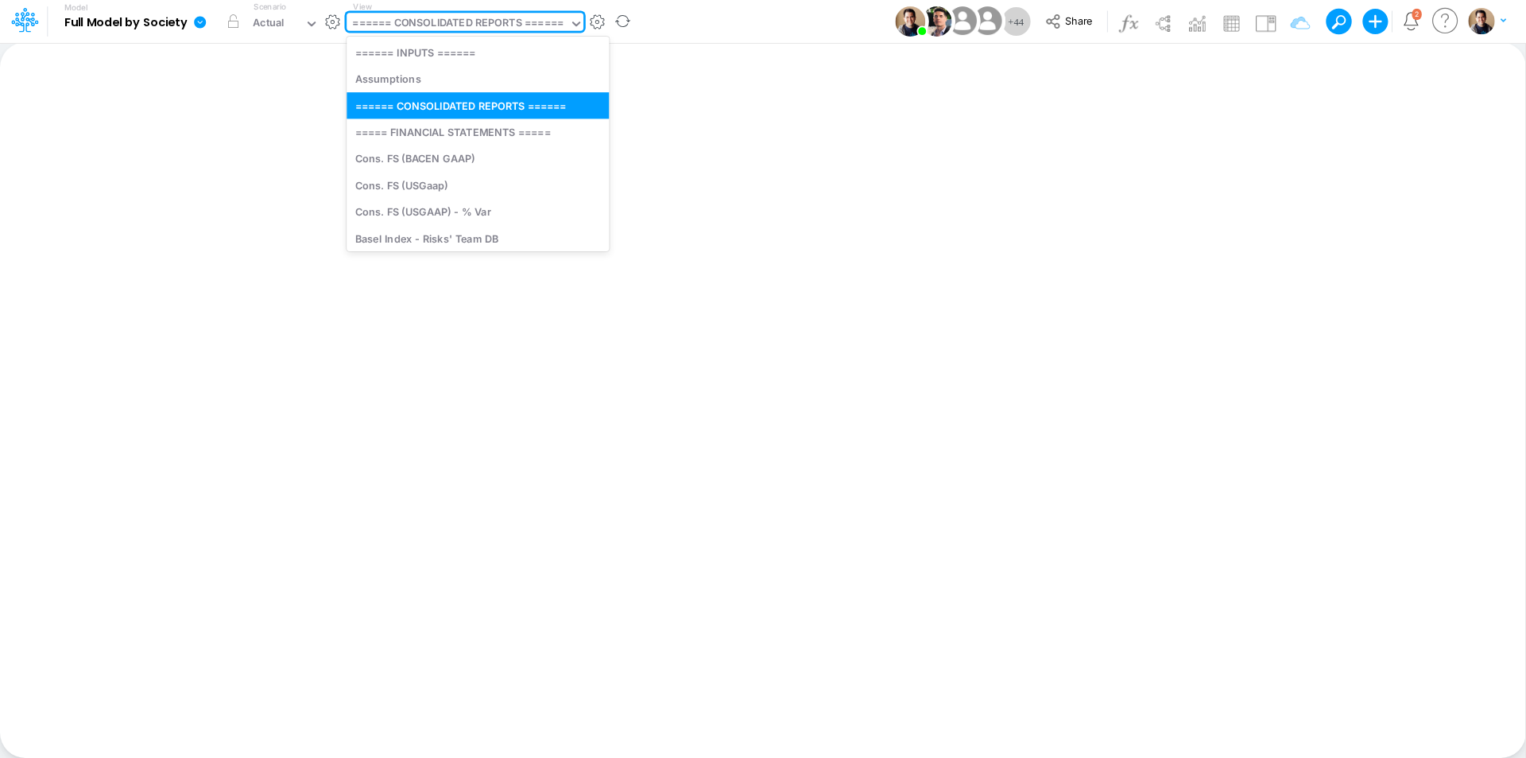
click at [437, 17] on div "====== CONSOLIDATED REPORTS ======" at bounding box center [457, 24] width 211 height 18
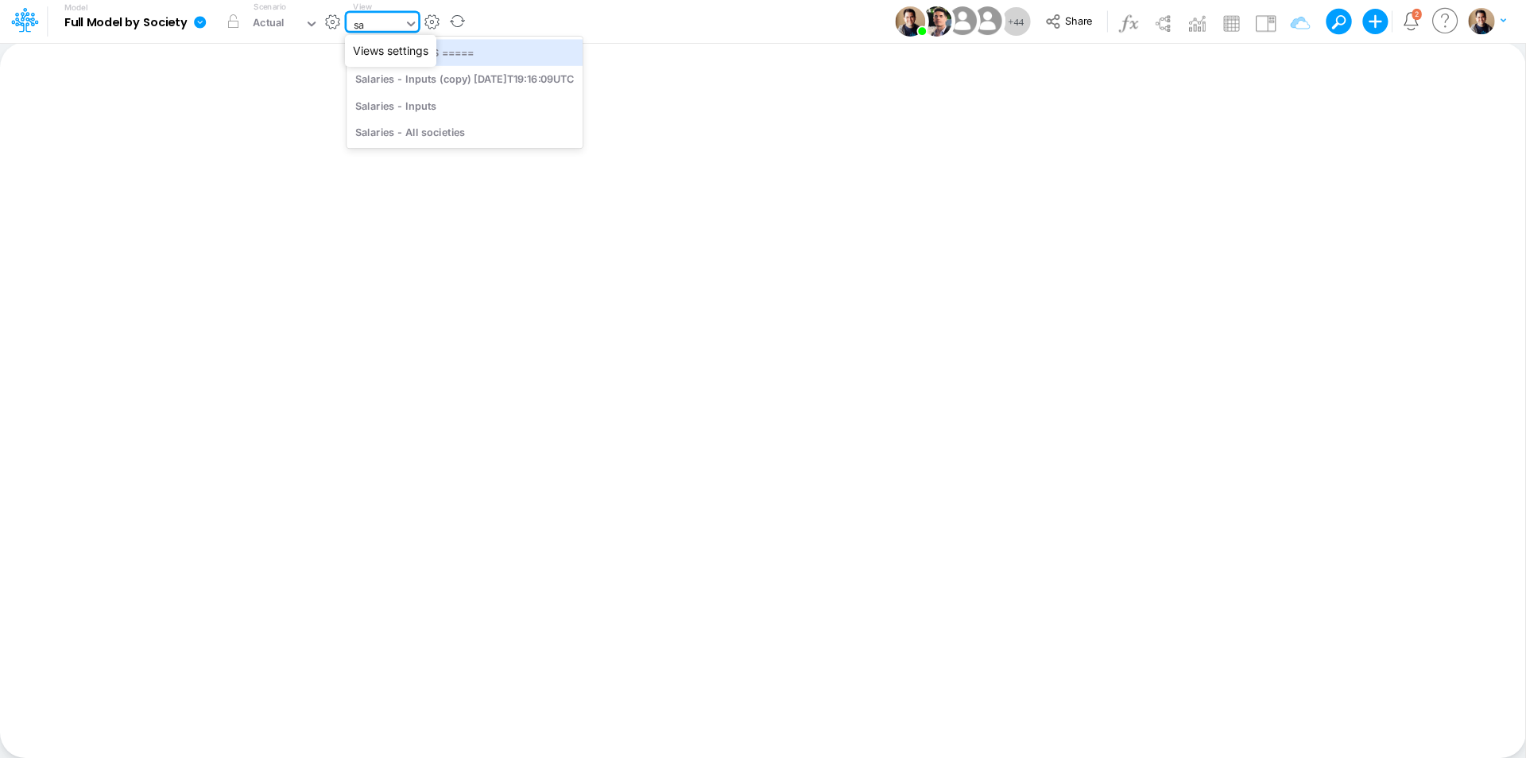
type input "s"
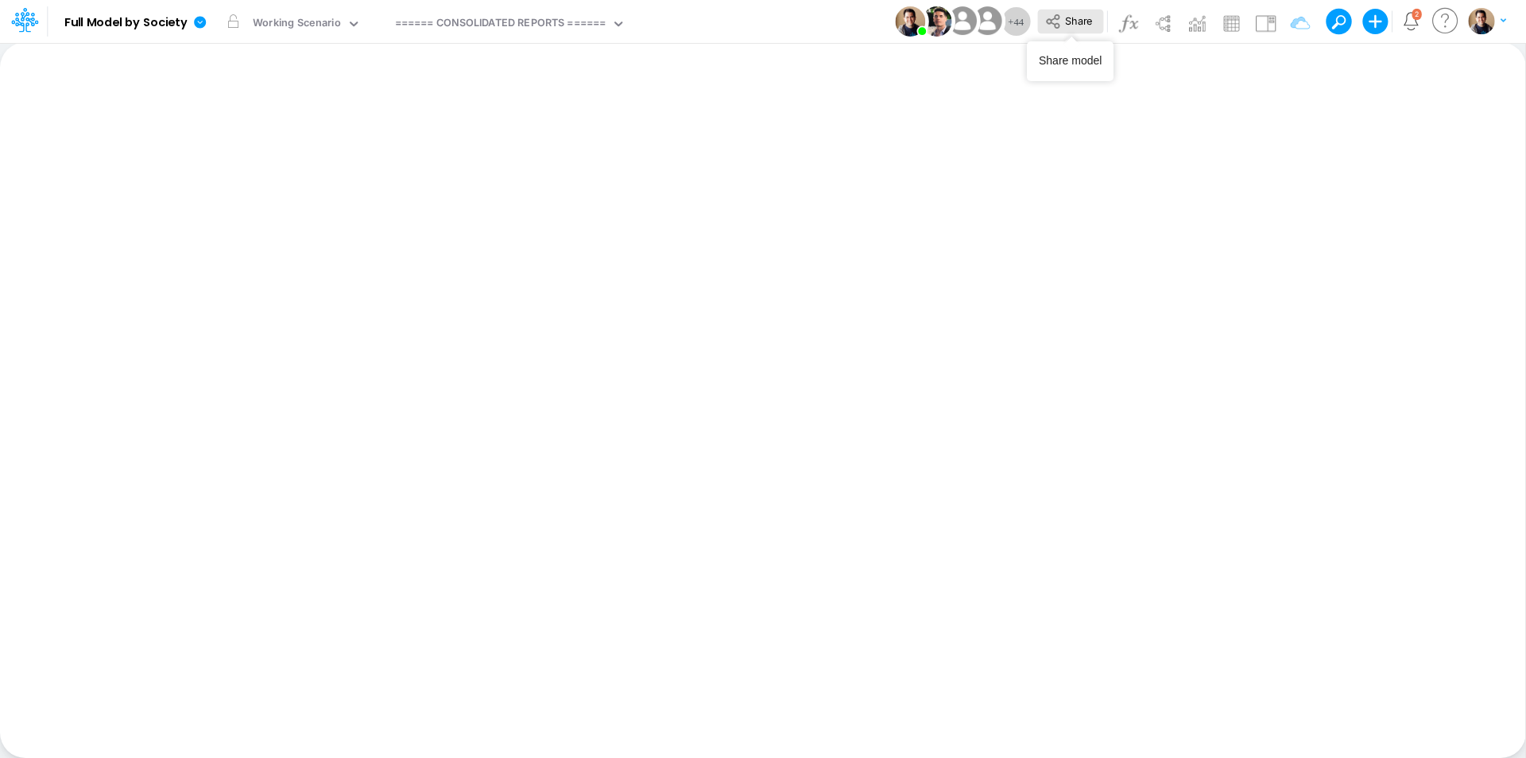
click at [1078, 21] on span "Share" at bounding box center [1078, 20] width 27 height 12
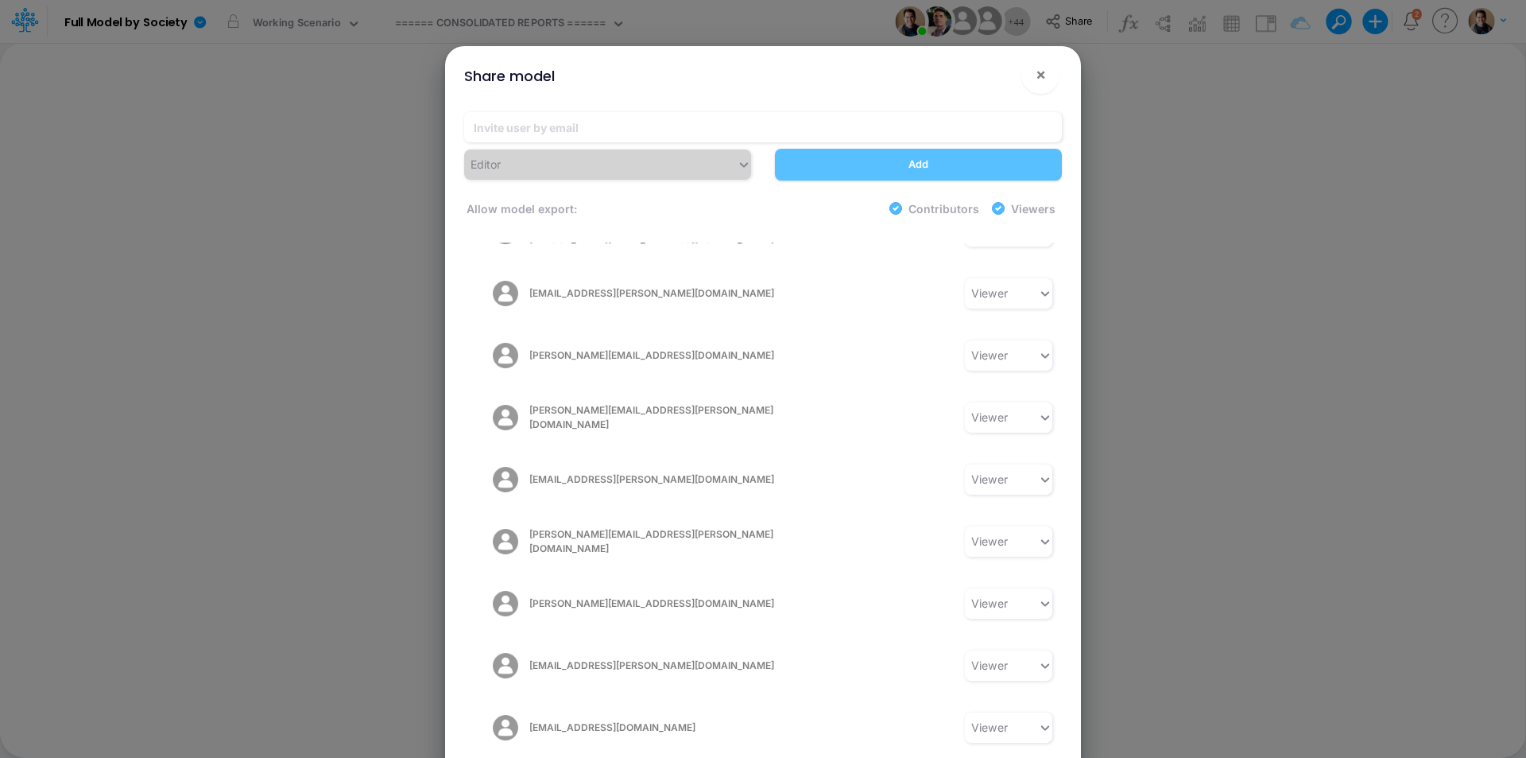
scroll to position [1829, 0]
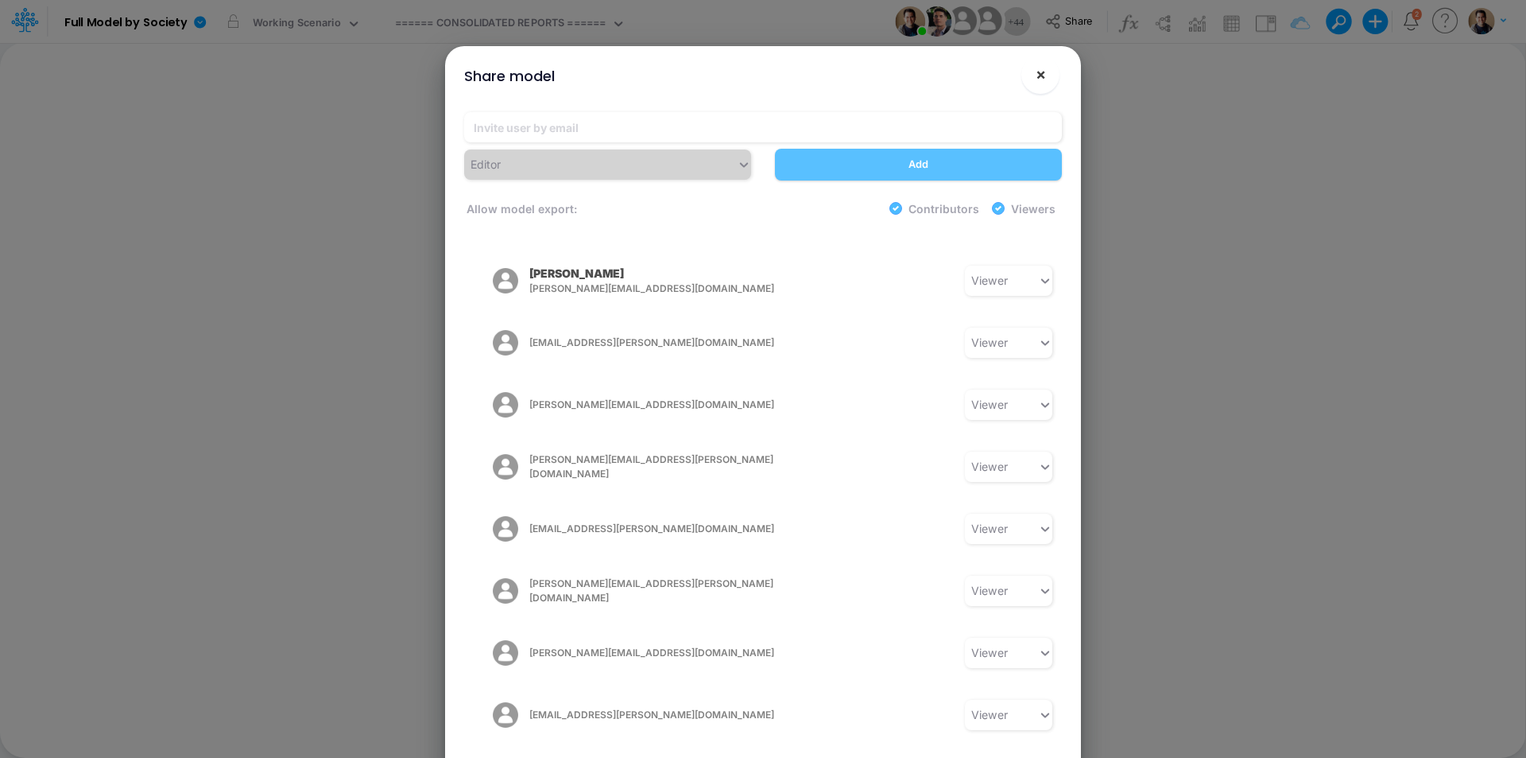
click at [1043, 73] on span "×" at bounding box center [1041, 73] width 10 height 19
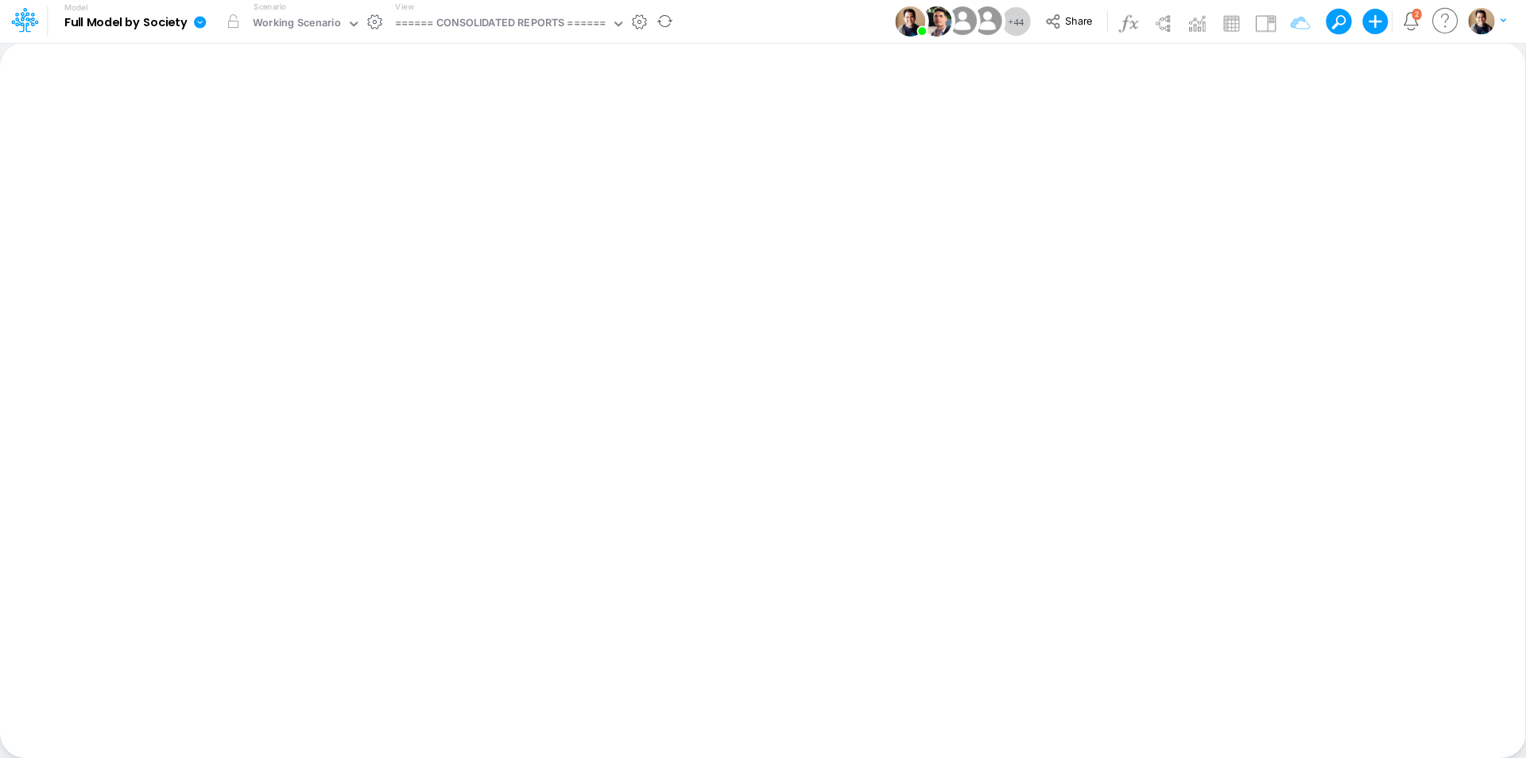
click at [188, 25] on link at bounding box center [204, 21] width 32 height 41
click at [271, 161] on button "View model info" at bounding box center [280, 165] width 170 height 25
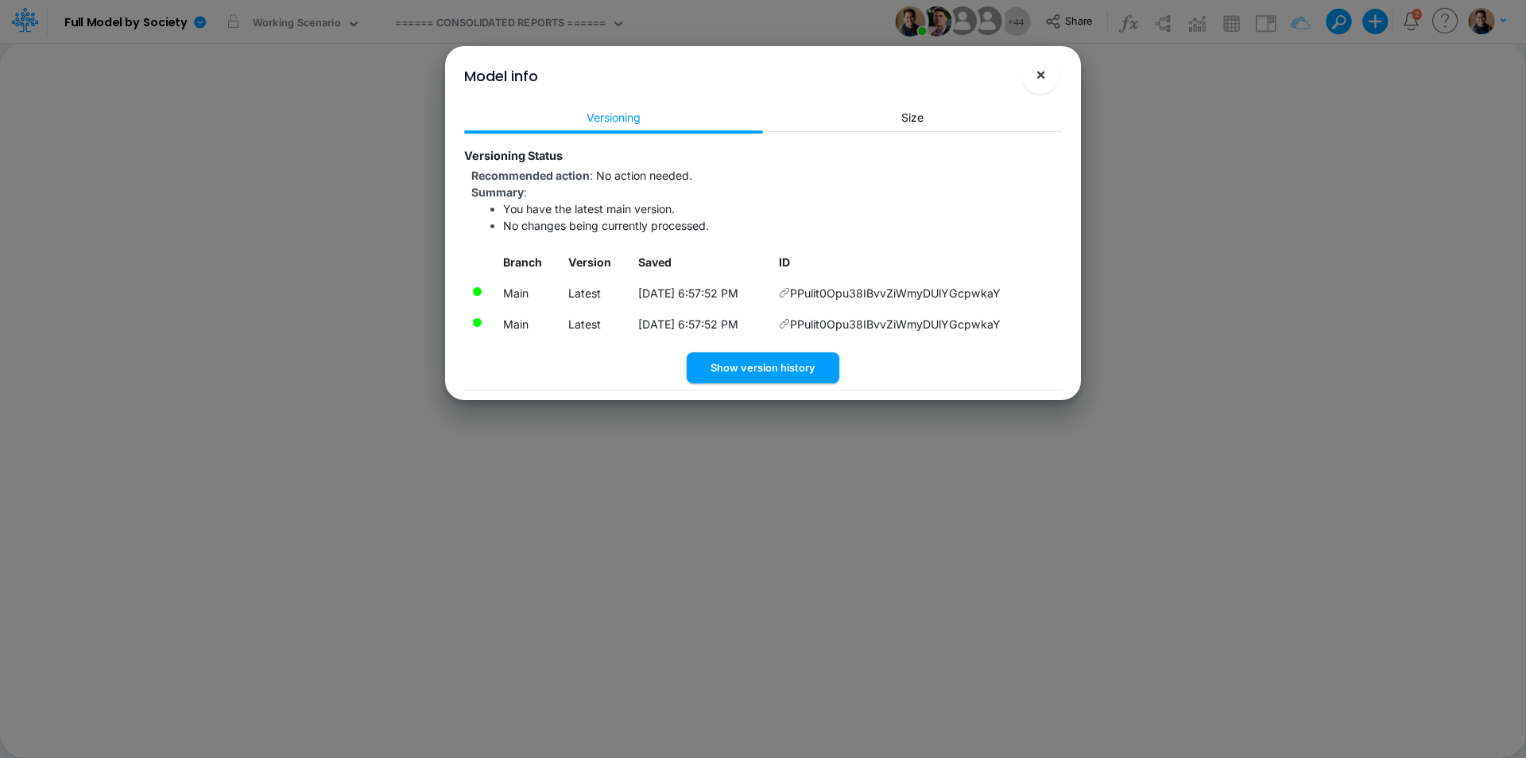
click at [1043, 72] on span "×" at bounding box center [1041, 73] width 10 height 19
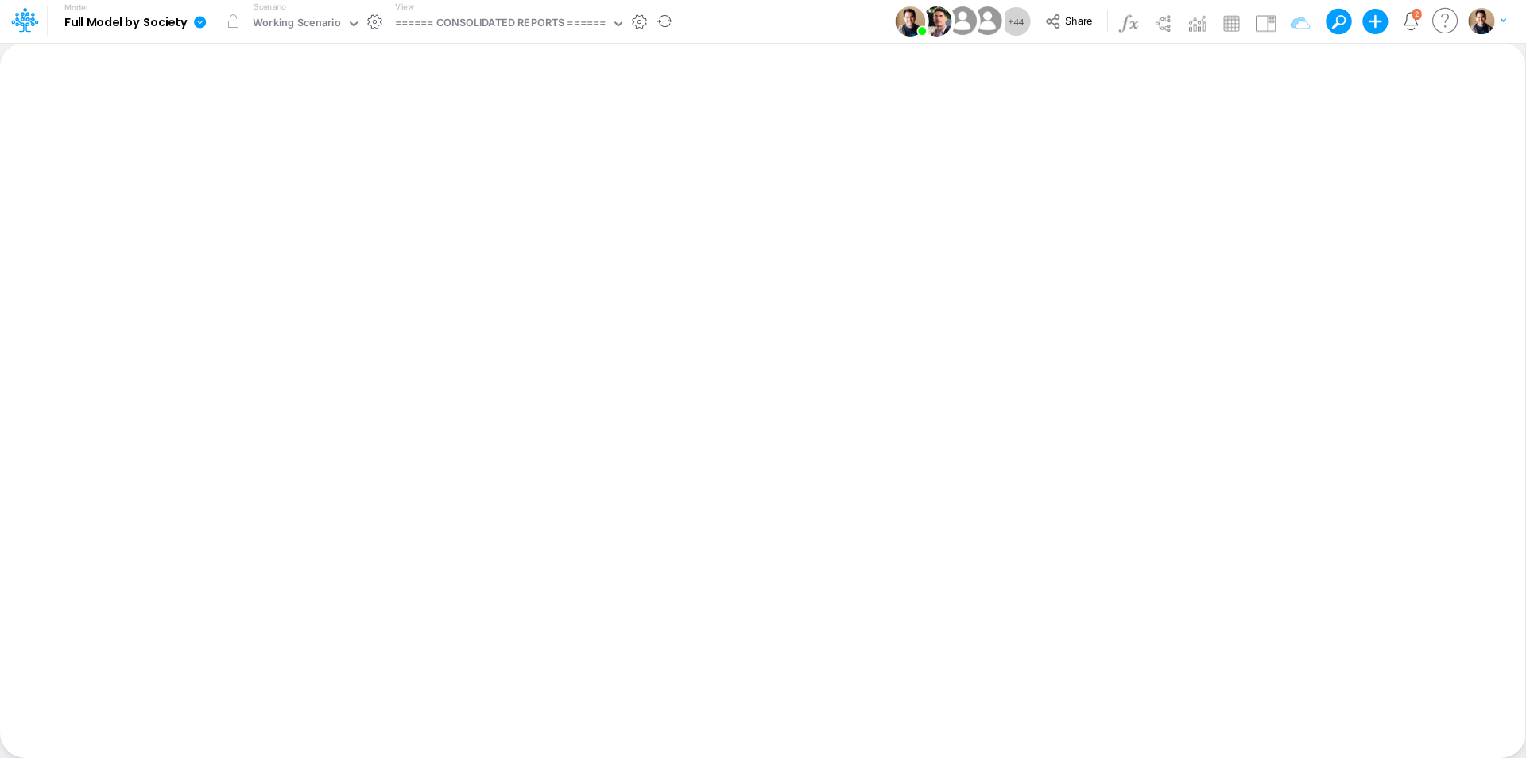
click at [201, 27] on icon at bounding box center [200, 22] width 12 height 12
click at [306, 165] on button "View model info" at bounding box center [280, 165] width 170 height 25
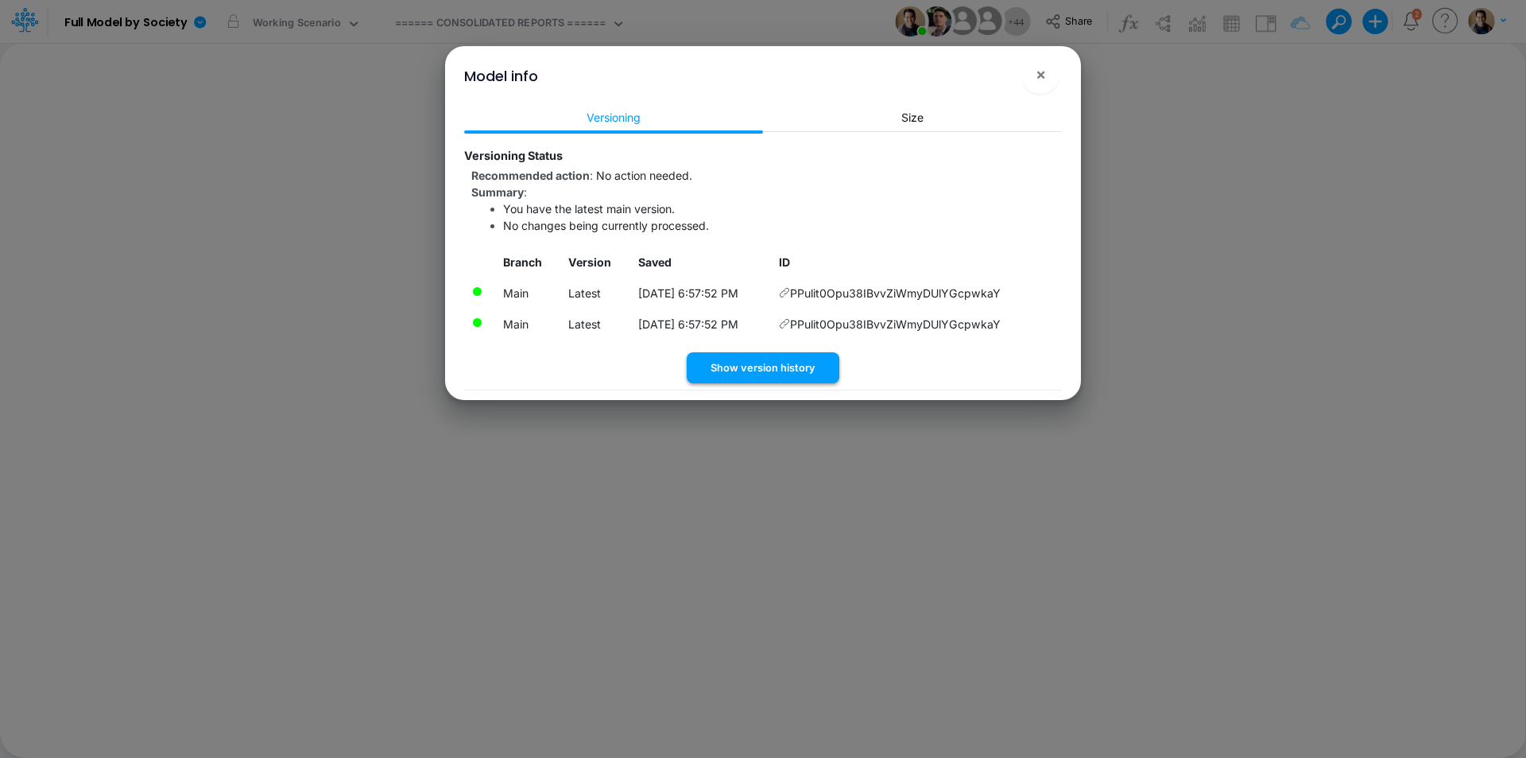
click at [812, 363] on button "Show version history" at bounding box center [763, 367] width 153 height 31
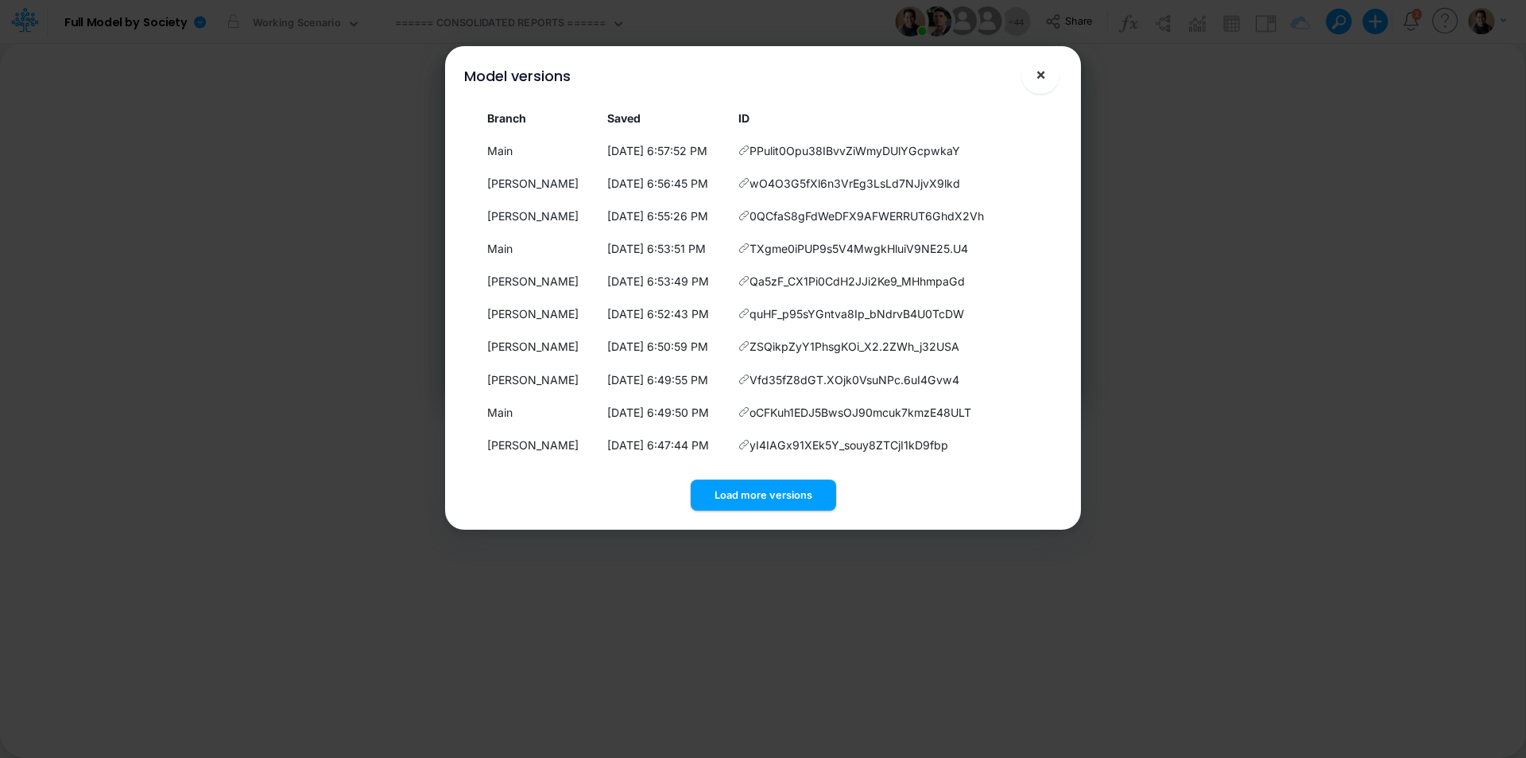
click at [1036, 76] on span "×" at bounding box center [1041, 73] width 10 height 19
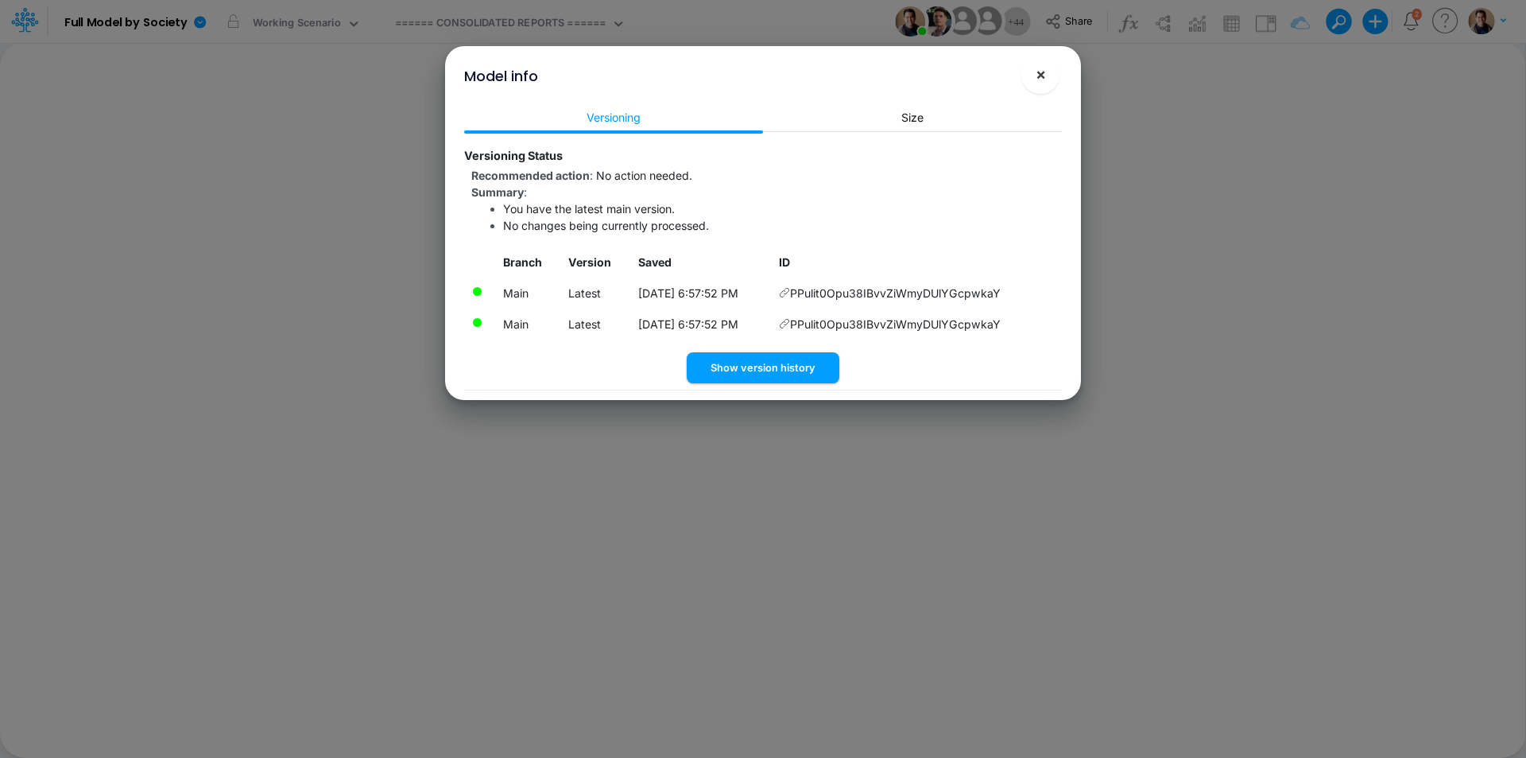
click at [1038, 76] on span "×" at bounding box center [1041, 73] width 10 height 19
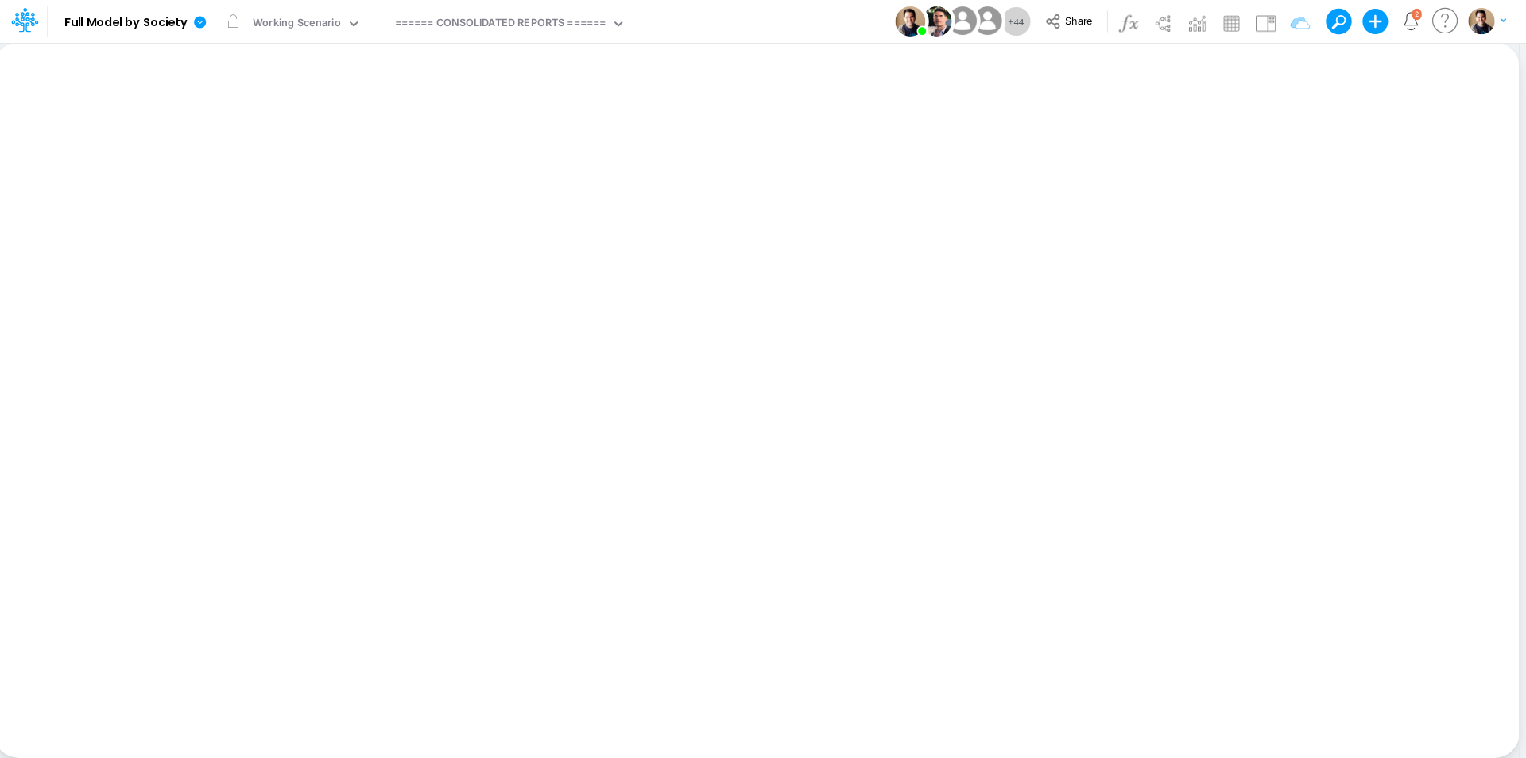
scroll to position [0, 8]
click at [202, 22] on icon at bounding box center [200, 22] width 14 height 14
click at [308, 165] on button "View model info" at bounding box center [280, 165] width 170 height 25
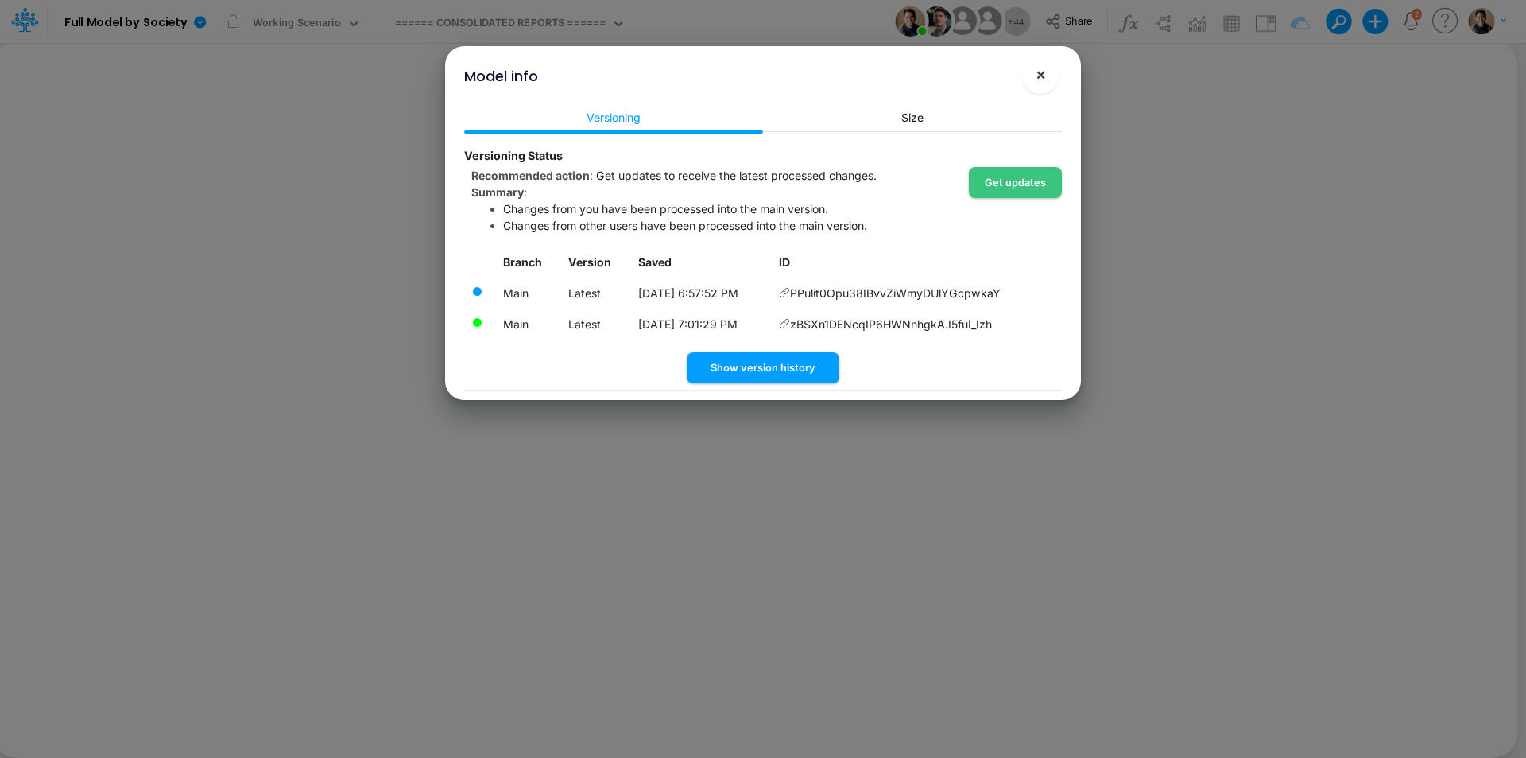
click at [1045, 80] on span "×" at bounding box center [1041, 73] width 10 height 19
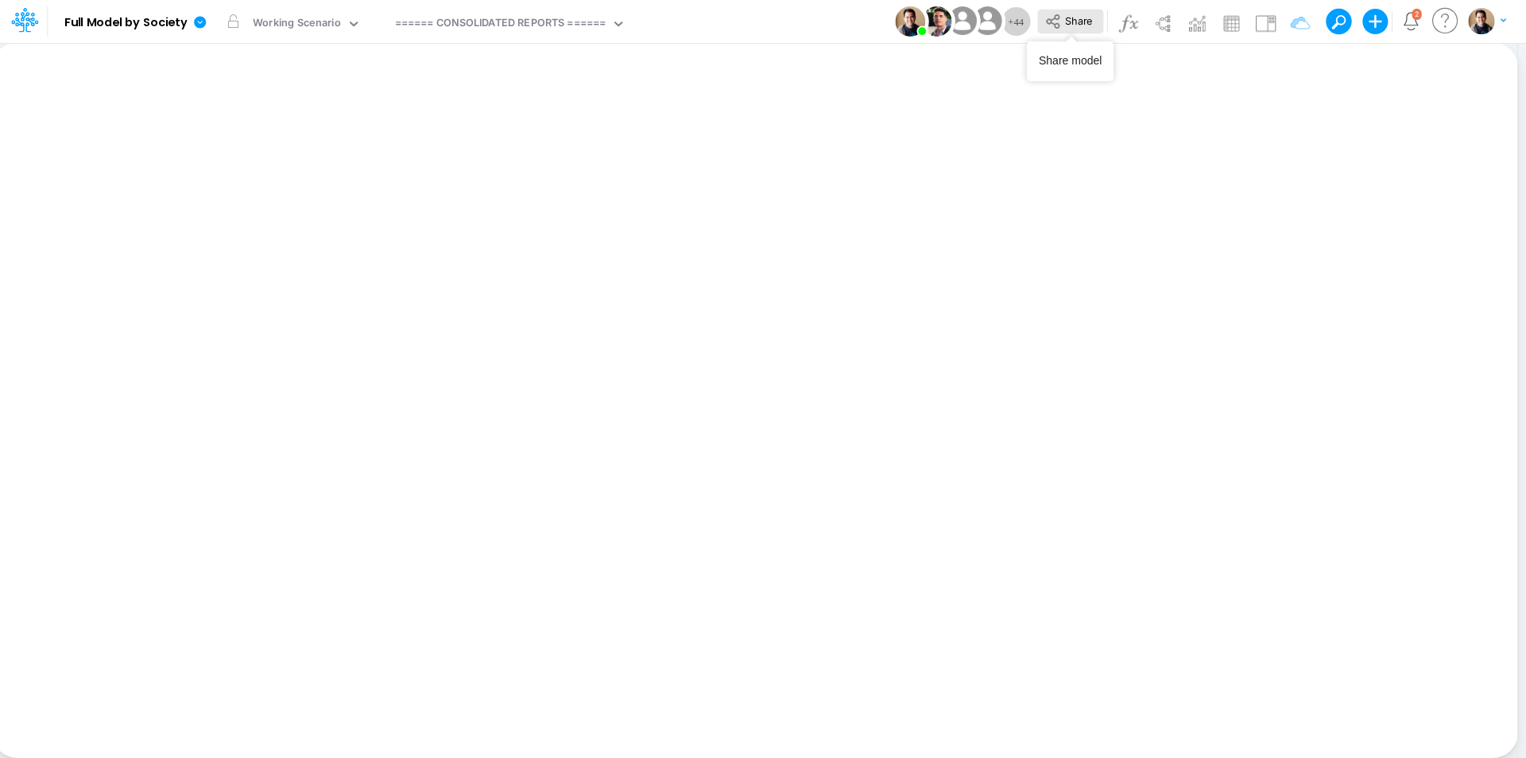
click at [1079, 16] on span "Share" at bounding box center [1078, 20] width 27 height 12
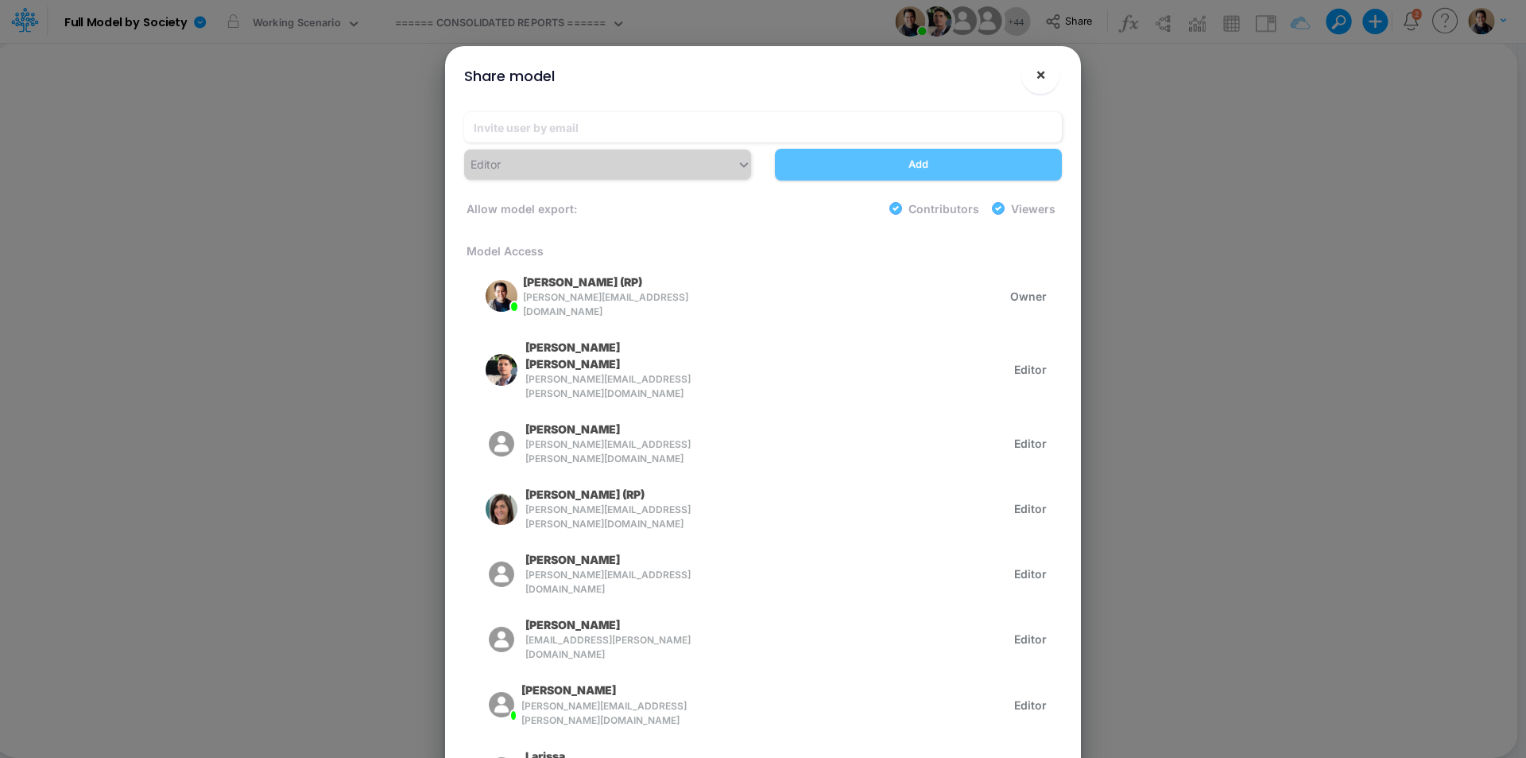
click at [1047, 66] on button "×" at bounding box center [1041, 75] width 38 height 38
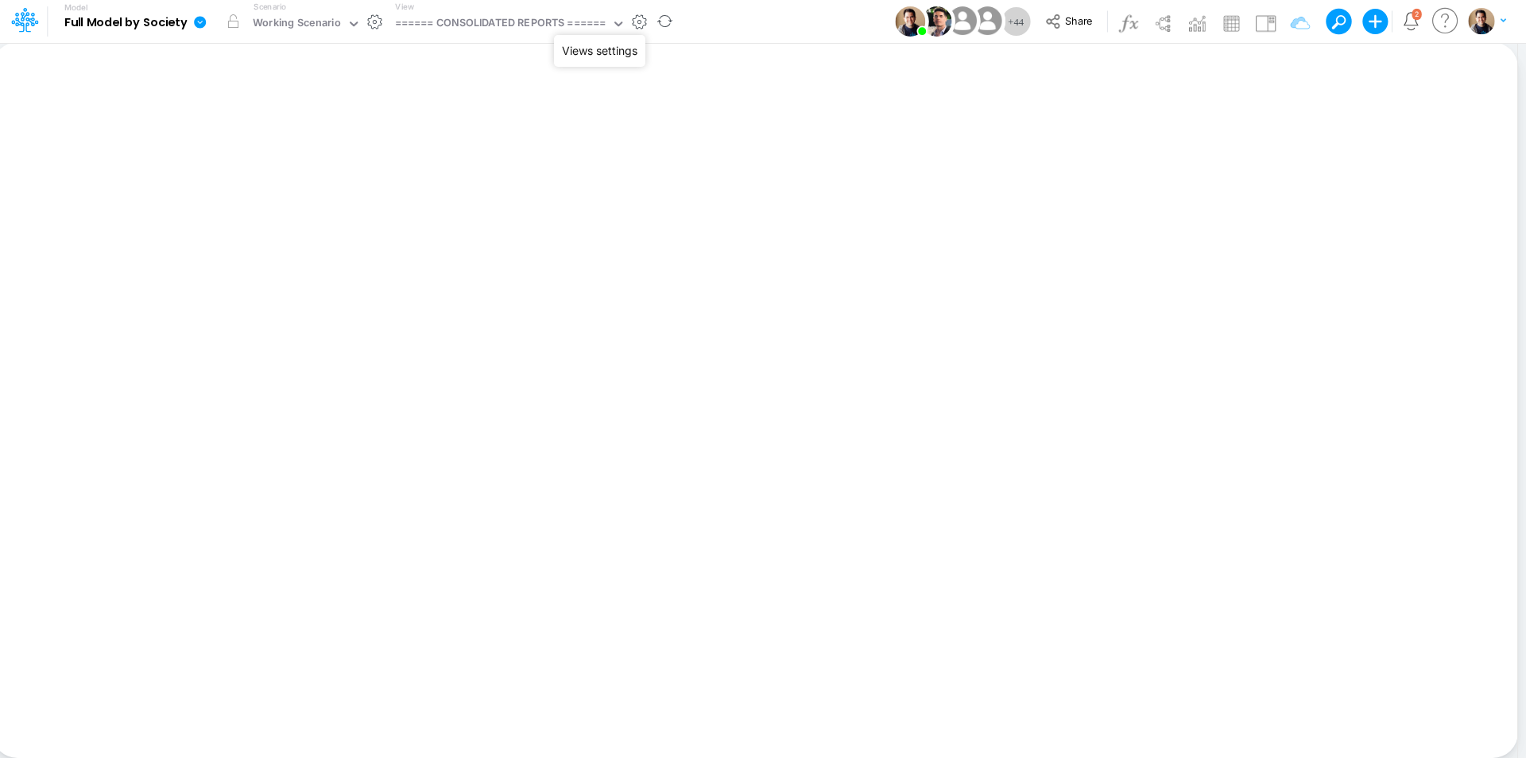
click at [648, 25] on button "button" at bounding box center [639, 22] width 17 height 17
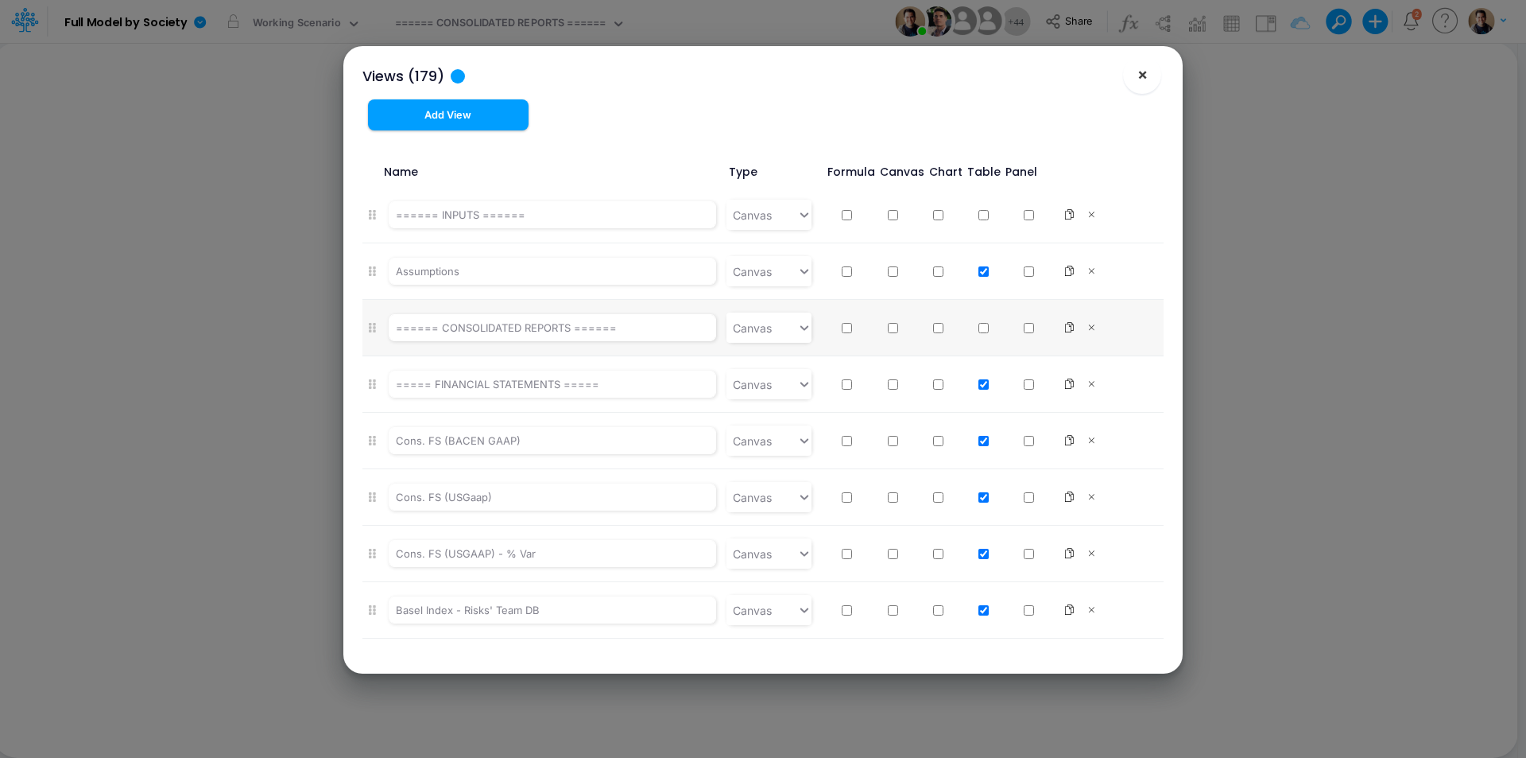
click at [1148, 73] on button "×" at bounding box center [1142, 75] width 38 height 38
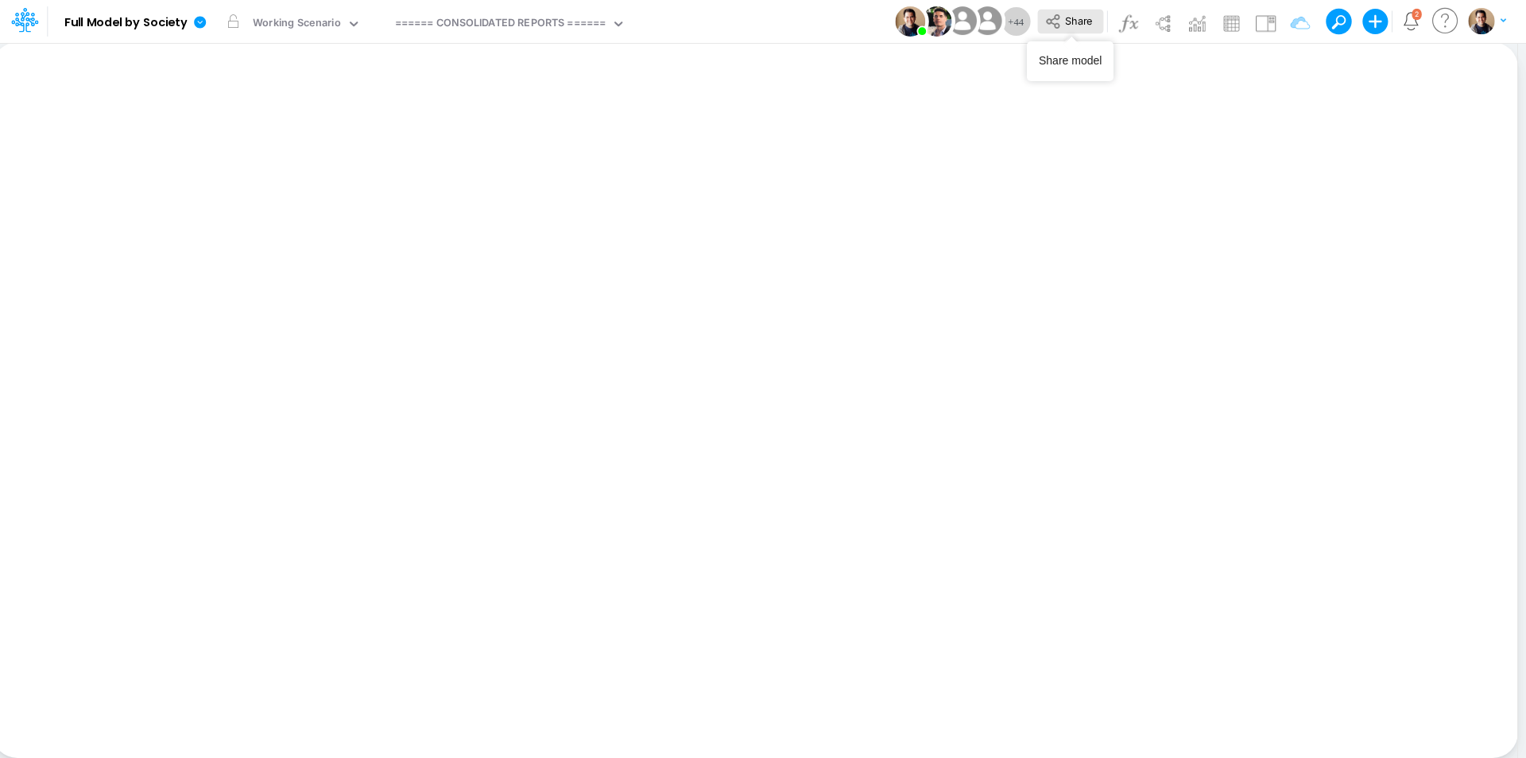
click at [1080, 18] on span "Share" at bounding box center [1078, 20] width 27 height 12
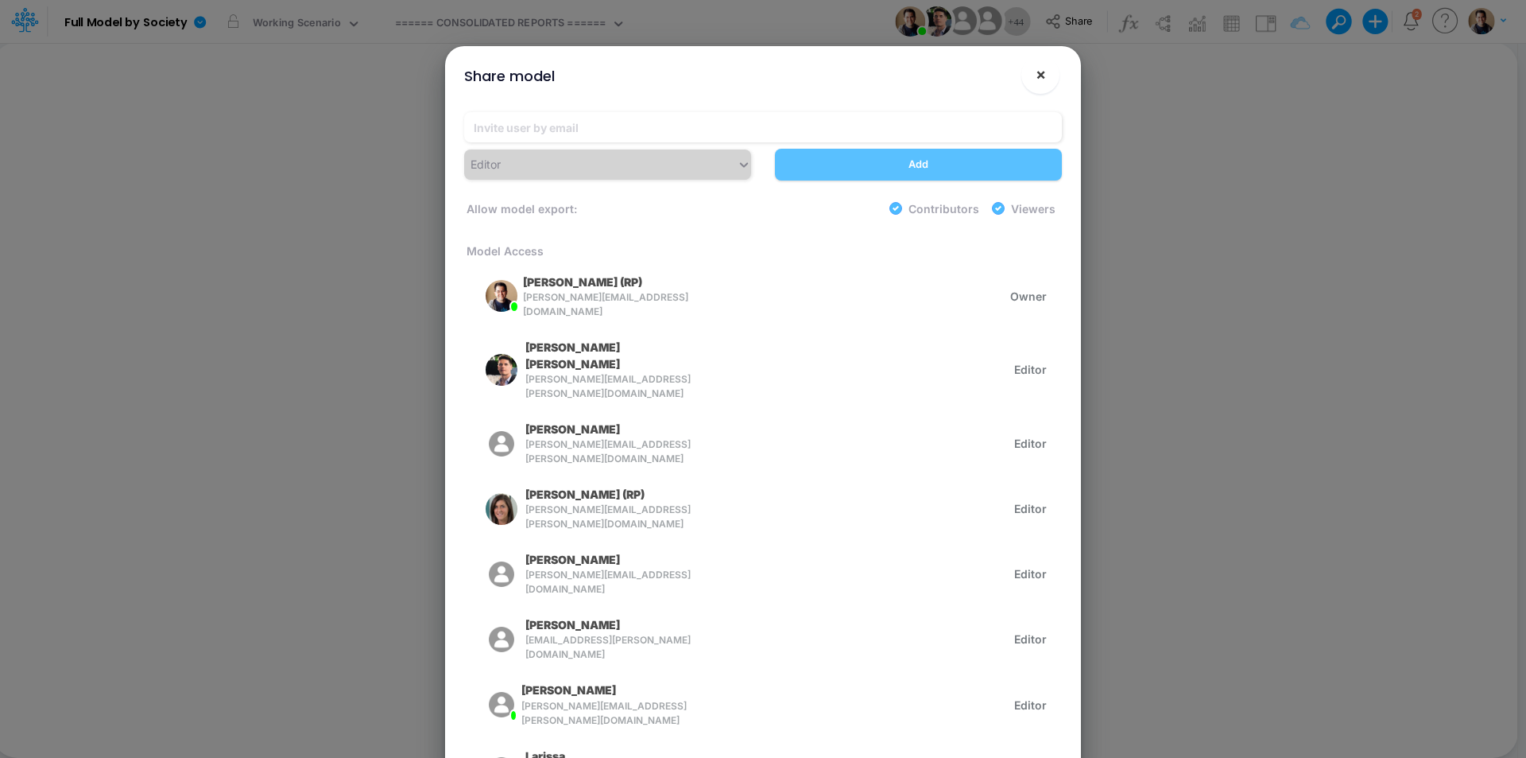
click at [1045, 80] on span "×" at bounding box center [1041, 73] width 10 height 19
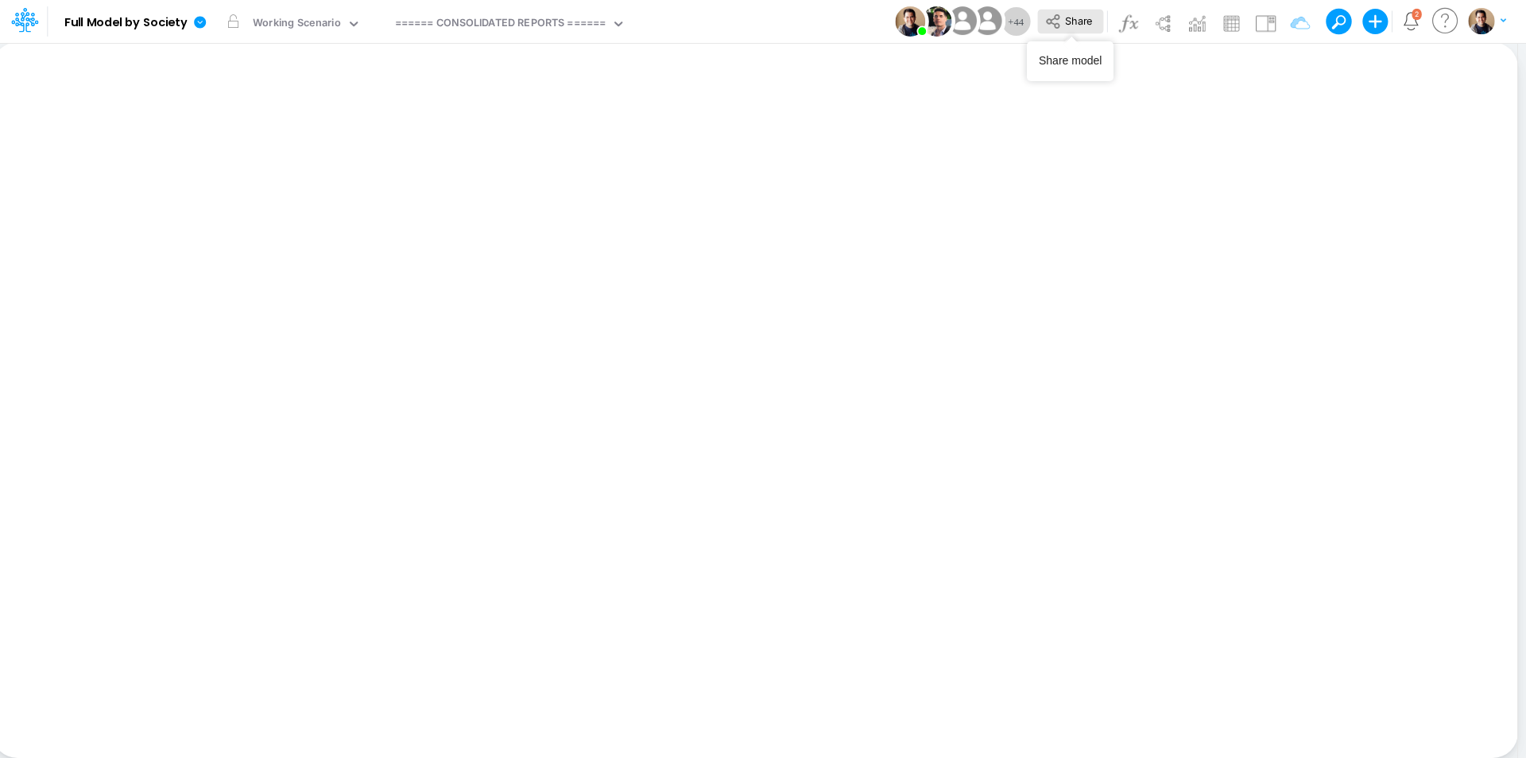
click at [1065, 14] on button "Share" at bounding box center [1070, 22] width 66 height 25
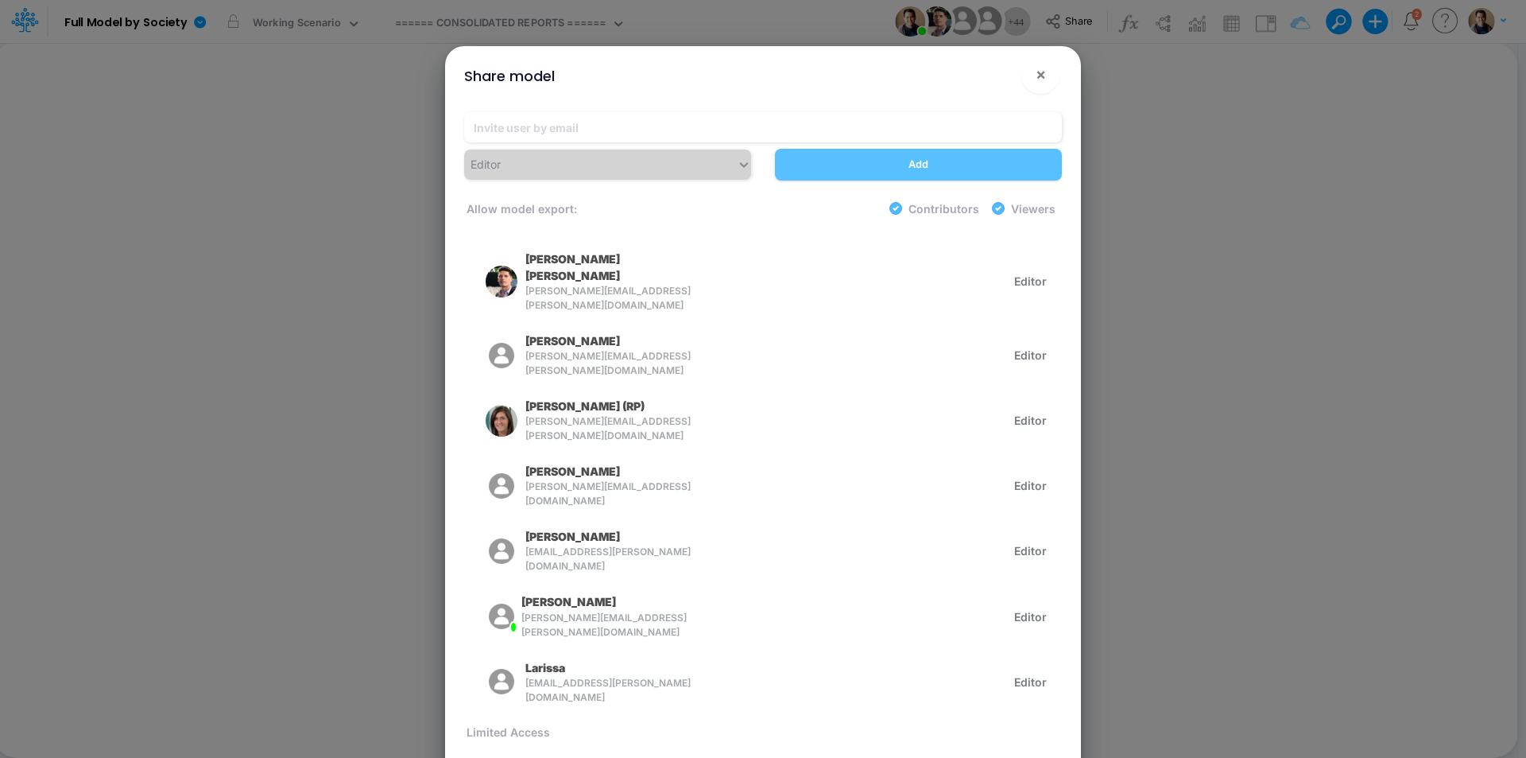
scroll to position [0, 0]
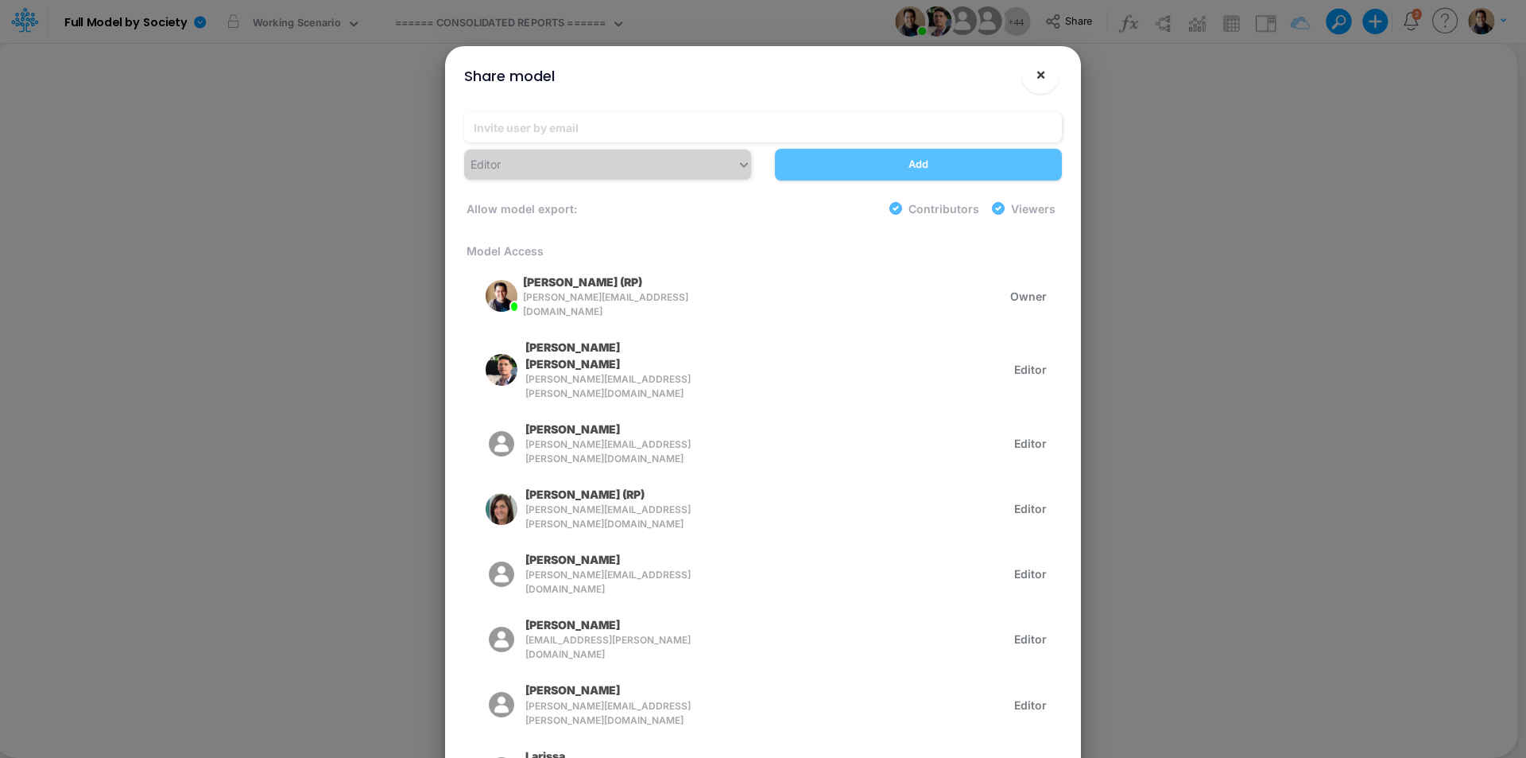
click at [1040, 72] on span "×" at bounding box center [1041, 73] width 10 height 19
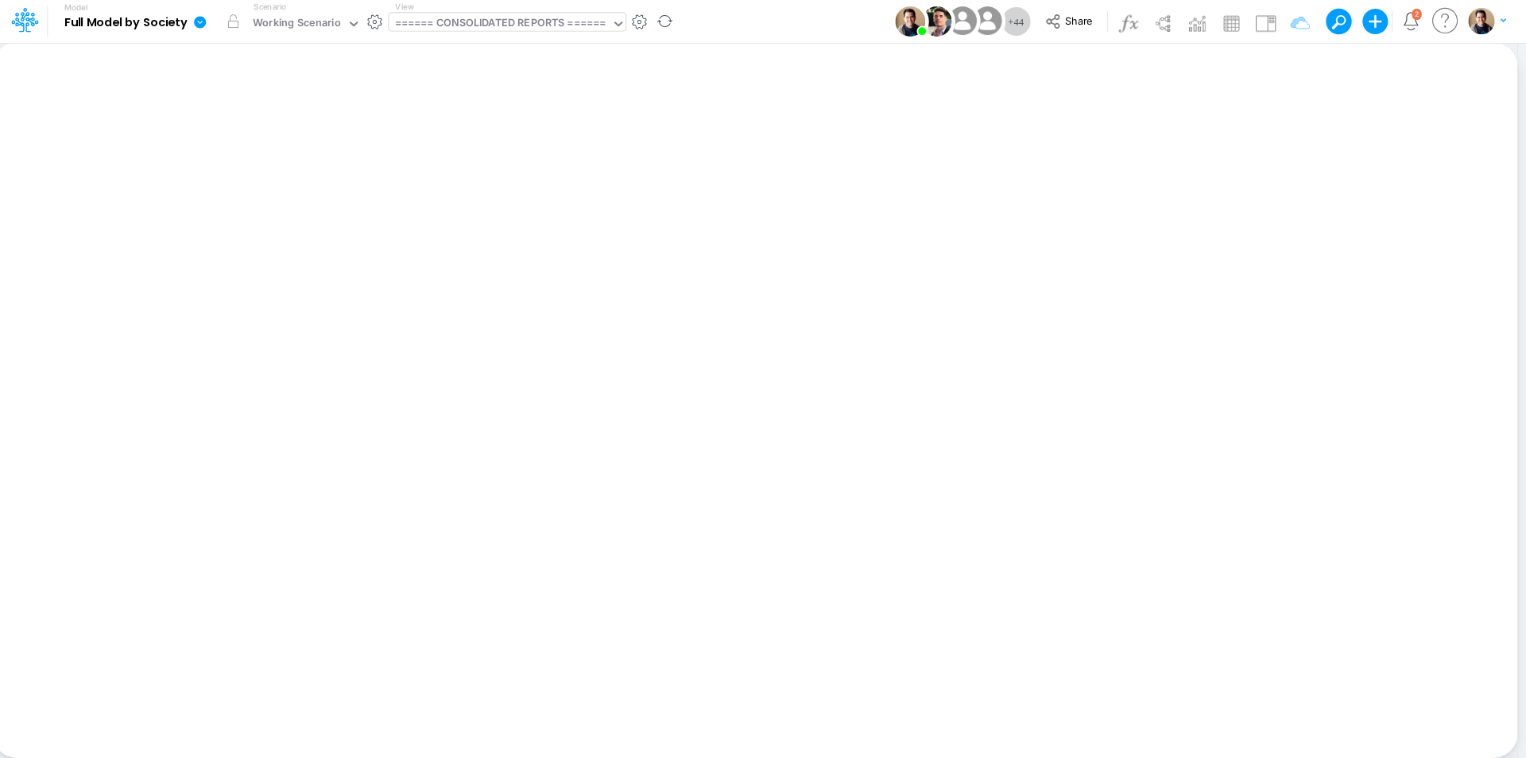
click at [537, 19] on div "====== CONSOLIDATED REPORTS ======" at bounding box center [500, 24] width 211 height 18
click at [789, 33] on div "Model Full Model by Society Edit model settings Duplicate Import QuickBooks Qui…" at bounding box center [763, 21] width 1374 height 43
click at [643, 27] on button "button" at bounding box center [639, 22] width 17 height 17
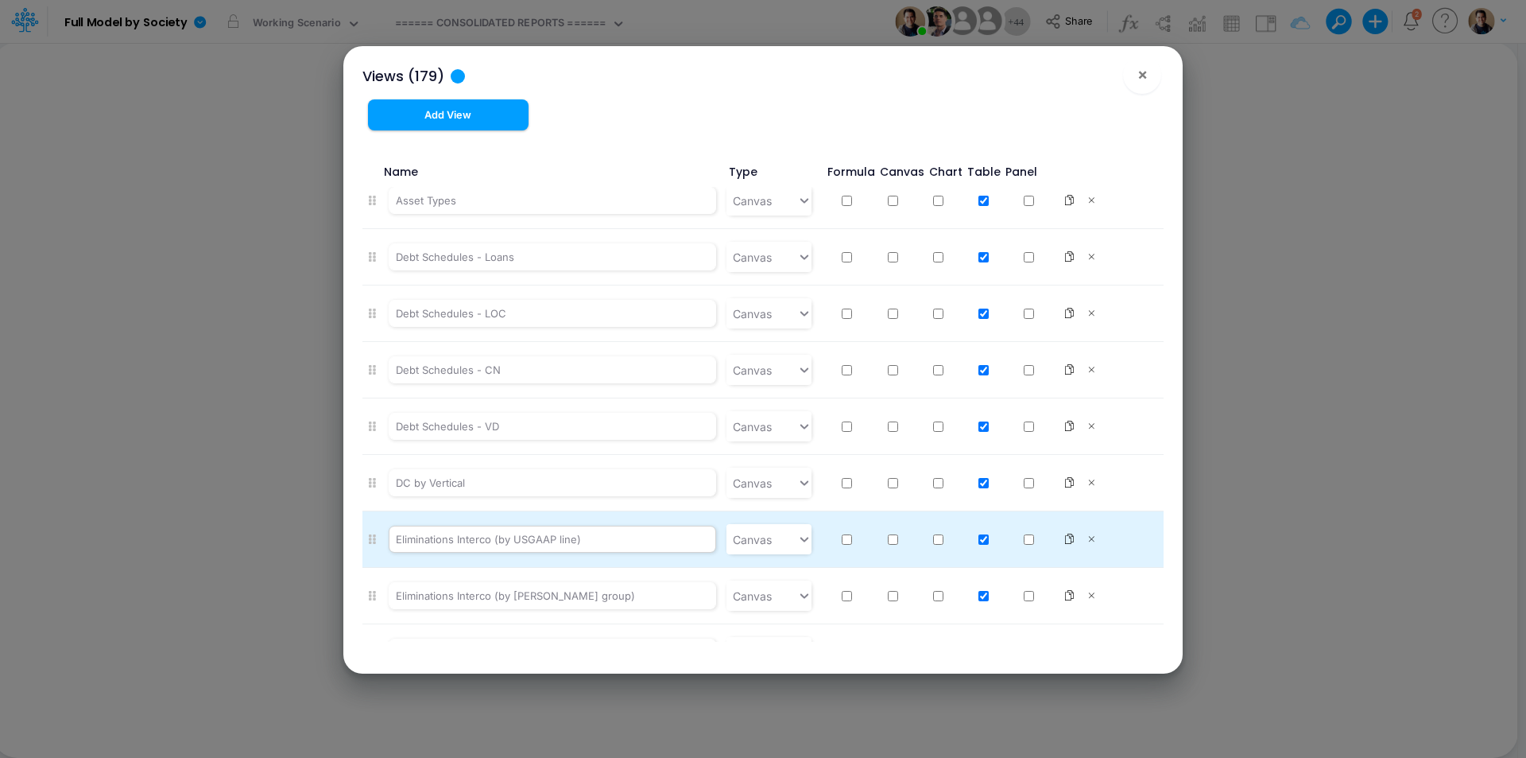
scroll to position [9648, 0]
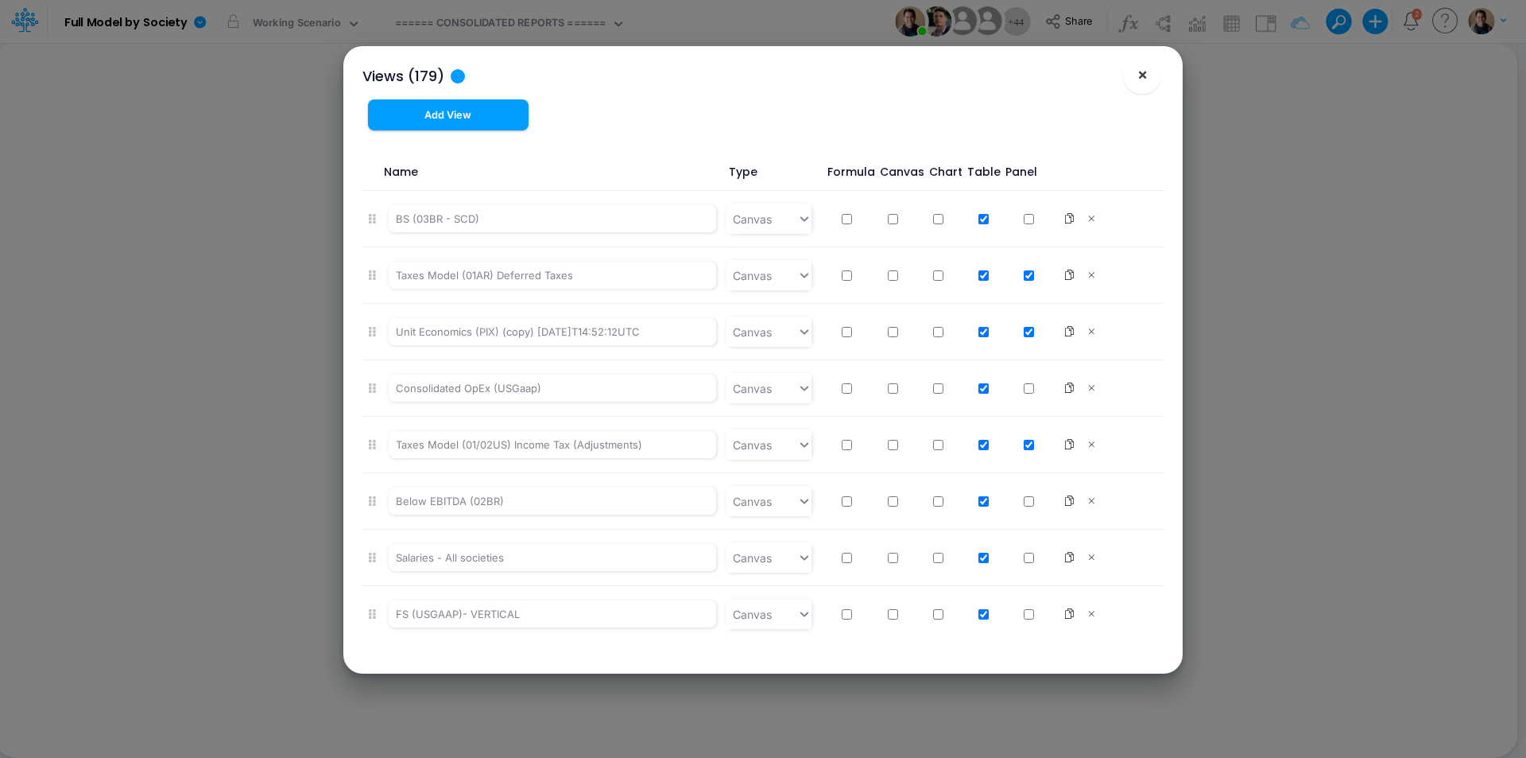
click at [1142, 77] on span "×" at bounding box center [1143, 73] width 10 height 19
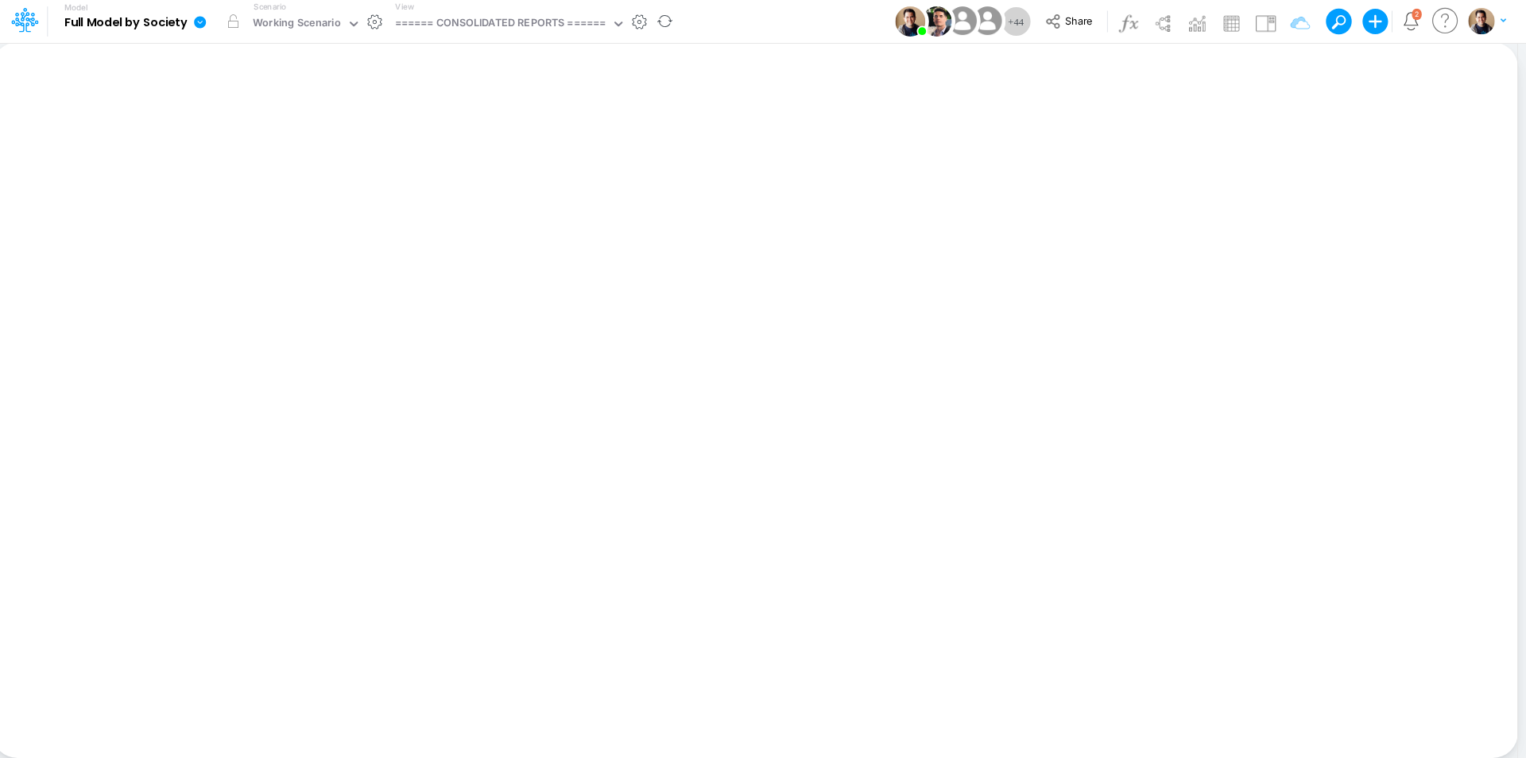
click at [202, 19] on icon at bounding box center [200, 22] width 12 height 12
click at [308, 160] on button "View model info" at bounding box center [280, 165] width 170 height 25
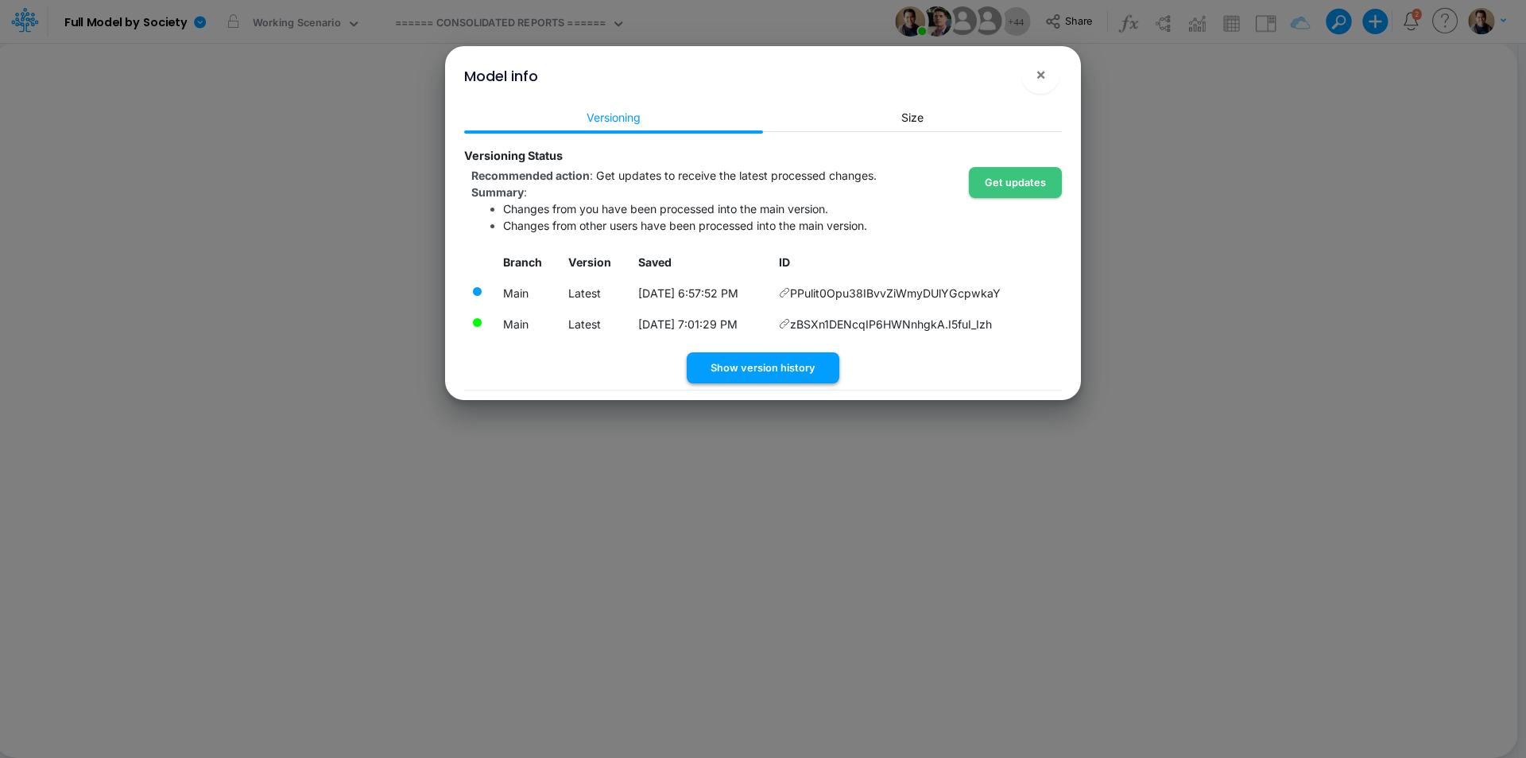
click at [758, 363] on button "Show version history" at bounding box center [763, 367] width 153 height 31
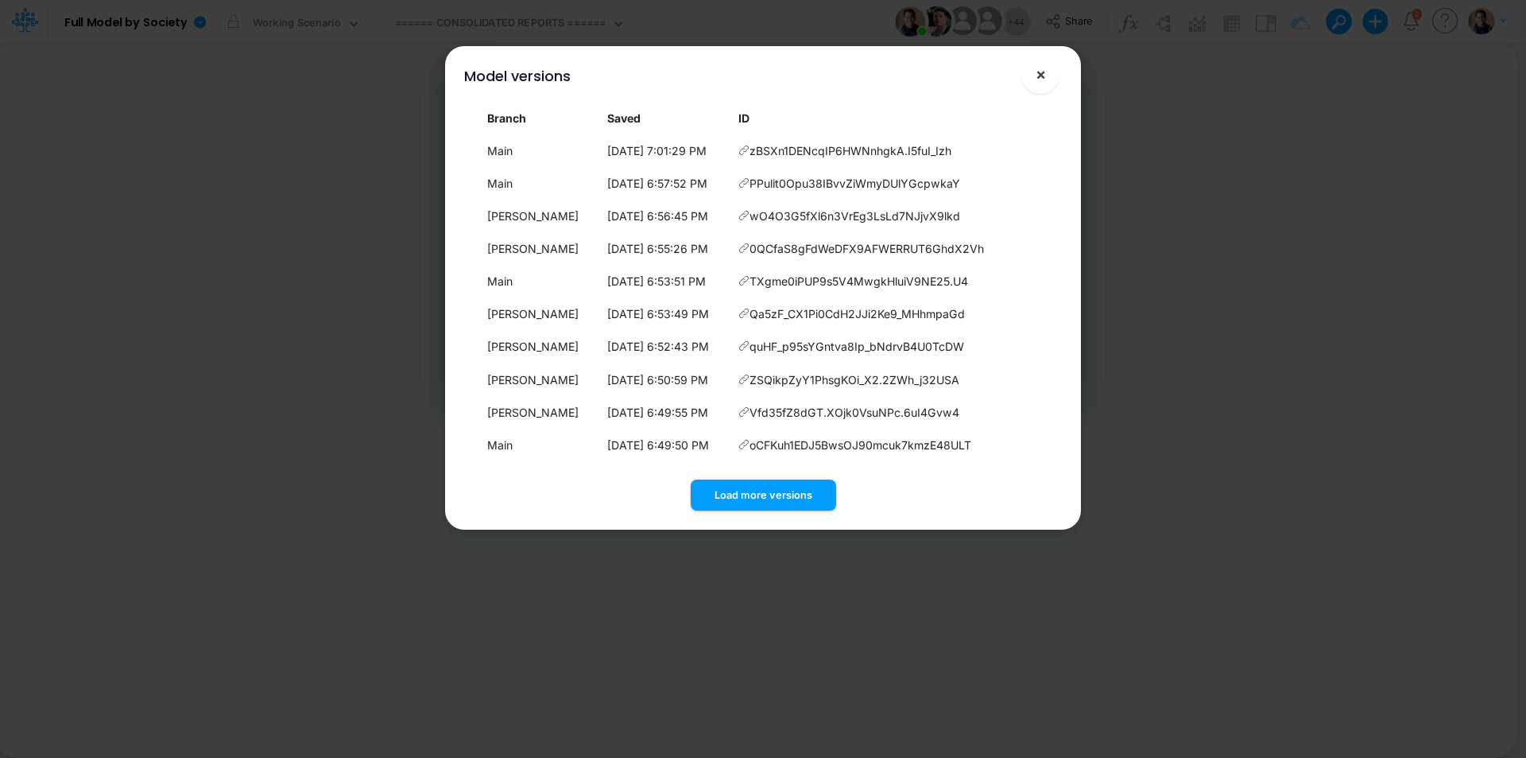
click at [1042, 73] on span "×" at bounding box center [1041, 73] width 10 height 19
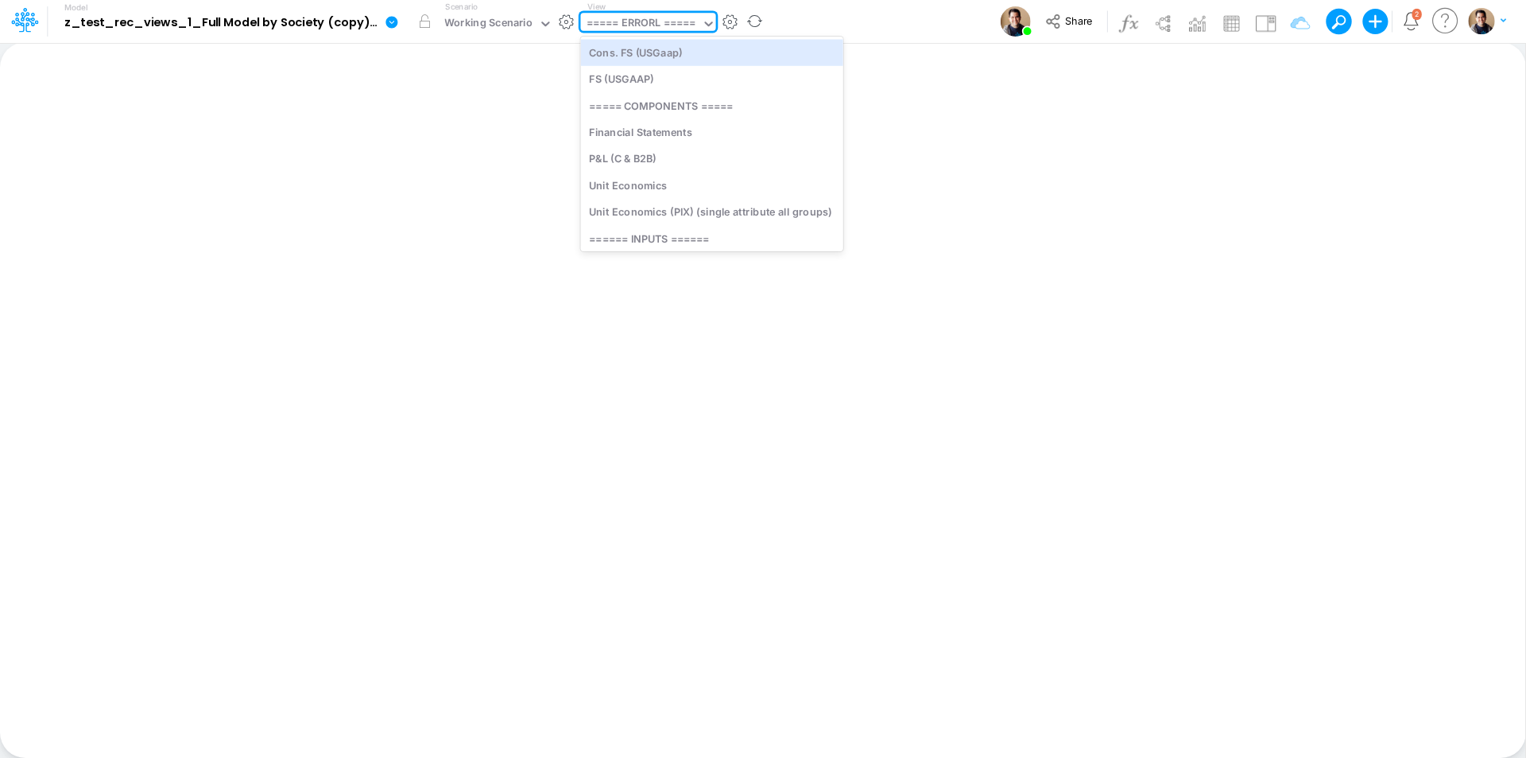
click at [669, 28] on div "===== ERRORL =====" at bounding box center [642, 24] width 110 height 18
type input "bel"
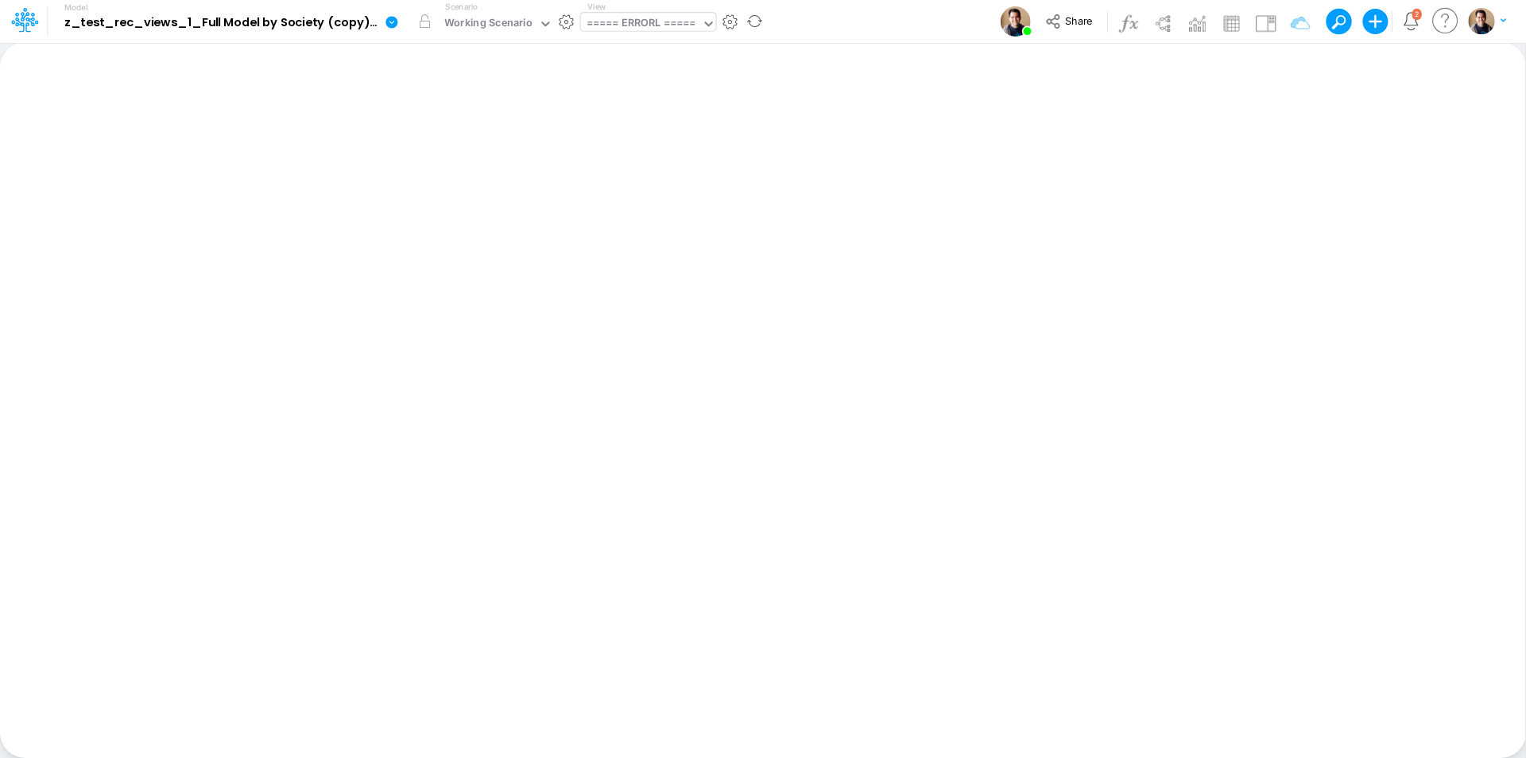
click at [845, 12] on div "Model z_test_rec_views_1_Full Model by Society (copy) [DATE]T17:03:28UTC Edit m…" at bounding box center [763, 21] width 1374 height 43
click at [733, 20] on button "button" at bounding box center [730, 22] width 17 height 17
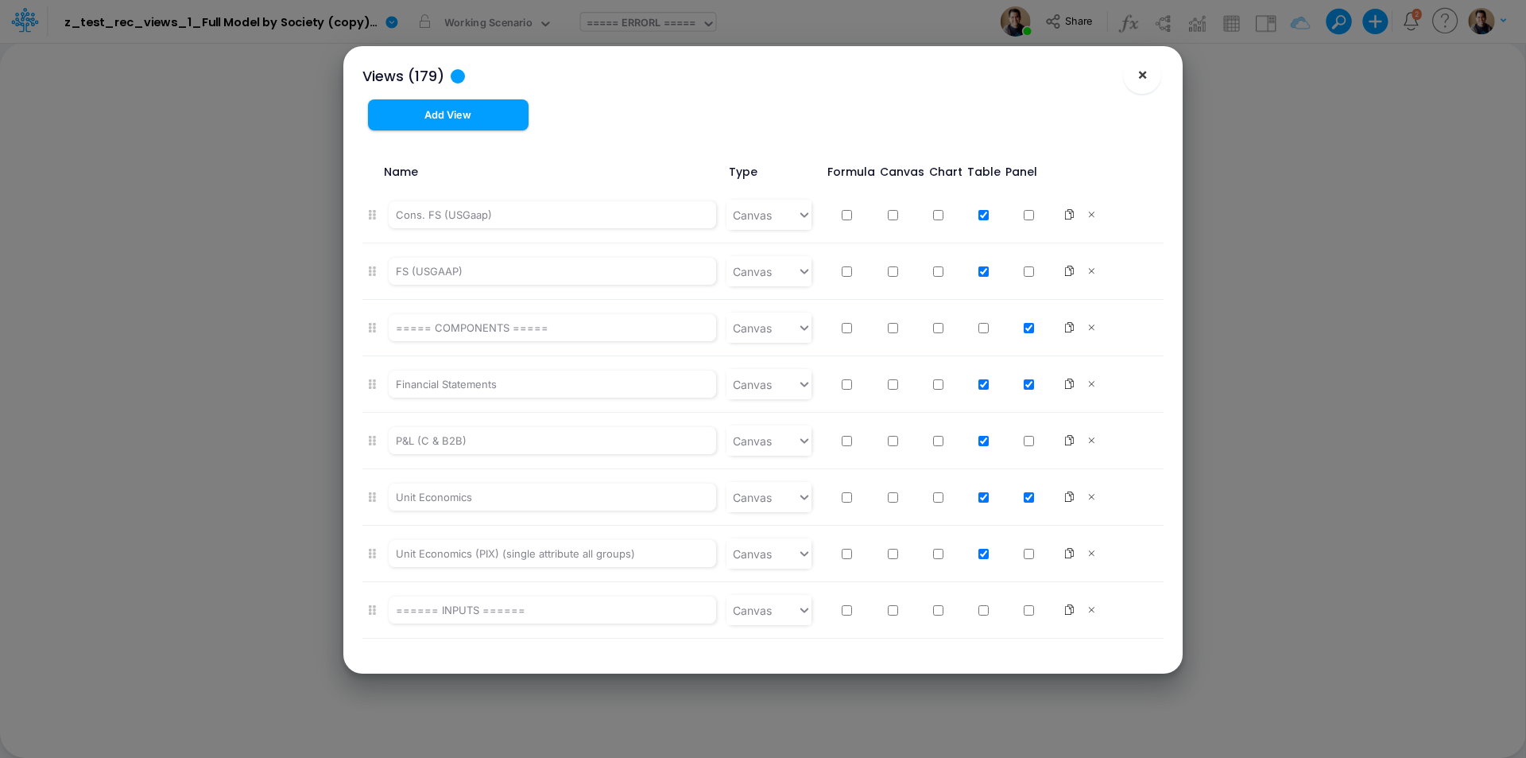
click at [1146, 78] on span "×" at bounding box center [1143, 73] width 10 height 19
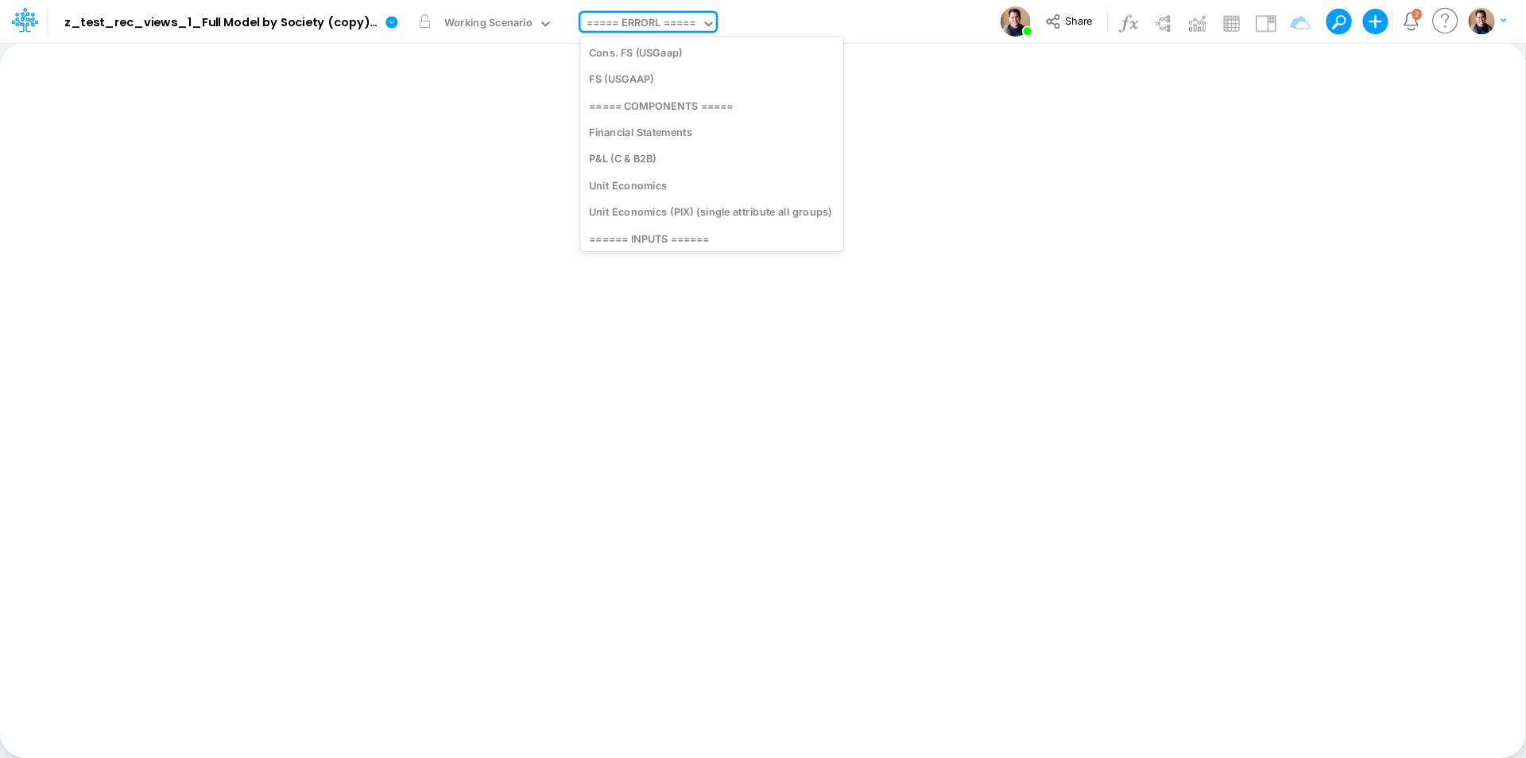
click at [684, 25] on div "===== ERRORL =====" at bounding box center [642, 24] width 110 height 18
click at [683, 25] on div "===== ERRORL =====" at bounding box center [642, 24] width 110 height 18
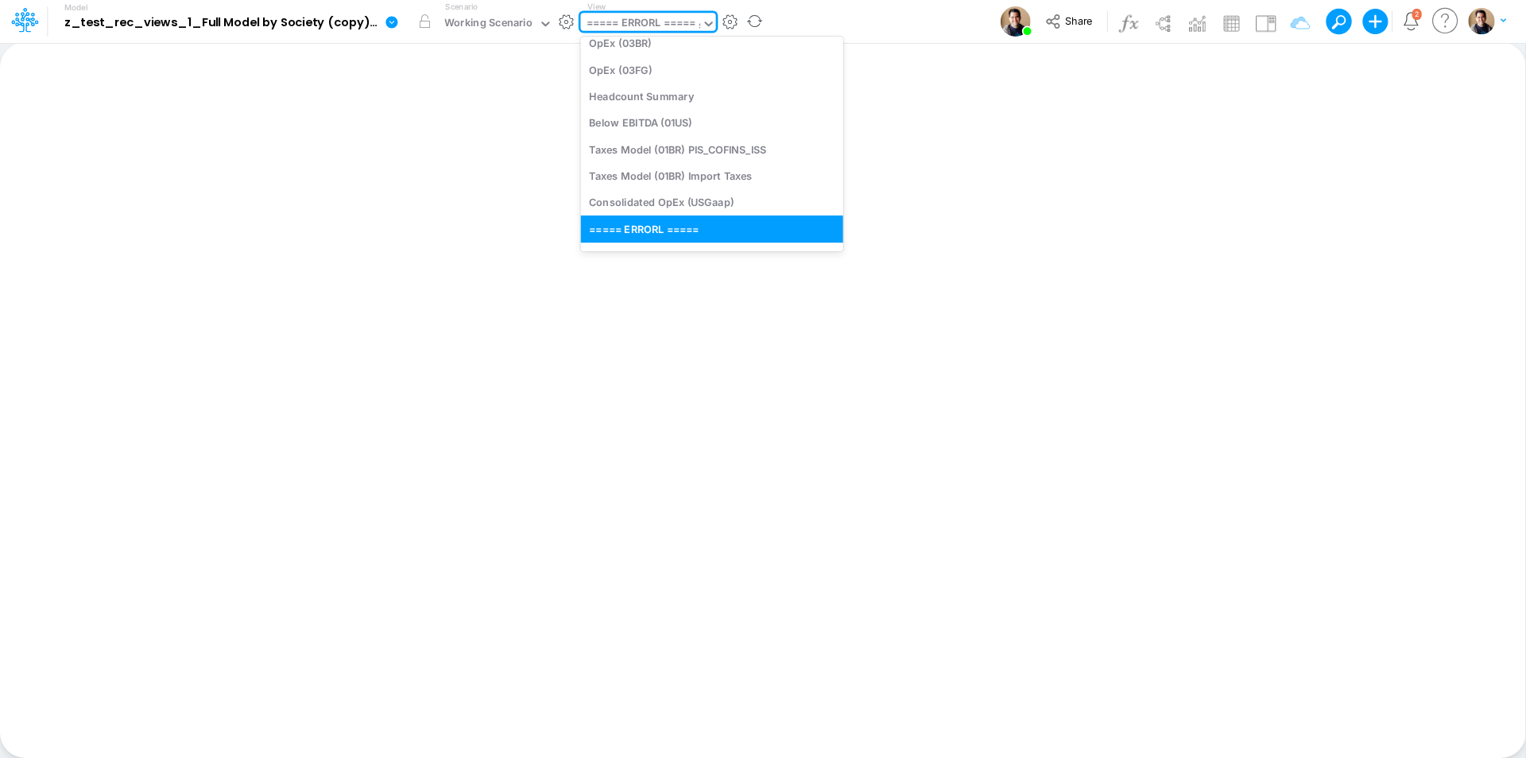
type input "sa"
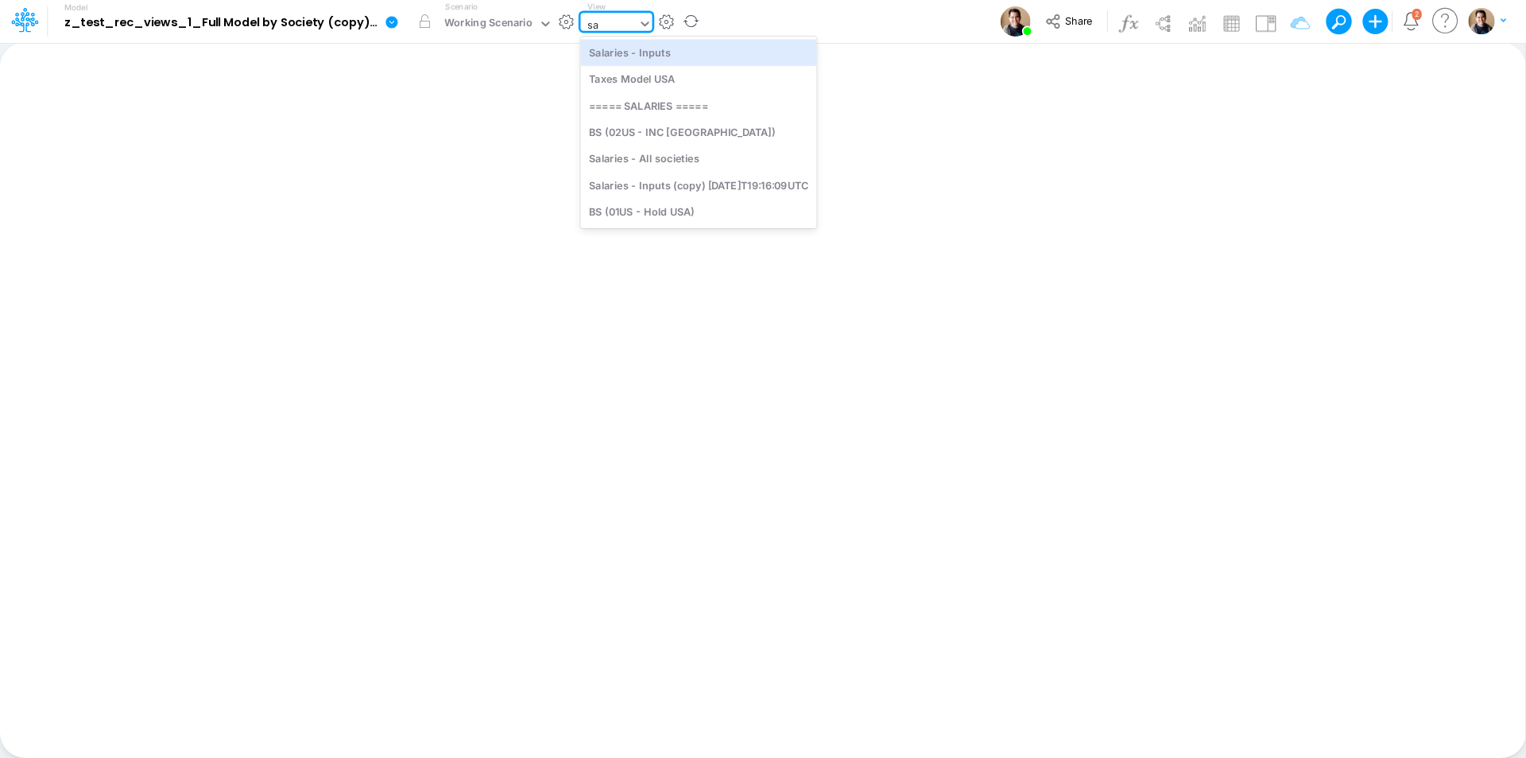
scroll to position [0, 0]
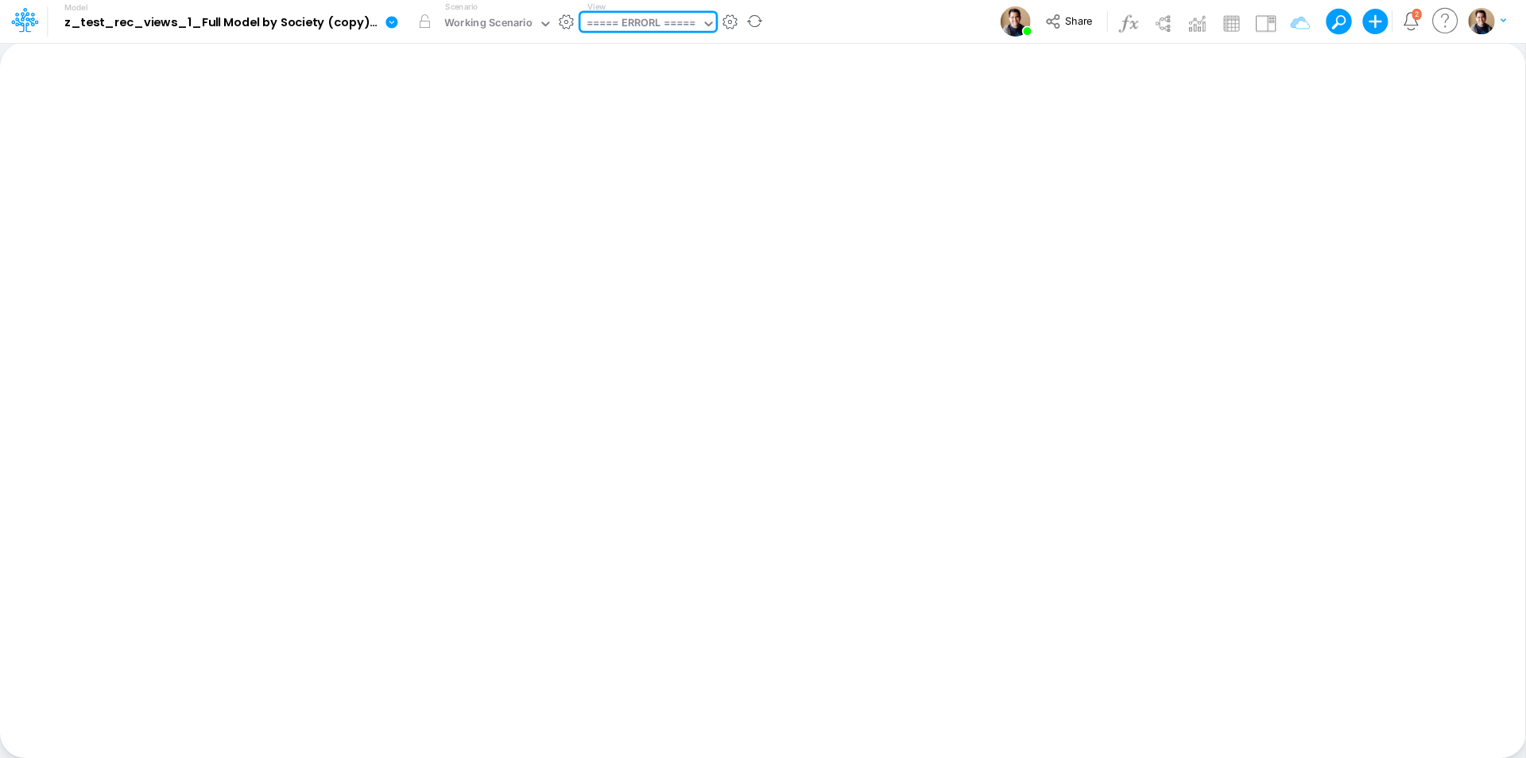
click at [626, 23] on div "===== ERRORL =====" at bounding box center [641, 25] width 121 height 24
click at [626, 23] on div "===== ERRORL =====" at bounding box center [642, 24] width 110 height 18
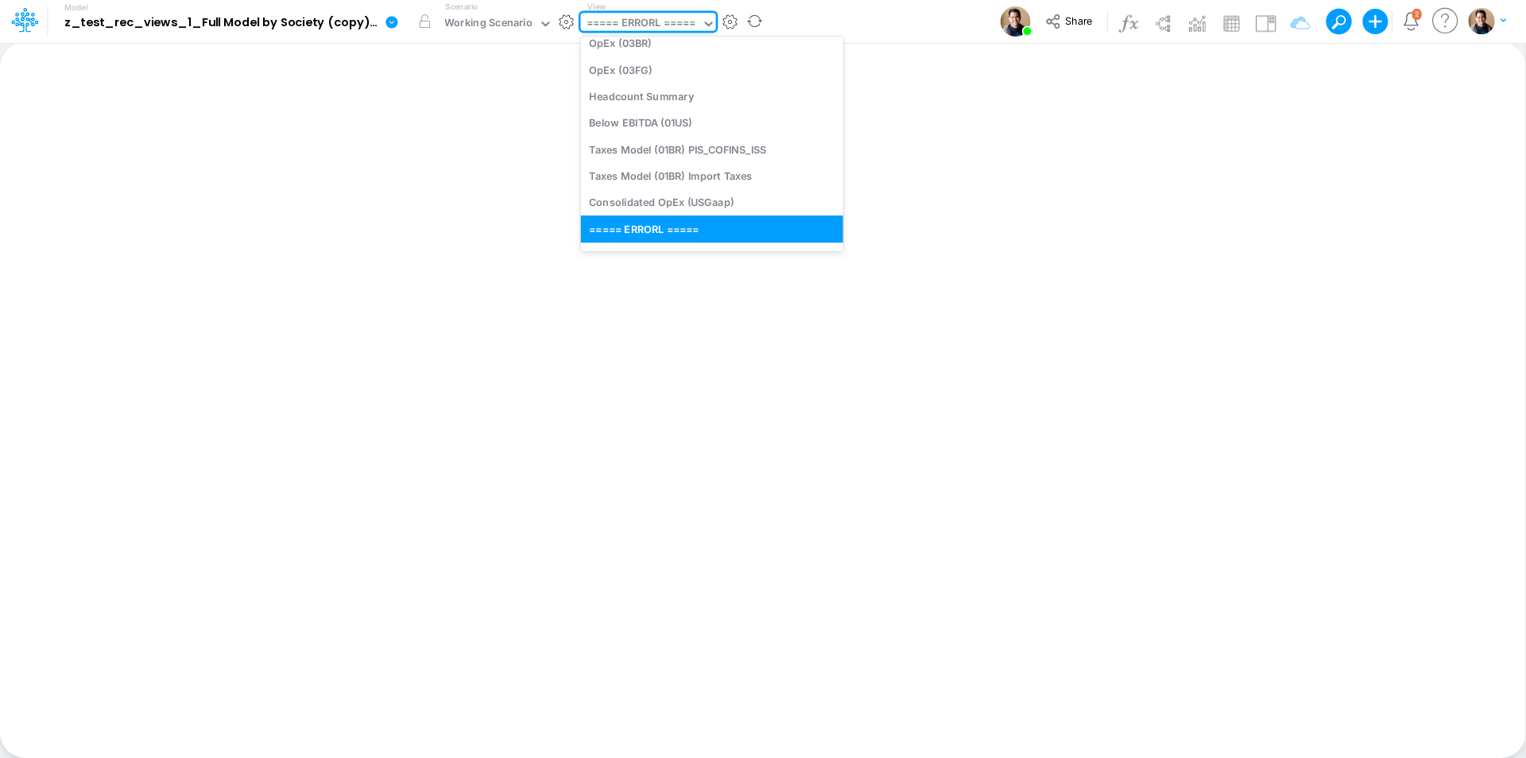
type input "e"
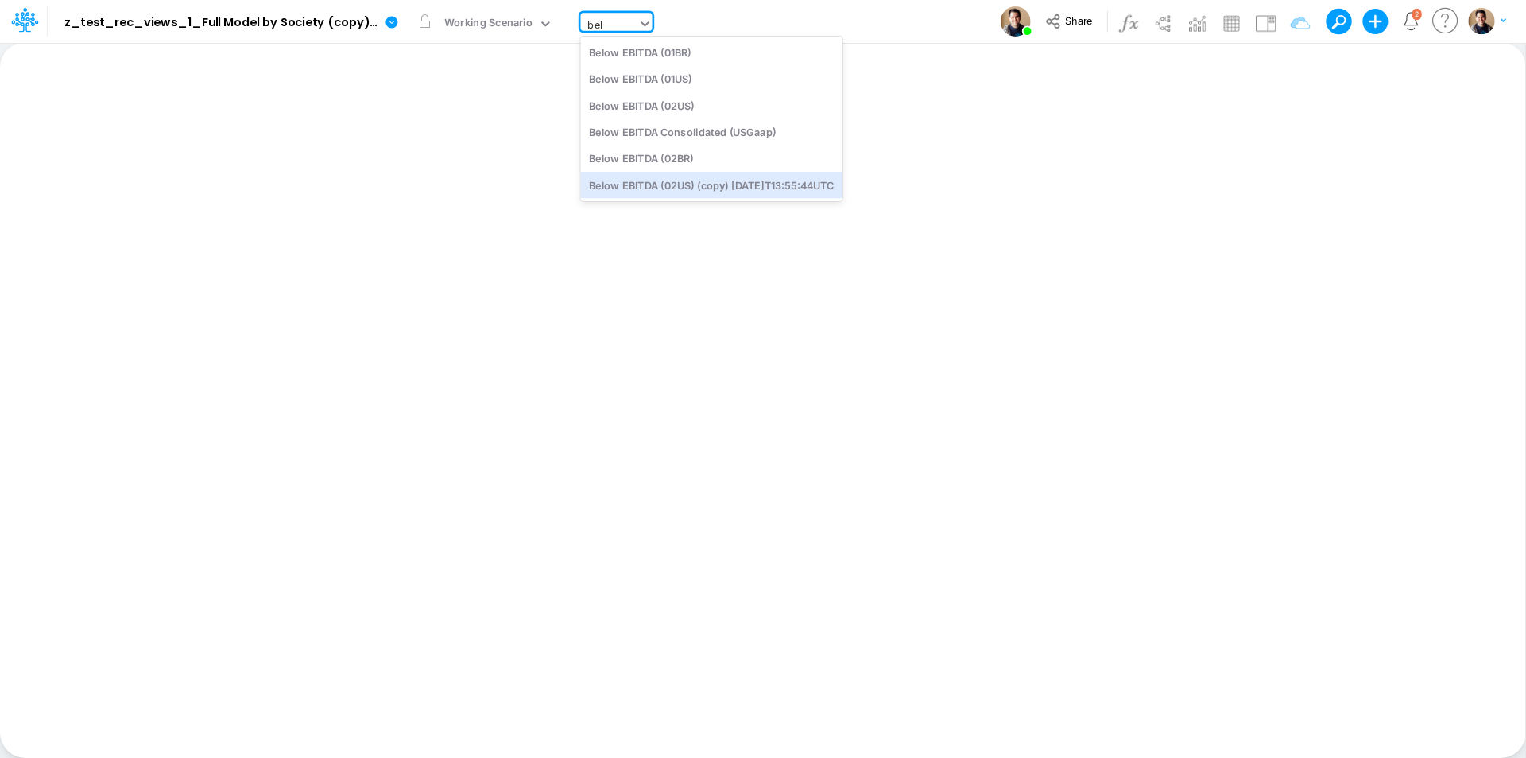
type input "bel"
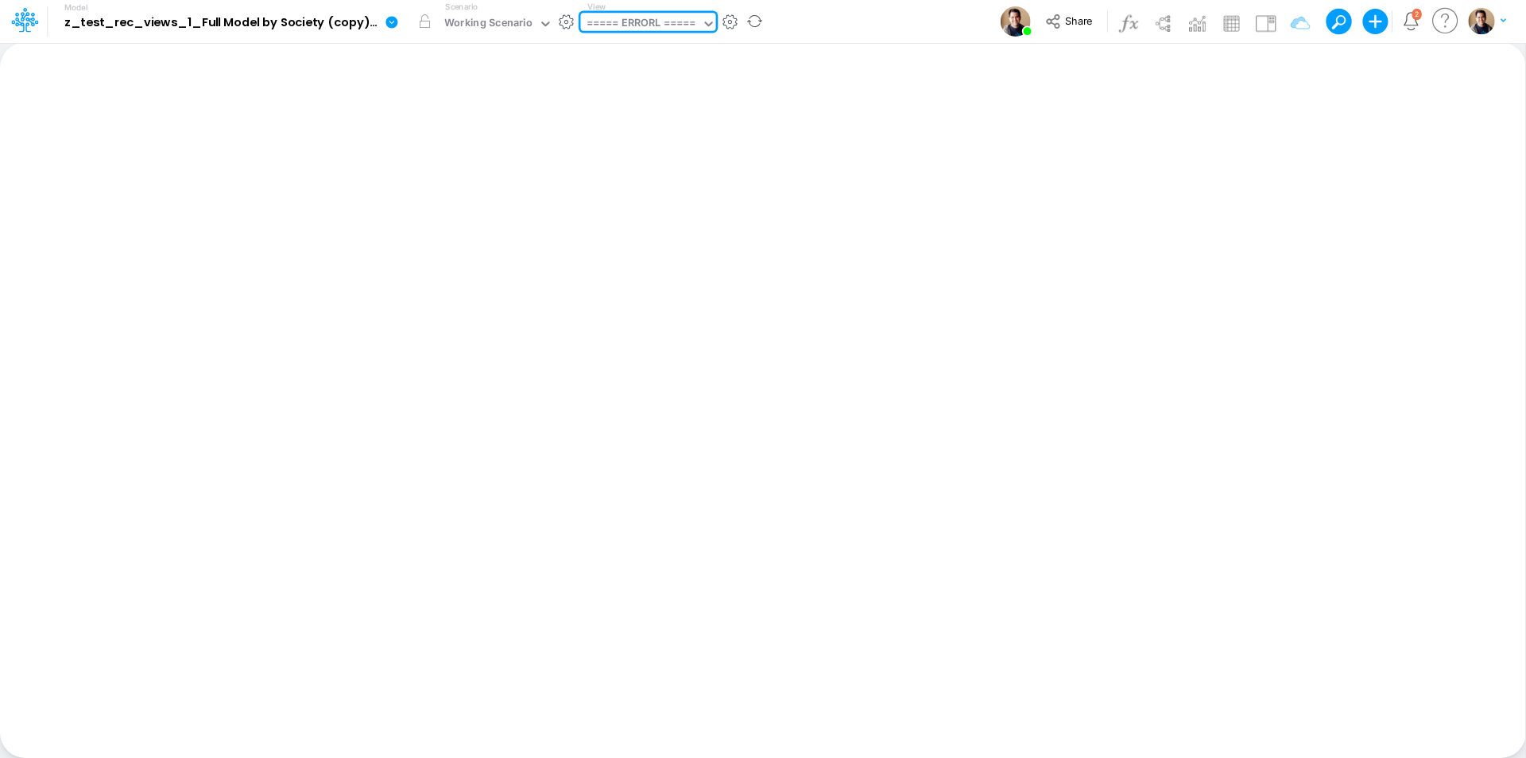
drag, startPoint x: 680, startPoint y: 6, endPoint x: 657, endPoint y: 33, distance: 34.9
click at [676, 10] on div "View option ===== ERRORL =====, selected. 0 results available. Select is focuse…" at bounding box center [648, 21] width 135 height 41
click at [657, 25] on div "===== ERRORL =====" at bounding box center [642, 24] width 110 height 18
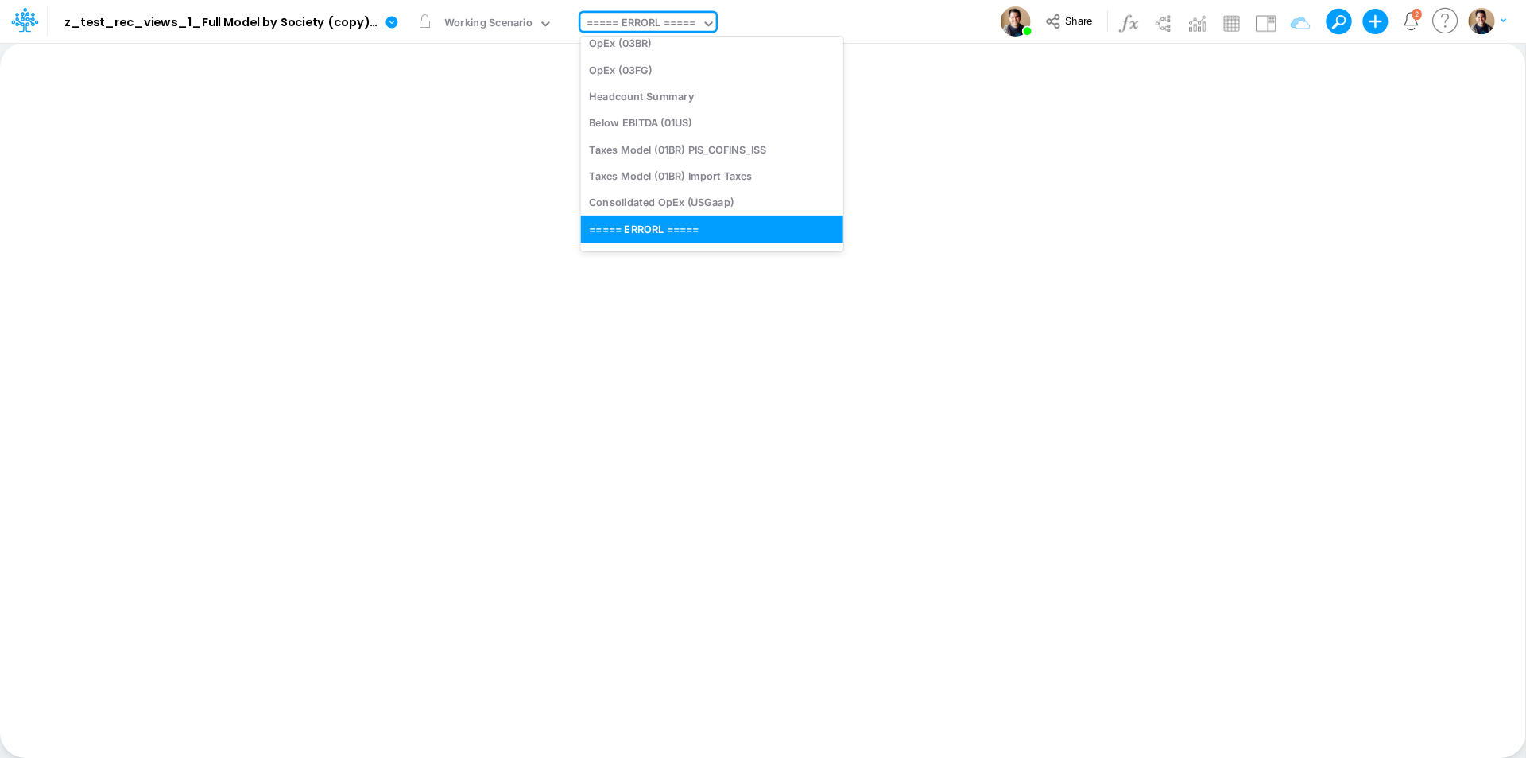
click at [938, 20] on div "Model z_test_rec_views_1_Full Model by Society (copy) 2025-08-19T17:03:28UTC Ed…" at bounding box center [763, 21] width 1374 height 43
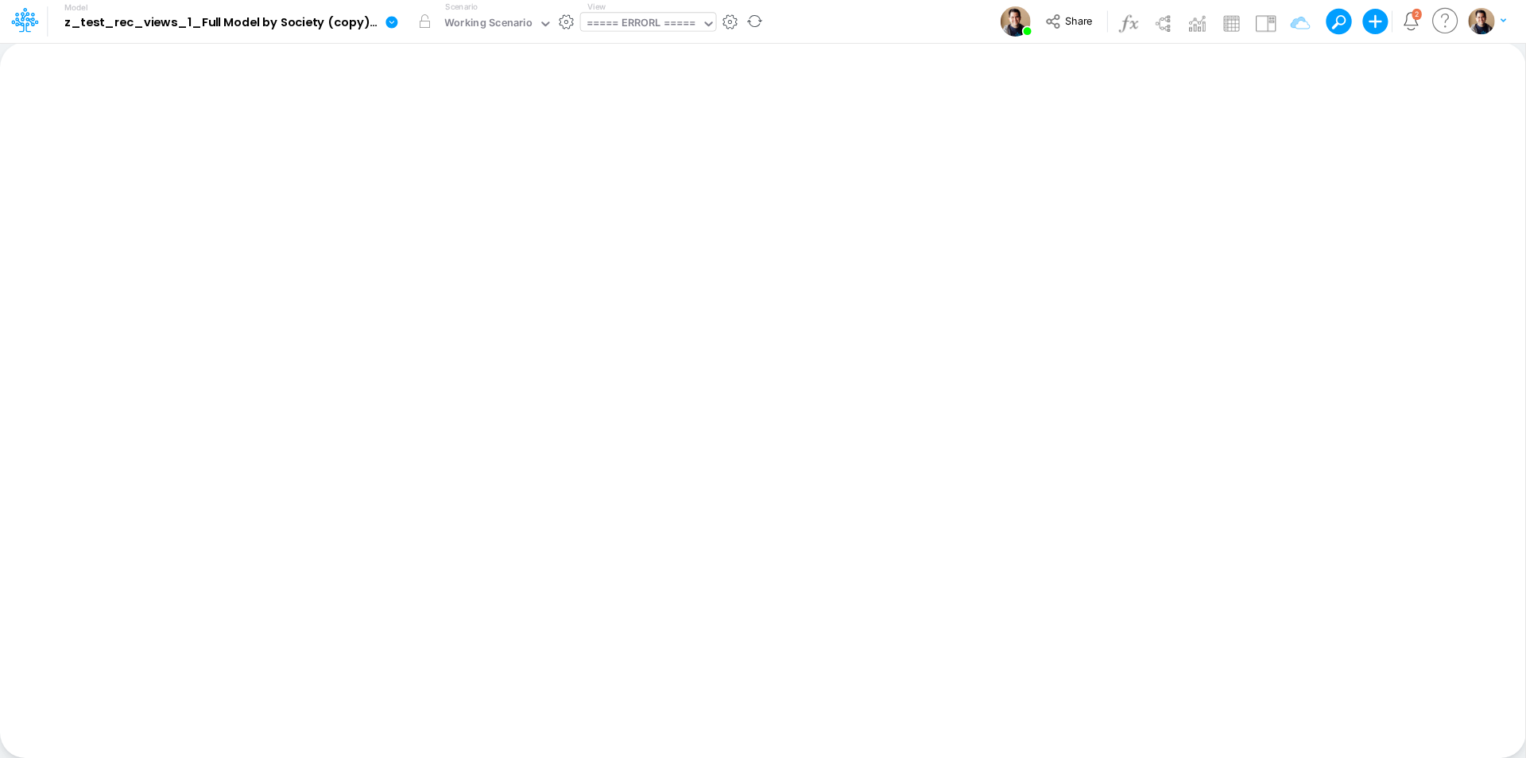
click at [660, 29] on div "===== ERRORL =====" at bounding box center [642, 24] width 110 height 18
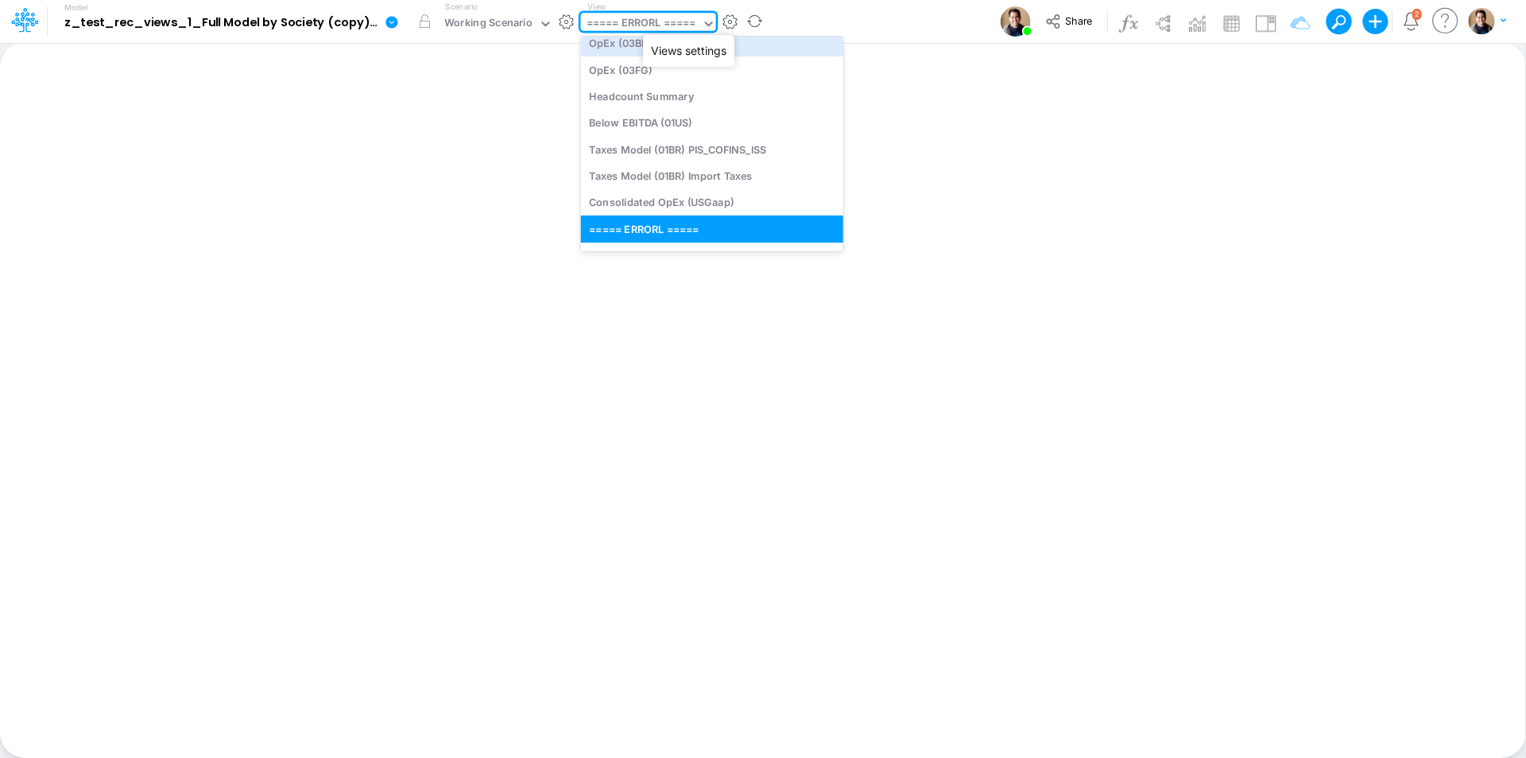
click at [731, 21] on button "button" at bounding box center [730, 22] width 17 height 17
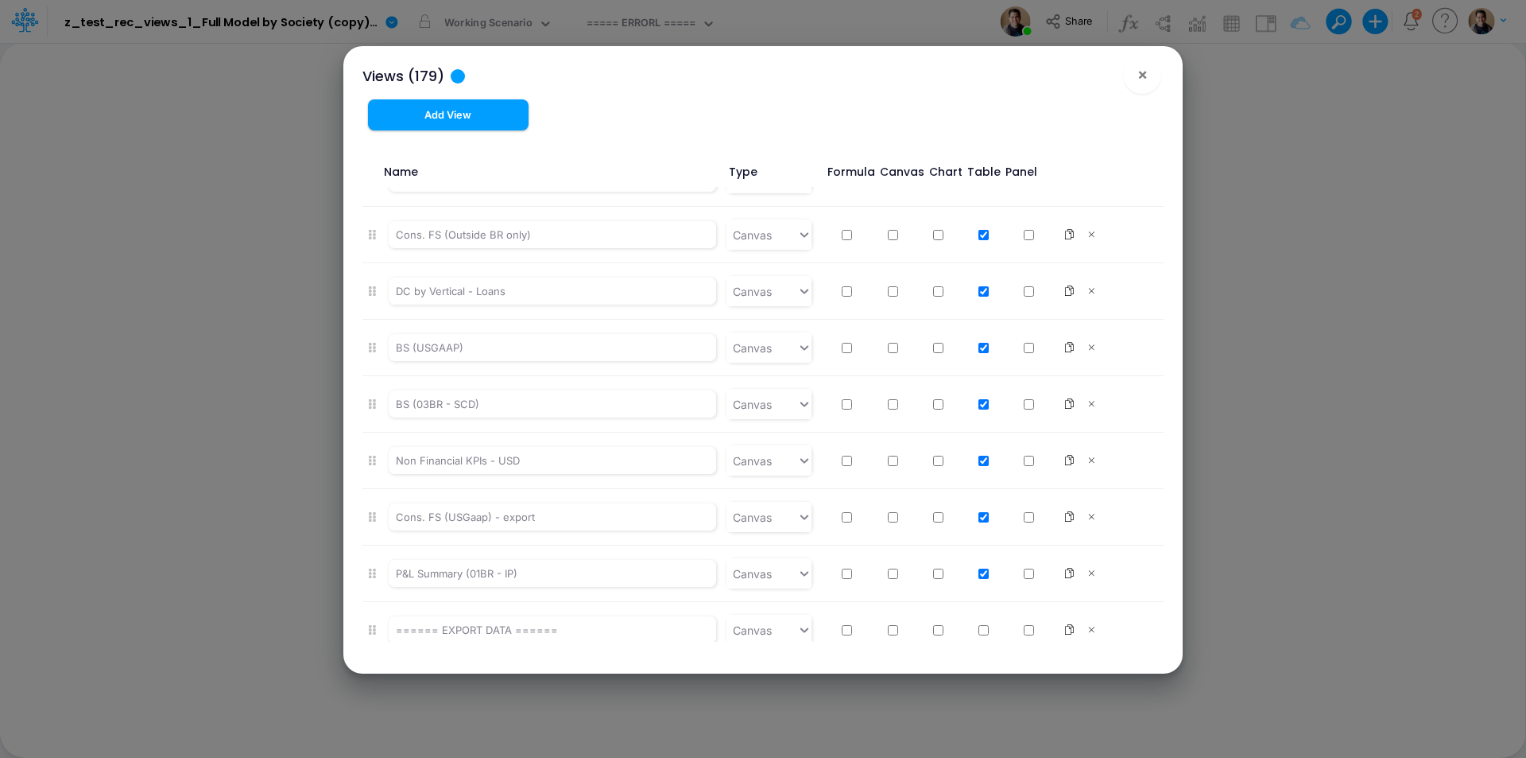
scroll to position [8376, 0]
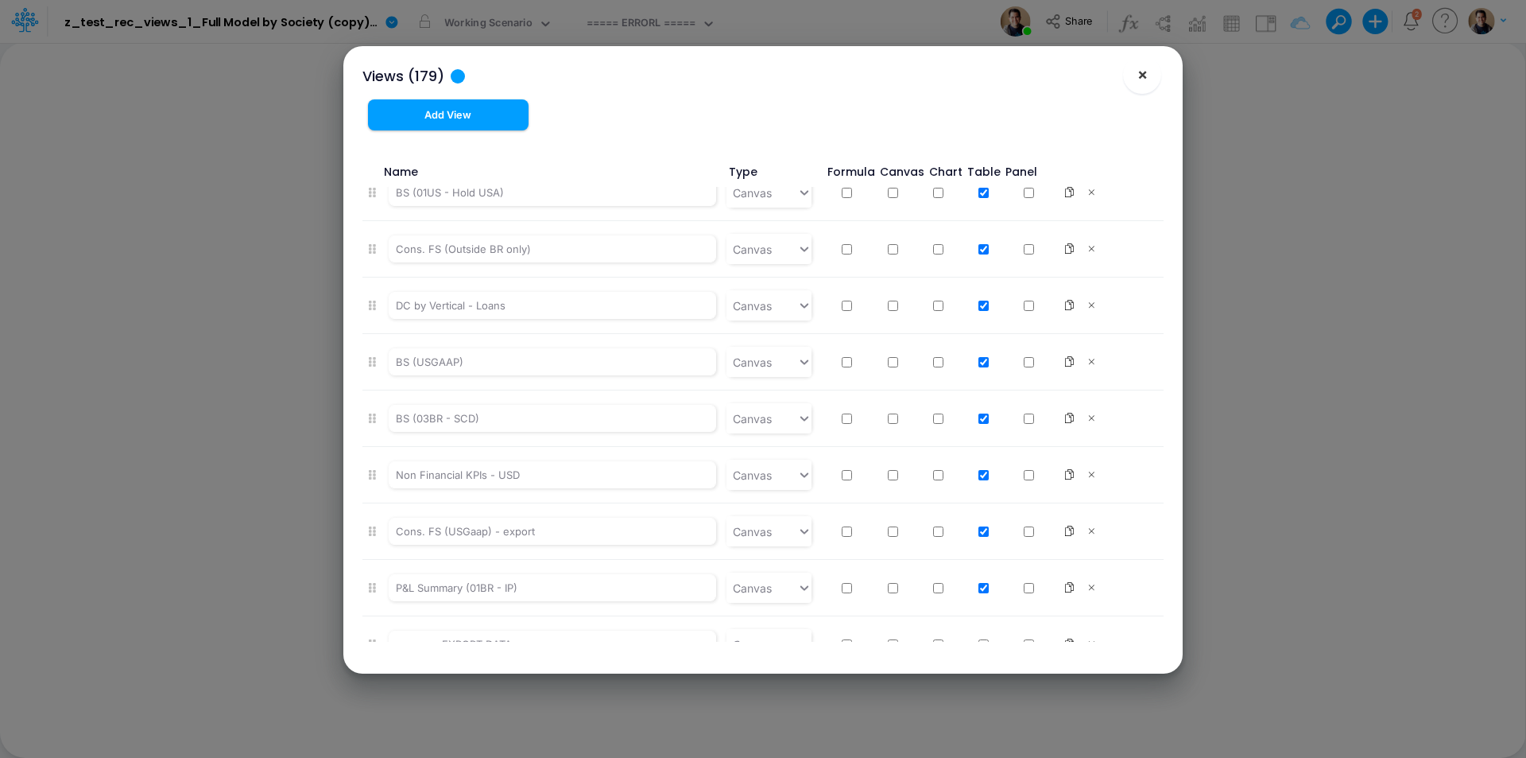
click at [1141, 74] on span "×" at bounding box center [1143, 73] width 10 height 19
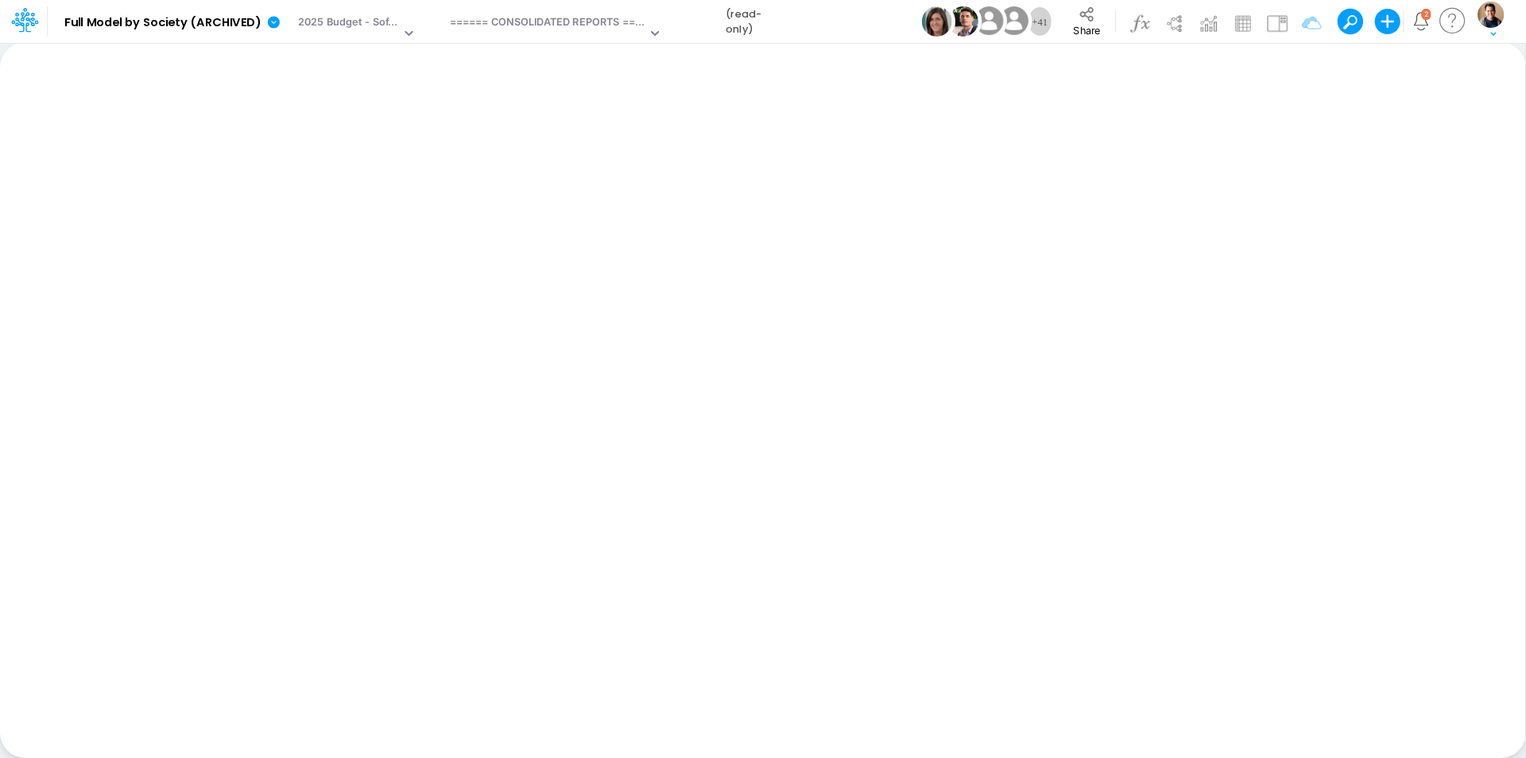
click at [611, 27] on div "====== CONSOLIDATED REPORTS ======" at bounding box center [548, 23] width 196 height 18
click at [678, 21] on button "button" at bounding box center [676, 22] width 17 height 17
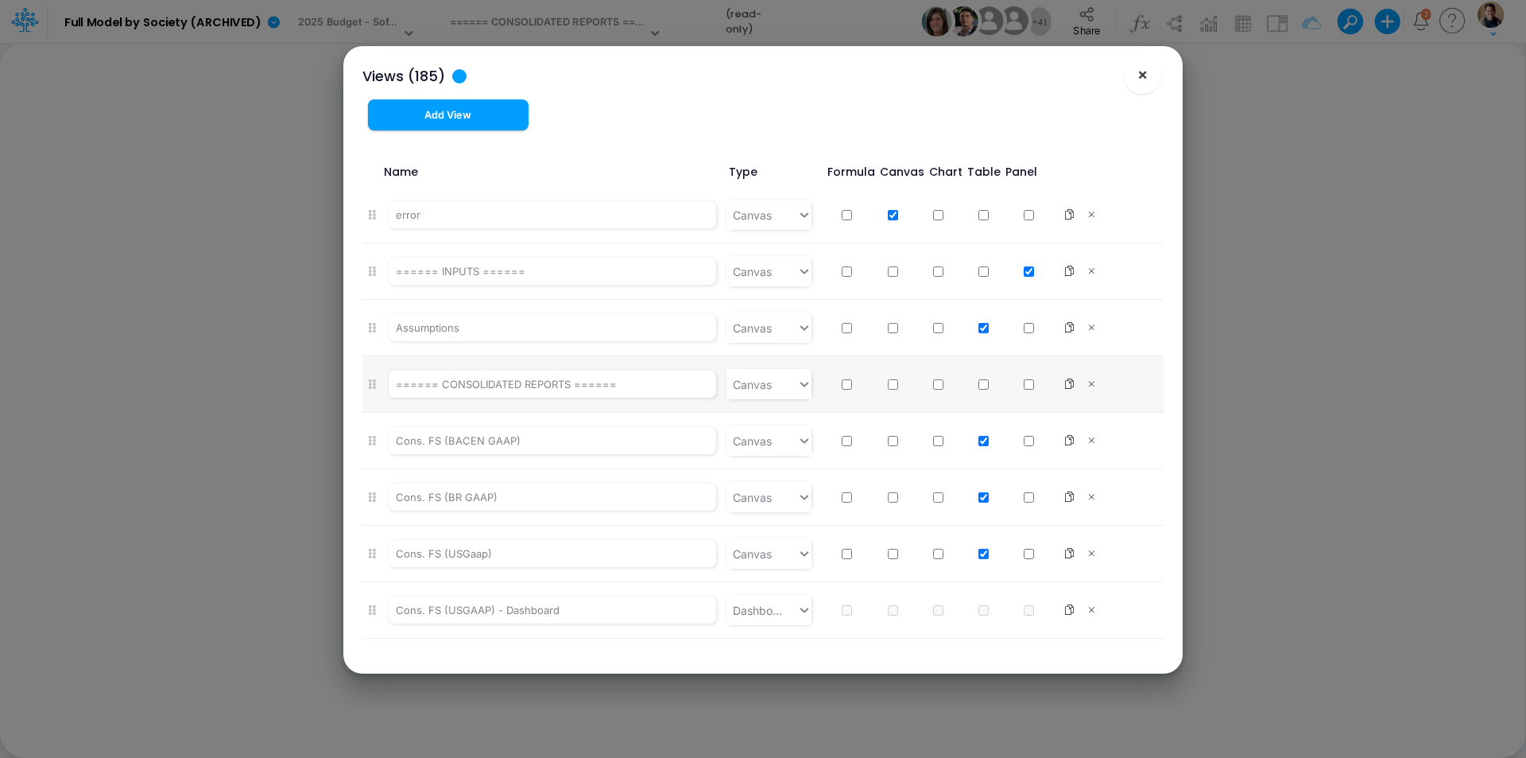
click at [1146, 75] on span "×" at bounding box center [1143, 73] width 10 height 19
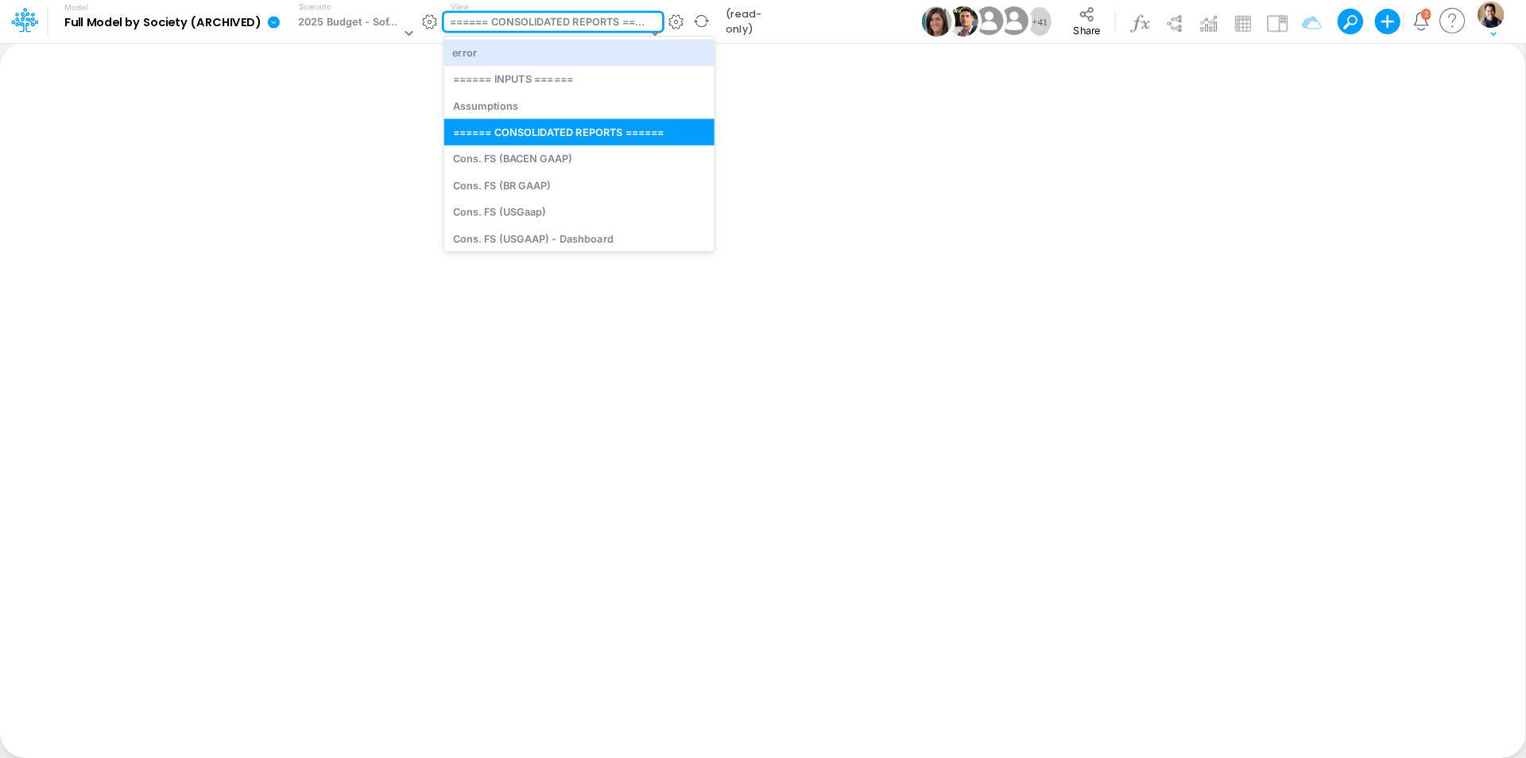
click at [540, 14] on div "====== CONSOLIDATED REPORTS ======" at bounding box center [548, 23] width 196 height 18
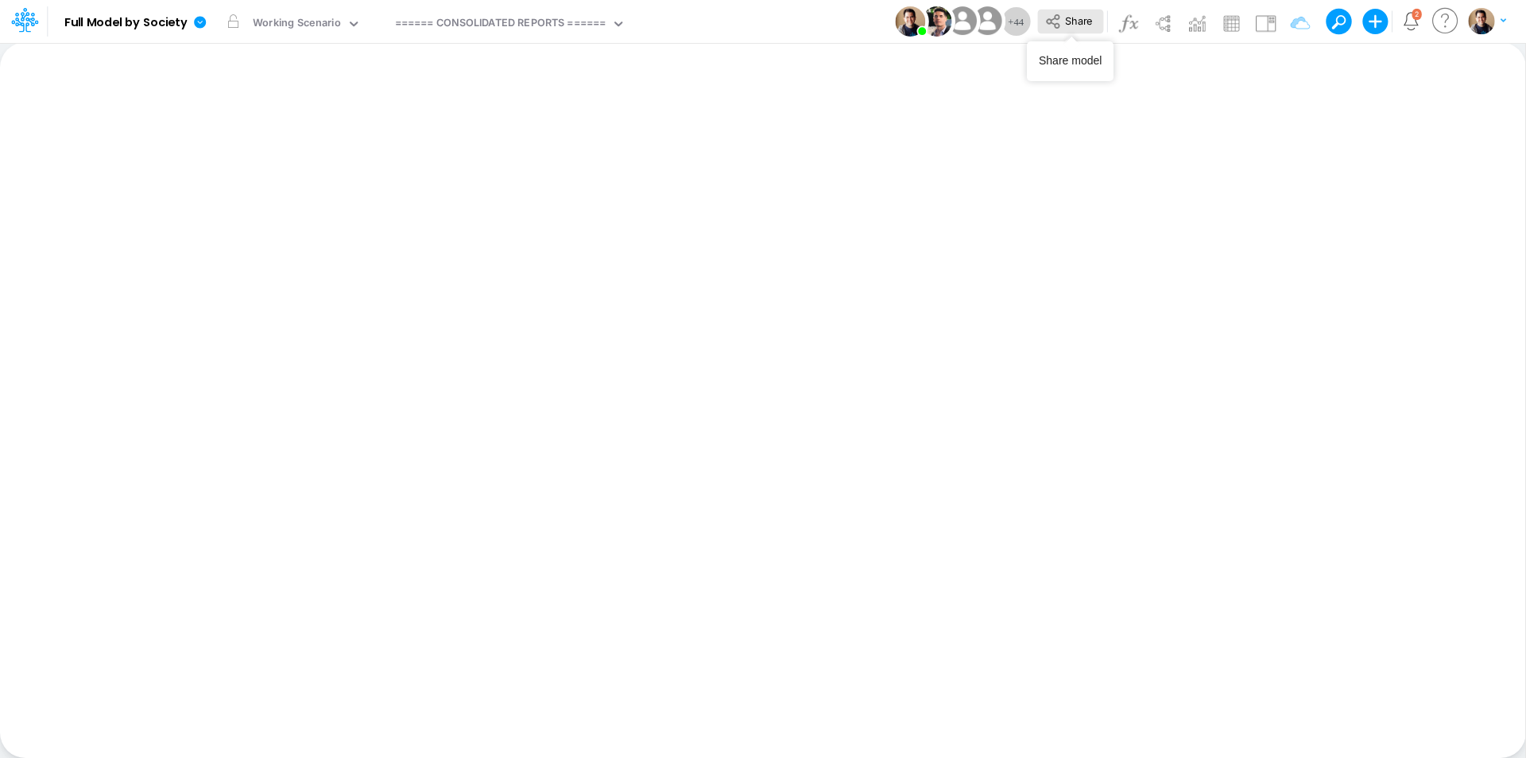
click at [1084, 14] on span "Share" at bounding box center [1078, 20] width 27 height 12
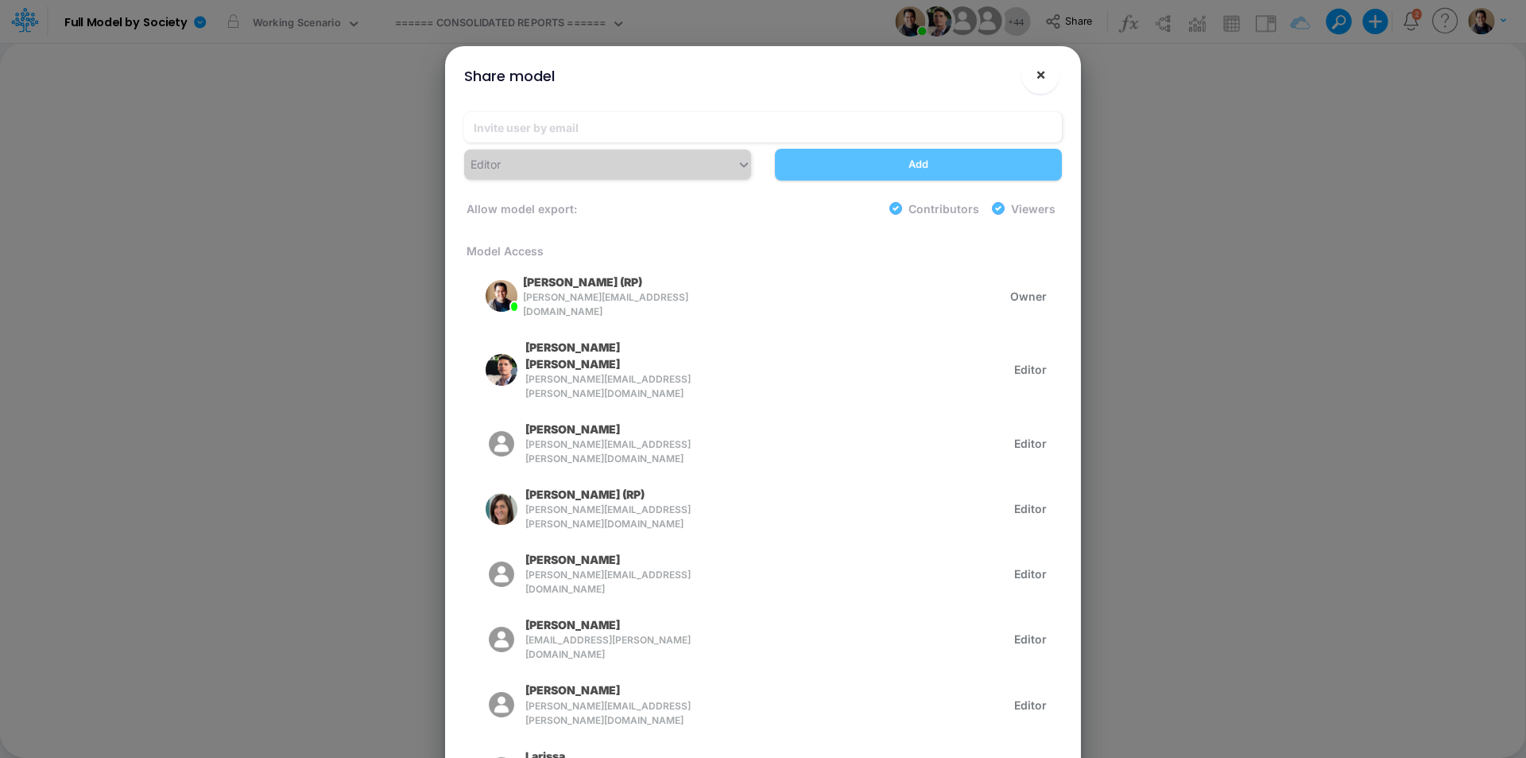
click at [1042, 78] on span "×" at bounding box center [1041, 73] width 10 height 19
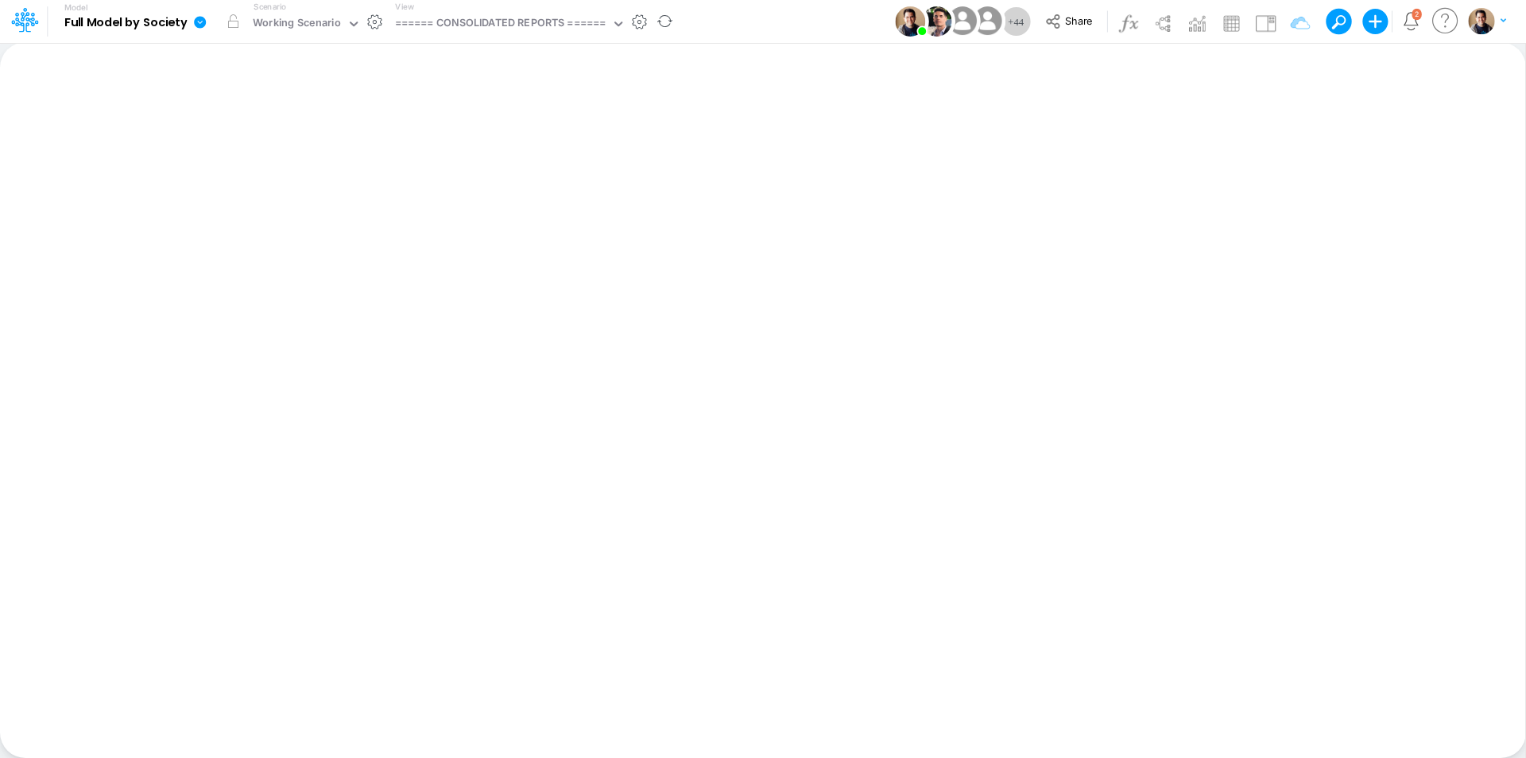
click at [193, 15] on icon at bounding box center [200, 22] width 14 height 14
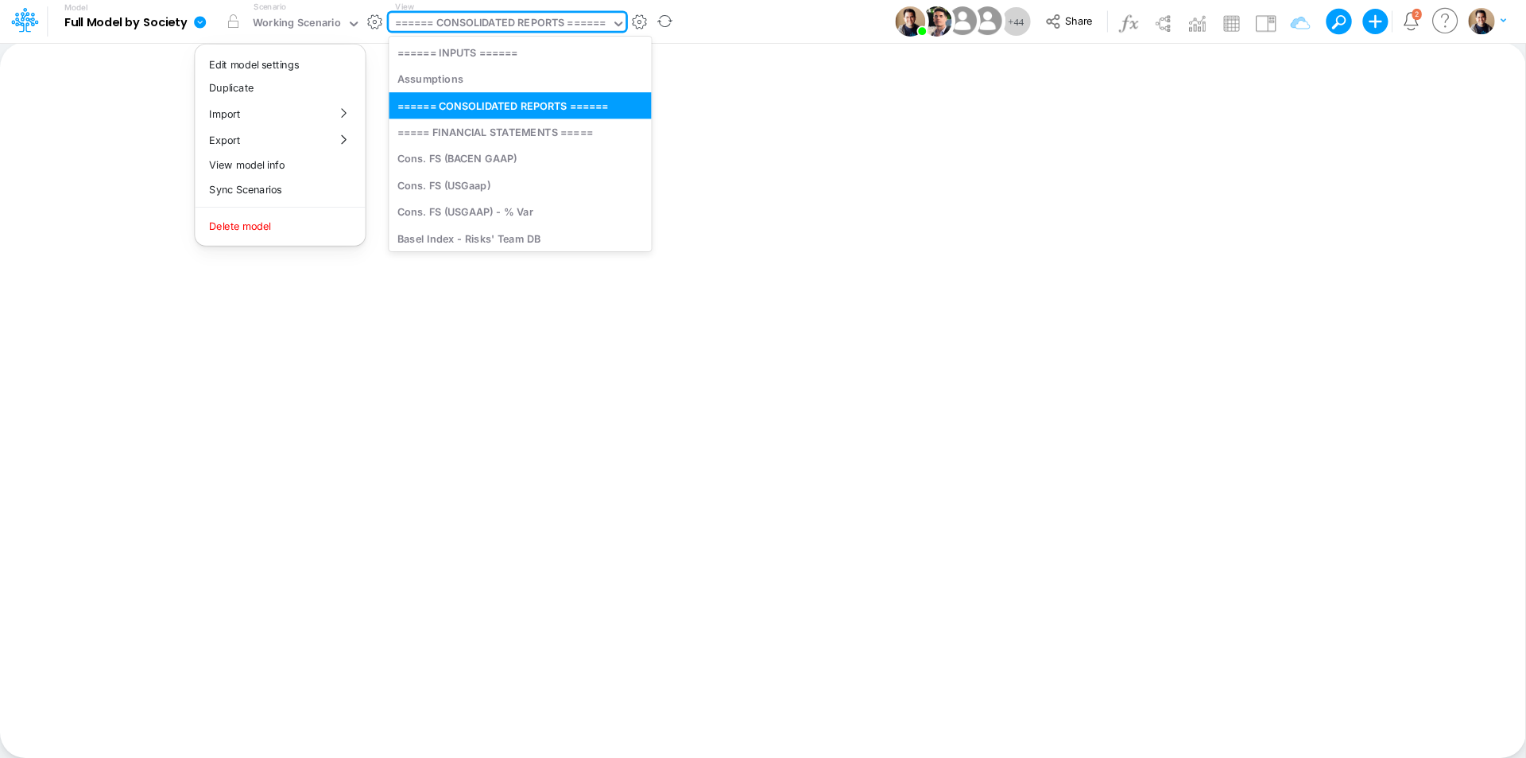
click at [562, 16] on div "====== CONSOLIDATED REPORTS ======" at bounding box center [500, 24] width 211 height 18
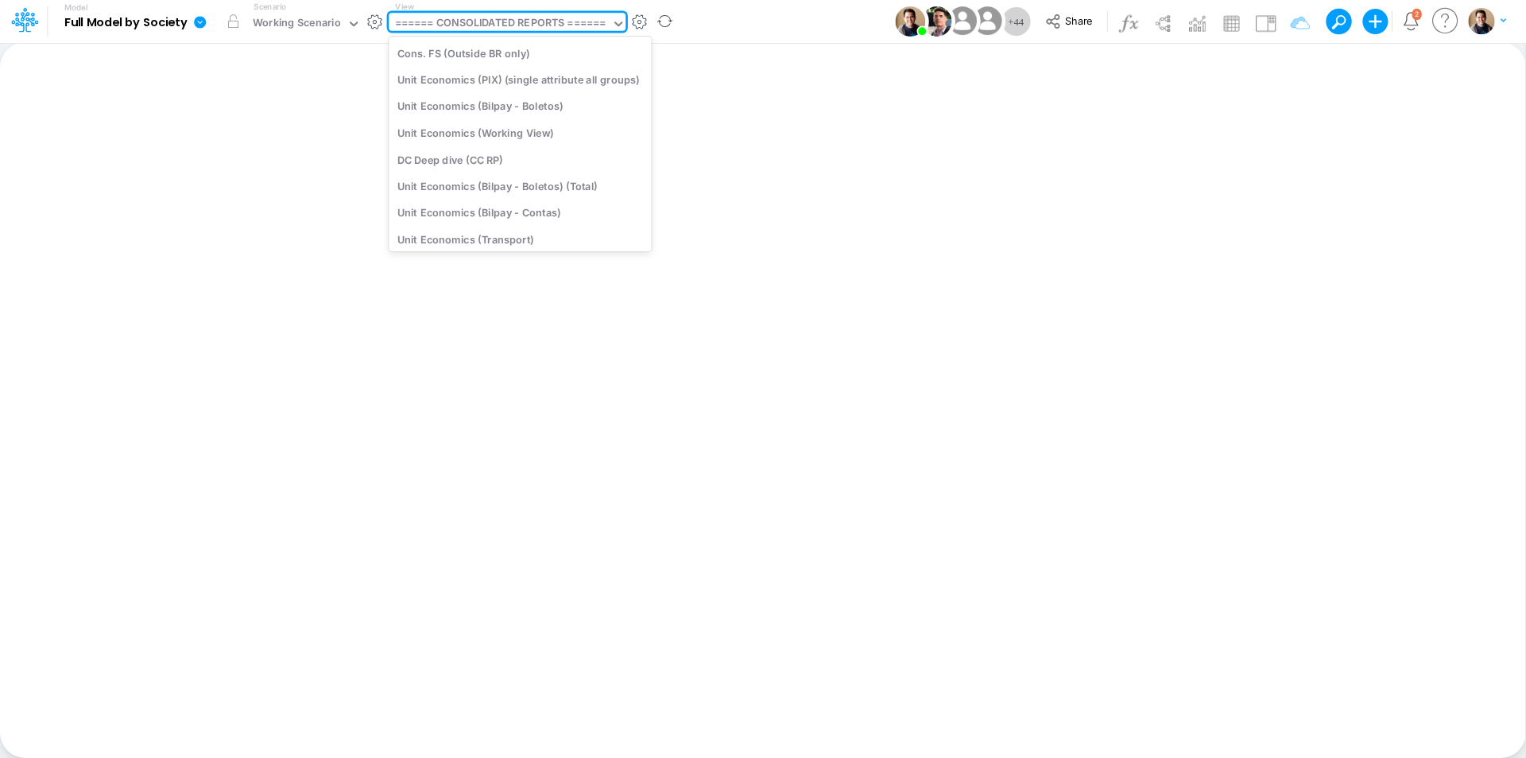
scroll to position [2266, 0]
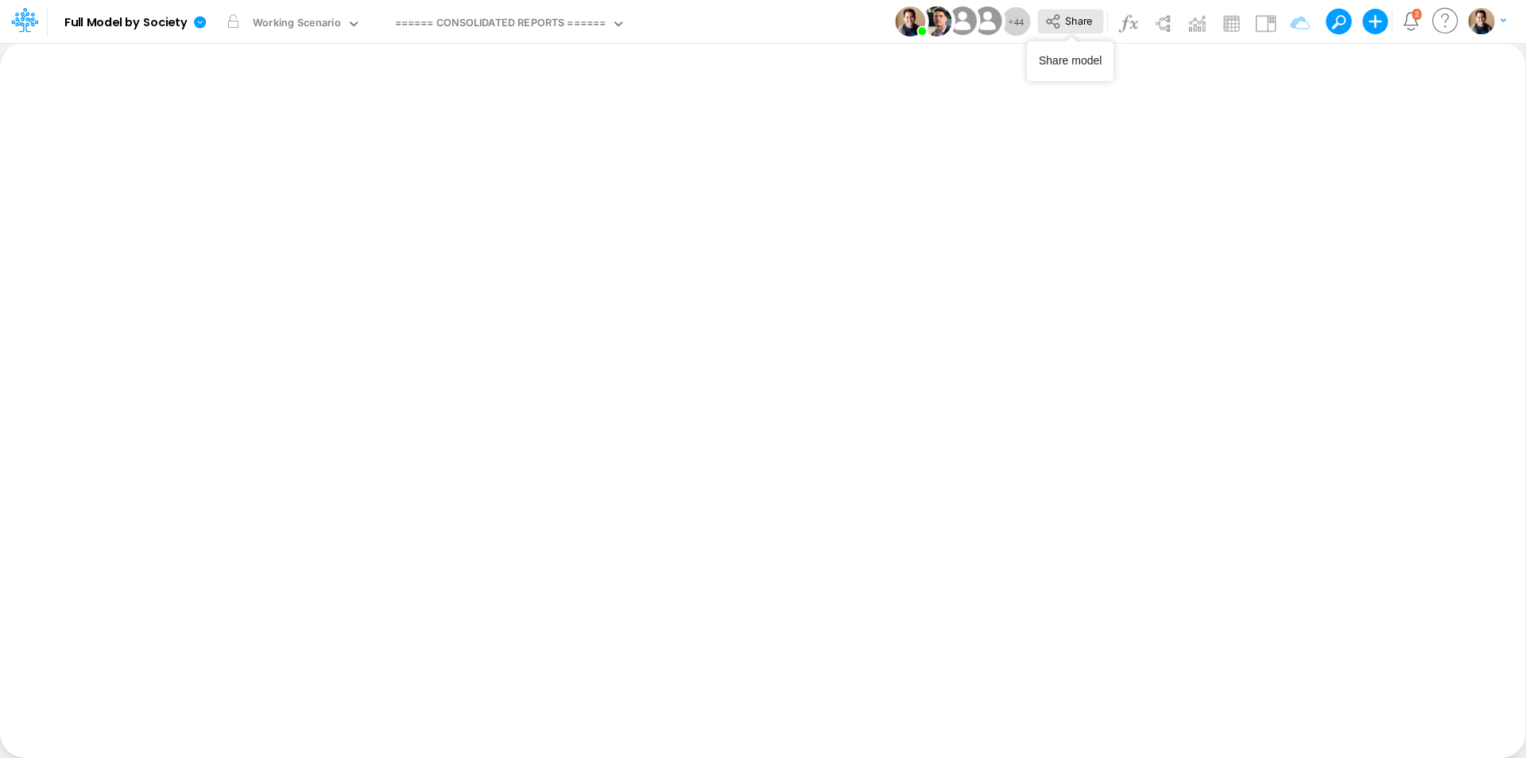
click at [1075, 30] on button "Share" at bounding box center [1070, 22] width 66 height 25
click at [641, 19] on button "button" at bounding box center [639, 22] width 17 height 17
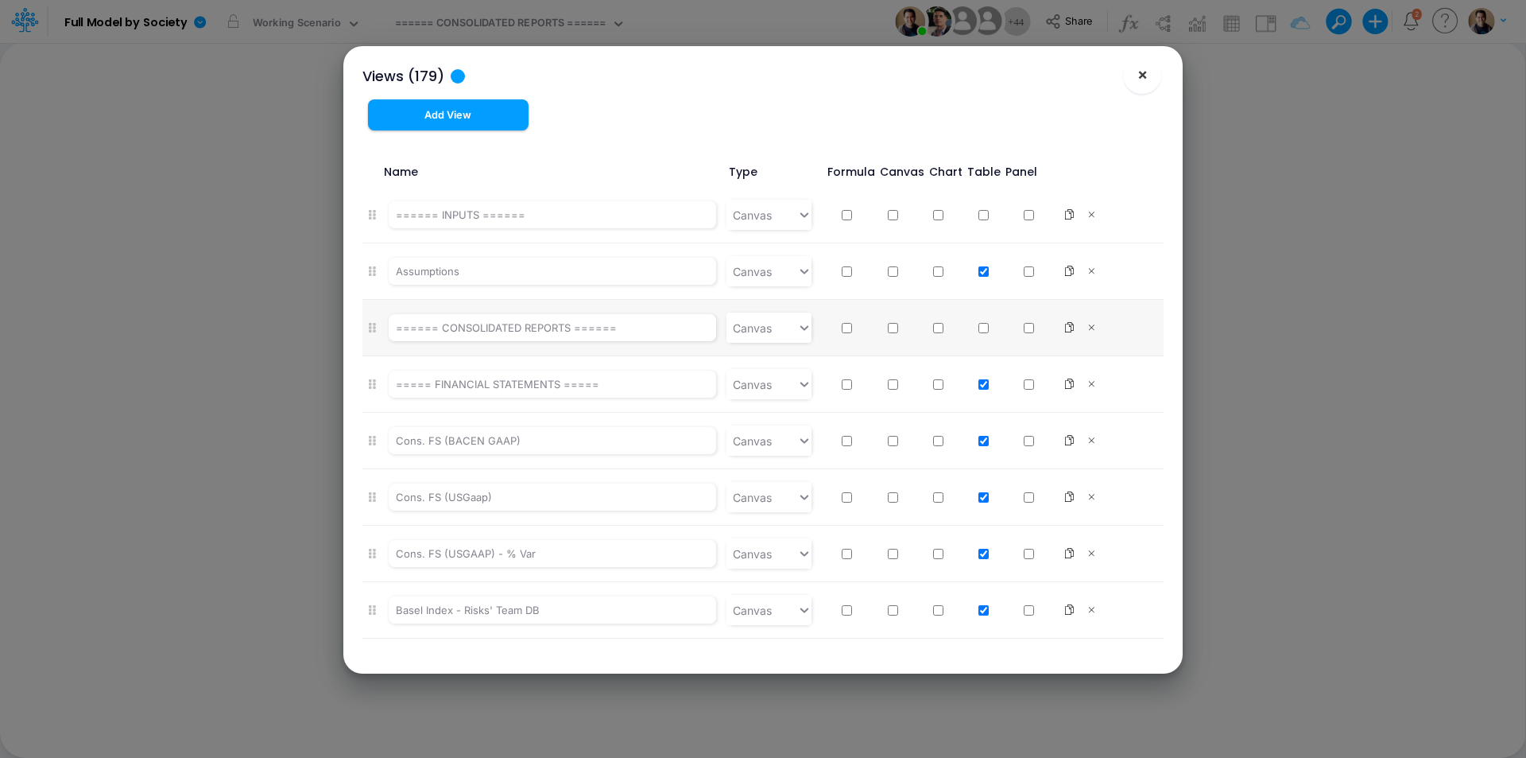
click at [1145, 76] on span "×" at bounding box center [1143, 73] width 10 height 19
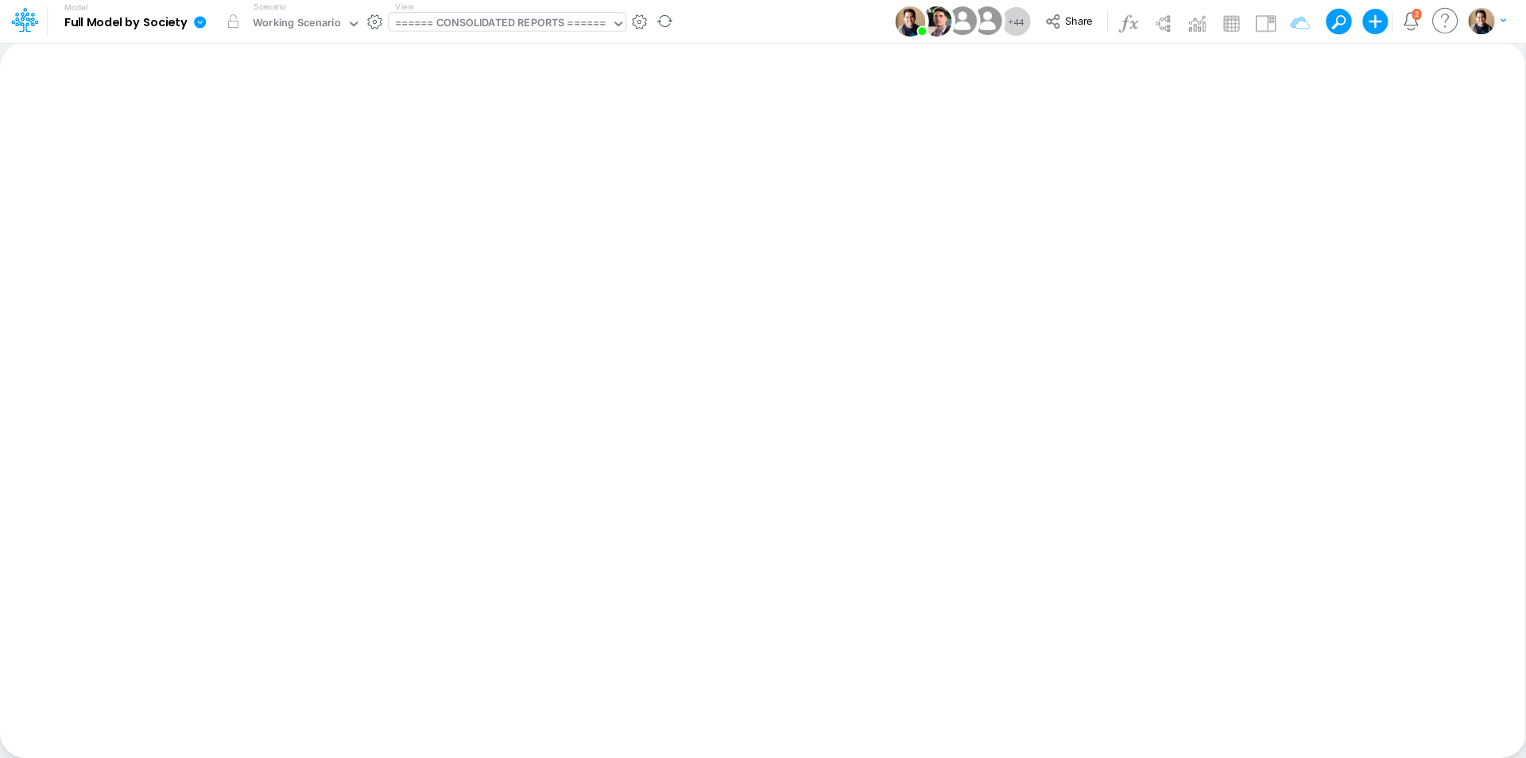
click at [503, 23] on div "====== CONSOLIDATED REPORTS ======" at bounding box center [500, 24] width 211 height 18
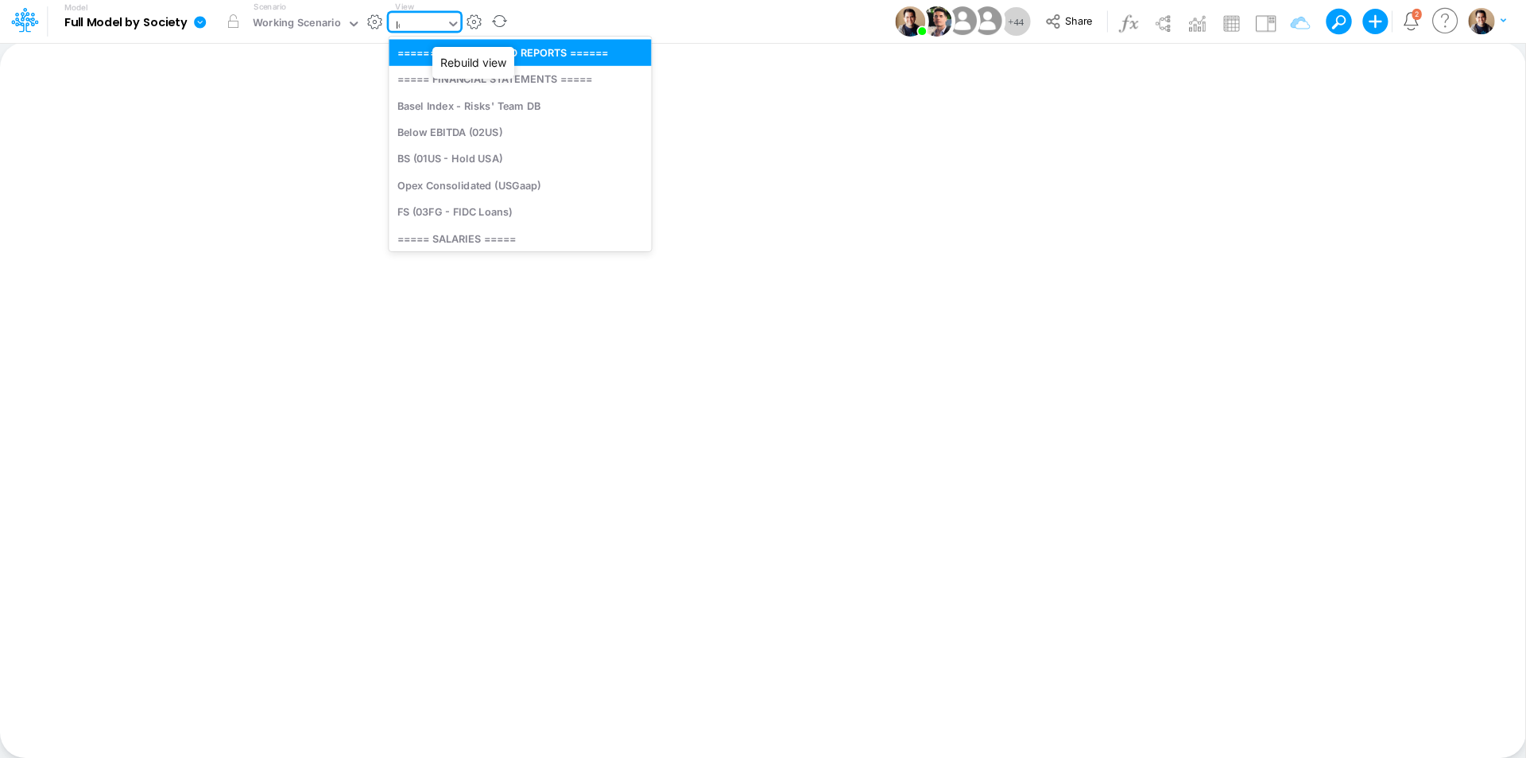
type input "l"
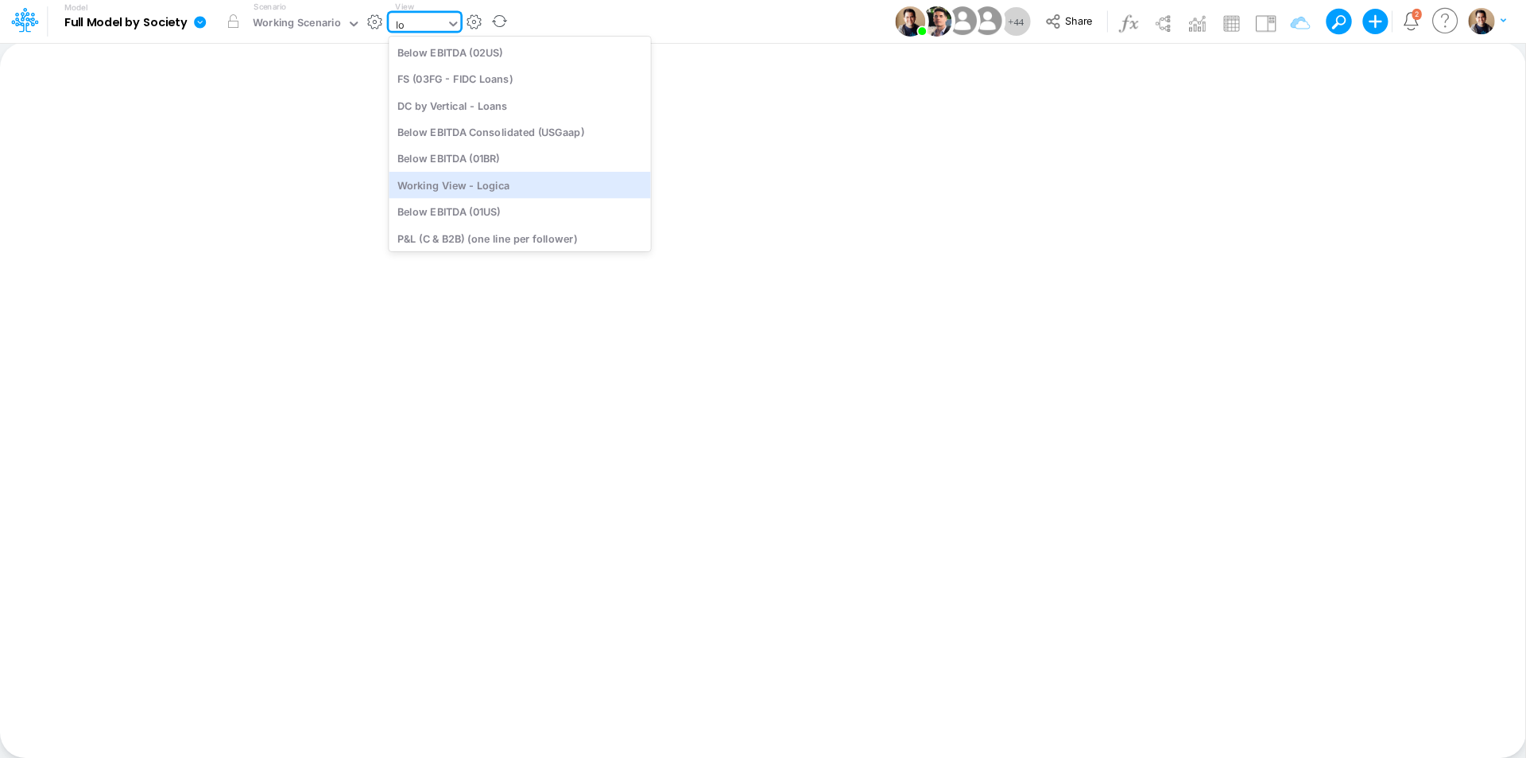
type input "lo"
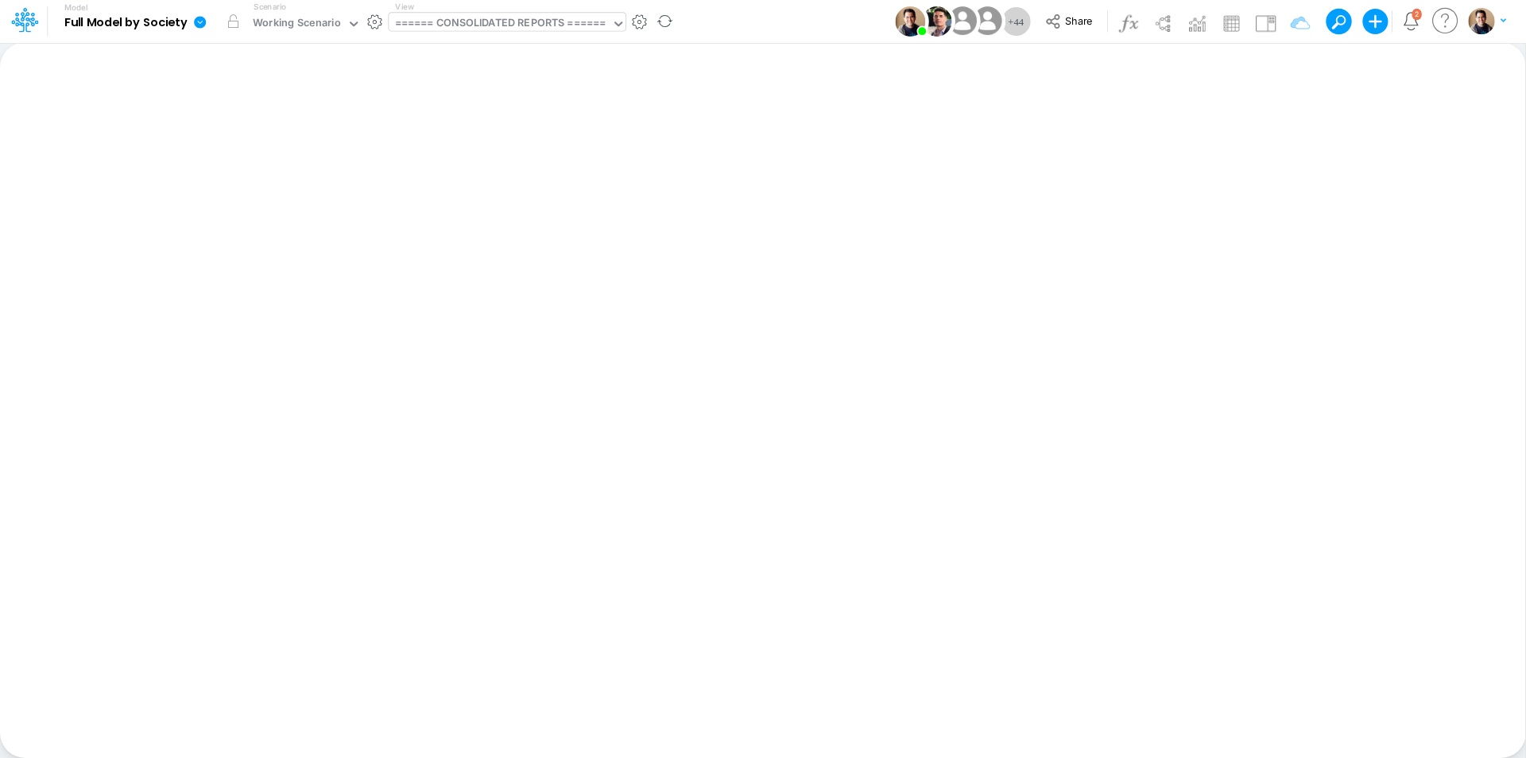
click at [200, 21] on icon at bounding box center [200, 22] width 12 height 12
click at [299, 160] on button "View model info" at bounding box center [280, 165] width 170 height 25
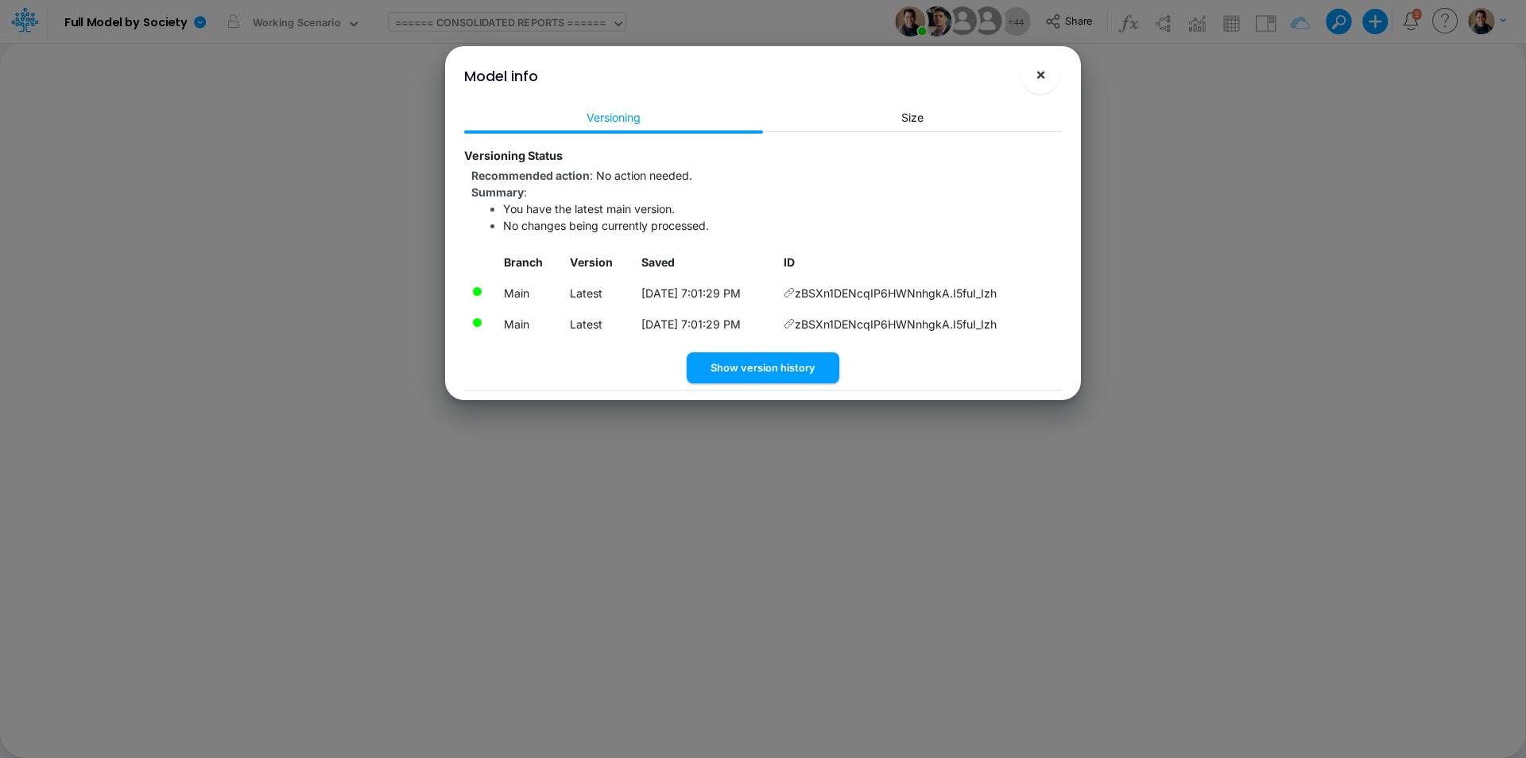
click at [1052, 80] on button "×" at bounding box center [1041, 75] width 38 height 38
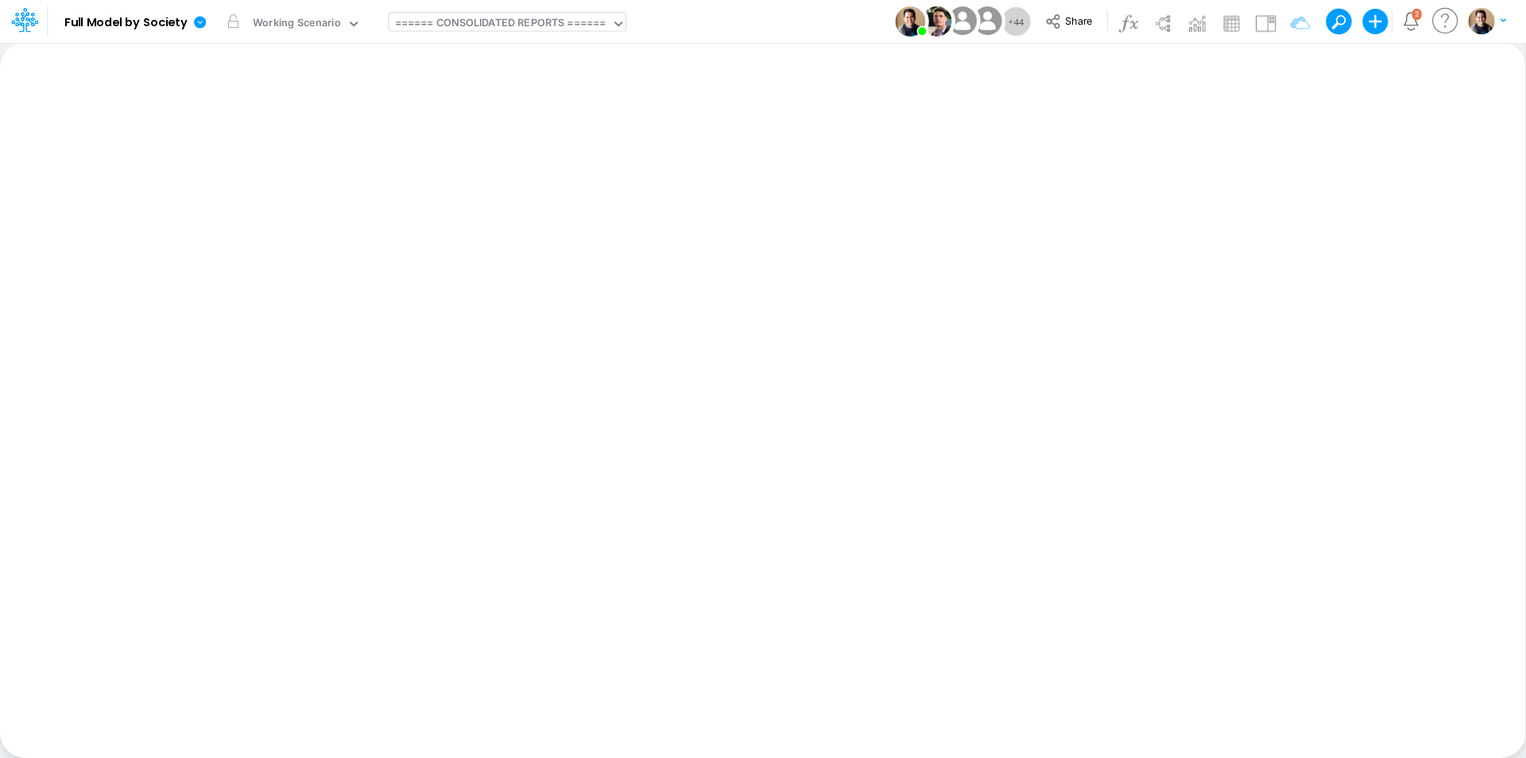
click at [480, 24] on div "====== CONSOLIDATED REPORTS ======" at bounding box center [500, 24] width 211 height 18
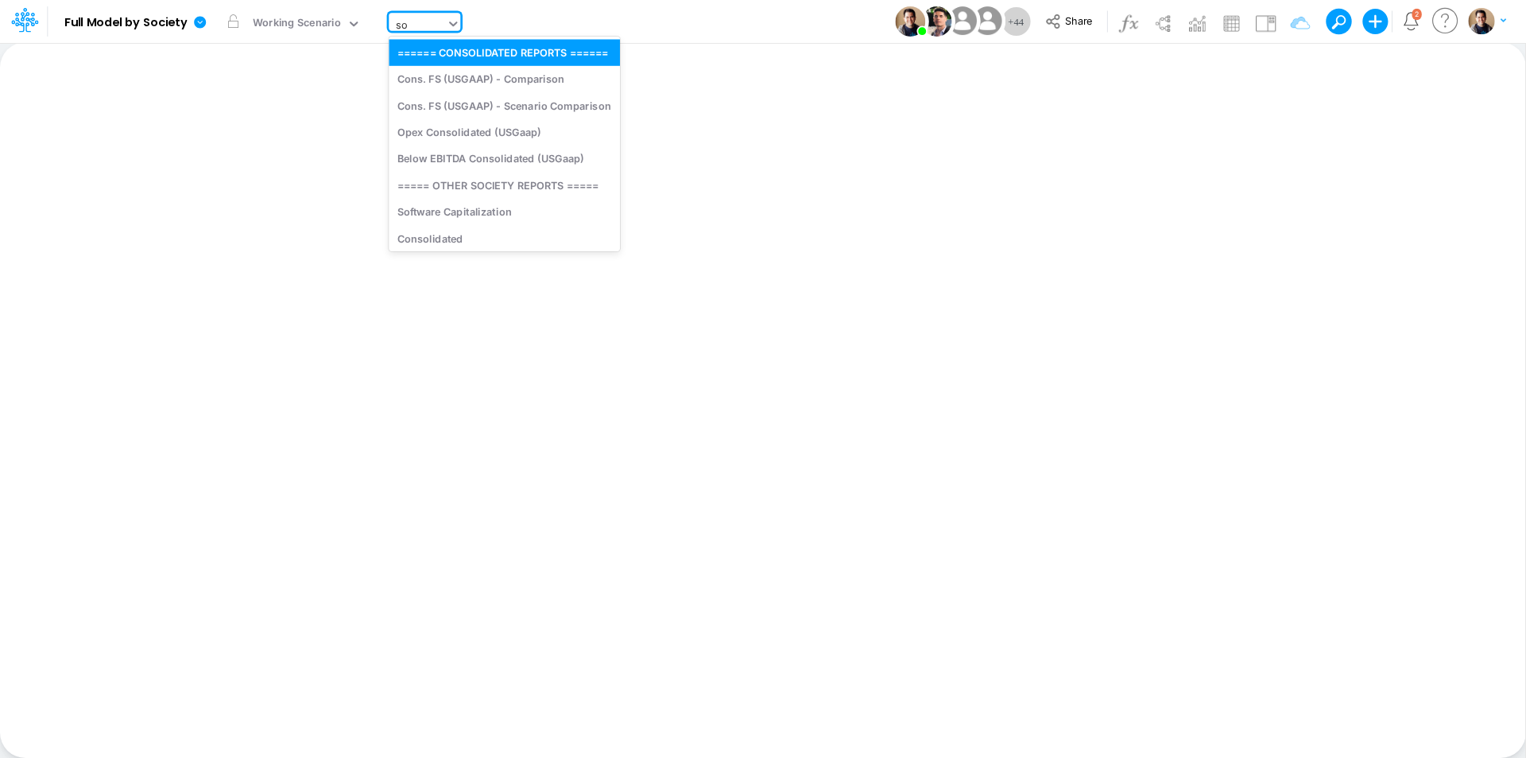
type input "s"
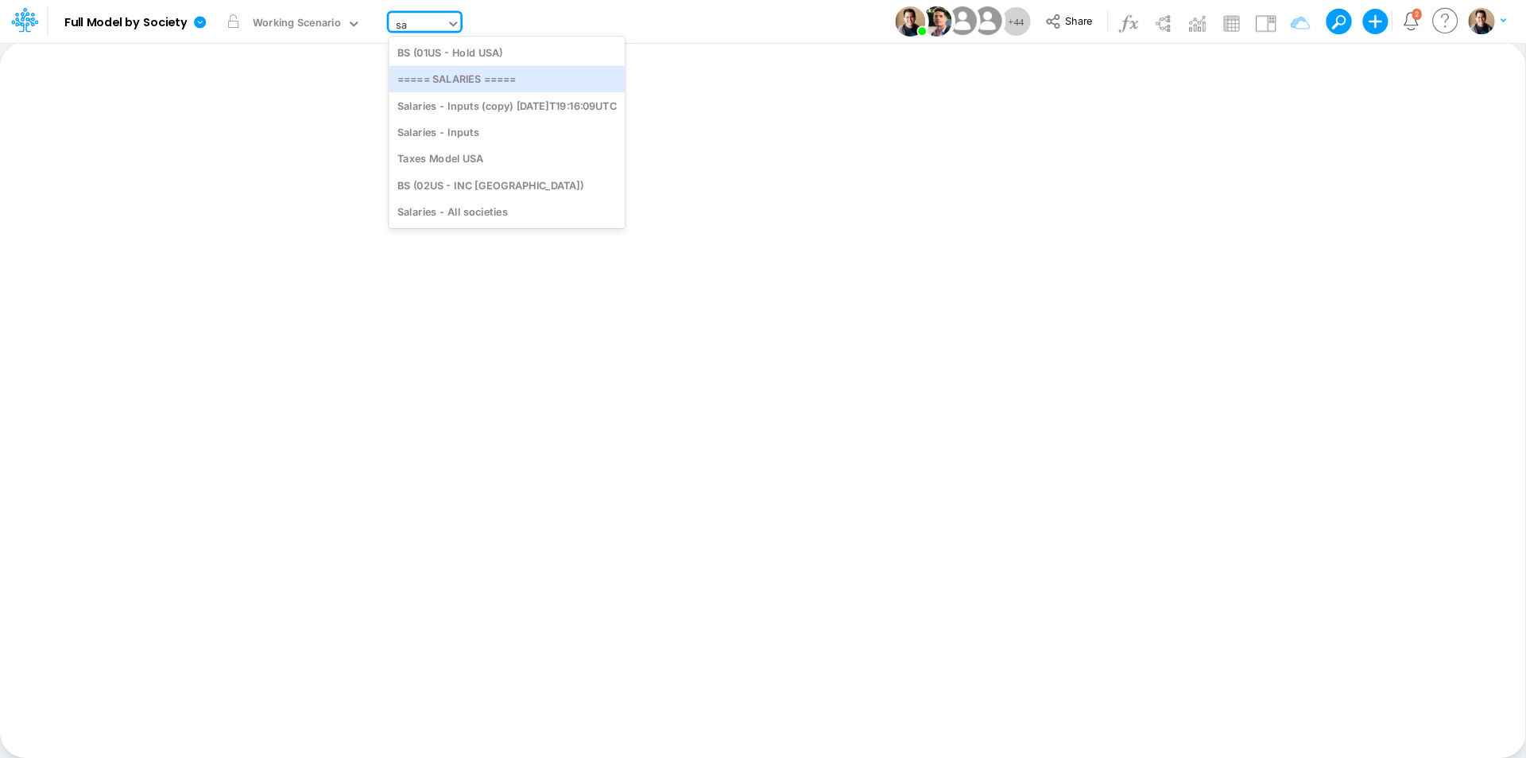
type input "s"
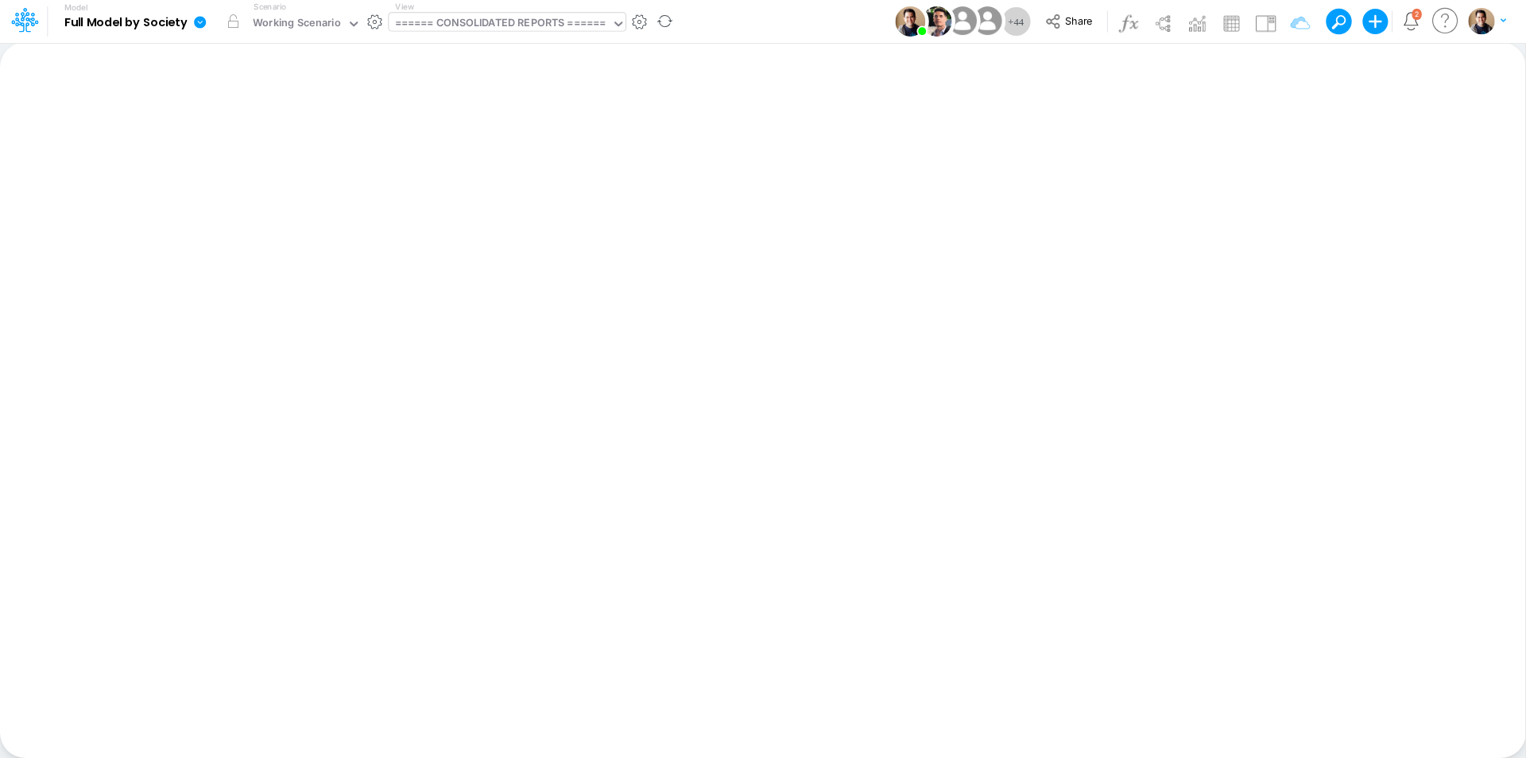
click at [196, 26] on icon at bounding box center [200, 22] width 12 height 12
click at [297, 161] on button "View model info" at bounding box center [280, 165] width 170 height 25
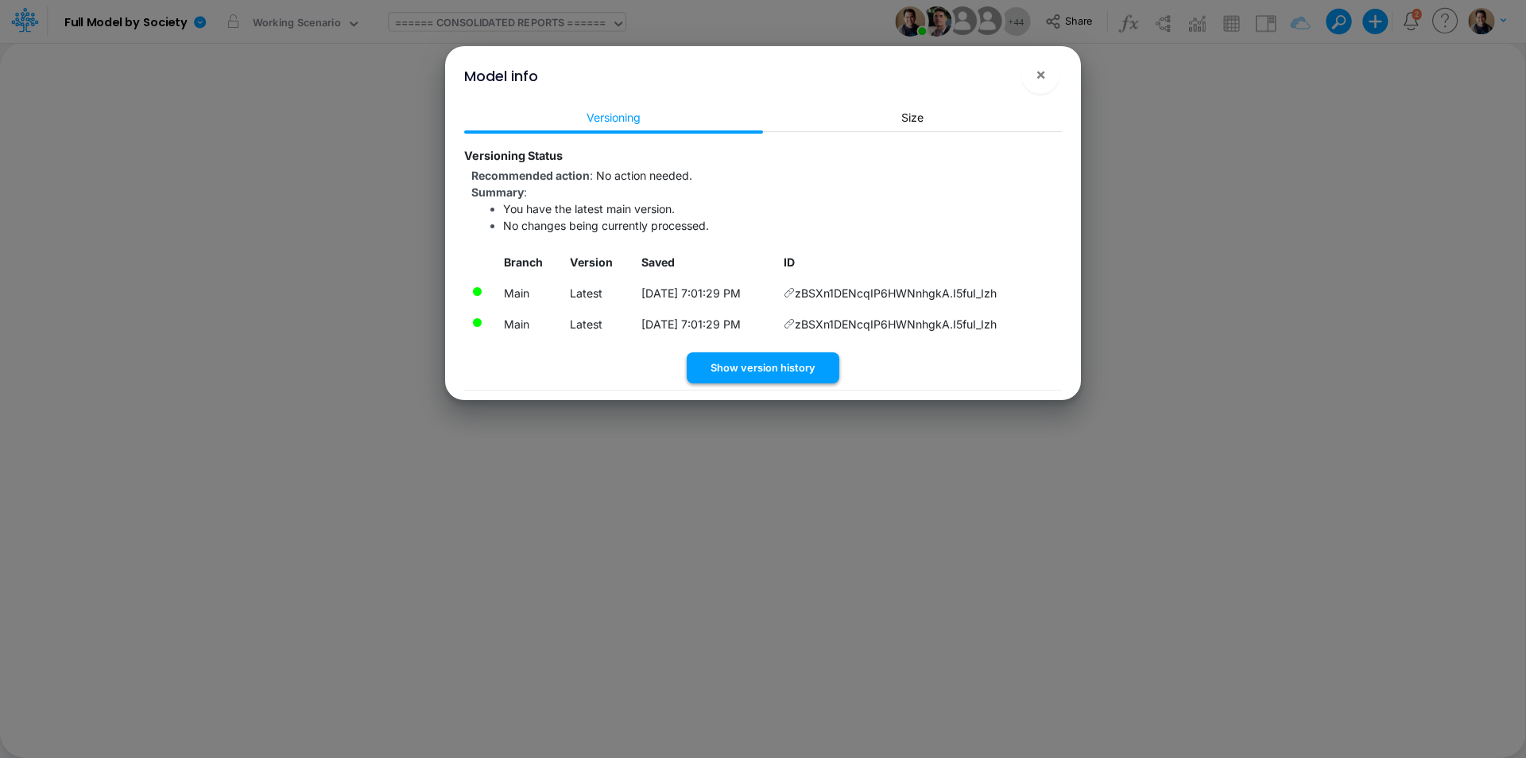
click at [789, 361] on button "Show version history" at bounding box center [763, 367] width 153 height 31
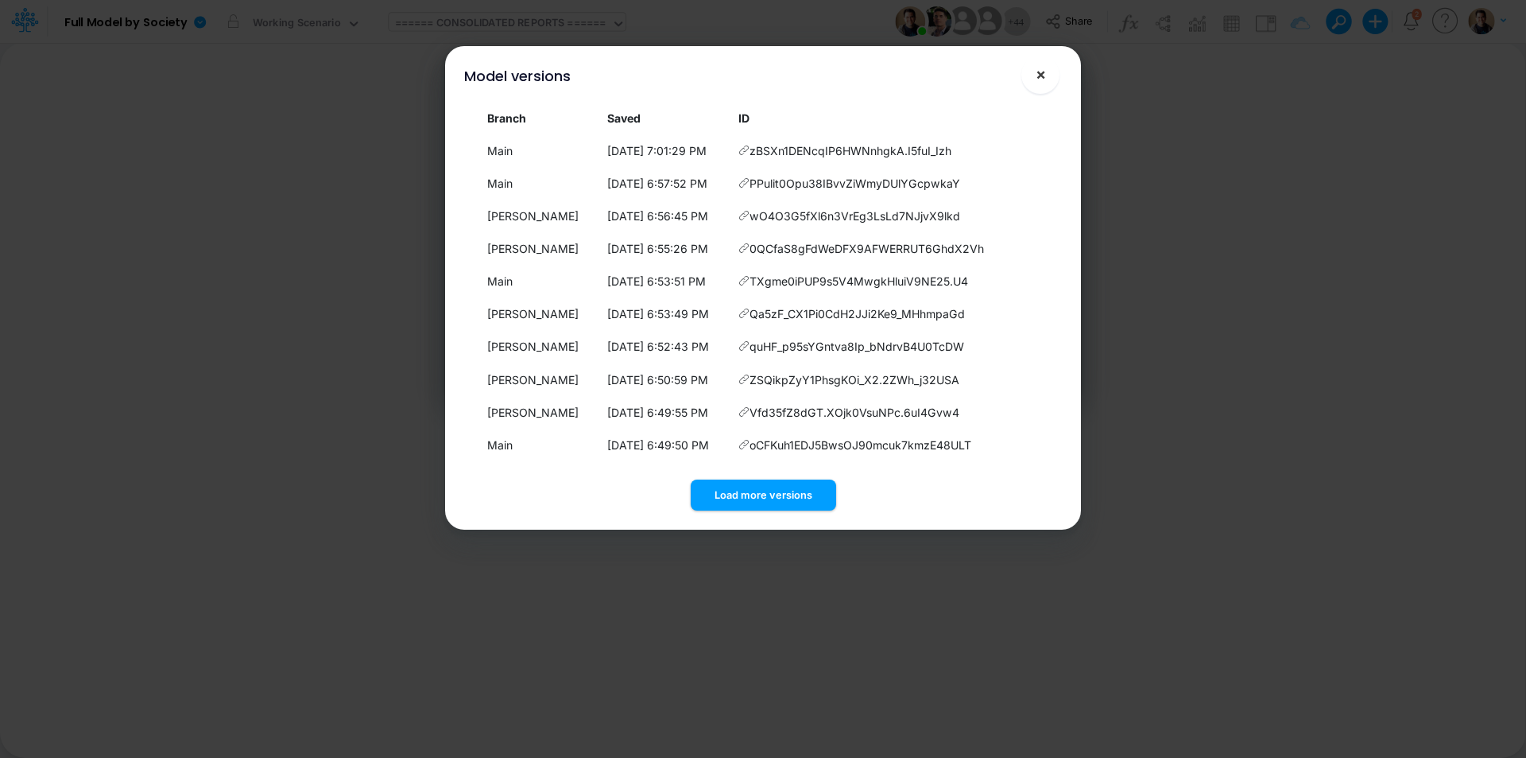
click at [1041, 73] on span "×" at bounding box center [1041, 73] width 10 height 19
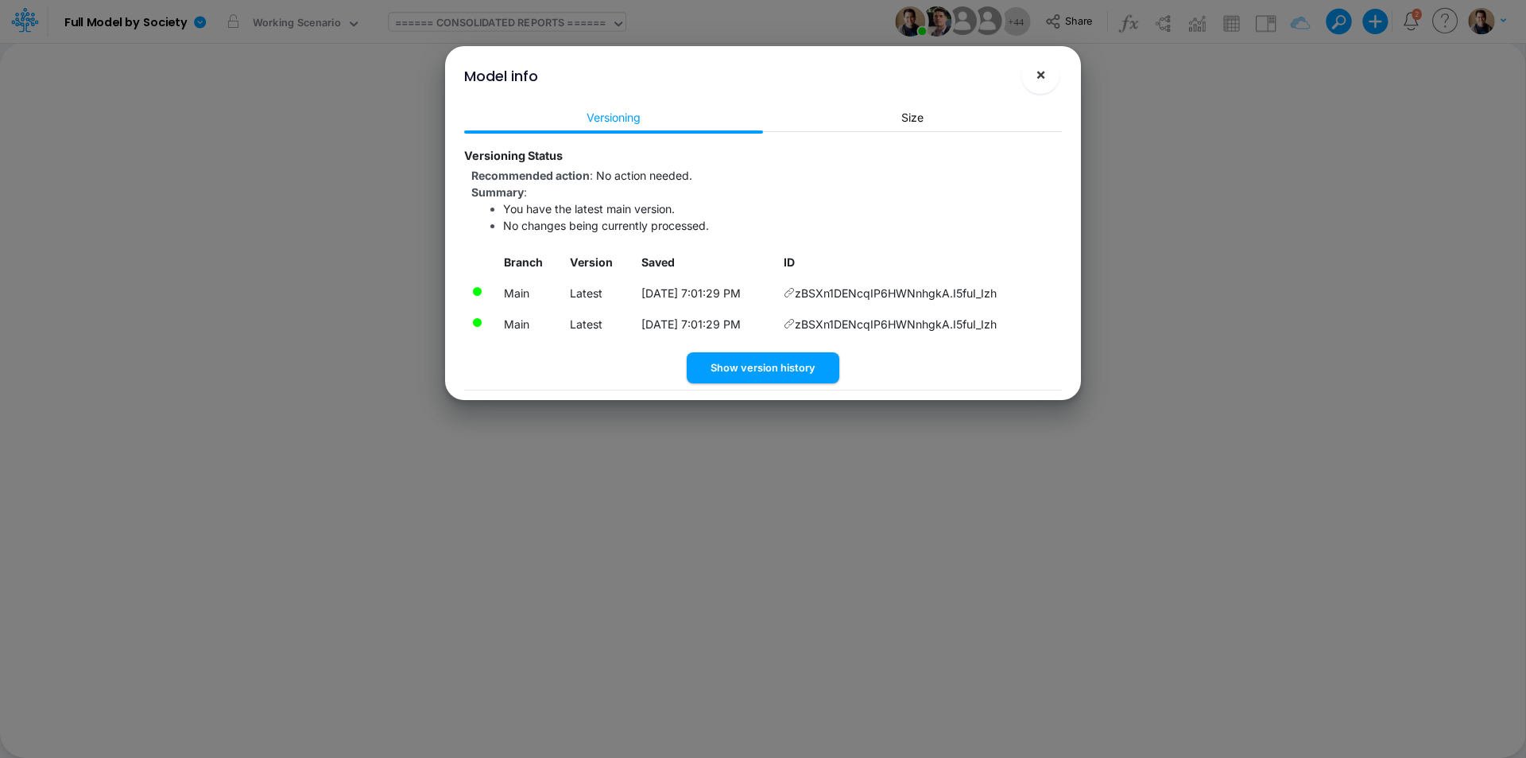
drag, startPoint x: 1047, startPoint y: 79, endPoint x: 940, endPoint y: 49, distance: 111.3
click at [1046, 79] on button "×" at bounding box center [1041, 75] width 38 height 38
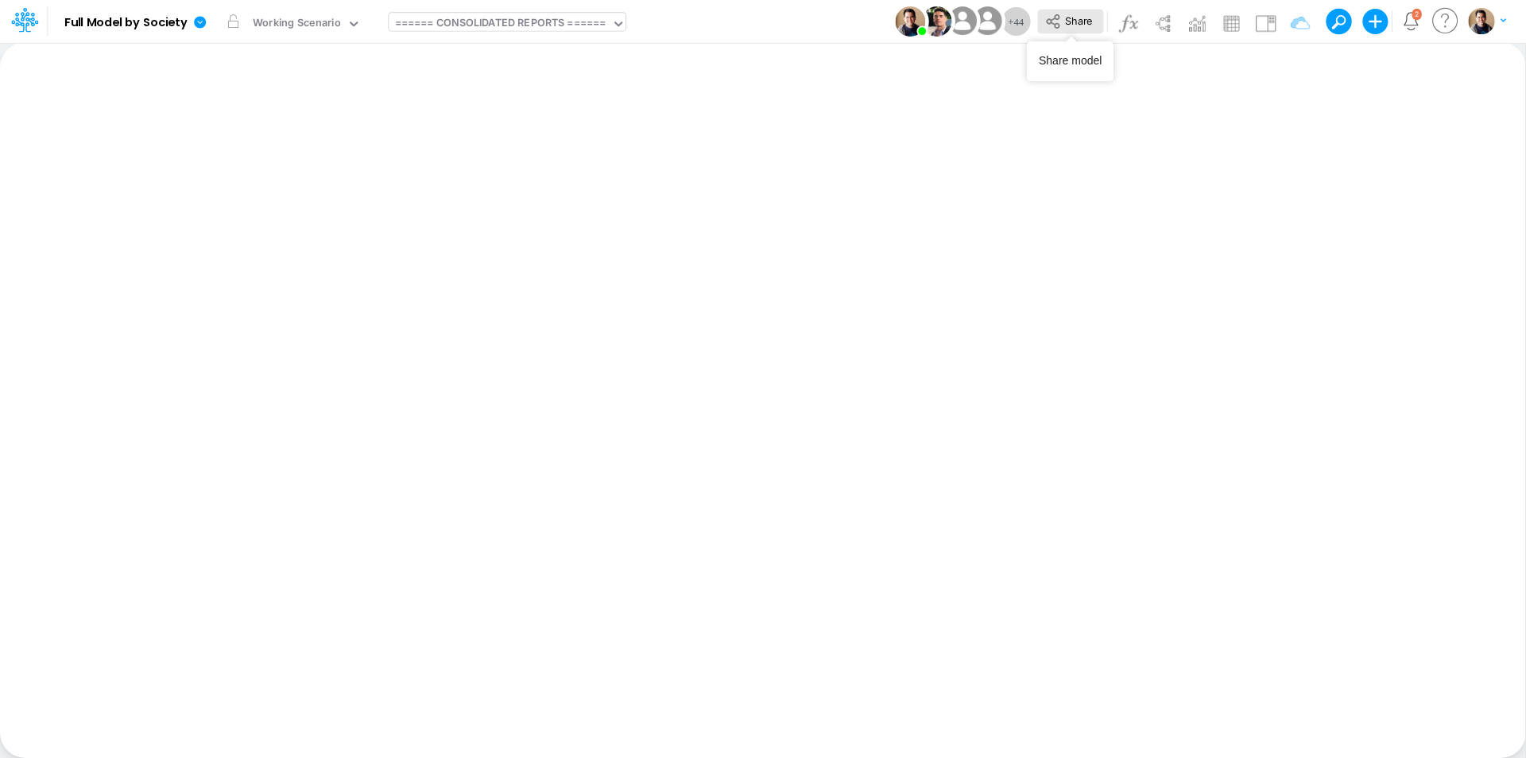
click at [1055, 21] on icon at bounding box center [1053, 21] width 17 height 17
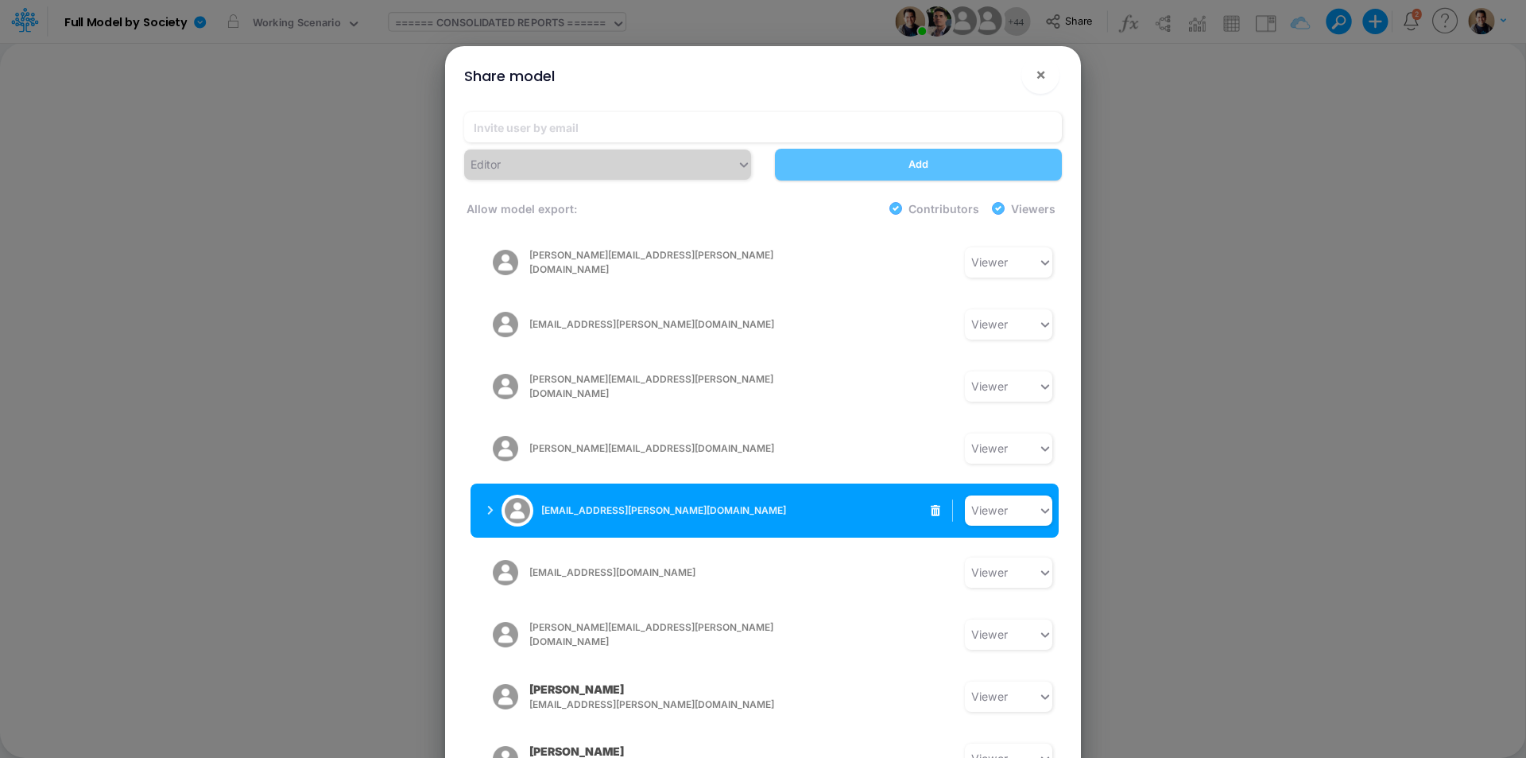
scroll to position [2234, 0]
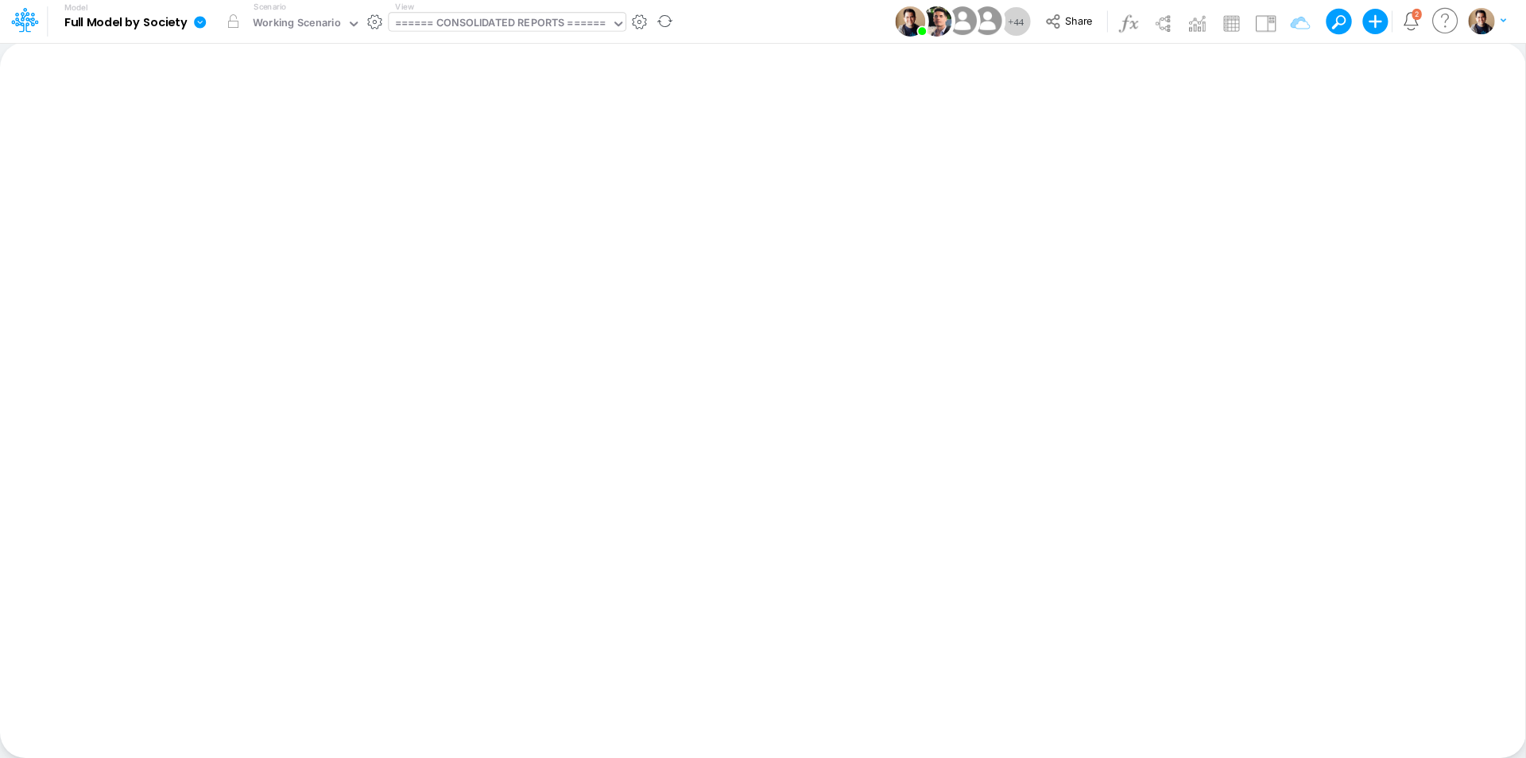
click at [201, 22] on icon at bounding box center [200, 22] width 14 height 14
click at [313, 167] on button "View model info" at bounding box center [280, 165] width 170 height 25
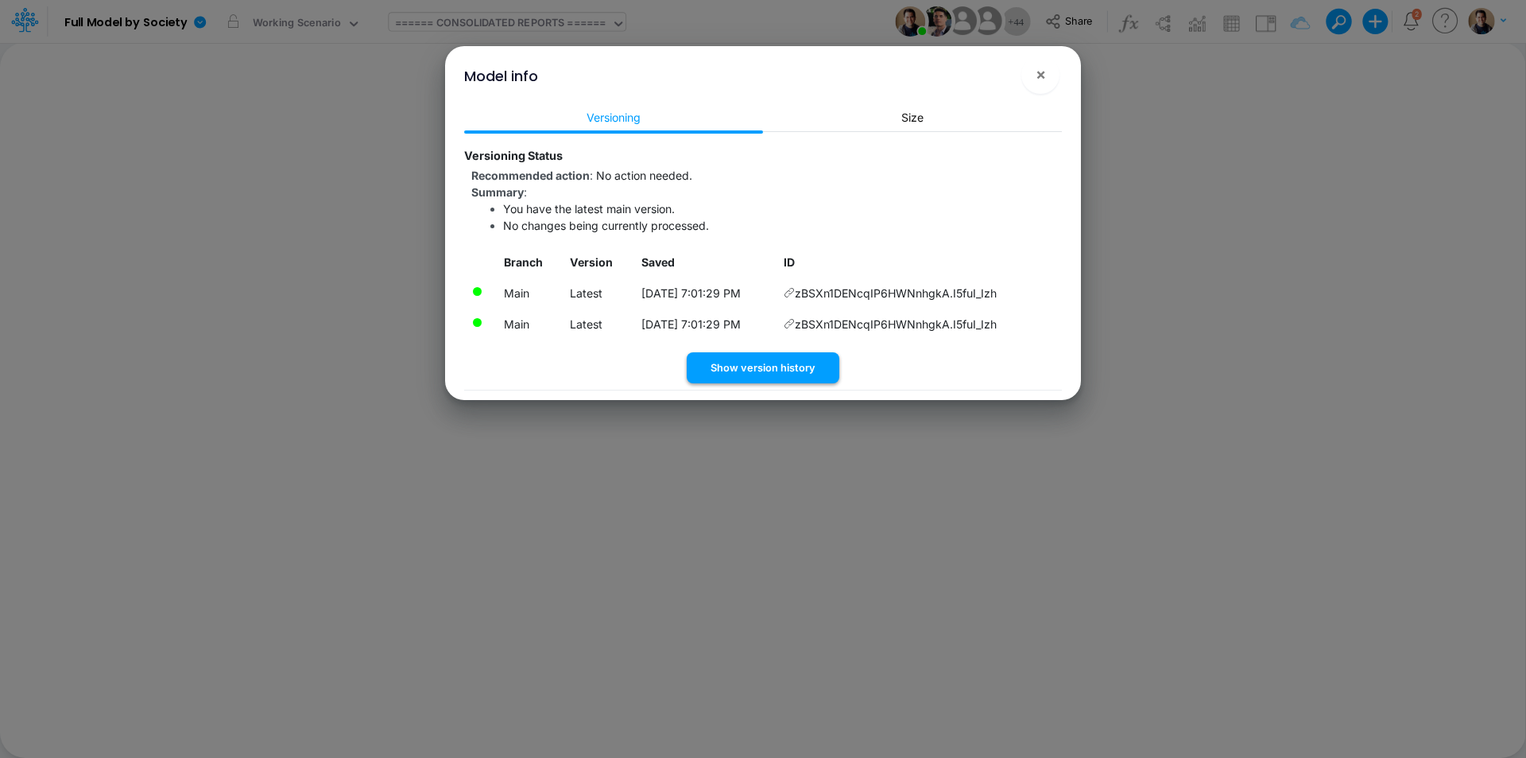
click at [764, 368] on button "Show version history" at bounding box center [763, 367] width 153 height 31
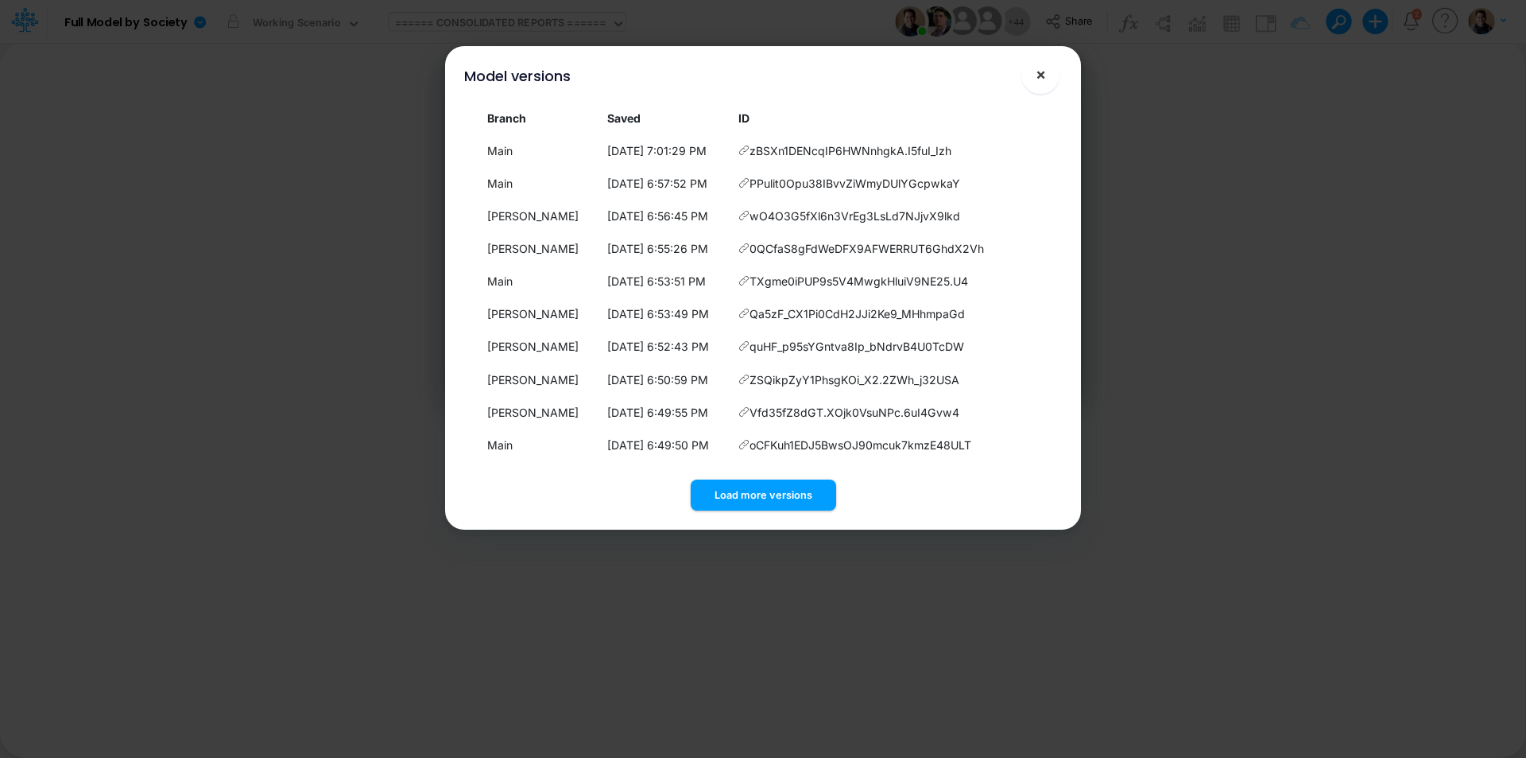
click at [1042, 76] on span "×" at bounding box center [1041, 73] width 10 height 19
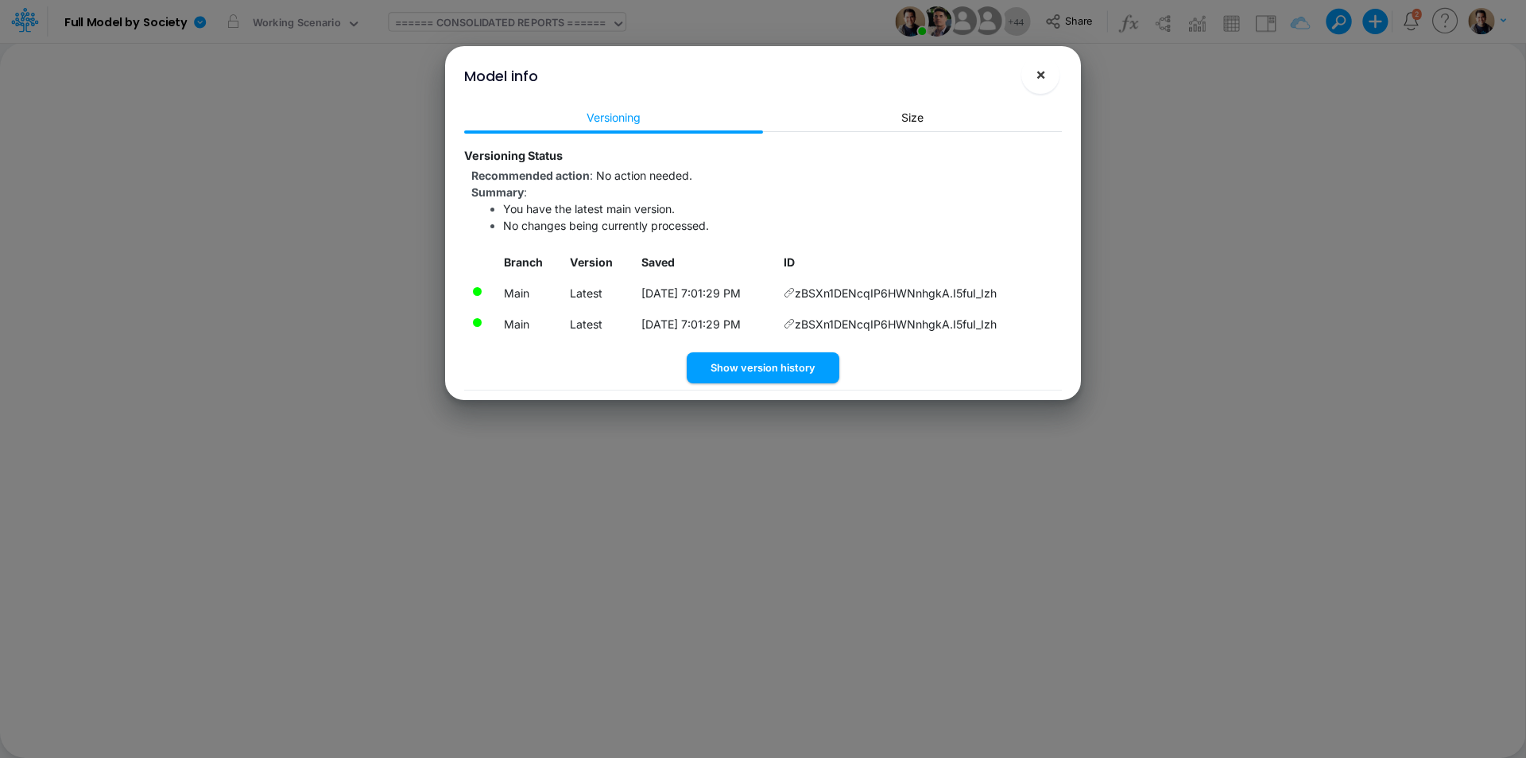
click at [1049, 78] on button "×" at bounding box center [1041, 75] width 38 height 38
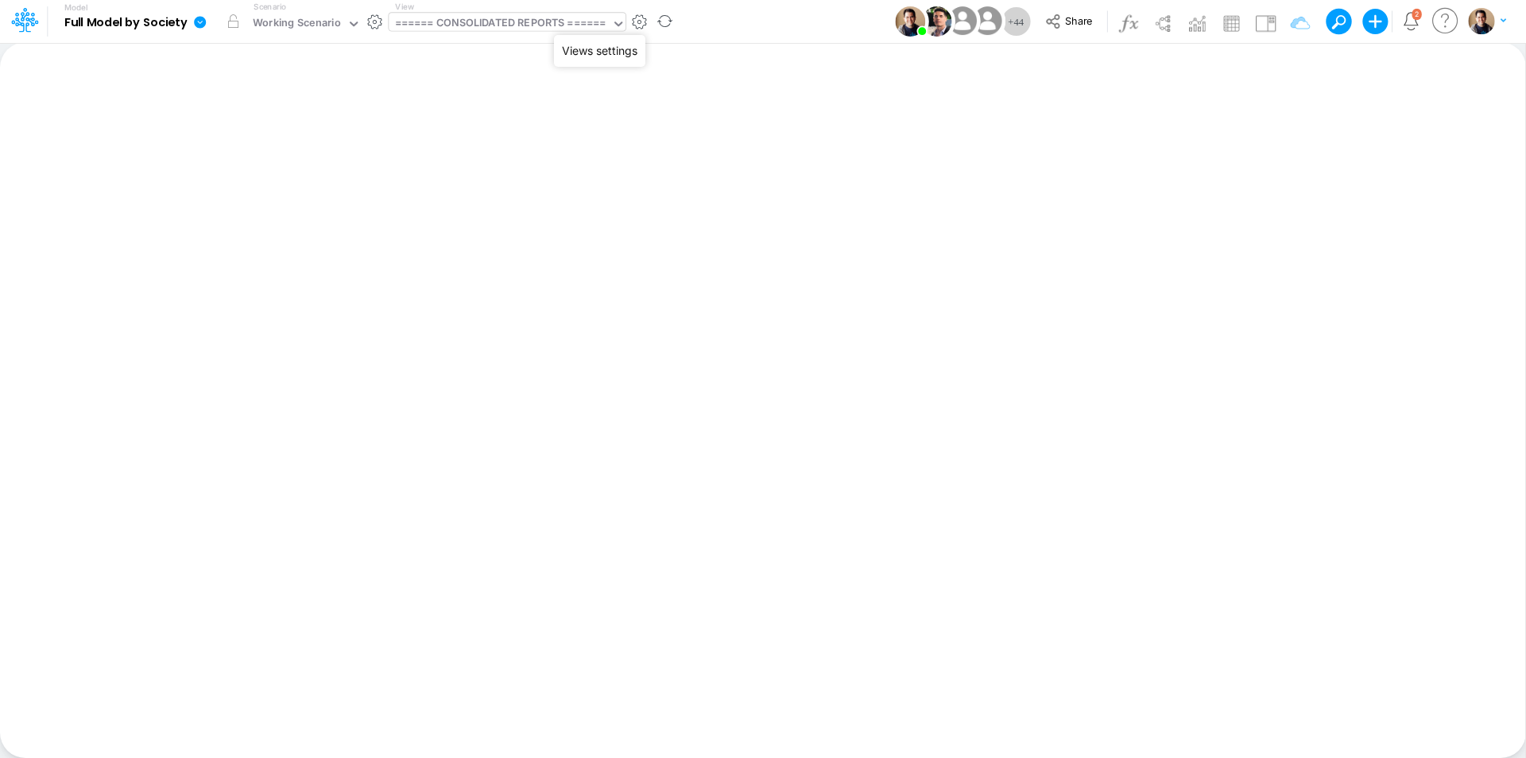
click at [646, 26] on button "button" at bounding box center [639, 22] width 17 height 17
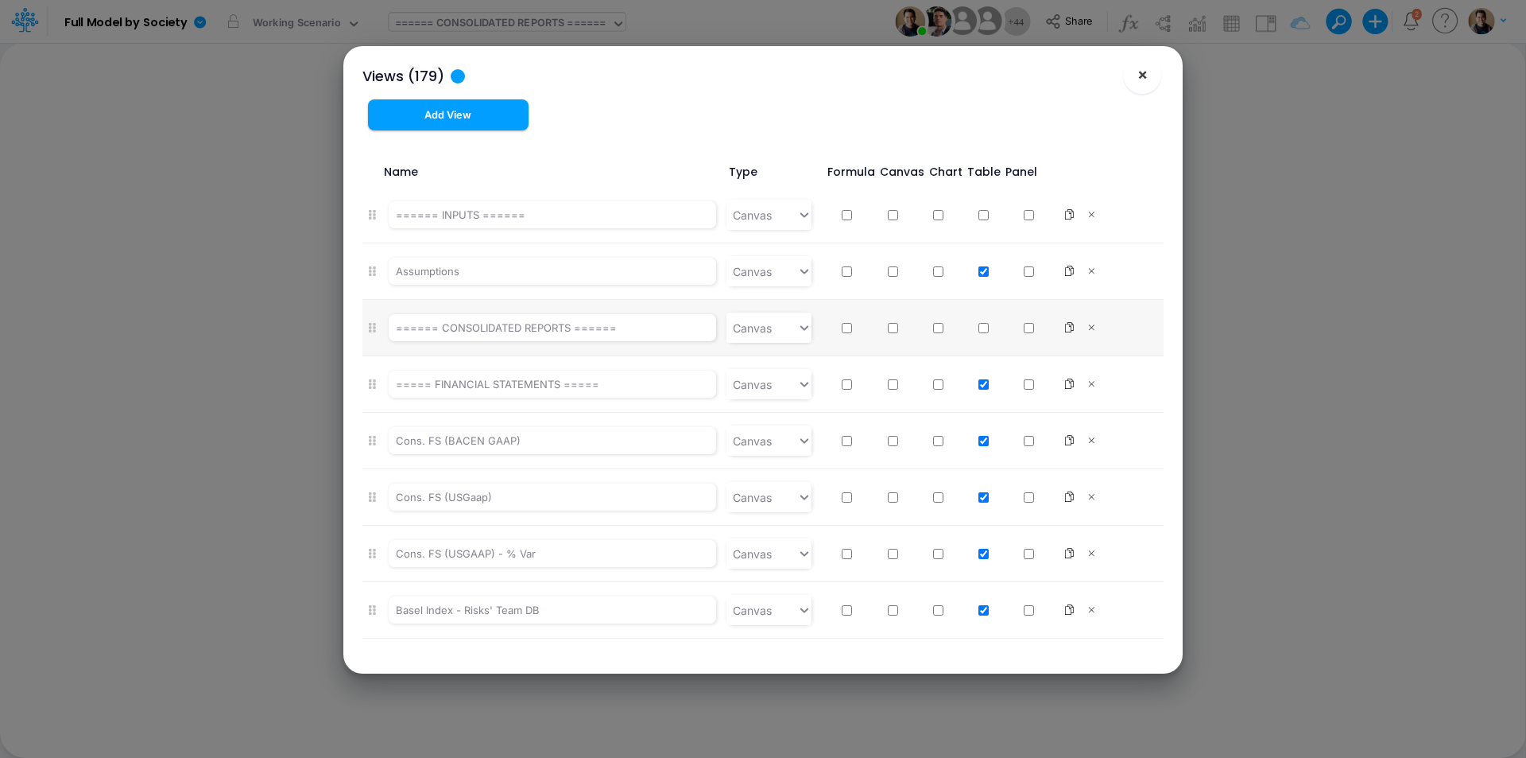
click at [1143, 69] on span "×" at bounding box center [1143, 73] width 10 height 19
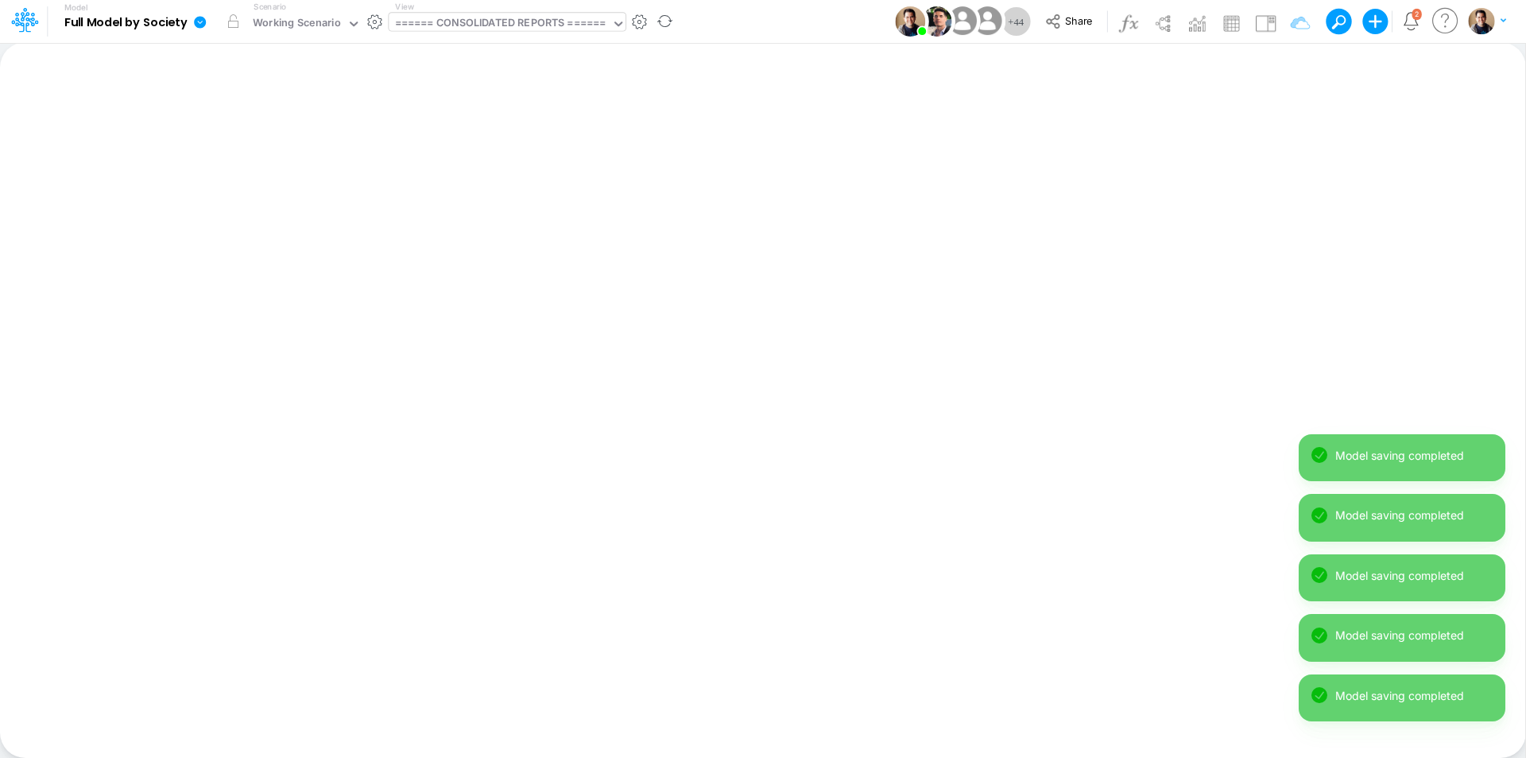
click at [203, 22] on icon at bounding box center [200, 22] width 12 height 12
click at [242, 163] on button "View model info" at bounding box center [280, 165] width 170 height 25
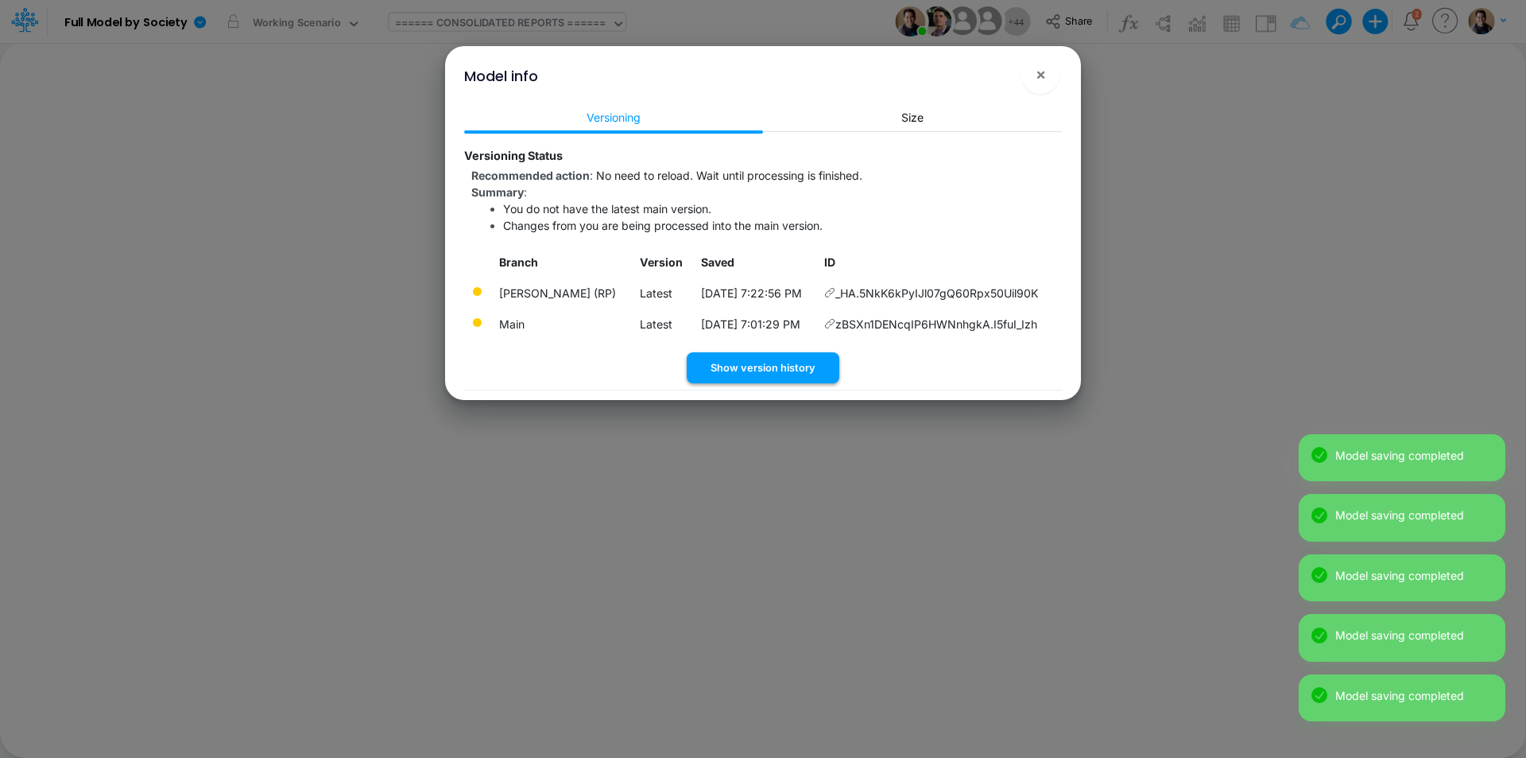
click at [775, 361] on button "Show version history" at bounding box center [763, 367] width 153 height 31
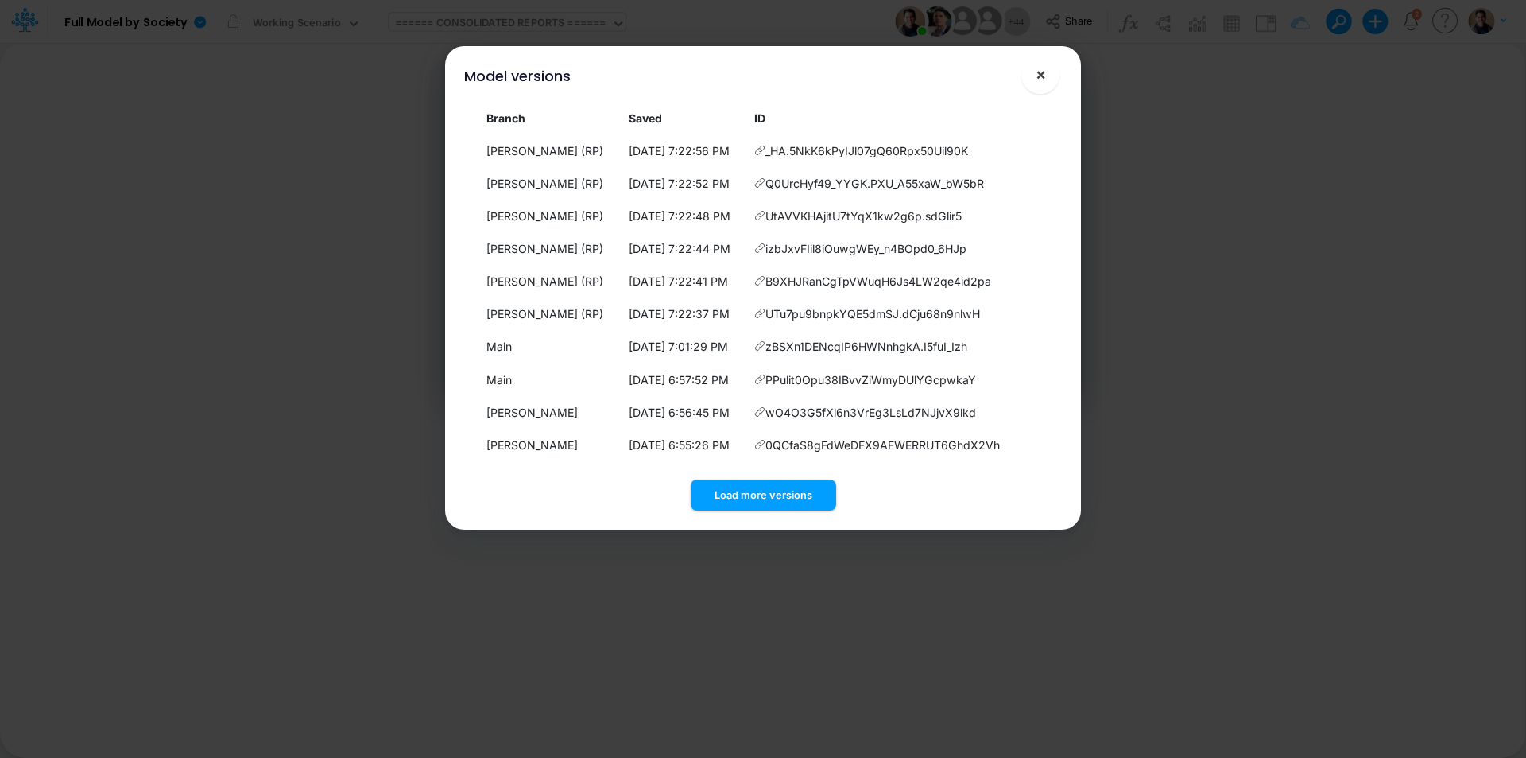
click at [1044, 72] on span "×" at bounding box center [1041, 73] width 10 height 19
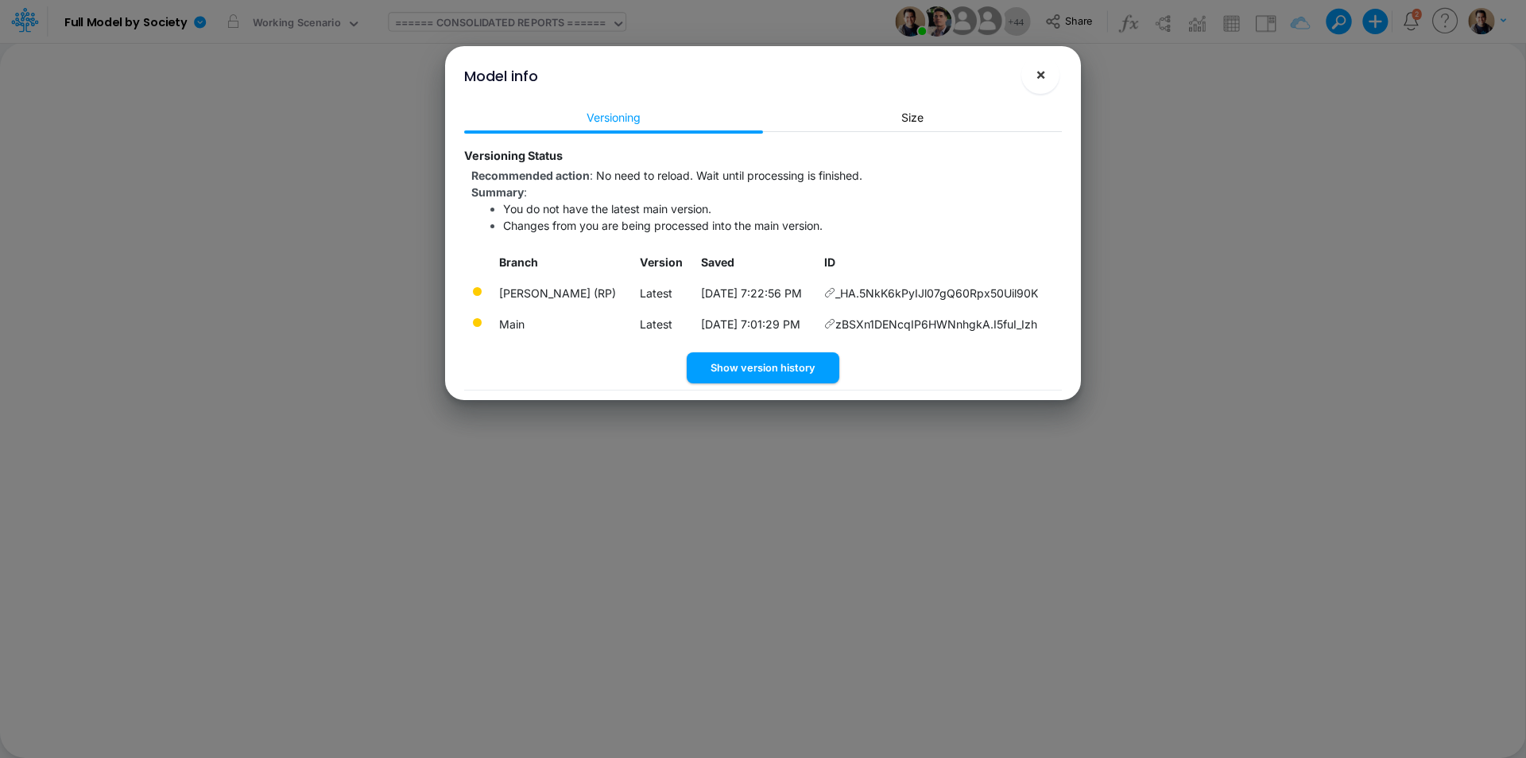
click at [1037, 75] on span "×" at bounding box center [1041, 73] width 10 height 19
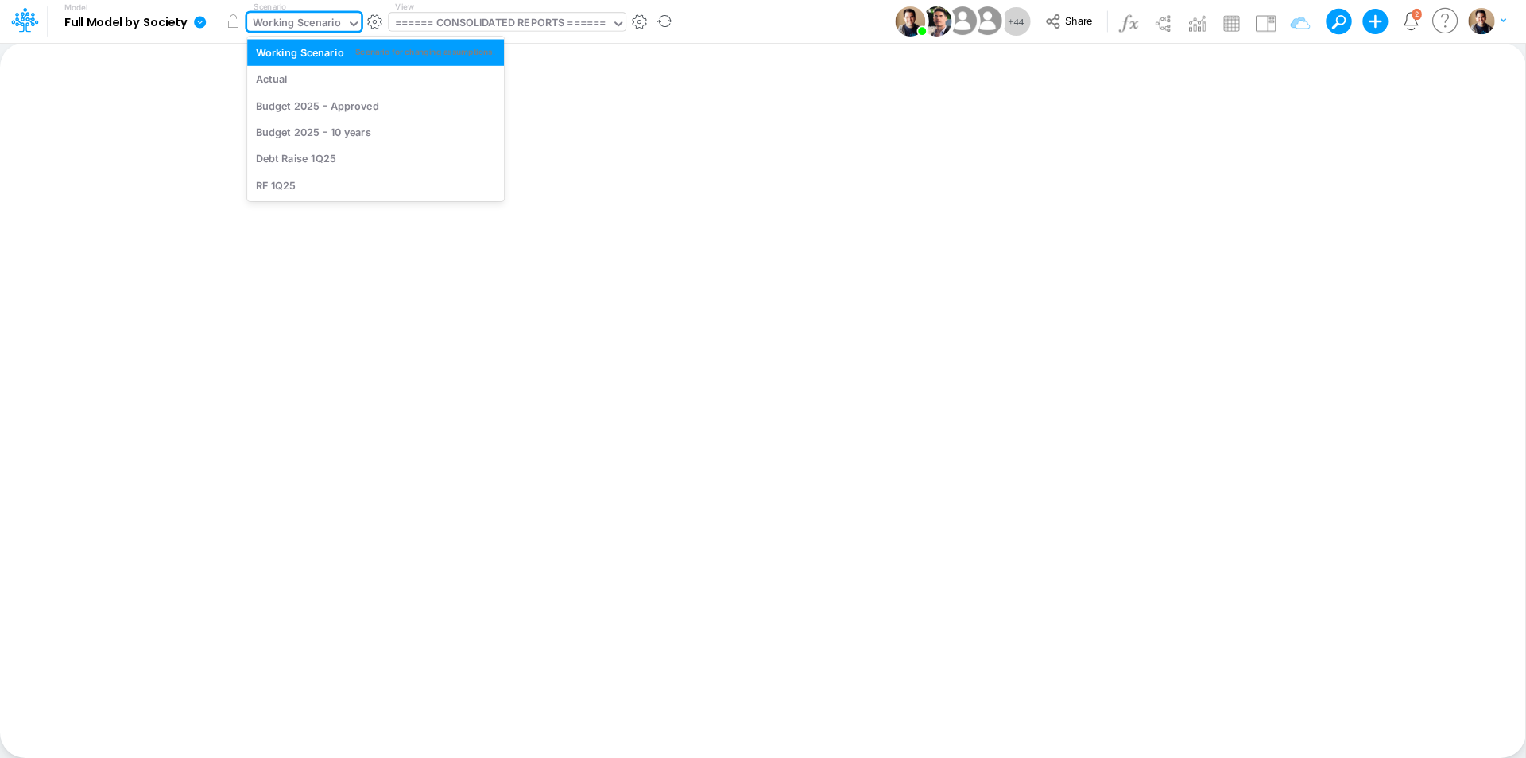
click at [326, 22] on div "Working Scenario" at bounding box center [297, 24] width 88 height 18
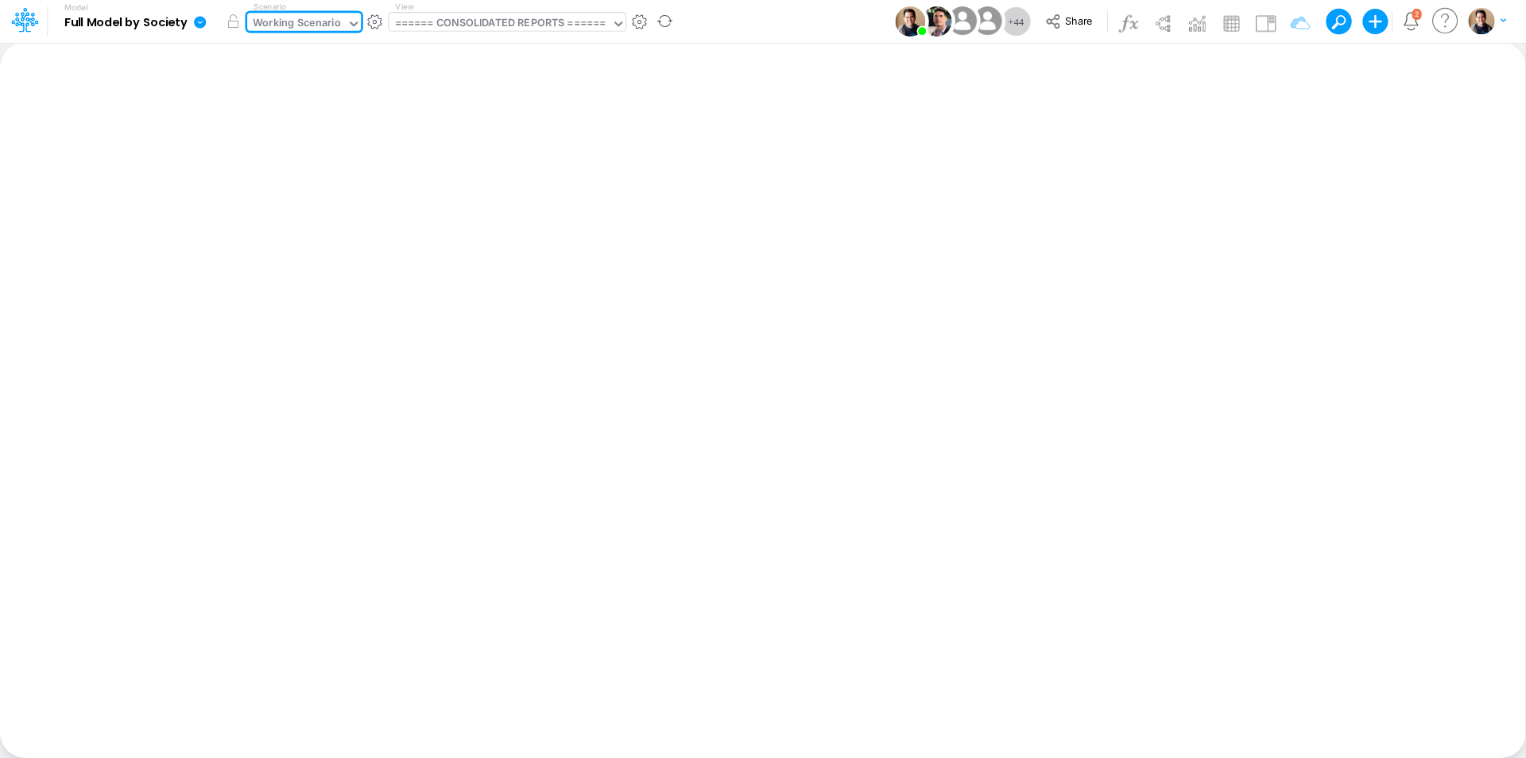
click at [326, 22] on div "Working Scenario" at bounding box center [297, 24] width 88 height 18
click at [193, 25] on icon at bounding box center [200, 22] width 14 height 14
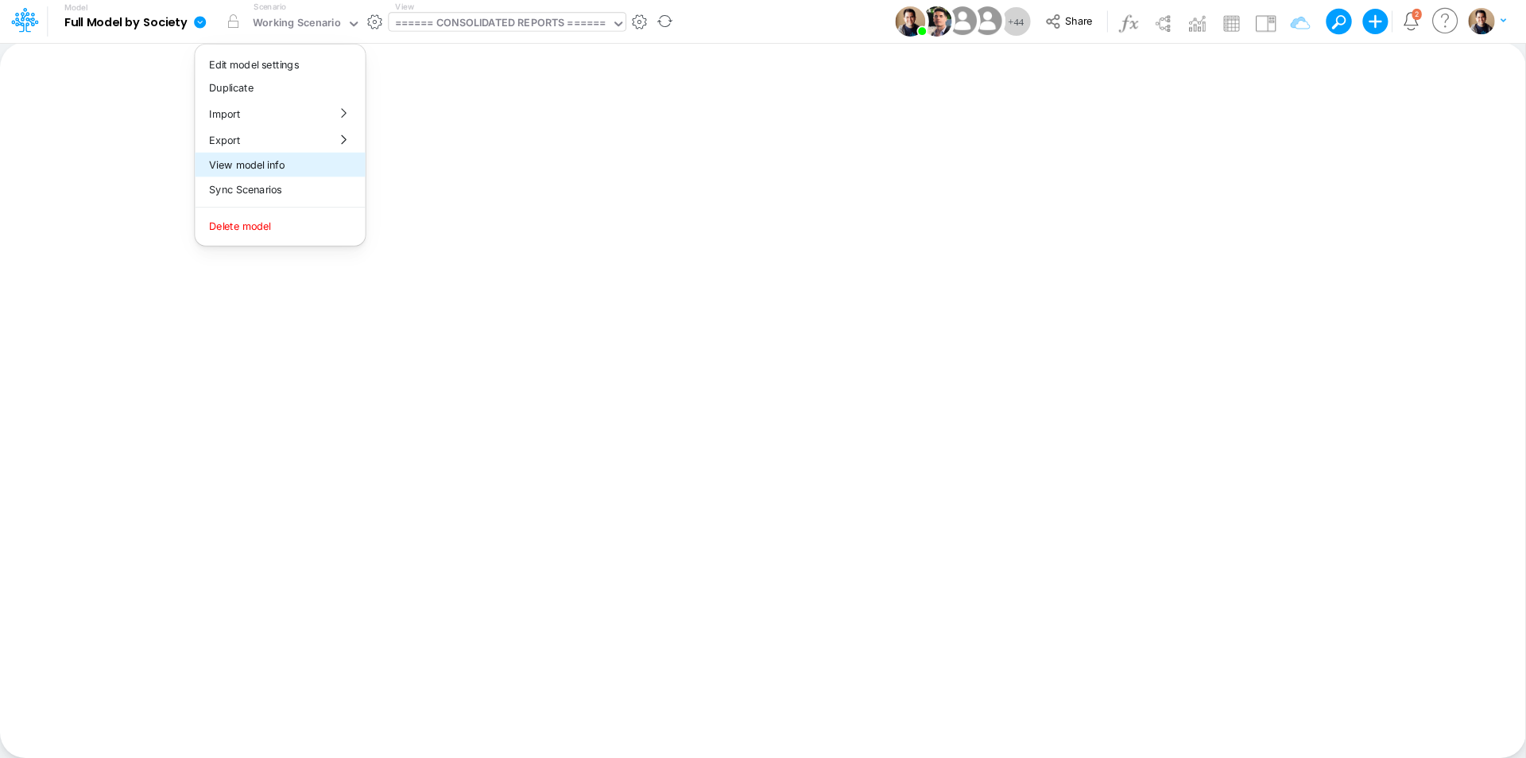
click at [270, 158] on button "View model info" at bounding box center [280, 165] width 170 height 25
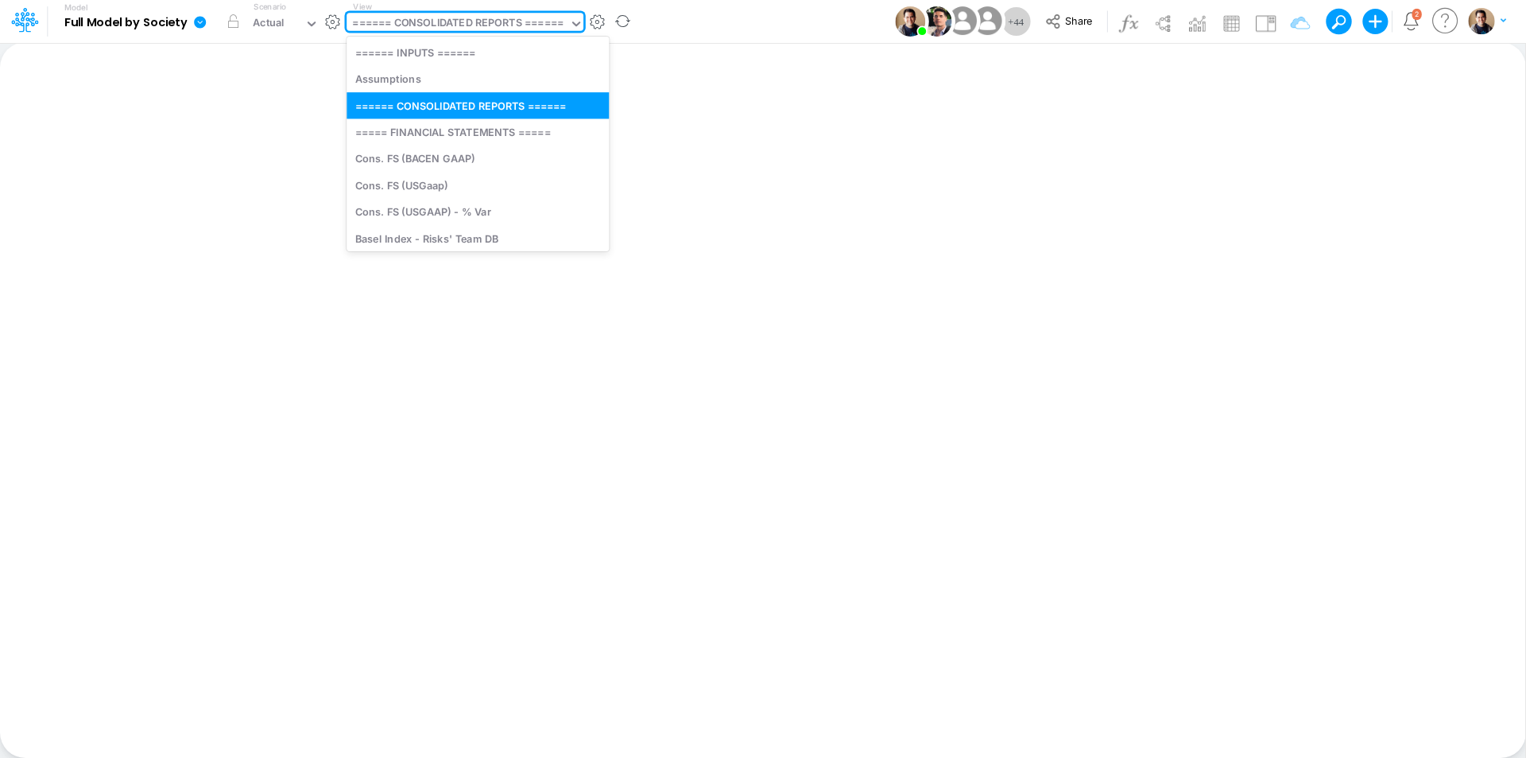
click at [518, 21] on div "====== CONSOLIDATED REPORTS ======" at bounding box center [457, 24] width 211 height 18
type input "sala"
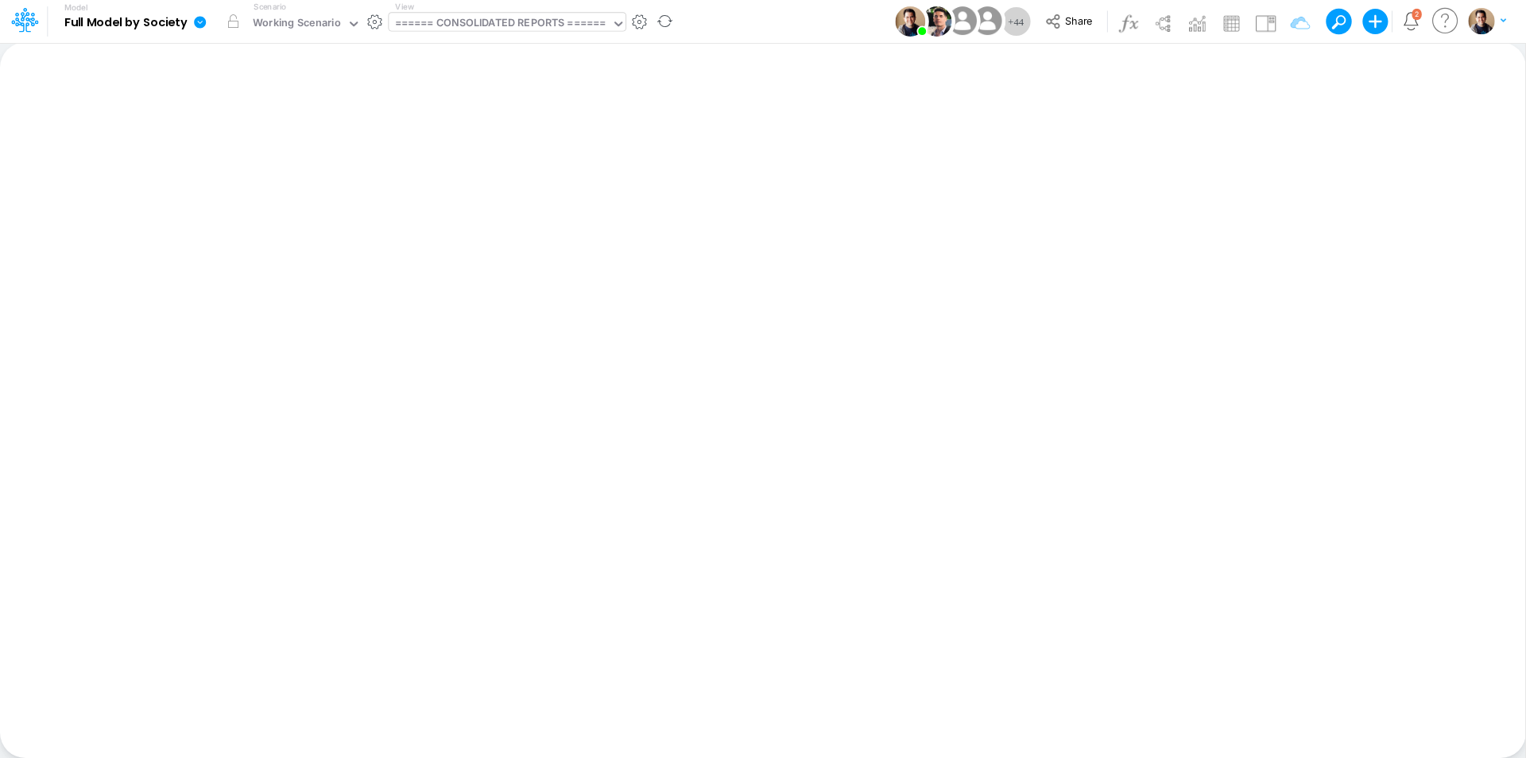
click at [485, 33] on div "====== CONSOLIDATED REPORTS ======" at bounding box center [500, 24] width 211 height 18
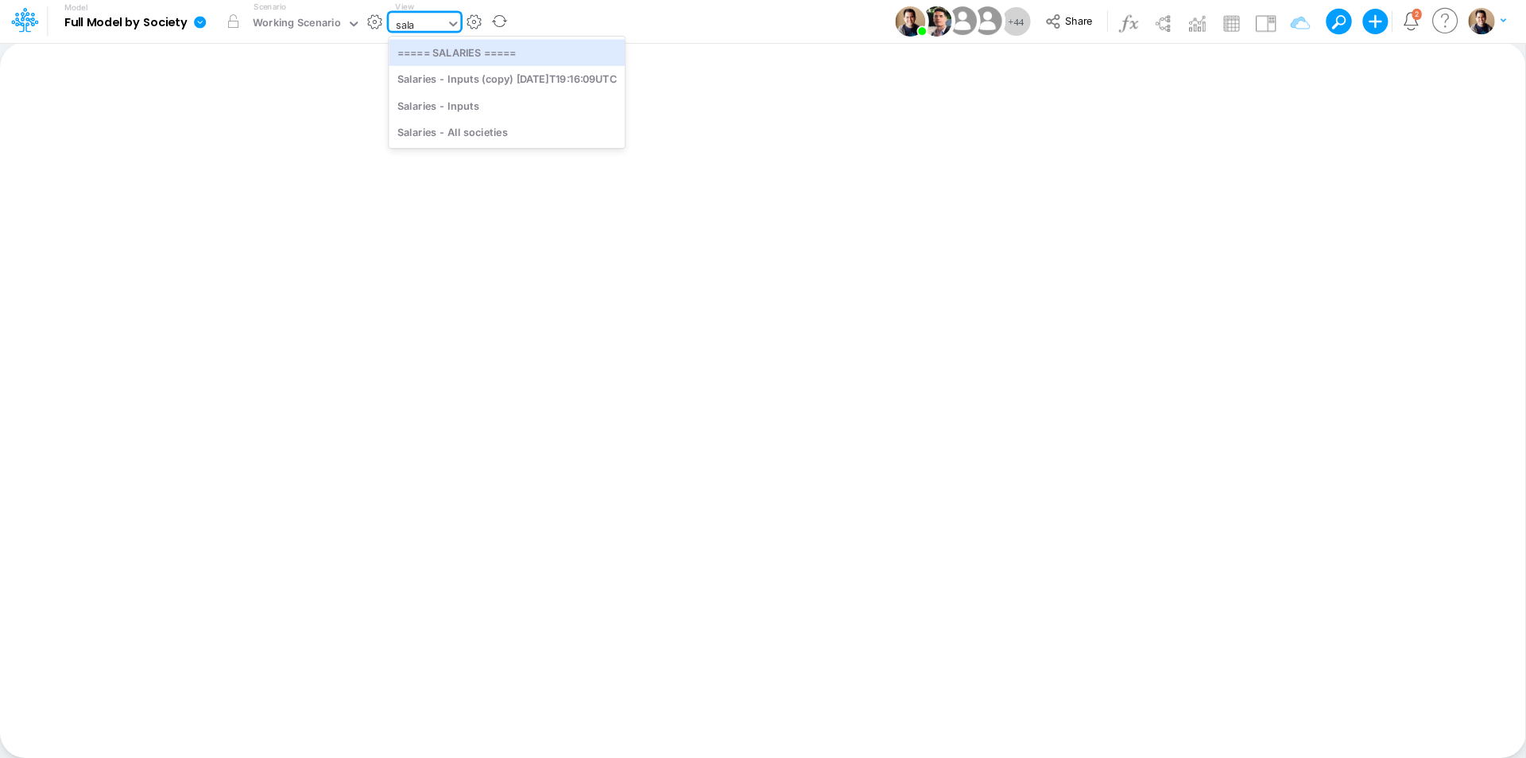
type input "sala"
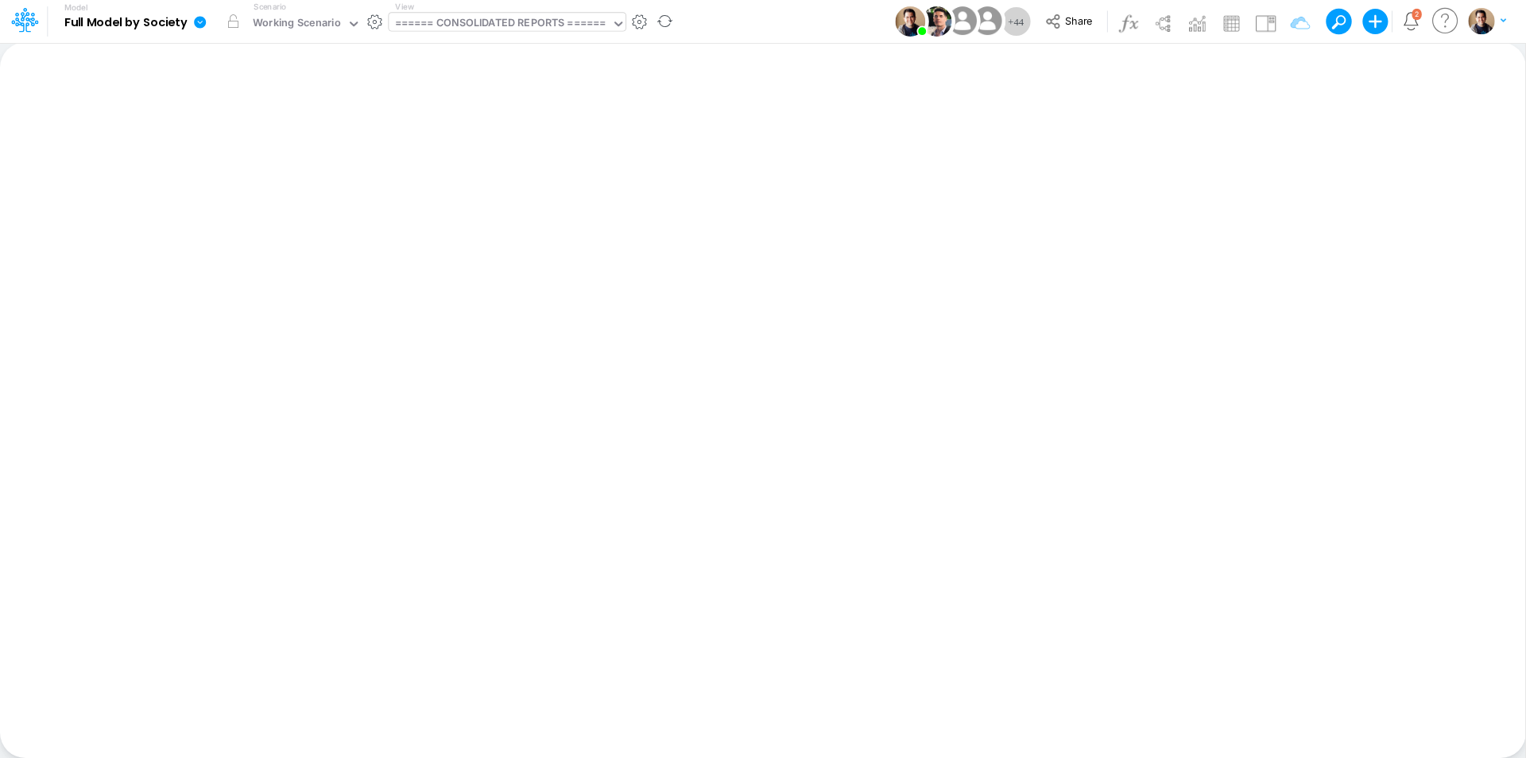
click at [204, 20] on icon at bounding box center [200, 22] width 12 height 12
click at [279, 164] on button "View model info" at bounding box center [280, 165] width 170 height 25
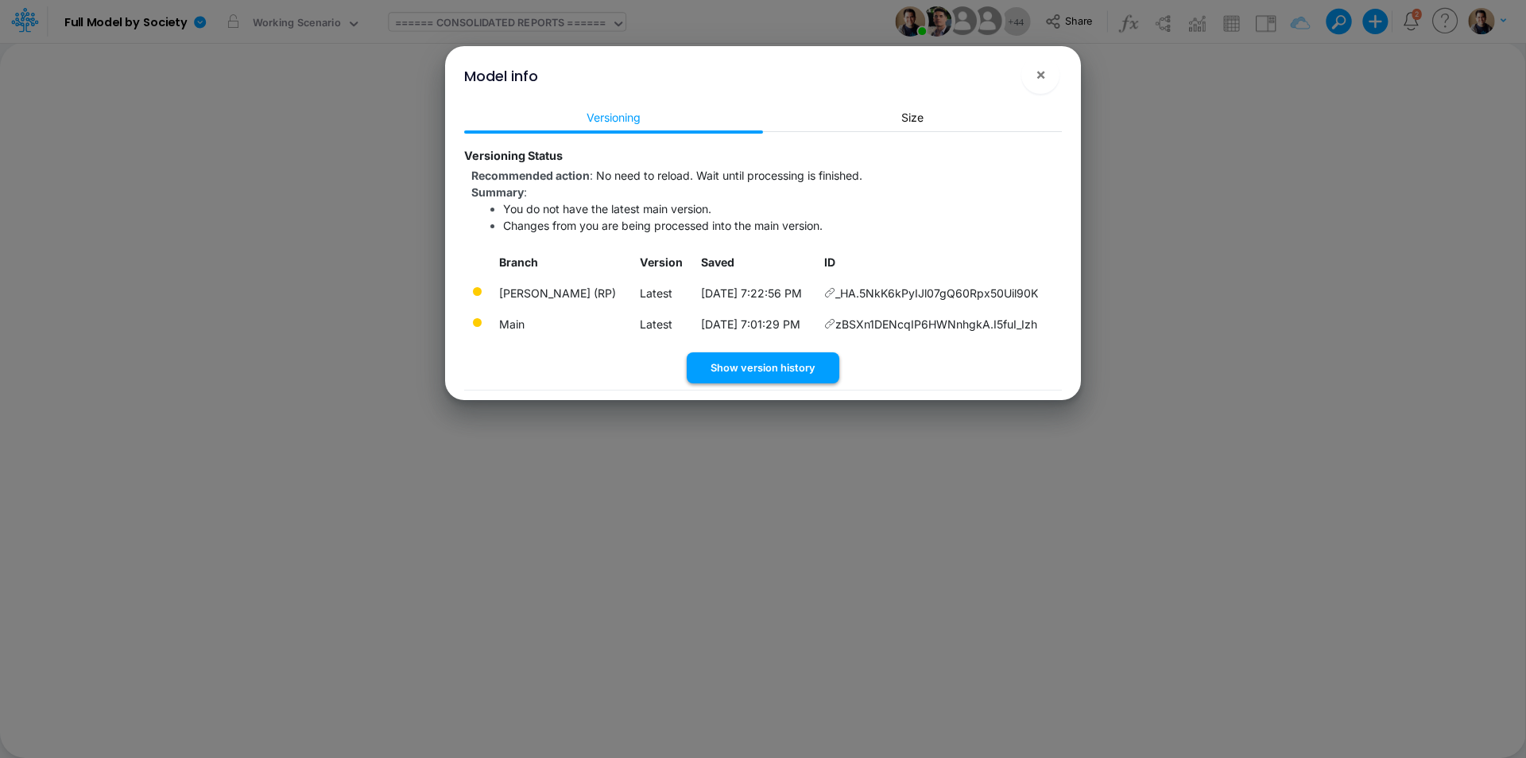
click at [819, 367] on button "Show version history" at bounding box center [763, 367] width 153 height 31
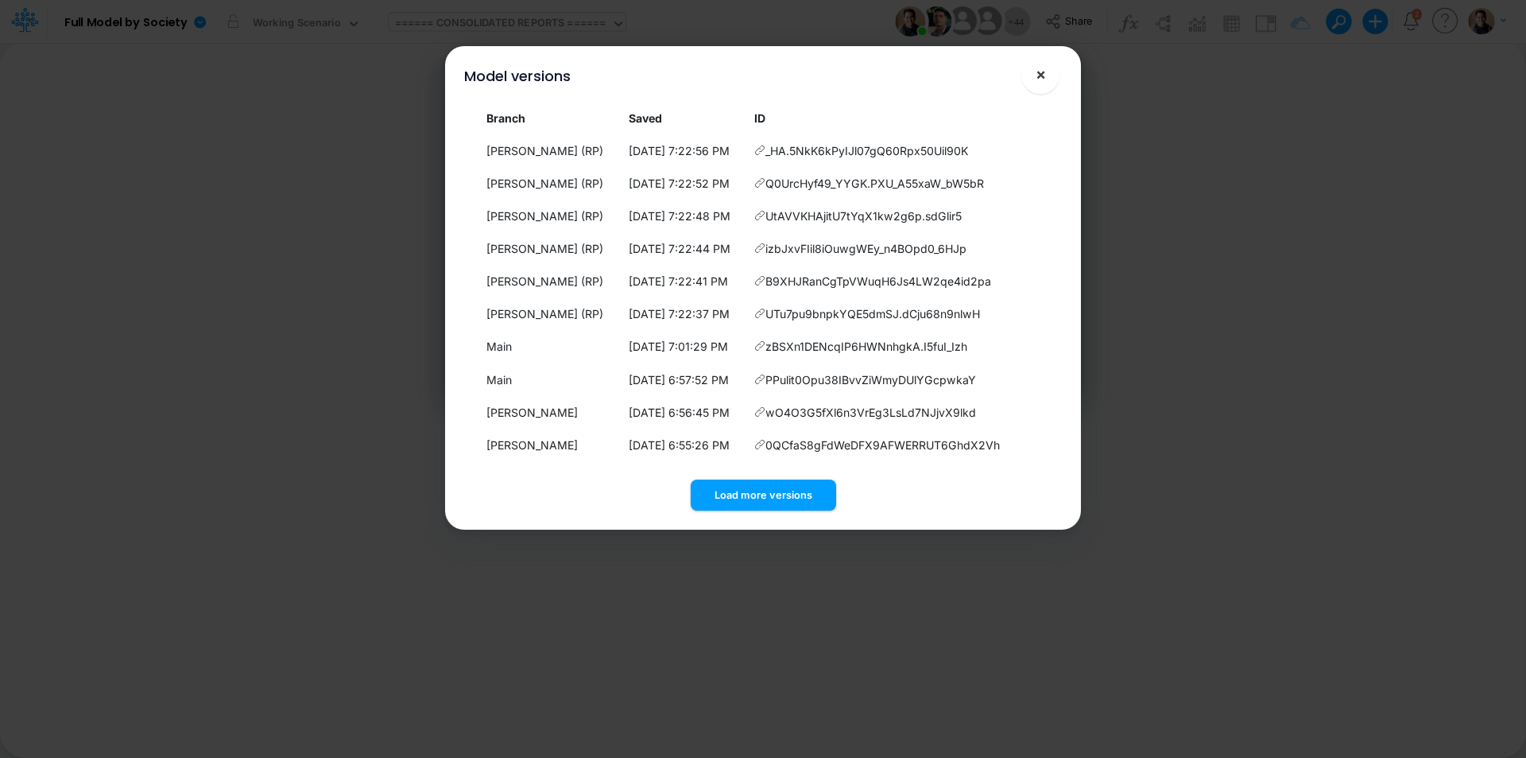
click at [1039, 76] on span "×" at bounding box center [1041, 73] width 10 height 19
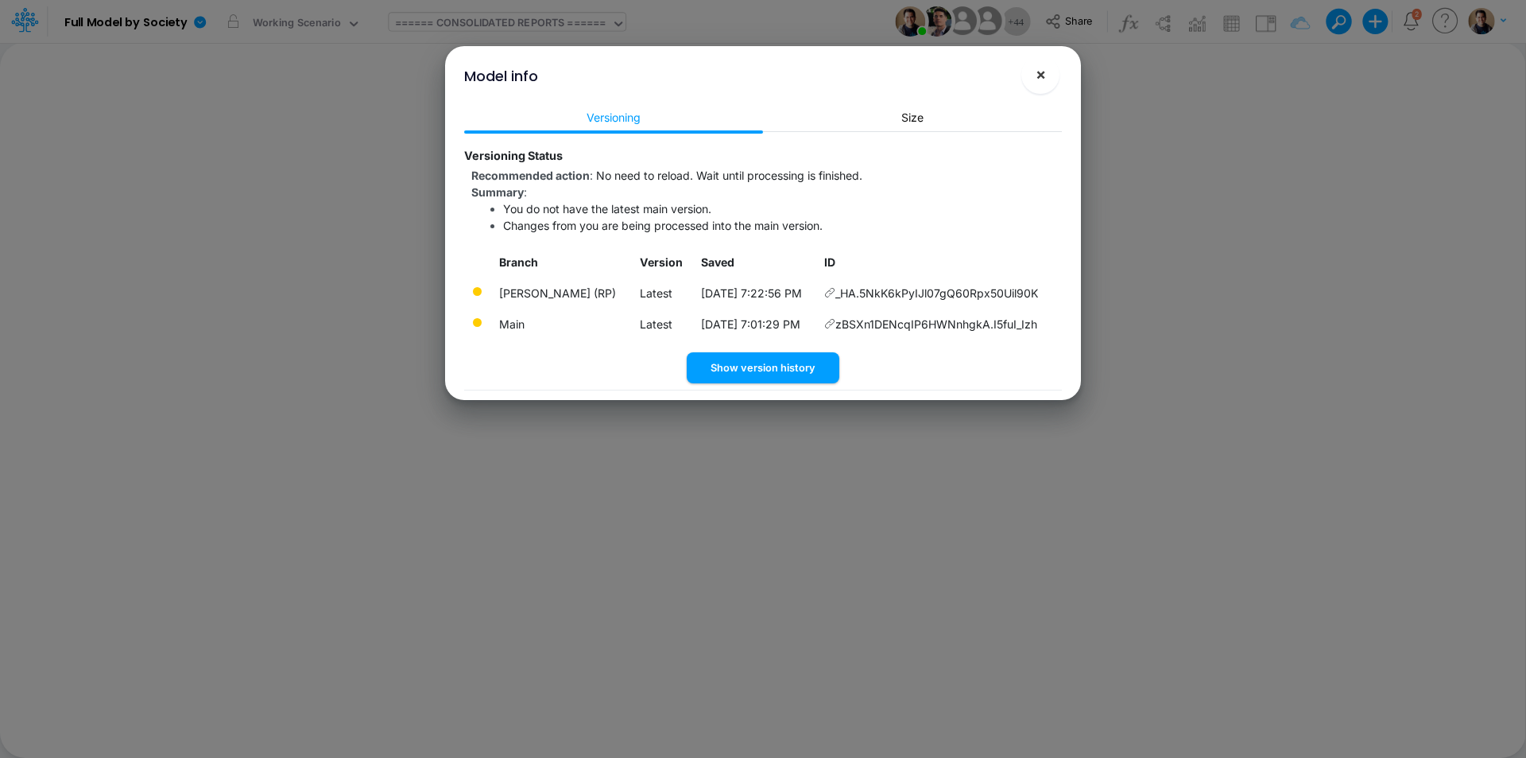
click at [1056, 75] on button "×" at bounding box center [1041, 75] width 38 height 38
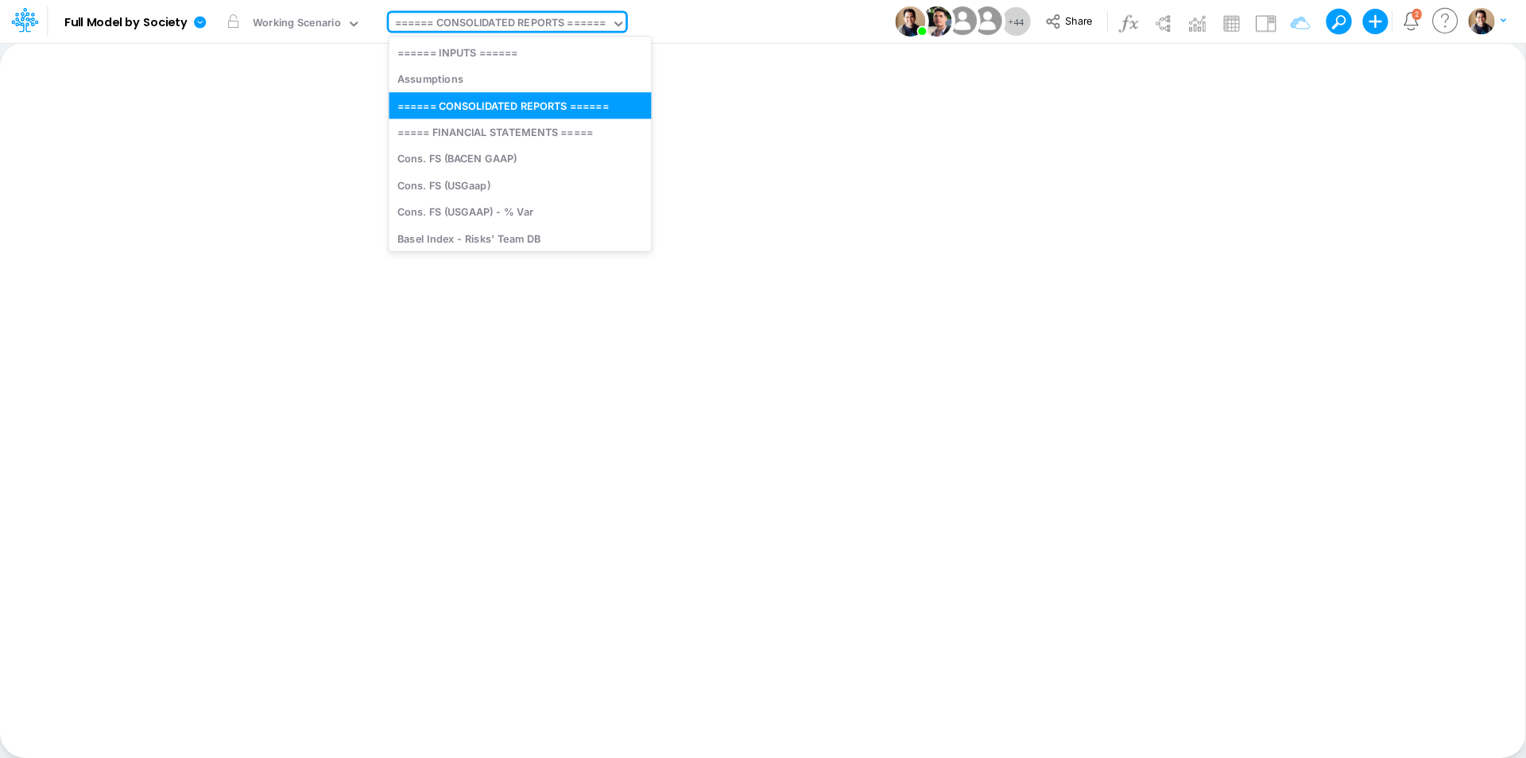
click at [491, 33] on div "====== CONSOLIDATED REPORTS ======" at bounding box center [500, 24] width 211 height 18
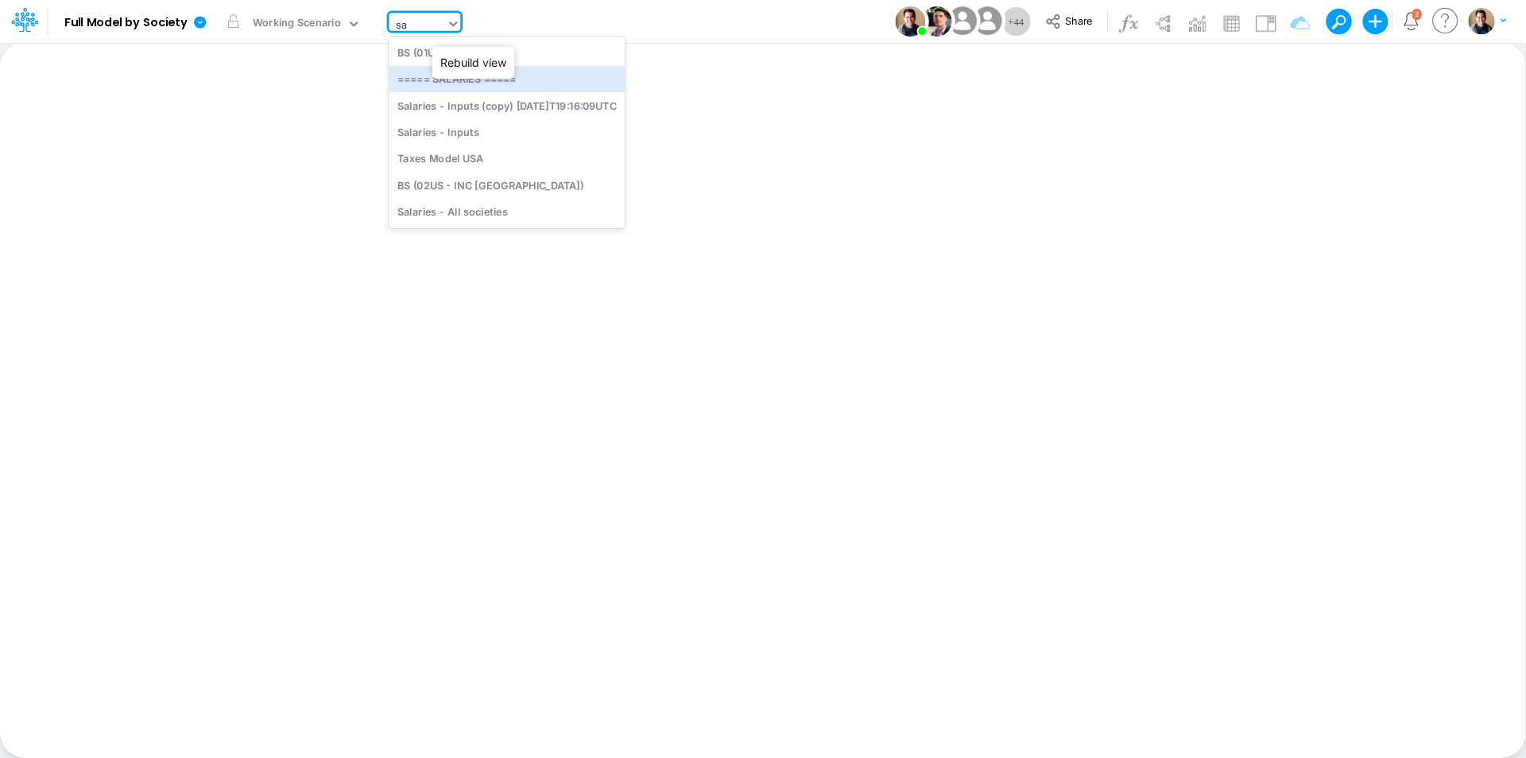
type input "s"
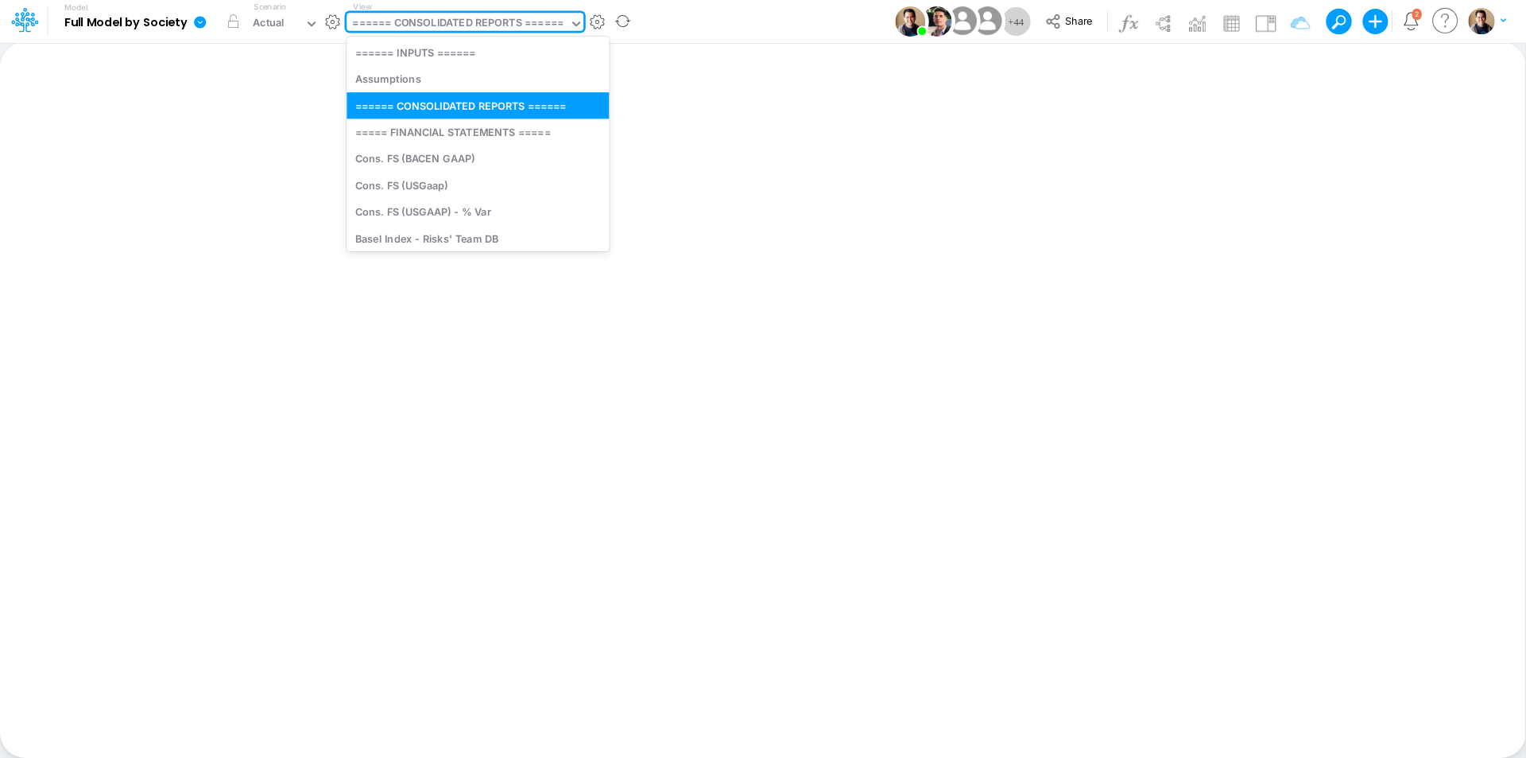
click at [430, 21] on div "====== CONSOLIDATED REPORTS ======" at bounding box center [457, 24] width 211 height 18
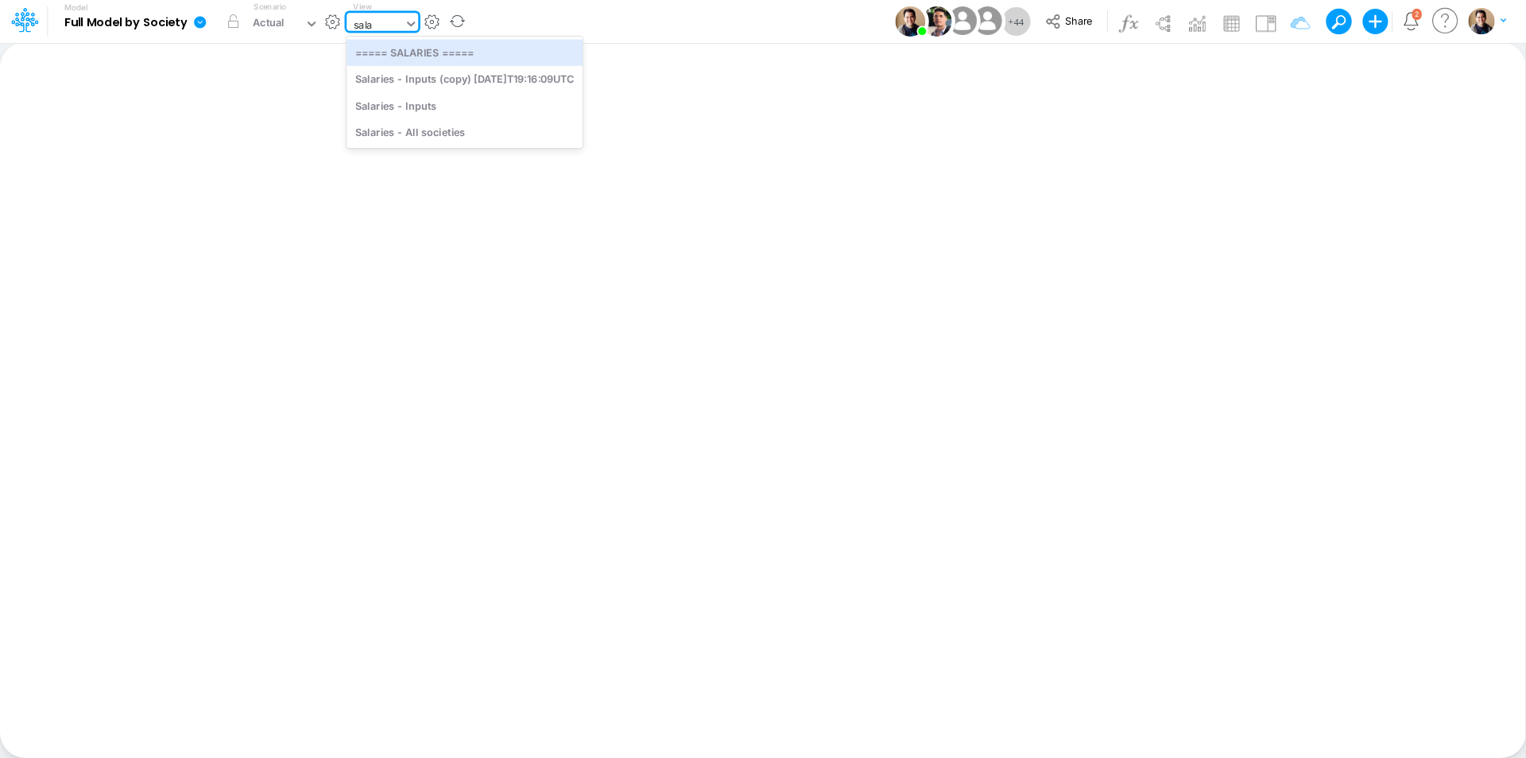
type input "sala"
click at [798, 21] on div "Model Full Model by Society Edit model settings Duplicate Import QuickBooks Qui…" at bounding box center [763, 21] width 1374 height 43
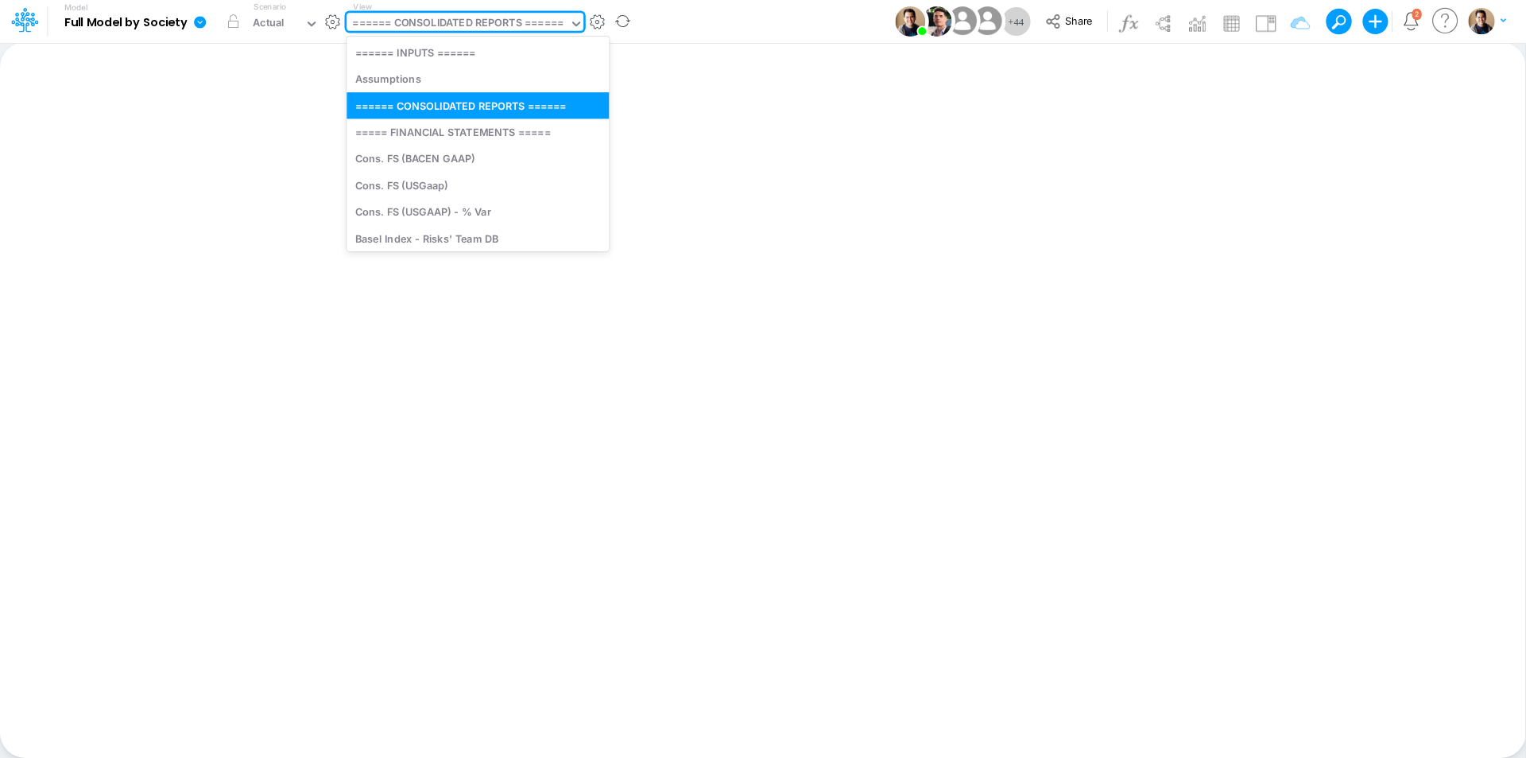
click at [529, 22] on div "====== CONSOLIDATED REPORTS ======" at bounding box center [457, 24] width 211 height 18
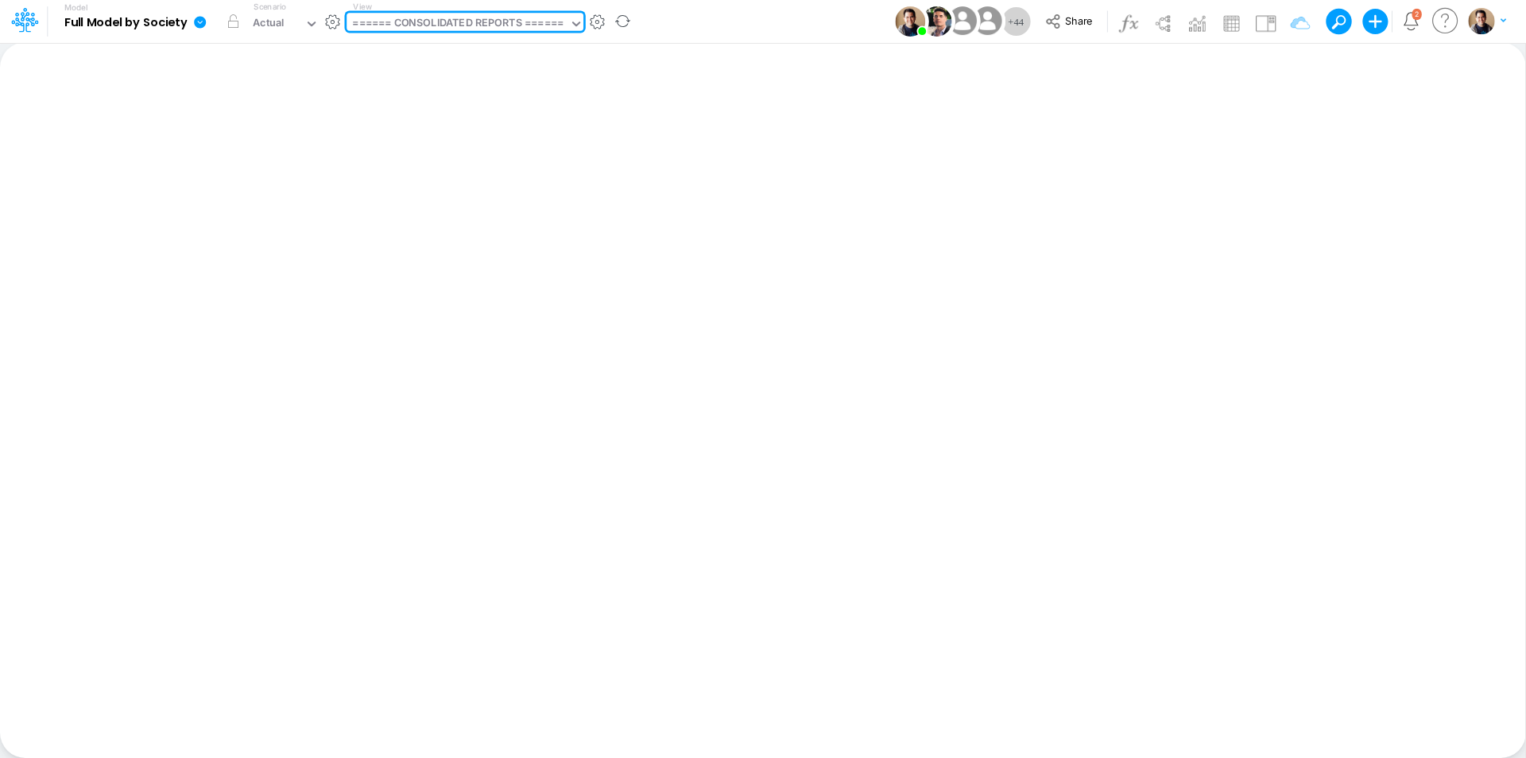
click at [529, 22] on div "====== CONSOLIDATED REPORTS ======" at bounding box center [457, 24] width 211 height 18
click at [600, 21] on button "button" at bounding box center [597, 22] width 17 height 17
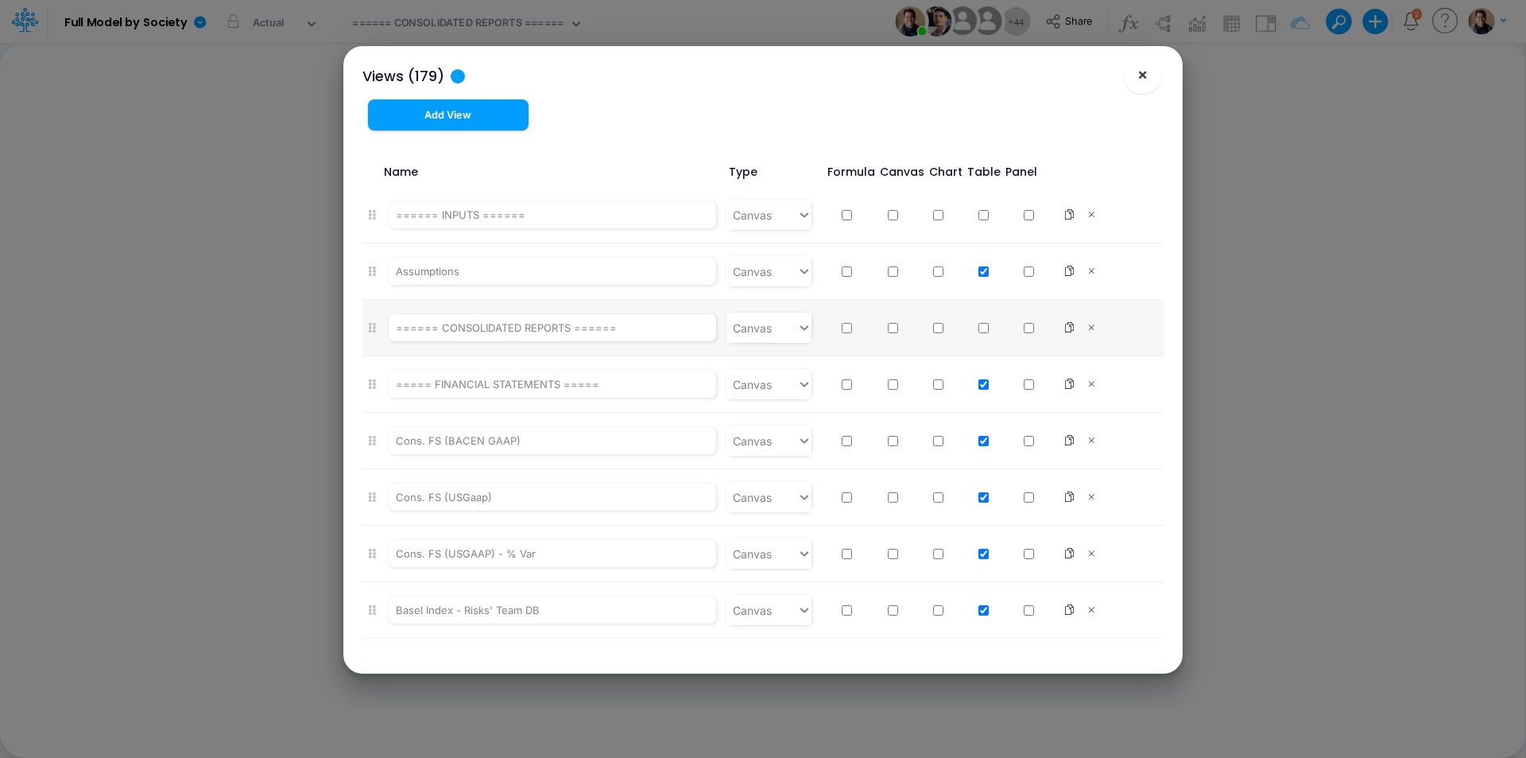
click at [1142, 74] on span "×" at bounding box center [1143, 73] width 10 height 19
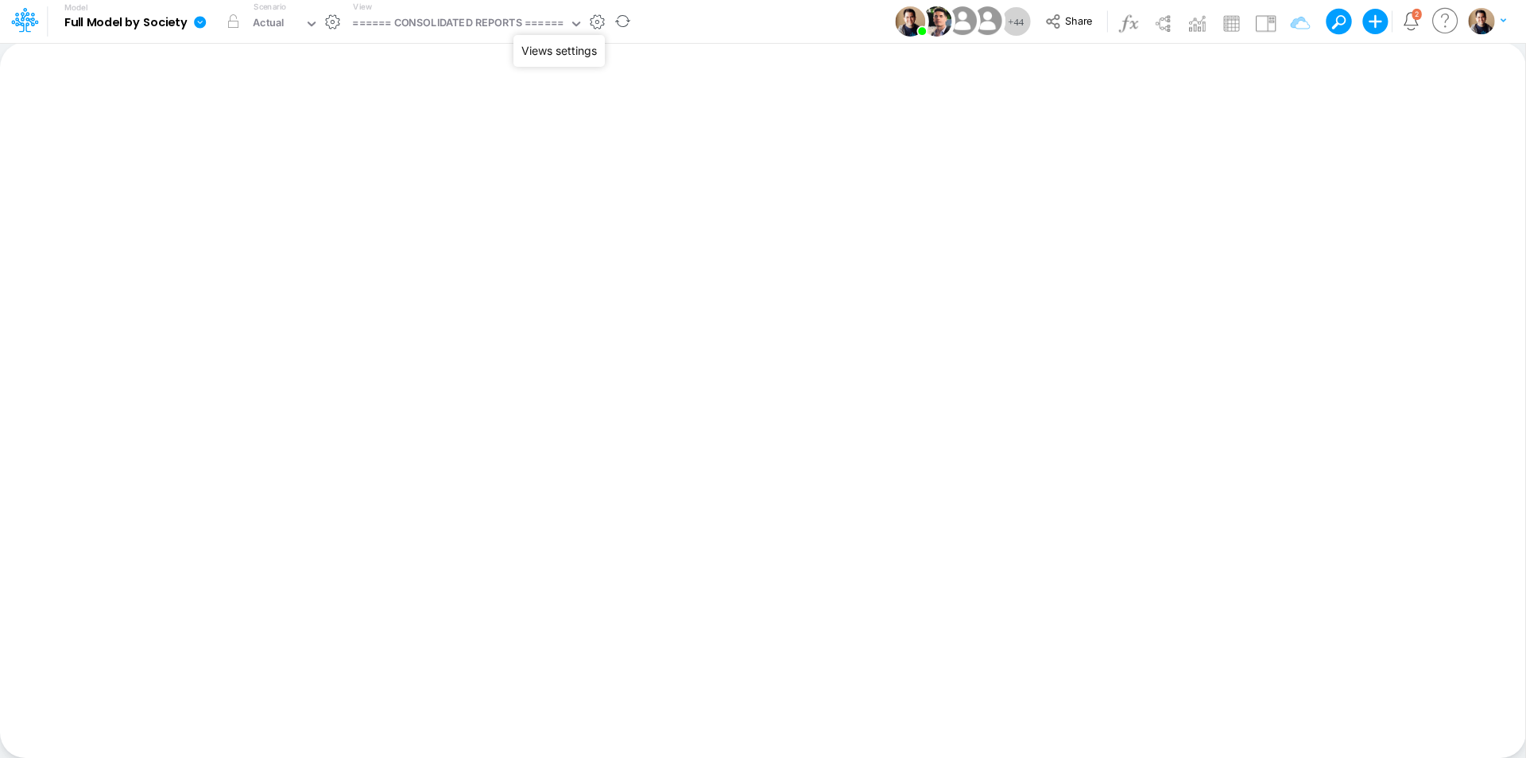
click at [603, 23] on button "button" at bounding box center [597, 22] width 17 height 17
click at [431, 26] on div "====== CONSOLIDATED REPORTS ======" at bounding box center [457, 24] width 211 height 18
click at [436, 26] on div "====== CONSOLIDATED REPORTS ======" at bounding box center [457, 24] width 211 height 18
click at [598, 21] on button "button" at bounding box center [597, 22] width 17 height 17
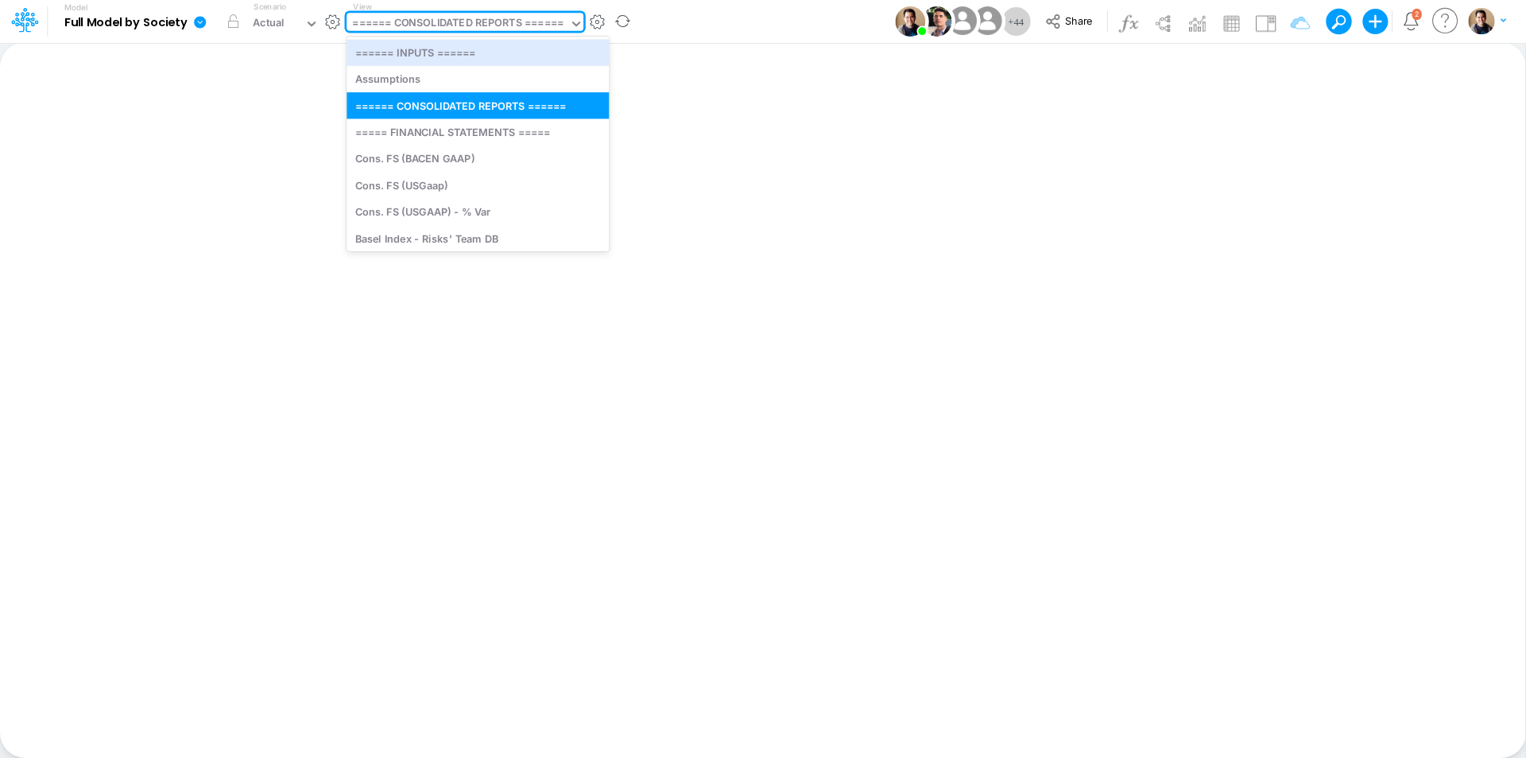
click at [460, 17] on div "====== CONSOLIDATED REPORTS ======" at bounding box center [457, 24] width 211 height 18
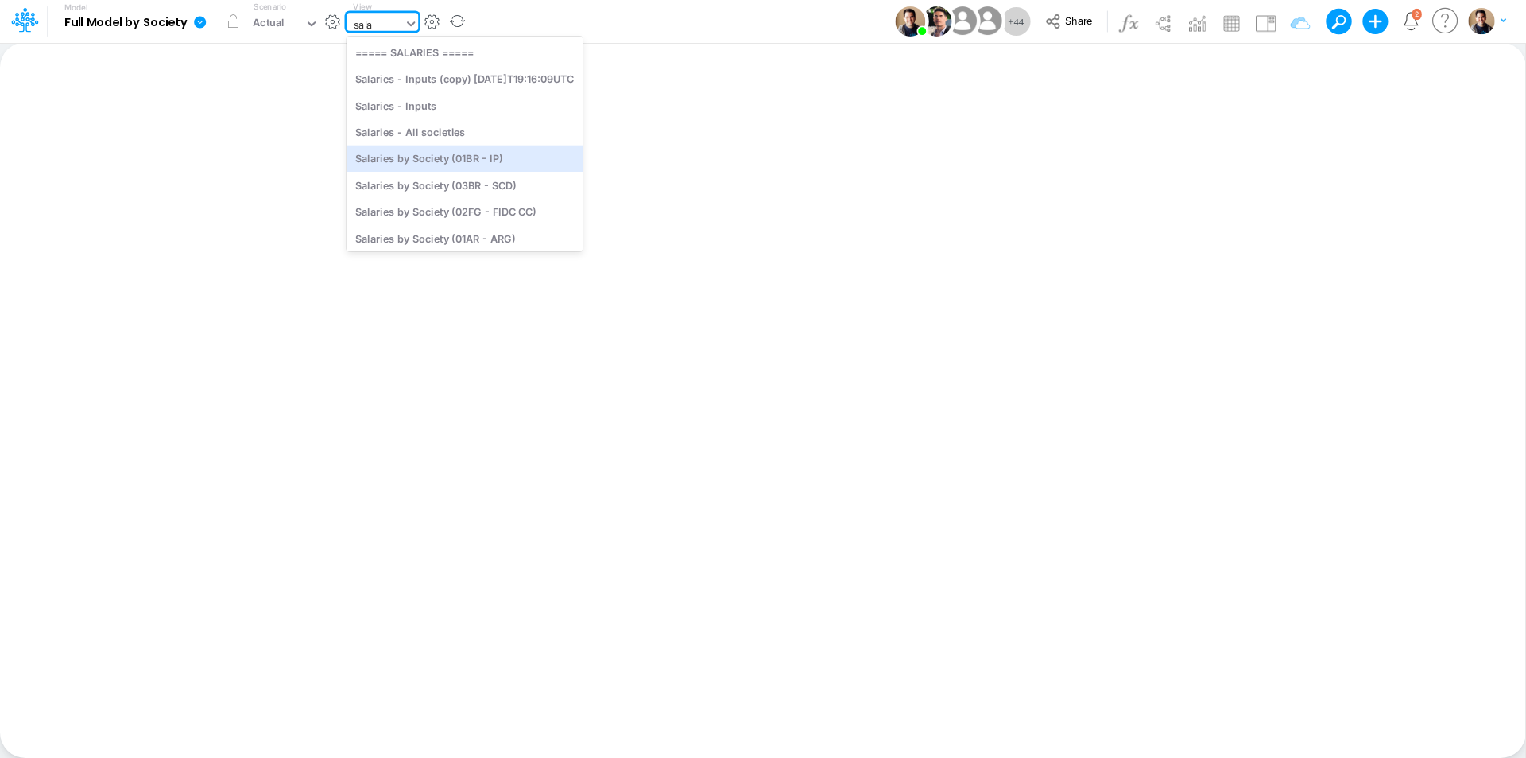
click at [372, 25] on input "sala" at bounding box center [364, 24] width 21 height 15
type input "sala"
click at [743, 23] on div "Model Full Model by Society Edit model settings Duplicate Import QuickBooks Qui…" at bounding box center [763, 21] width 1374 height 43
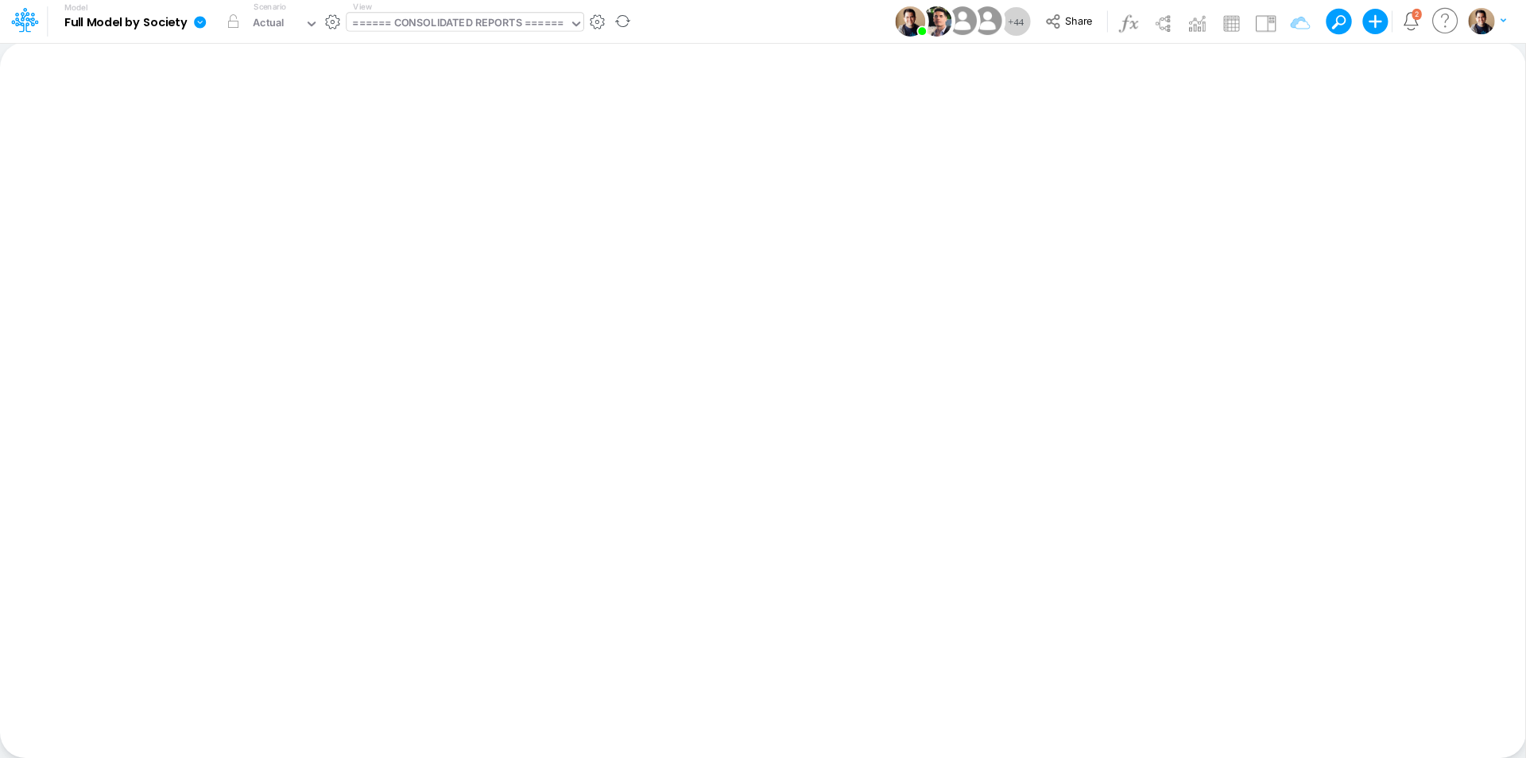
click at [463, 27] on div "====== CONSOLIDATED REPORTS ======" at bounding box center [457, 24] width 211 height 18
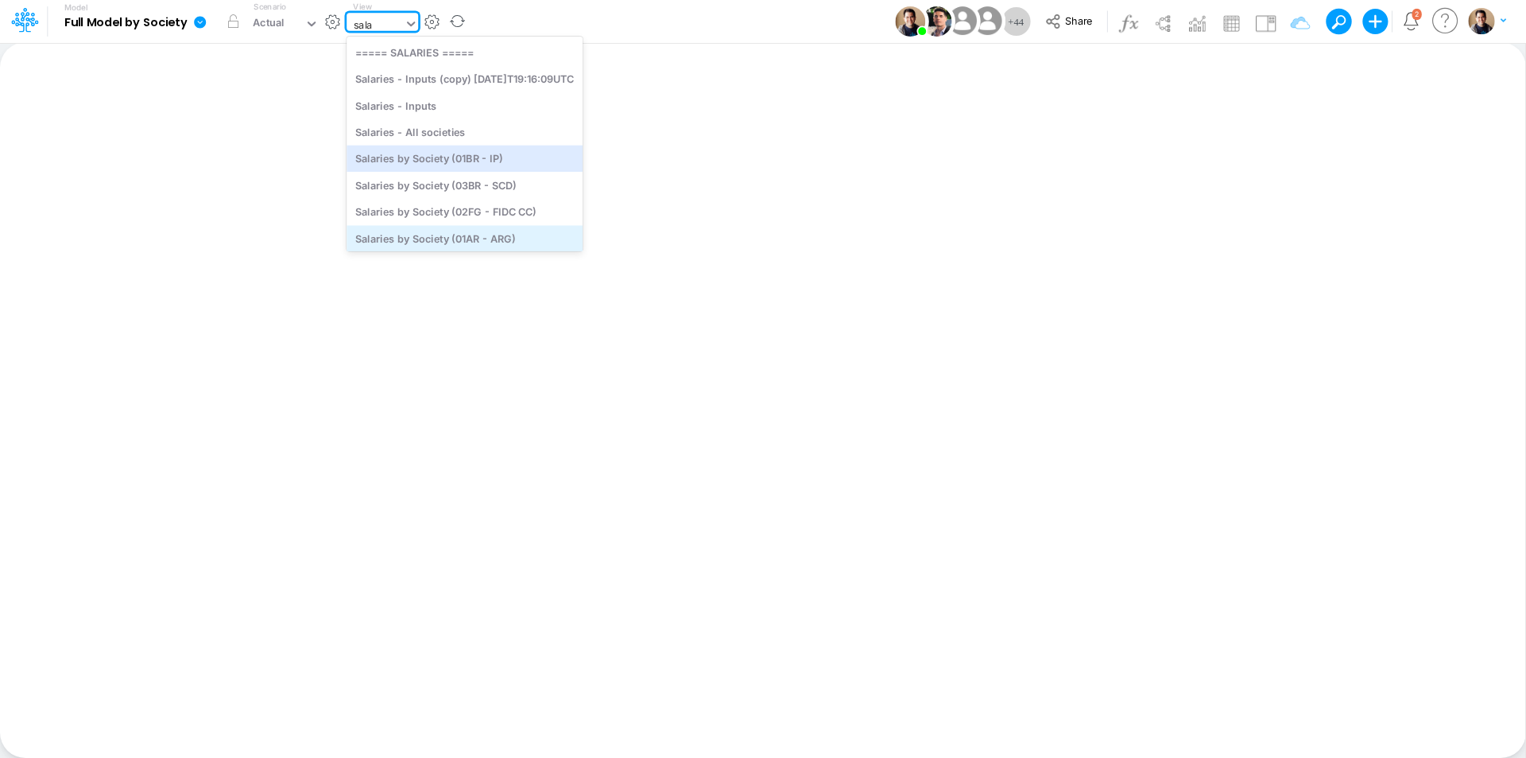
scroll to position [63, 0]
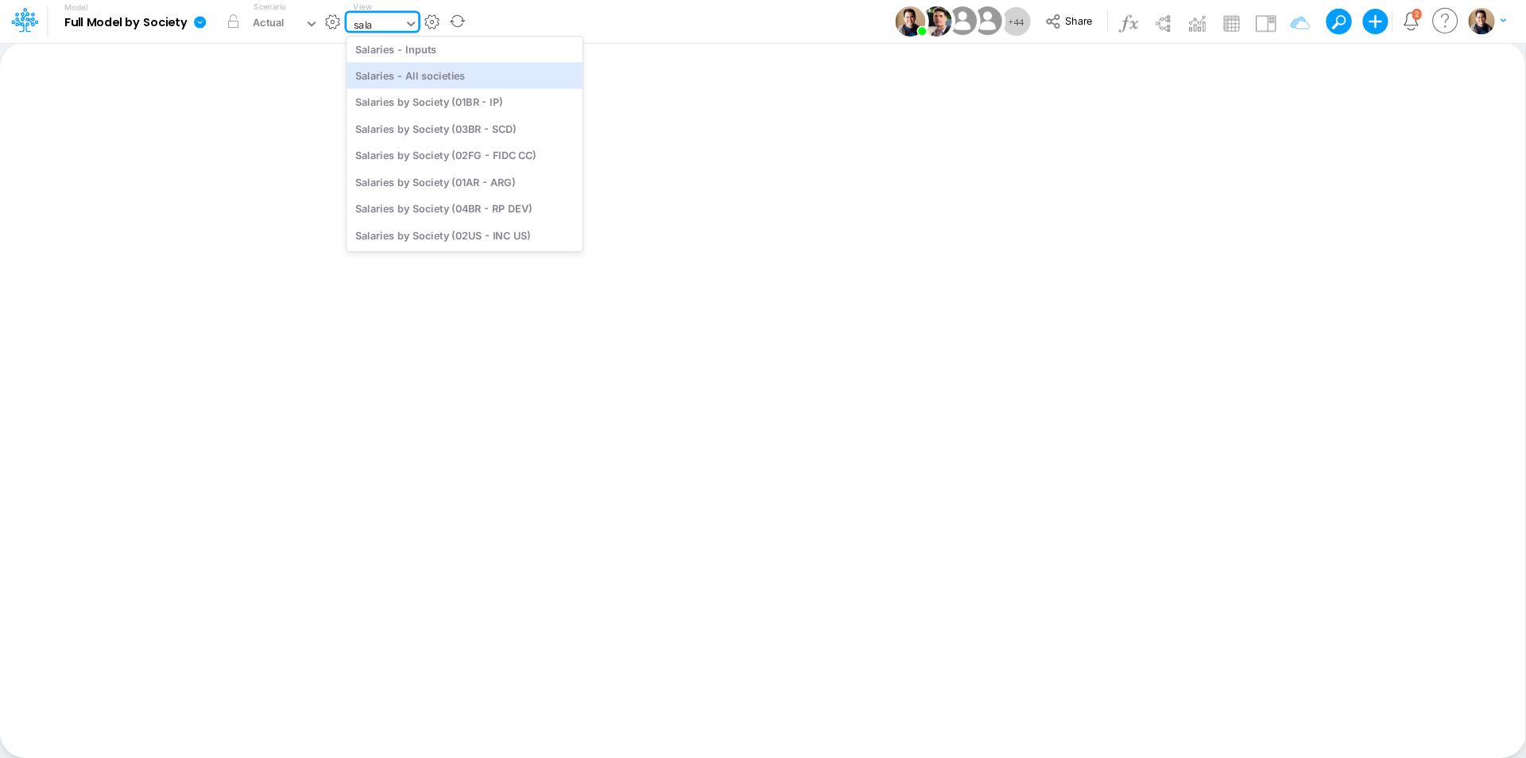
type input "sala"
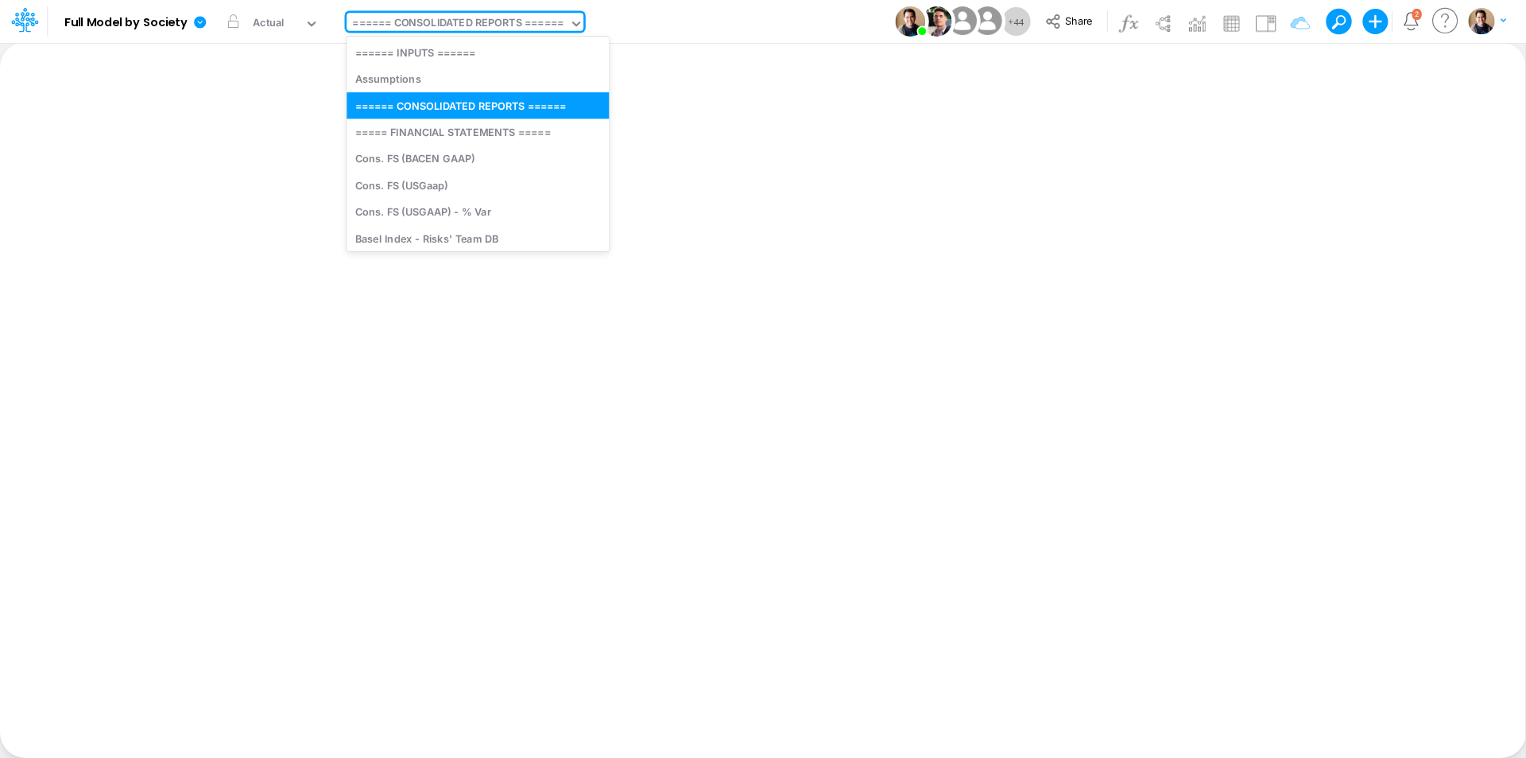
click at [443, 23] on div "====== CONSOLIDATED REPORTS ======" at bounding box center [457, 24] width 211 height 18
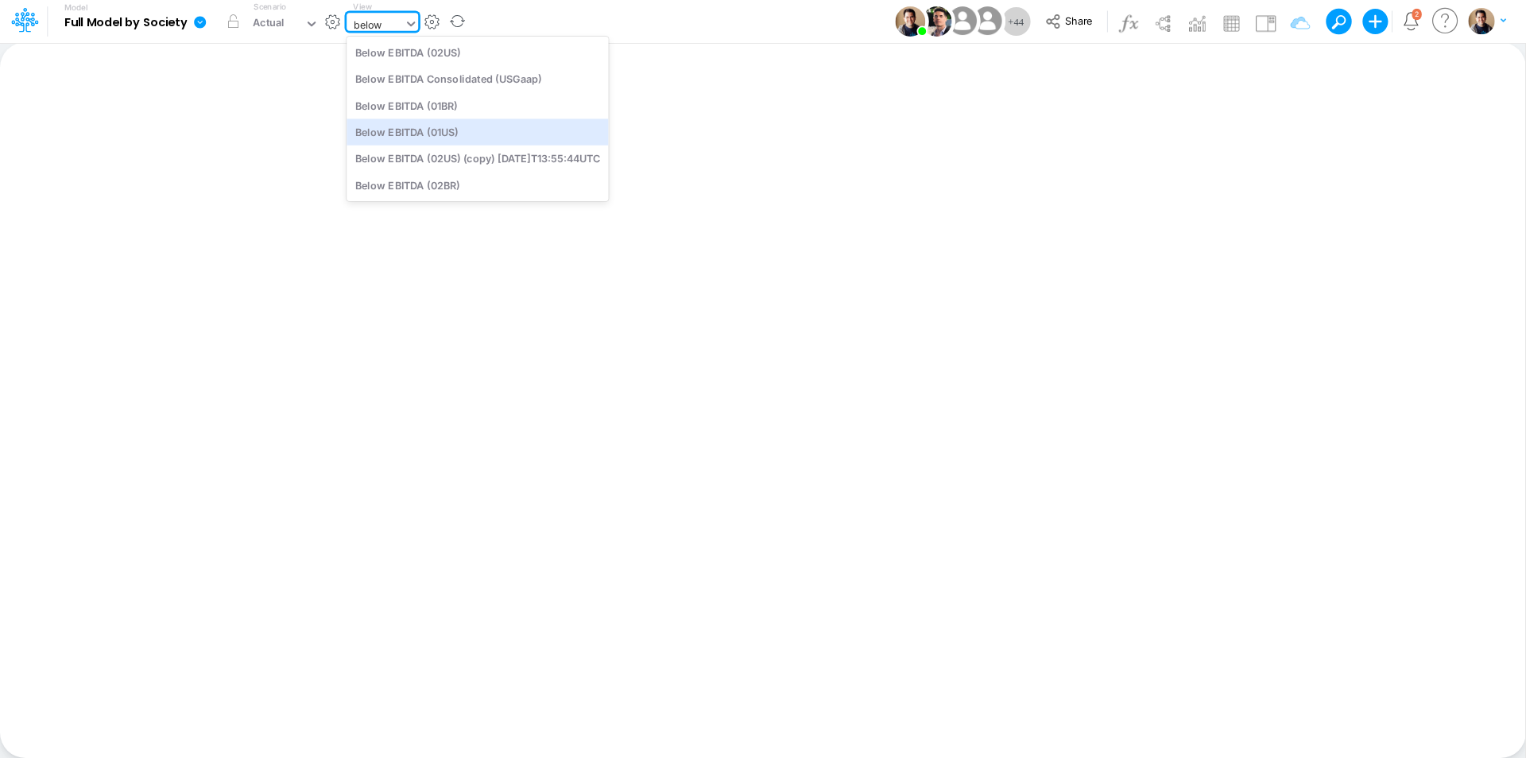
type input "below"
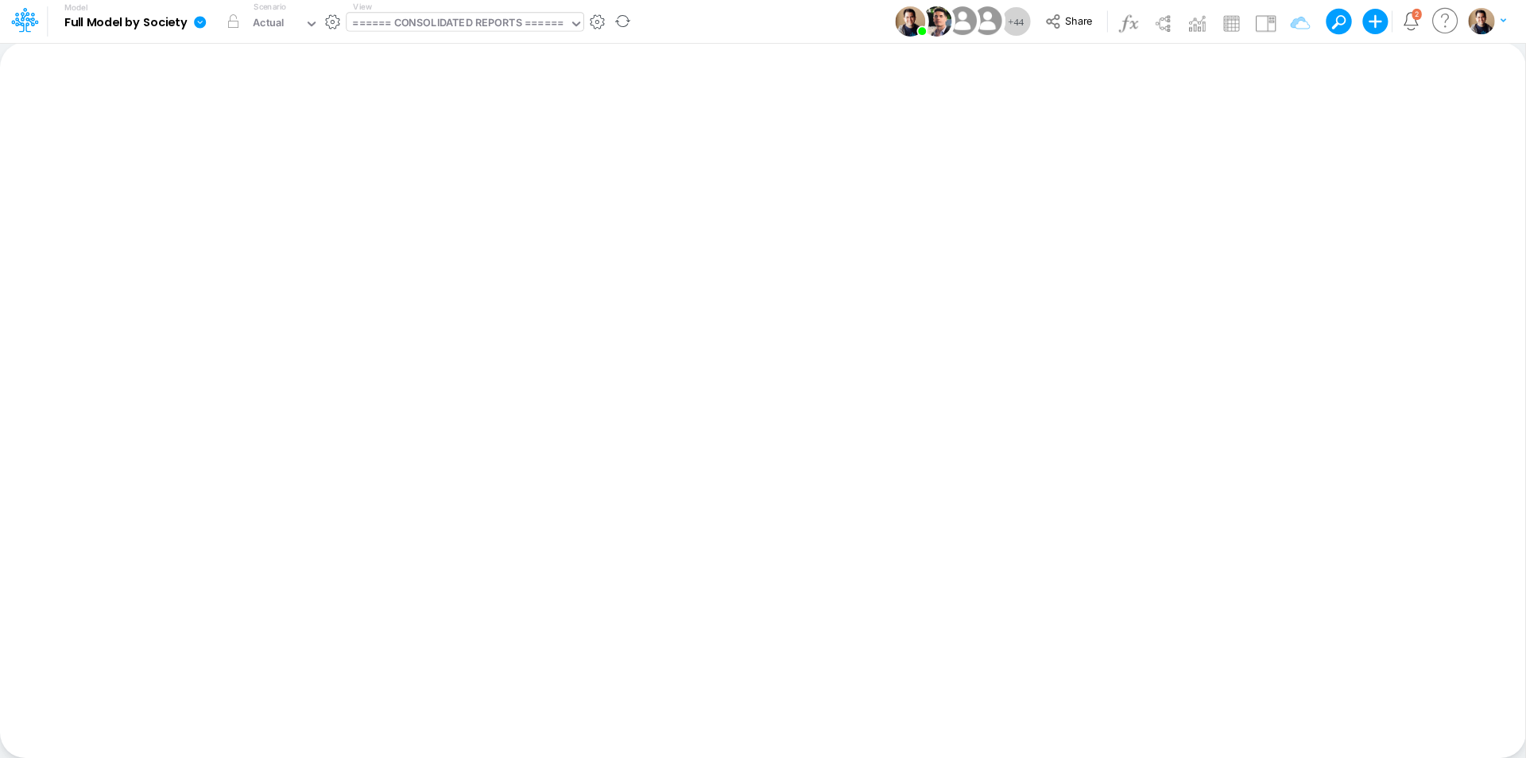
click at [203, 20] on icon at bounding box center [200, 22] width 12 height 12
click at [251, 95] on button "Duplicate" at bounding box center [280, 88] width 170 height 25
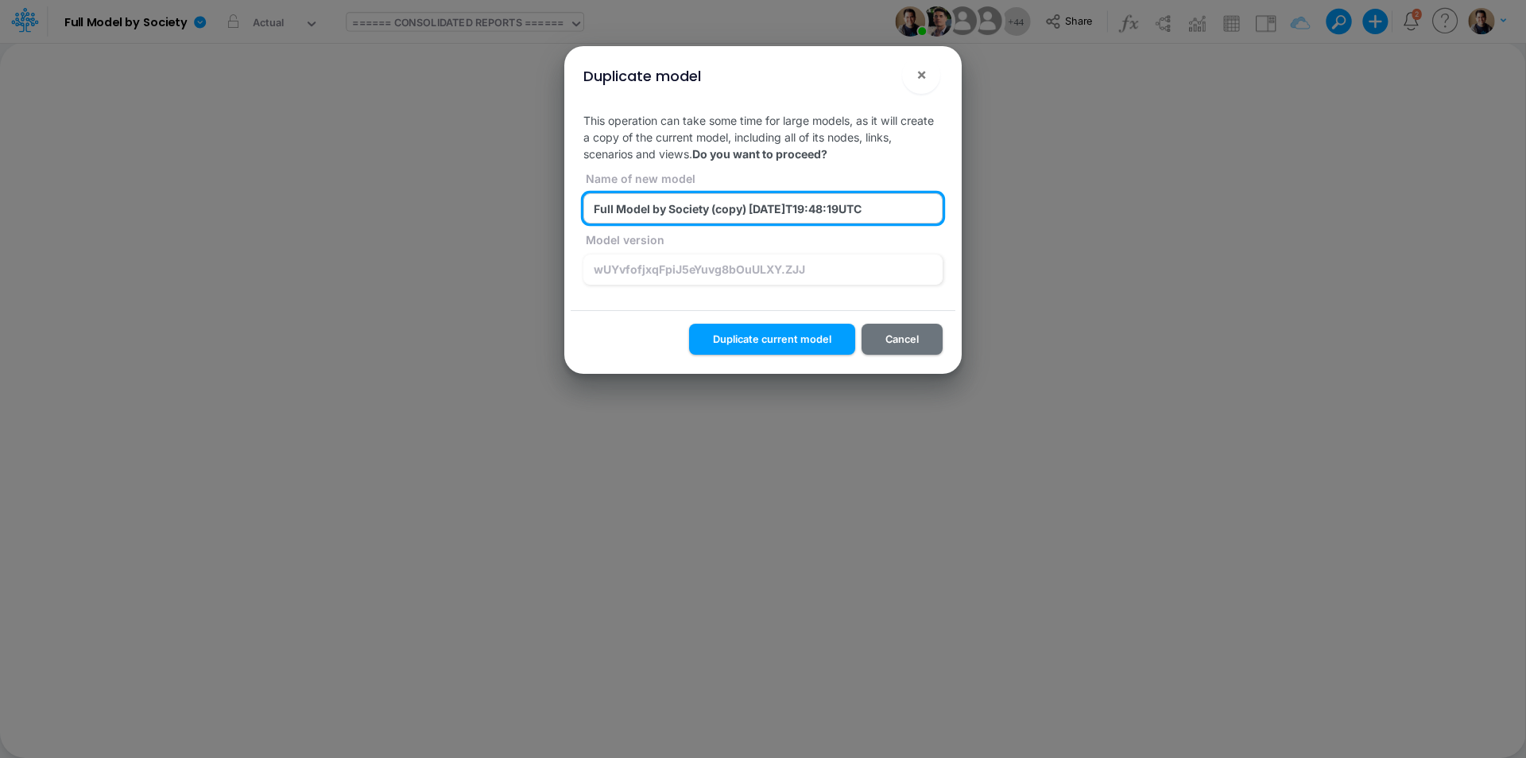
click at [635, 203] on input "Full Model by Society (copy) 2025-08-19T19:48:19UTC" at bounding box center [763, 208] width 359 height 30
type input "z_test_sv_1_Full Model by Society (copy) 2025-08-19T19:48:19UTC"
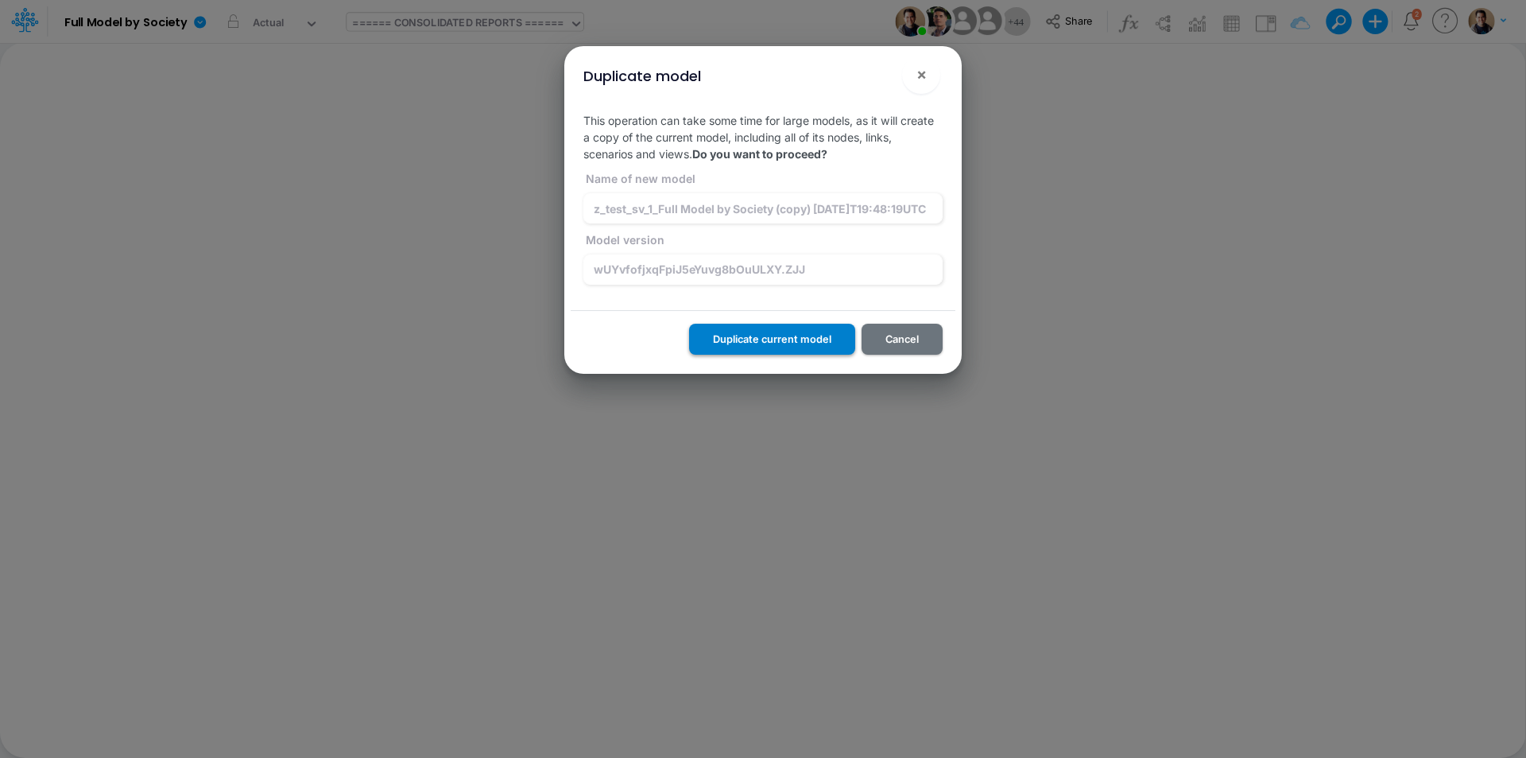
click at [814, 336] on button "Duplicate current model" at bounding box center [772, 339] width 166 height 31
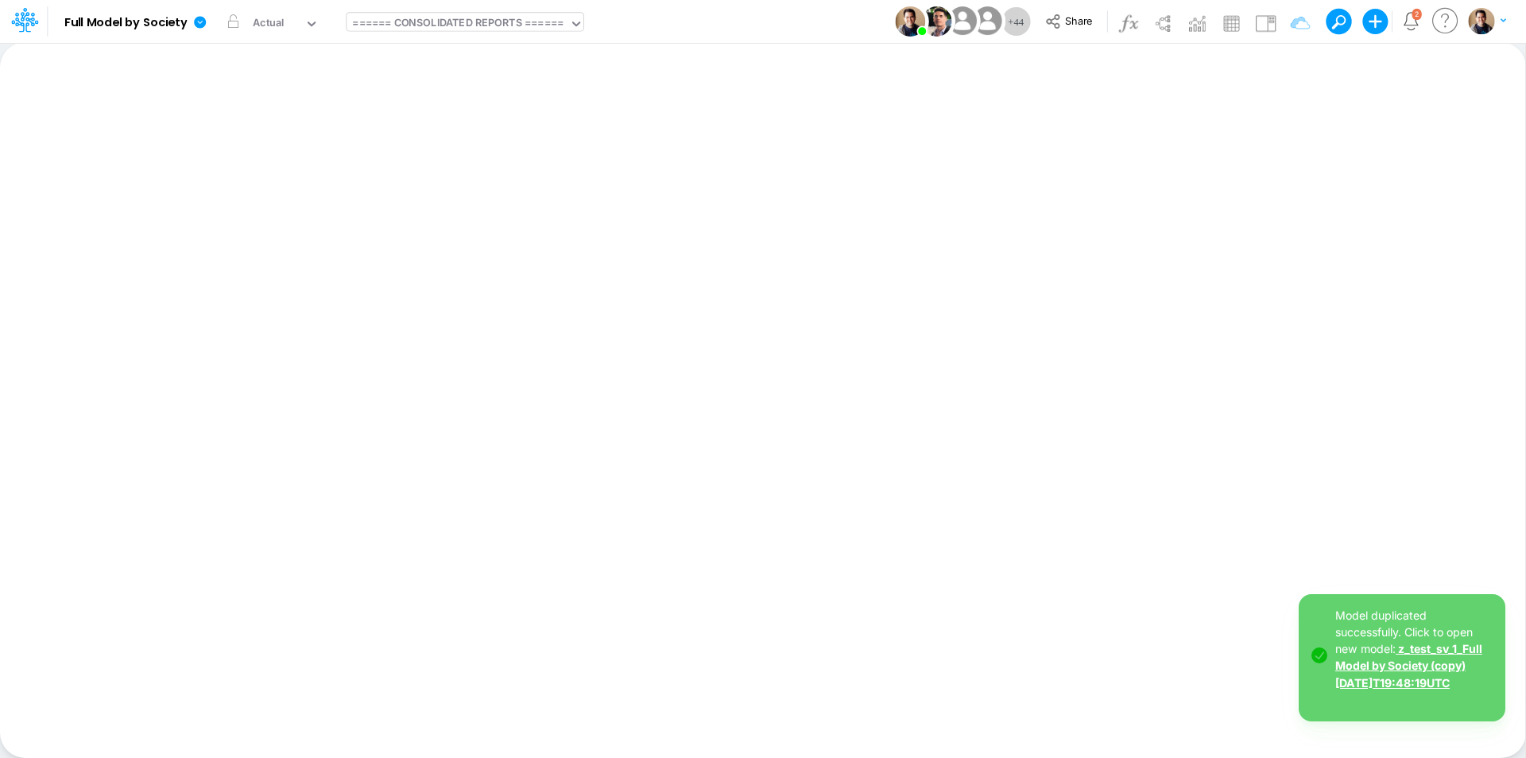
click at [1429, 671] on link "z_test_sv_1_Full Model by Society (copy) 2025-08-19T19:48:19UTC" at bounding box center [1409, 665] width 147 height 47
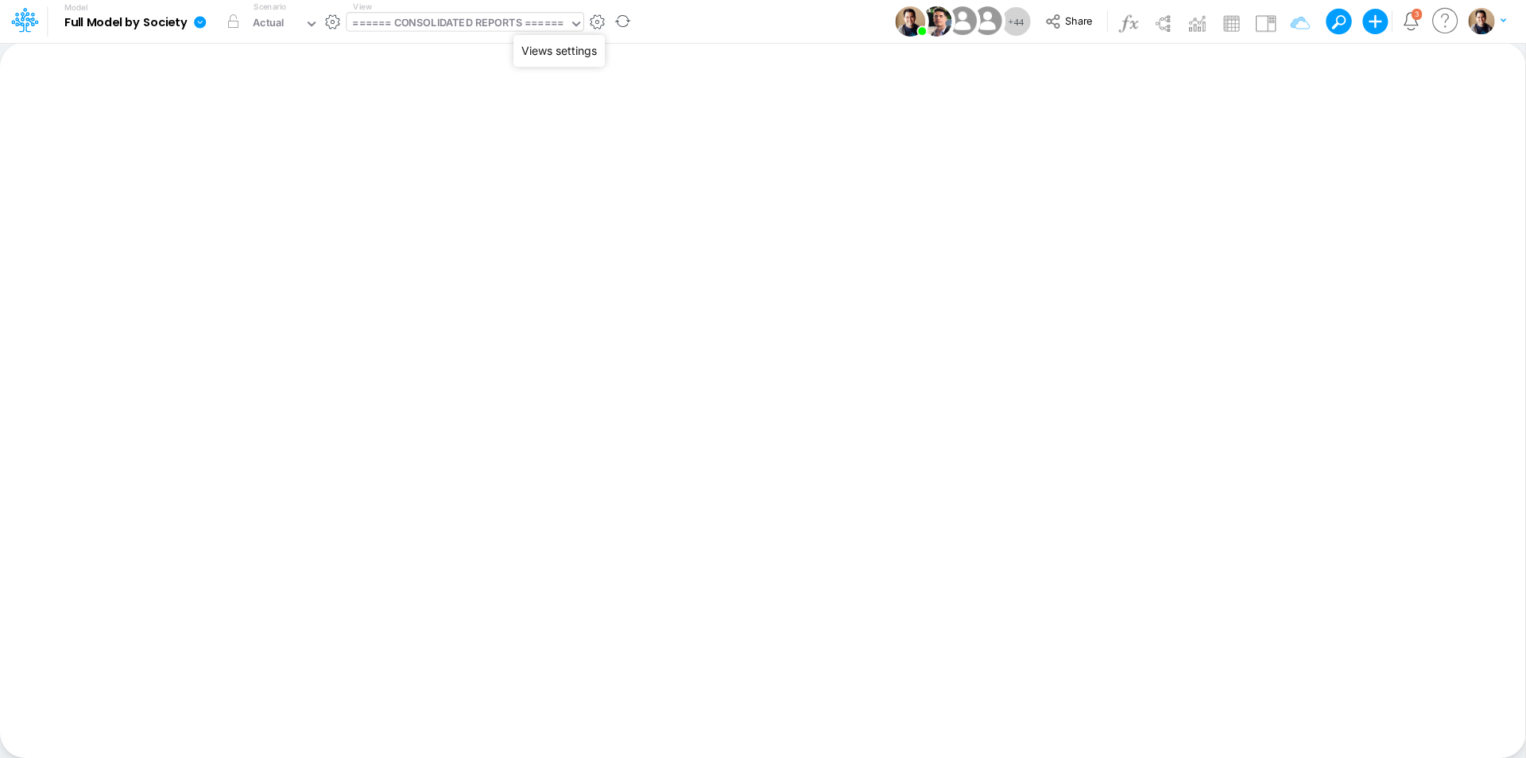
click at [594, 25] on button "button" at bounding box center [597, 22] width 17 height 17
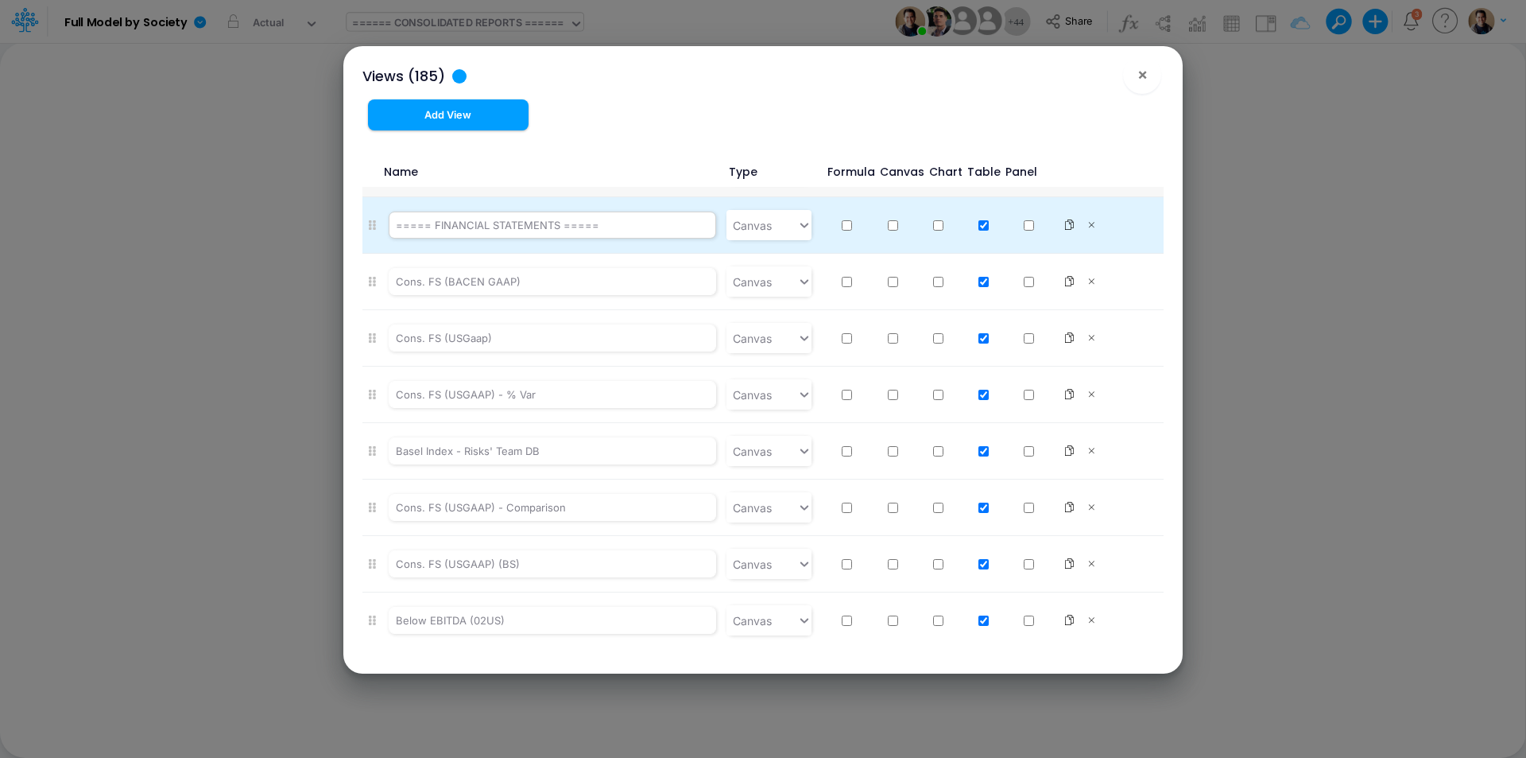
scroll to position [0, 0]
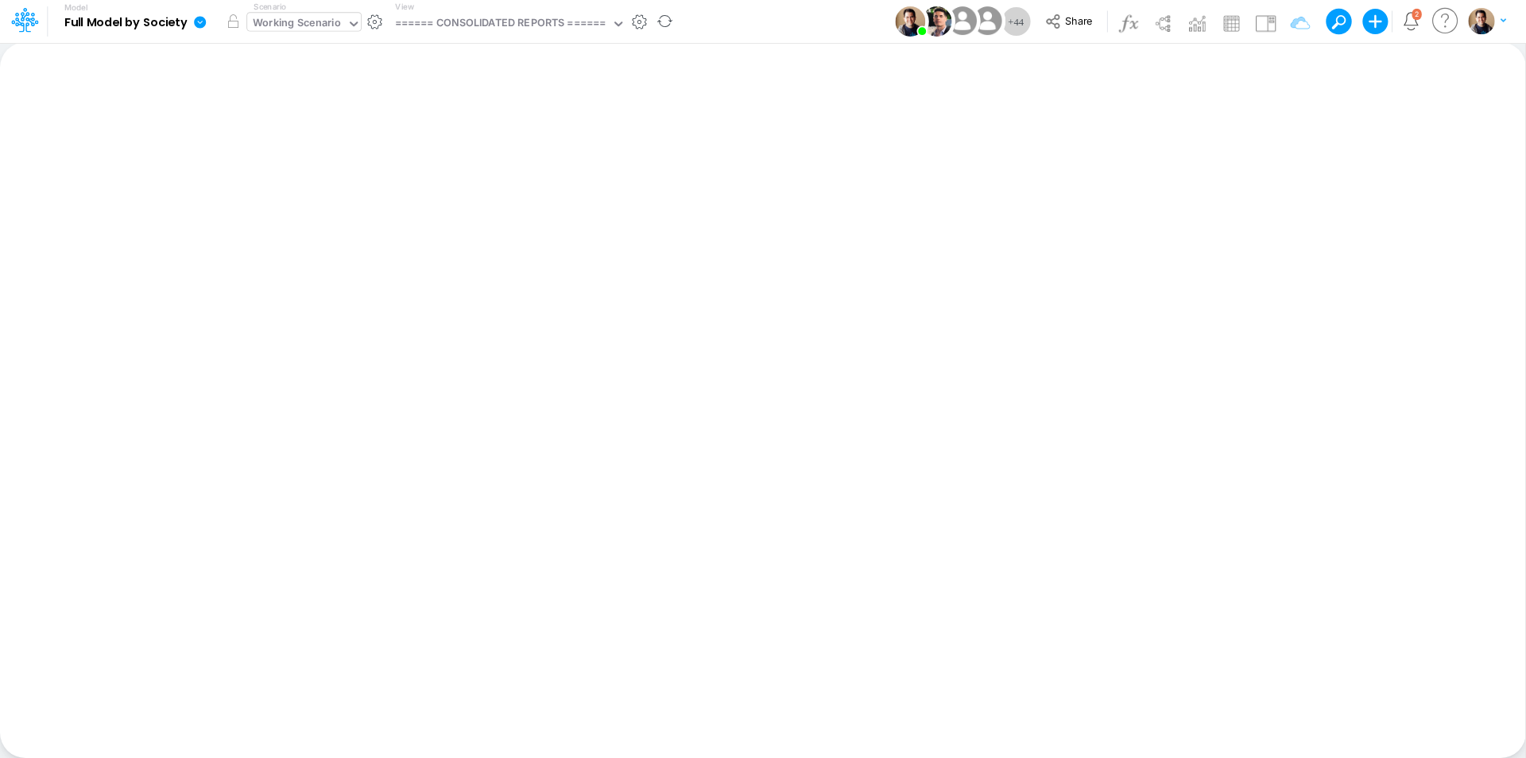
click at [316, 23] on div "Working Scenario" at bounding box center [297, 24] width 88 height 18
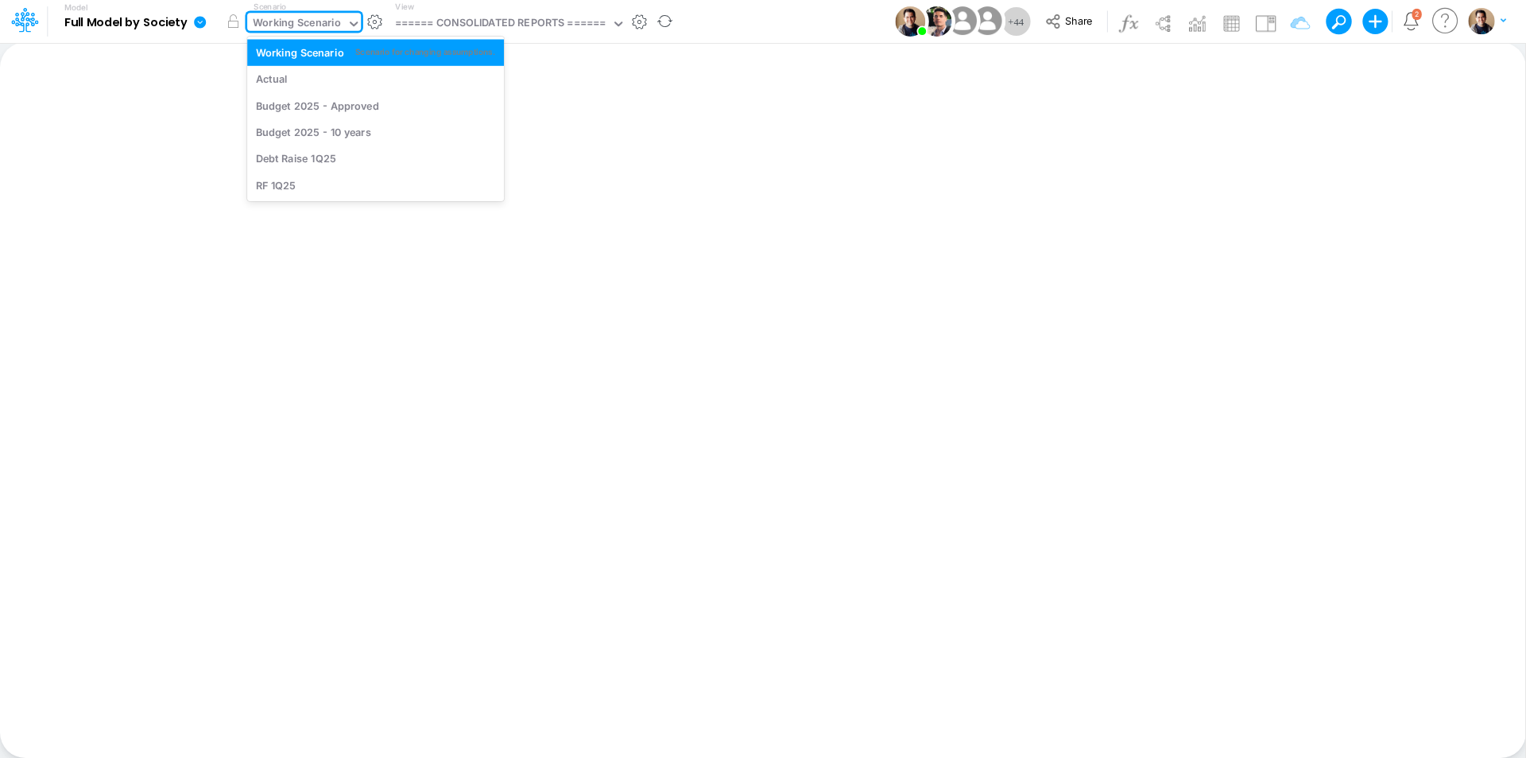
click at [316, 23] on div "Working Scenario" at bounding box center [297, 24] width 88 height 18
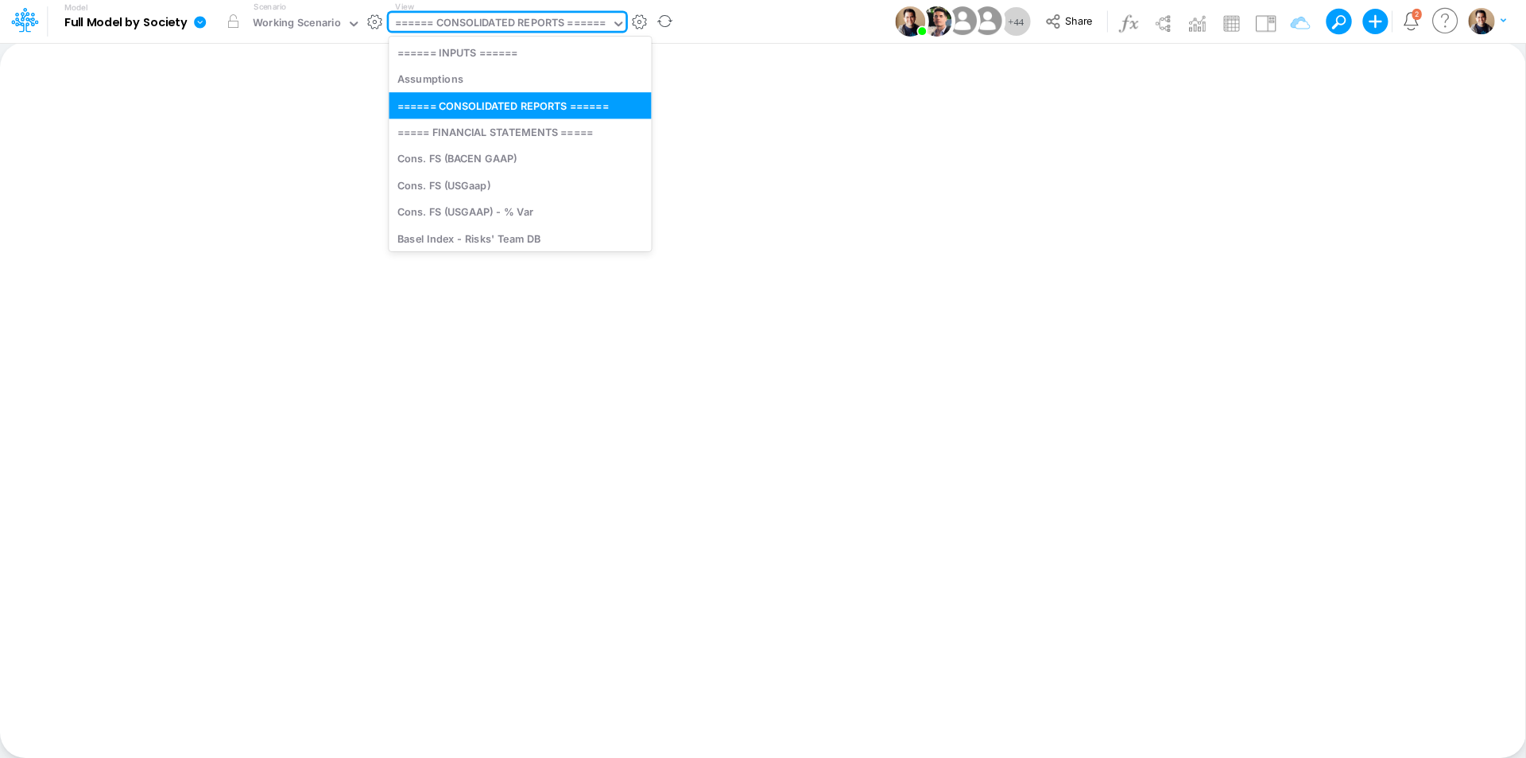
click at [485, 26] on div "====== CONSOLIDATED REPORTS ======" at bounding box center [500, 24] width 211 height 18
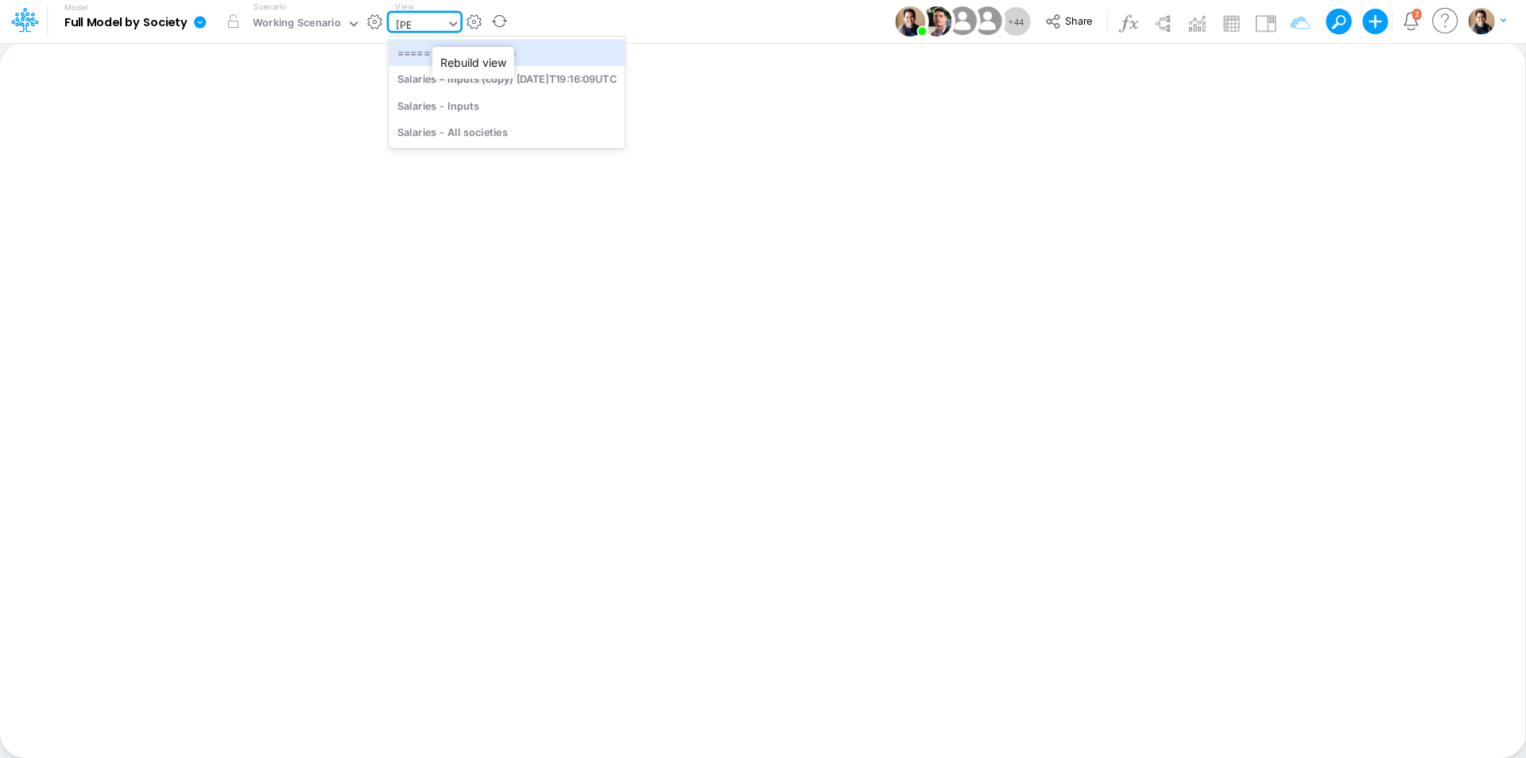
type input "[PERSON_NAME]"
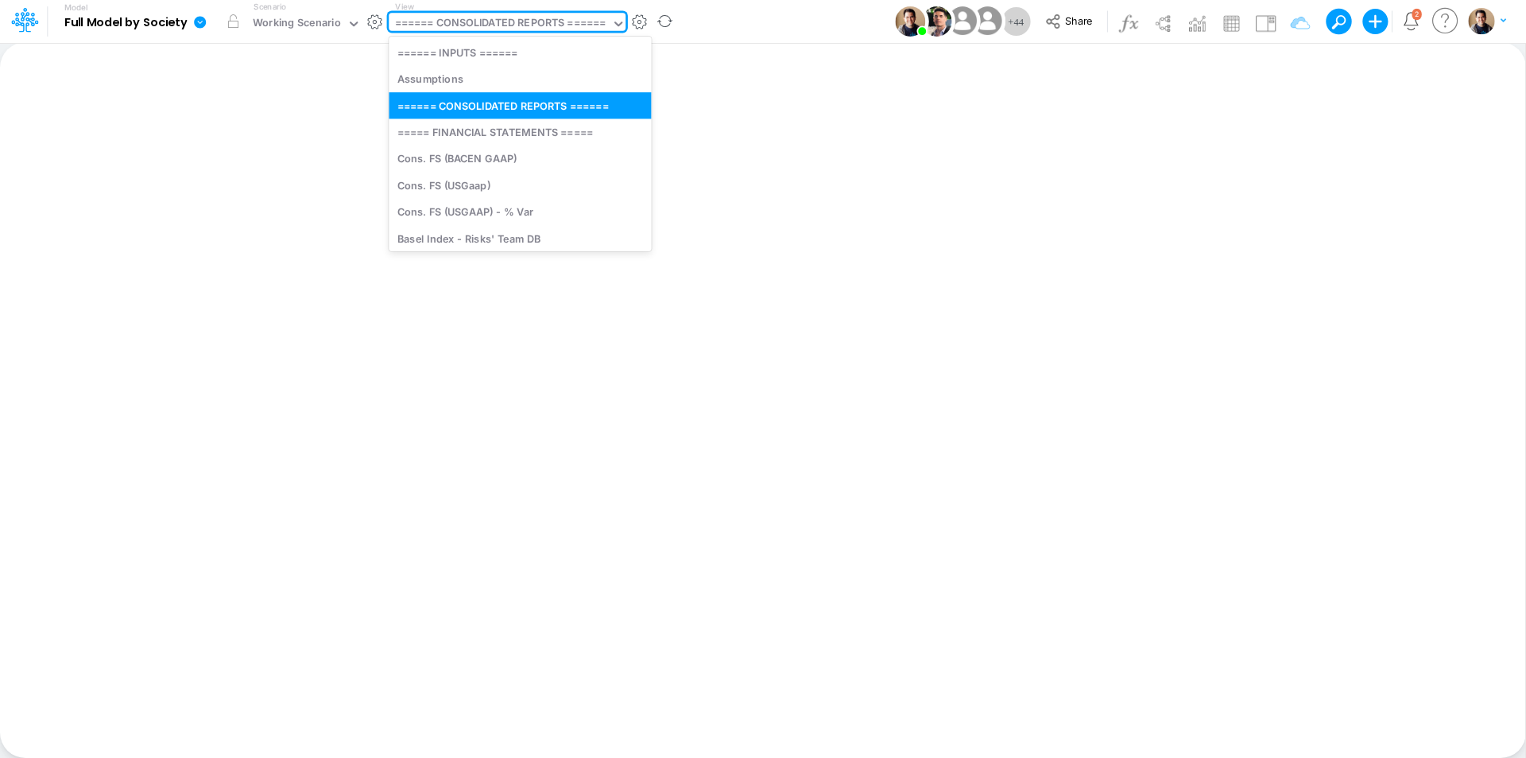
click at [549, 29] on div "====== CONSOLIDATED REPORTS ======" at bounding box center [500, 24] width 211 height 18
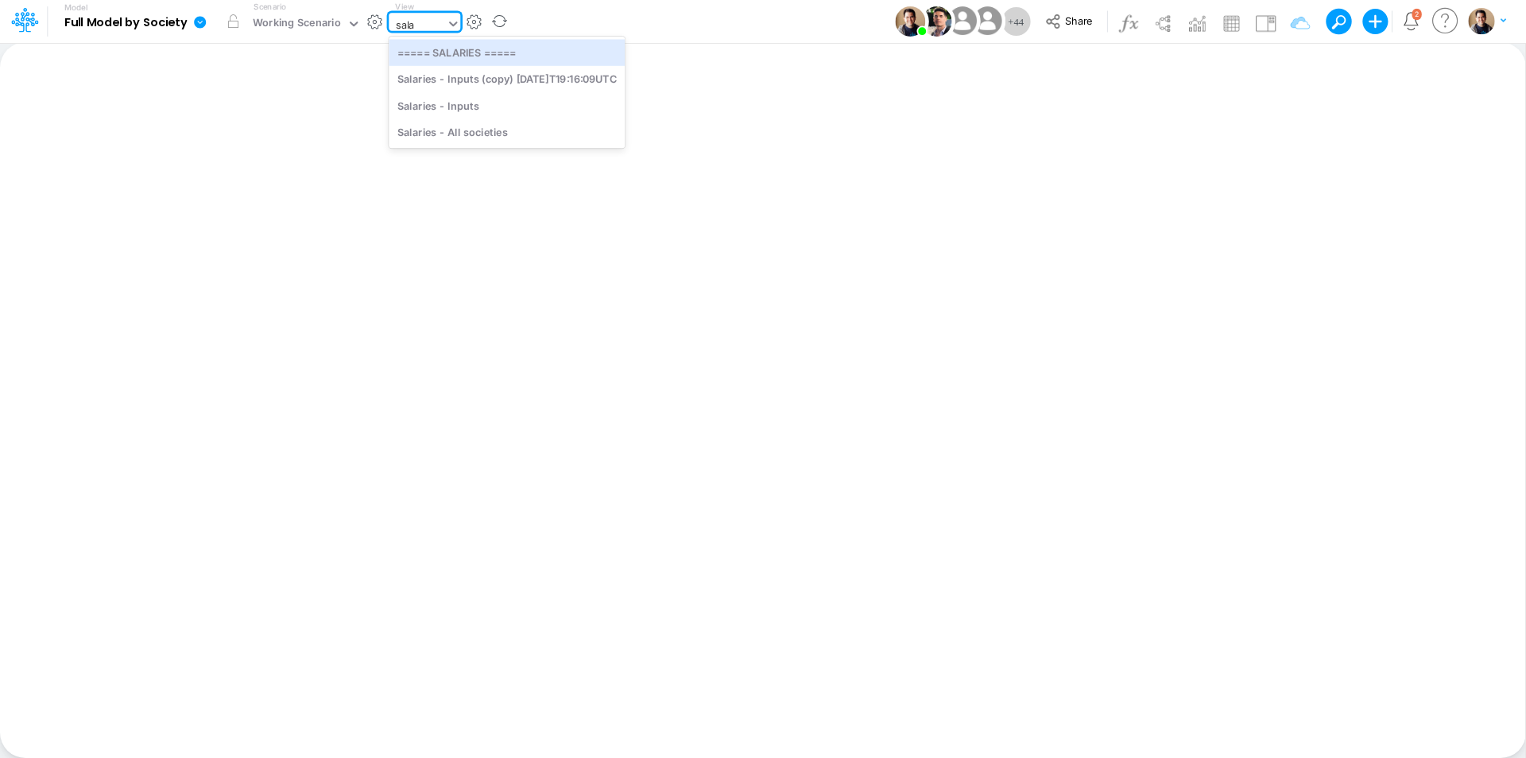
type input "sala"
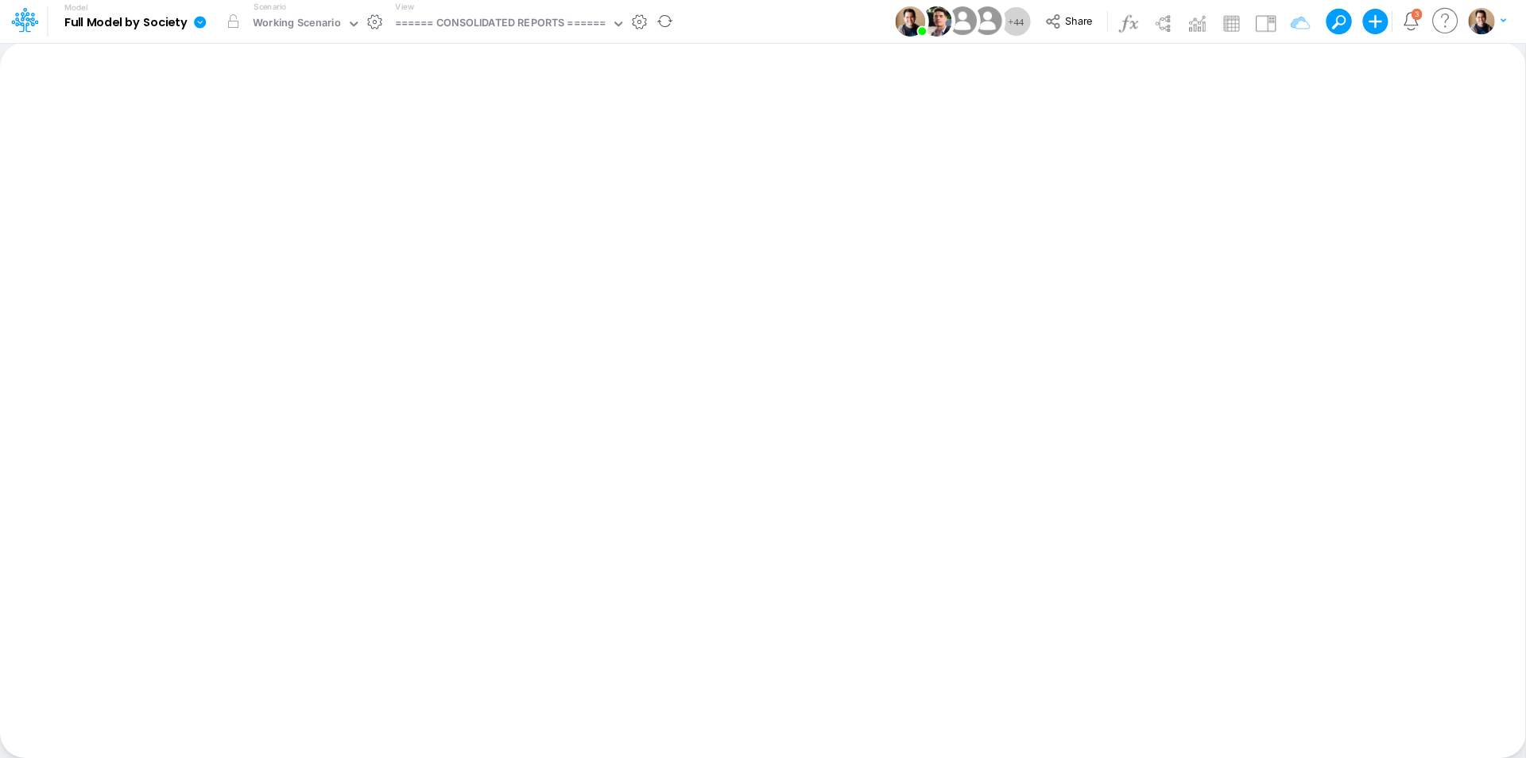
click at [202, 23] on icon at bounding box center [200, 22] width 12 height 12
click at [266, 162] on button "View model info" at bounding box center [280, 165] width 170 height 25
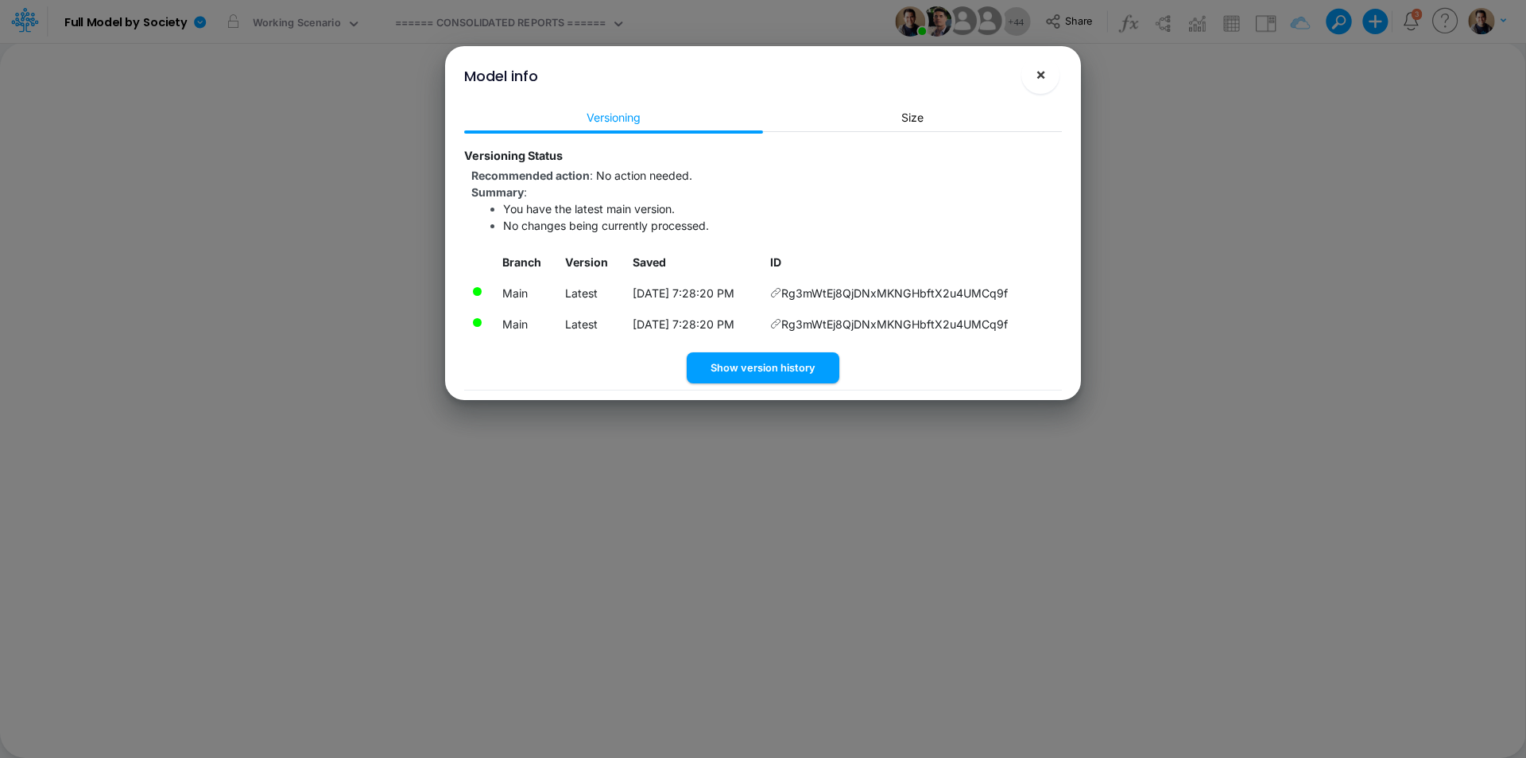
click at [1041, 75] on span "×" at bounding box center [1041, 73] width 10 height 19
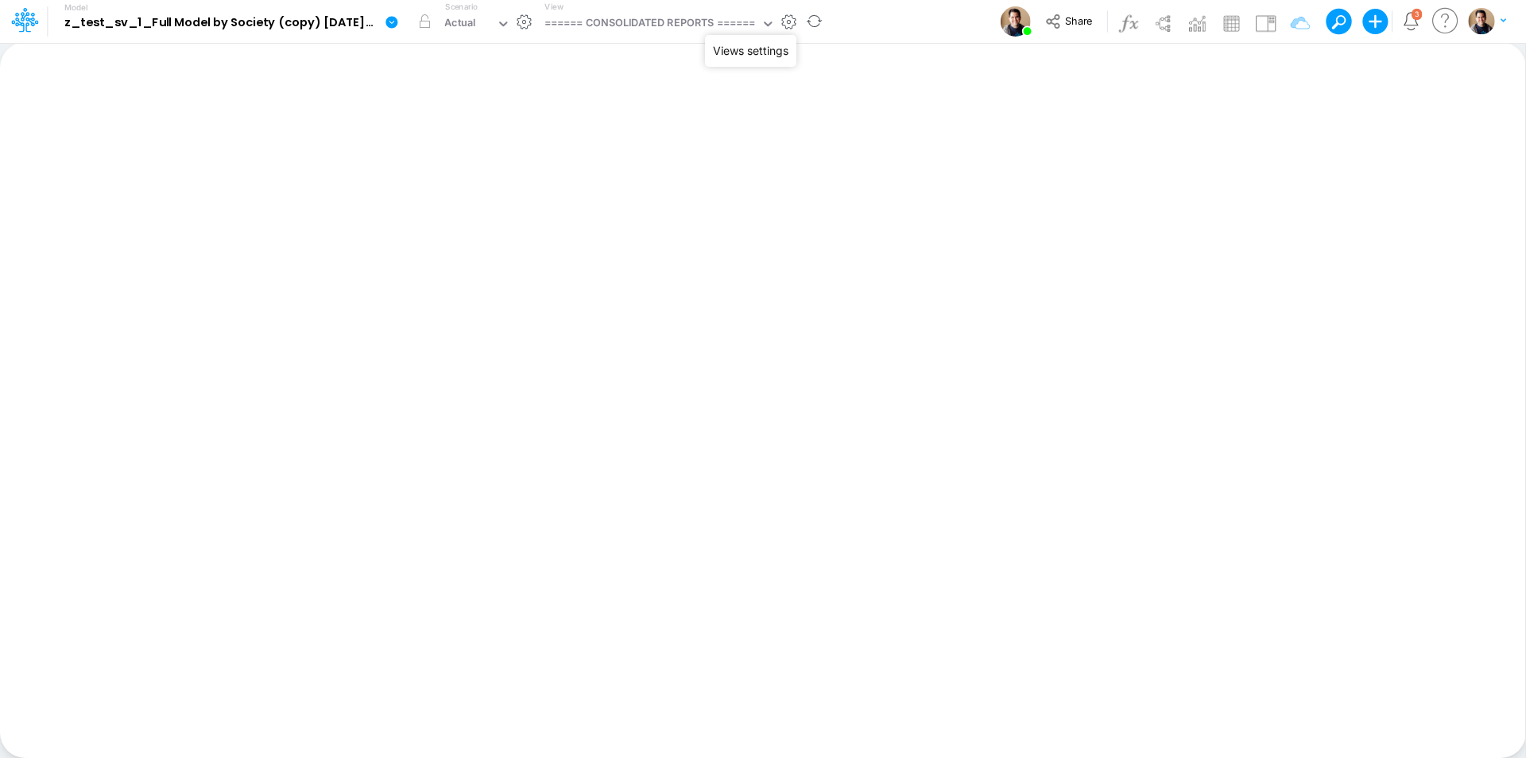
click at [796, 18] on button "button" at bounding box center [789, 22] width 17 height 17
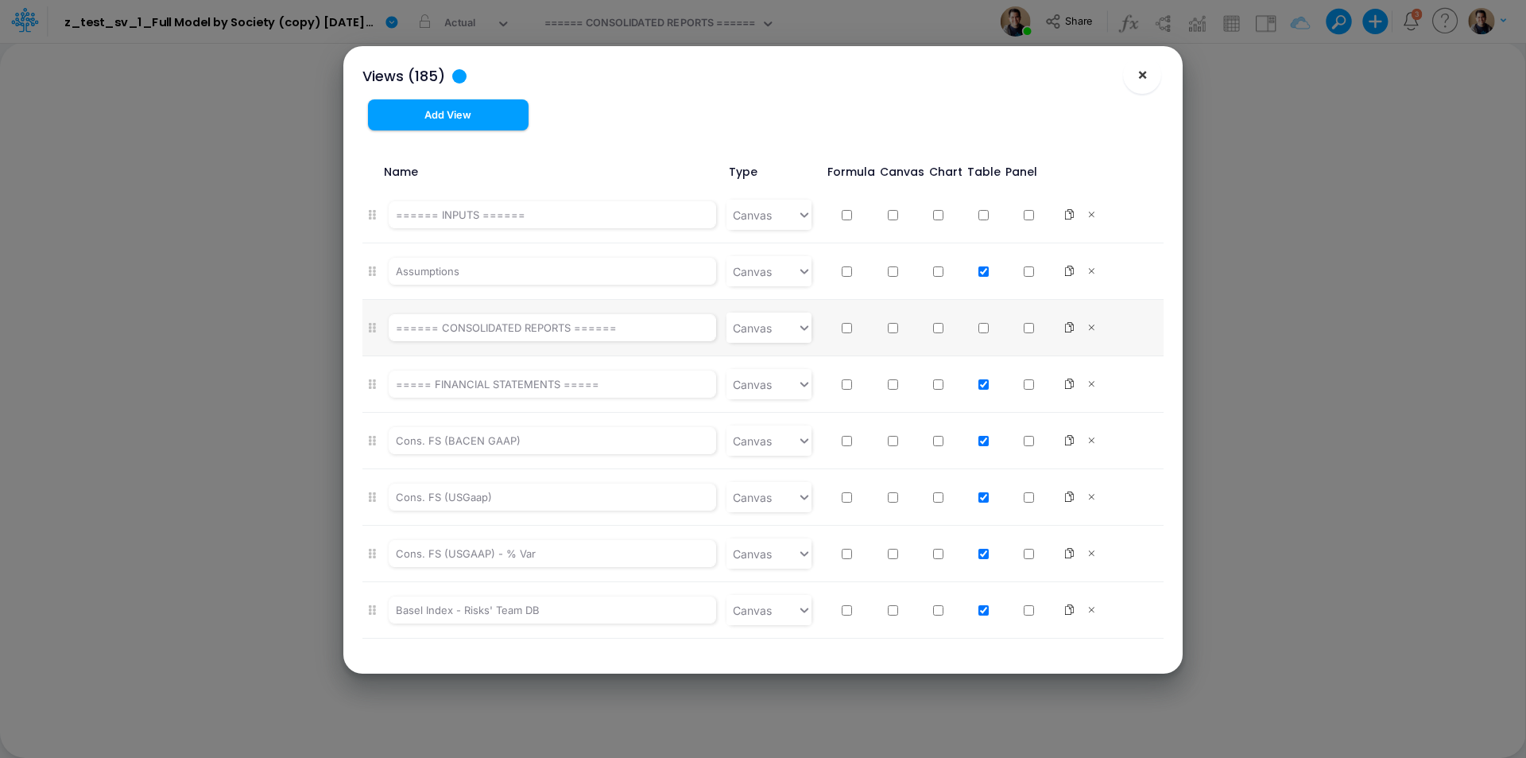
click at [1145, 80] on span "×" at bounding box center [1143, 73] width 10 height 19
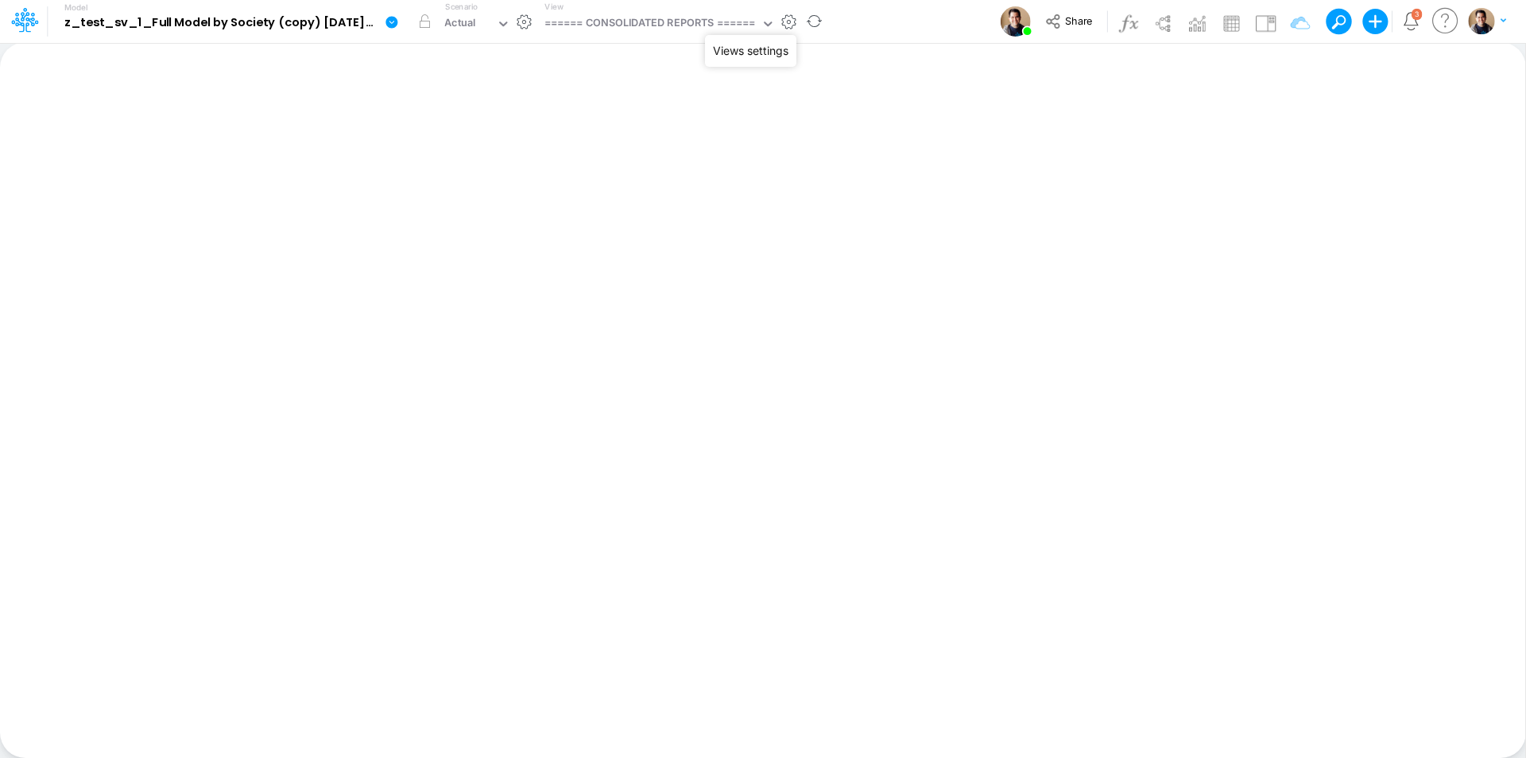
click at [796, 25] on button "button" at bounding box center [789, 22] width 17 height 17
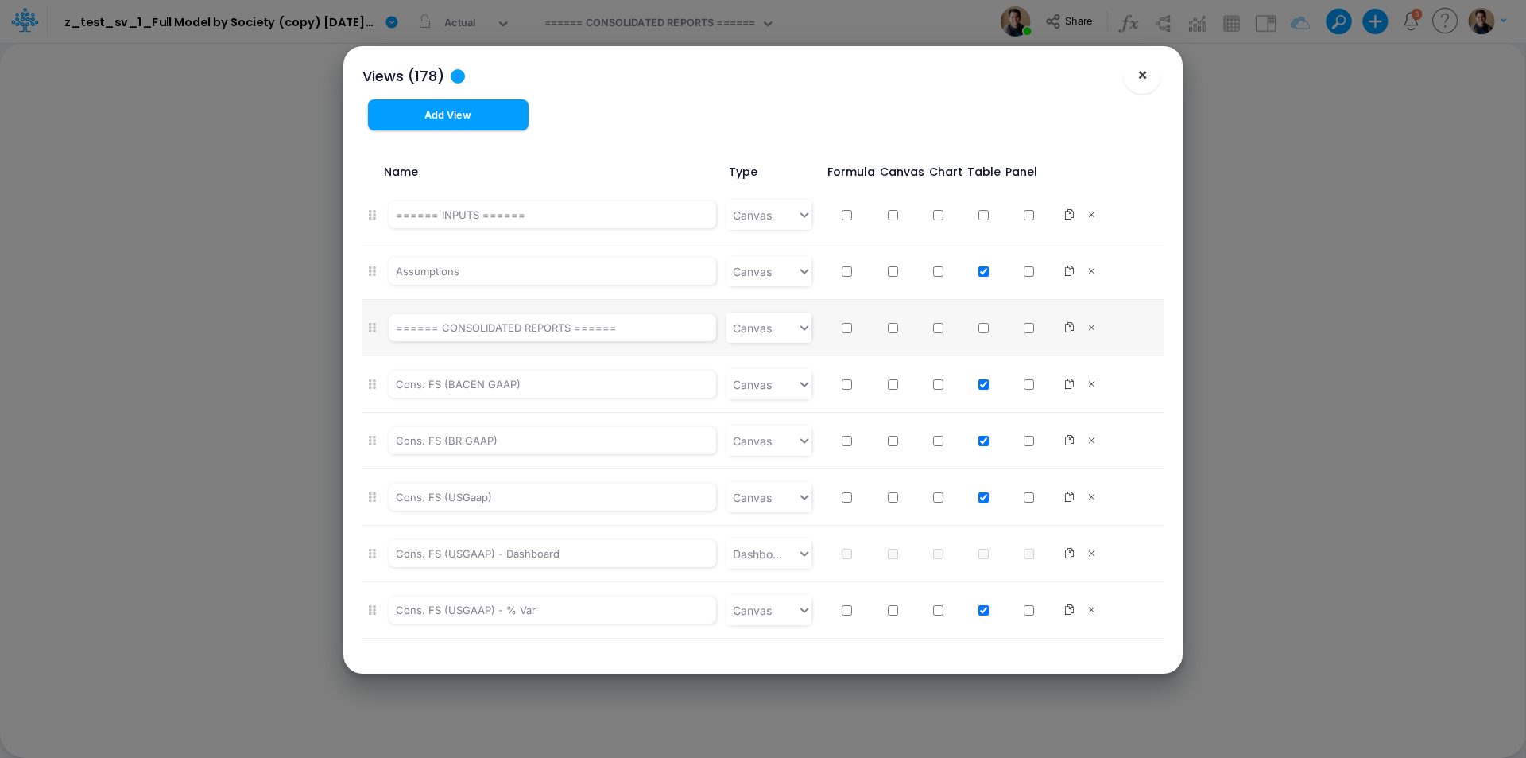
click at [1141, 70] on span "×" at bounding box center [1143, 73] width 10 height 19
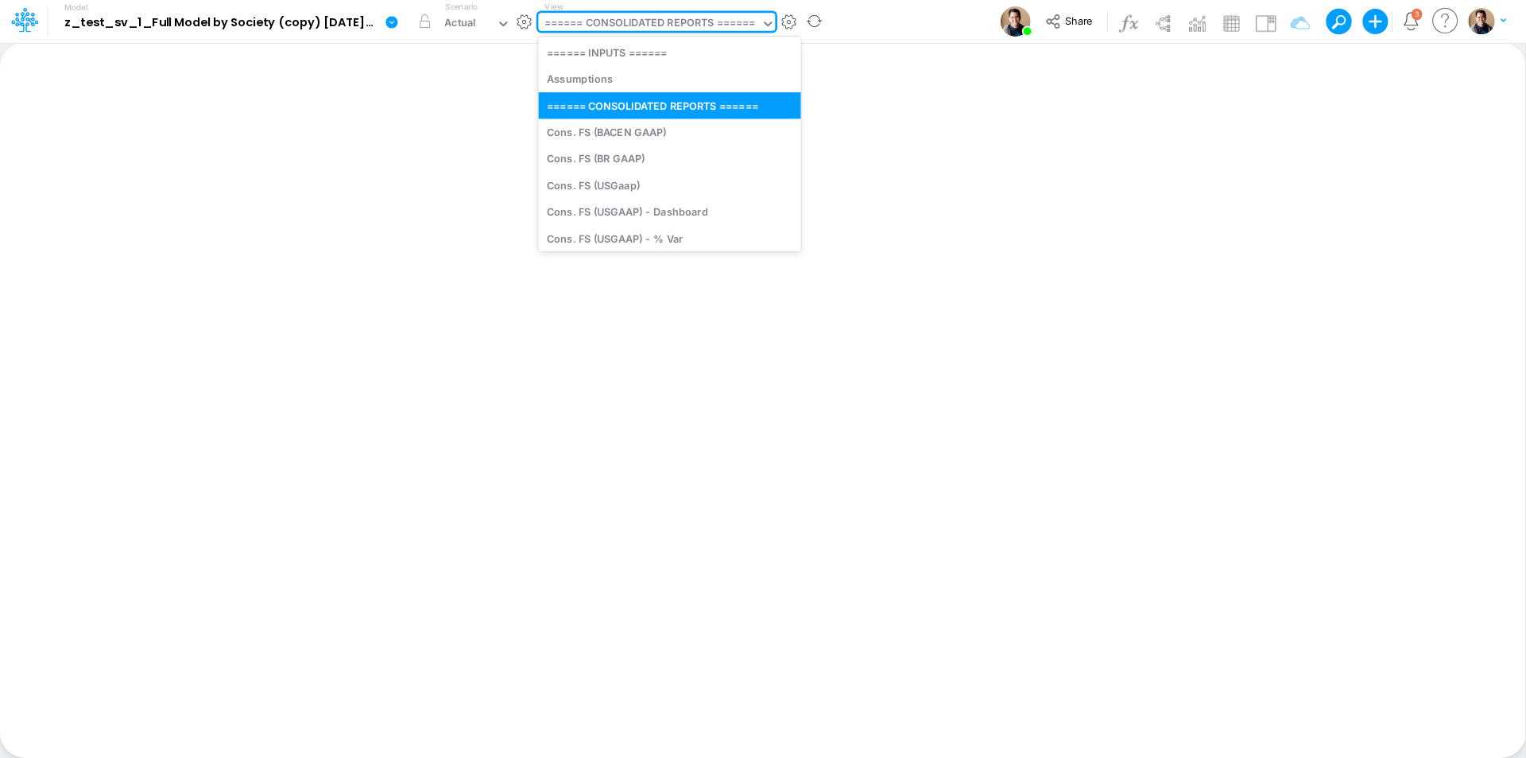
click at [704, 26] on div "====== CONSOLIDATED REPORTS ======" at bounding box center [650, 24] width 211 height 18
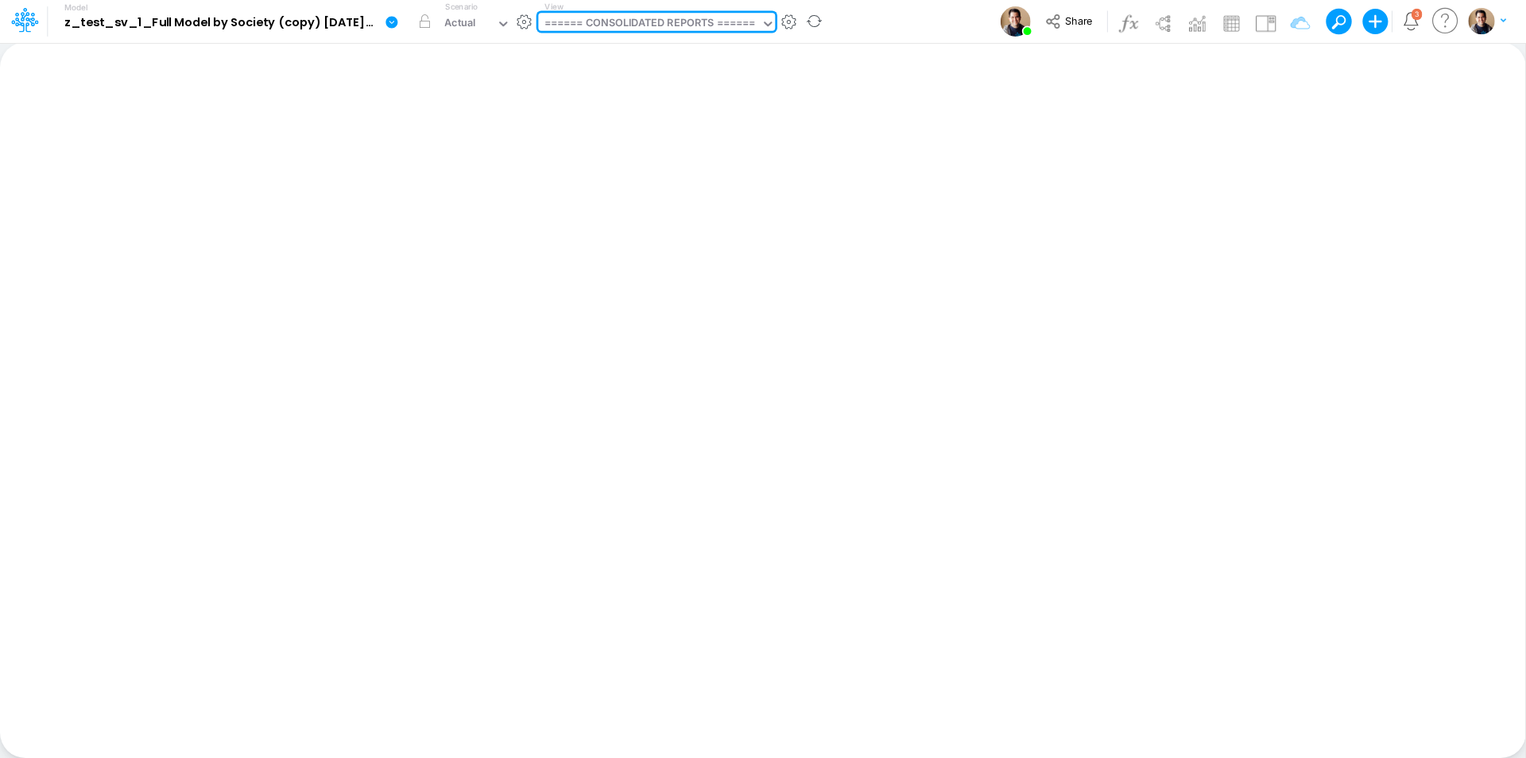
click at [704, 27] on div "====== CONSOLIDATED REPORTS ======" at bounding box center [650, 24] width 211 height 18
click at [792, 23] on button "button" at bounding box center [789, 22] width 17 height 17
click at [792, 20] on button "button" at bounding box center [789, 22] width 17 height 17
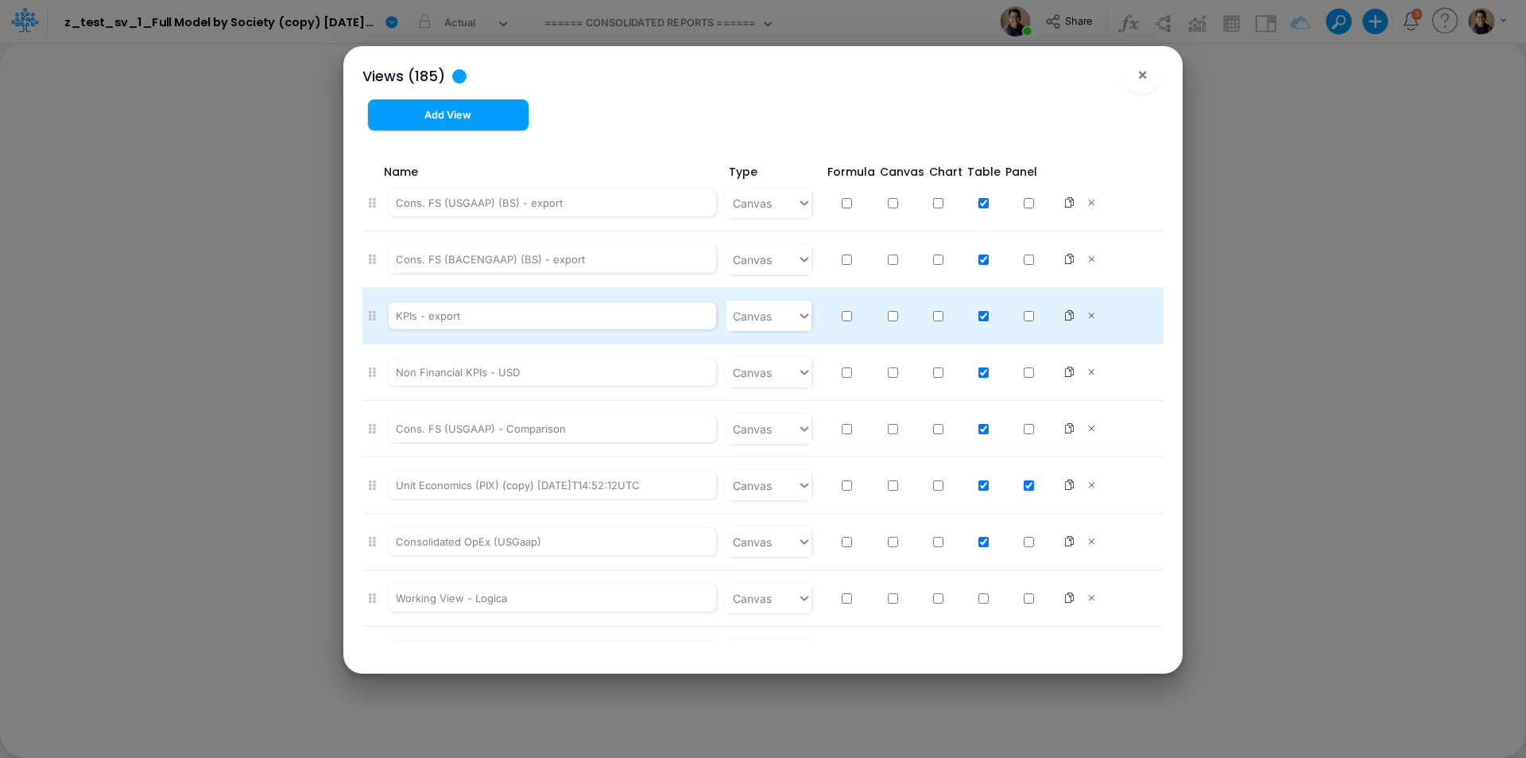
scroll to position [9987, 0]
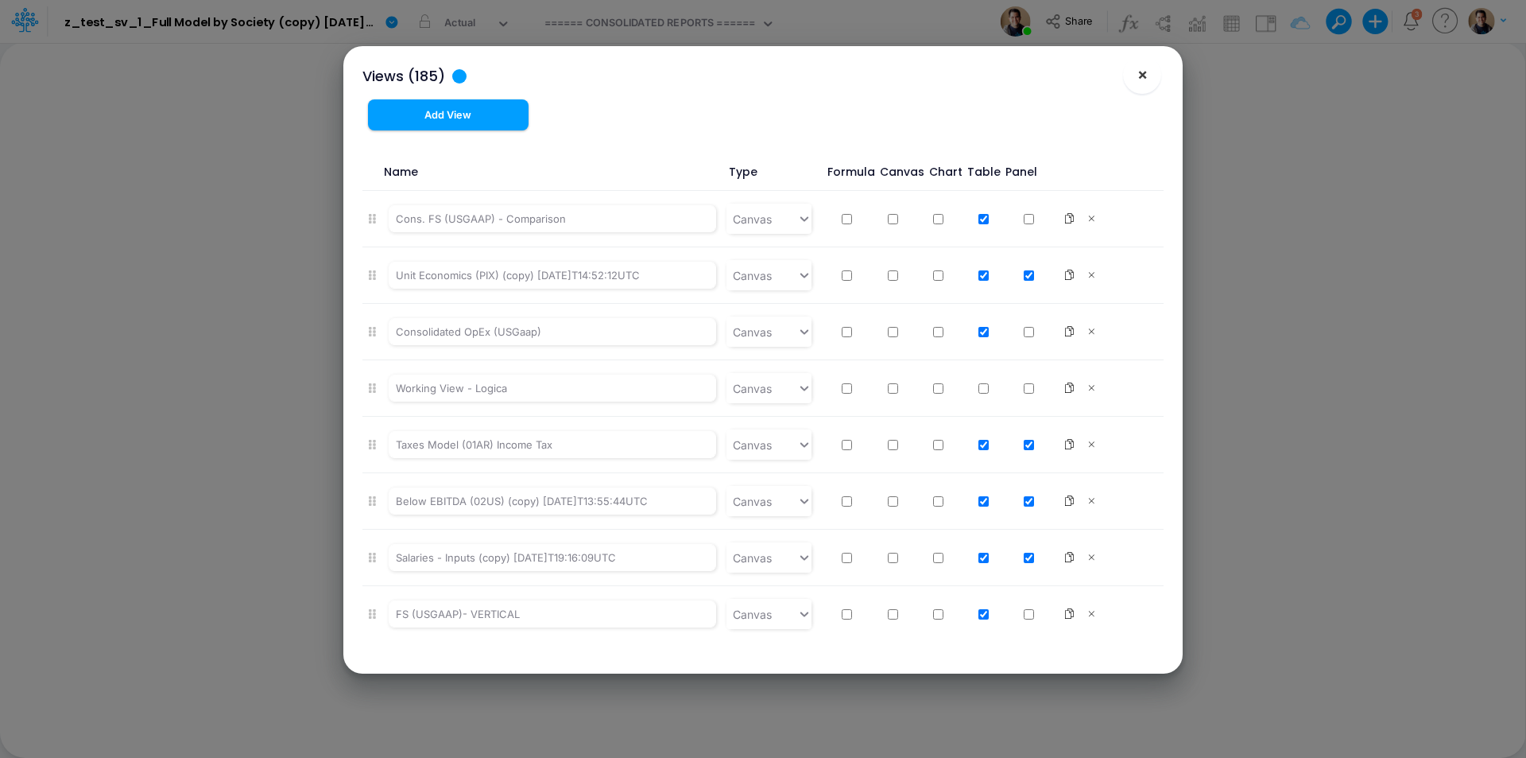
click at [1147, 76] on span "×" at bounding box center [1143, 73] width 10 height 19
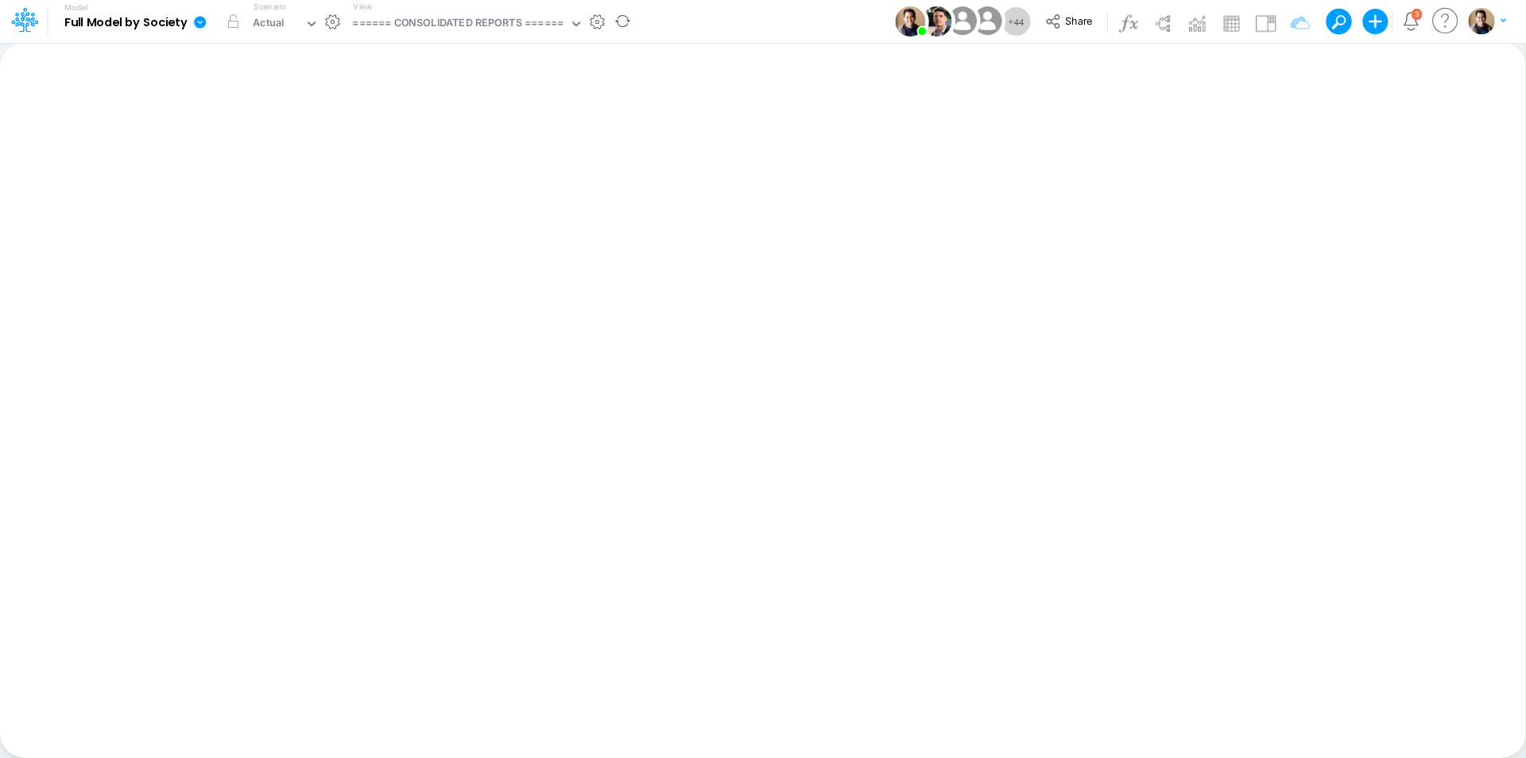
click at [603, 24] on button "button" at bounding box center [597, 22] width 17 height 17
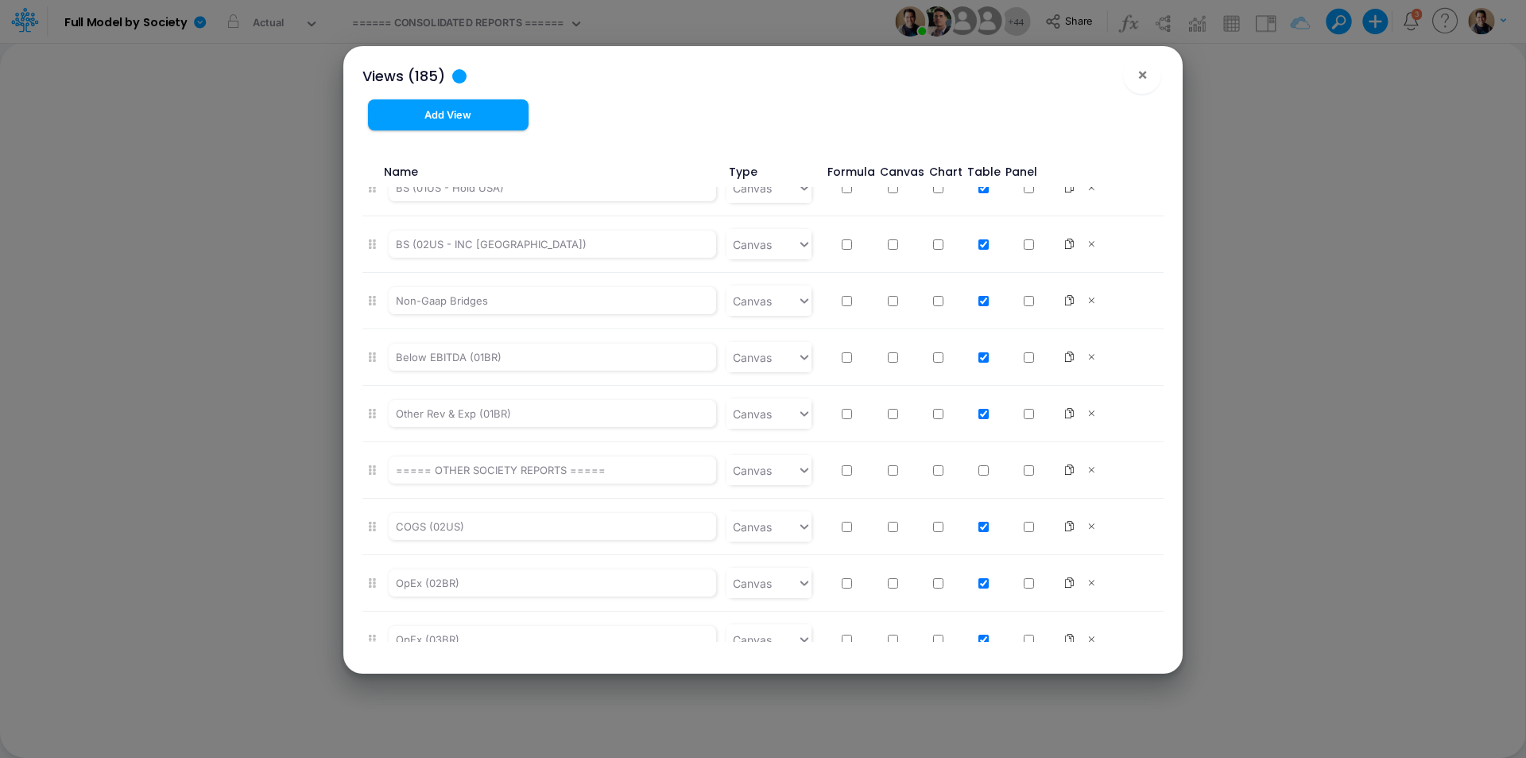
scroll to position [3101, 0]
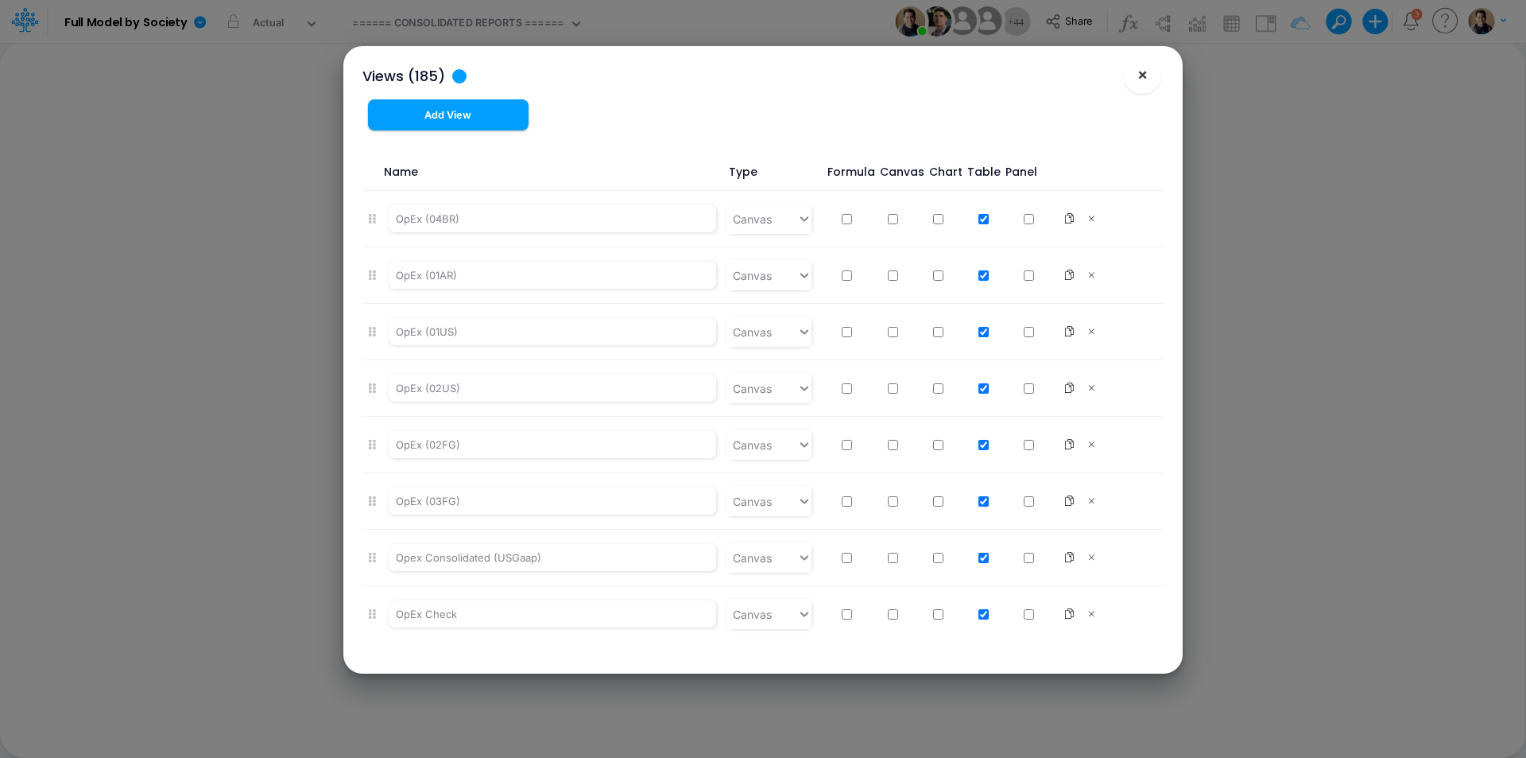
click at [1135, 76] on button "×" at bounding box center [1142, 75] width 38 height 38
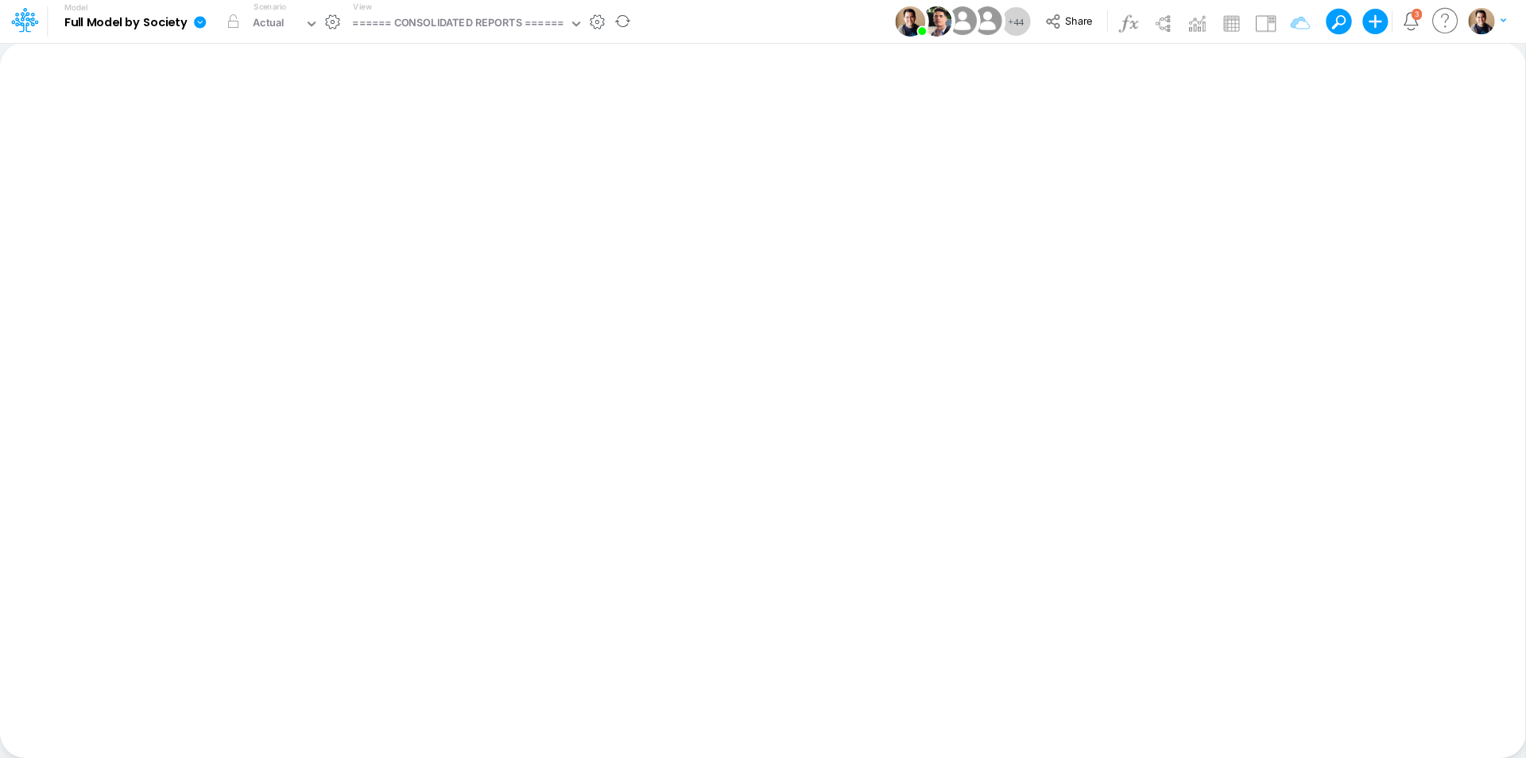
click at [601, 22] on button "button" at bounding box center [597, 22] width 17 height 17
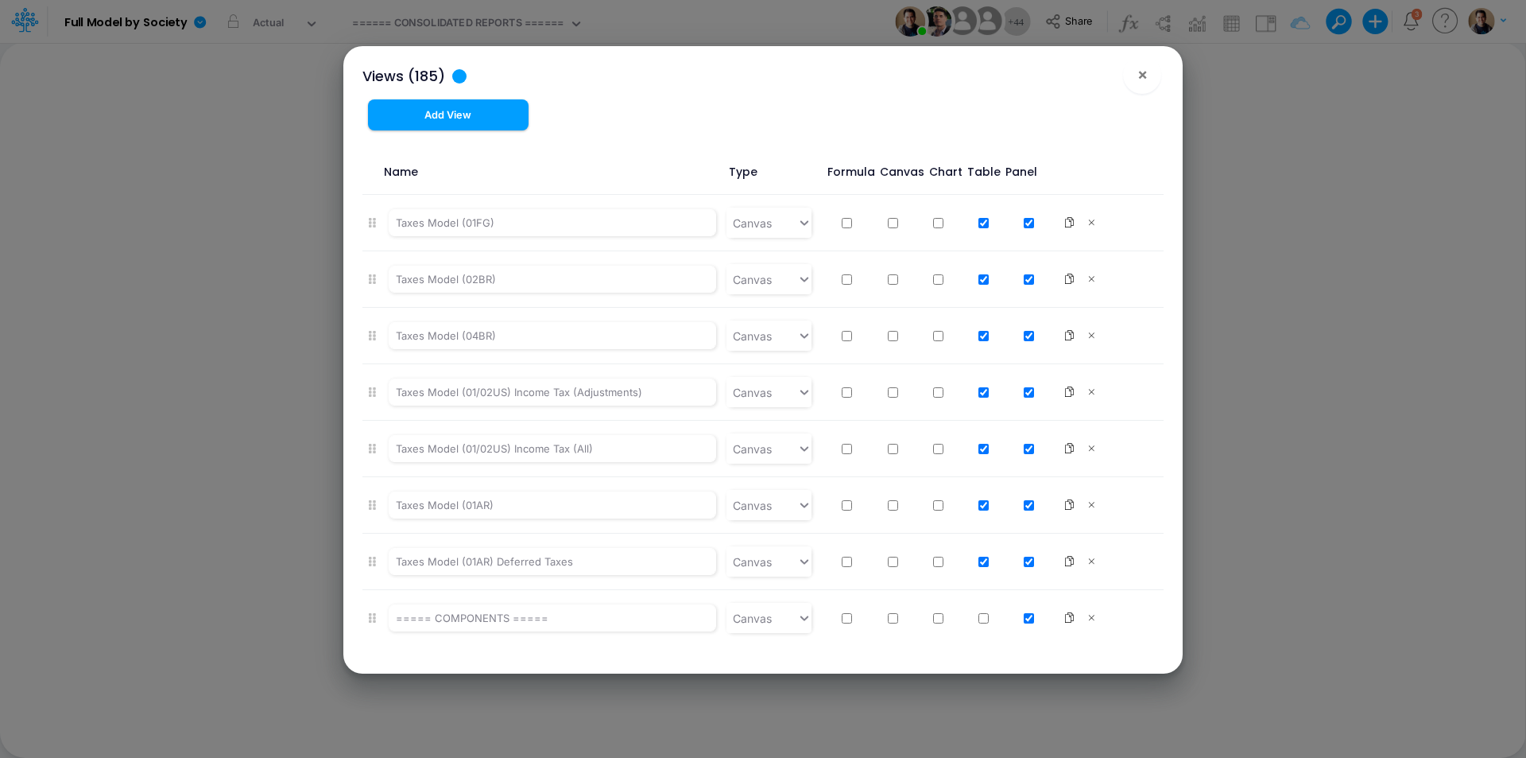
scroll to position [7235, 0]
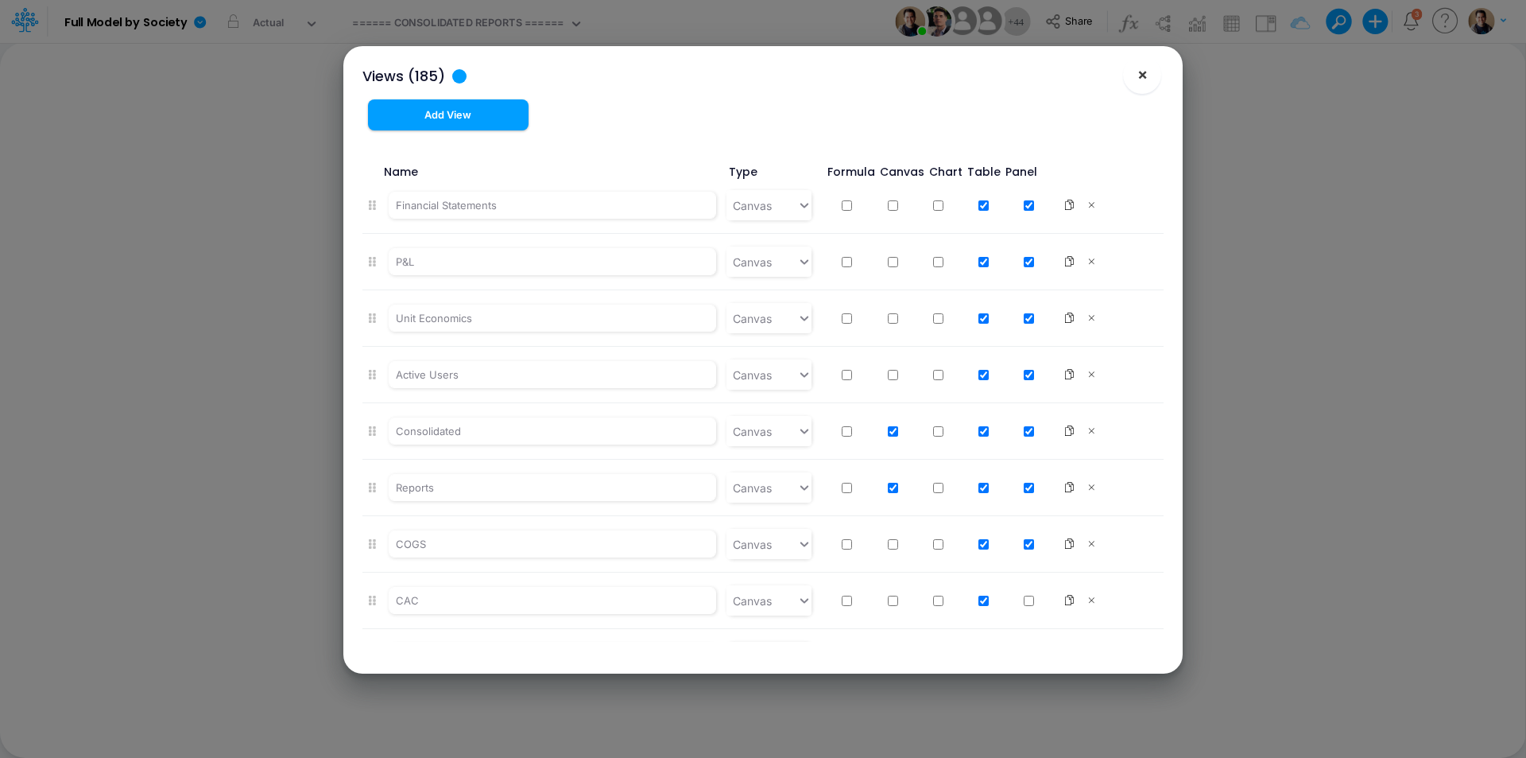
click at [1154, 72] on button "×" at bounding box center [1142, 75] width 38 height 38
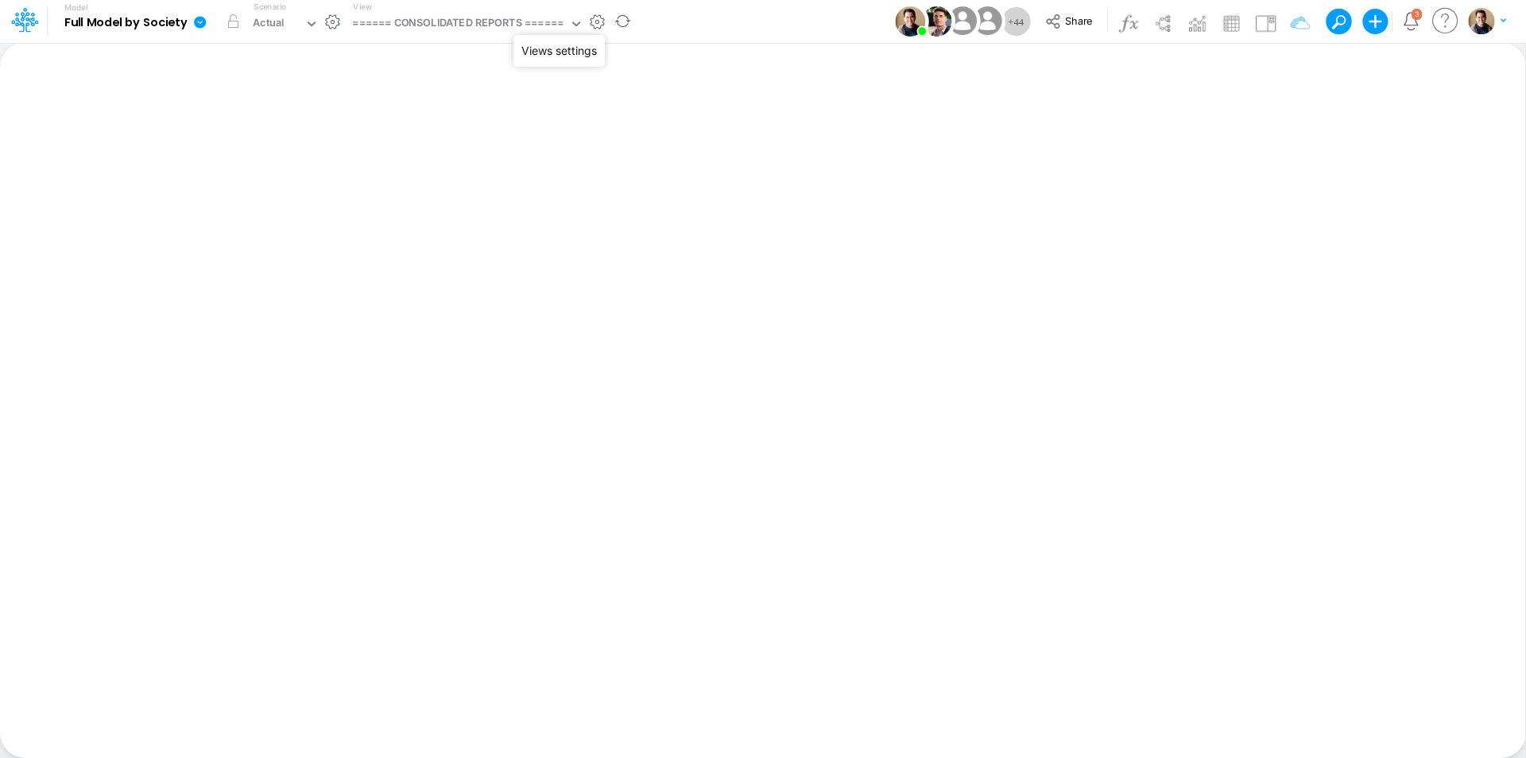
click at [603, 21] on button "button" at bounding box center [597, 22] width 17 height 17
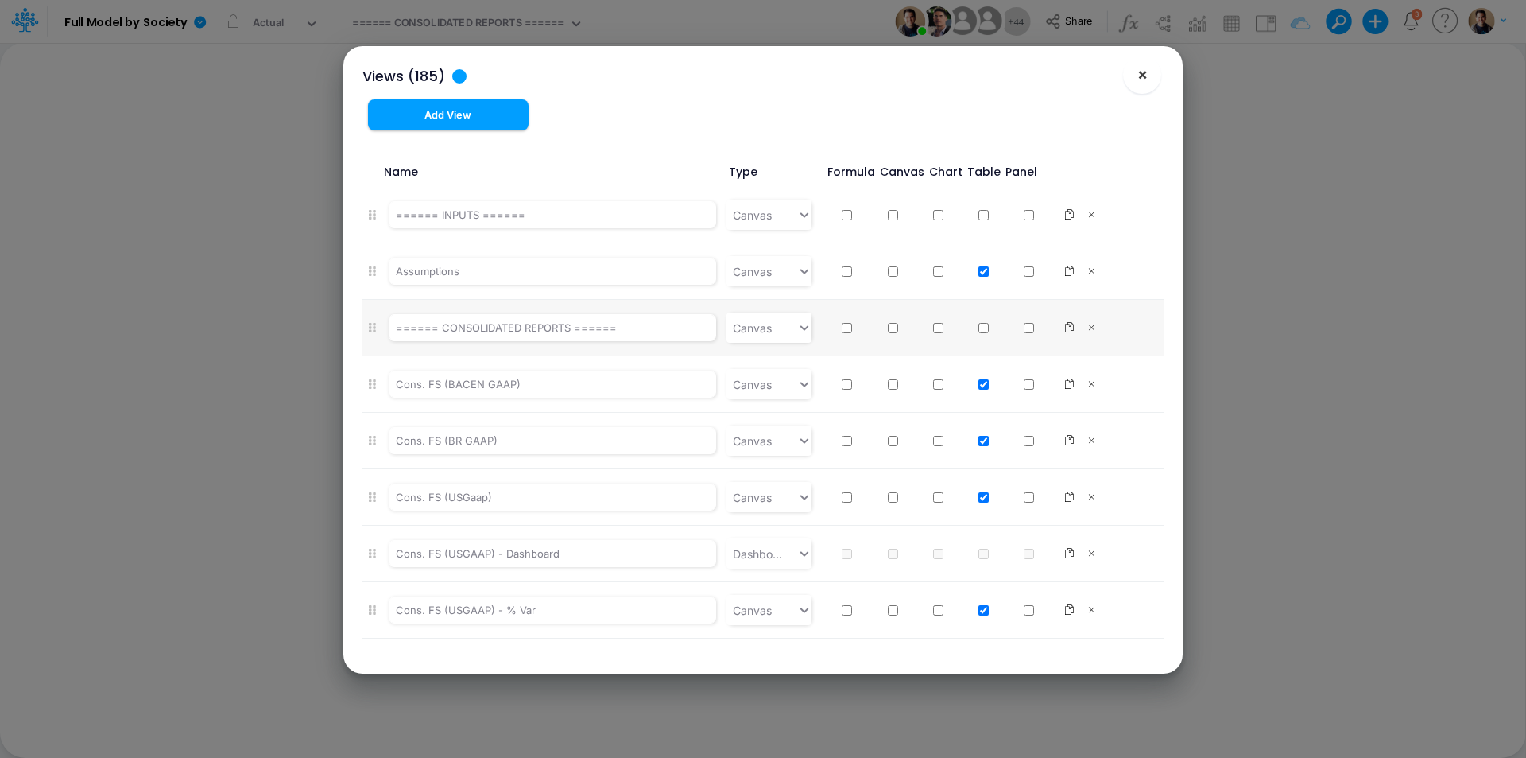
click at [1148, 76] on button "×" at bounding box center [1142, 75] width 38 height 38
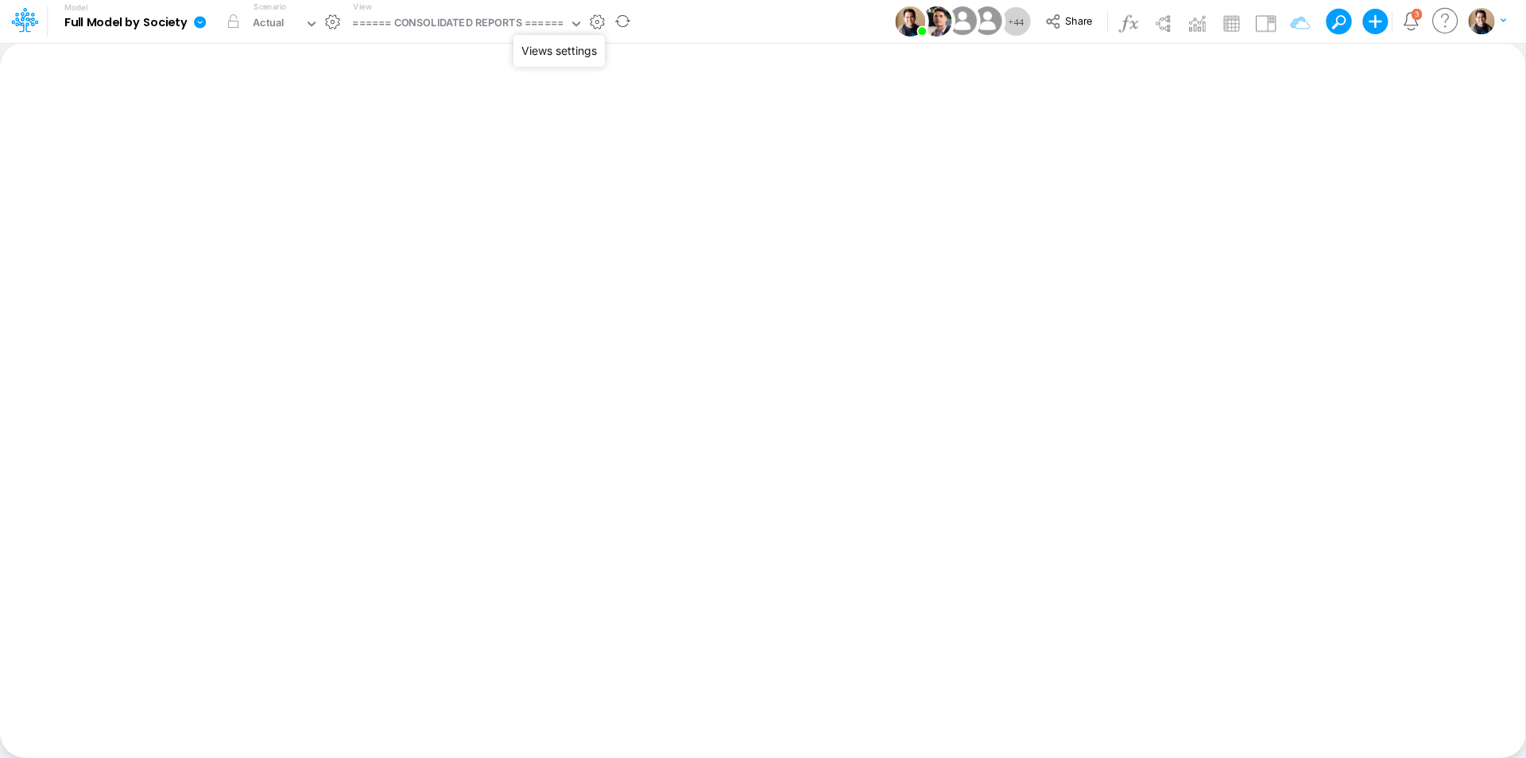
click at [595, 21] on button "button" at bounding box center [597, 22] width 17 height 17
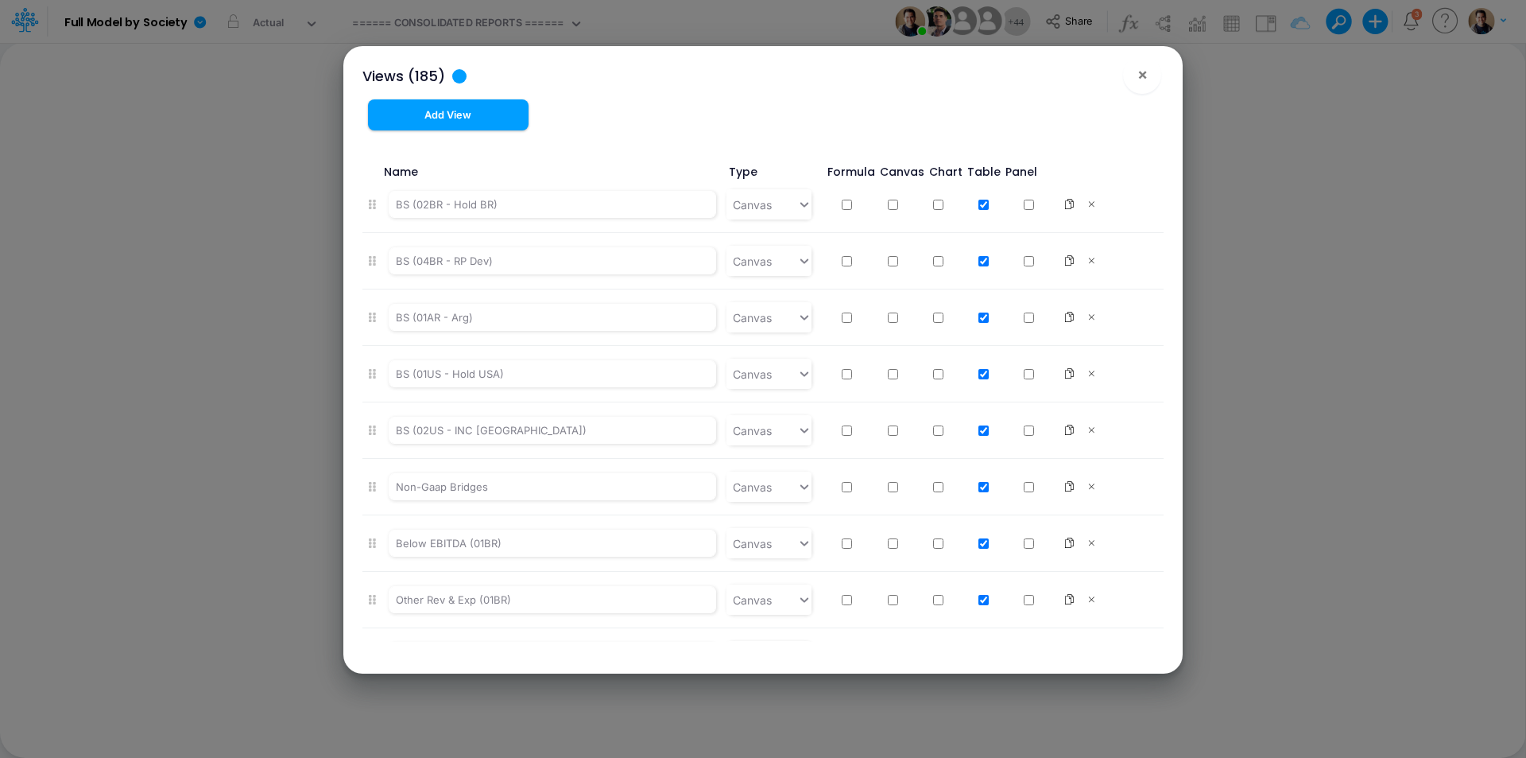
scroll to position [1560, 0]
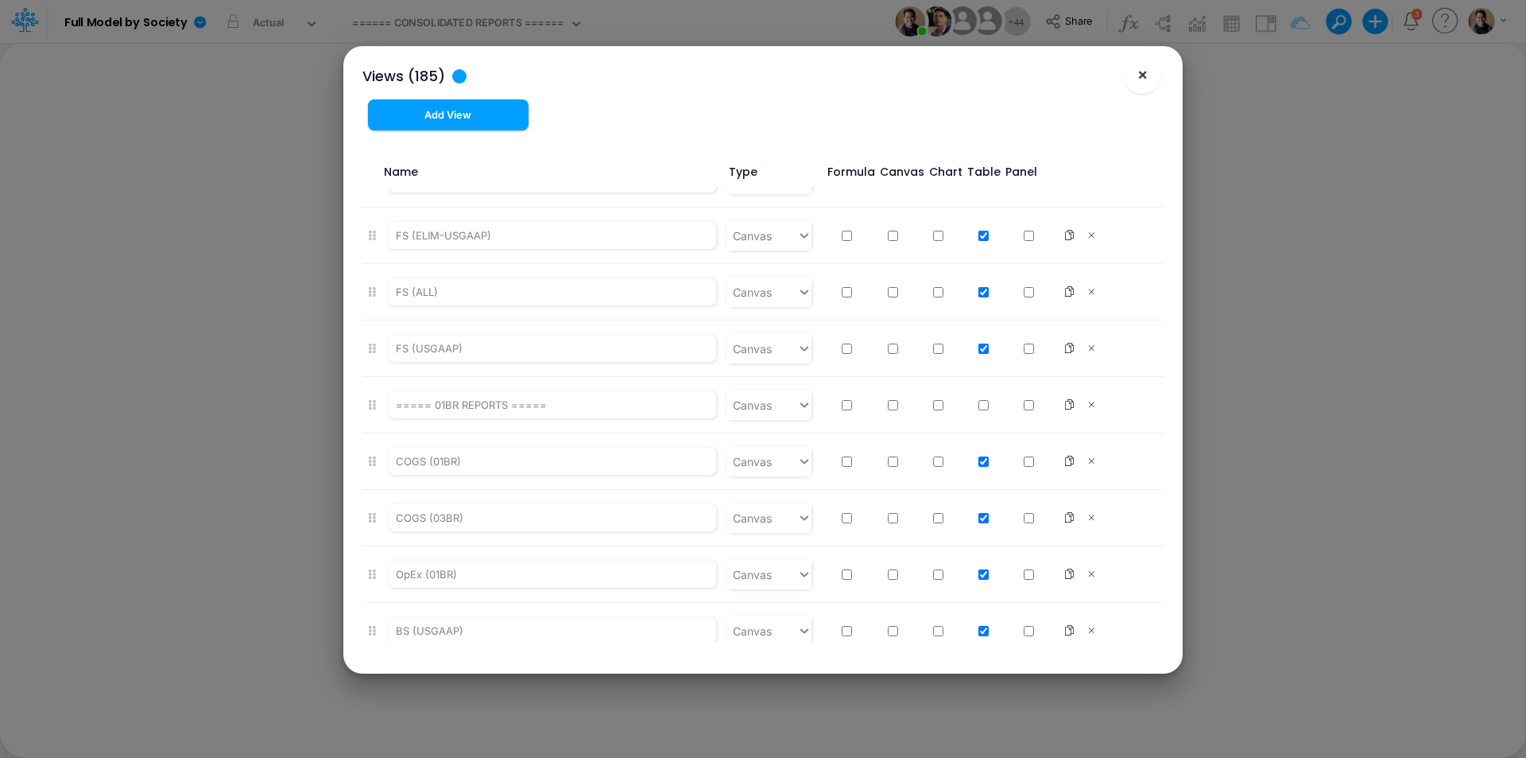
click at [1147, 76] on span "×" at bounding box center [1143, 73] width 10 height 19
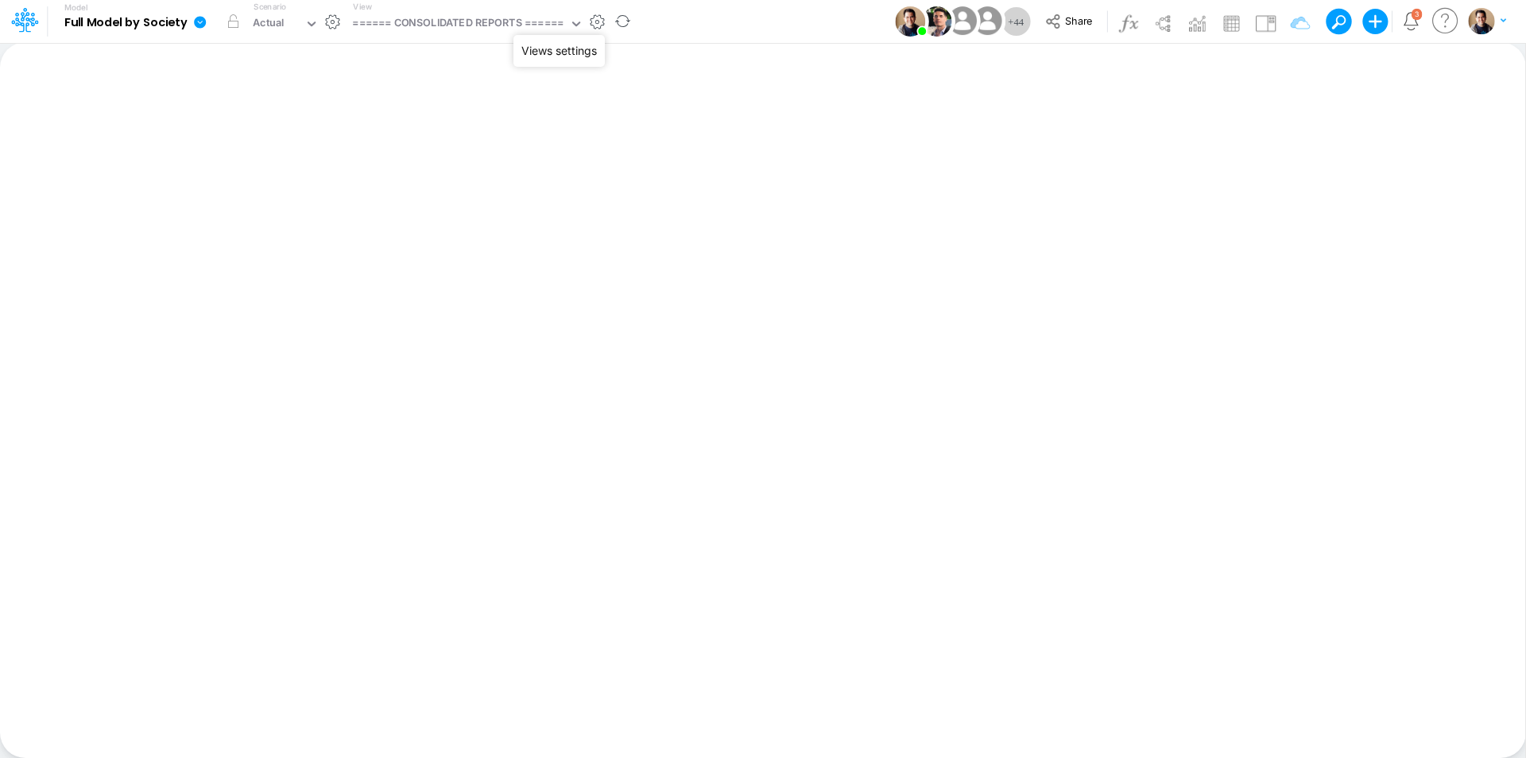
click at [600, 22] on button "button" at bounding box center [597, 22] width 17 height 17
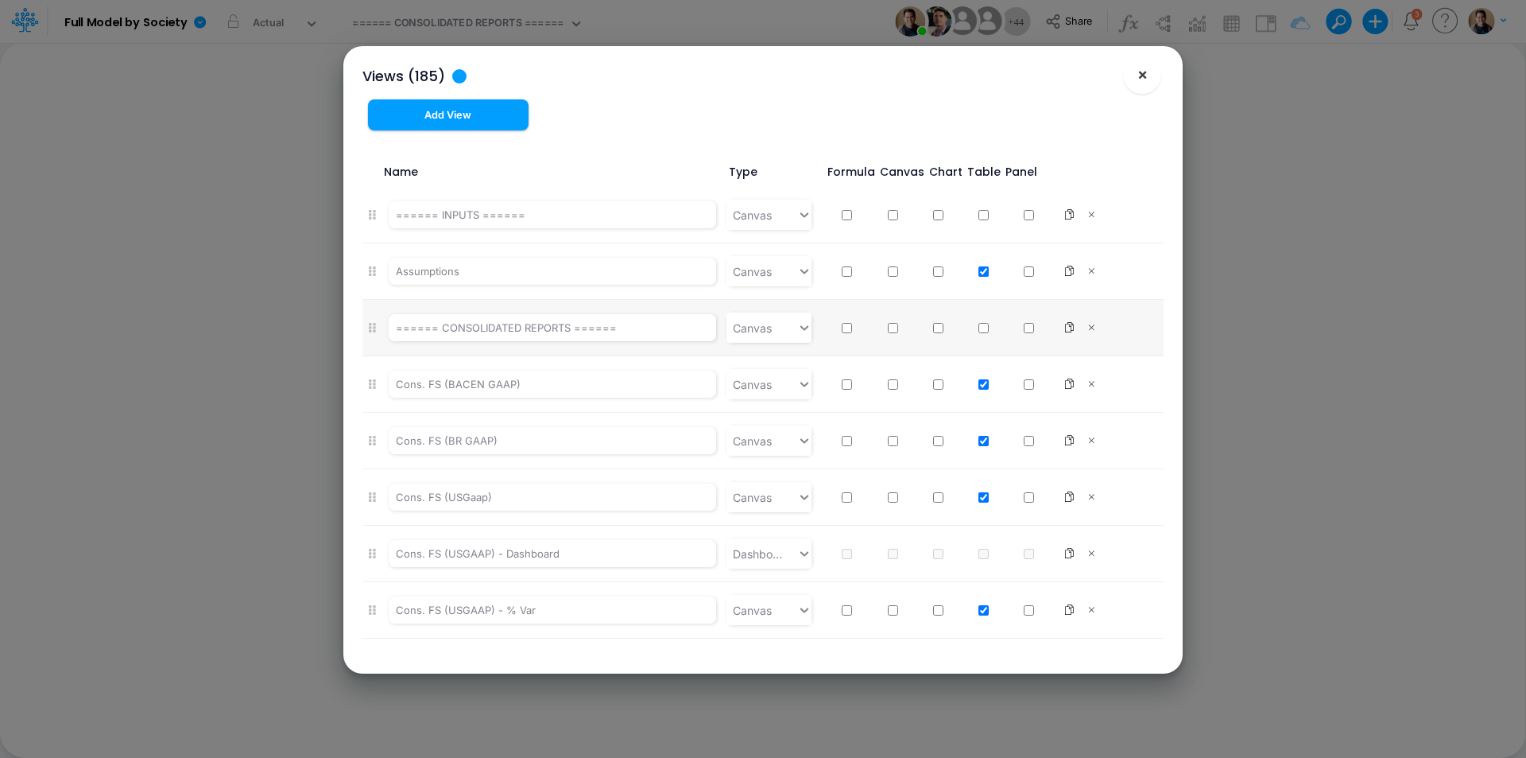
click at [1143, 77] on span "×" at bounding box center [1143, 73] width 10 height 19
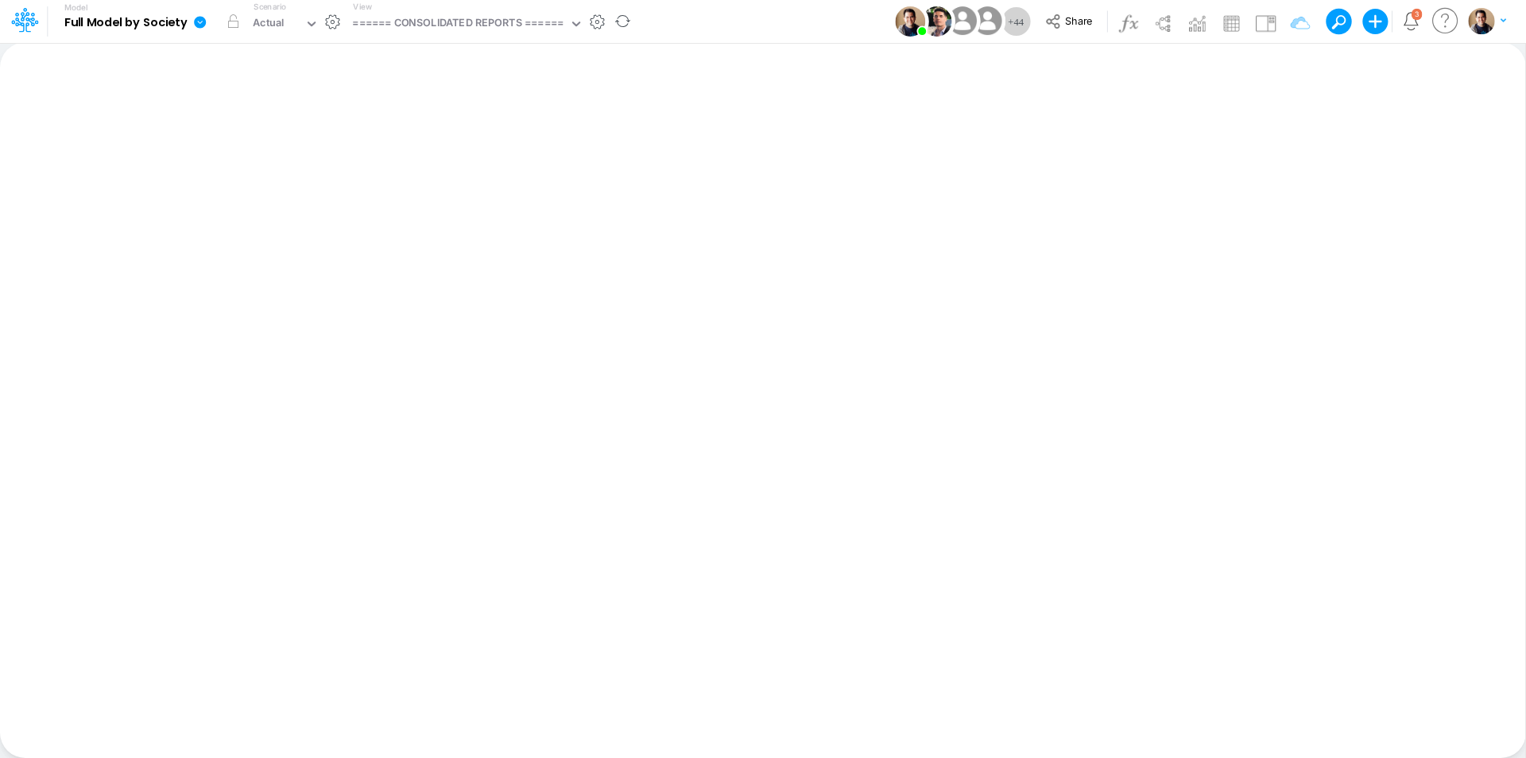
click at [600, 24] on button "button" at bounding box center [597, 22] width 17 height 17
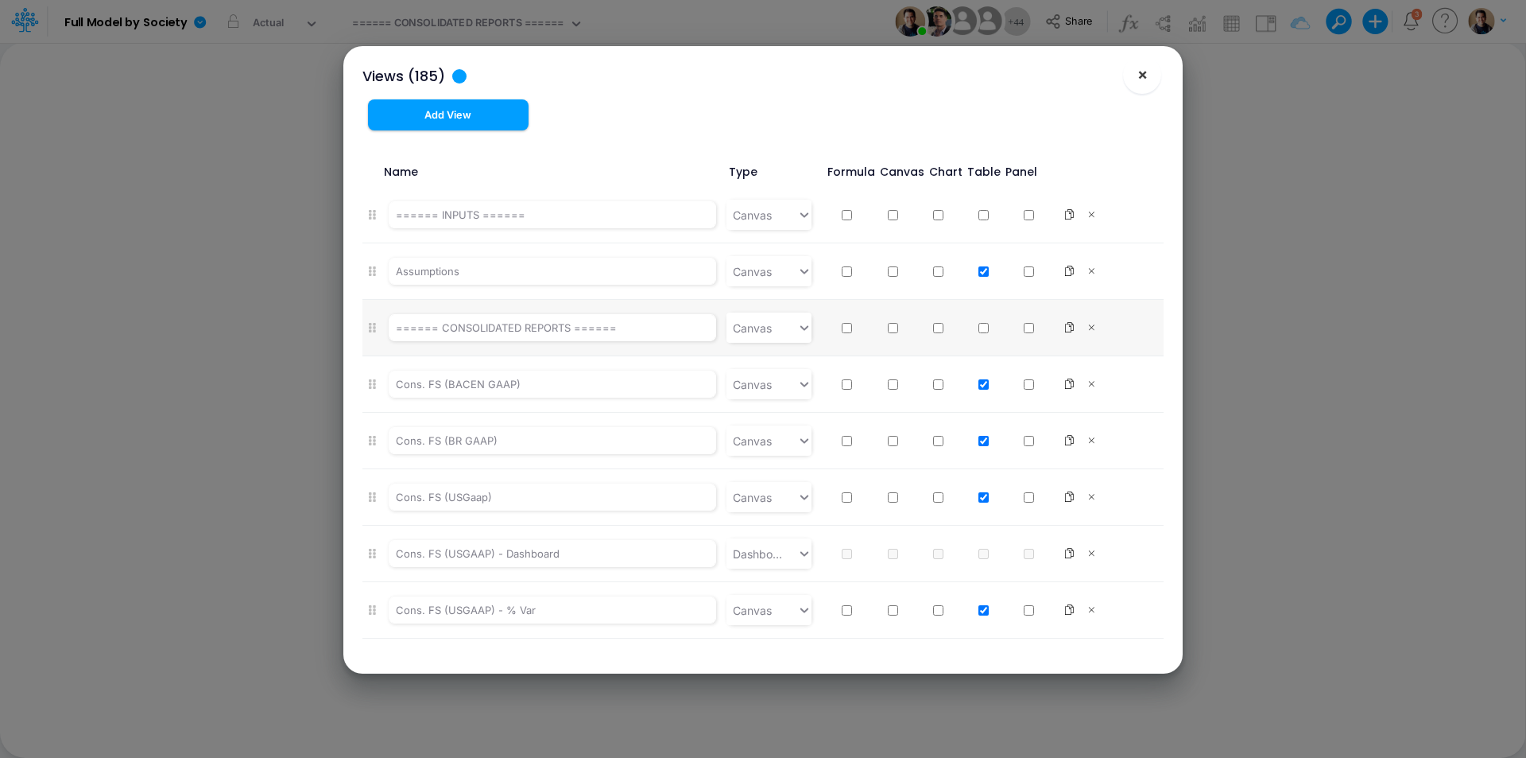
click at [1150, 79] on button "×" at bounding box center [1142, 75] width 38 height 38
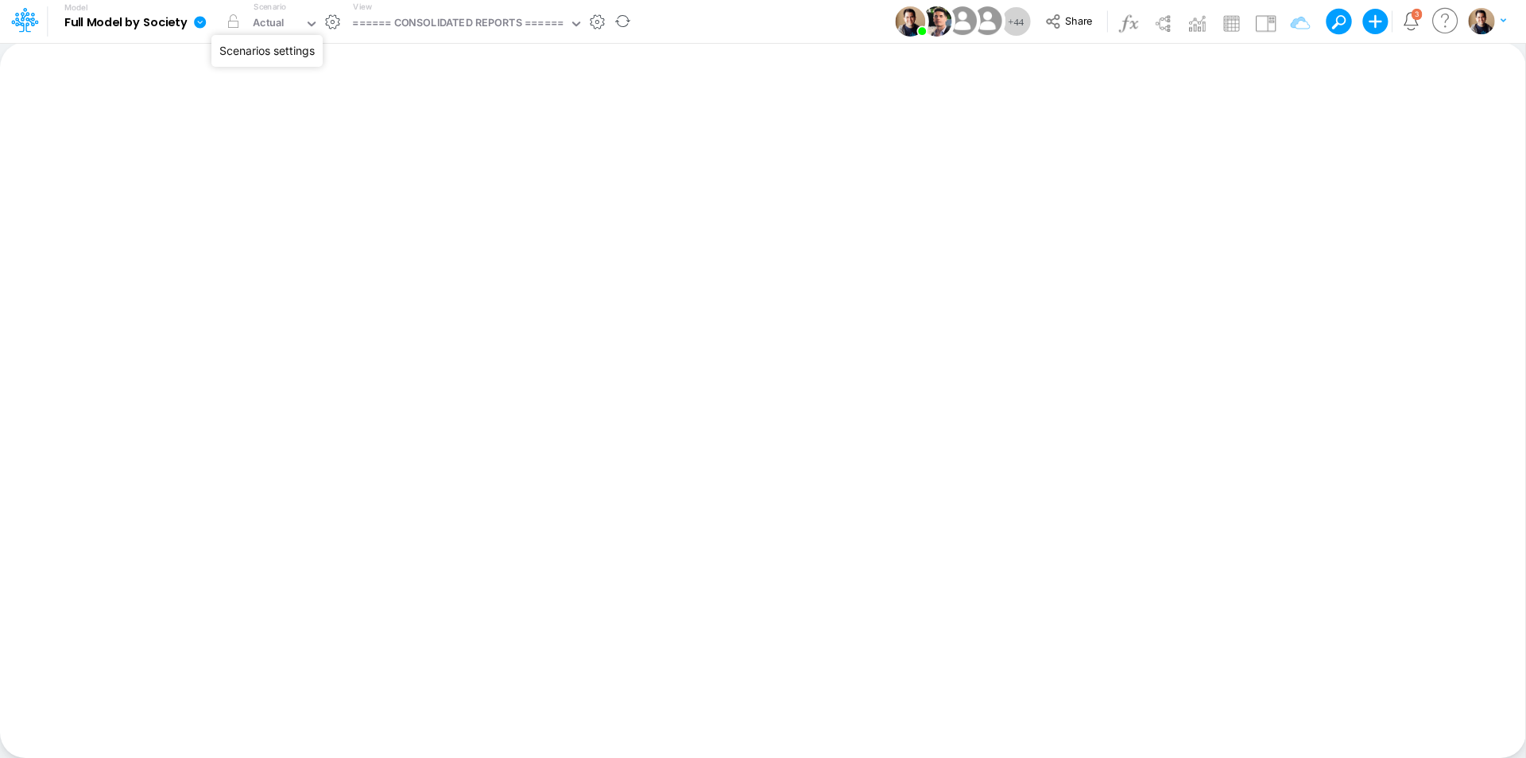
click at [337, 19] on button "button" at bounding box center [332, 22] width 17 height 17
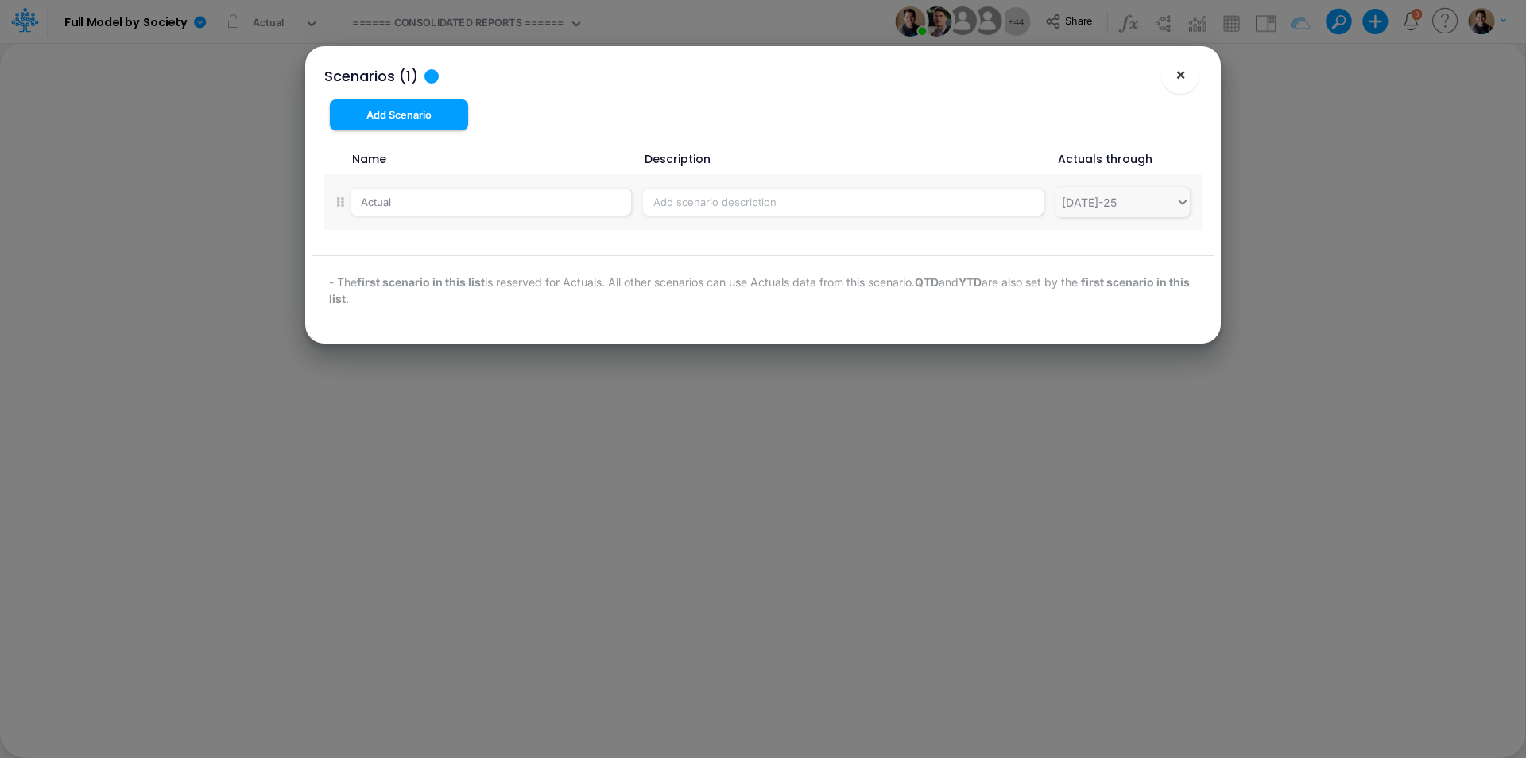
click at [1177, 74] on span "×" at bounding box center [1181, 73] width 10 height 19
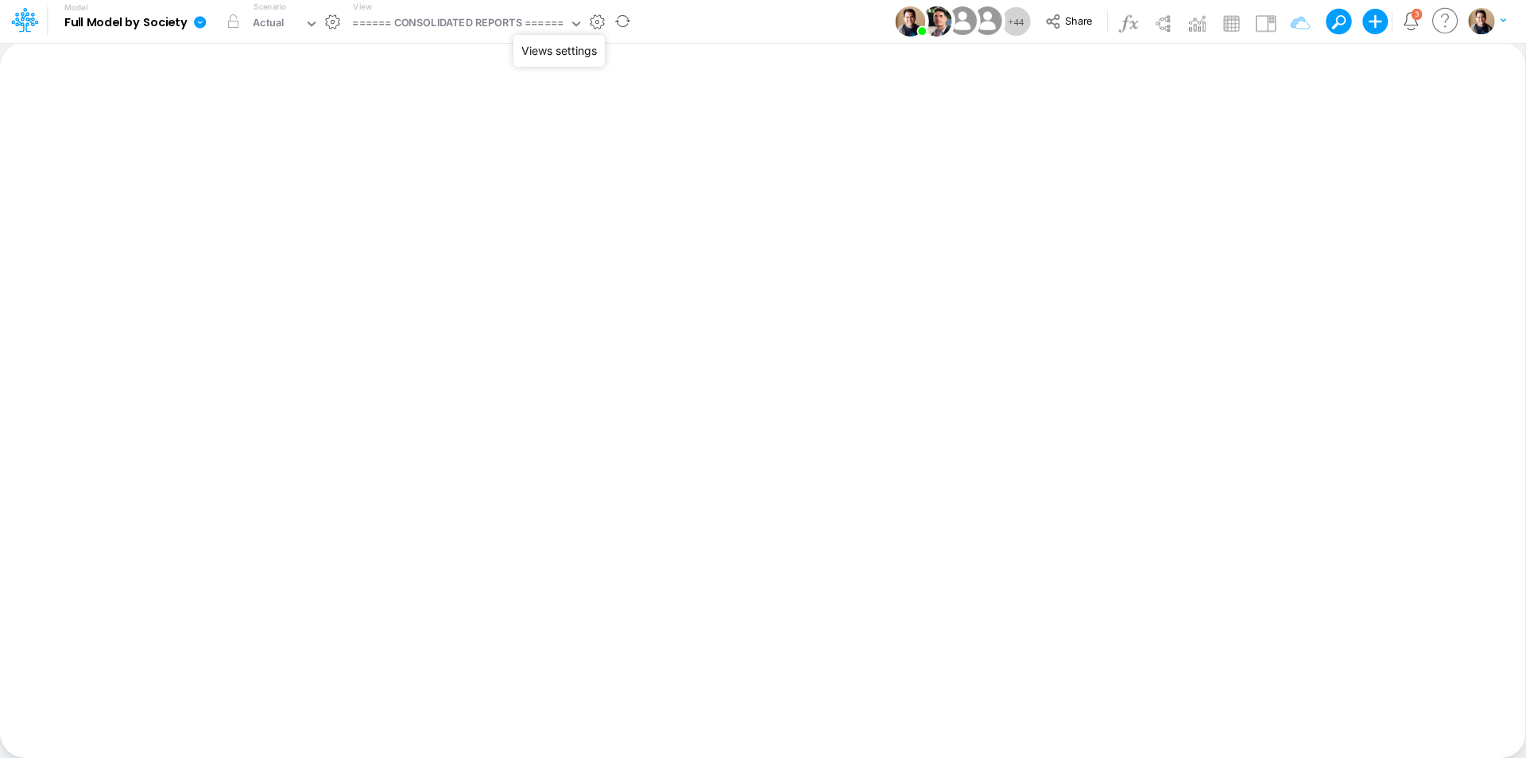
click at [601, 21] on button "button" at bounding box center [597, 22] width 17 height 17
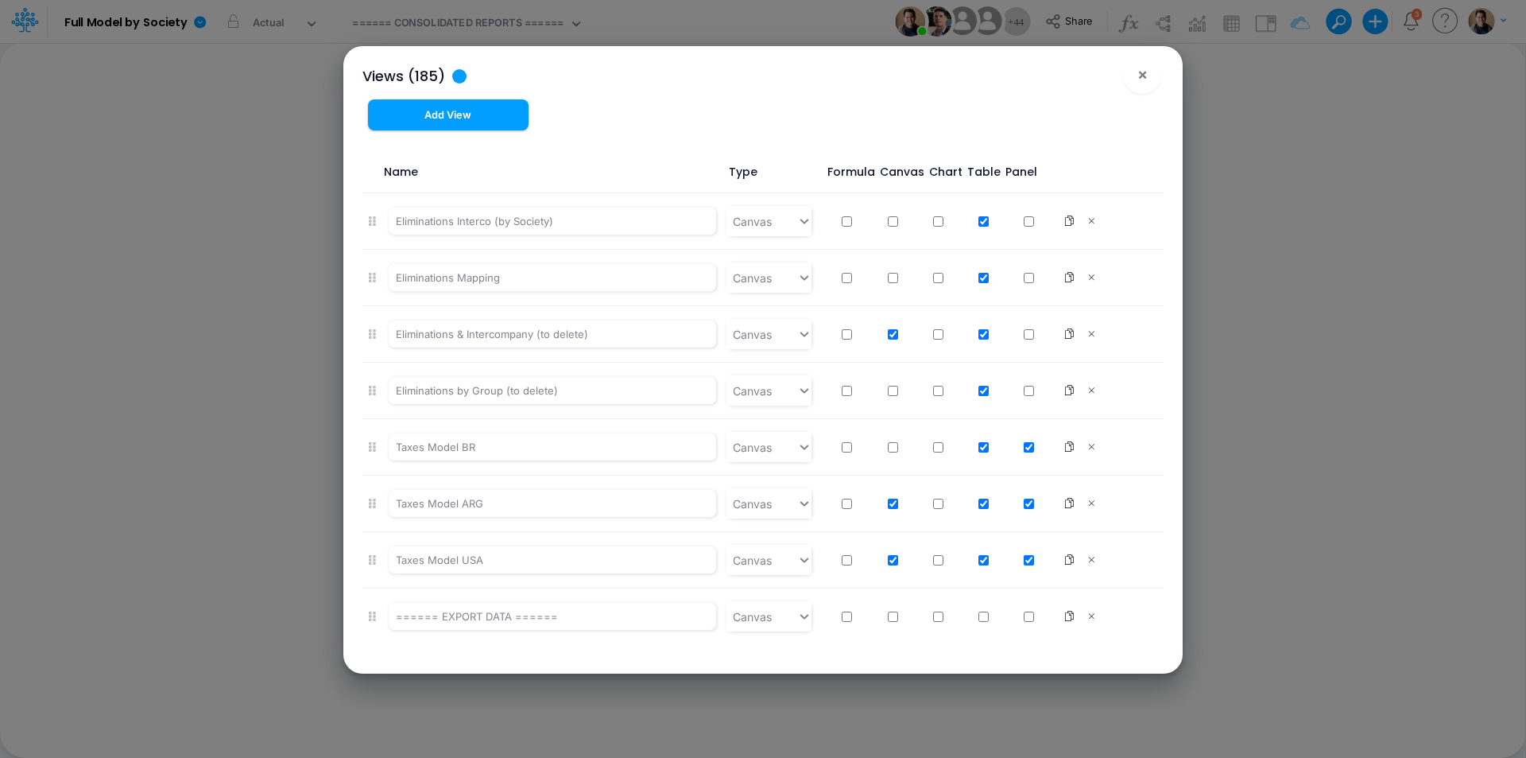
scroll to position [9987, 0]
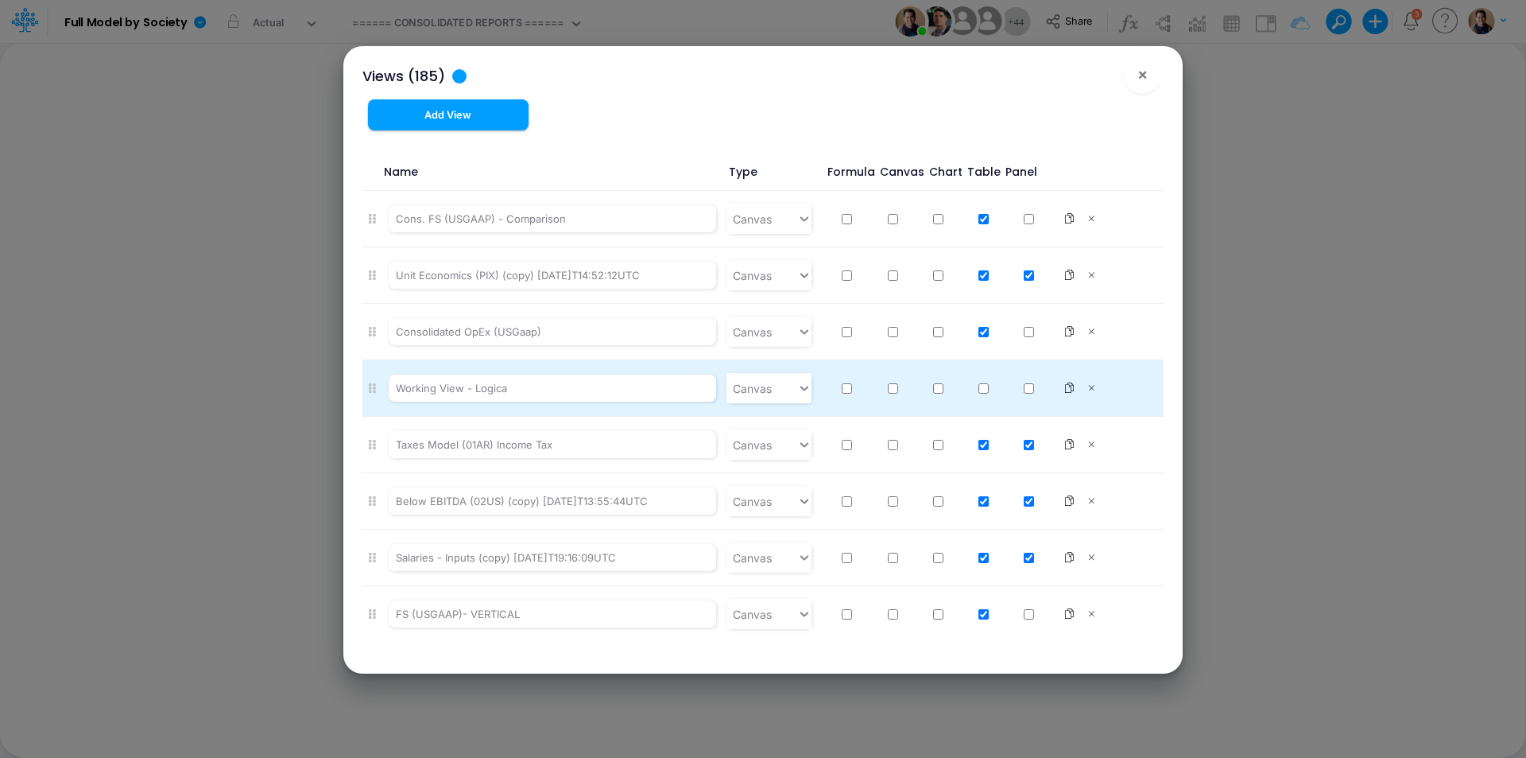
click at [1024, 387] on input "checkbox" at bounding box center [1029, 388] width 10 height 10
checkbox input "true"
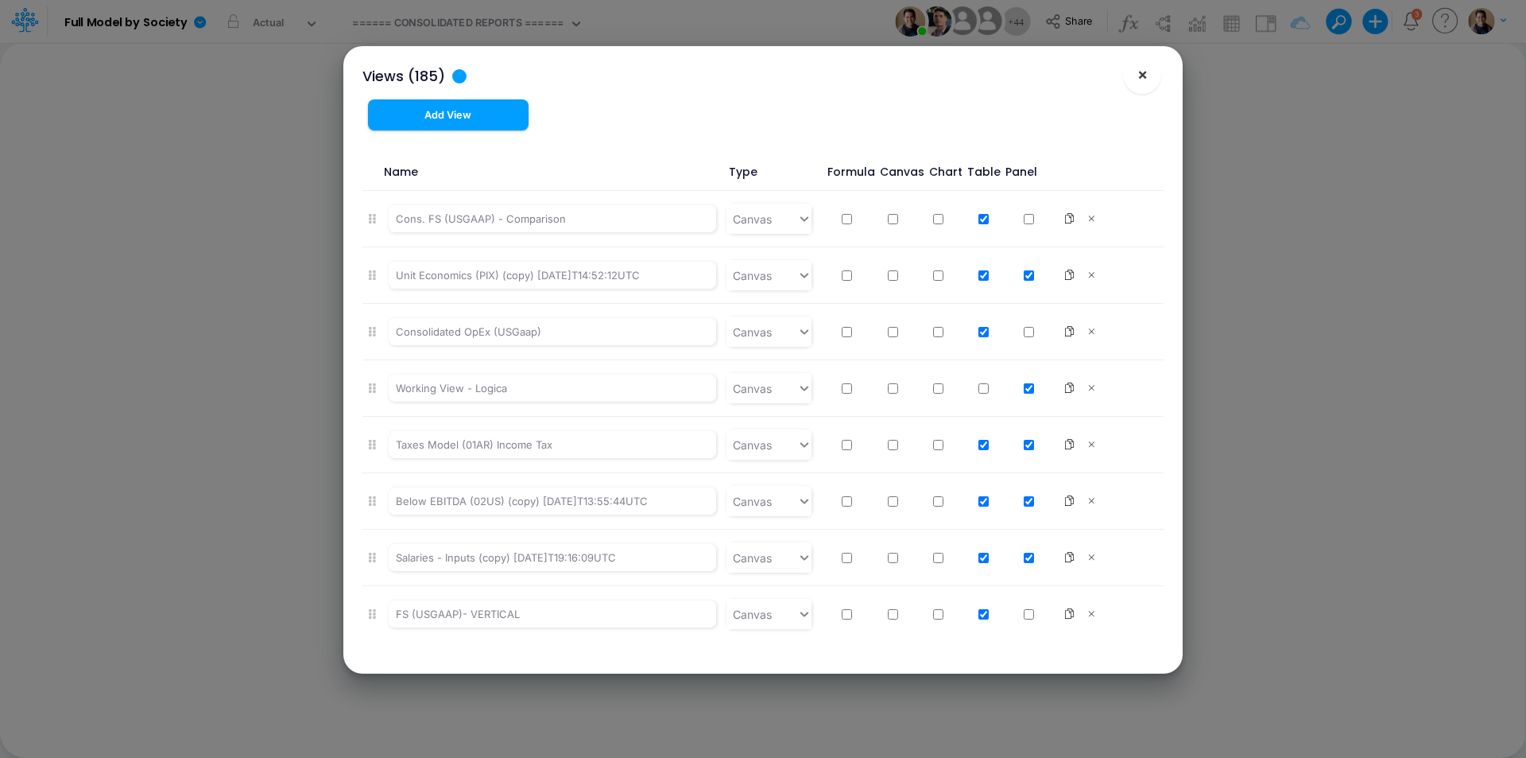
click at [1154, 74] on button "×" at bounding box center [1142, 75] width 38 height 38
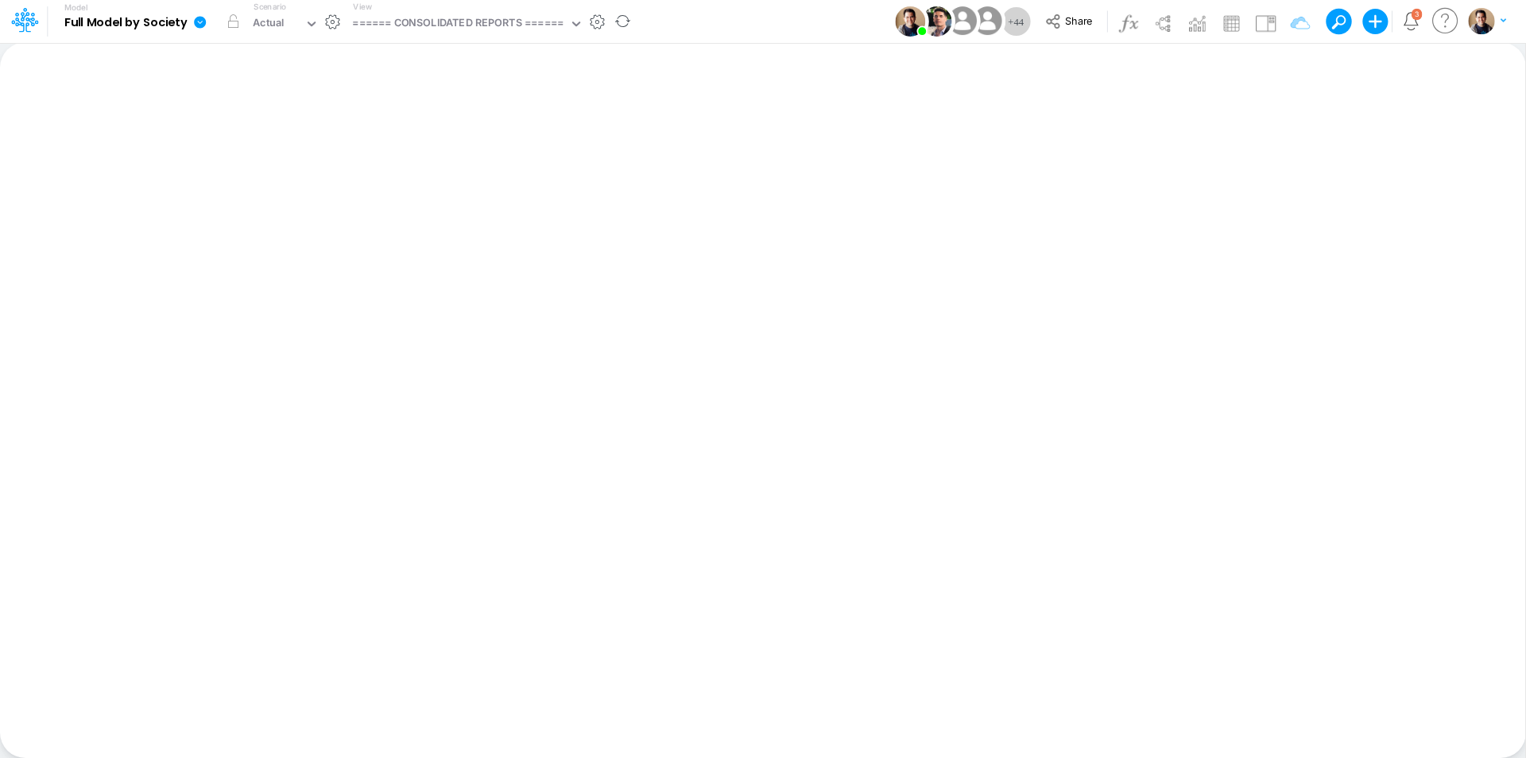
drag, startPoint x: 196, startPoint y: 21, endPoint x: 210, endPoint y: 24, distance: 13.7
click at [196, 22] on icon at bounding box center [200, 22] width 12 height 12
click at [301, 170] on button "View model info" at bounding box center [280, 165] width 170 height 25
click at [642, 23] on button "button" at bounding box center [639, 22] width 17 height 17
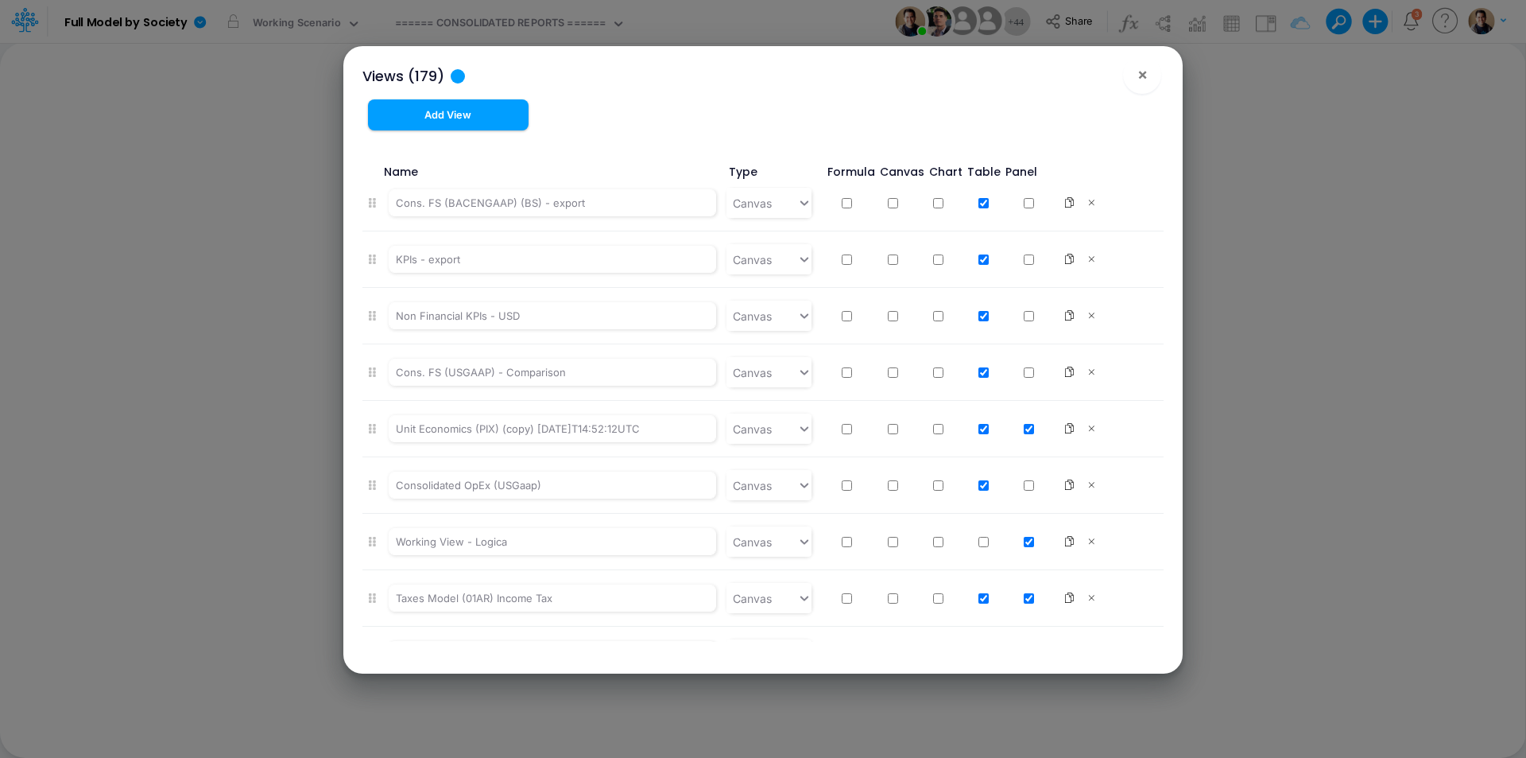
scroll to position [9648, 0]
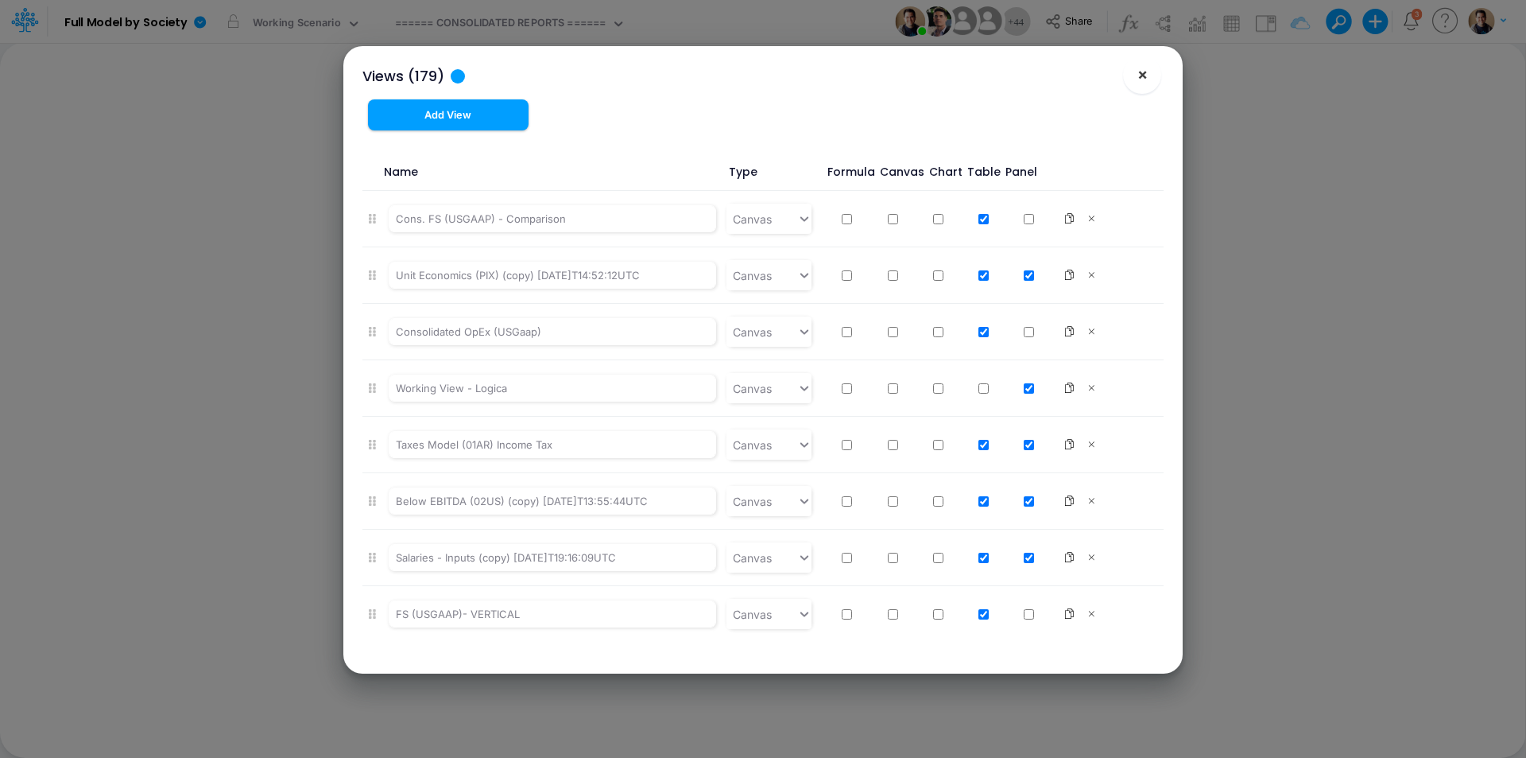
click at [1142, 75] on span "×" at bounding box center [1143, 73] width 10 height 19
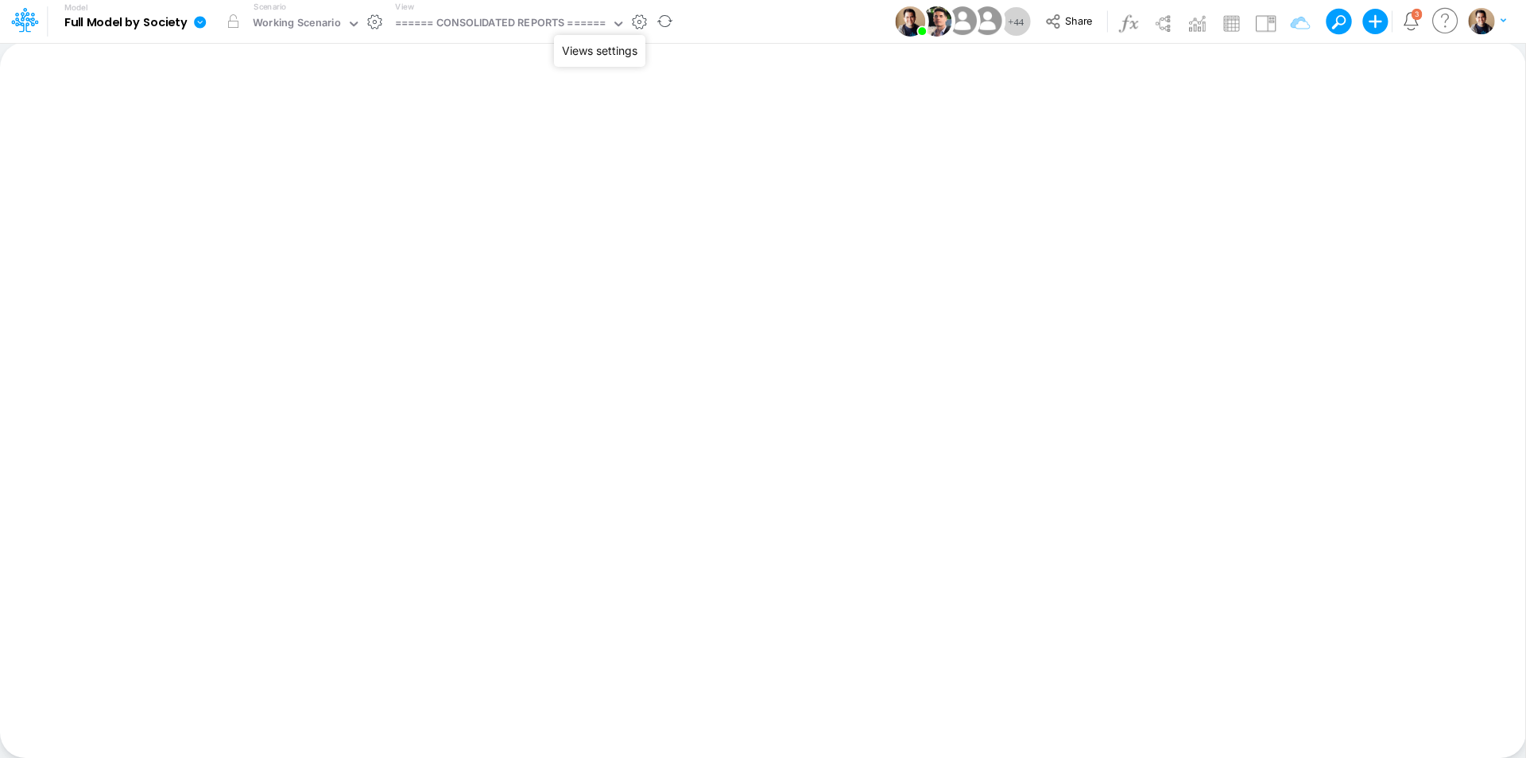
click at [643, 29] on button "button" at bounding box center [639, 22] width 17 height 17
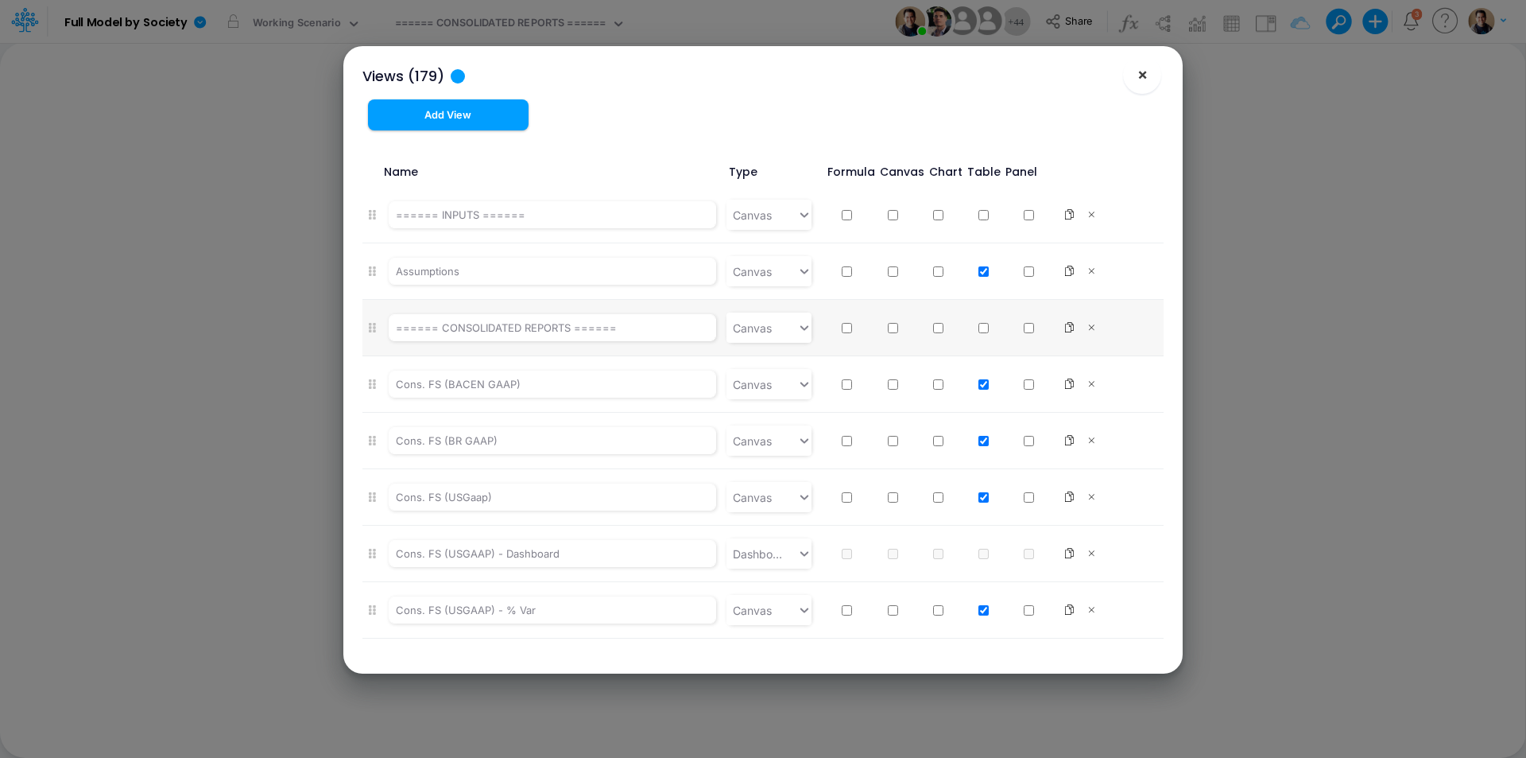
click at [1144, 79] on span "×" at bounding box center [1143, 73] width 10 height 19
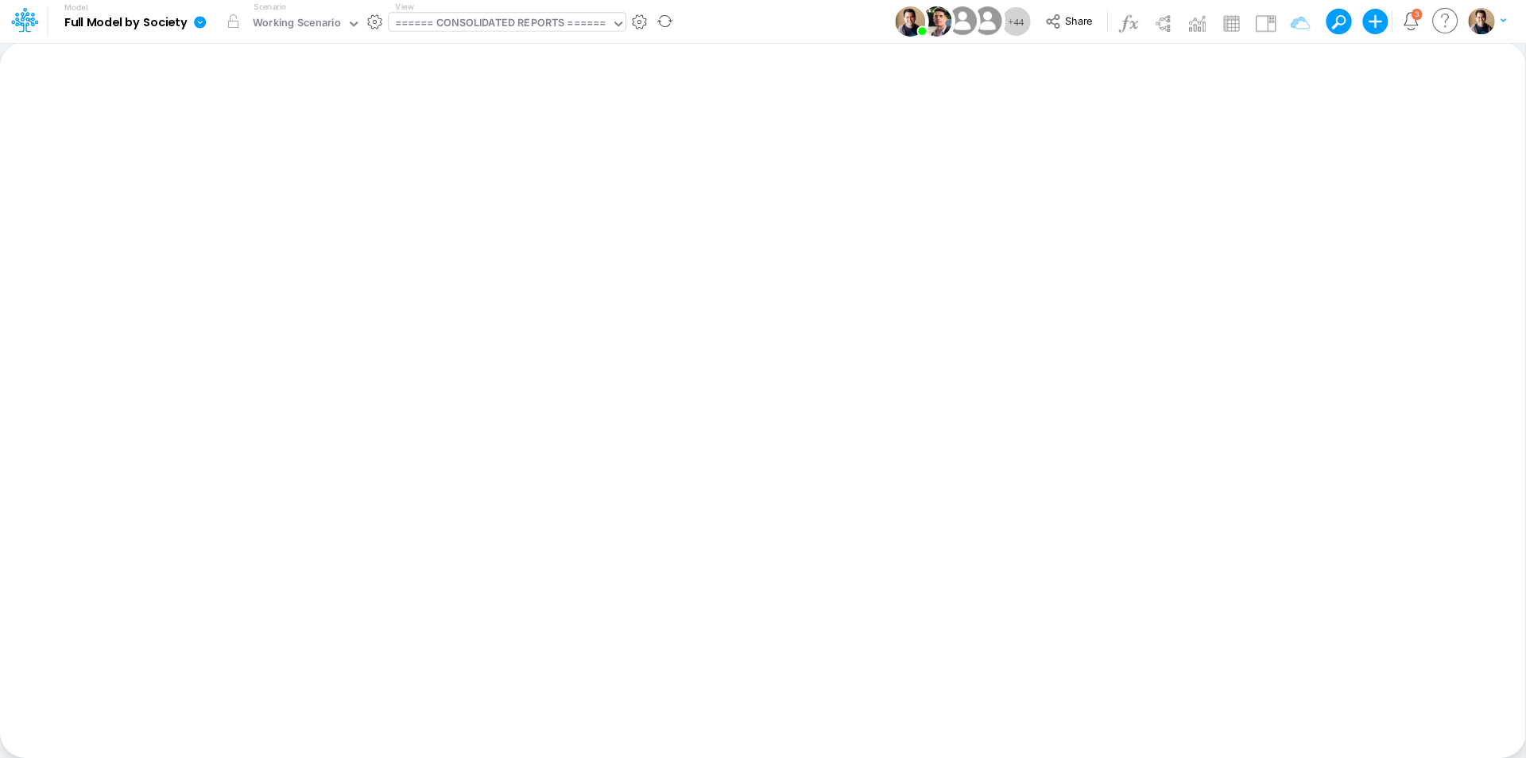
click at [559, 20] on div "====== CONSOLIDATED REPORTS ======" at bounding box center [500, 24] width 211 height 18
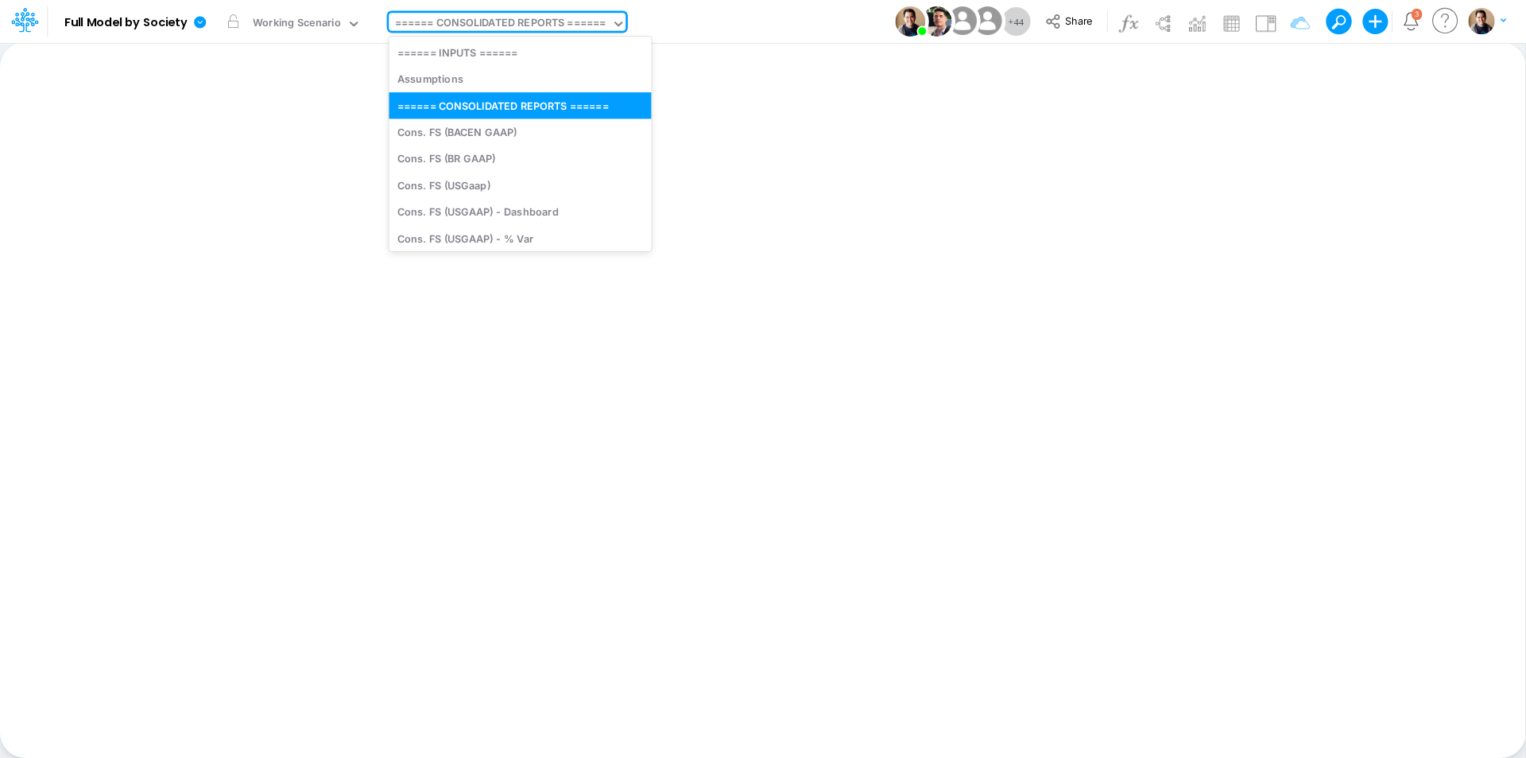
click at [749, 22] on div "Model Full Model by Society Edit model settings Duplicate Import QuickBooks Qui…" at bounding box center [763, 21] width 1374 height 43
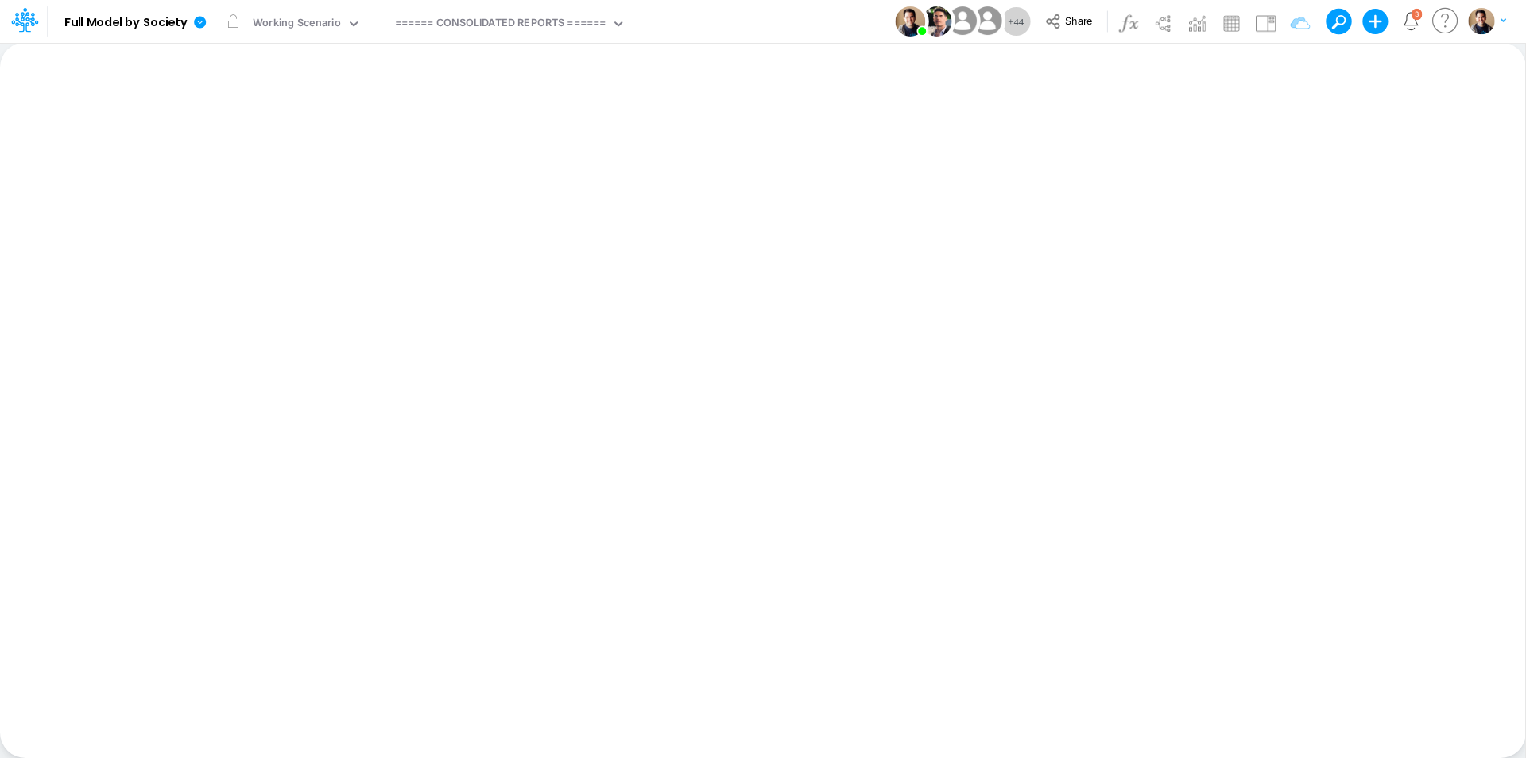
drag, startPoint x: 749, startPoint y: 22, endPoint x: 735, endPoint y: 18, distance: 14.1
click at [735, 18] on div "Model Full Model by Society Edit model settings Duplicate Import QuickBooks Qui…" at bounding box center [763, 21] width 1374 height 43
click at [646, 23] on button "button" at bounding box center [639, 22] width 17 height 17
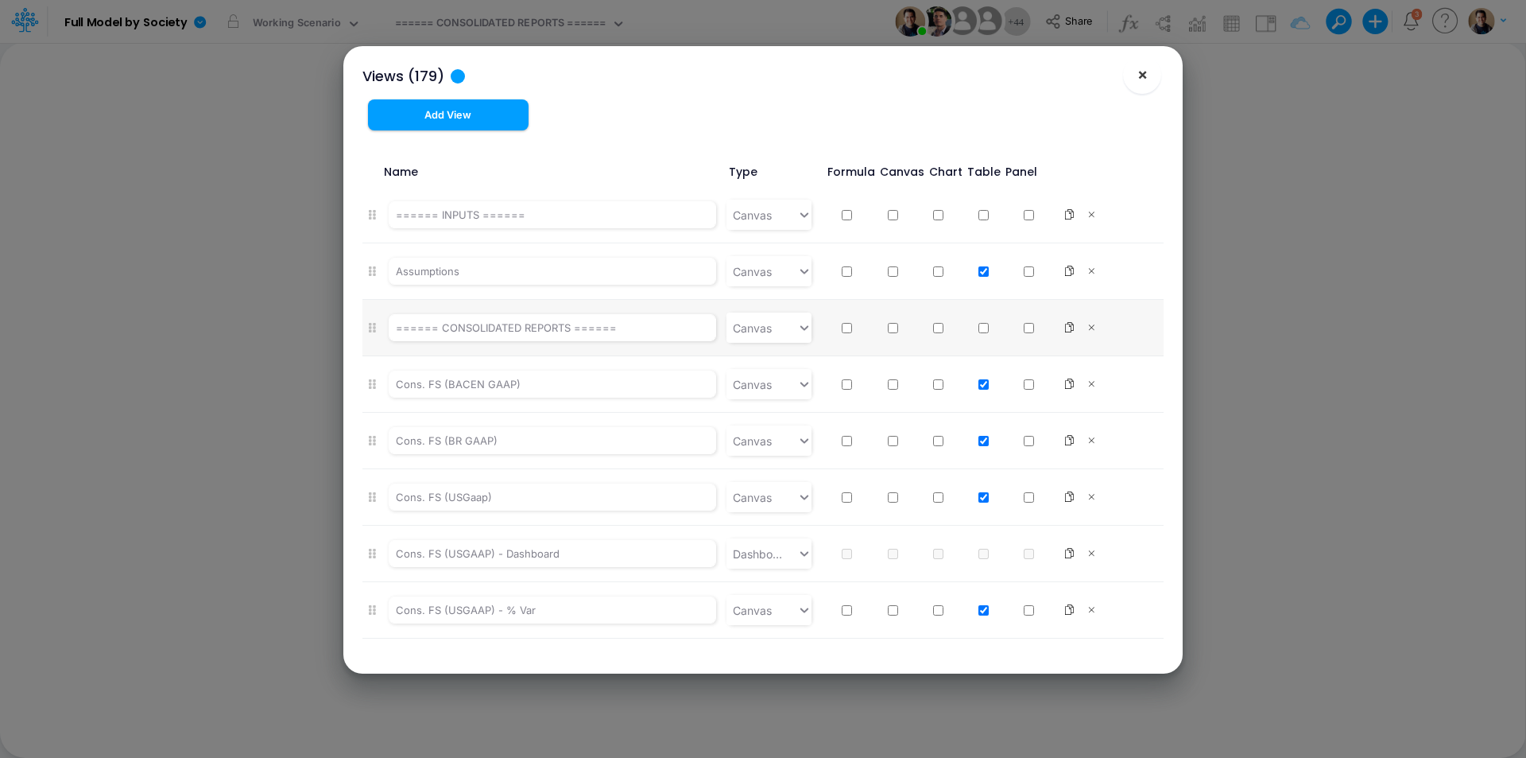
click at [1135, 76] on button "×" at bounding box center [1142, 75] width 38 height 38
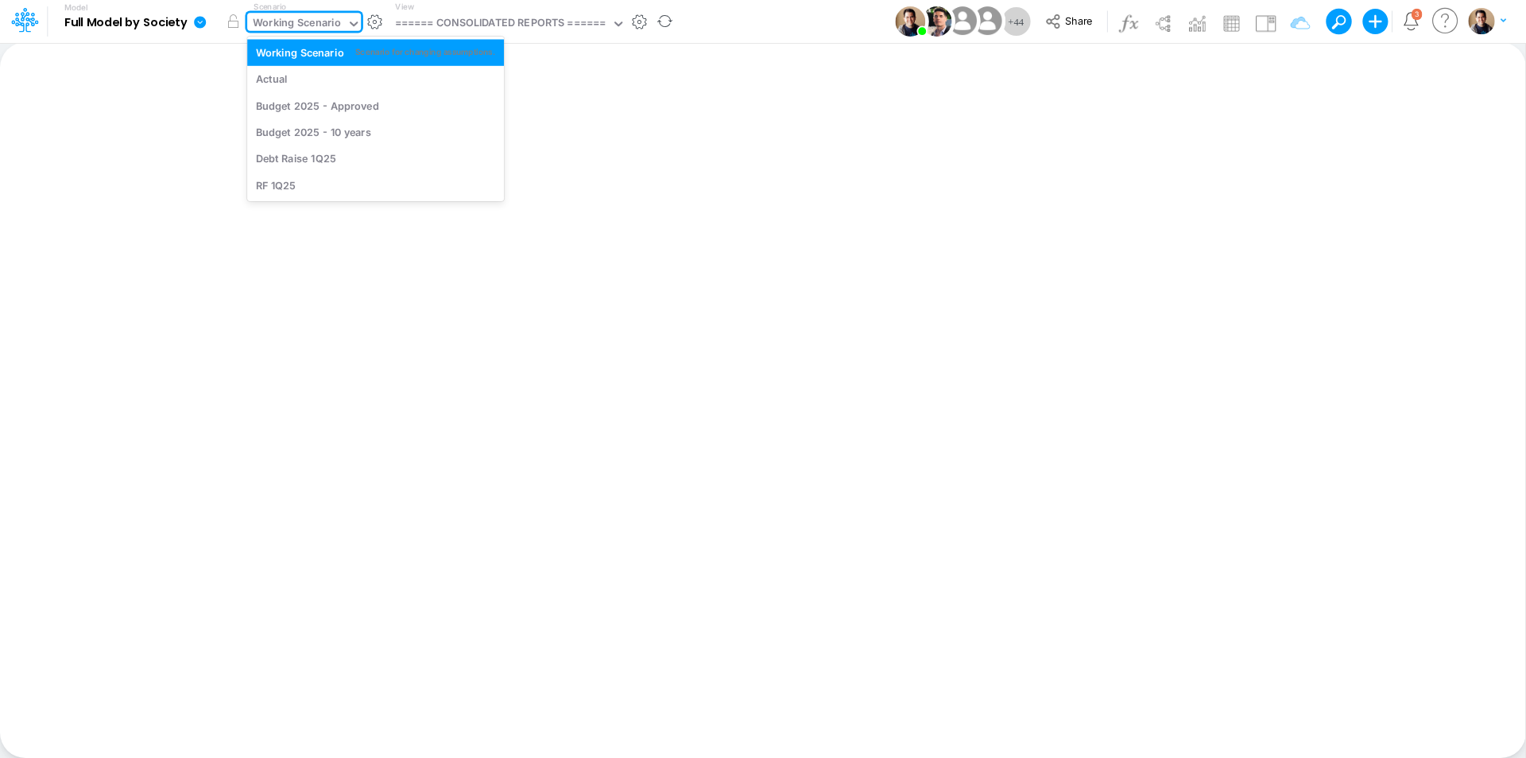
click at [305, 21] on div "Working Scenario" at bounding box center [297, 24] width 88 height 18
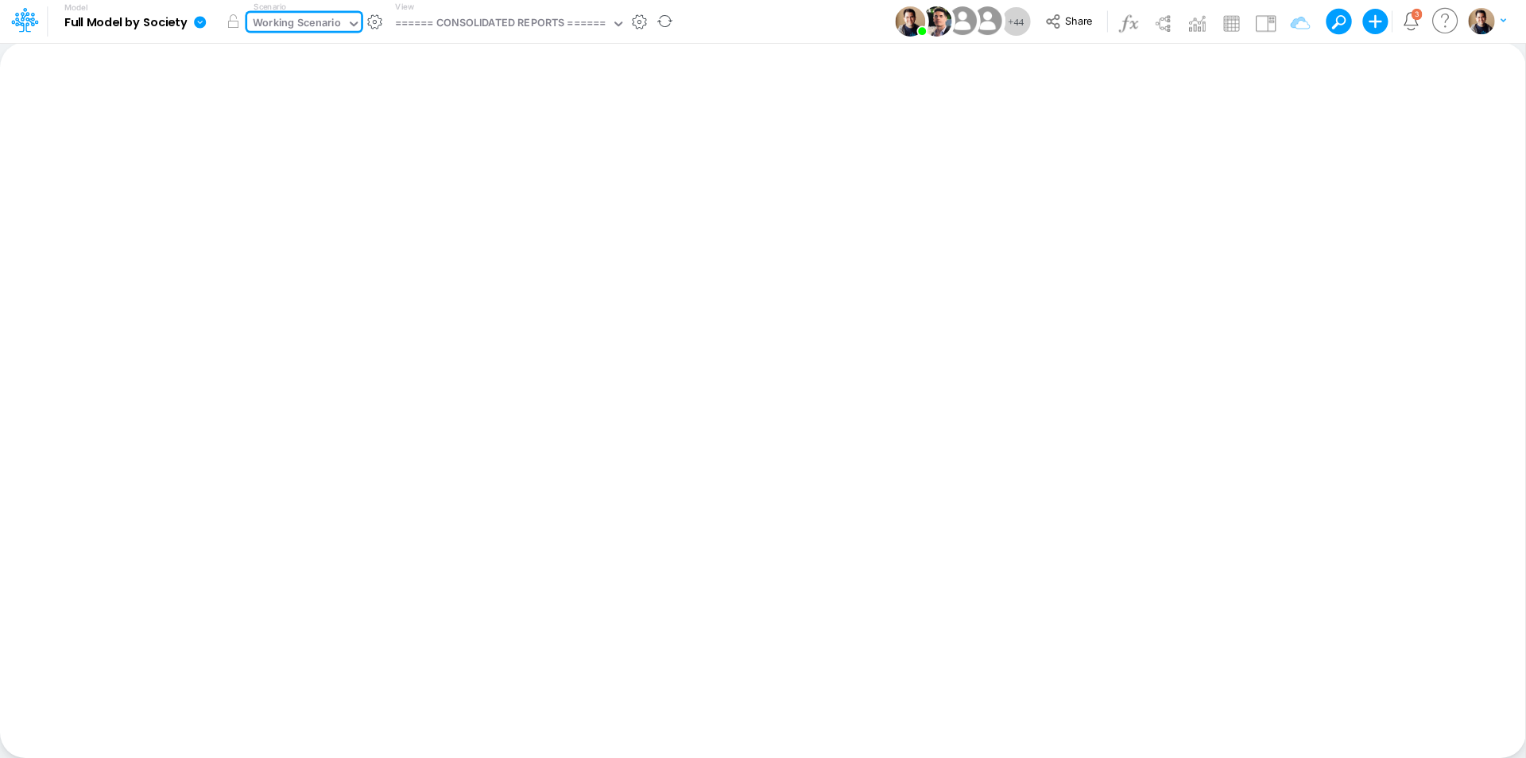
click at [305, 21] on div "Working Scenario" at bounding box center [297, 24] width 88 height 18
click at [467, 23] on div "====== CONSOLIDATED REPORTS ======" at bounding box center [500, 24] width 211 height 18
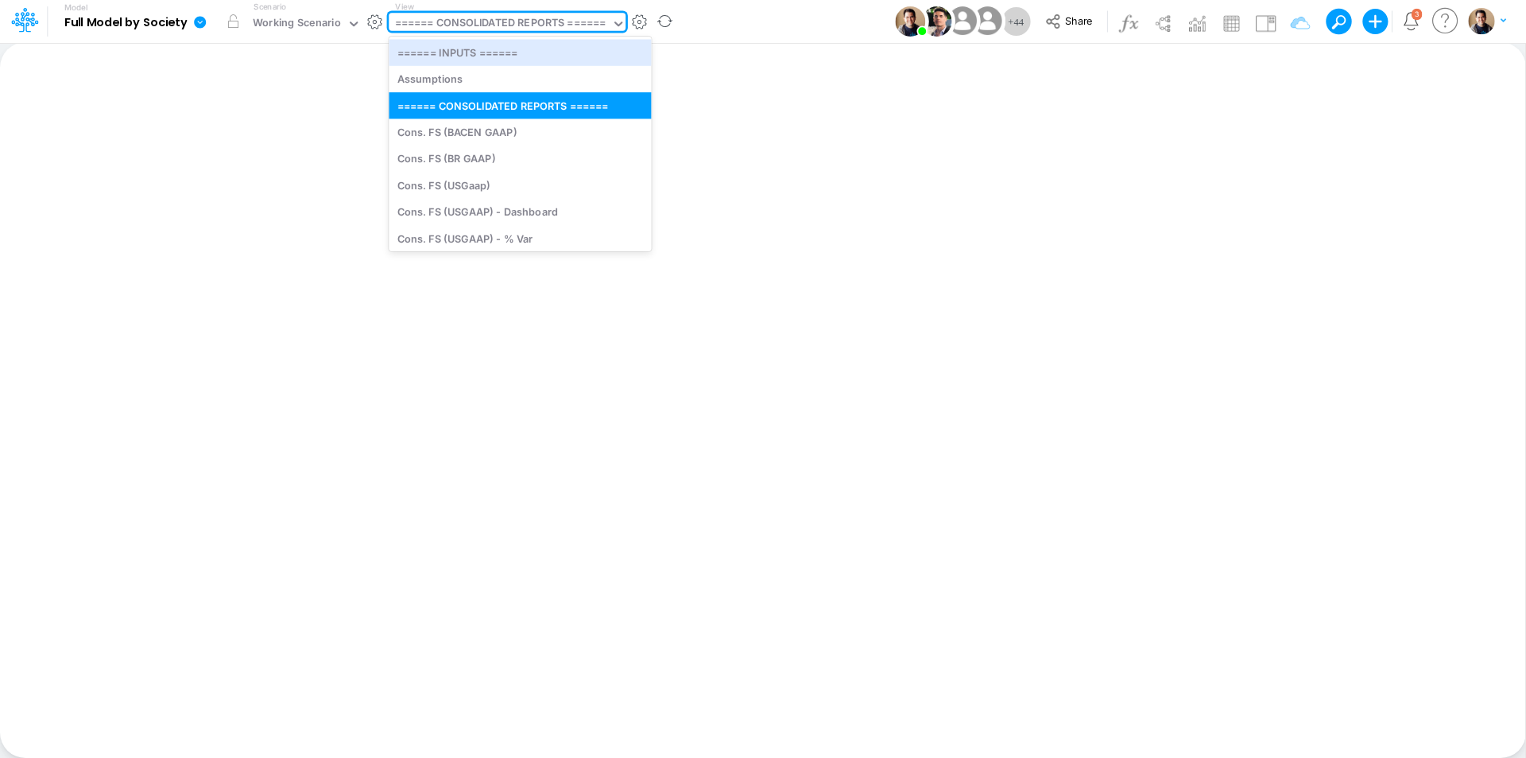
click at [467, 23] on div "====== CONSOLIDATED REPORTS ======" at bounding box center [500, 24] width 211 height 18
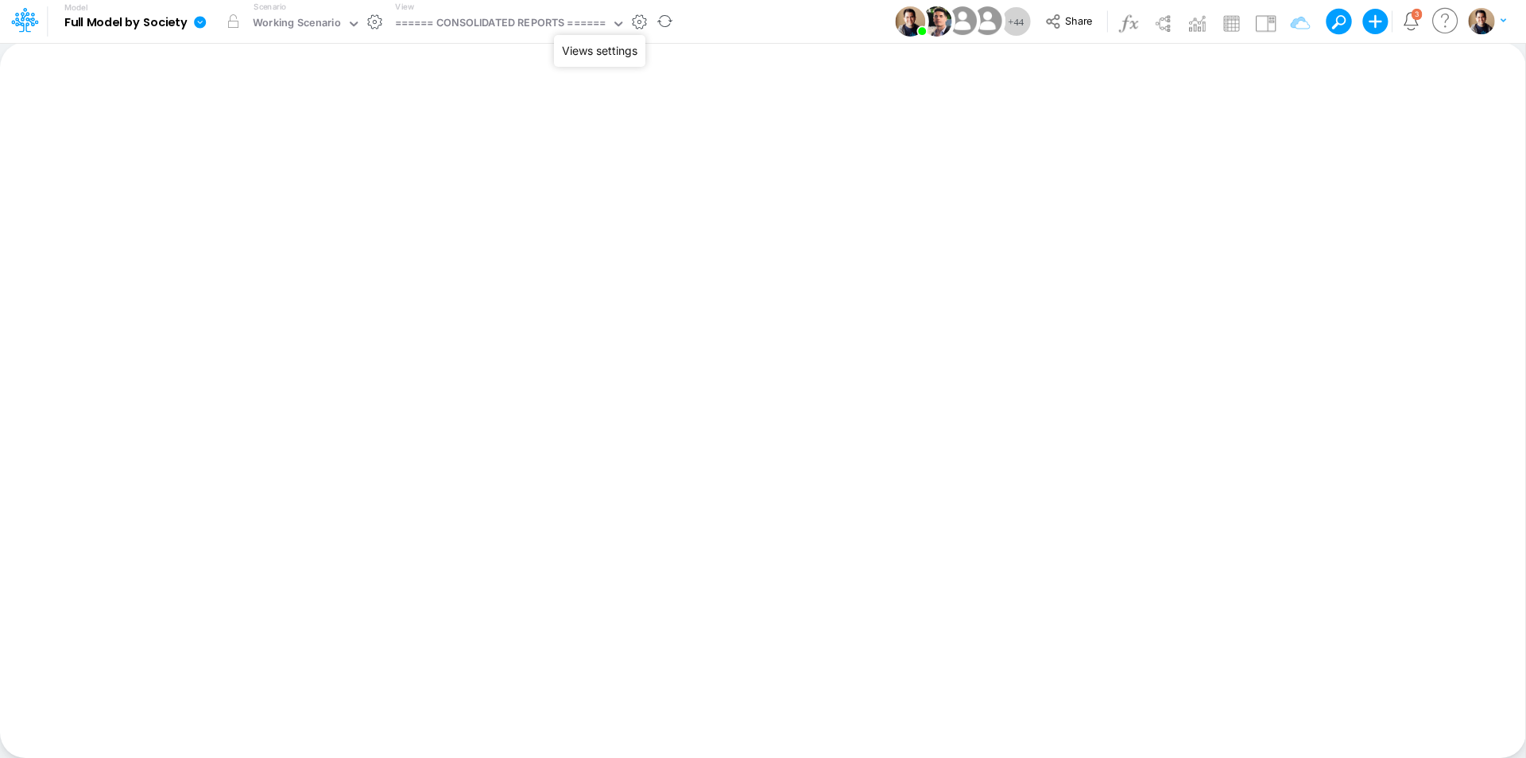
click at [638, 21] on button "button" at bounding box center [639, 22] width 17 height 17
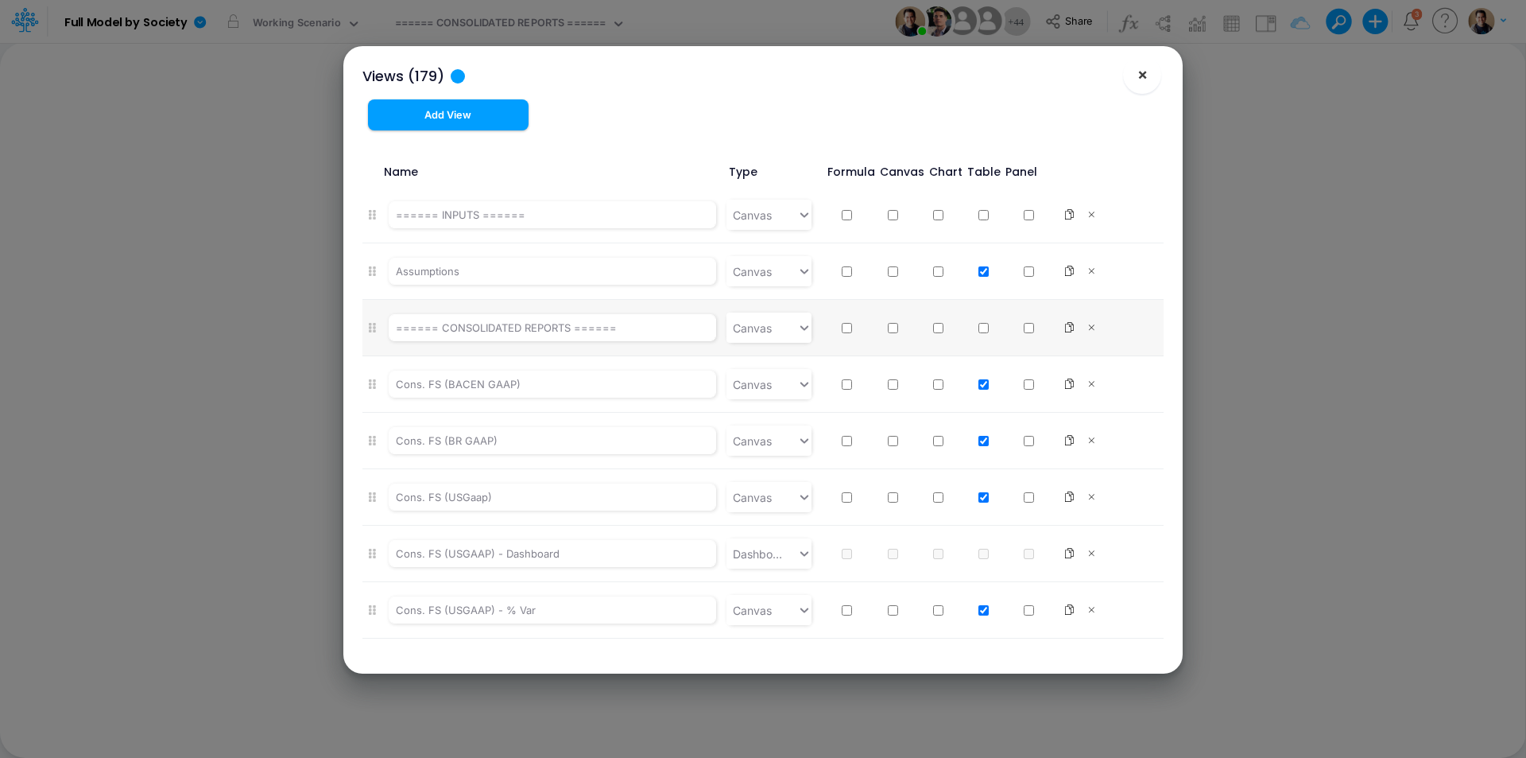
drag, startPoint x: 1139, startPoint y: 76, endPoint x: 1124, endPoint y: 75, distance: 15.1
click at [1139, 76] on span "×" at bounding box center [1143, 73] width 10 height 19
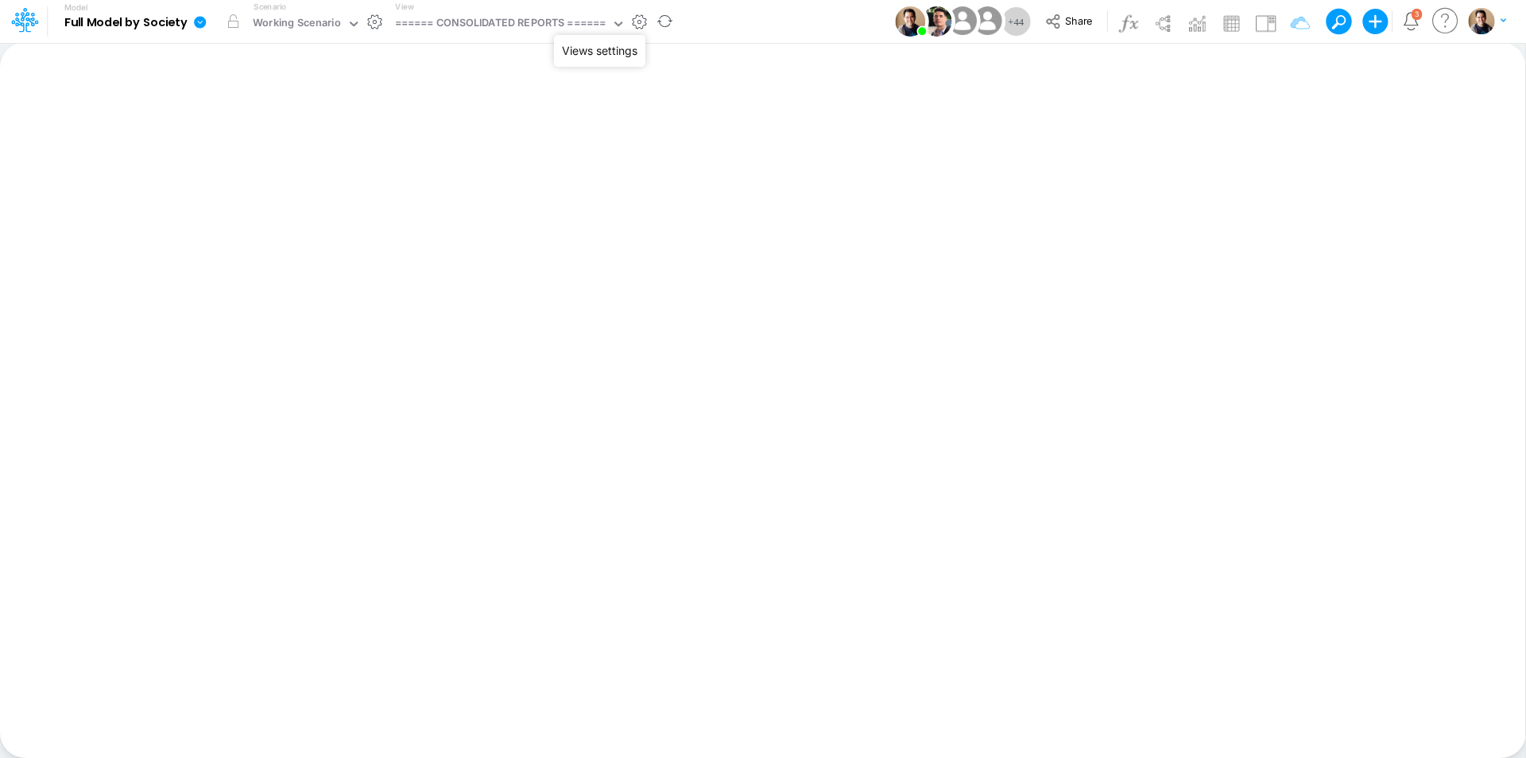
click at [637, 21] on button "button" at bounding box center [639, 22] width 17 height 17
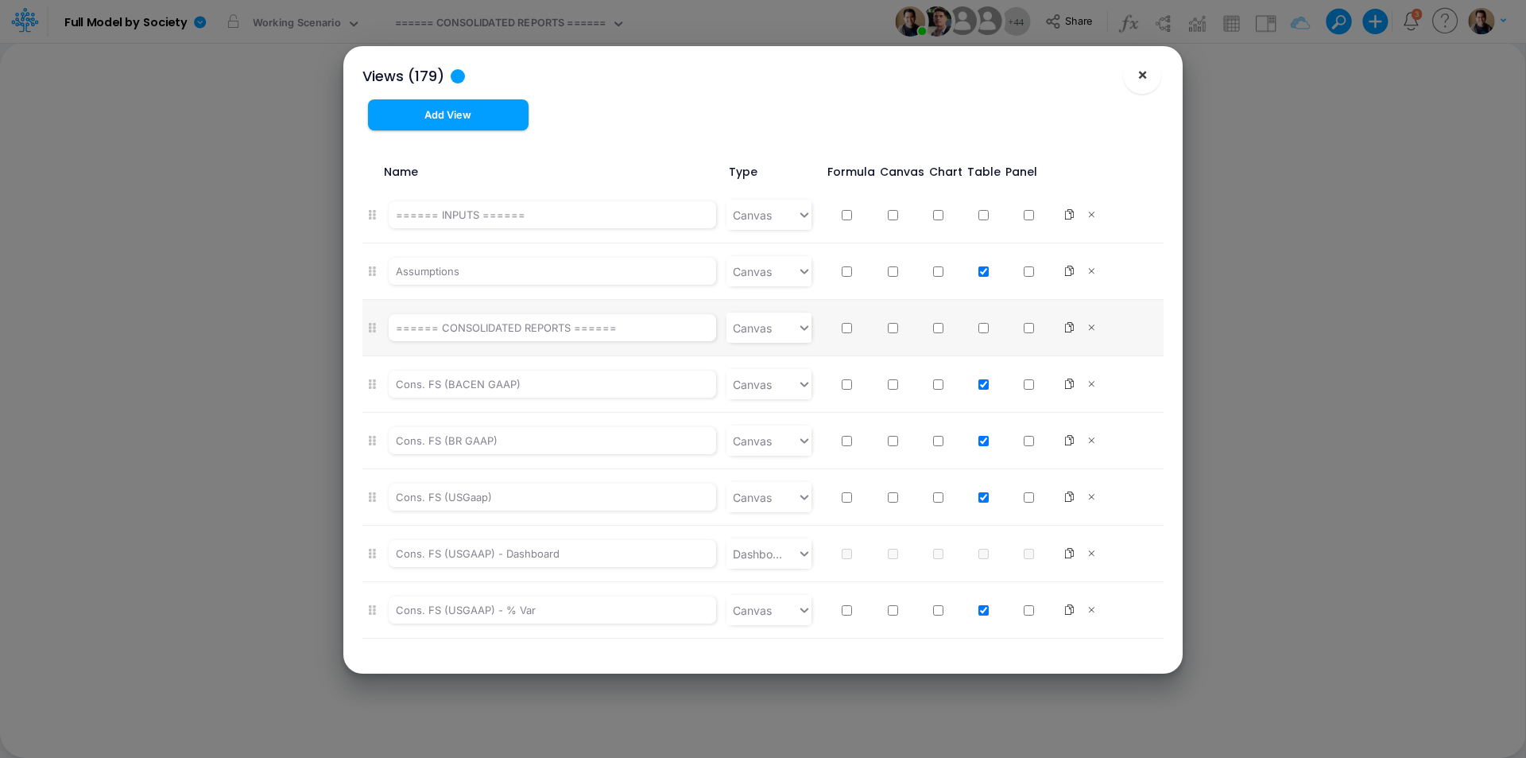
click at [1149, 72] on button "×" at bounding box center [1142, 75] width 38 height 38
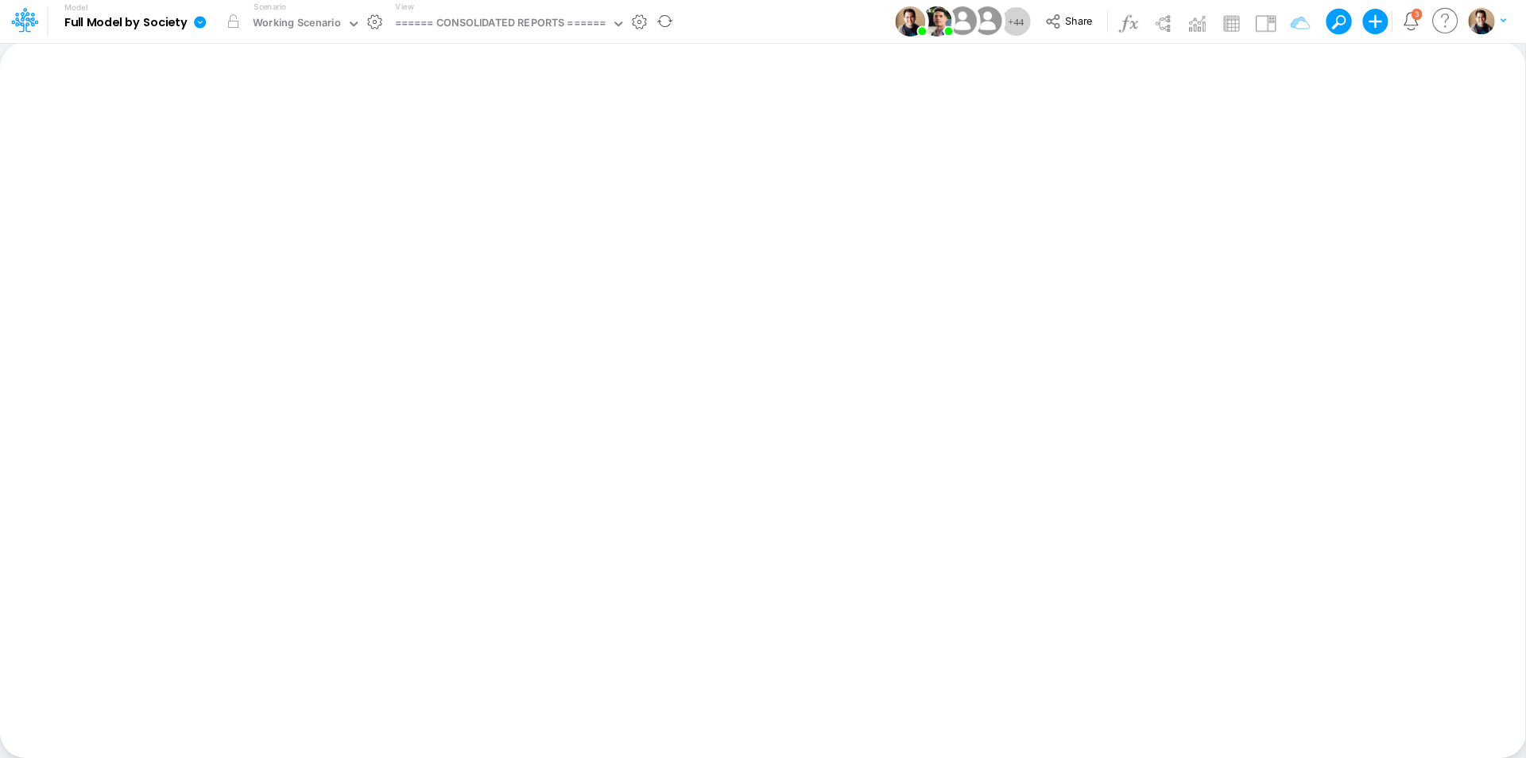
click at [198, 22] on icon at bounding box center [200, 22] width 12 height 12
click at [273, 169] on button "View model info" at bounding box center [280, 165] width 170 height 25
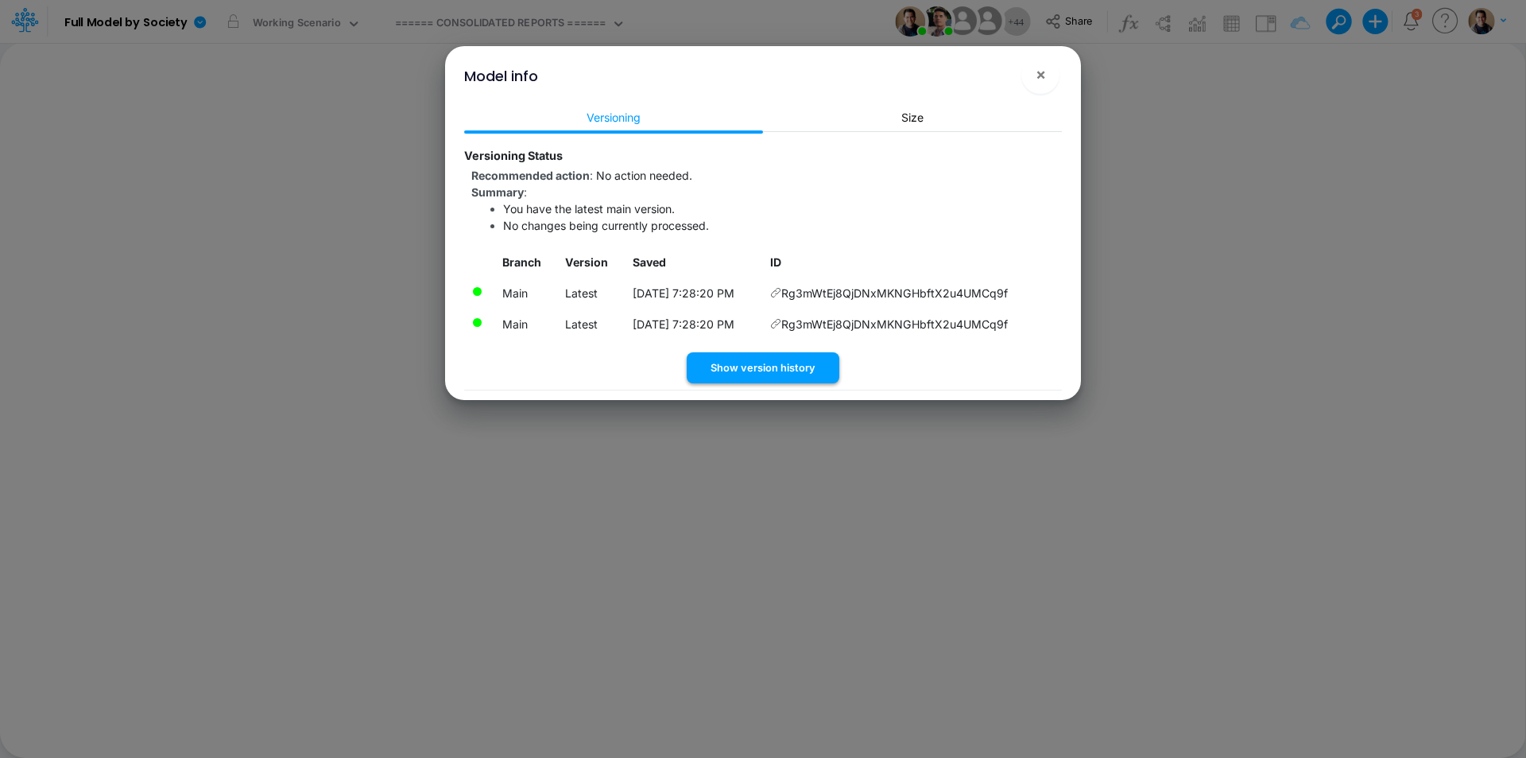
click at [797, 363] on button "Show version history" at bounding box center [763, 367] width 153 height 31
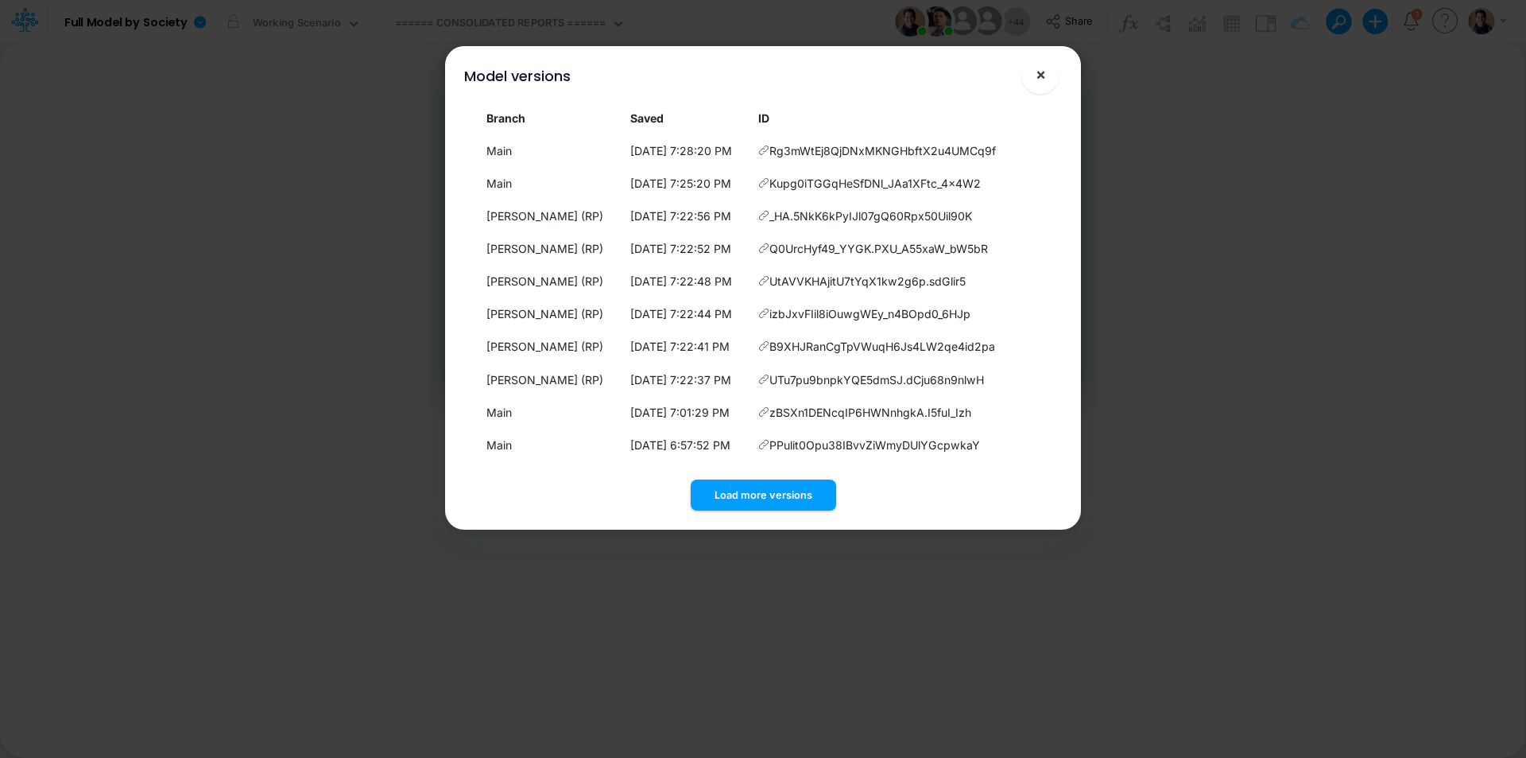
click at [1048, 79] on button "×" at bounding box center [1041, 75] width 38 height 38
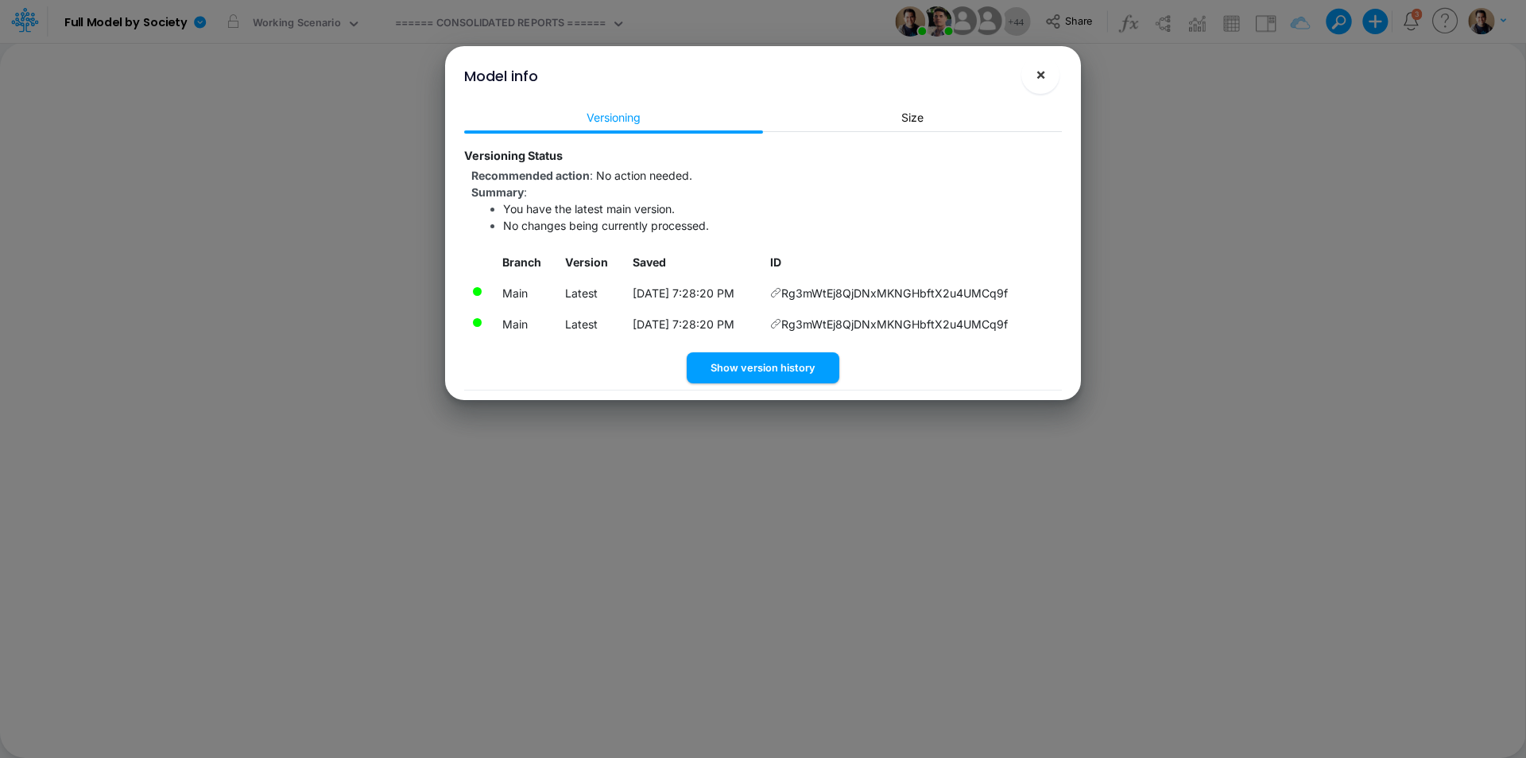
click at [1048, 73] on button "×" at bounding box center [1041, 75] width 38 height 38
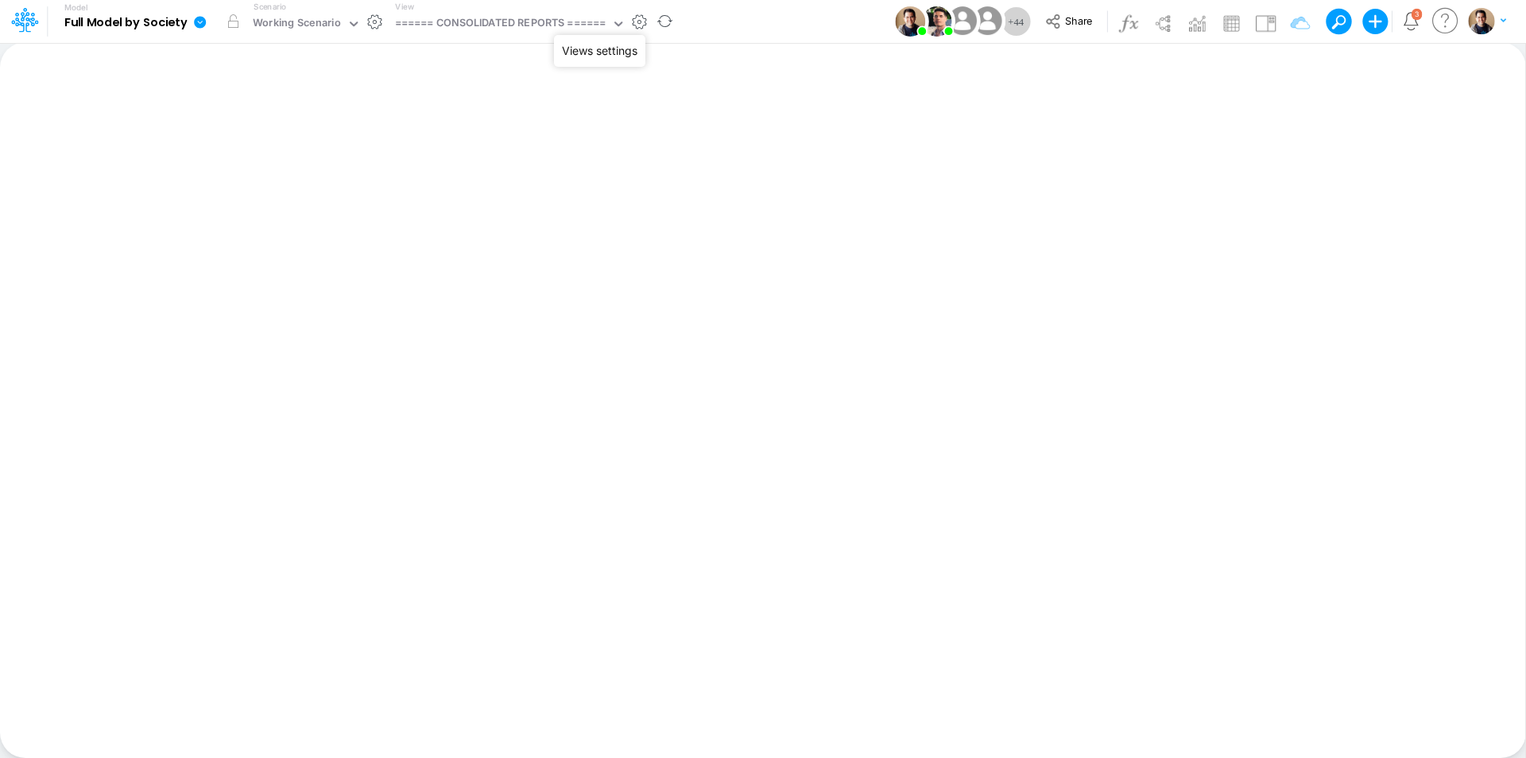
click at [641, 21] on button "button" at bounding box center [639, 22] width 17 height 17
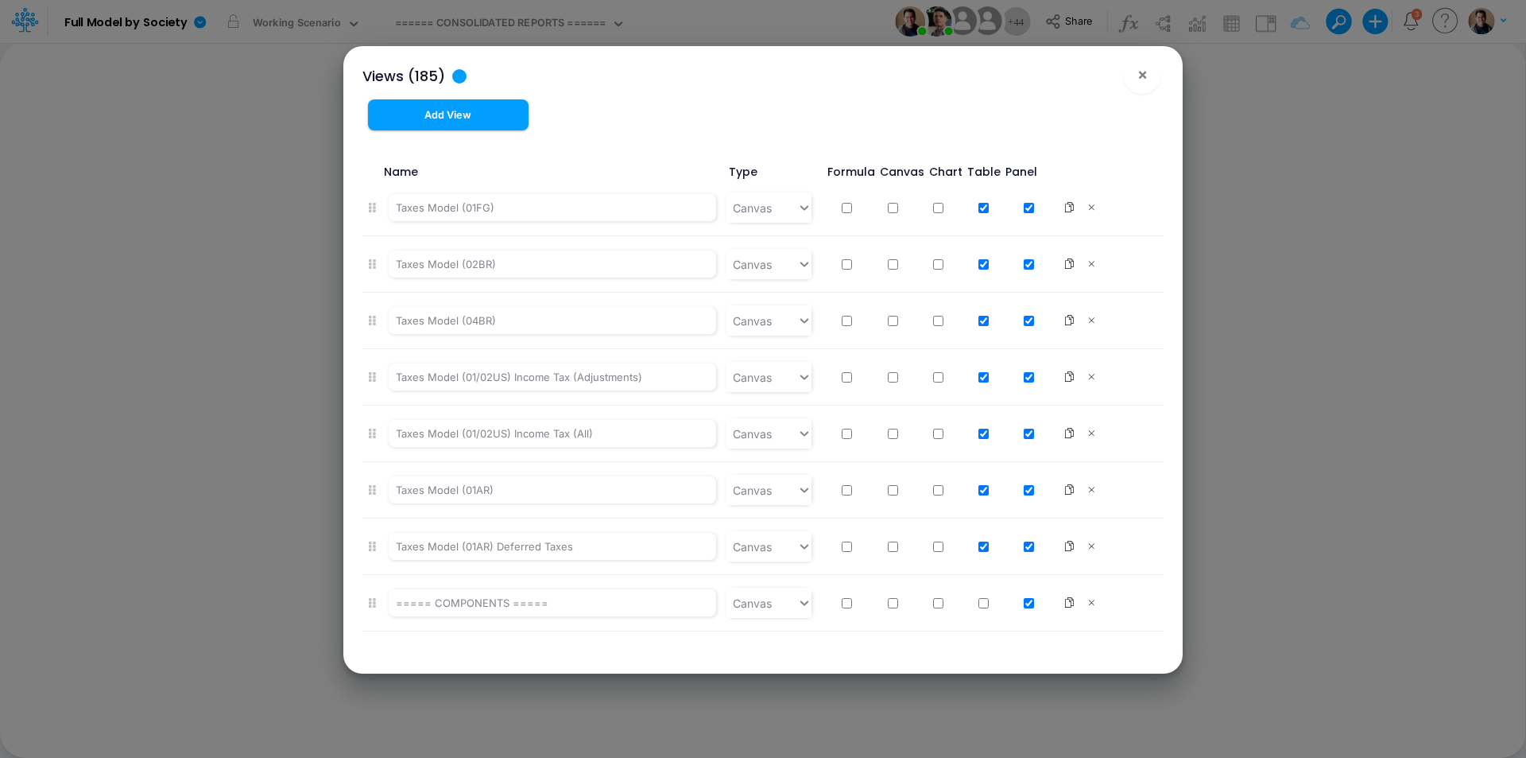
scroll to position [9987, 0]
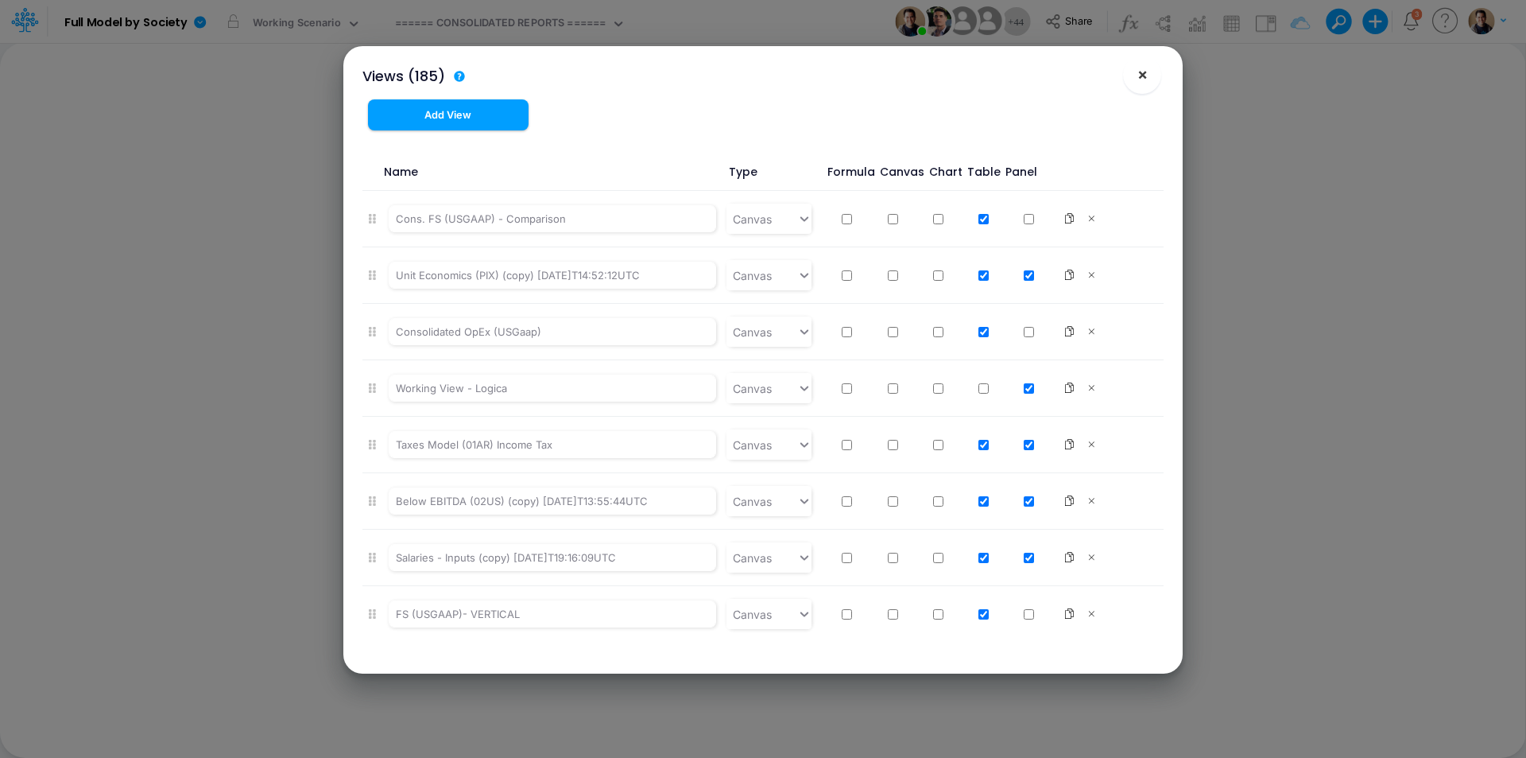
click at [979, 387] on input "checkbox" at bounding box center [984, 388] width 10 height 10
checkbox input "true"
click at [1144, 76] on span "×" at bounding box center [1143, 73] width 10 height 19
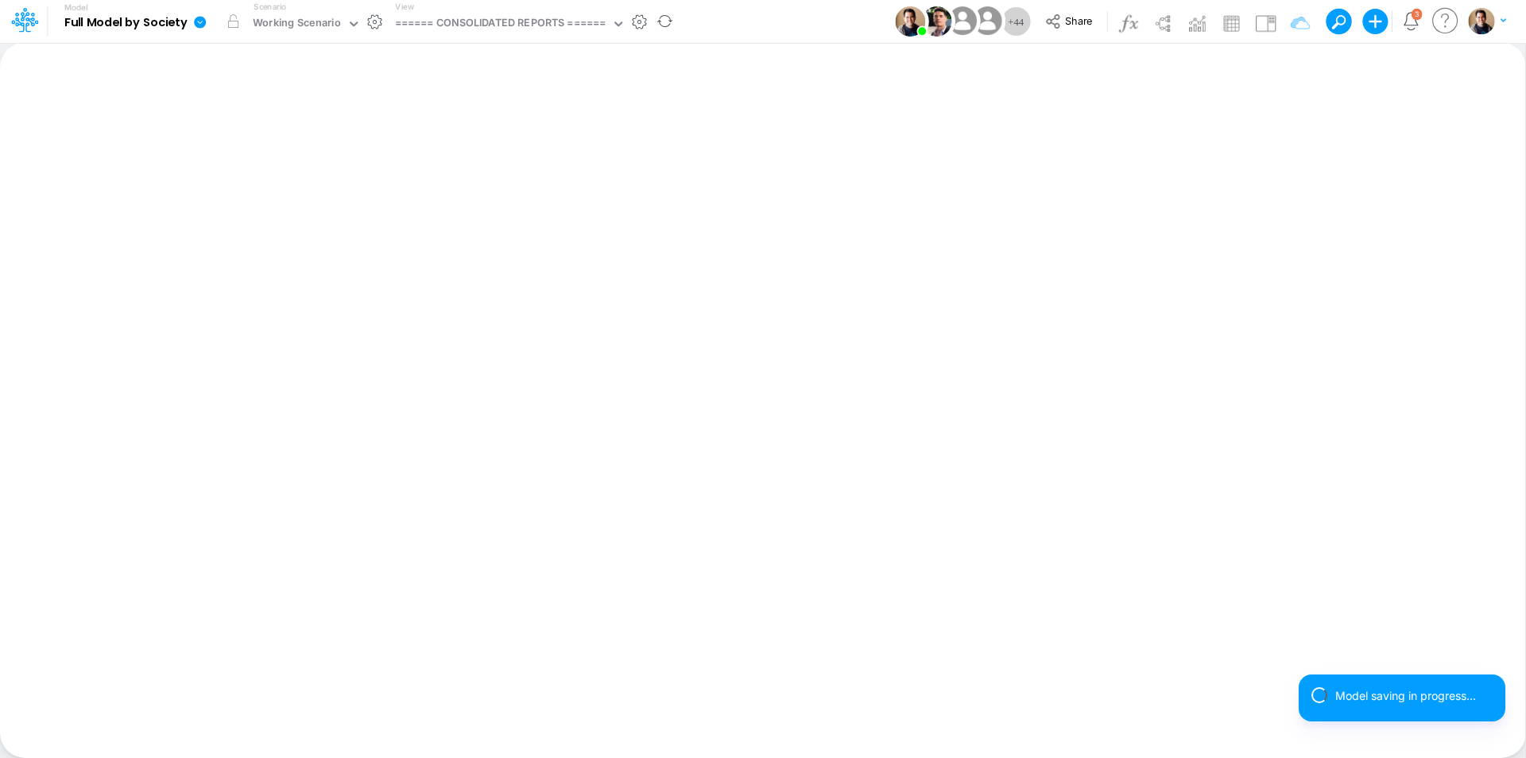
click at [203, 29] on icon at bounding box center [200, 22] width 14 height 14
click at [293, 170] on button "View model info" at bounding box center [280, 165] width 170 height 25
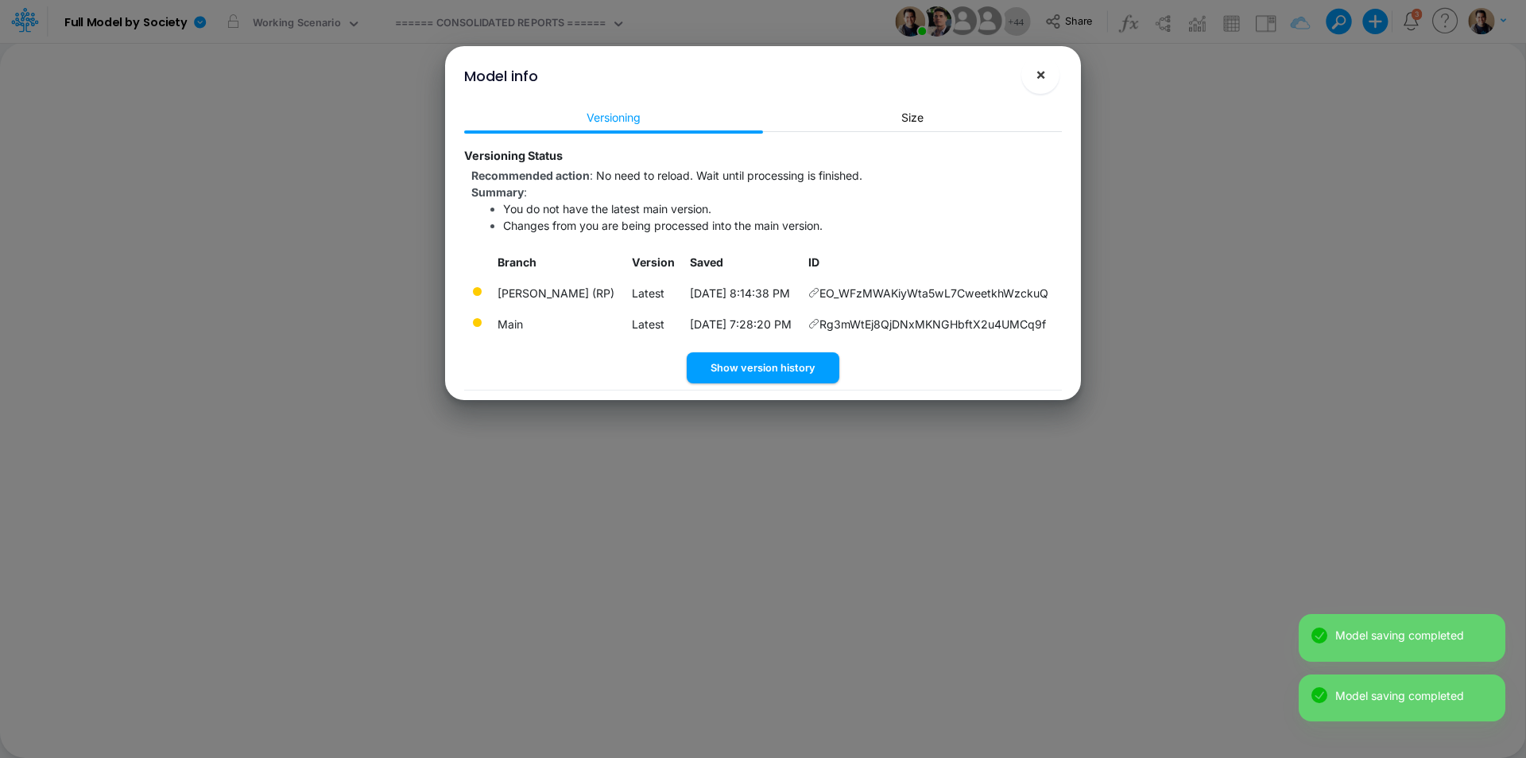
click at [1048, 73] on button "×" at bounding box center [1041, 75] width 38 height 38
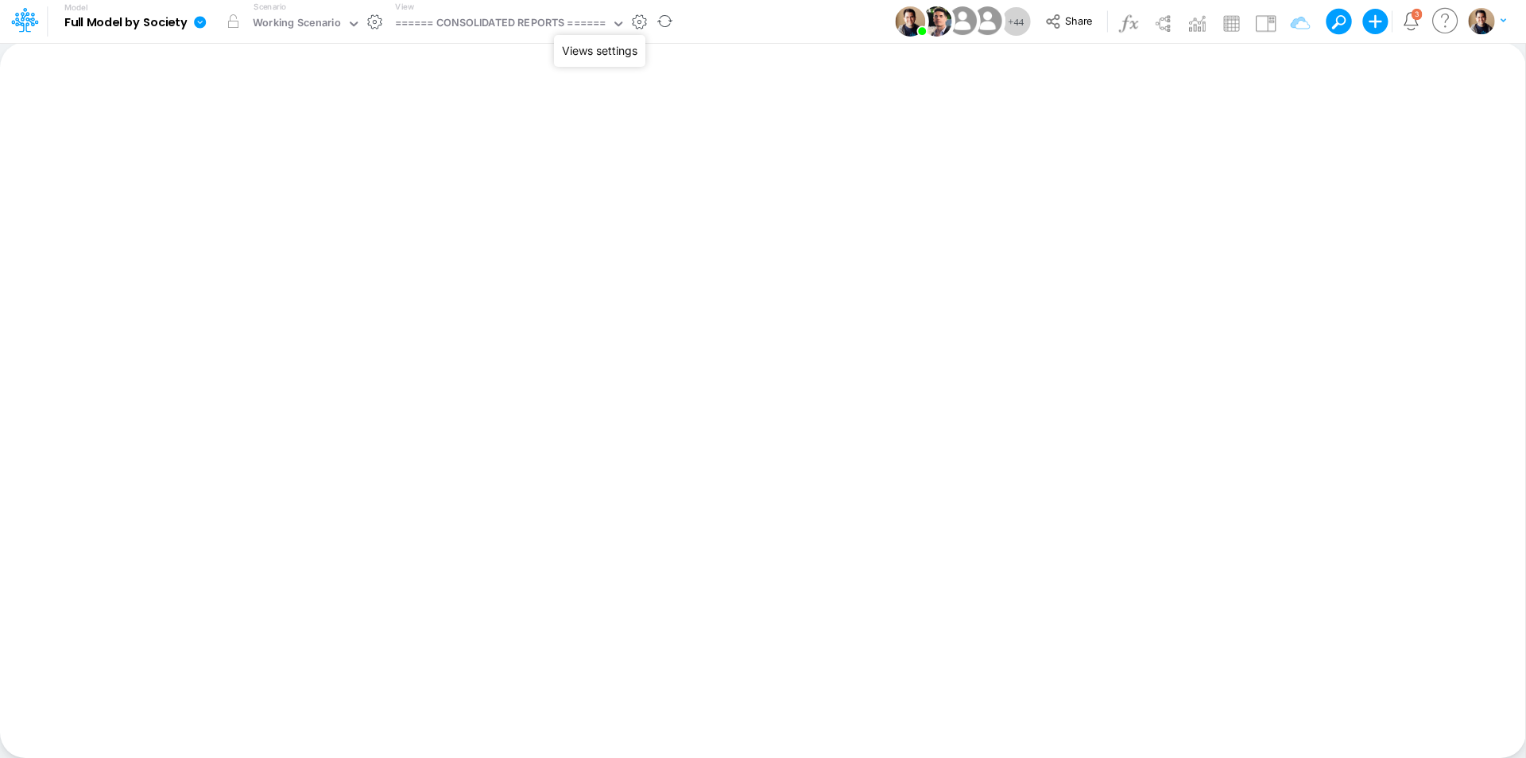
click at [637, 20] on button "button" at bounding box center [639, 22] width 17 height 17
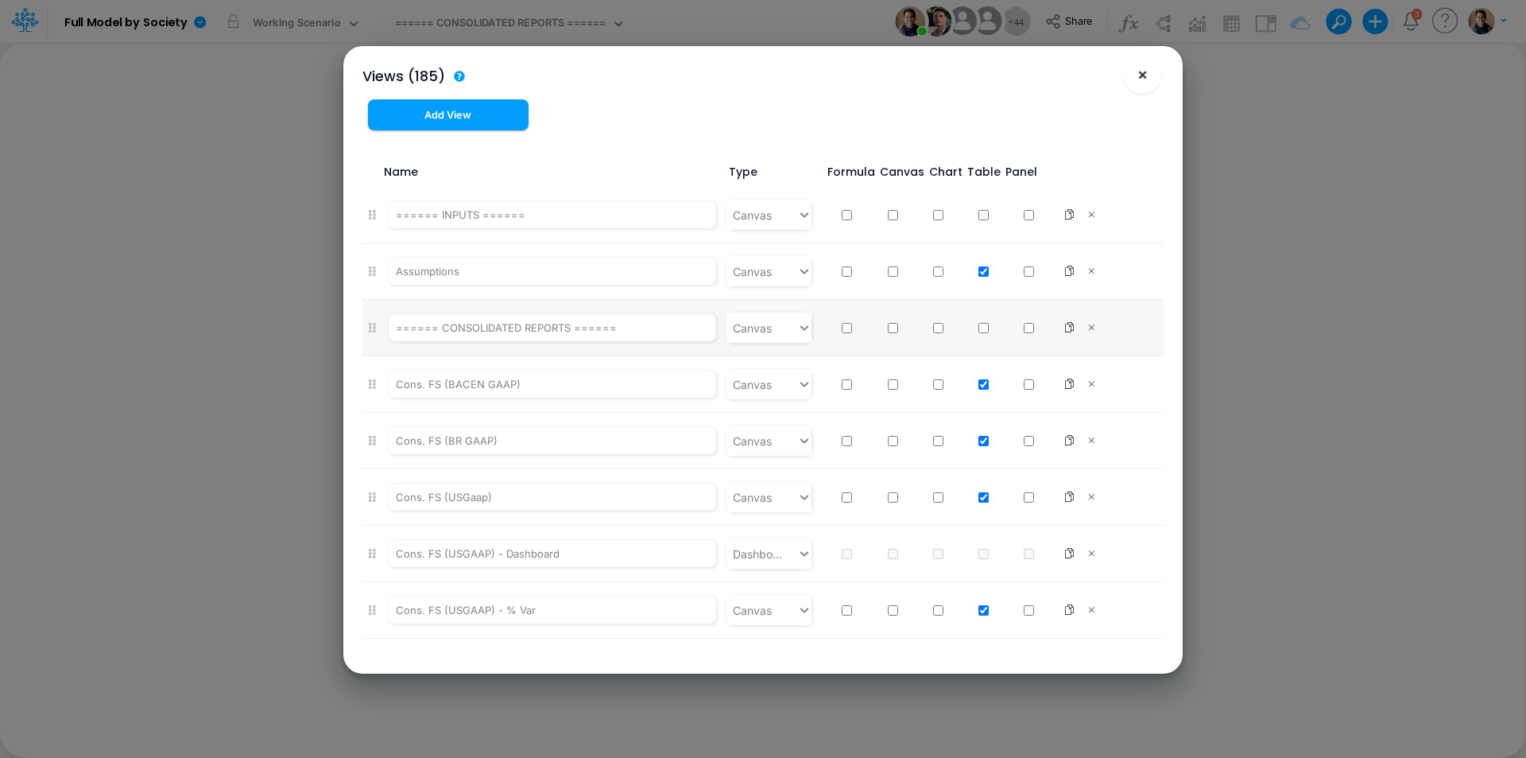
click at [1145, 77] on span "×" at bounding box center [1143, 73] width 10 height 19
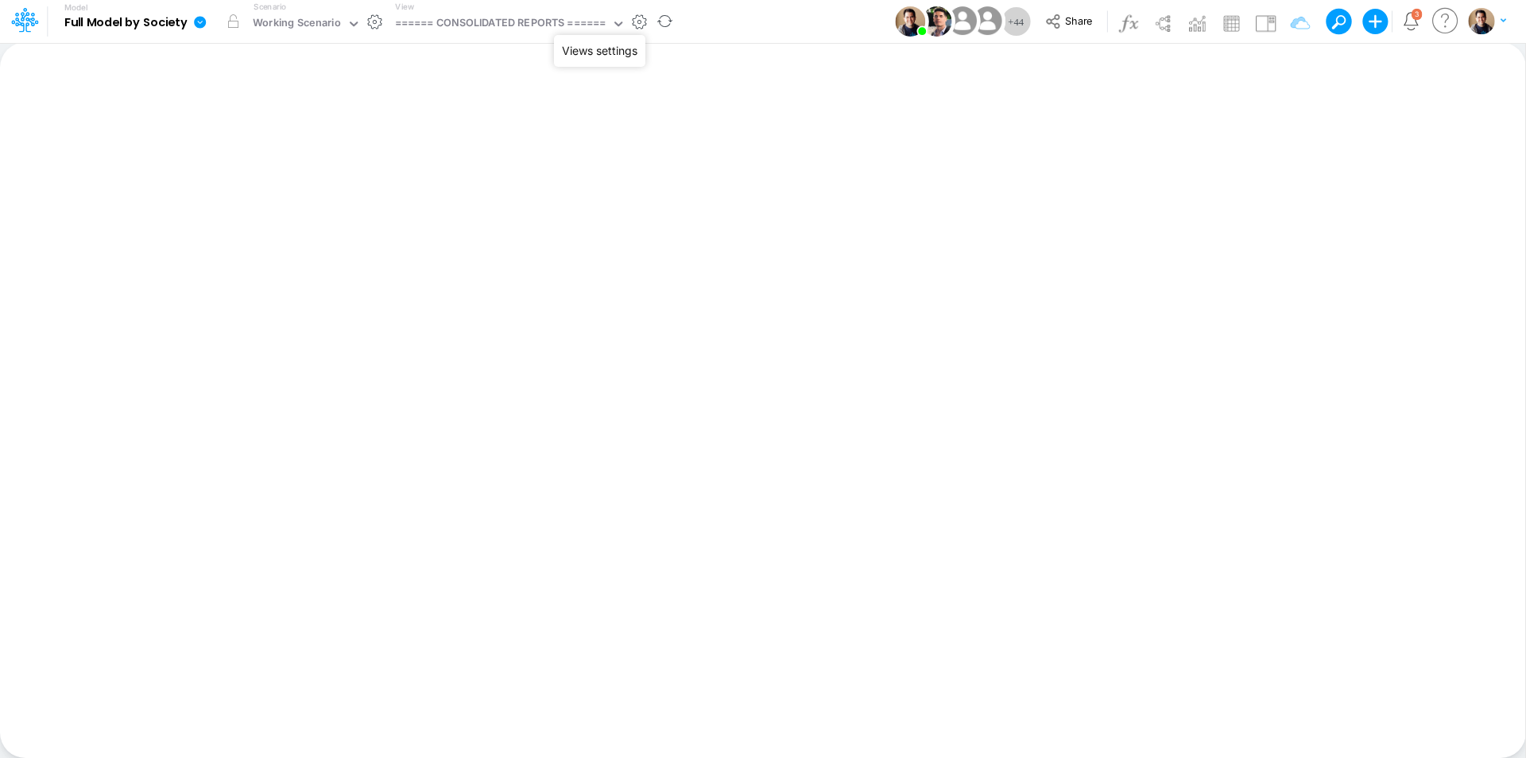
click at [642, 20] on button "button" at bounding box center [639, 22] width 17 height 17
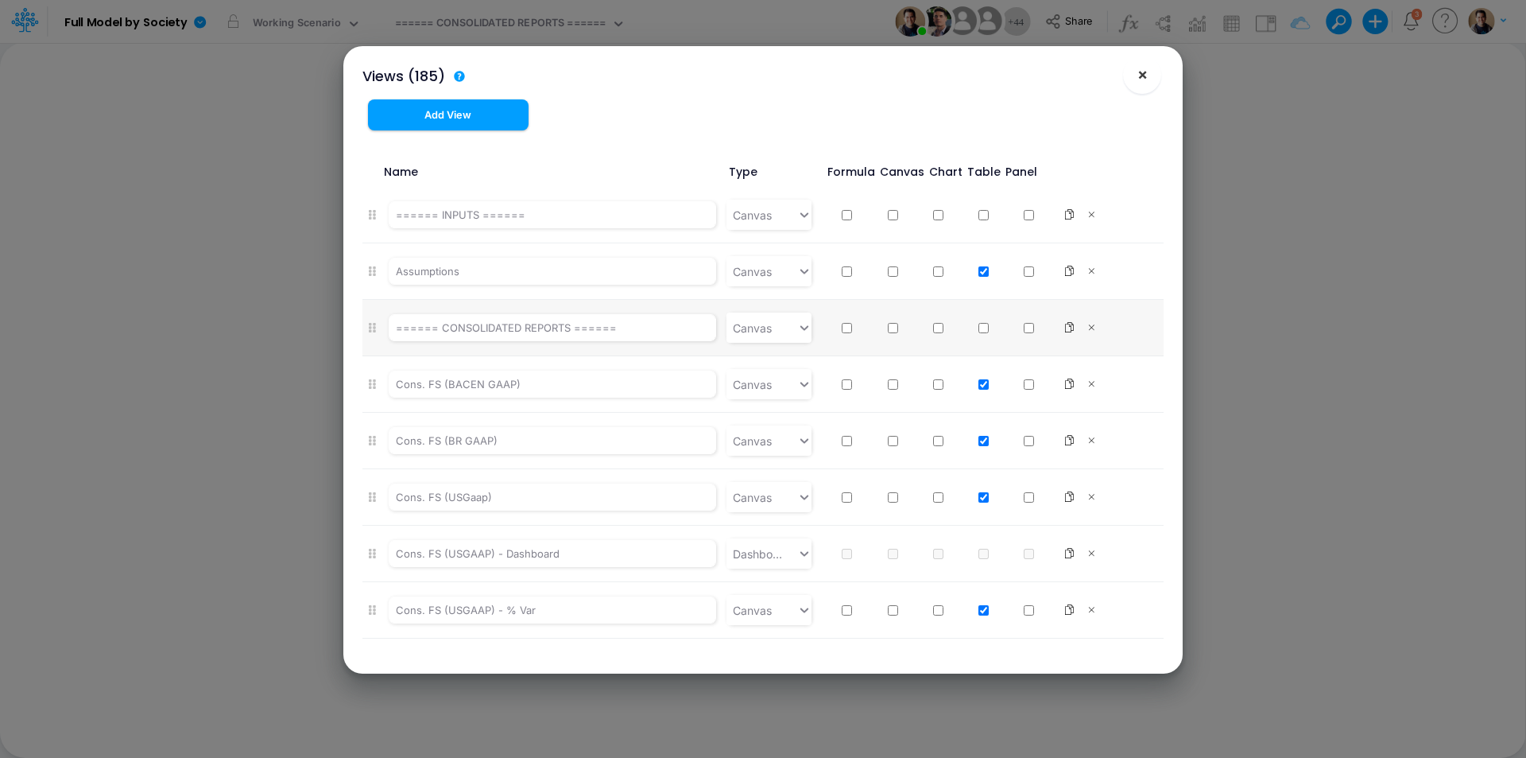
click at [1149, 72] on button "×" at bounding box center [1142, 75] width 38 height 38
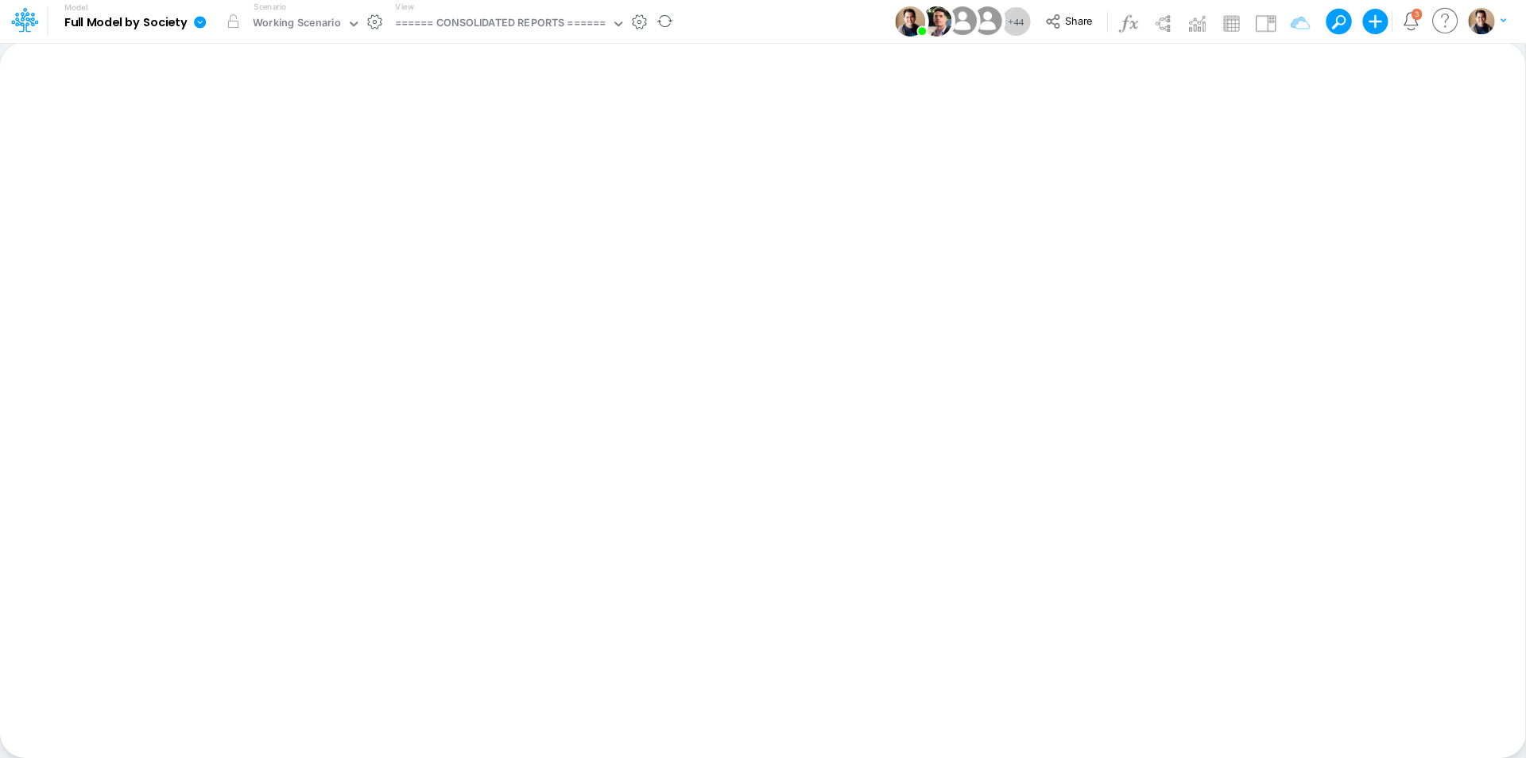
click at [205, 21] on icon at bounding box center [200, 22] width 12 height 12
click at [294, 166] on button "View model info" at bounding box center [280, 165] width 170 height 25
click at [596, 21] on button "button" at bounding box center [597, 22] width 17 height 17
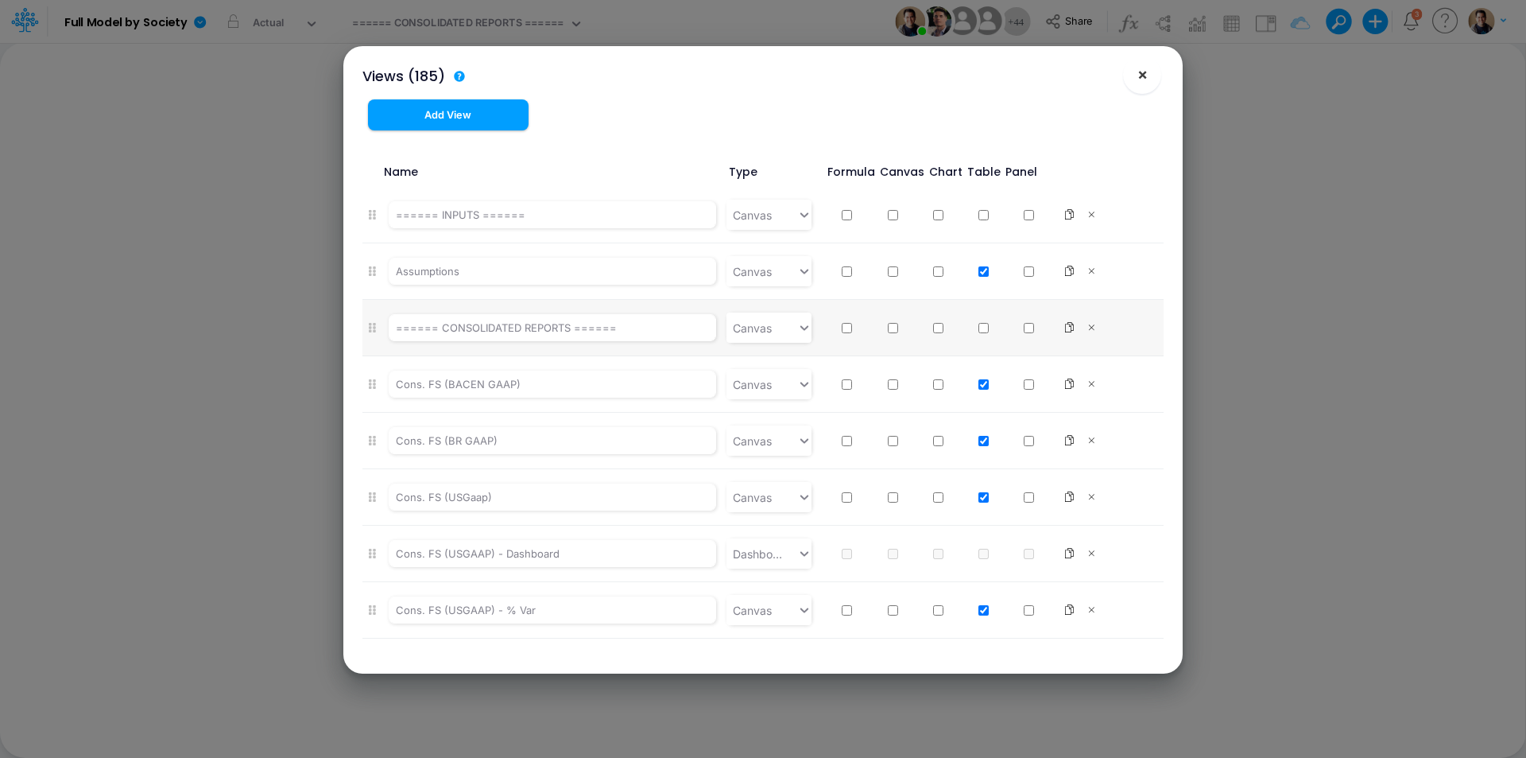
click at [1146, 83] on span "×" at bounding box center [1143, 73] width 10 height 19
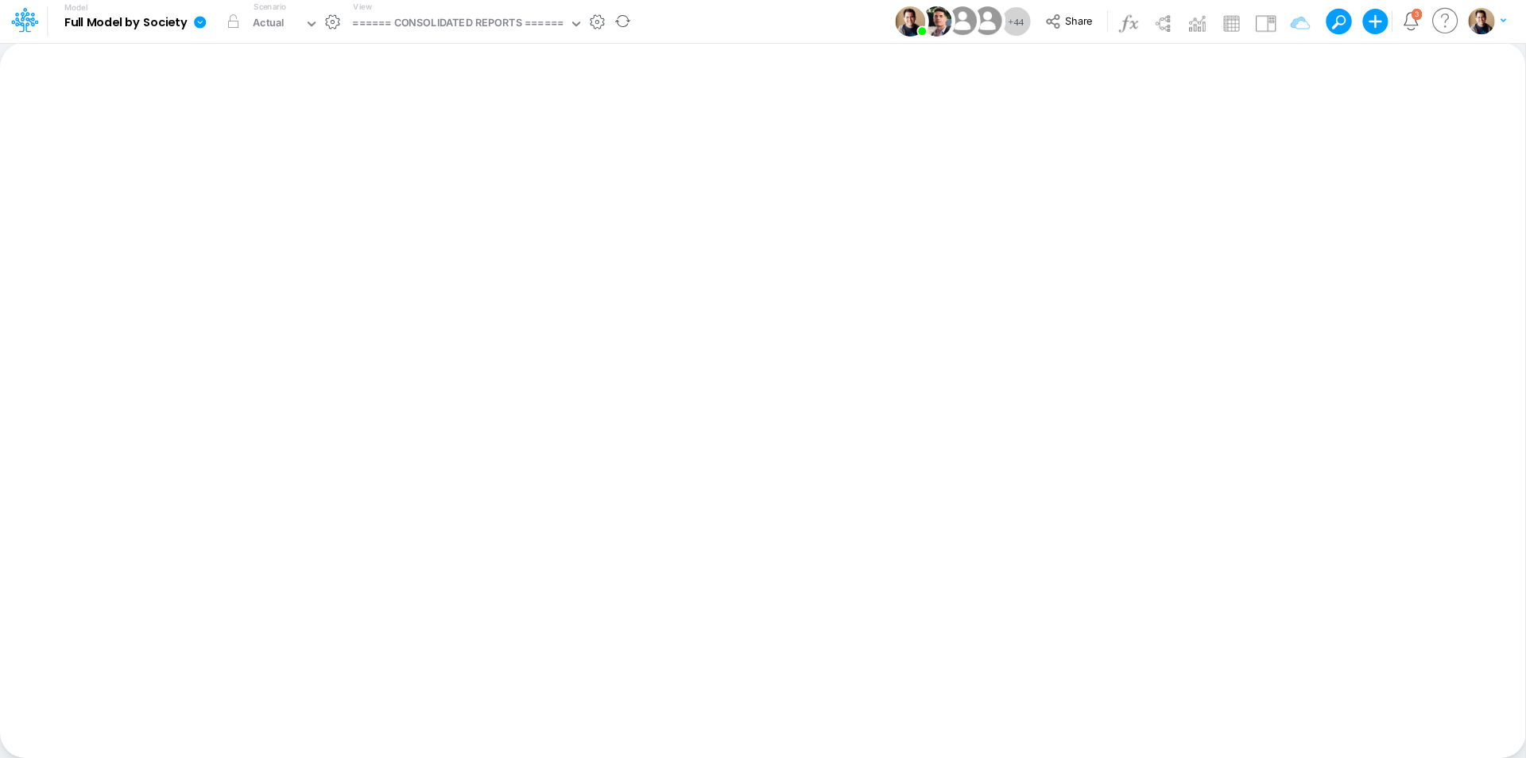
click at [199, 21] on icon at bounding box center [200, 22] width 12 height 12
click at [275, 167] on button "View model info" at bounding box center [280, 165] width 170 height 25
